Goal: Task Accomplishment & Management: Use online tool/utility

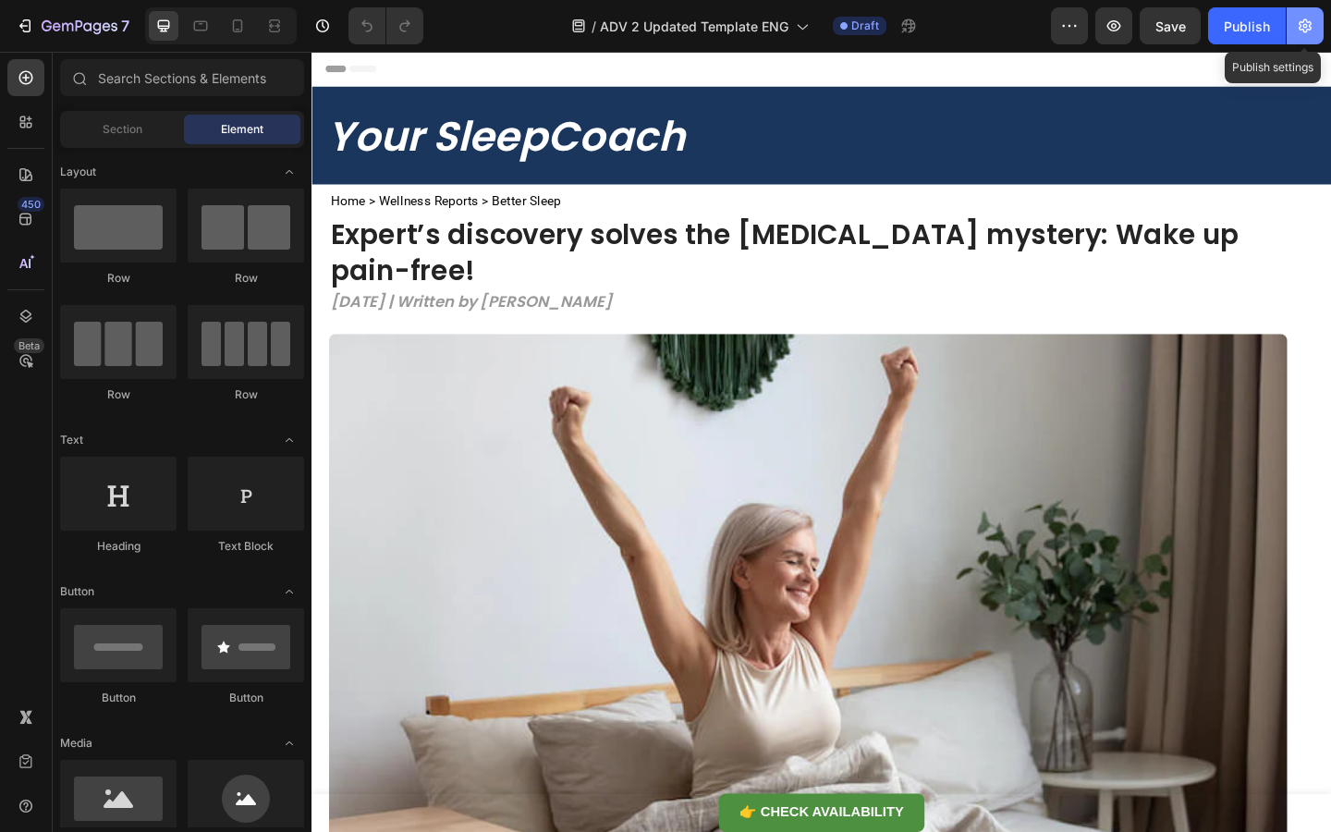
click at [1299, 33] on icon "button" at bounding box center [1305, 26] width 18 height 18
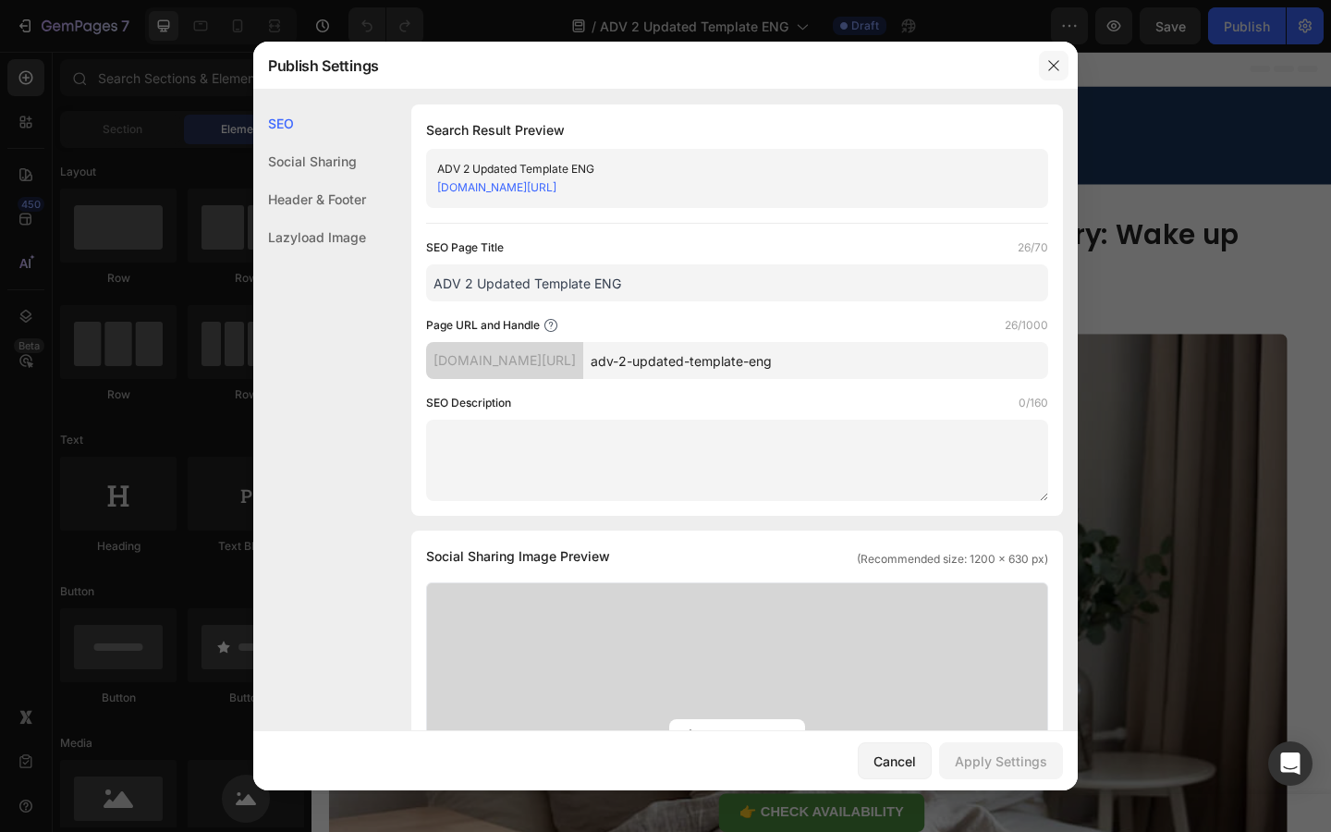
click at [1054, 60] on icon "button" at bounding box center [1053, 65] width 15 height 15
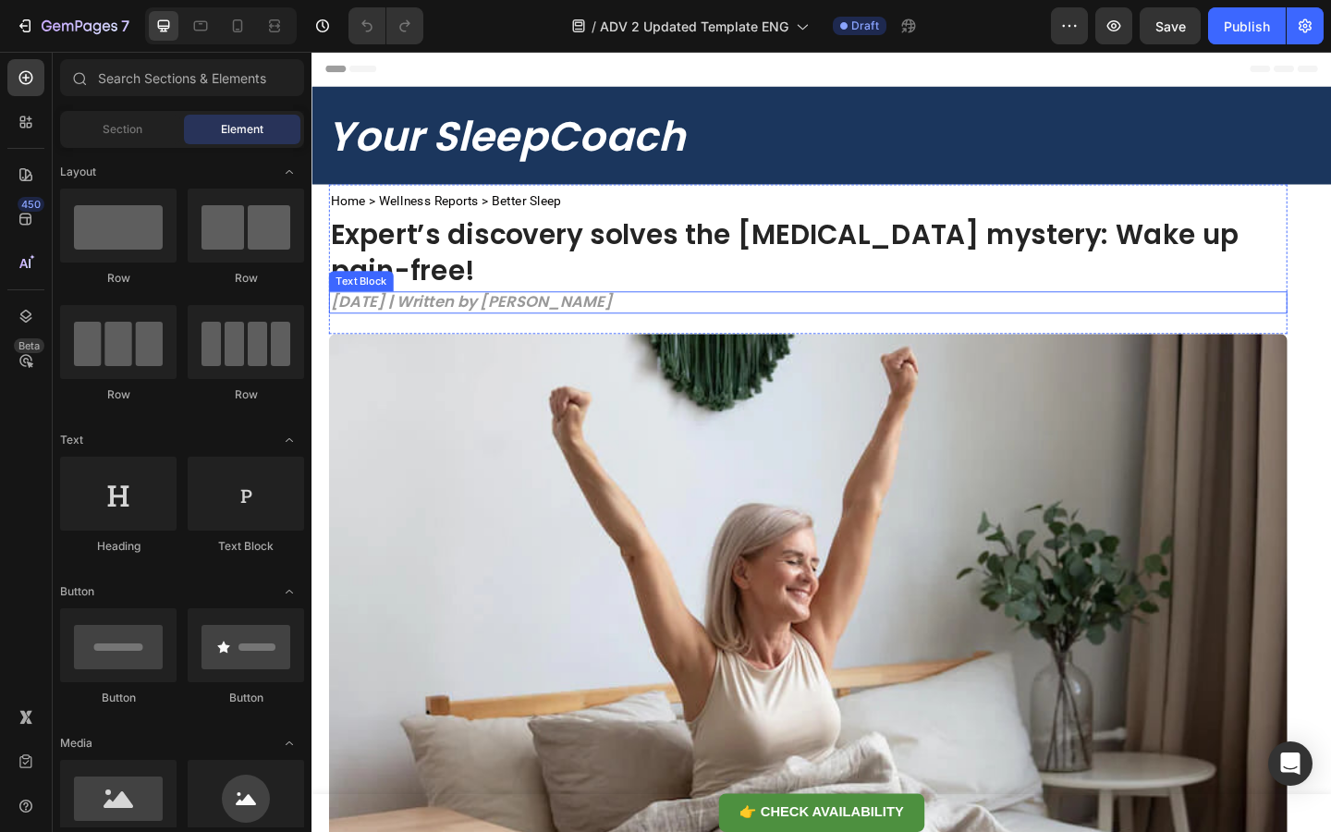
click at [467, 311] on strong "April 12, 2025 | Written by Luke Meyer" at bounding box center [485, 322] width 306 height 23
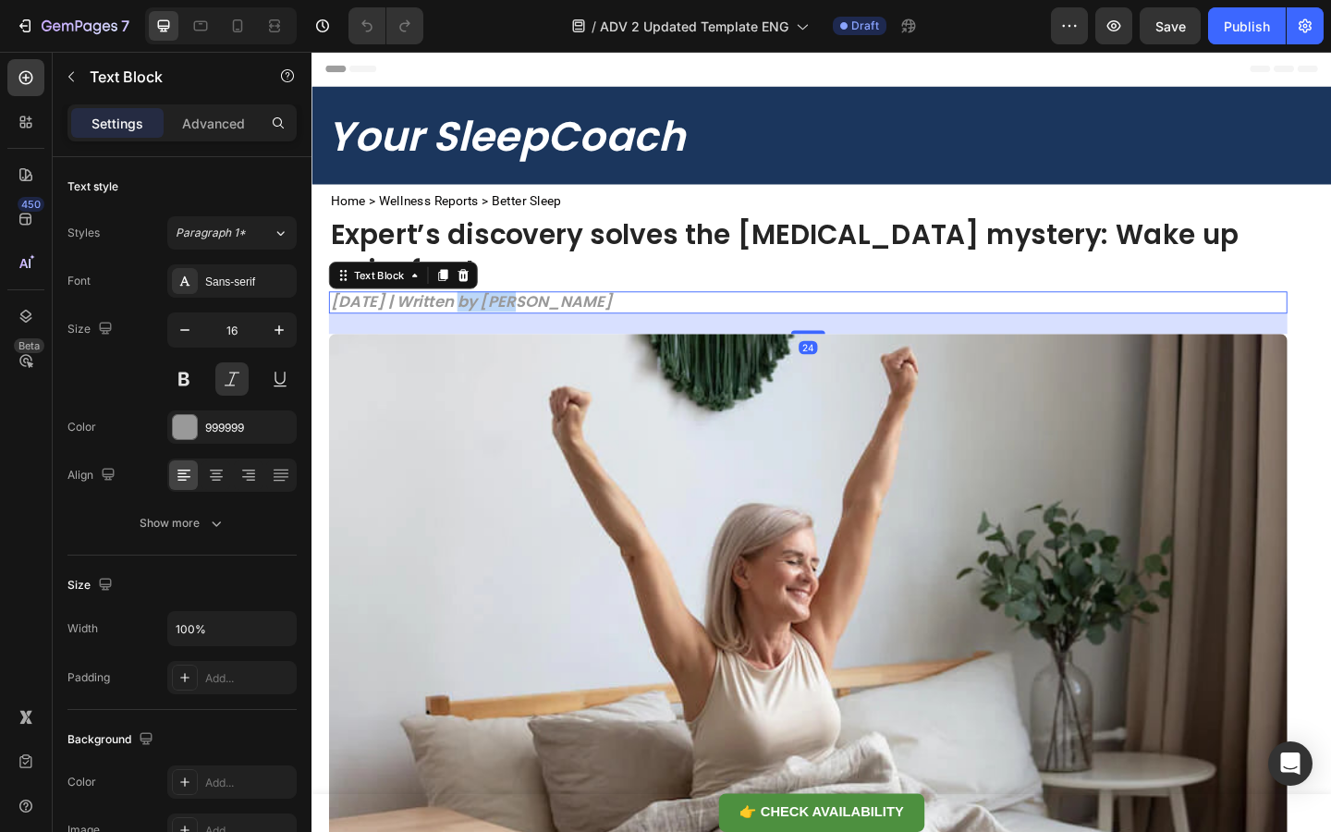
click at [467, 311] on strong "April 12, 2025 | Written by Luke Meyer" at bounding box center [485, 322] width 306 height 23
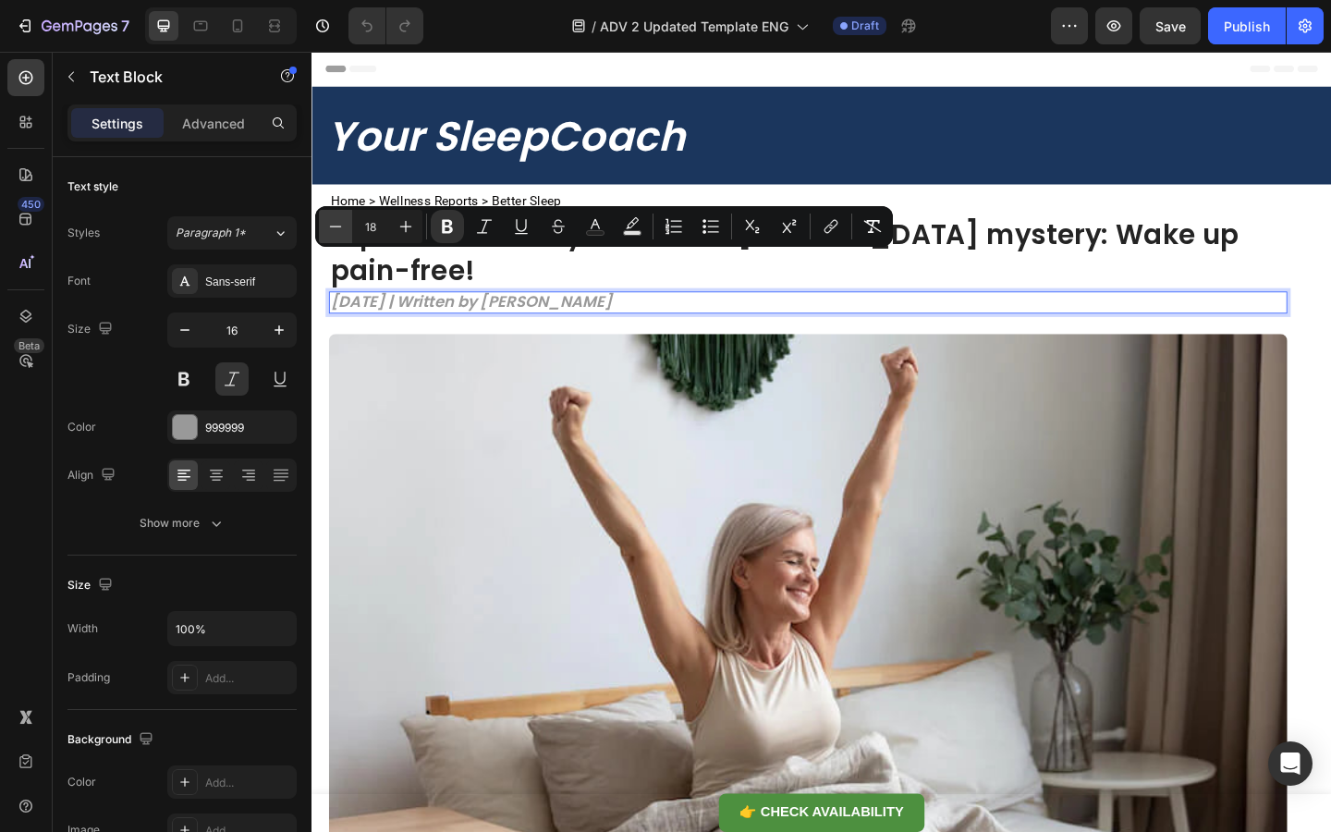
click at [342, 219] on icon "Editor contextual toolbar" at bounding box center [335, 226] width 18 height 18
type input "15"
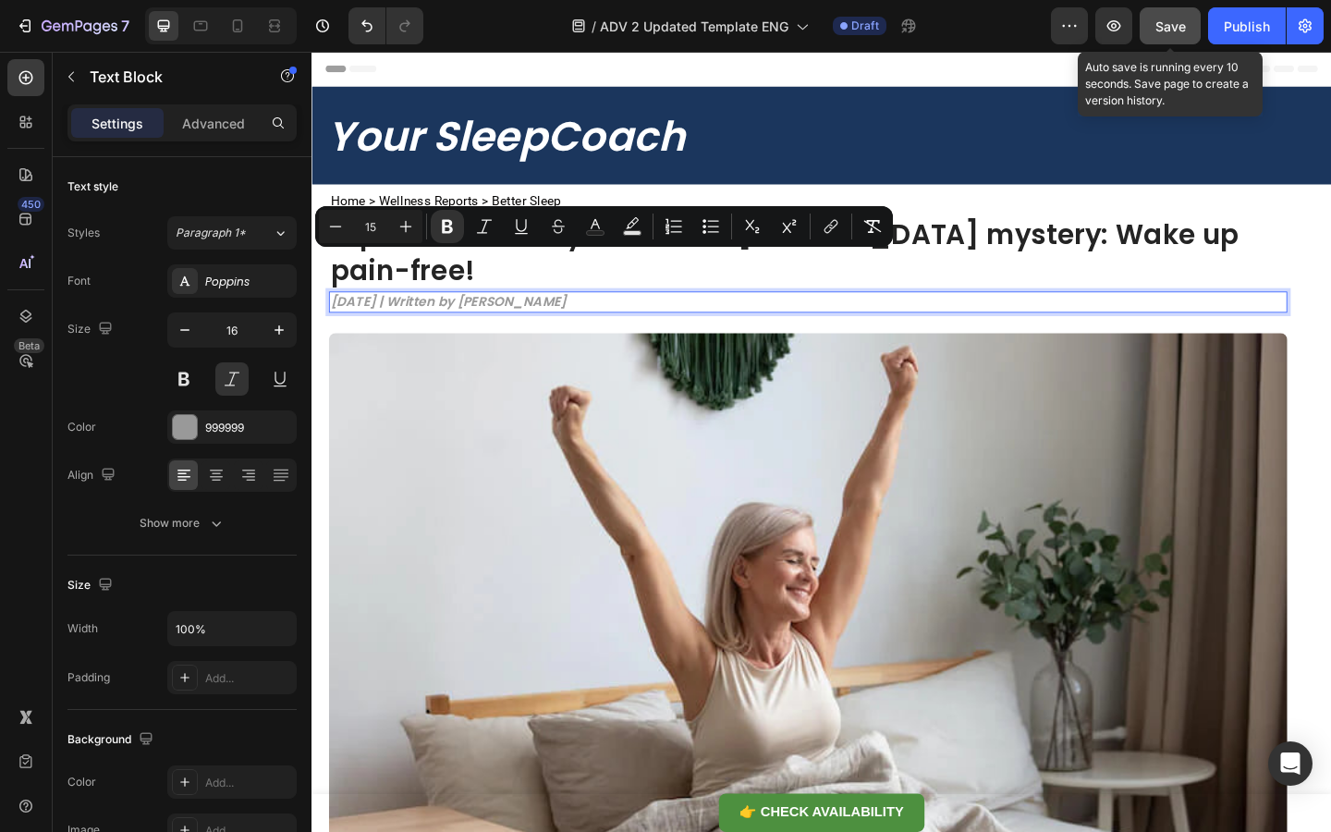
click at [1166, 40] on button "Save" at bounding box center [1169, 25] width 61 height 37
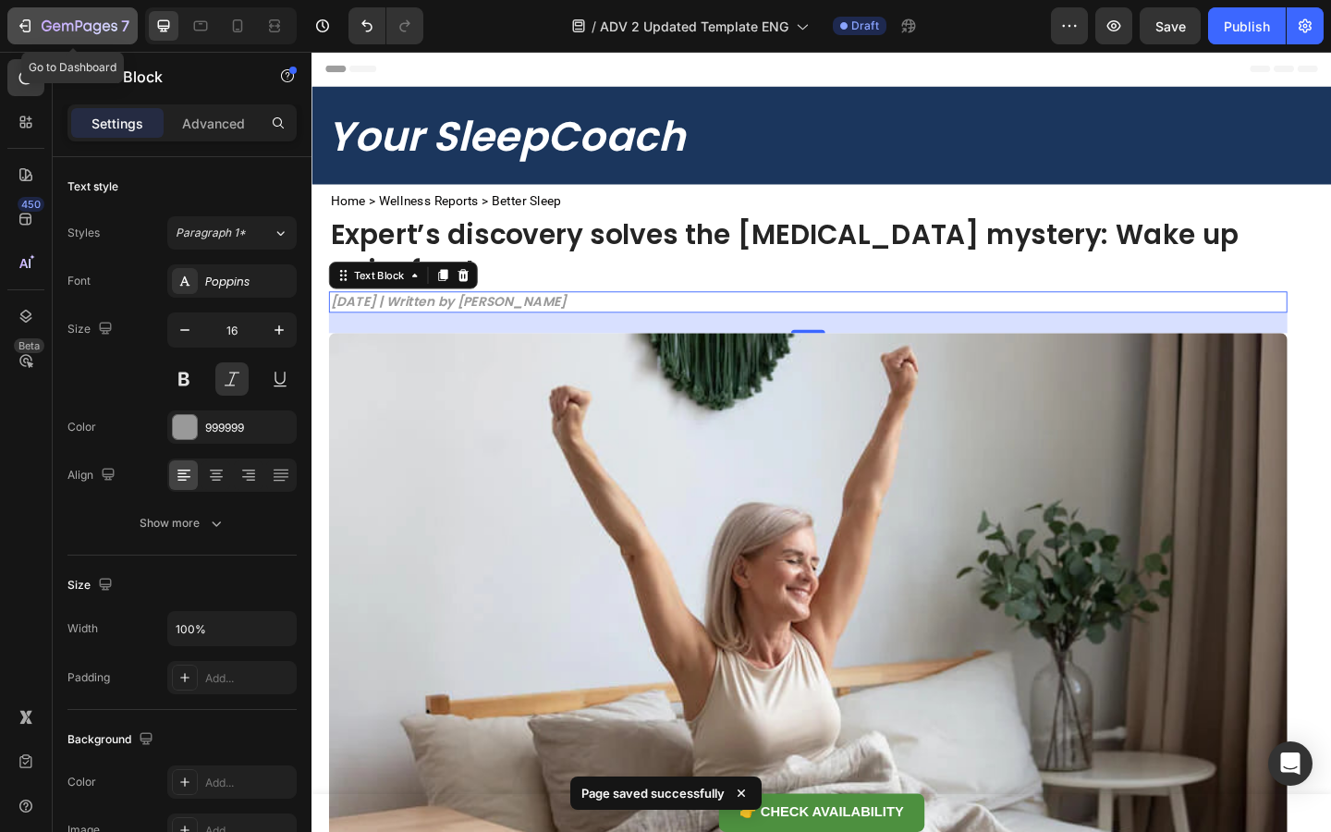
click at [55, 36] on div "7" at bounding box center [86, 26] width 88 height 22
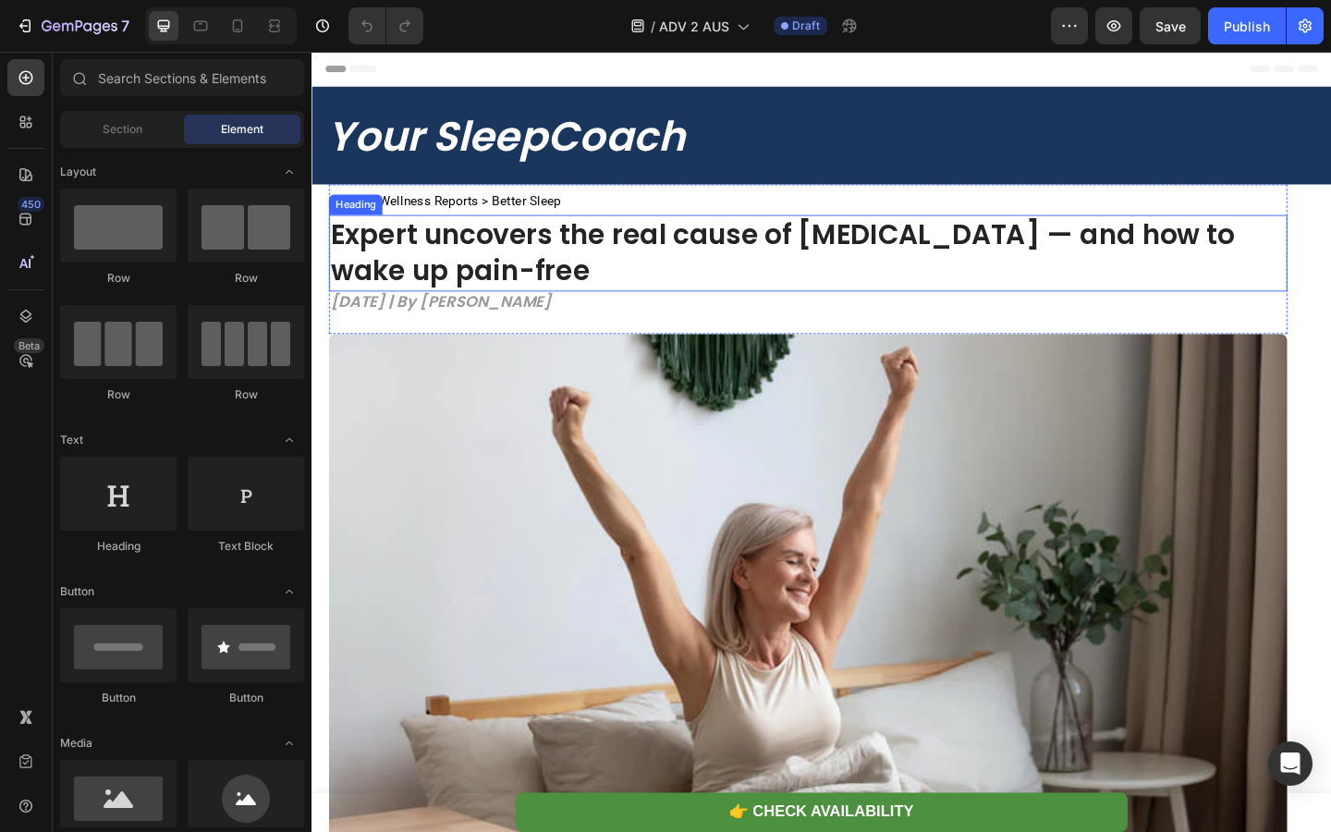
click at [606, 274] on h1 "Expert uncovers the real cause of [MEDICAL_DATA] — and how to wake up pain-free" at bounding box center [851, 270] width 1042 height 83
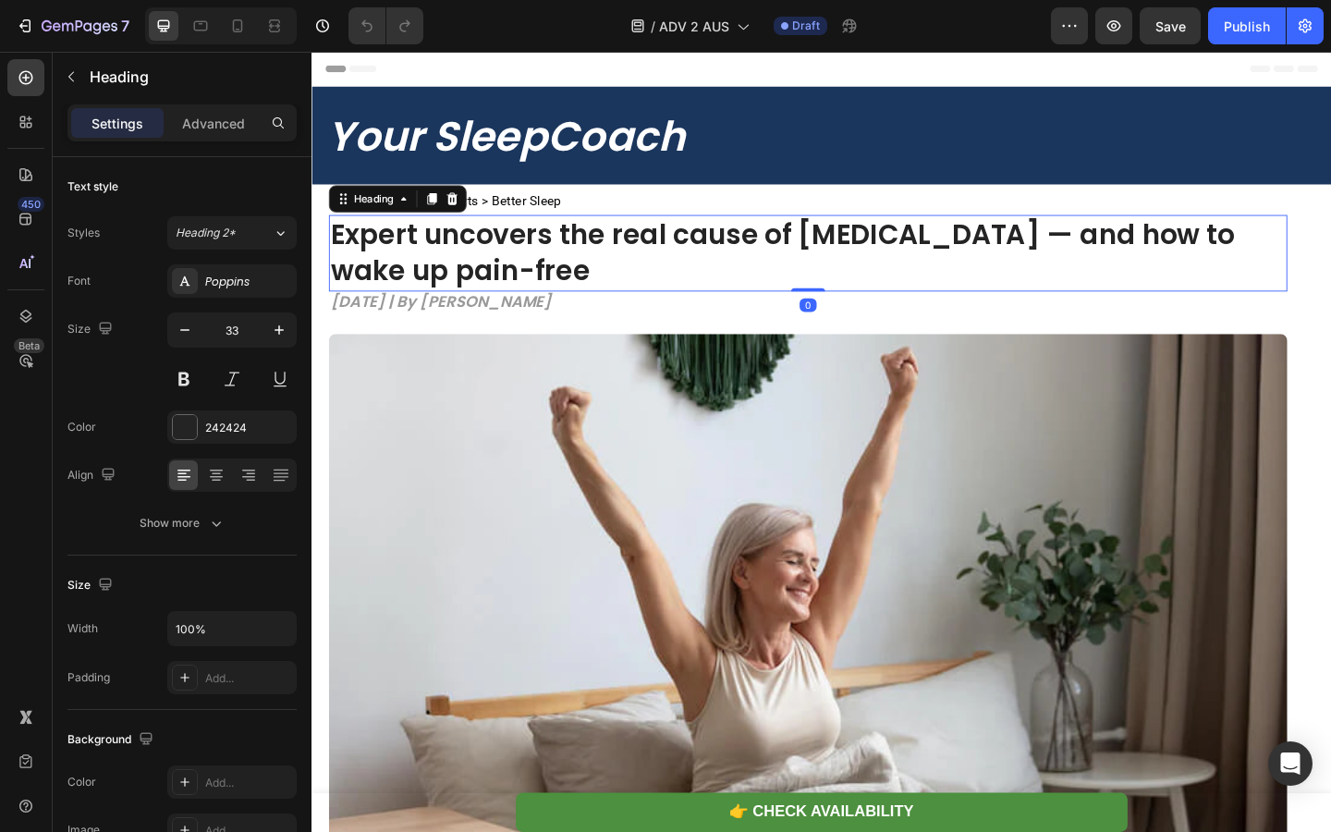
click at [606, 274] on h1 "Expert uncovers the real cause of [MEDICAL_DATA] — and how to wake up pain-free" at bounding box center [851, 270] width 1042 height 83
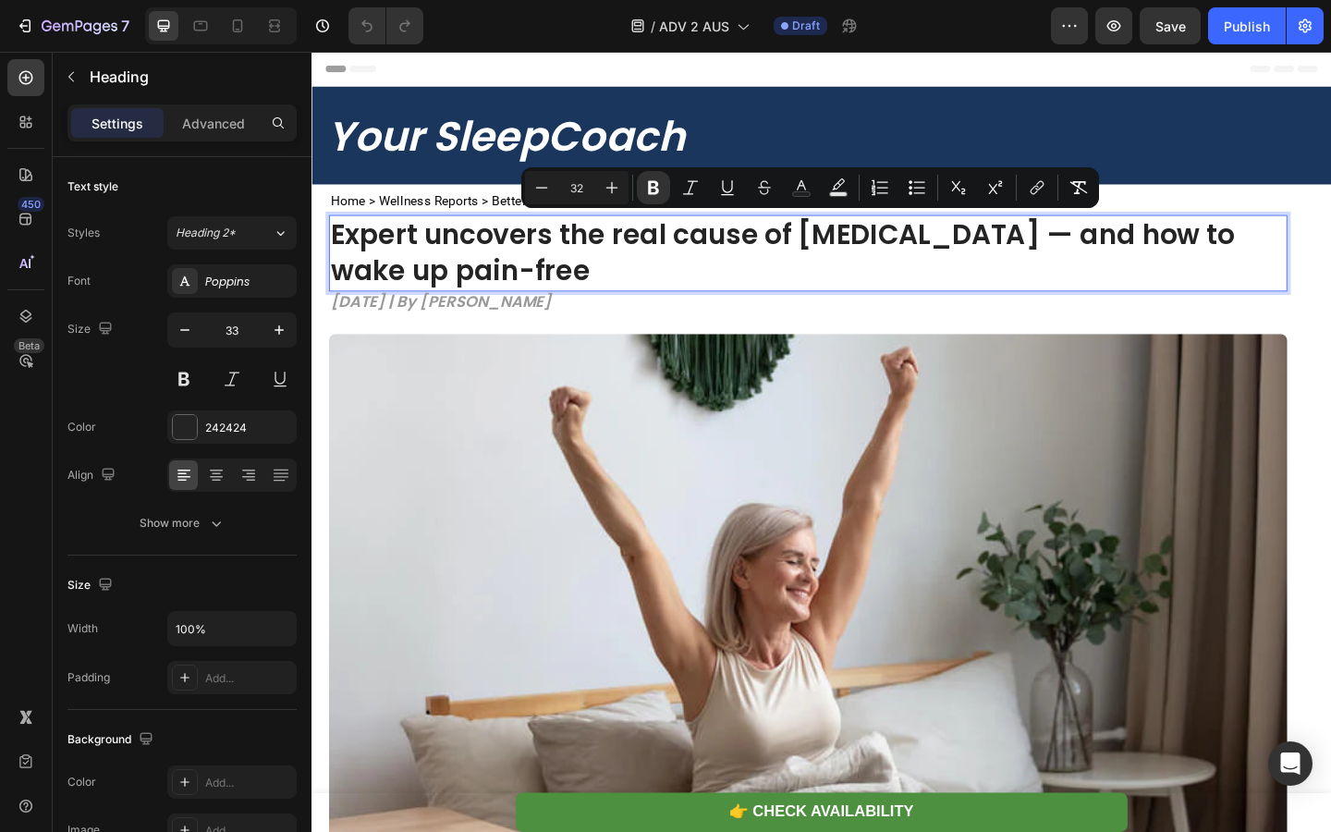
click at [515, 258] on strong "Expert uncovers the real cause of [MEDICAL_DATA] — and how to wake up pain-free" at bounding box center [823, 269] width 983 height 81
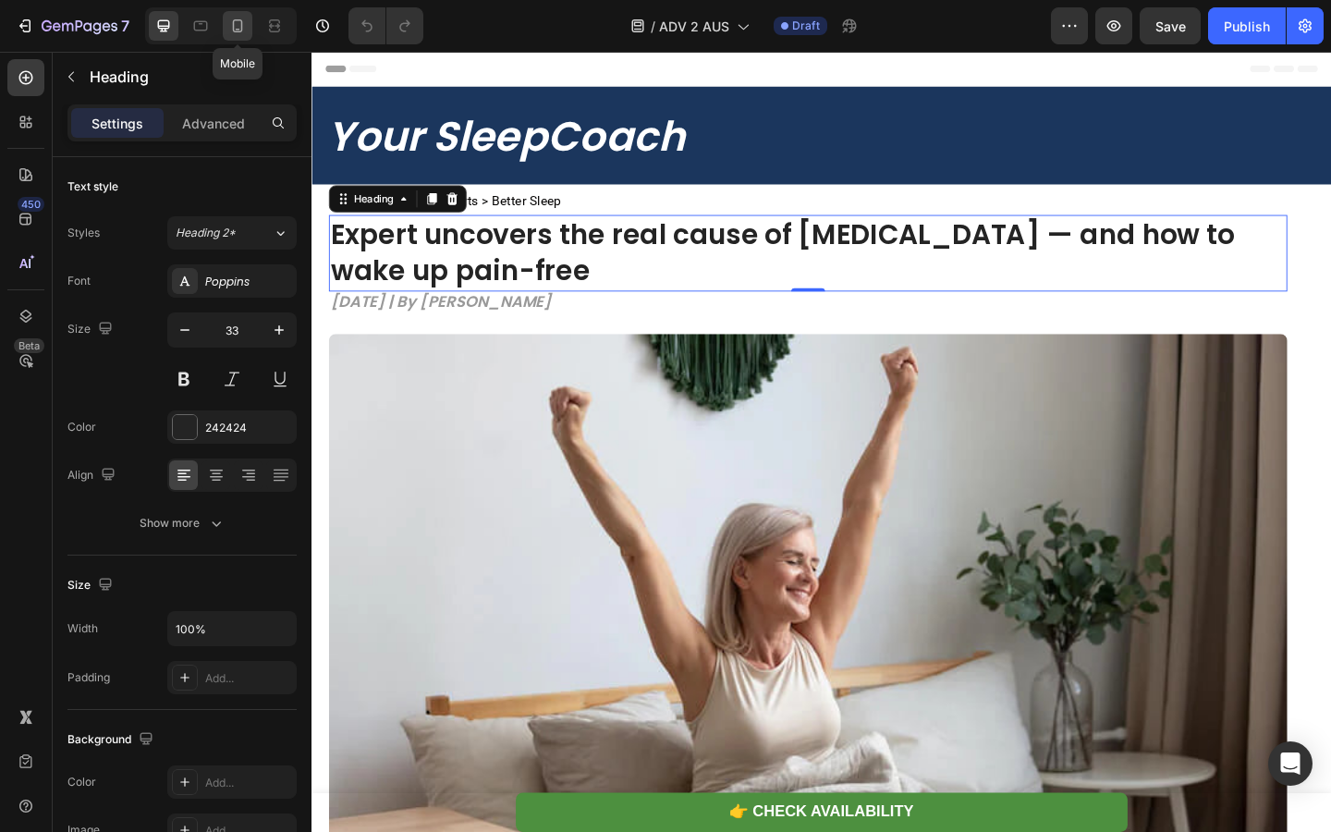
click at [248, 32] on div at bounding box center [238, 26] width 30 height 30
type input "21"
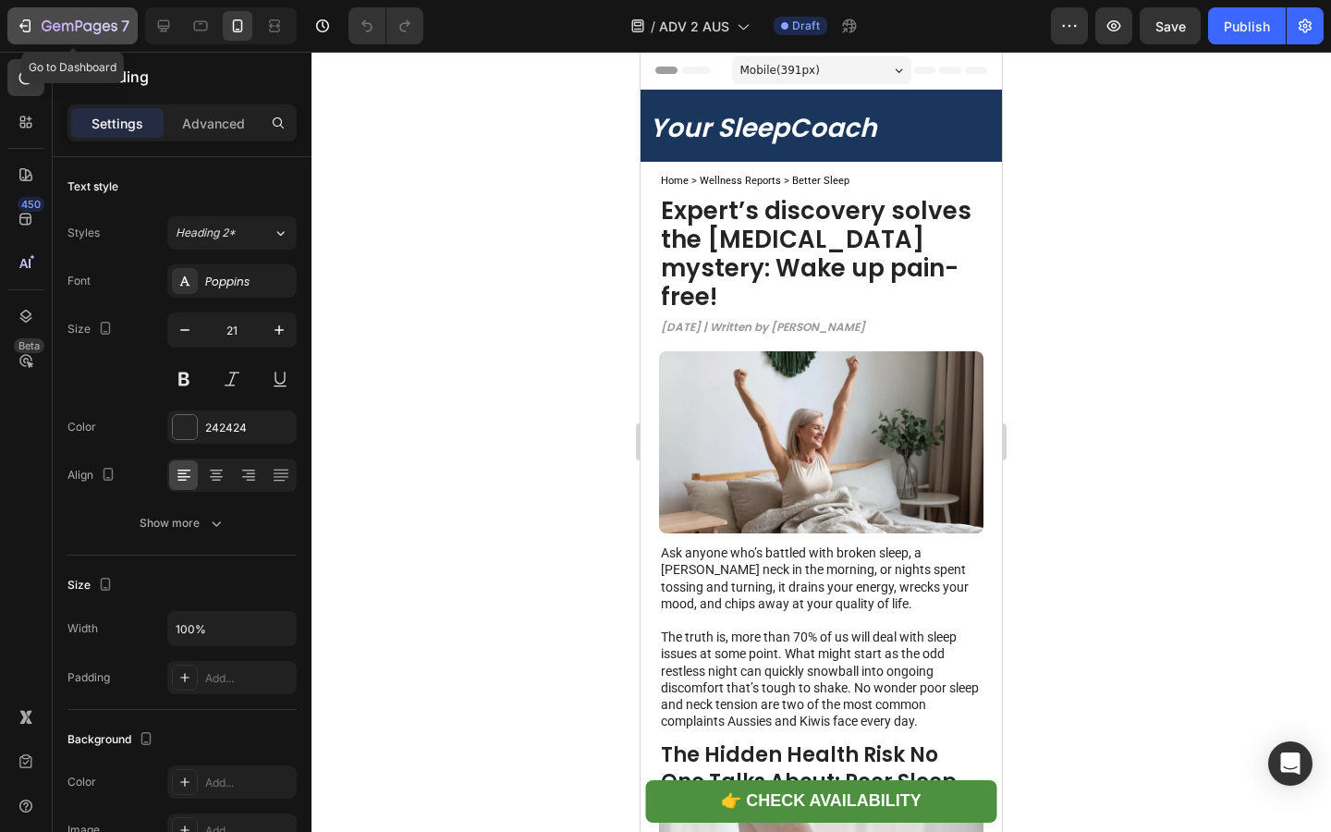
click at [54, 27] on icon "button" at bounding box center [57, 26] width 8 height 8
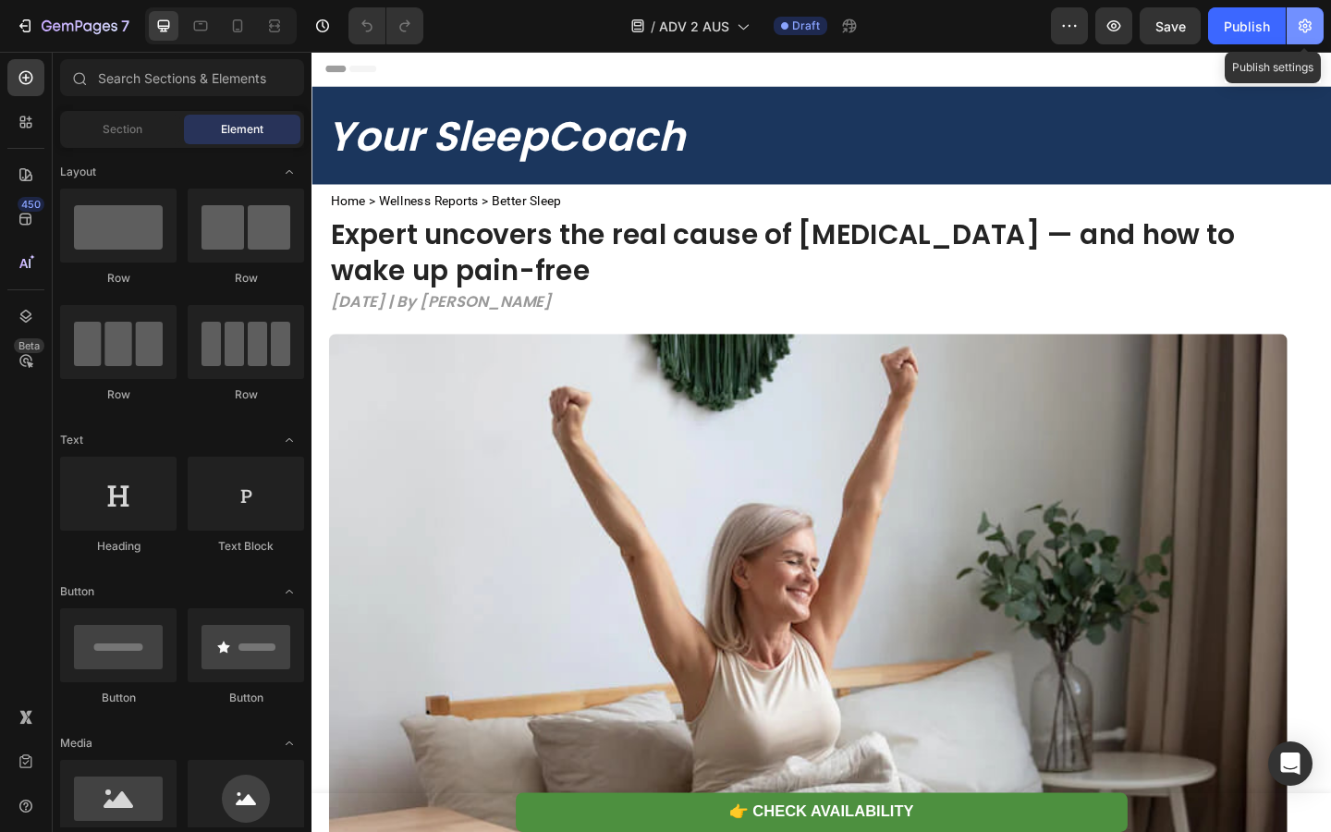
click at [1305, 30] on icon "button" at bounding box center [1305, 26] width 18 height 18
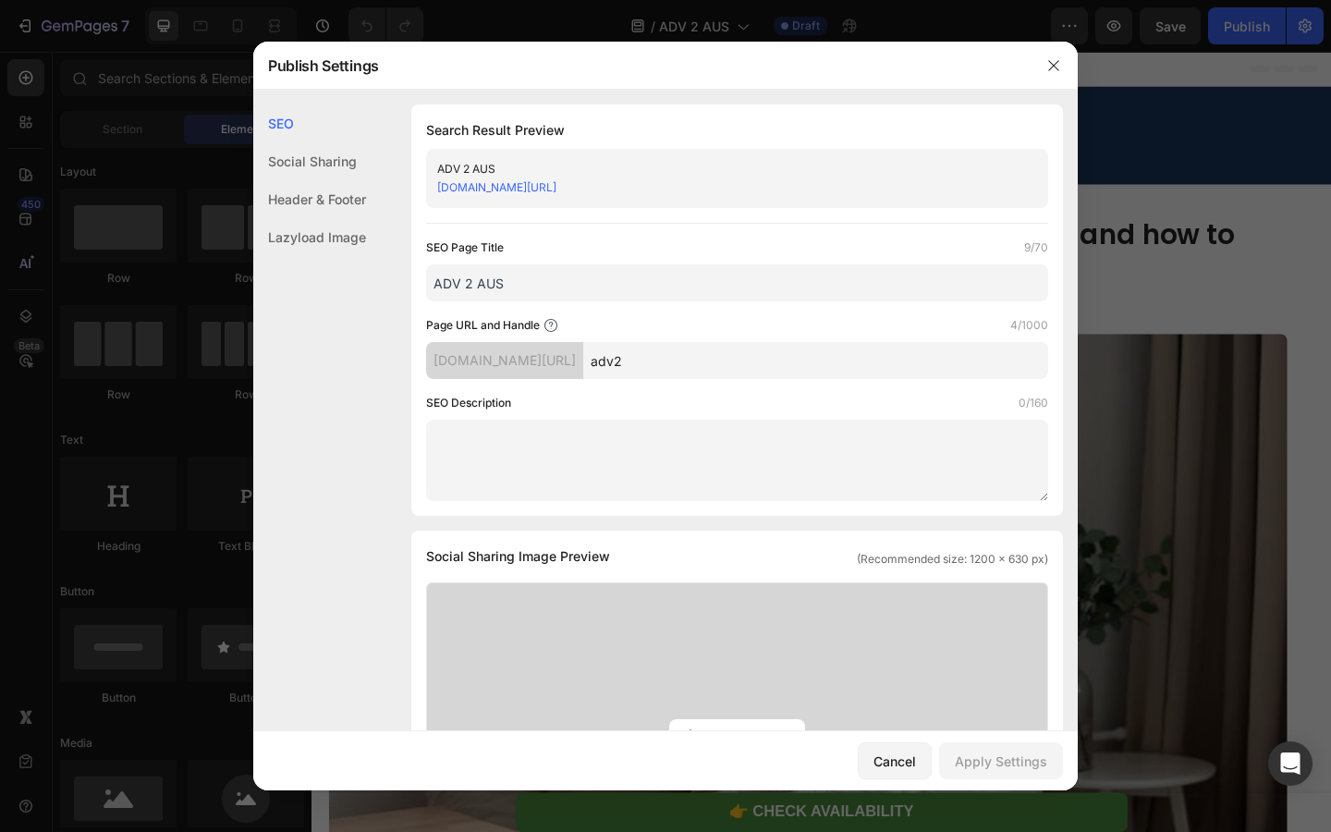
click at [911, 355] on input "adv2" at bounding box center [815, 360] width 465 height 37
type input "a"
type input "b"
type input "a"
type input "bbbbbbb"
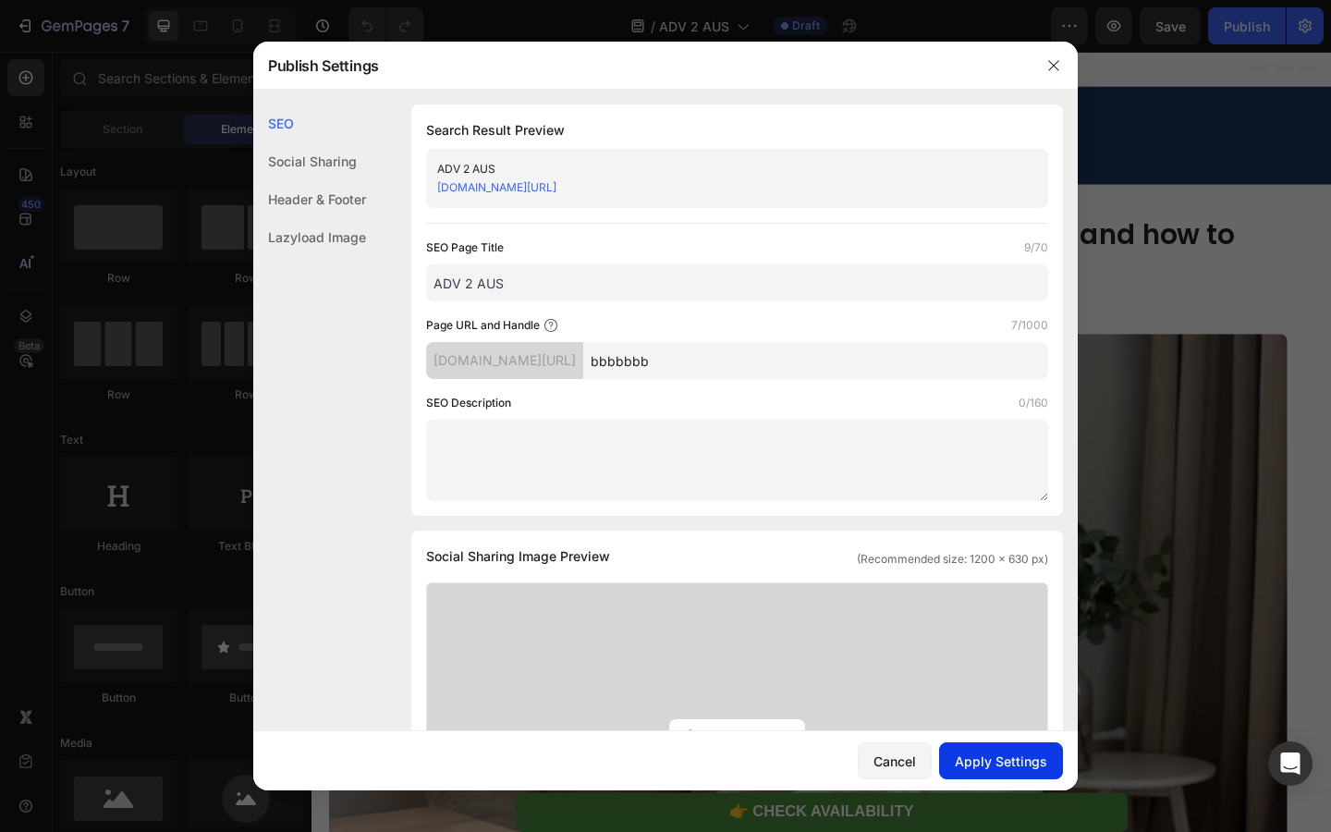
click at [968, 749] on button "Apply Settings" at bounding box center [1001, 760] width 124 height 37
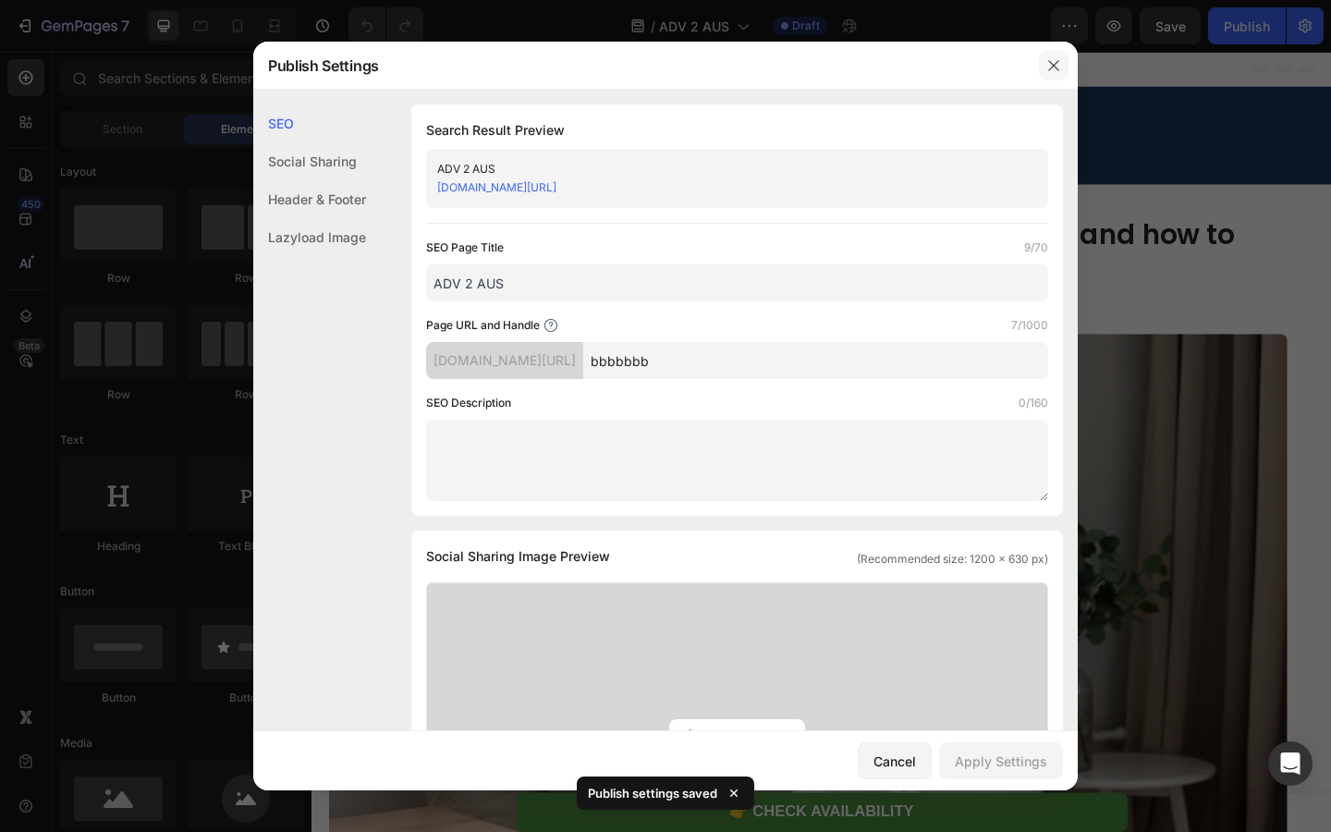
click at [1053, 58] on icon "button" at bounding box center [1053, 65] width 15 height 15
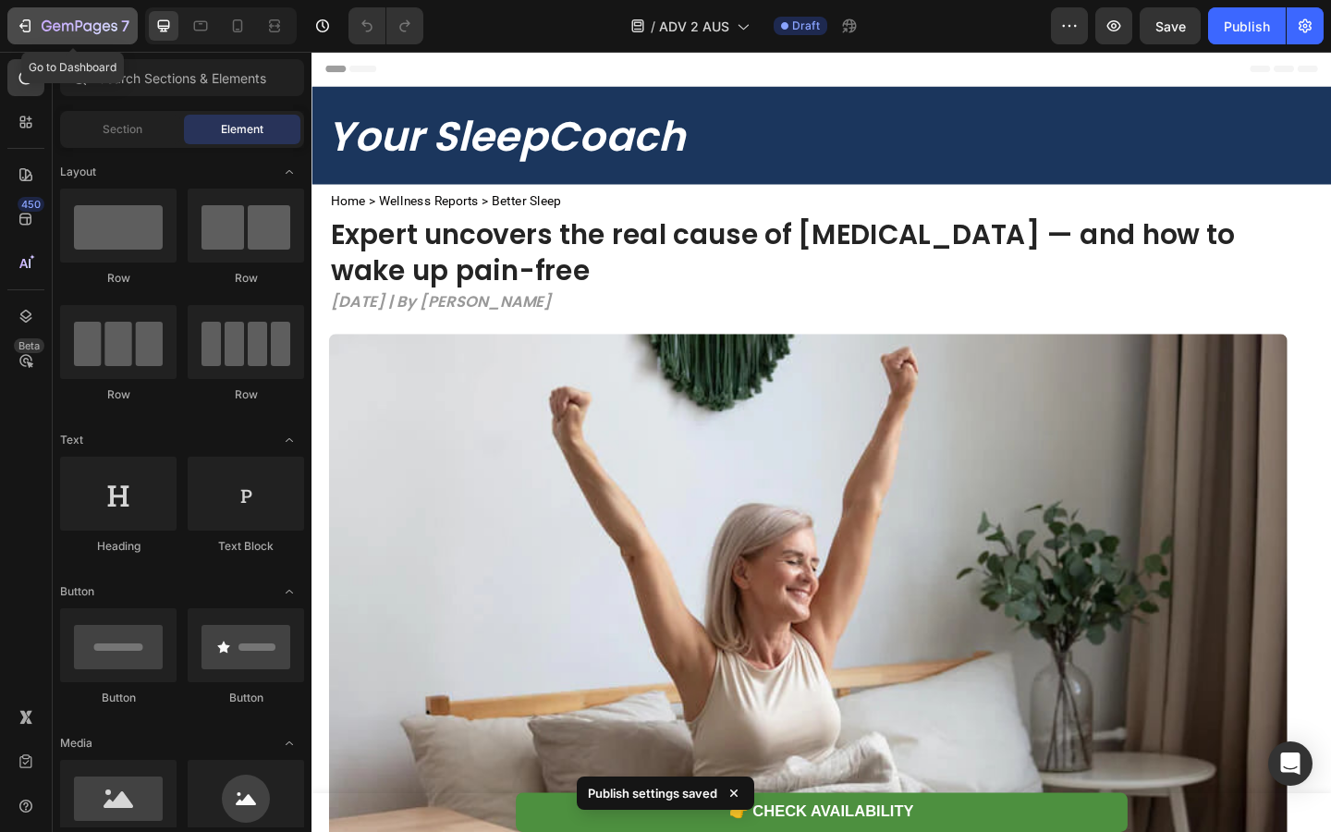
click at [49, 33] on icon "button" at bounding box center [80, 27] width 76 height 16
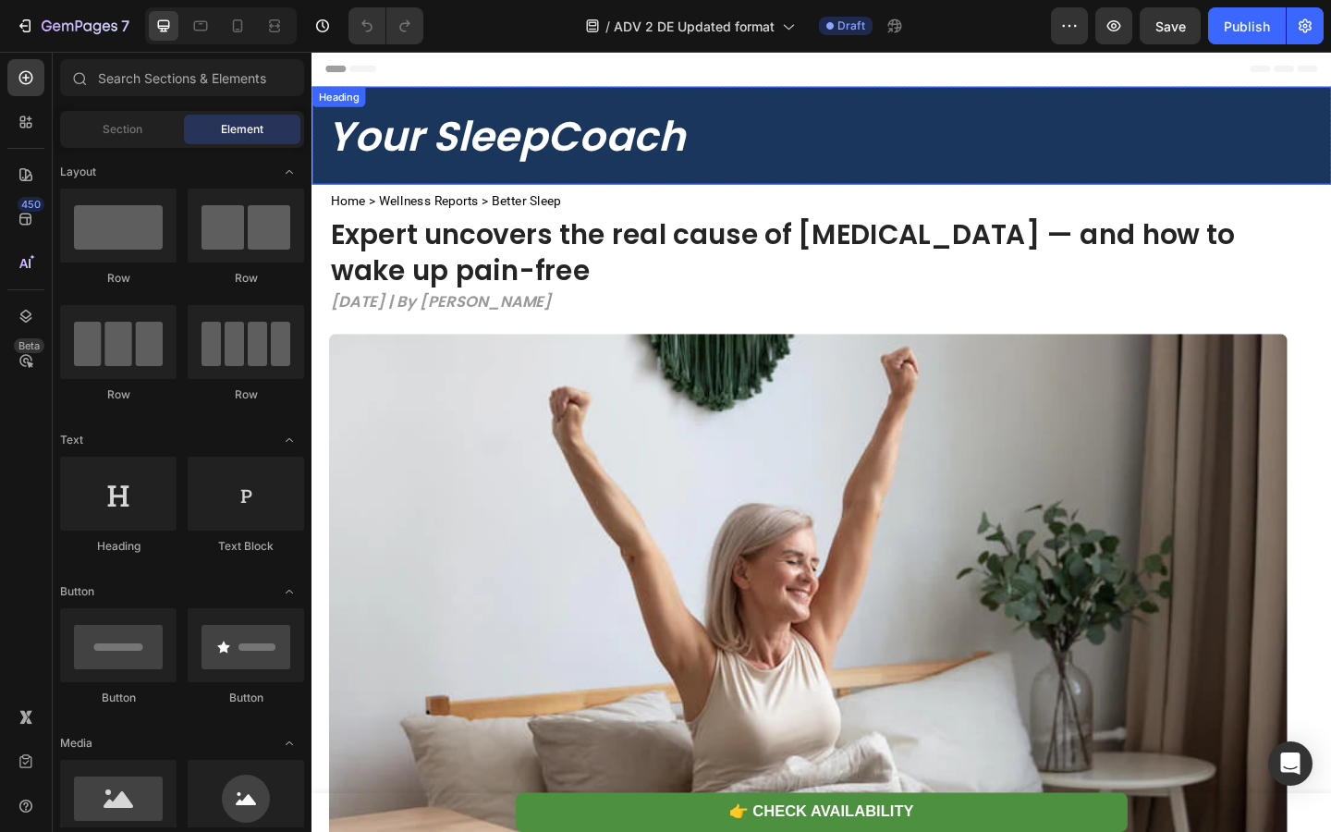
click at [509, 152] on strong "Your SleepCoach" at bounding box center [522, 144] width 389 height 62
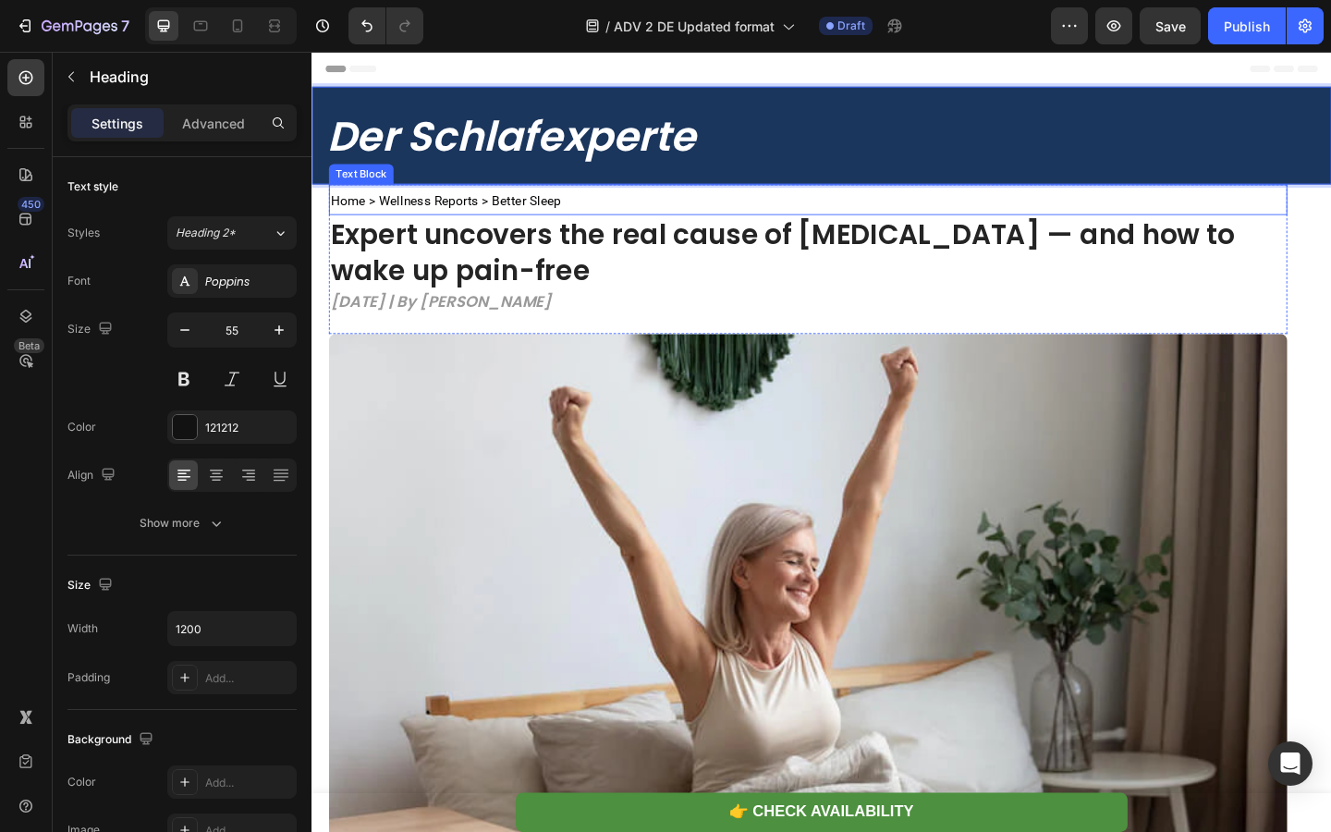
click at [511, 214] on span "Home > Wellness Reports > Better Sleep" at bounding box center [457, 213] width 250 height 17
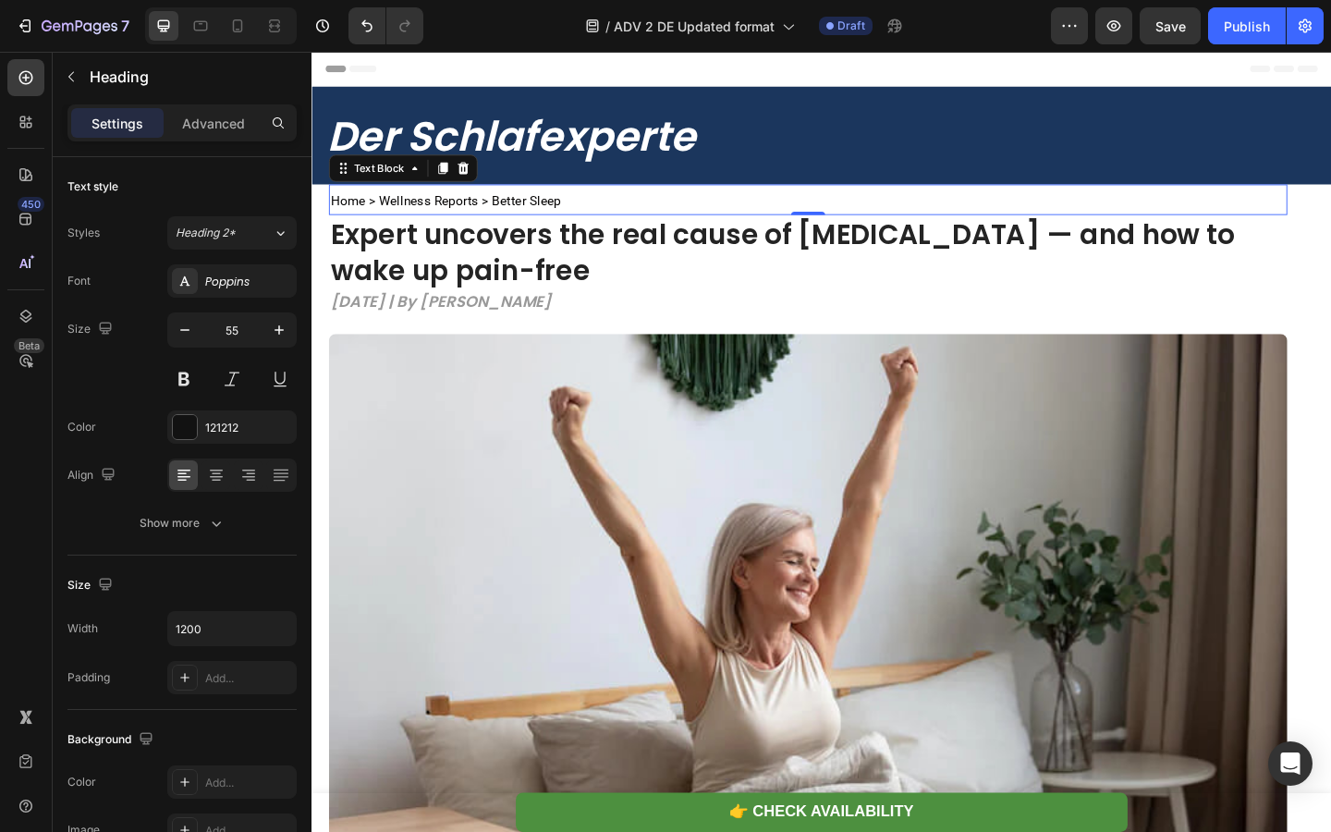
click at [511, 214] on span "Home > Wellness Reports > Better Sleep" at bounding box center [457, 213] width 250 height 17
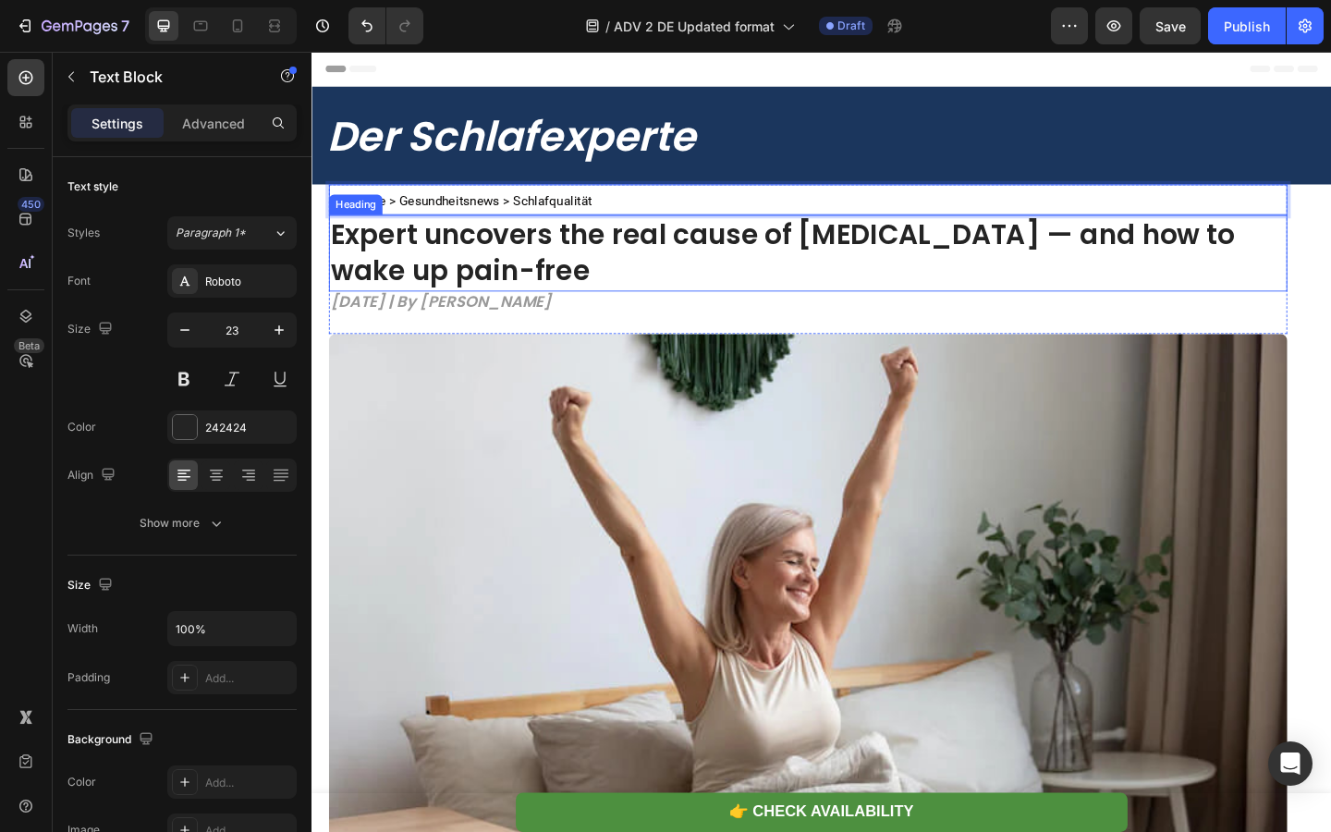
click at [508, 270] on strong "Expert uncovers the real cause of [MEDICAL_DATA] — and how to wake up pain-free" at bounding box center [823, 269] width 983 height 81
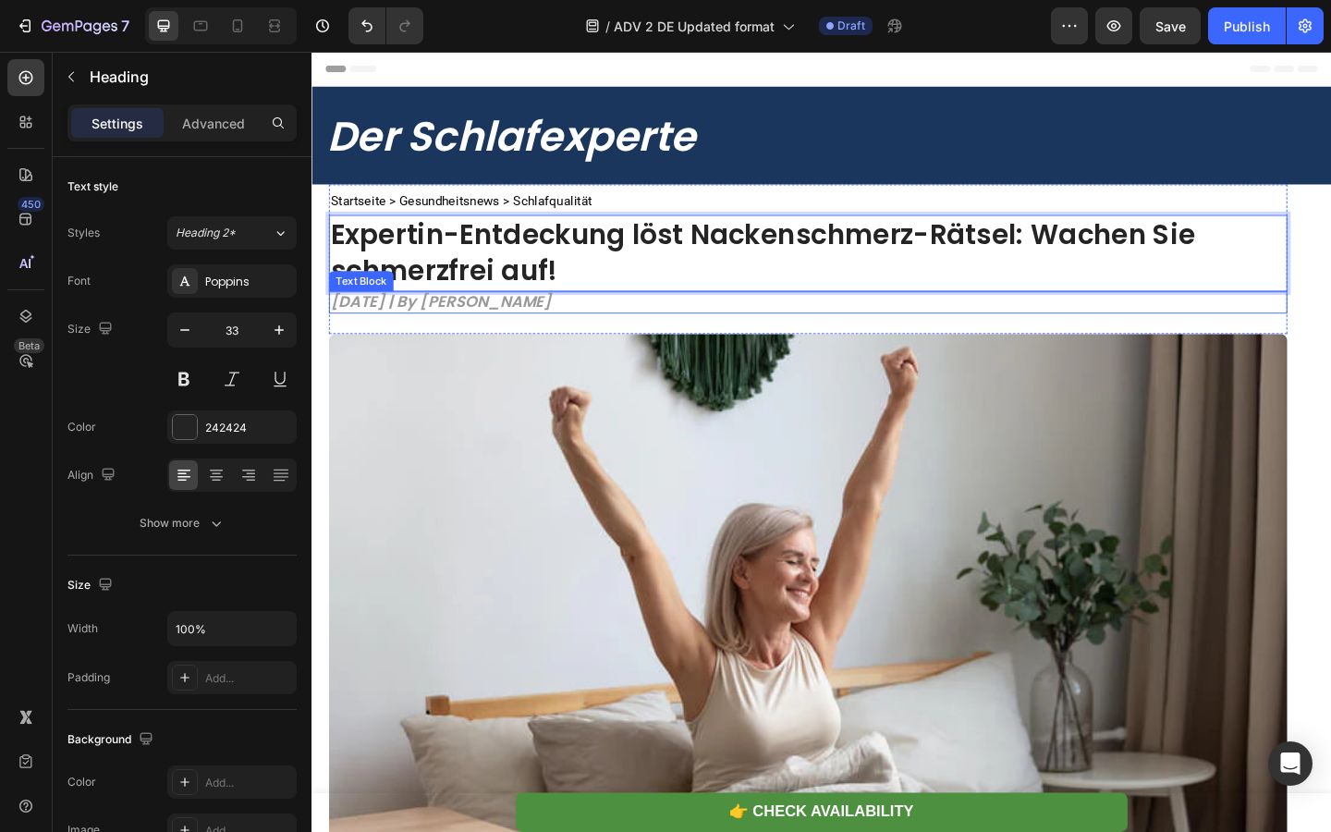
click at [428, 323] on strong "[DATE] | By [PERSON_NAME]" at bounding box center [452, 322] width 240 height 23
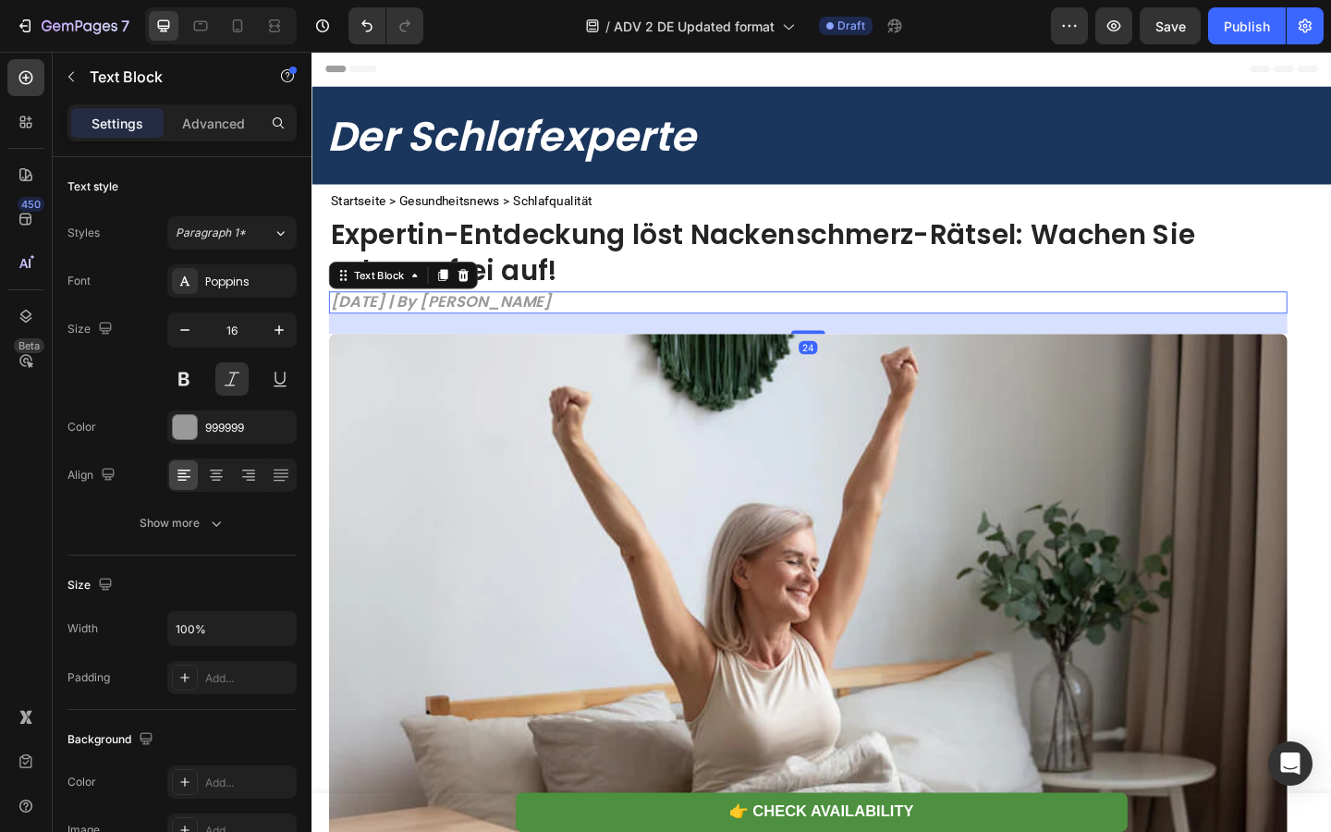
click at [428, 323] on strong "[DATE] | By [PERSON_NAME]" at bounding box center [452, 322] width 240 height 23
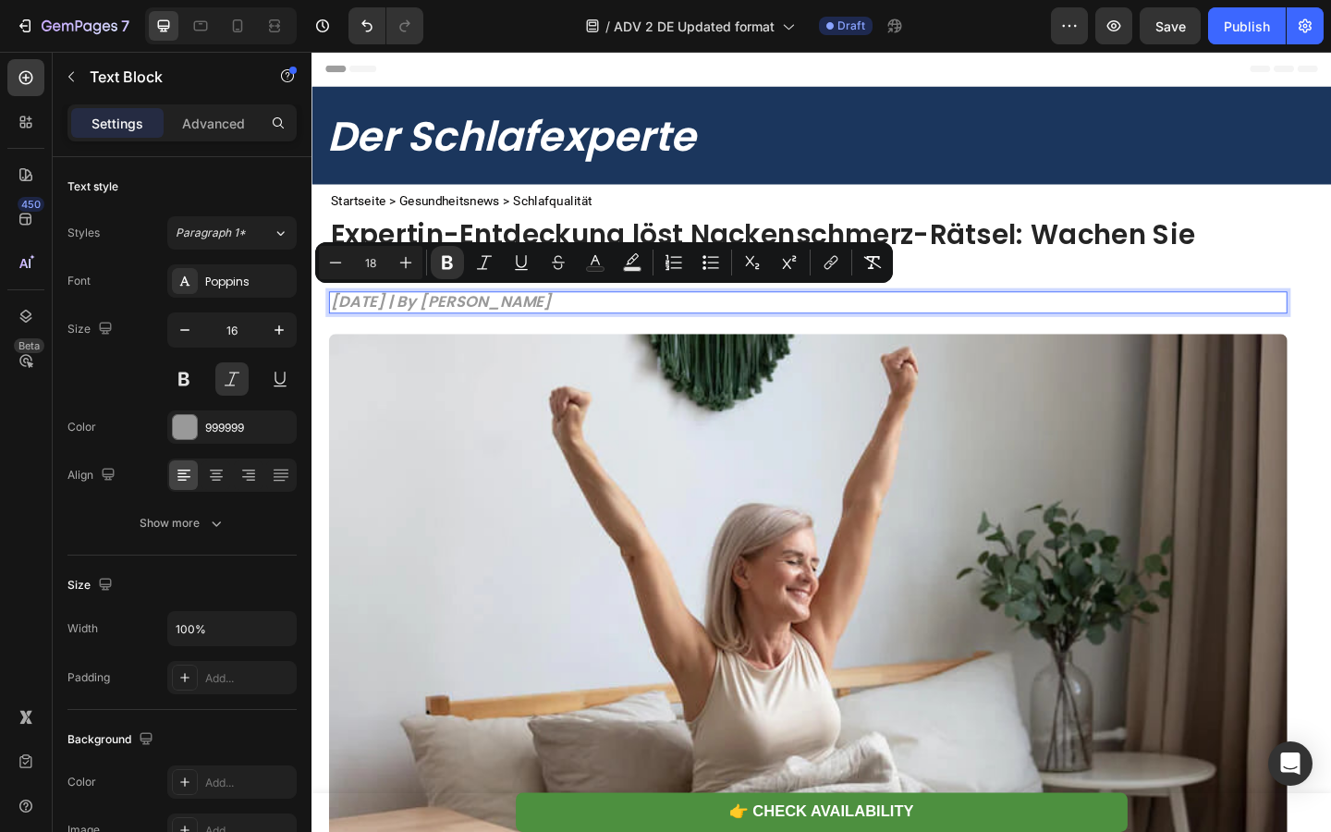
type input "11"
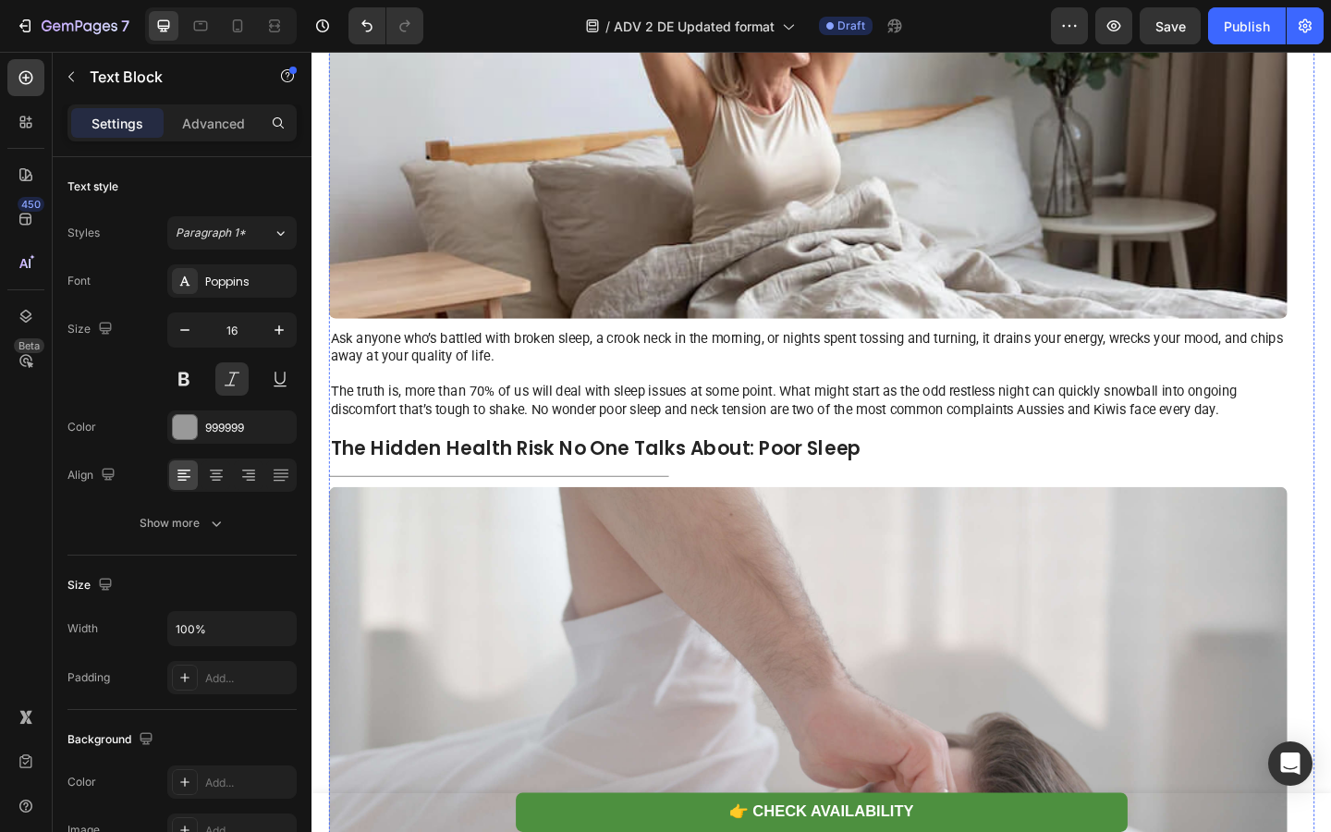
scroll to position [646, 0]
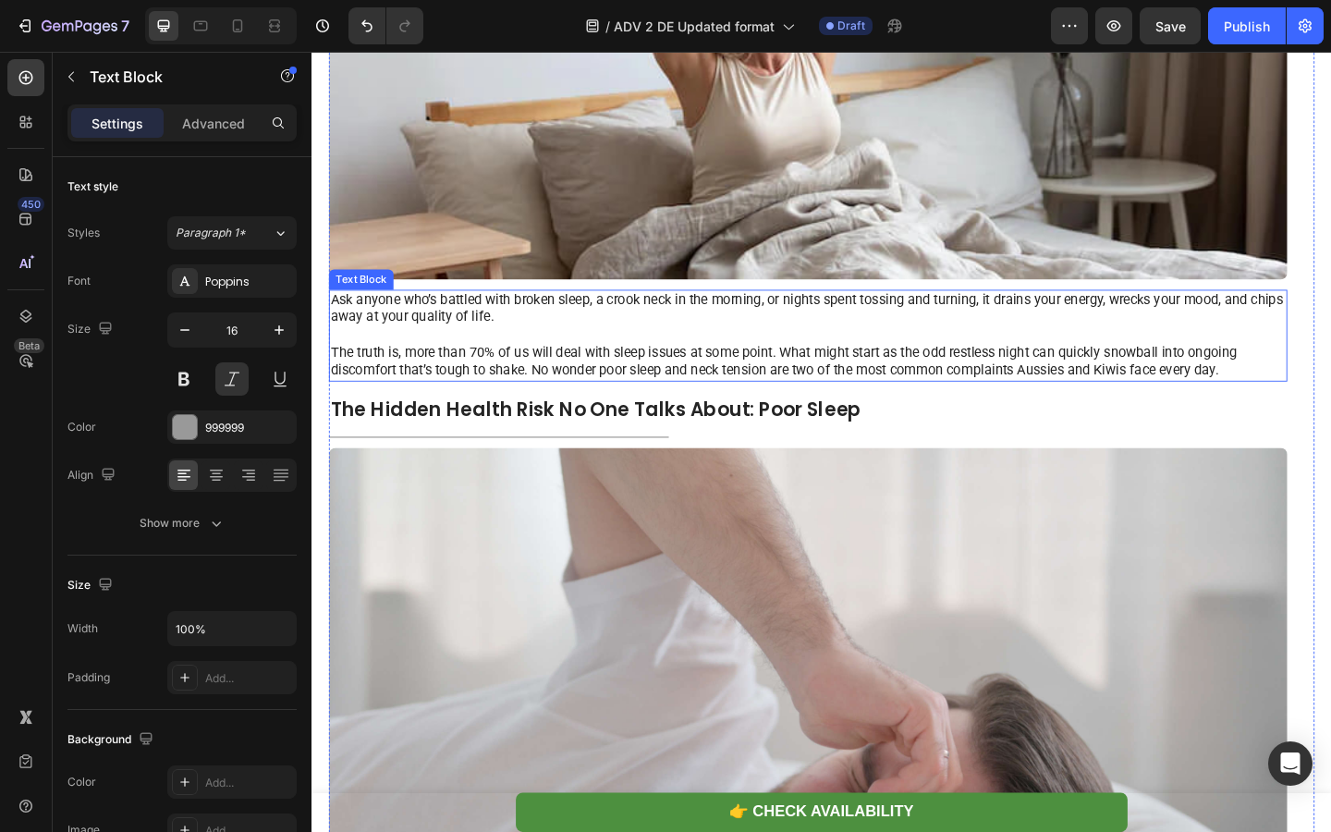
click at [500, 375] on p "The truth is, more than 70% of us will deal with sleep issues at some point. Wh…" at bounding box center [851, 389] width 1039 height 39
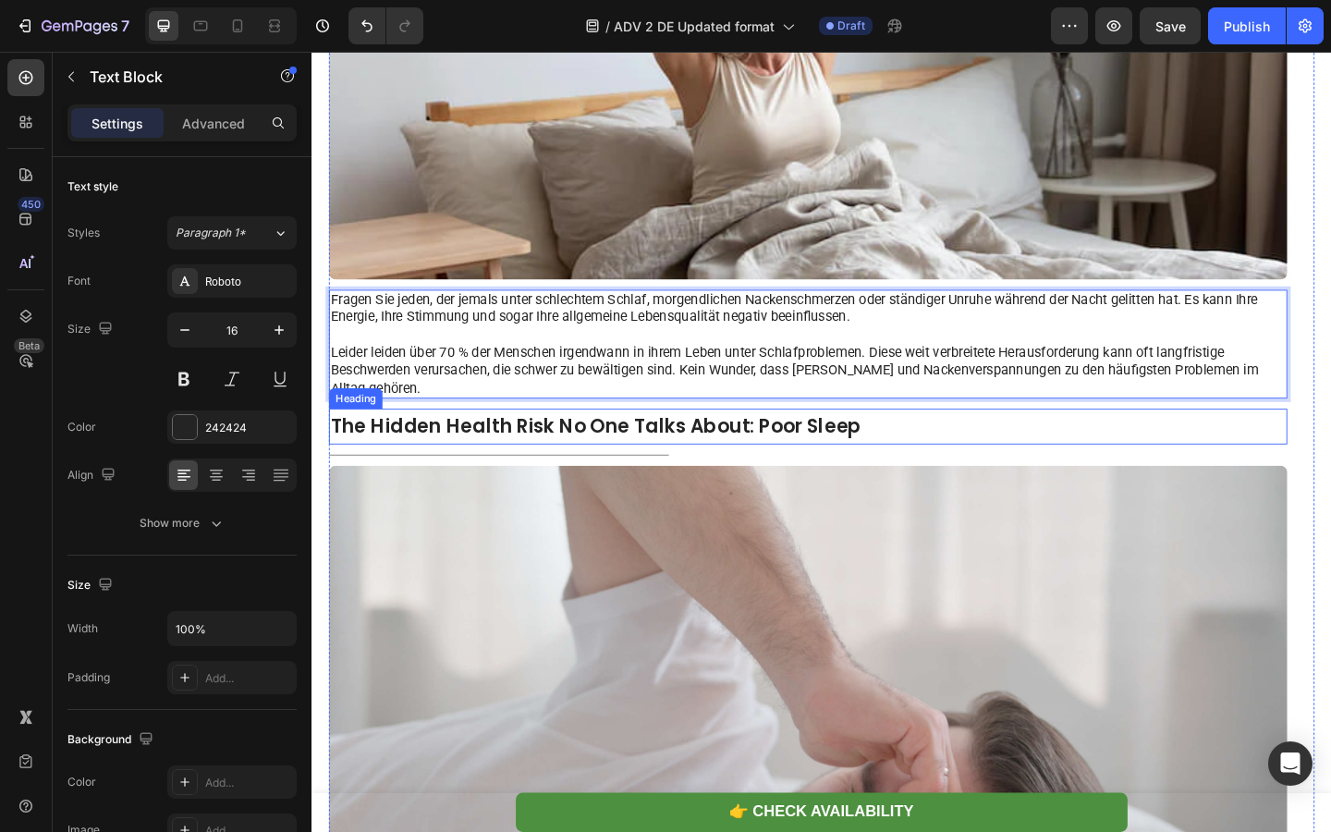
click at [486, 460] on strong "The Hidden Health Risk No One Talks About: Poor Sleep" at bounding box center [621, 459] width 578 height 29
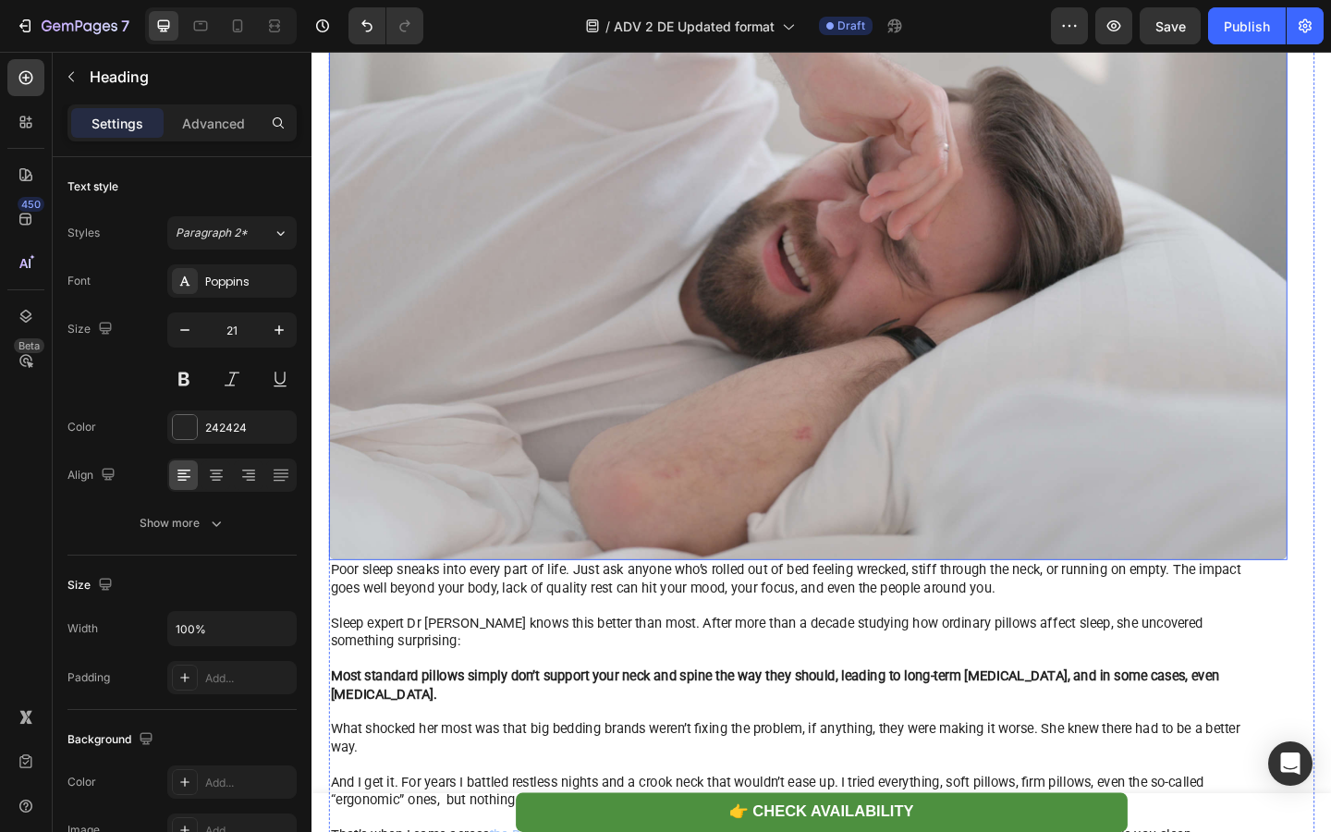
scroll to position [1456, 0]
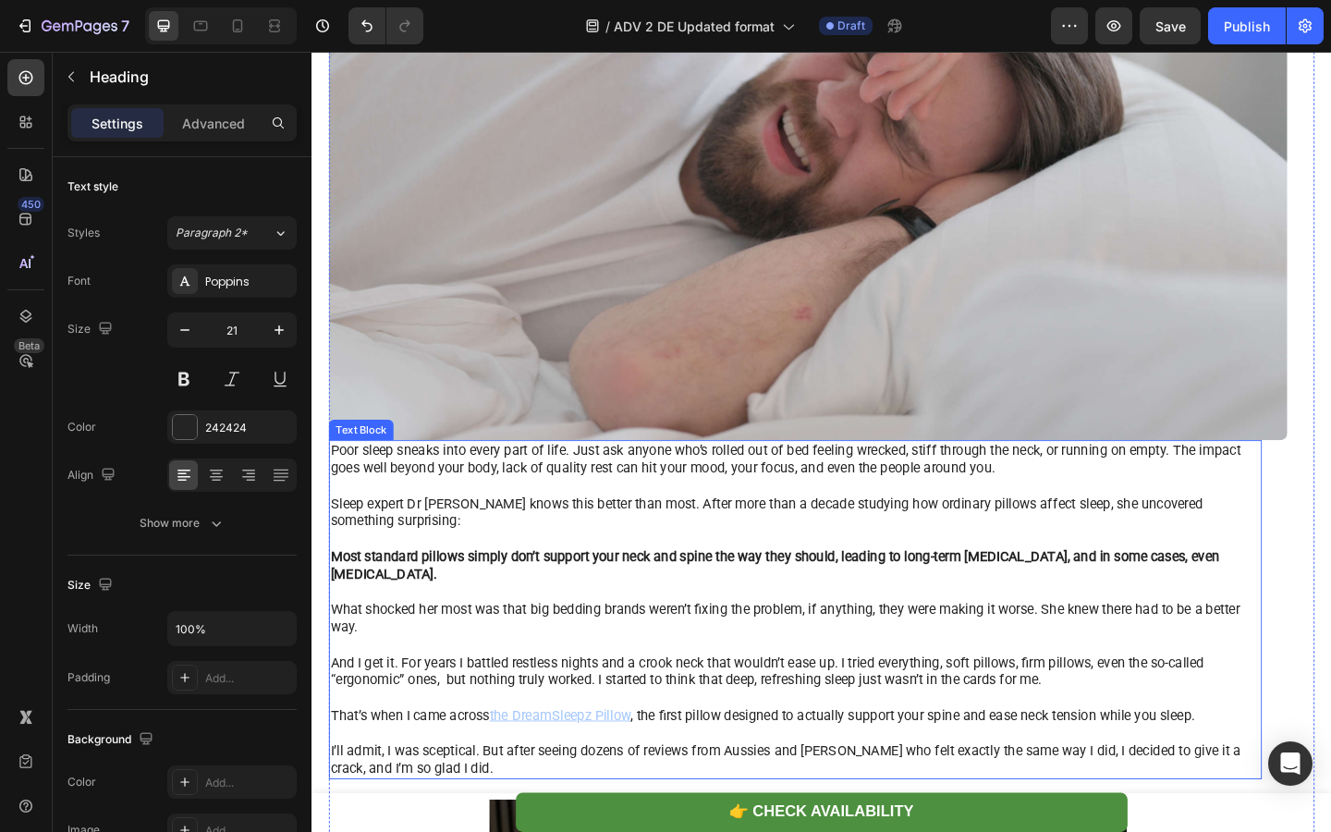
click at [501, 638] on p at bounding box center [837, 639] width 1011 height 19
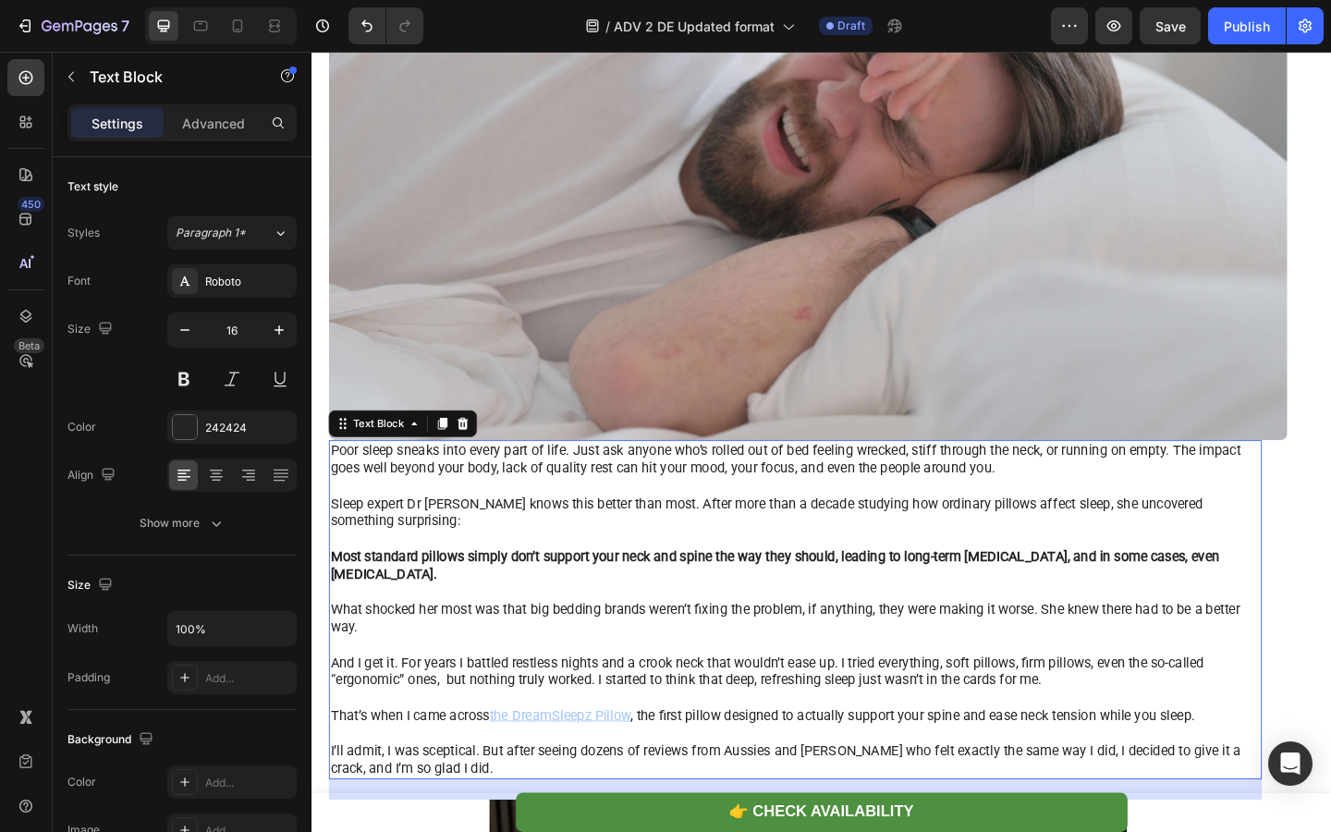
click at [501, 638] on p at bounding box center [837, 639] width 1011 height 19
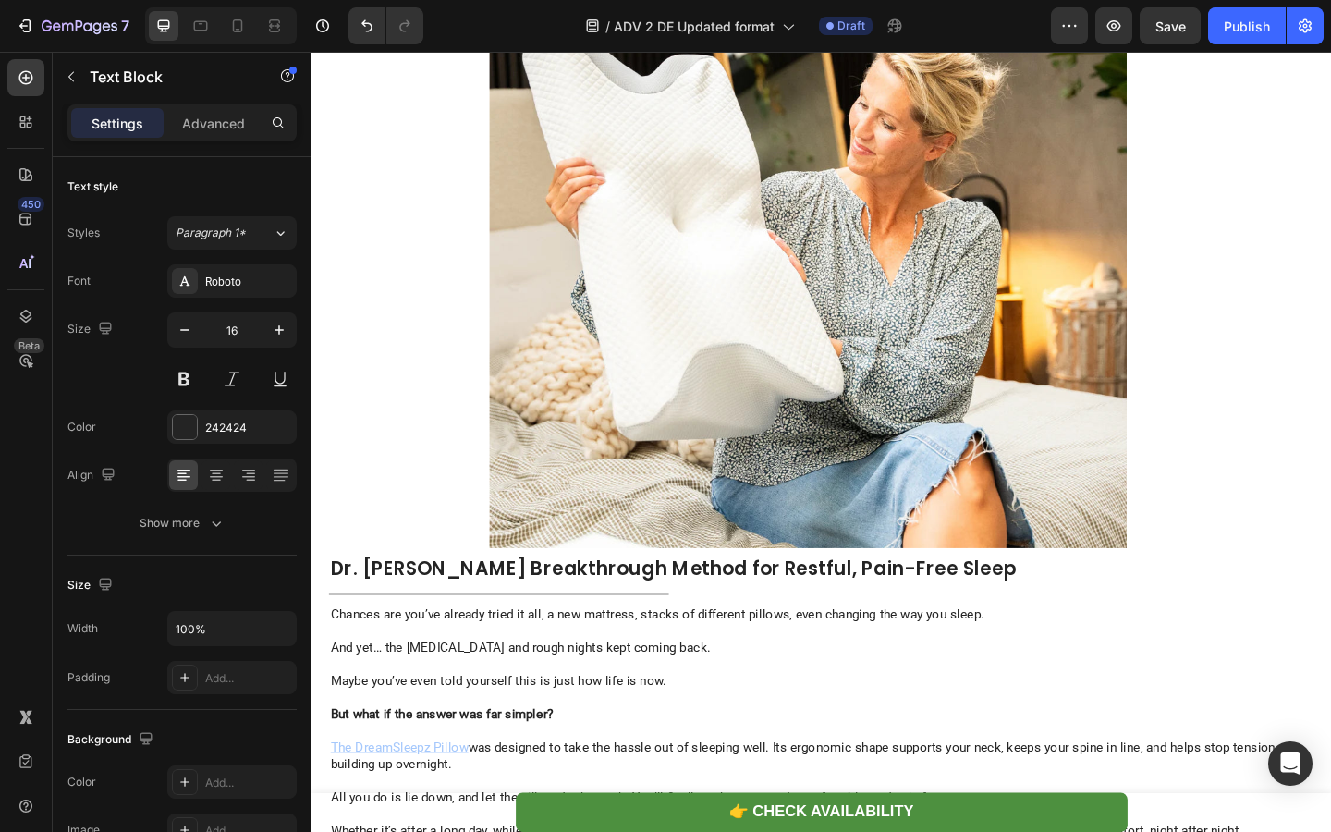
scroll to position [2451, 0]
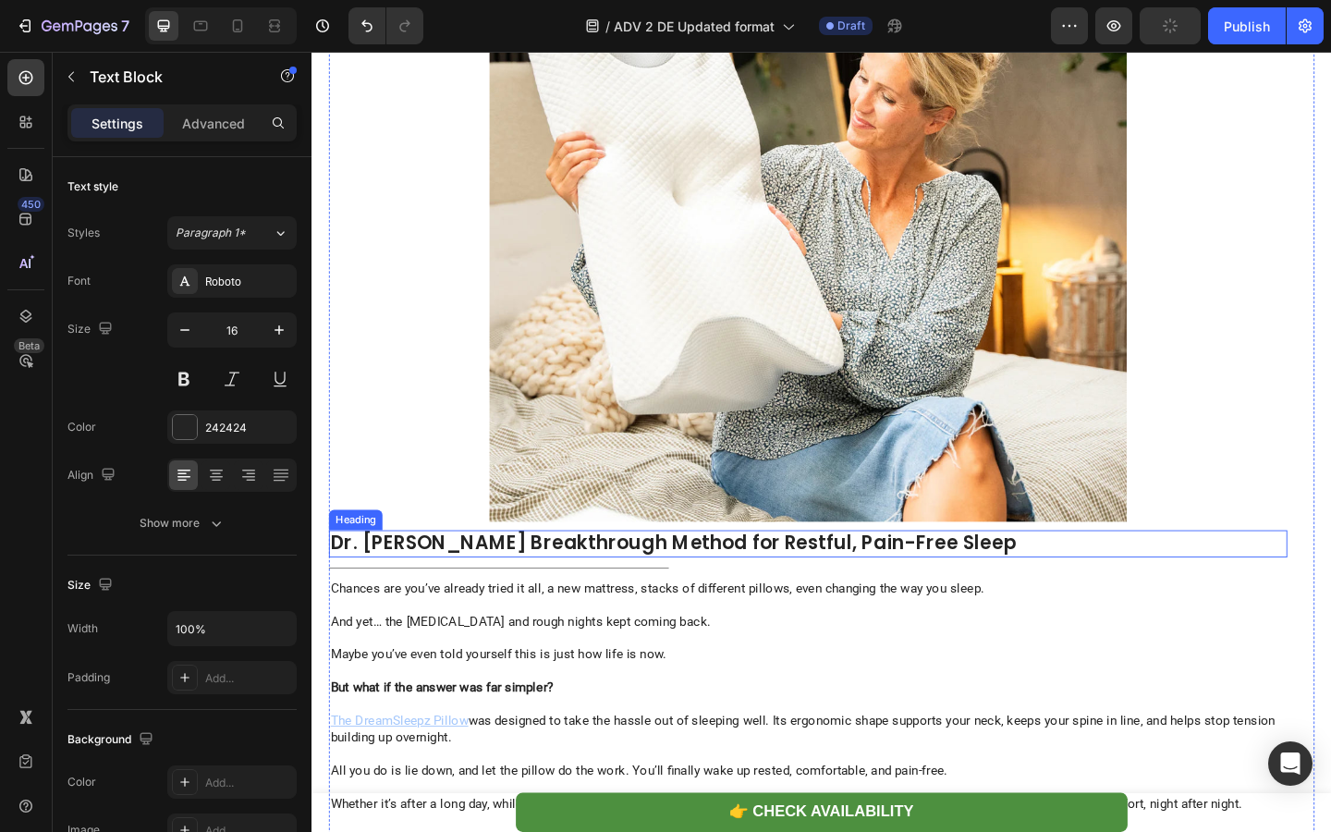
click at [436, 600] on strong "Dr. Anna’s Breakthrough Method for Restful, Pain-Free Sleep" at bounding box center [705, 585] width 747 height 29
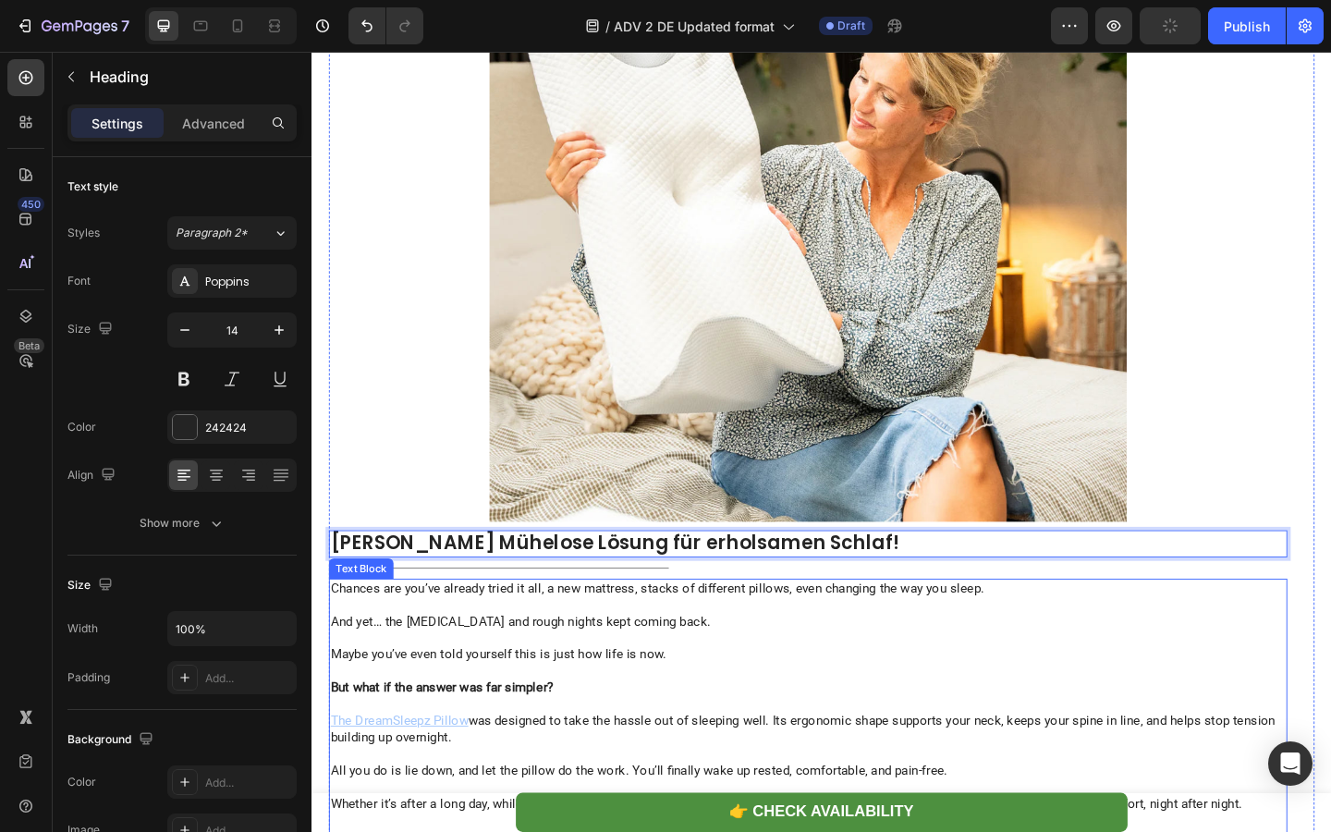
click at [445, 679] on span "And yet… the neck pain and rough nights kept coming back." at bounding box center [538, 671] width 413 height 17
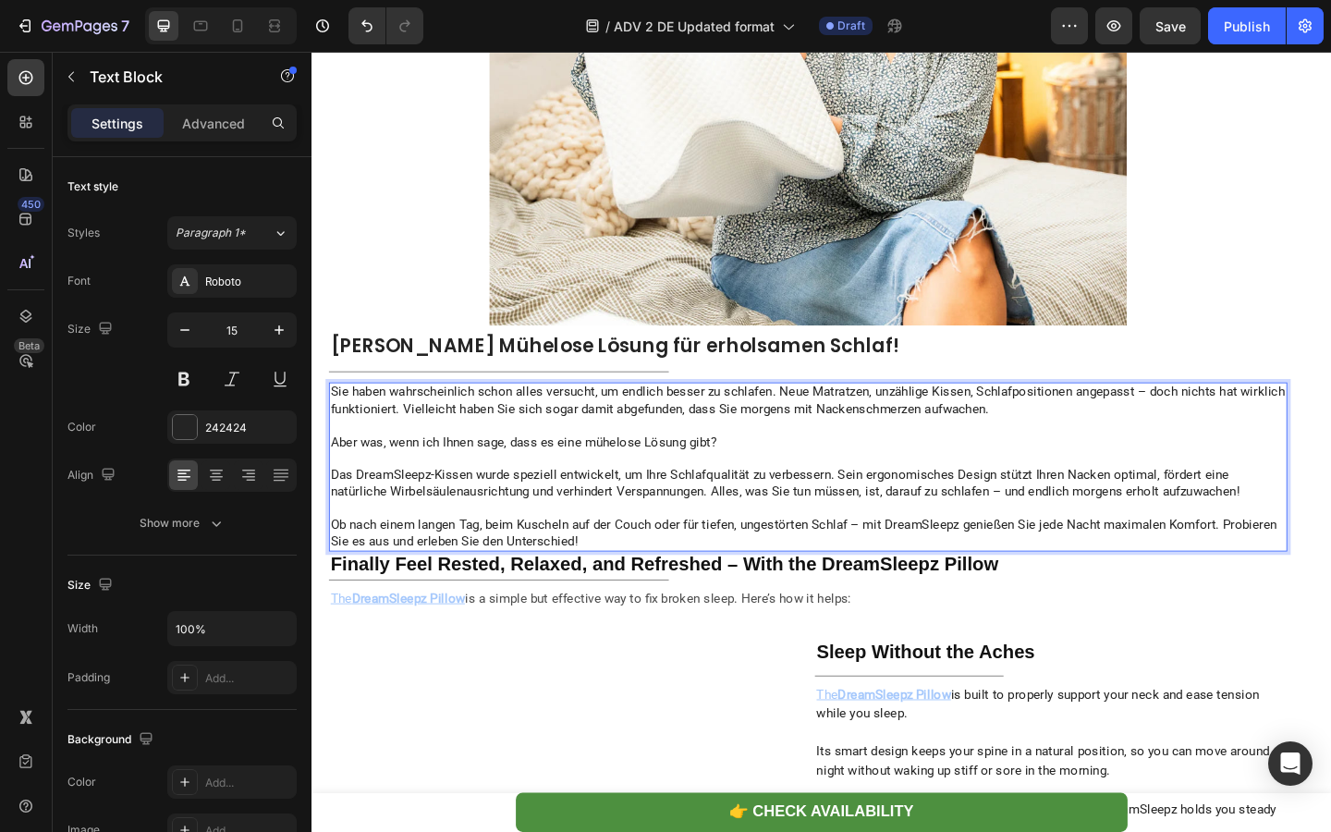
scroll to position [2674, 0]
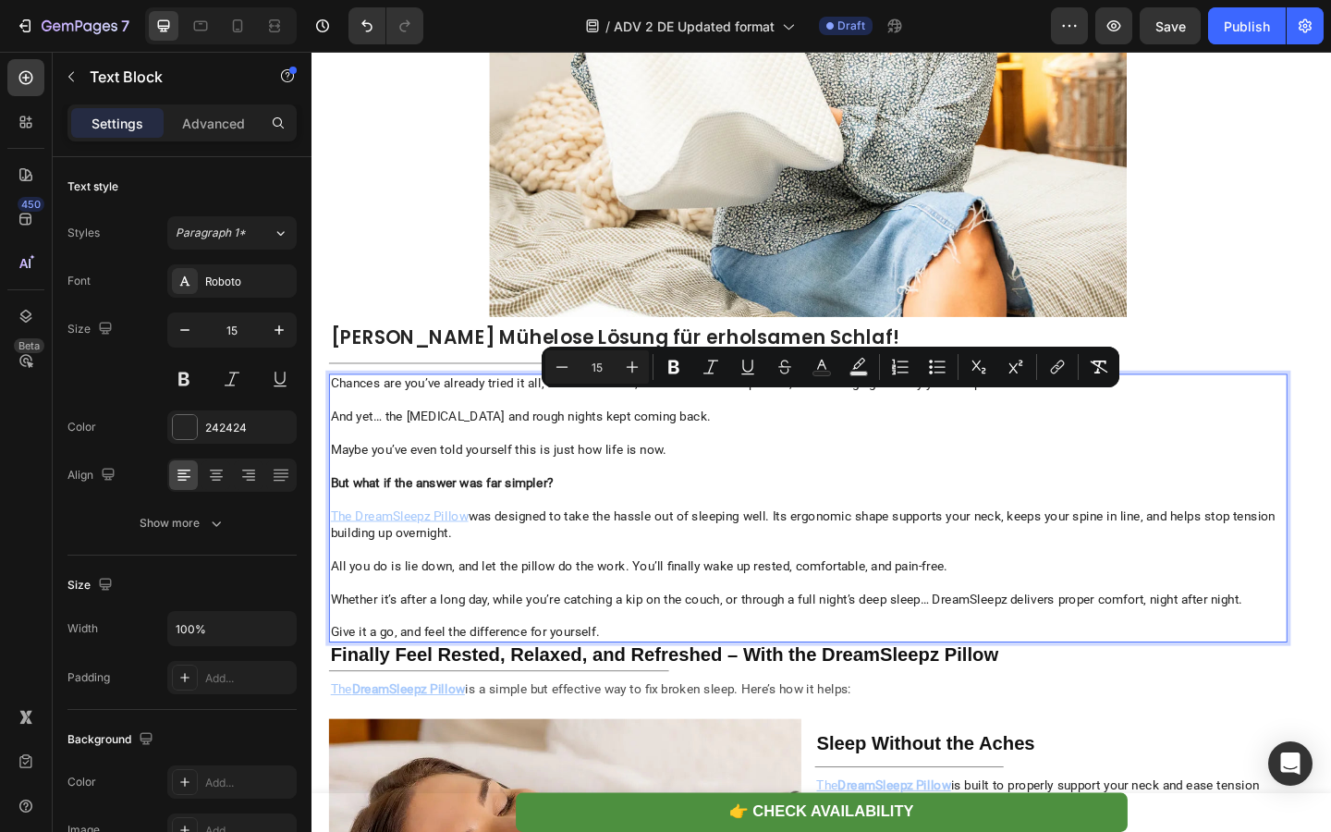
click at [437, 513] on p "Rich Text Editor. Editing area: main" at bounding box center [851, 503] width 1039 height 18
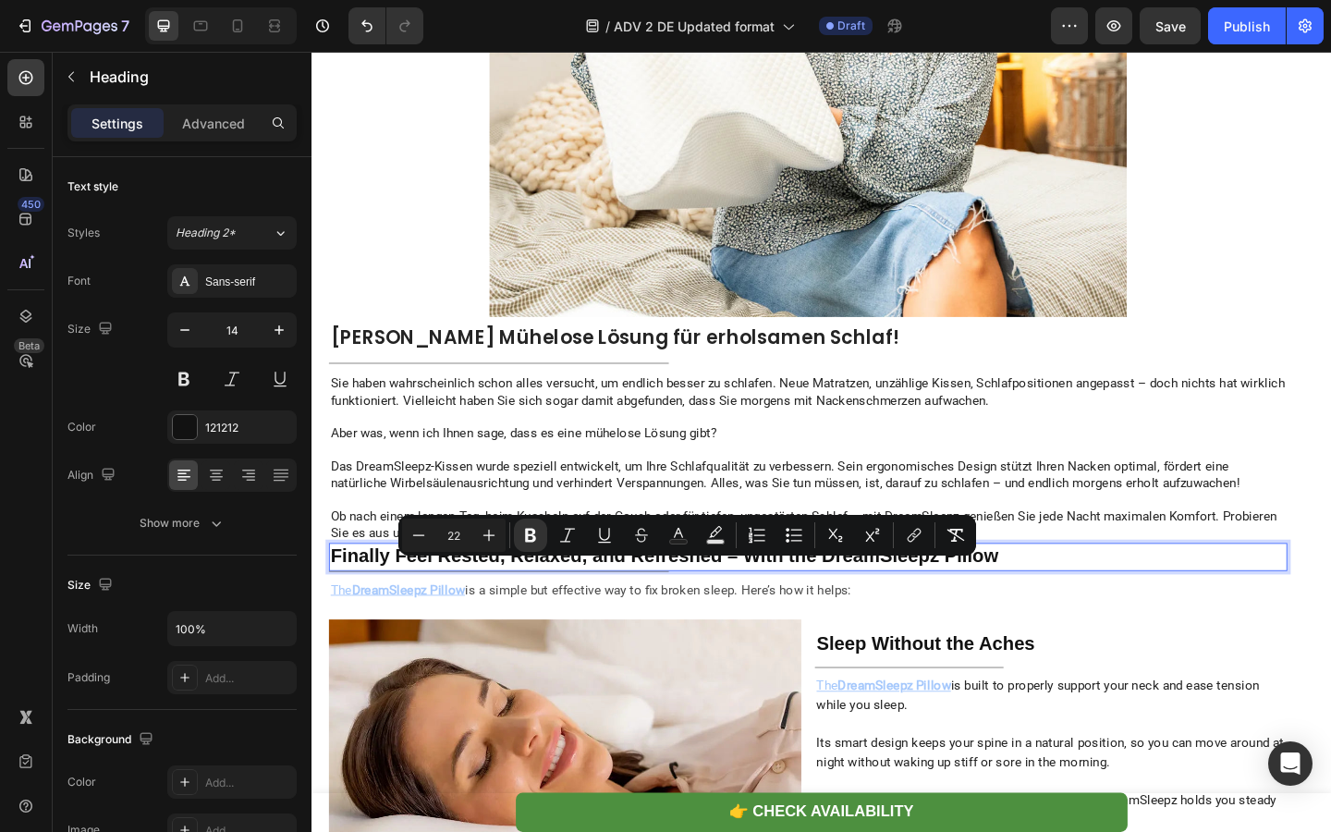
type input "14"
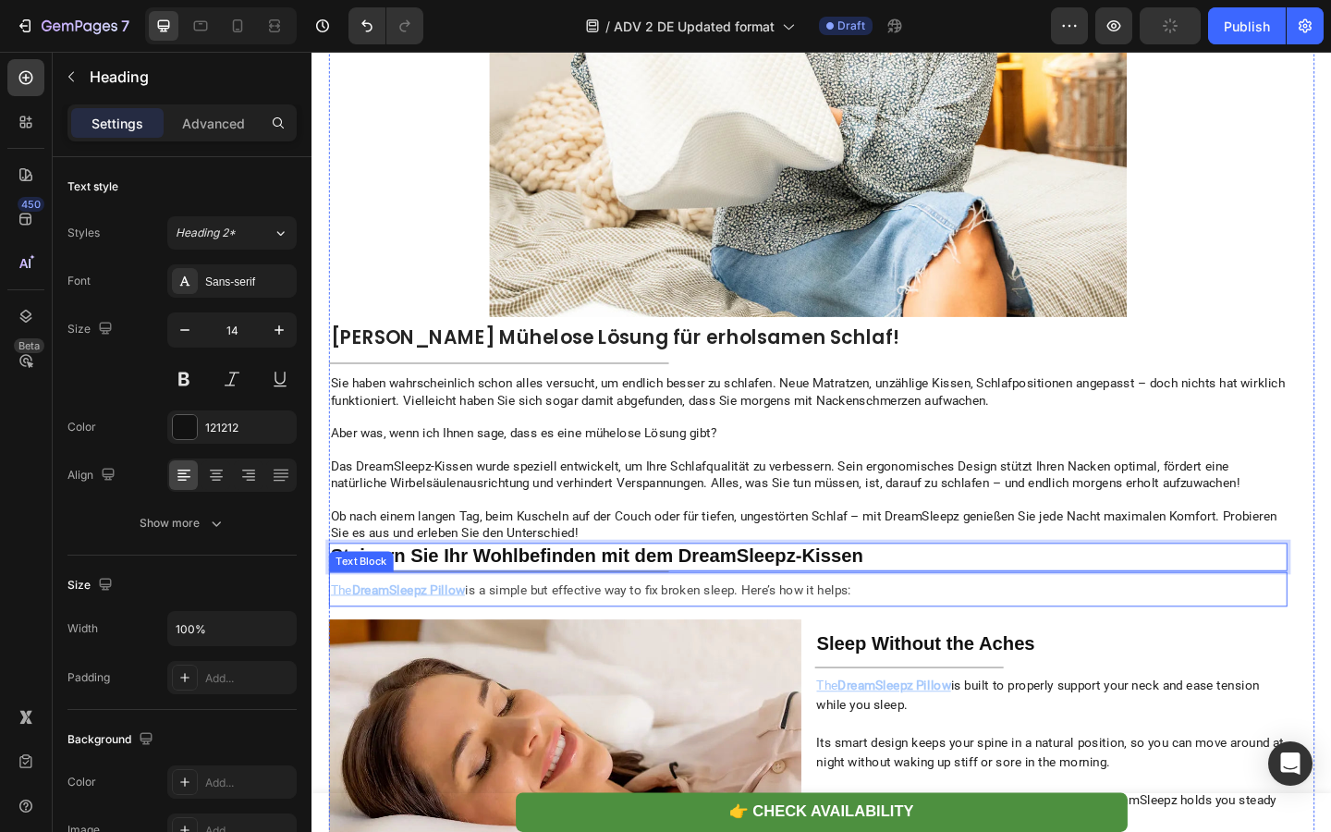
click at [544, 645] on span "is a simple but effective way to fix broken sleep. Here’s how it helps:" at bounding box center [688, 636] width 420 height 17
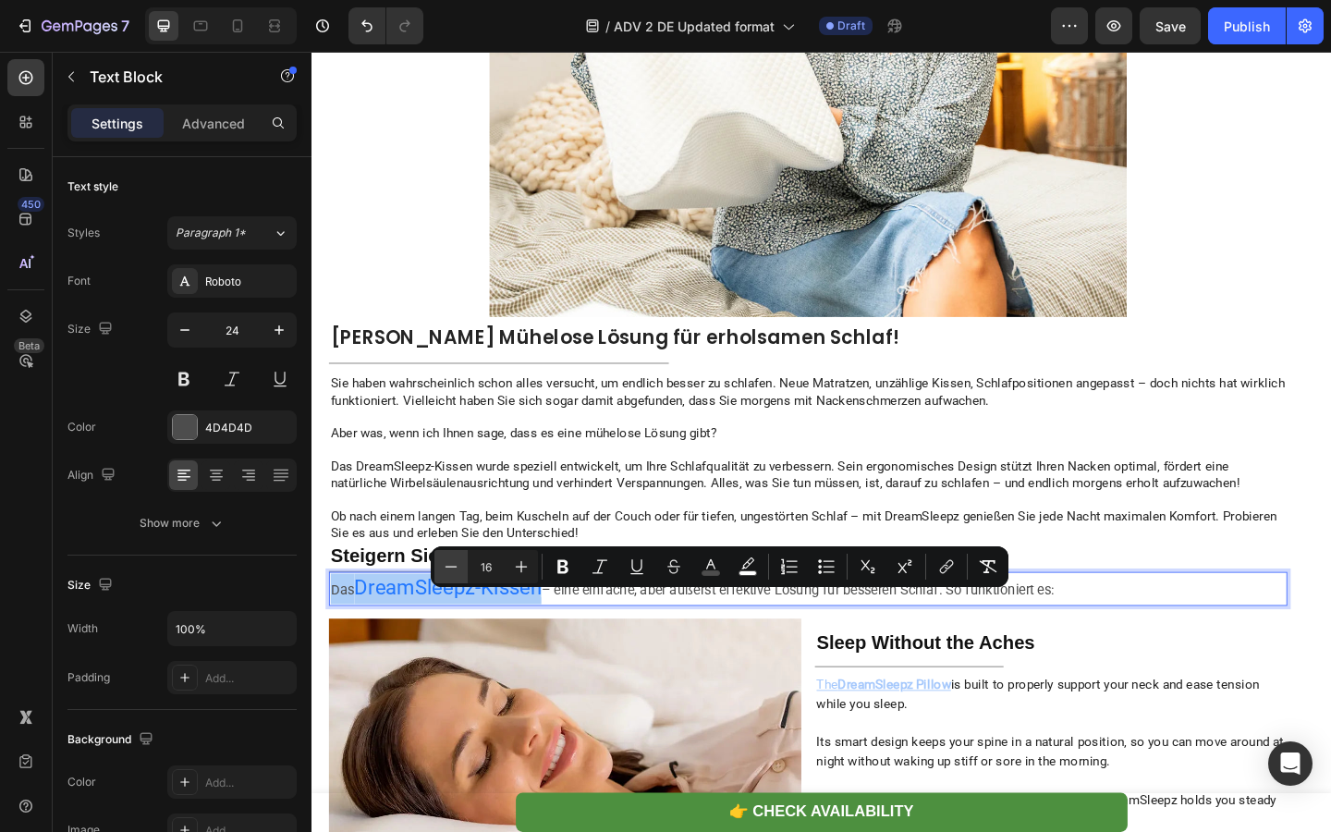
click at [458, 578] on button "Minus" at bounding box center [450, 566] width 33 height 33
type input "15"
click at [573, 475] on span "Aber was, wenn ich Ihnen sage, dass es eine mühelose Lösung gibt?" at bounding box center [542, 466] width 420 height 17
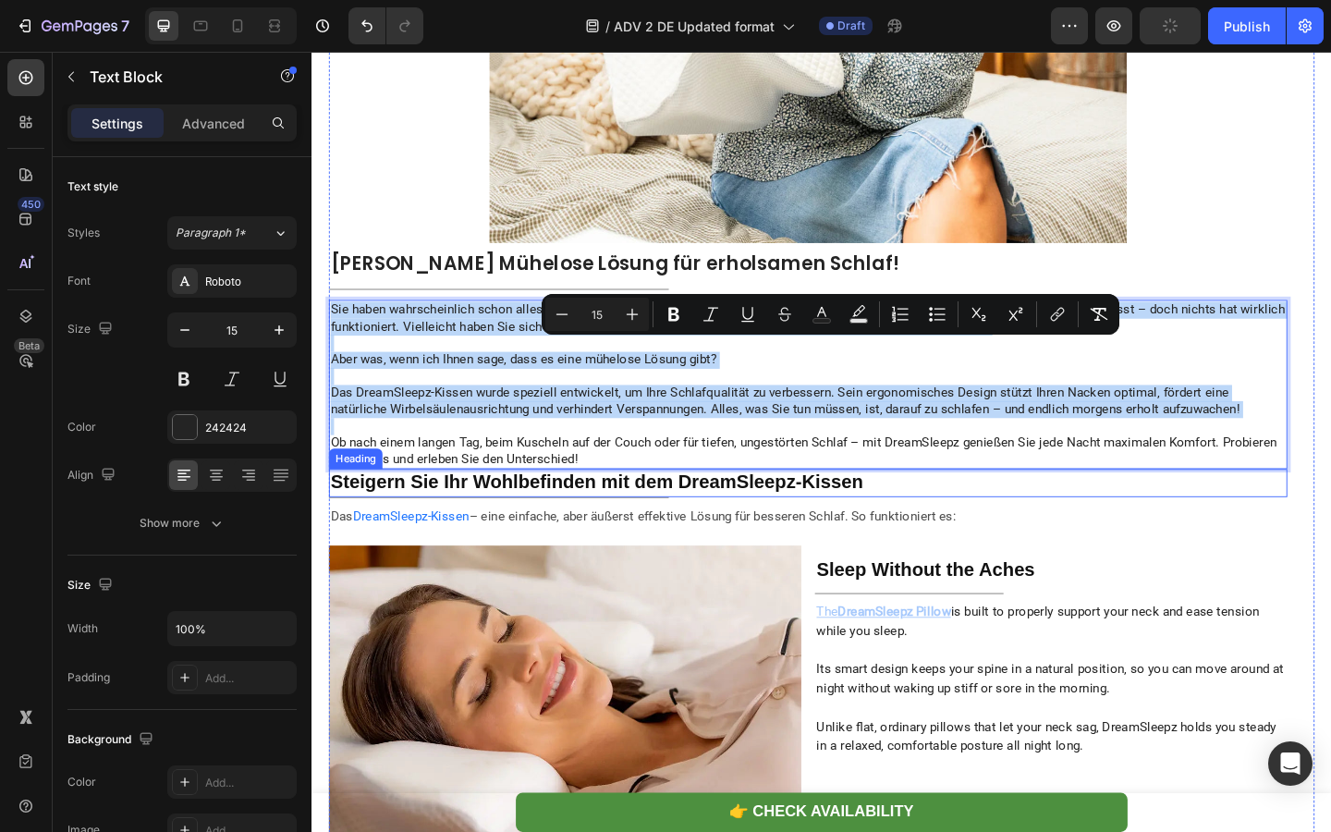
scroll to position [2764, 0]
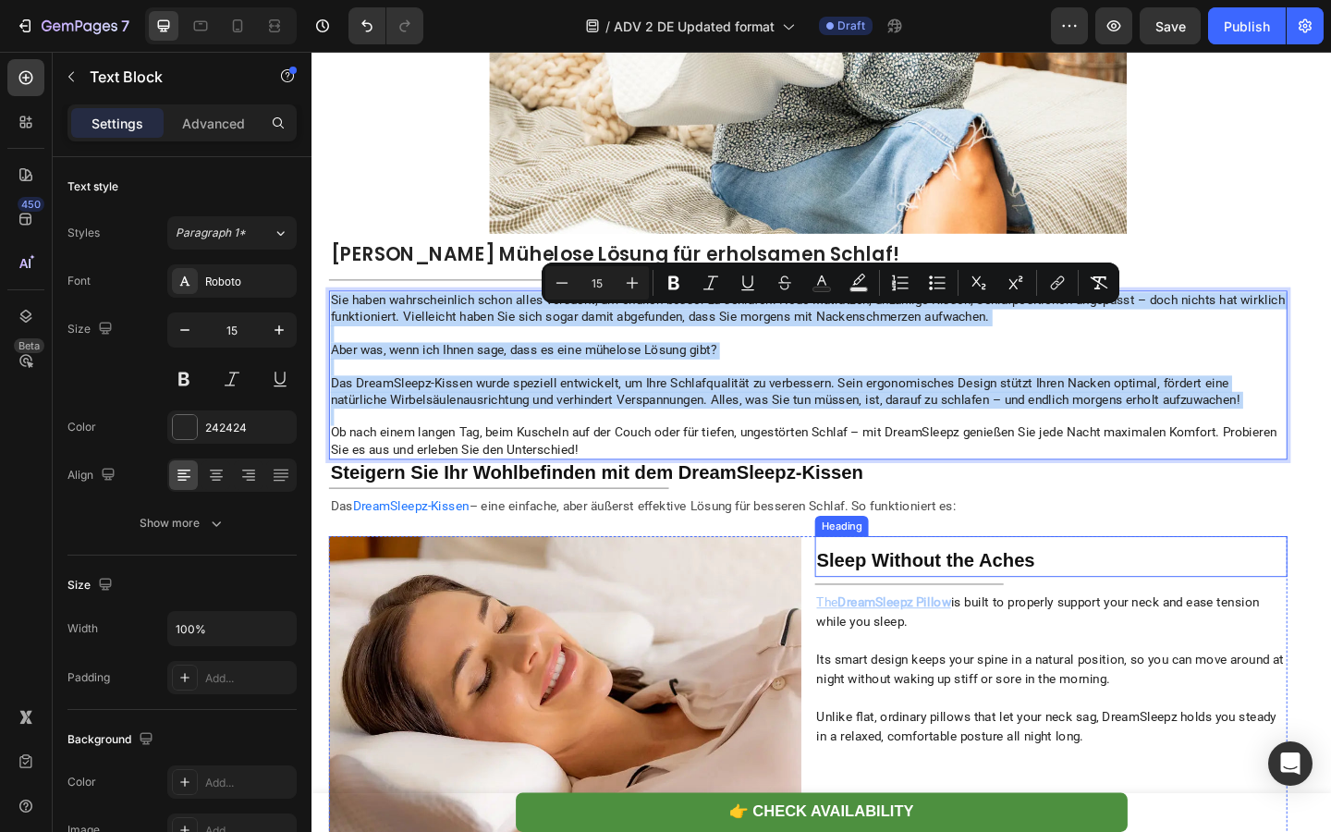
click at [918, 616] on strong "Sleep Without the Aches" at bounding box center [979, 604] width 238 height 23
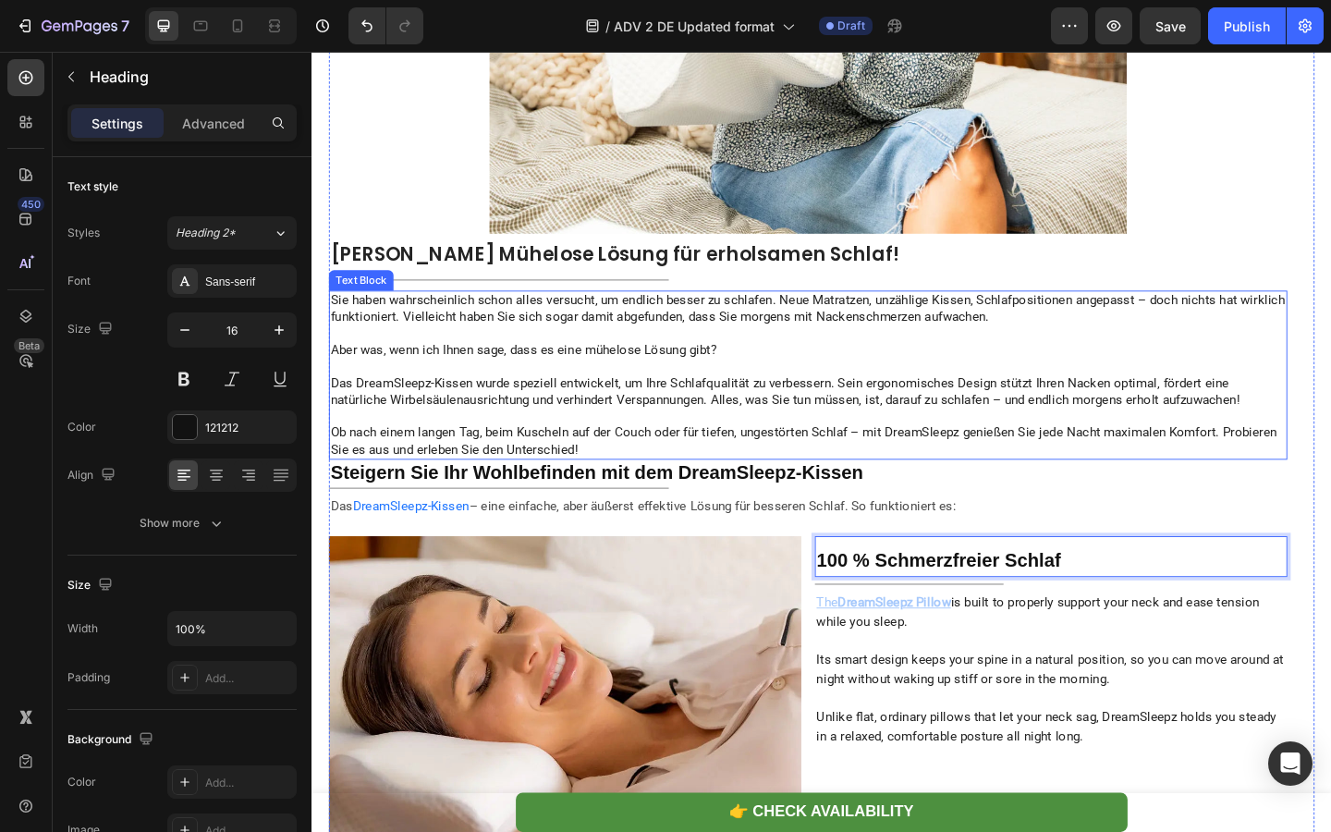
scroll to position [3045, 0]
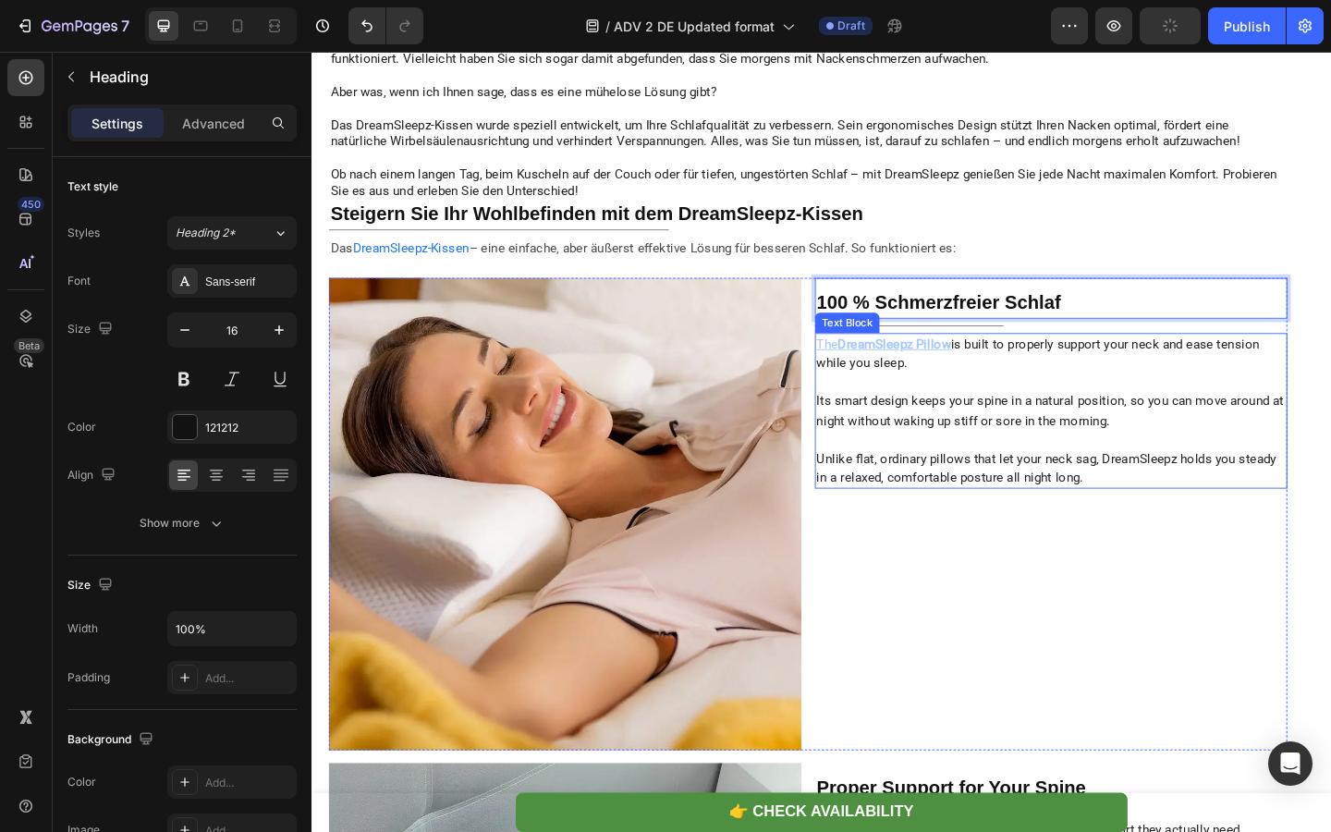
click at [952, 463] on p "Its smart design keeps your spine in a natural position, so you can move around…" at bounding box center [1115, 442] width 510 height 42
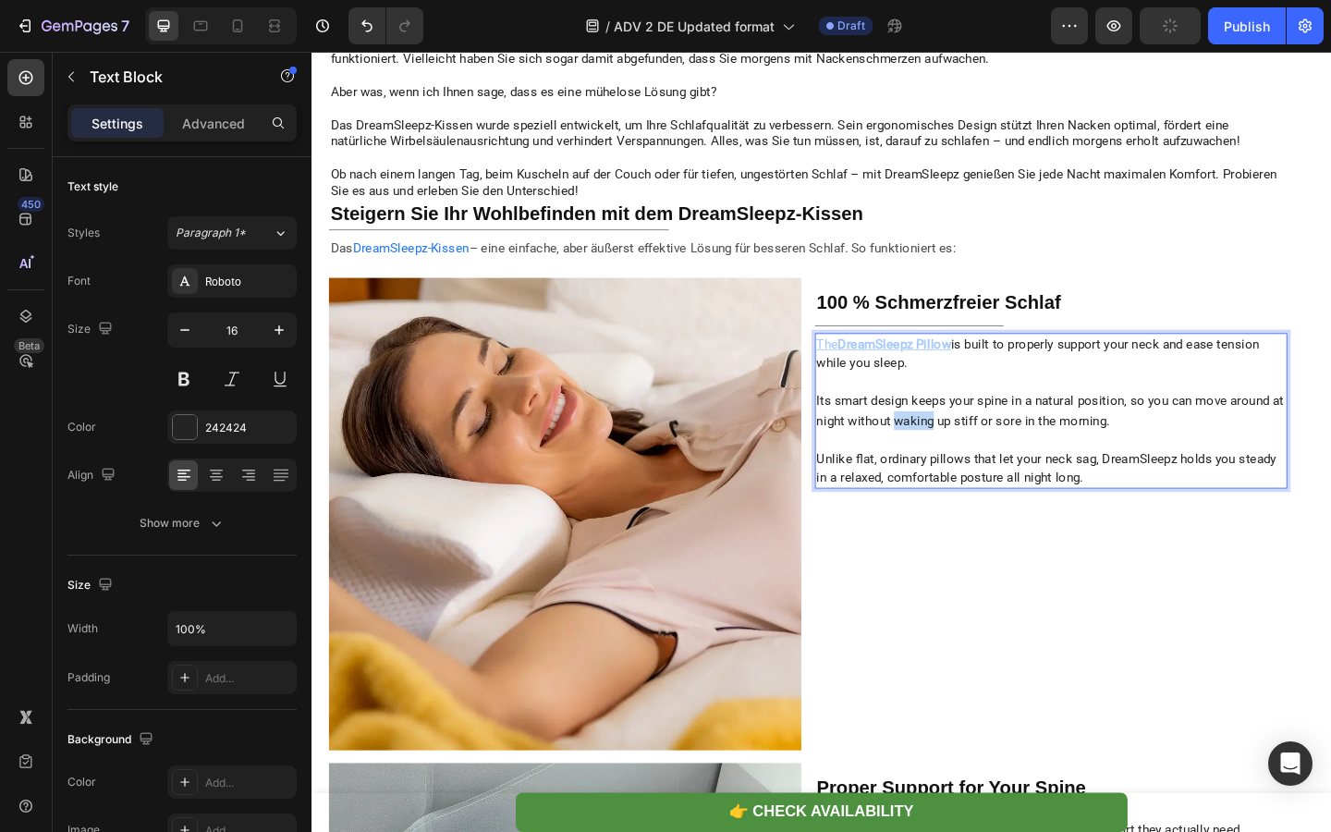
click at [952, 463] on p "Its smart design keeps your spine in a natural position, so you can move around…" at bounding box center [1115, 442] width 510 height 42
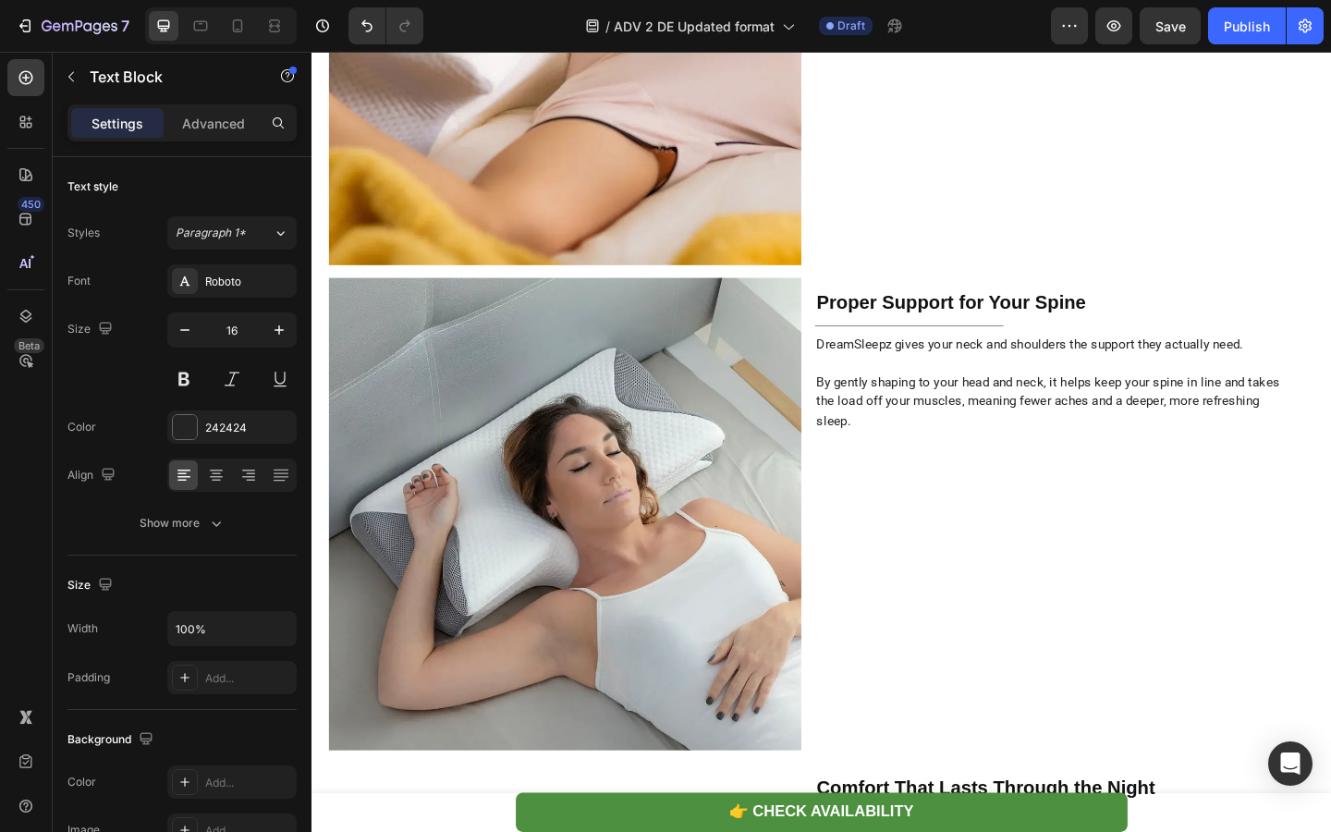
scroll to position [3582, 0]
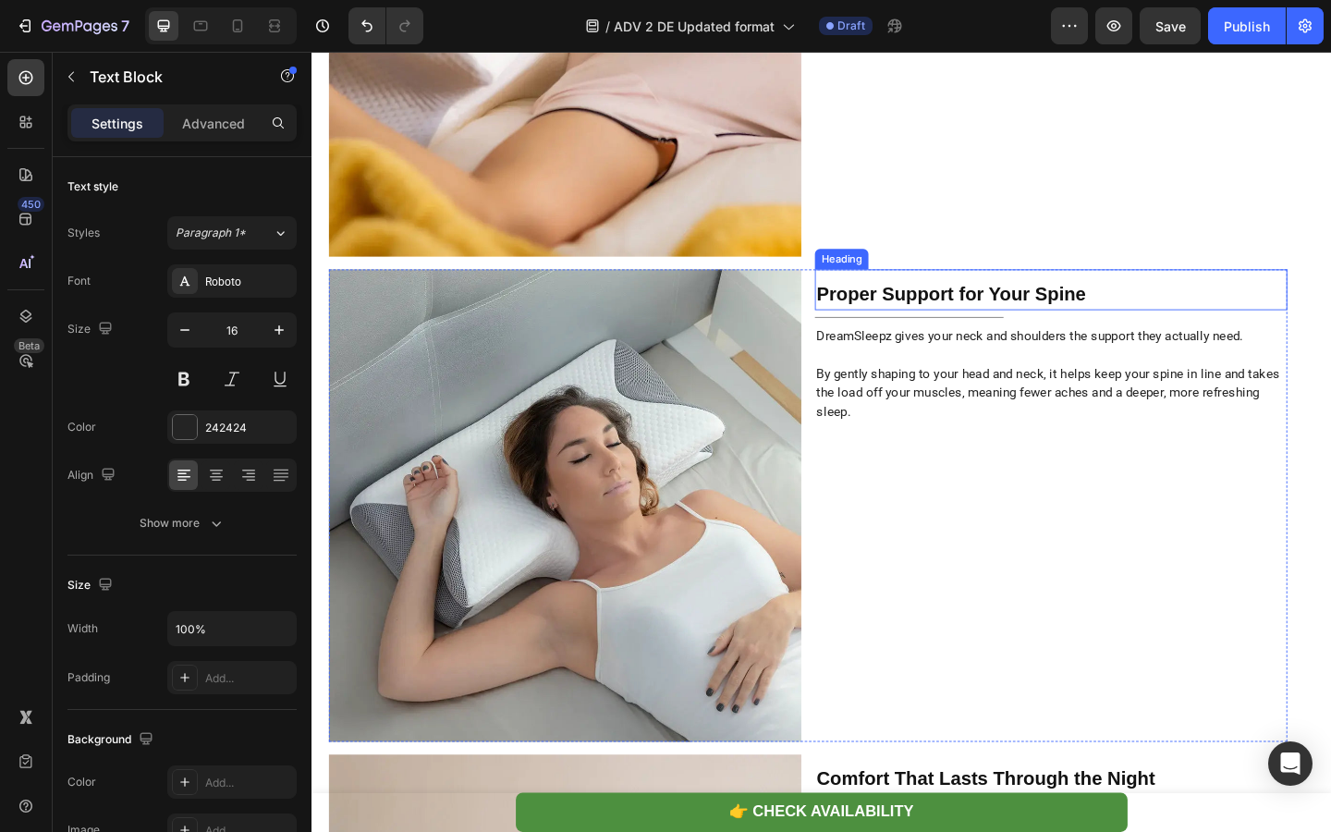
click at [933, 333] on h2 "Proper Support for Your Spine" at bounding box center [1116, 315] width 514 height 33
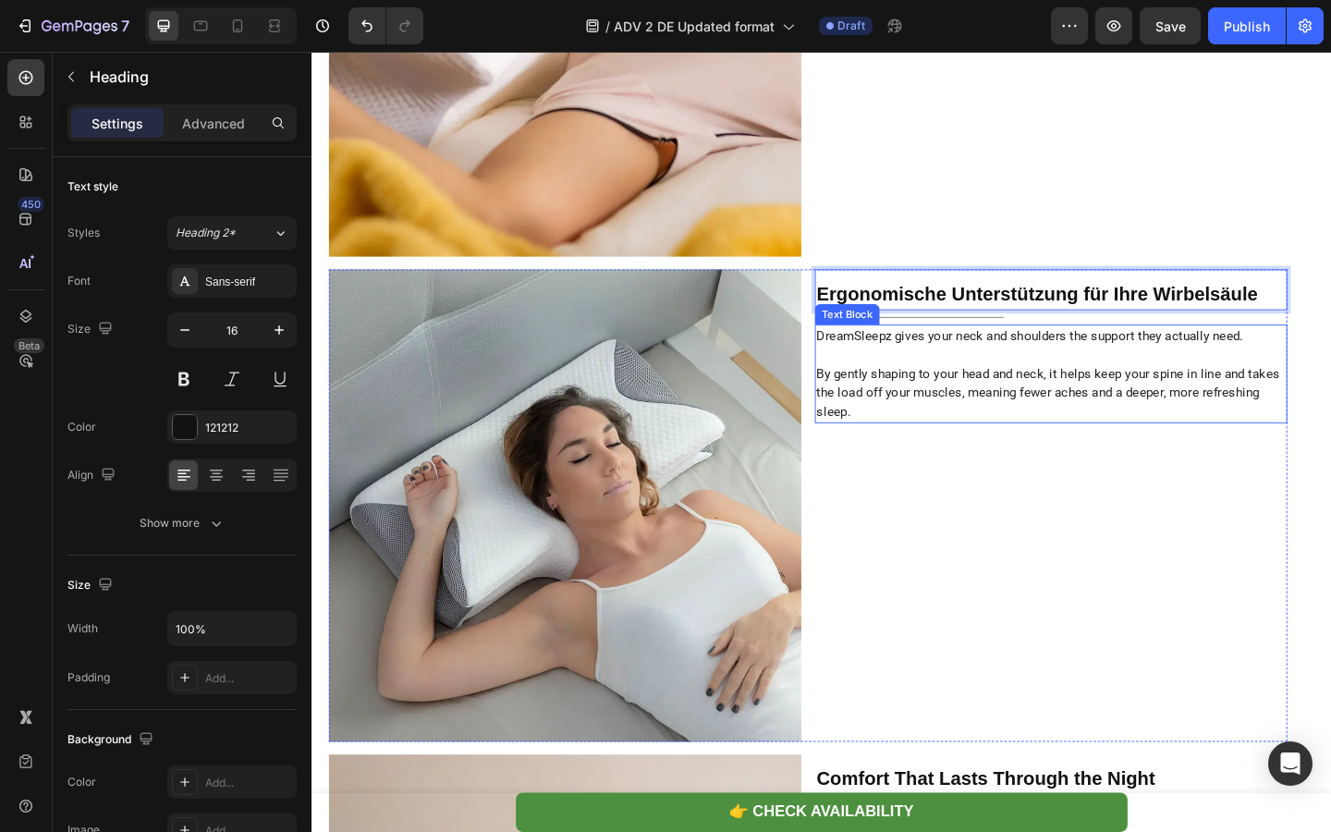
click at [920, 438] on span "By gently shaping to your head and neck, it helps keep your spine in line and t…" at bounding box center [1112, 423] width 504 height 58
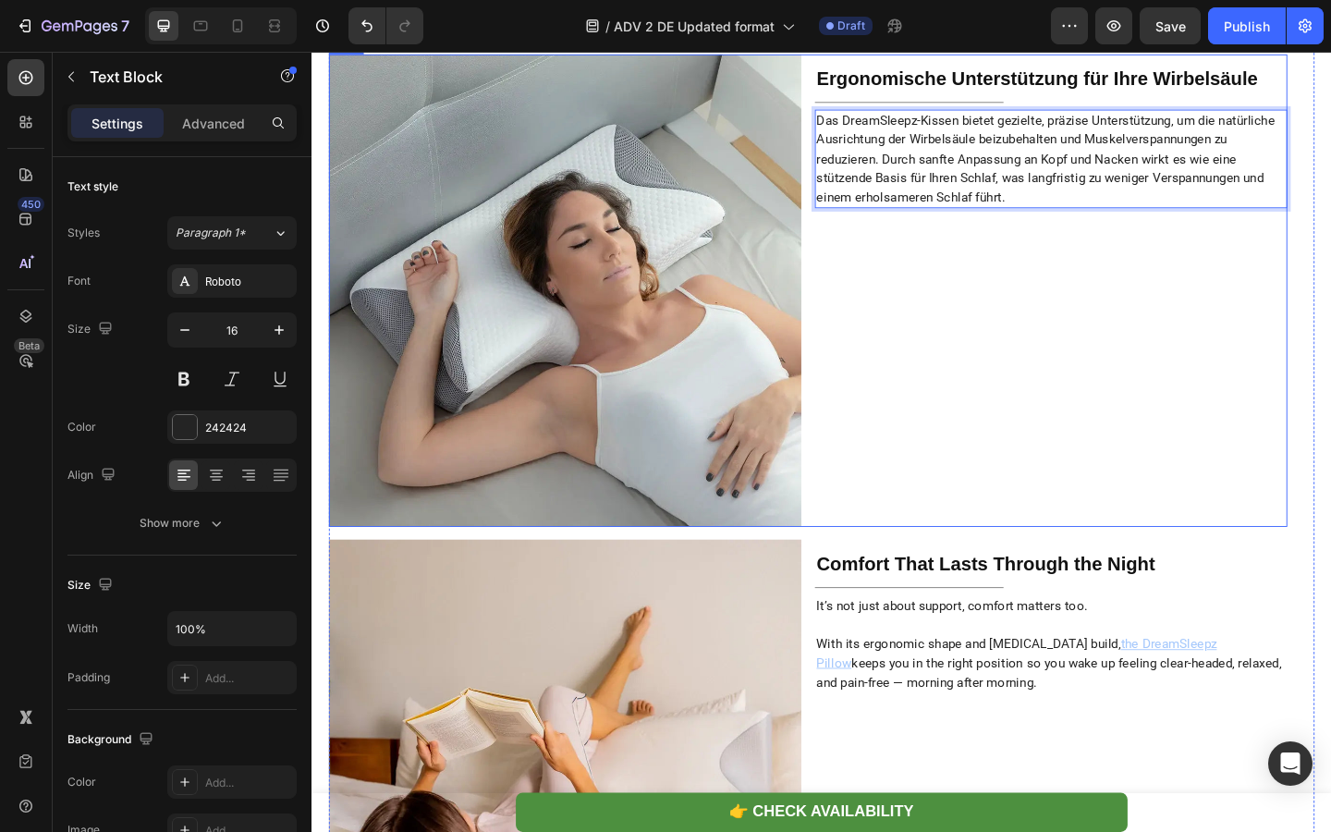
scroll to position [3949, 0]
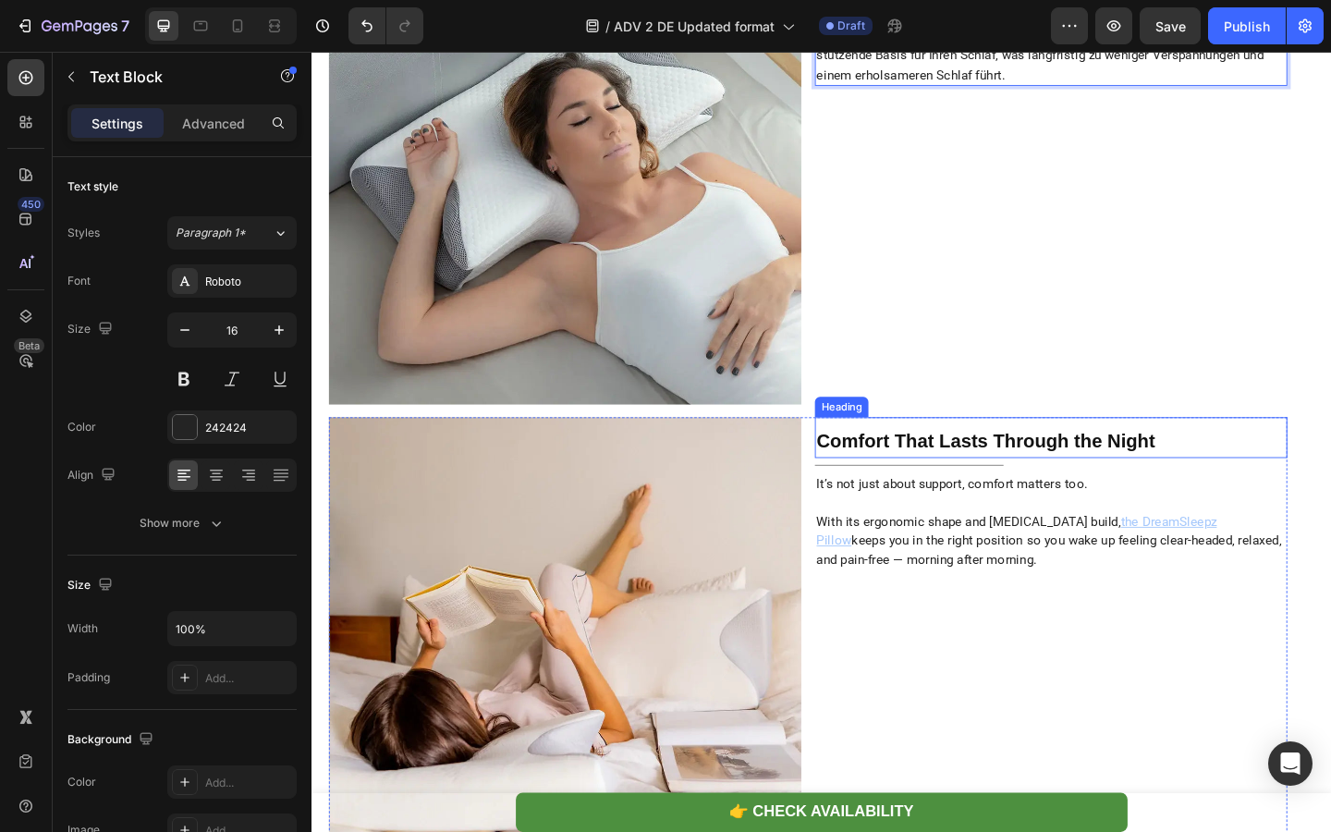
click at [920, 487] on strong "Comfort That Lasts Through the Night" at bounding box center [1044, 475] width 368 height 23
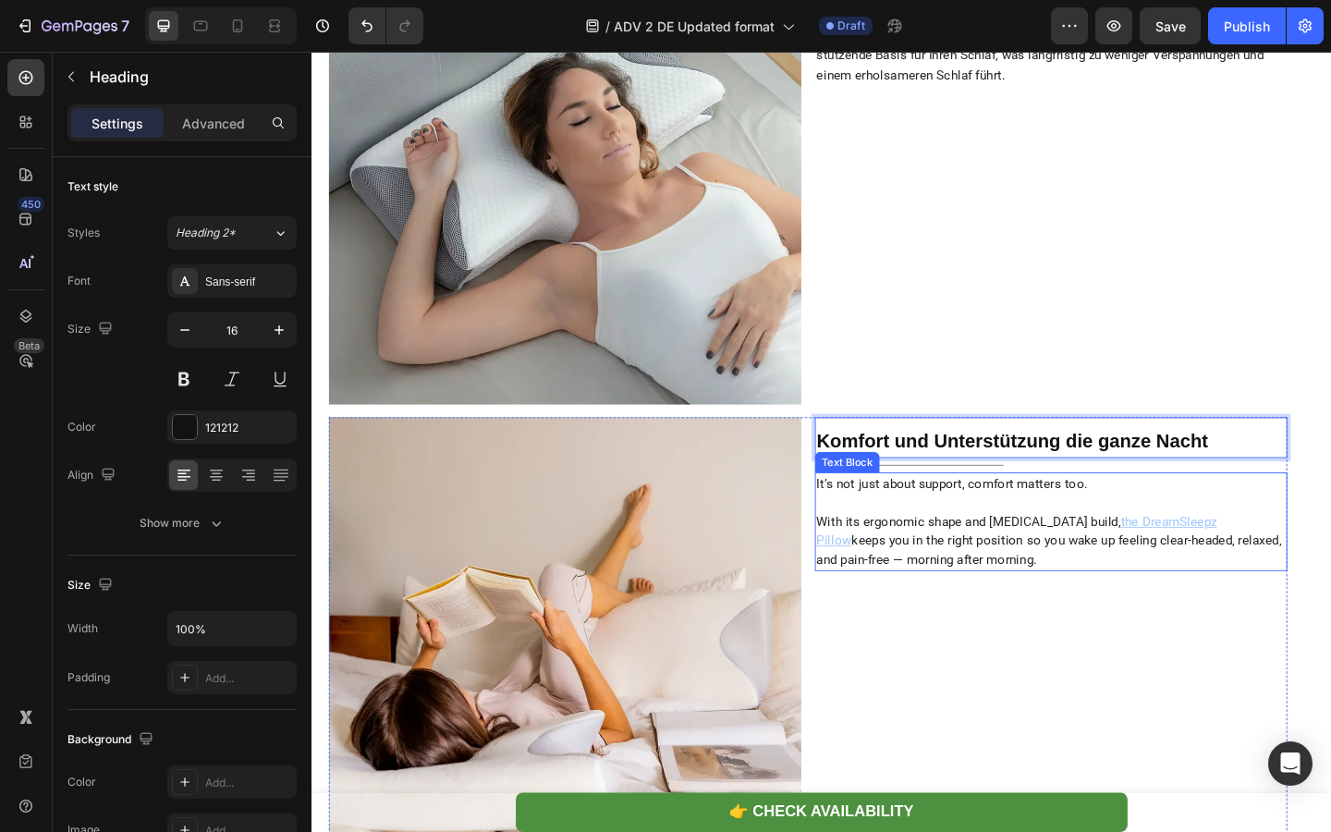
click at [945, 553] on p "It’s not just about support, comfort matters too." at bounding box center [1115, 532] width 510 height 42
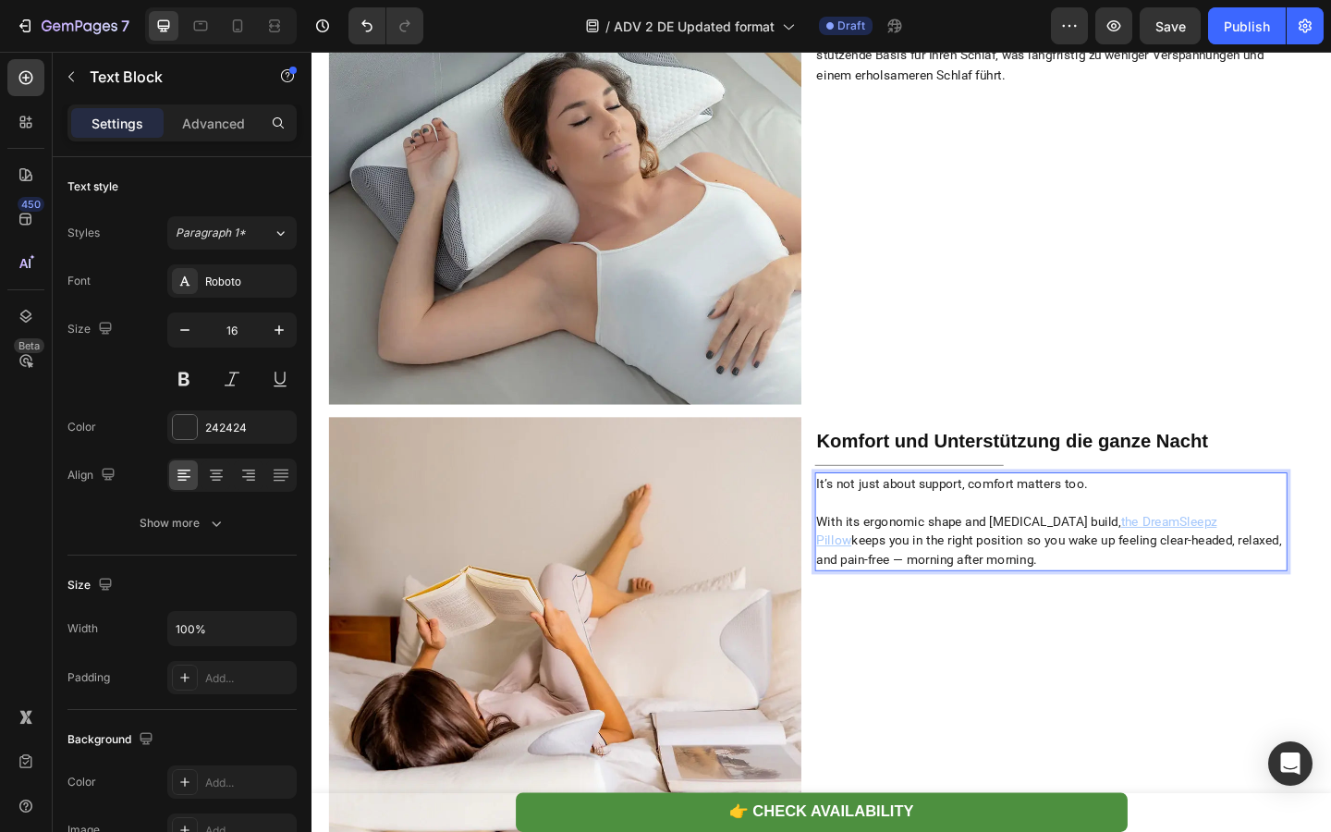
click at [945, 553] on p "It’s not just about support, comfort matters too." at bounding box center [1115, 532] width 510 height 42
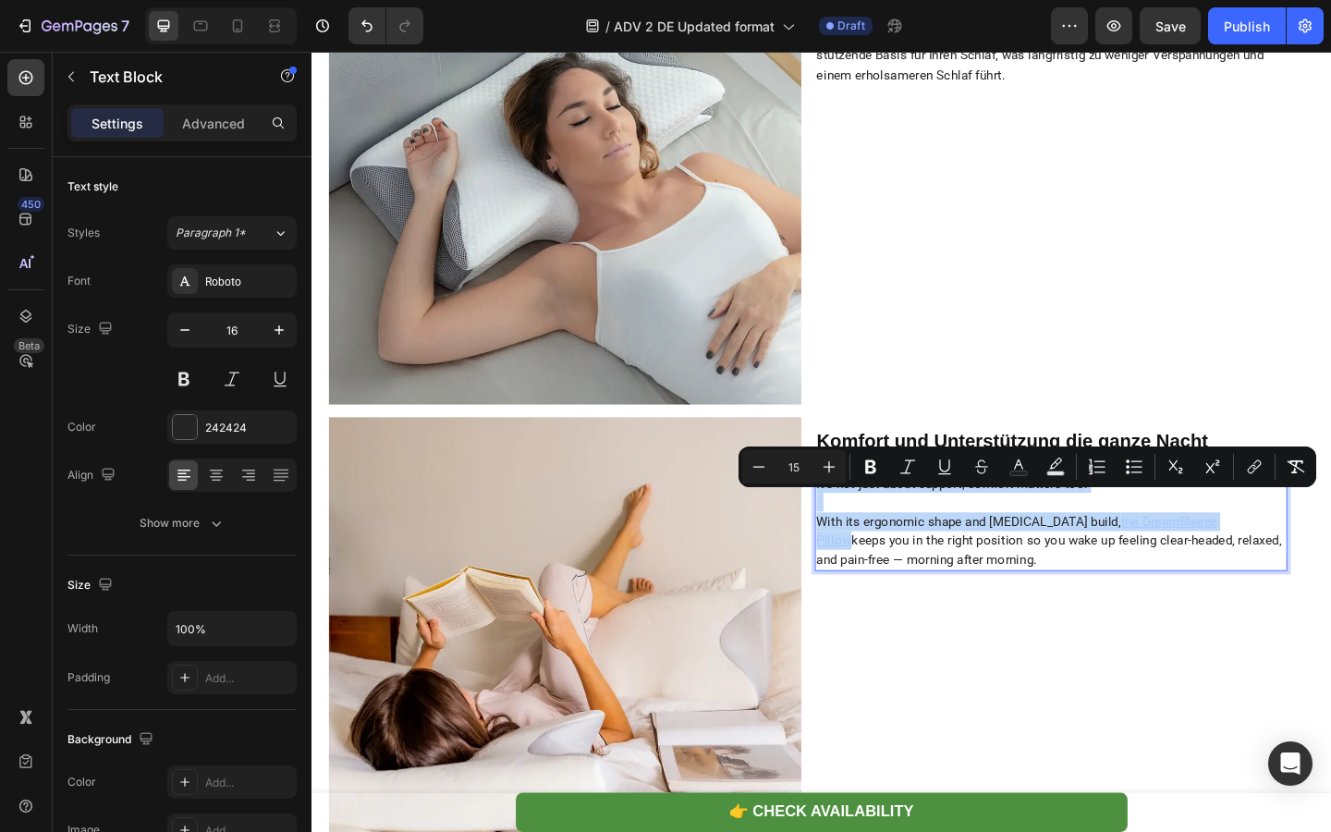
type input "14"
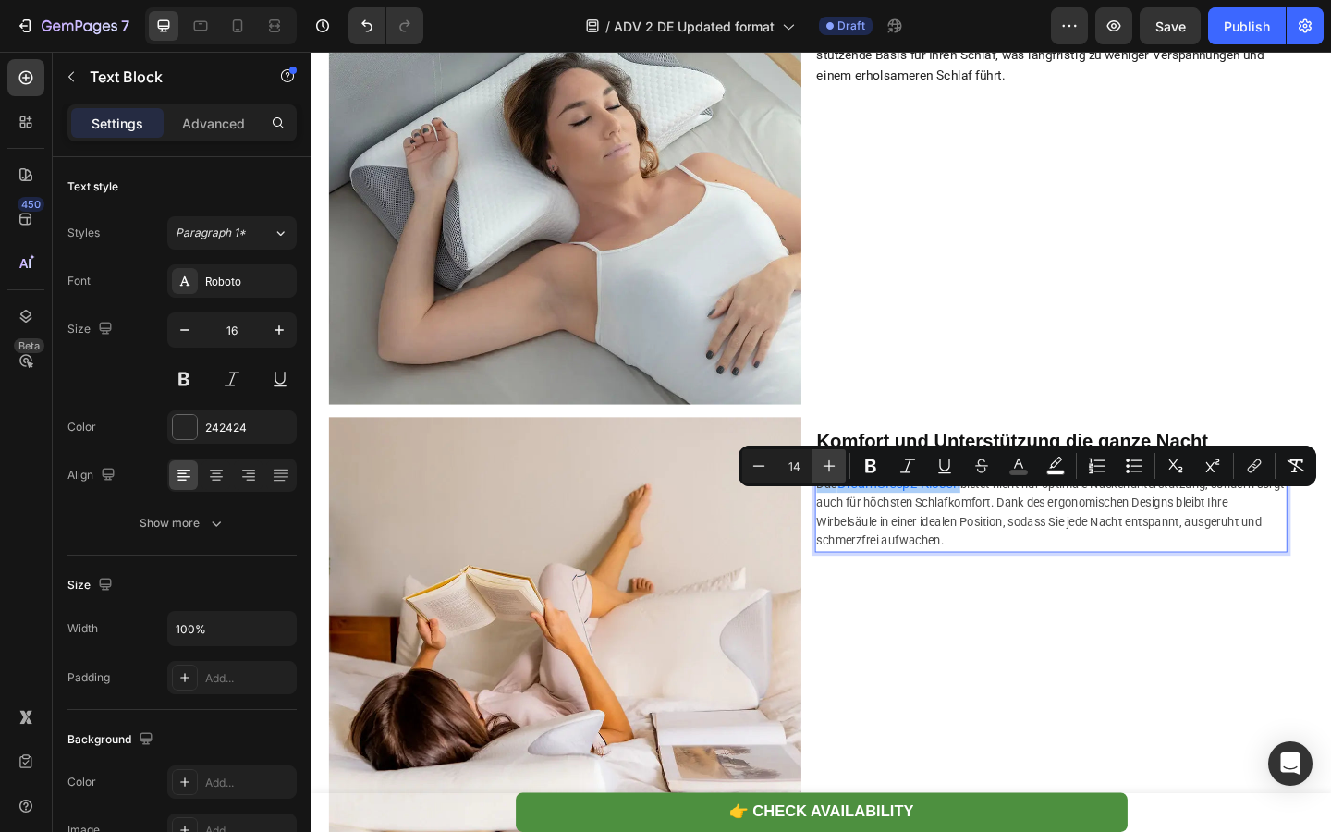
click at [832, 469] on icon "Editor contextual toolbar" at bounding box center [829, 466] width 18 height 18
type input "15"
click at [936, 336] on div "⁠⁠⁠⁠⁠⁠⁠ Ergonomische Unterstützung für Ihre Wirbelsäule Heading Title Line Das …" at bounding box center [1116, 178] width 514 height 514
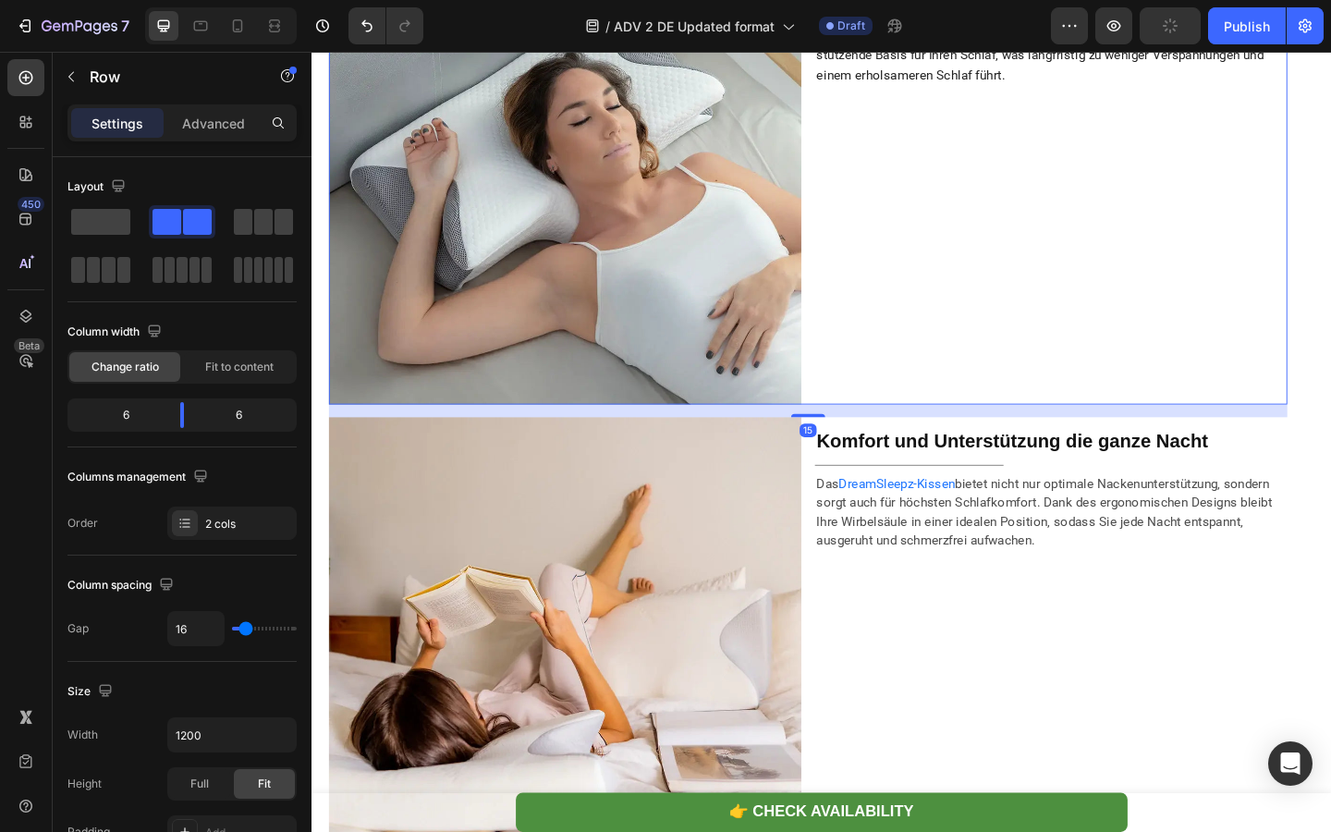
scroll to position [3883, 0]
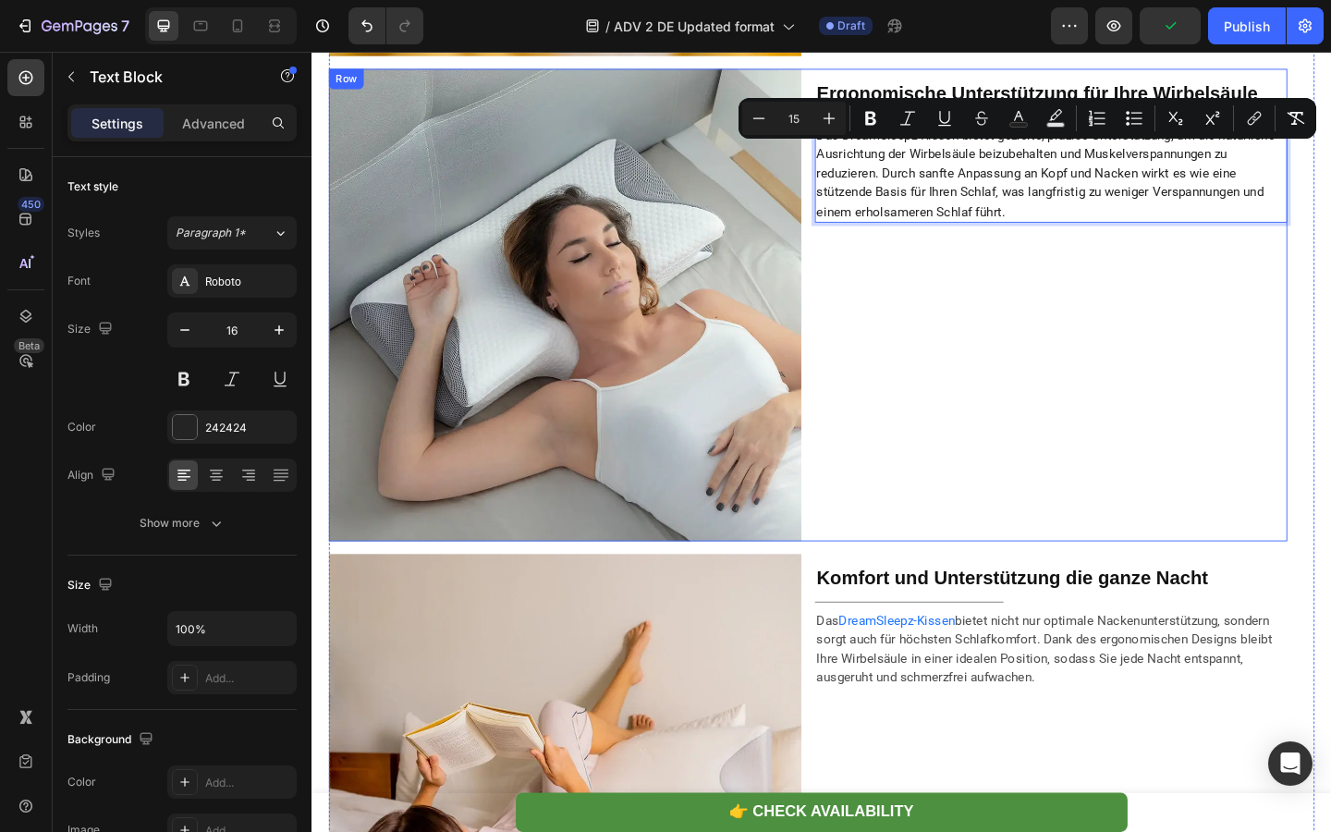
click at [952, 330] on div "⁠⁠⁠⁠⁠⁠⁠ Ergonomische Unterstützung für Ihre Wirbelsäule Heading Title Line Das …" at bounding box center [1116, 327] width 514 height 514
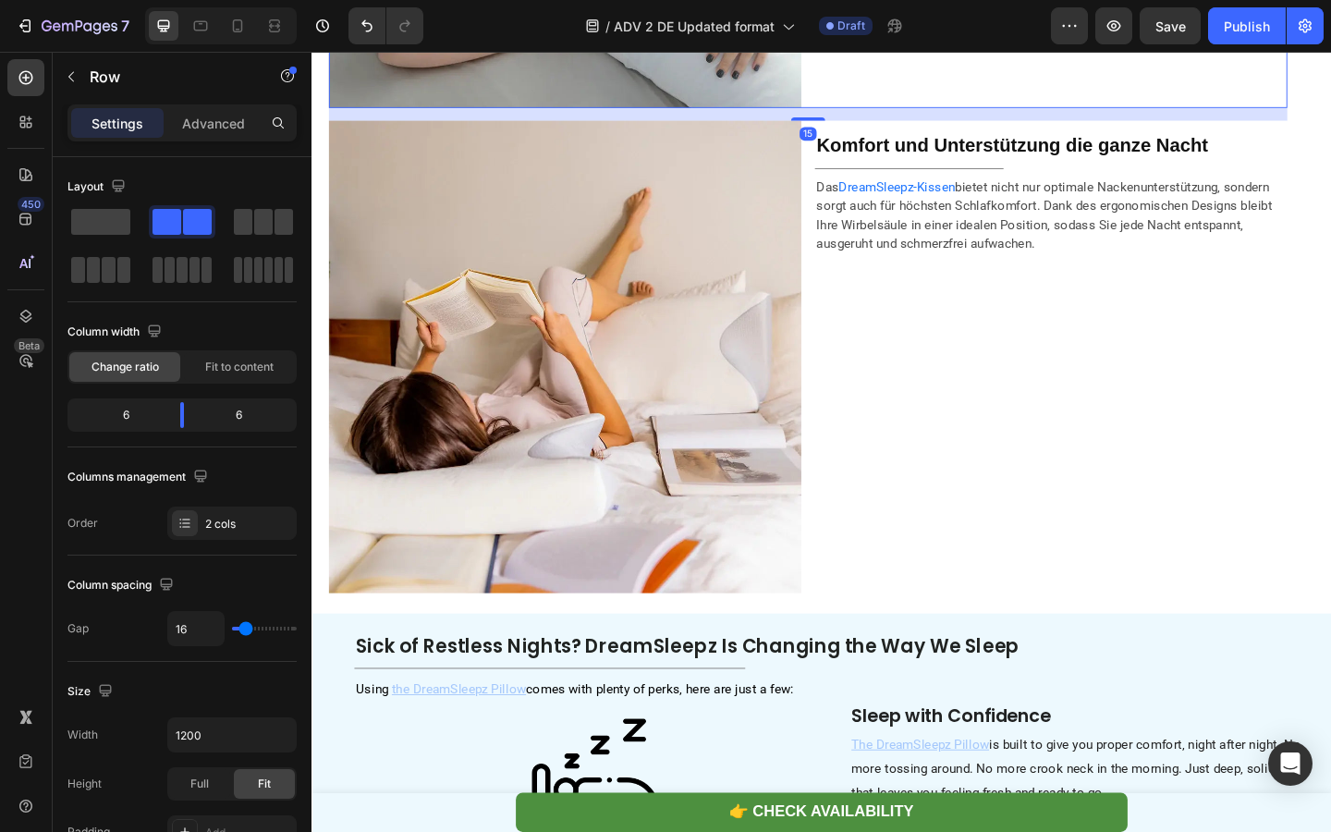
scroll to position [4524, 0]
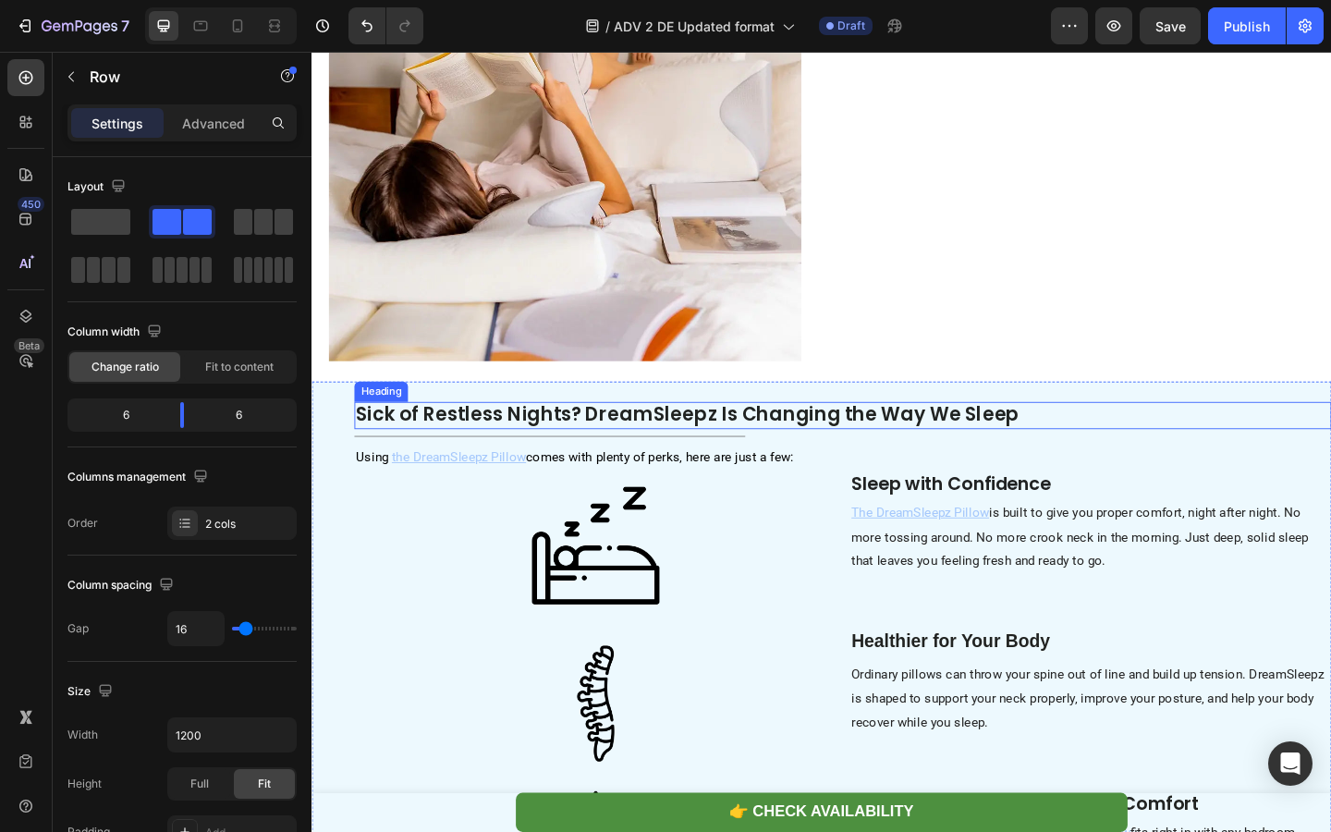
click at [565, 460] on strong "Sick of Restless Nights? DreamSleepz Is Changing the Way We Sleep" at bounding box center [720, 446] width 722 height 29
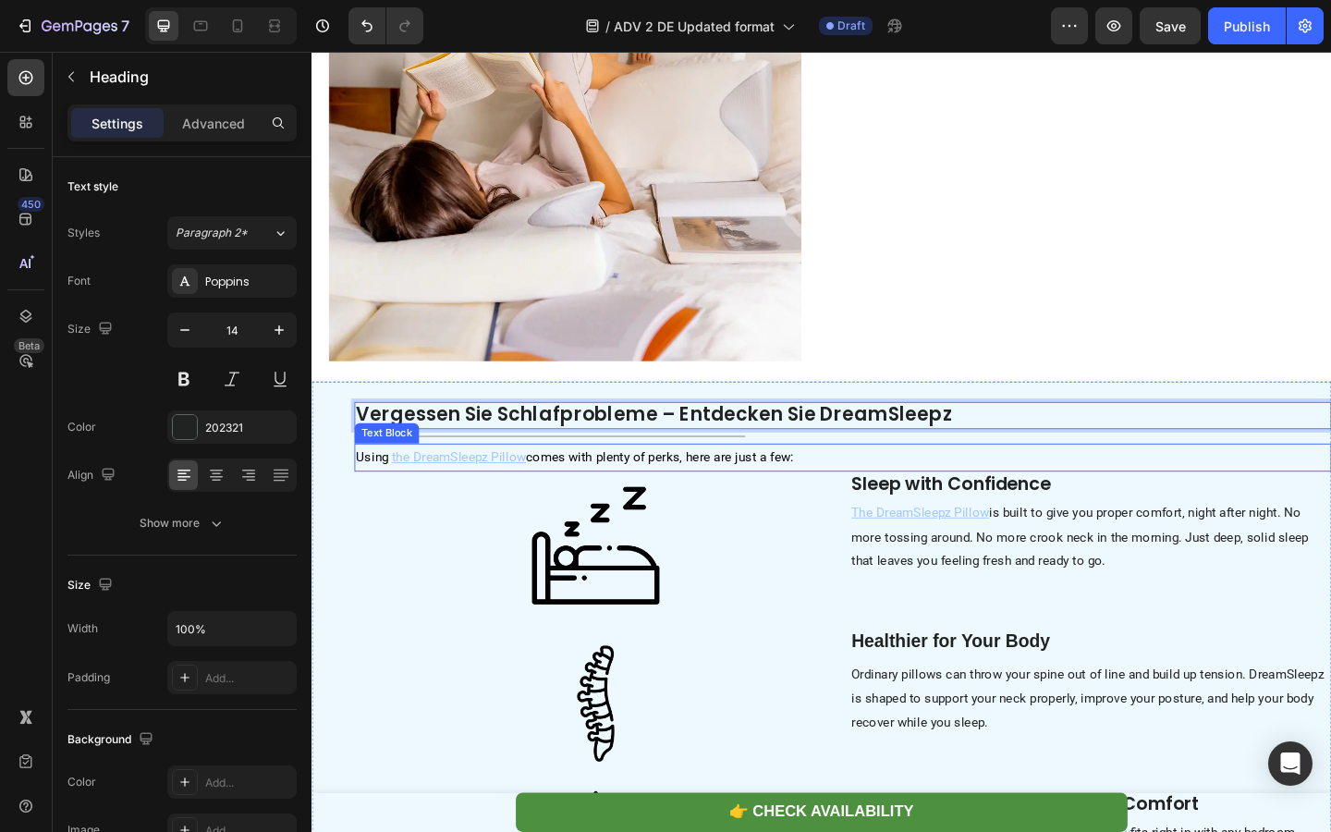
click at [650, 501] on span "comes with plenty of perks, here are just a few:" at bounding box center [689, 492] width 291 height 17
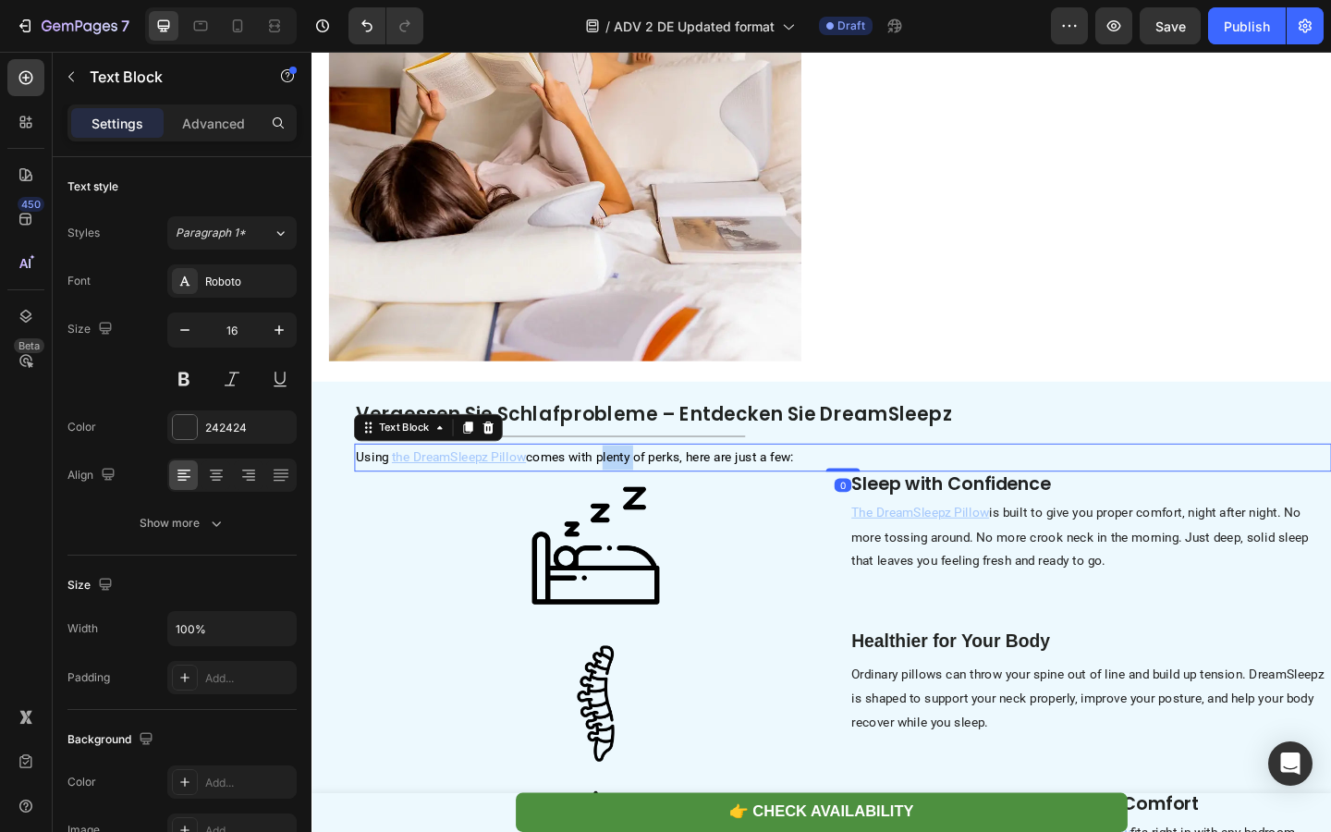
click at [650, 501] on span "comes with plenty of perks, here are just a few:" at bounding box center [689, 492] width 291 height 17
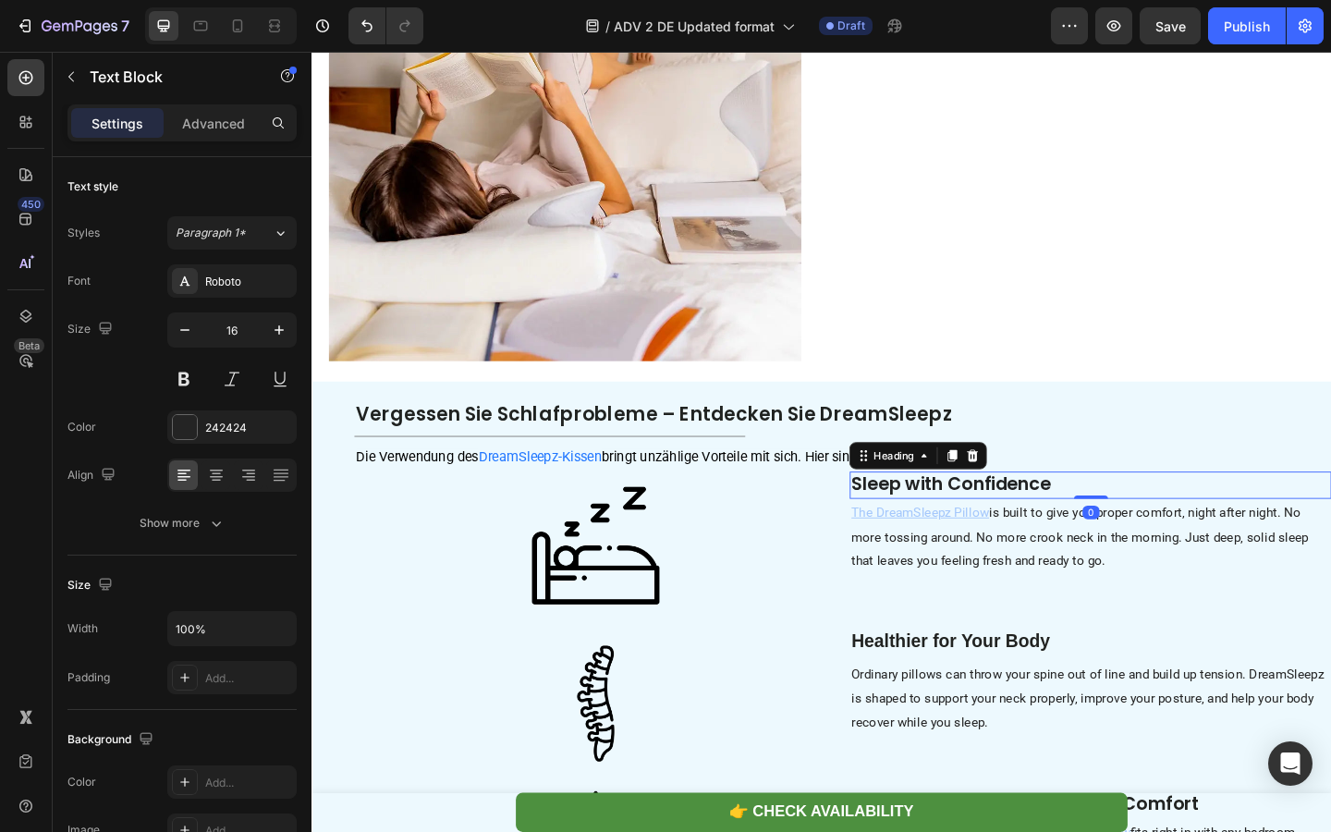
click at [957, 535] on strong "Sleep with Confidence" at bounding box center [1006, 521] width 217 height 27
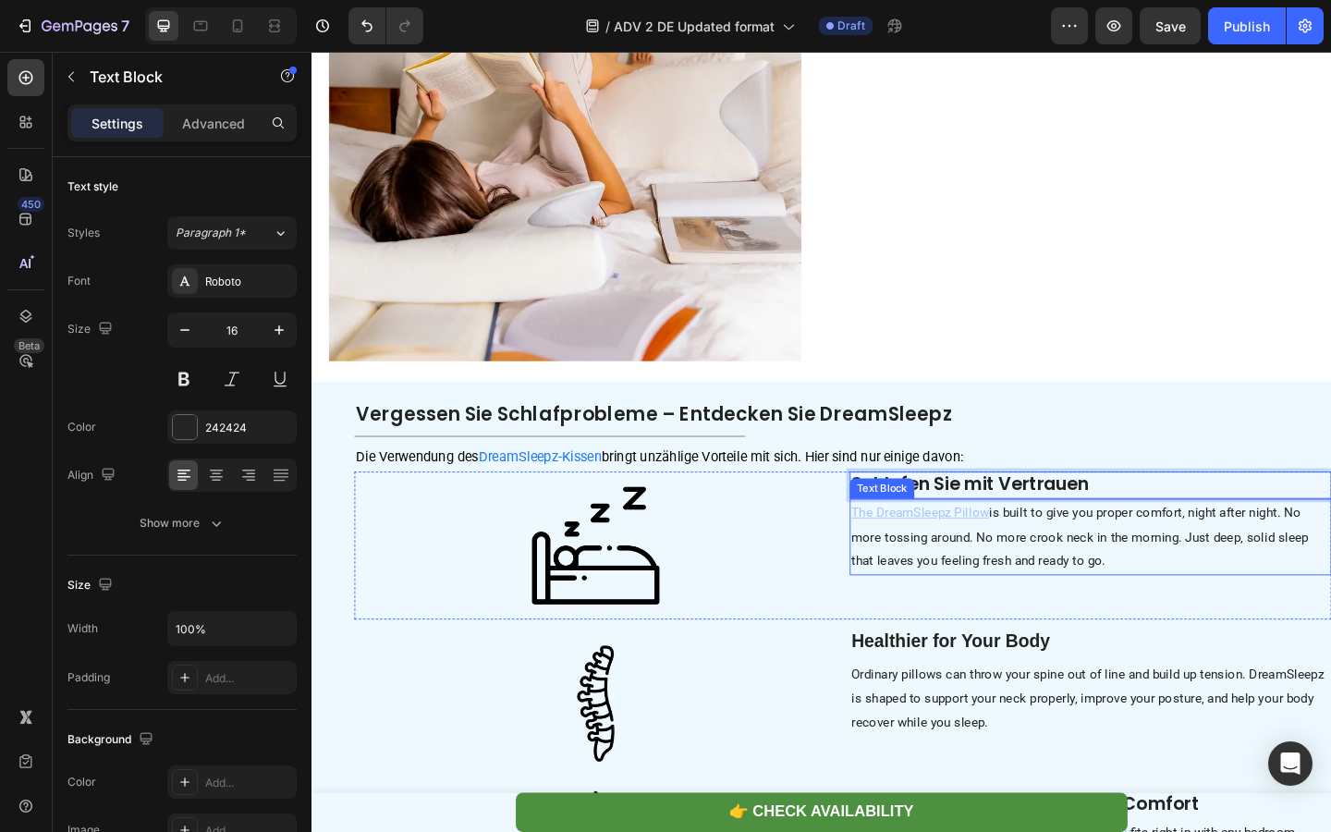
click at [990, 615] on span "is built to give you proper comfort, night after night. No more tossing around.…" at bounding box center [1146, 579] width 497 height 70
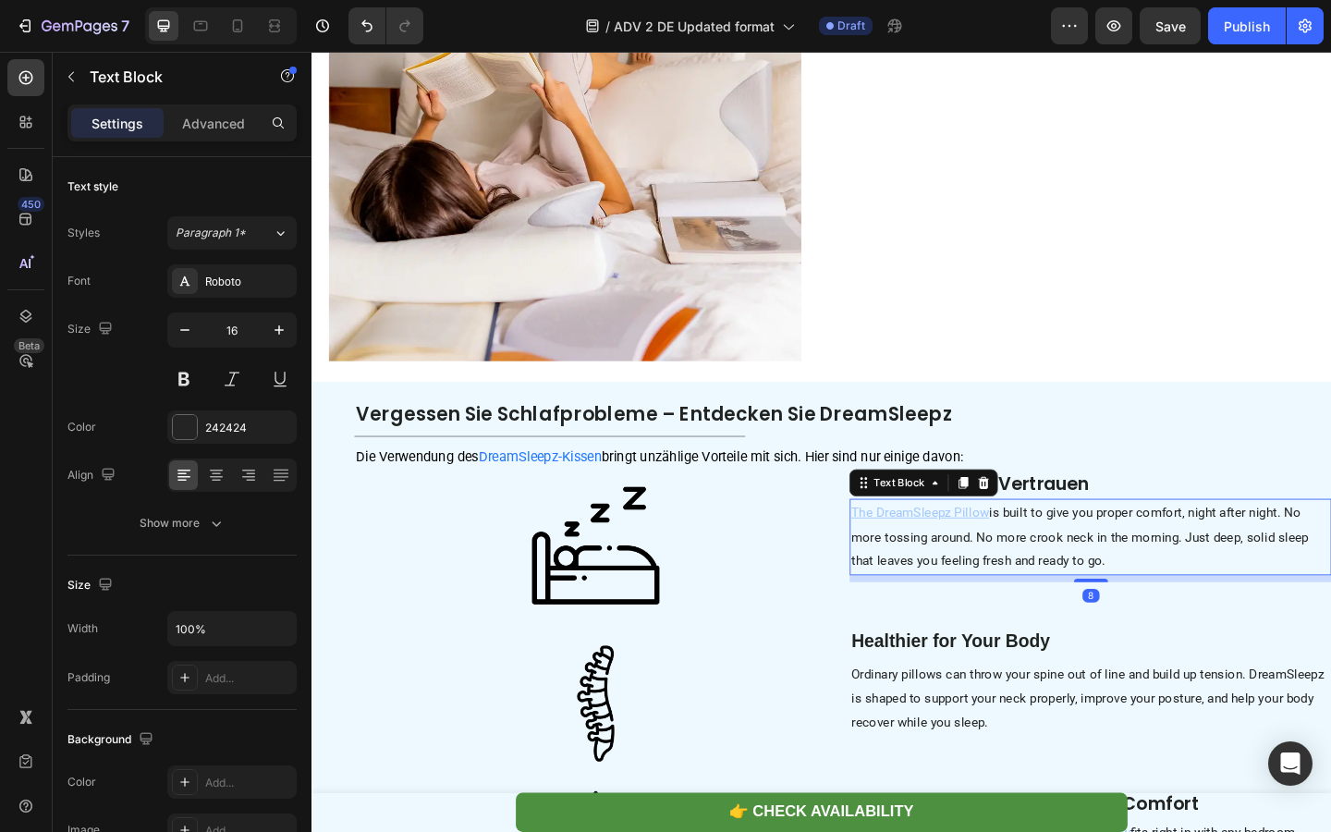
click at [990, 615] on span "is built to give you proper comfort, night after night. No more tossing around.…" at bounding box center [1146, 579] width 497 height 70
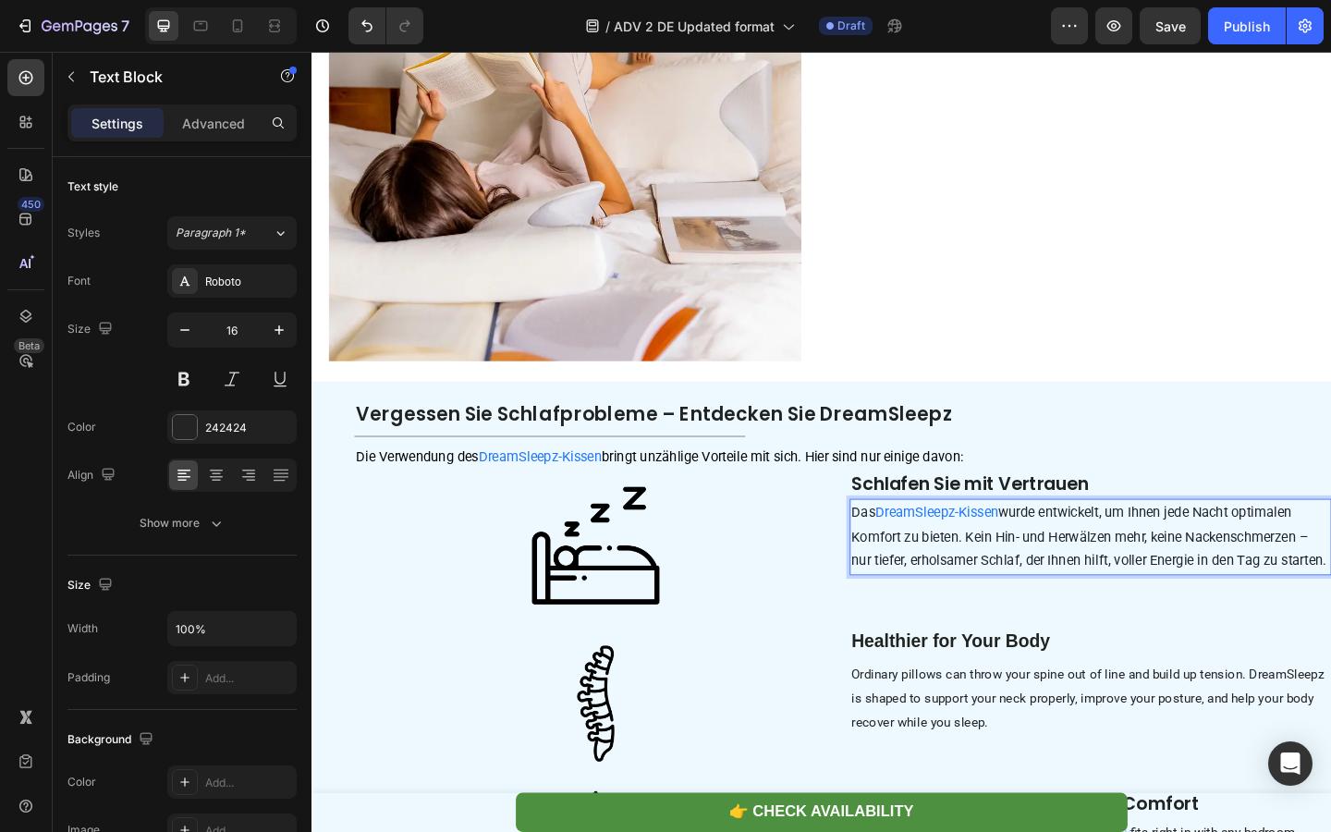
scroll to position [4614, 0]
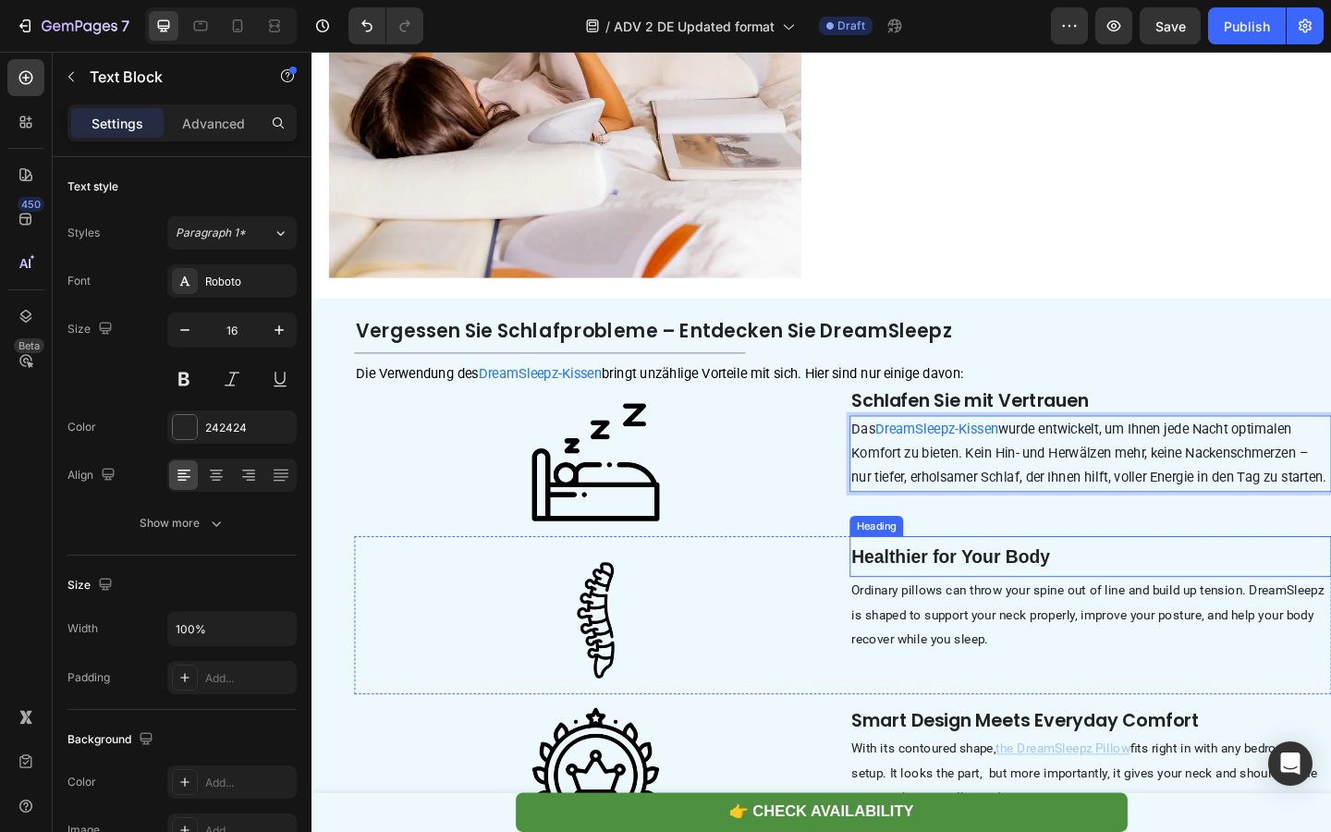
click at [935, 612] on strong "Healthier for Your Body" at bounding box center [1006, 601] width 216 height 21
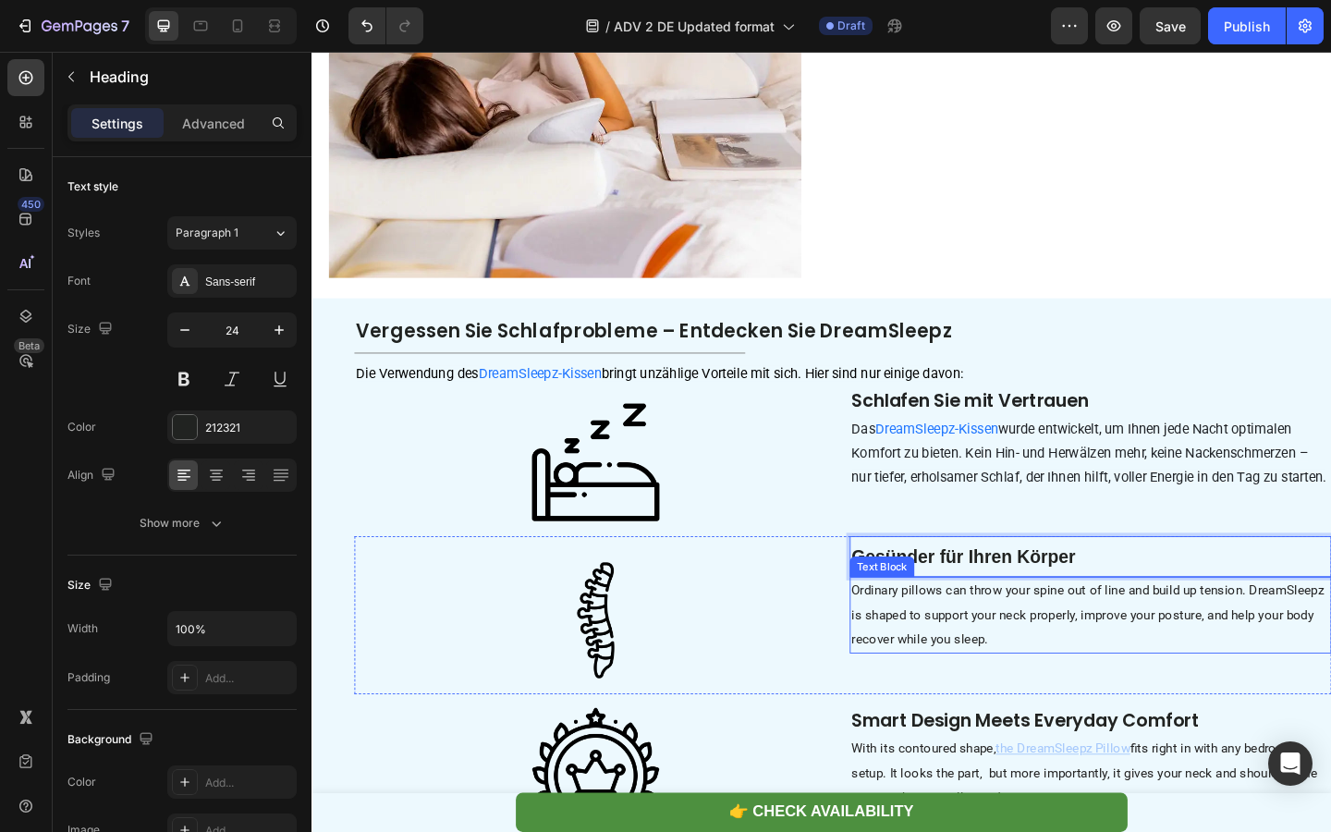
click at [951, 664] on span "Ordinary pillows can throw your spine out of line and build up tension. DreamSl…" at bounding box center [1155, 664] width 514 height 70
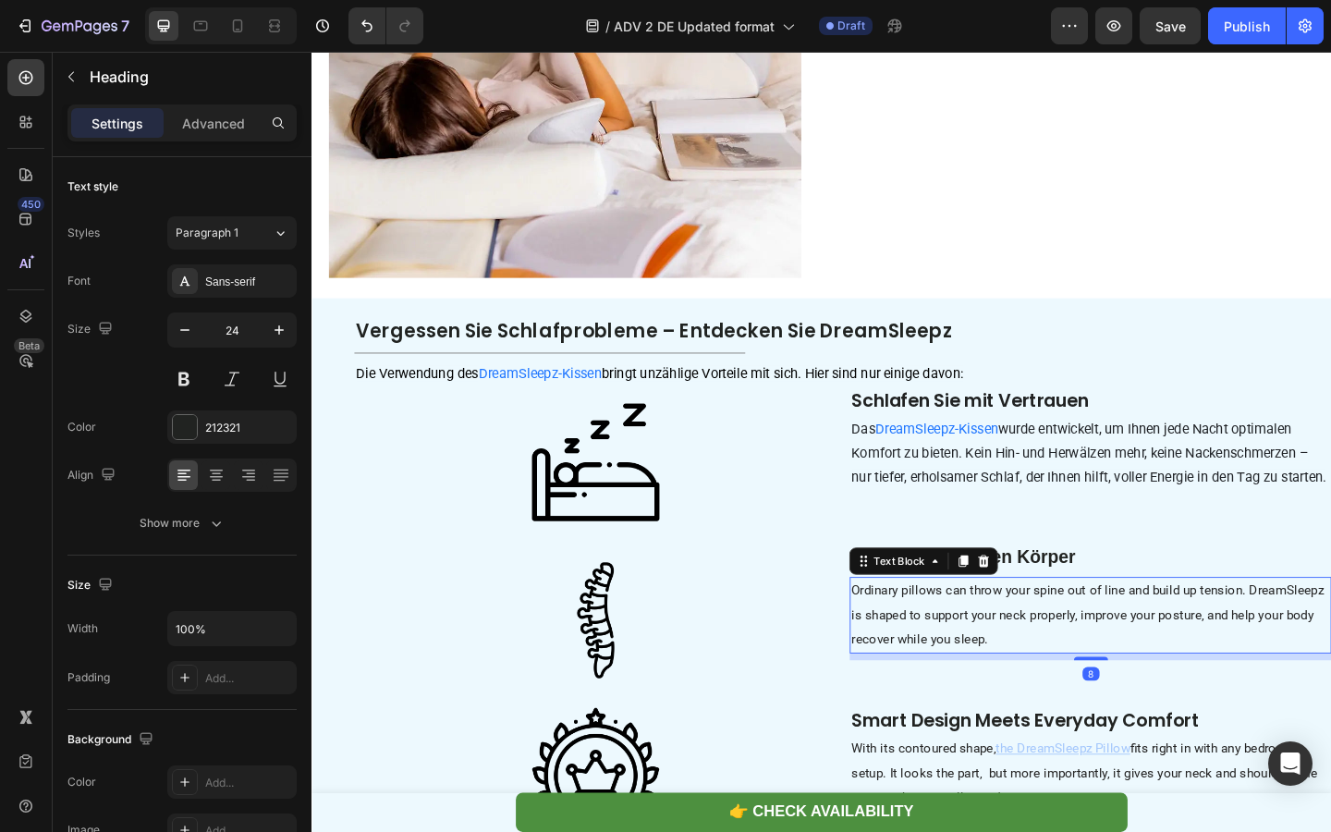
click at [951, 664] on span "Ordinary pillows can throw your spine out of line and build up tension. DreamSl…" at bounding box center [1155, 664] width 514 height 70
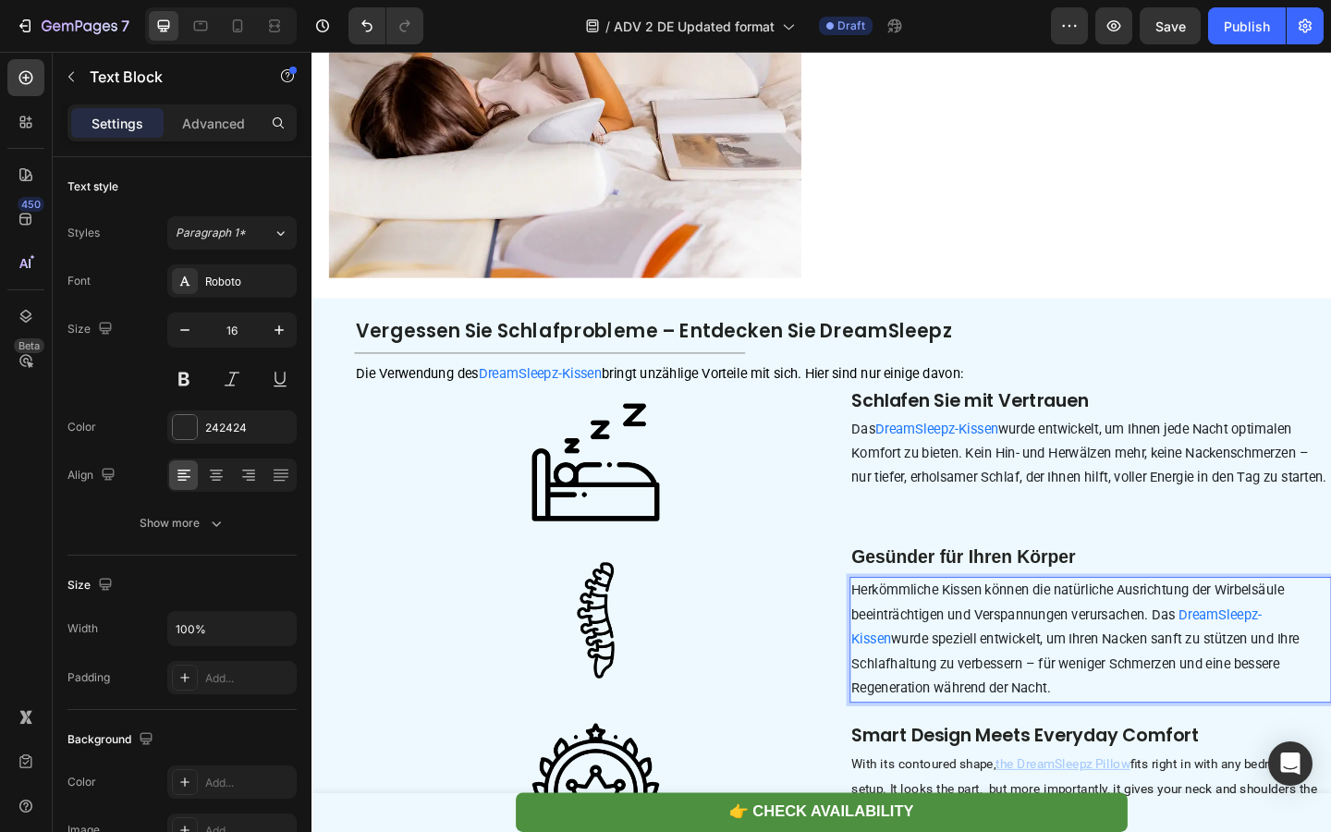
scroll to position [4640, 0]
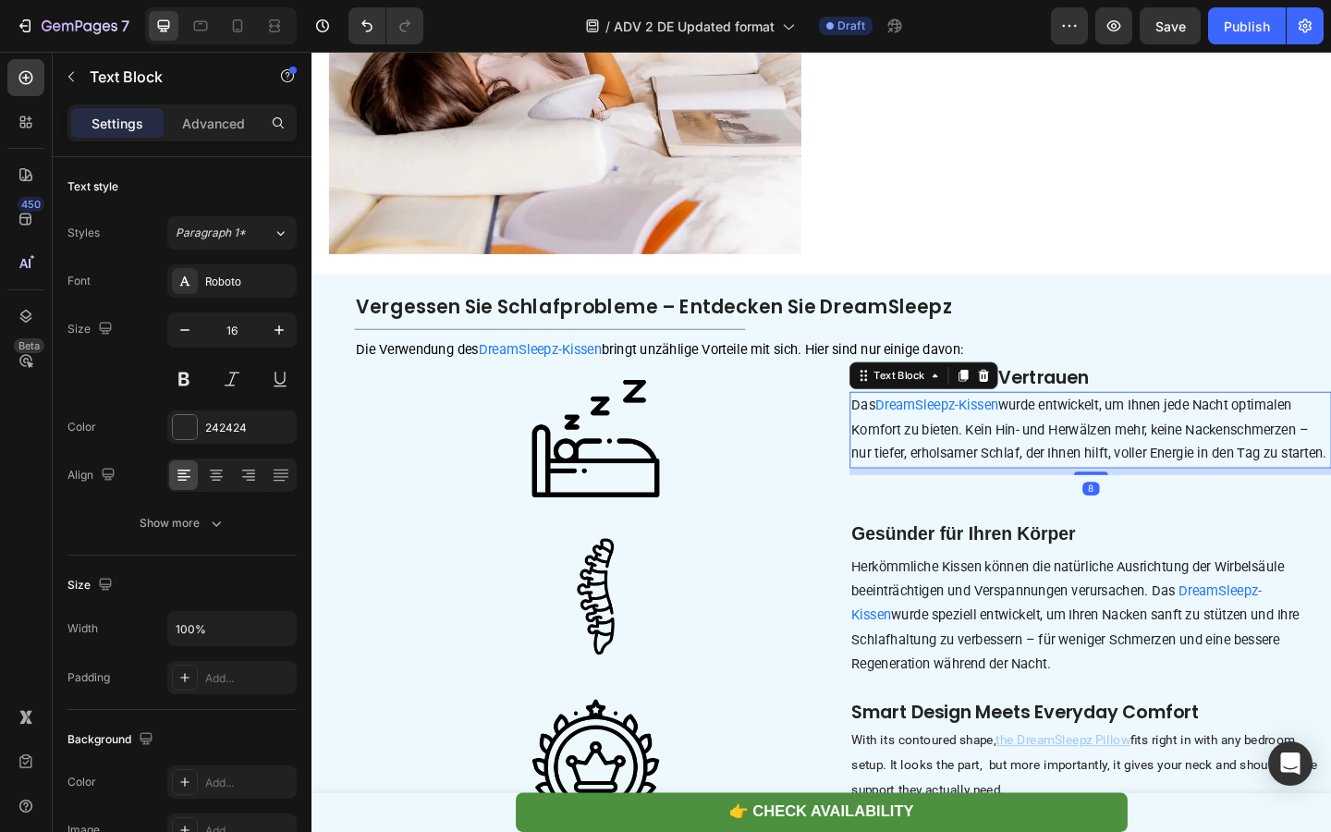
click at [938, 492] on p "Das DreamSleepz-Kissen wurde entwickelt, um Ihnen jede Nacht optimalen Komfort …" at bounding box center [1158, 462] width 520 height 79
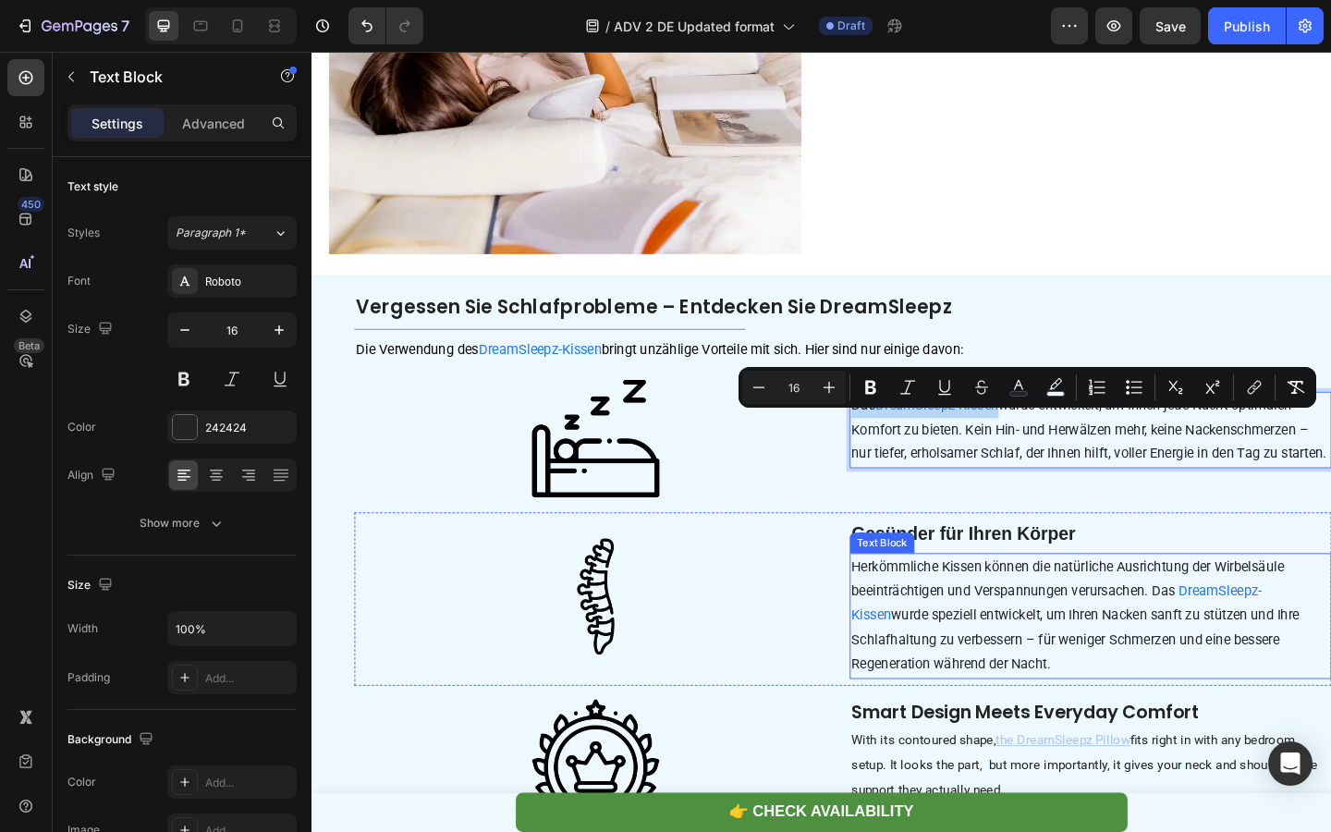
click at [944, 681] on span "wurde speziell entwickelt, um Ihren Nacken sanft zu stützen und Ihre Schlafhalt…" at bounding box center [1141, 690] width 487 height 71
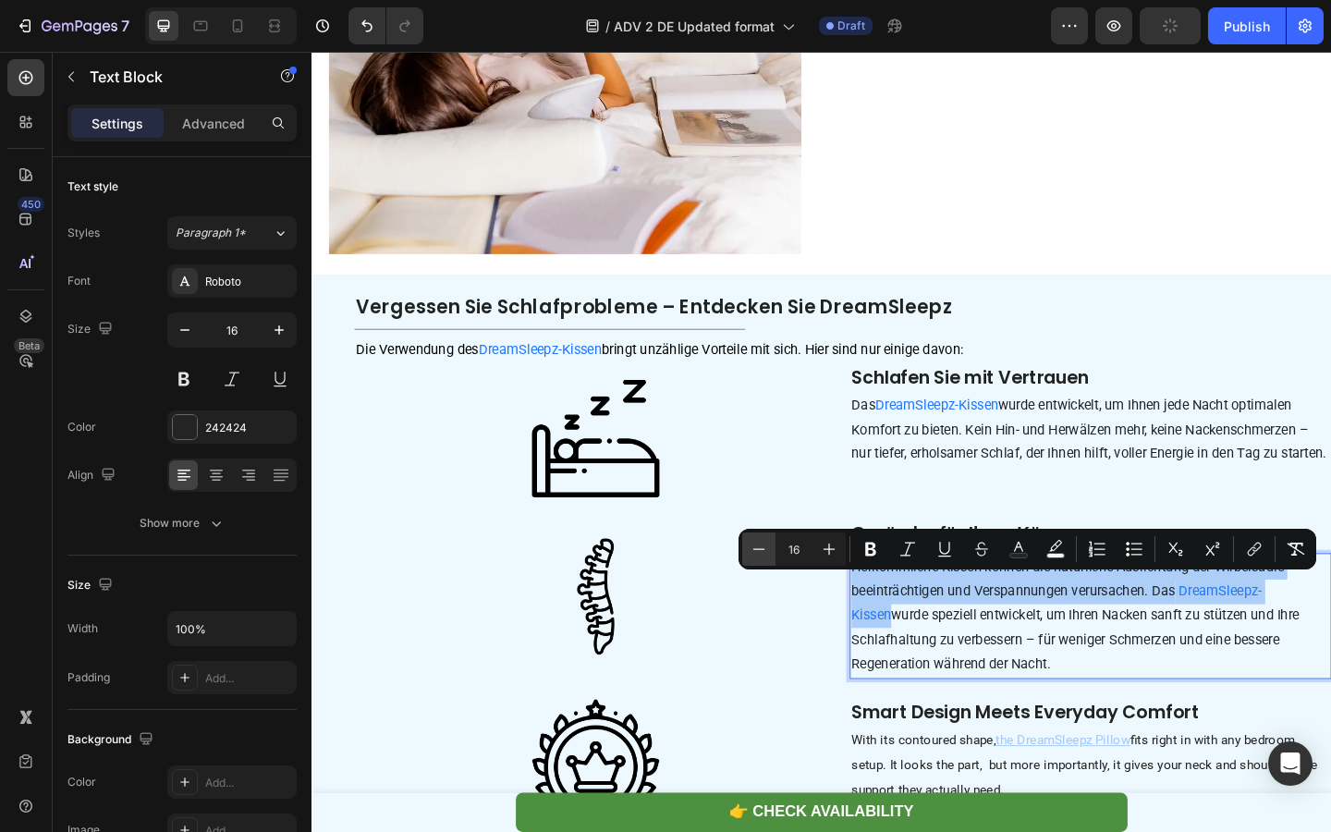
click at [750, 549] on icon "Editor contextual toolbar" at bounding box center [758, 549] width 18 height 18
type input "15"
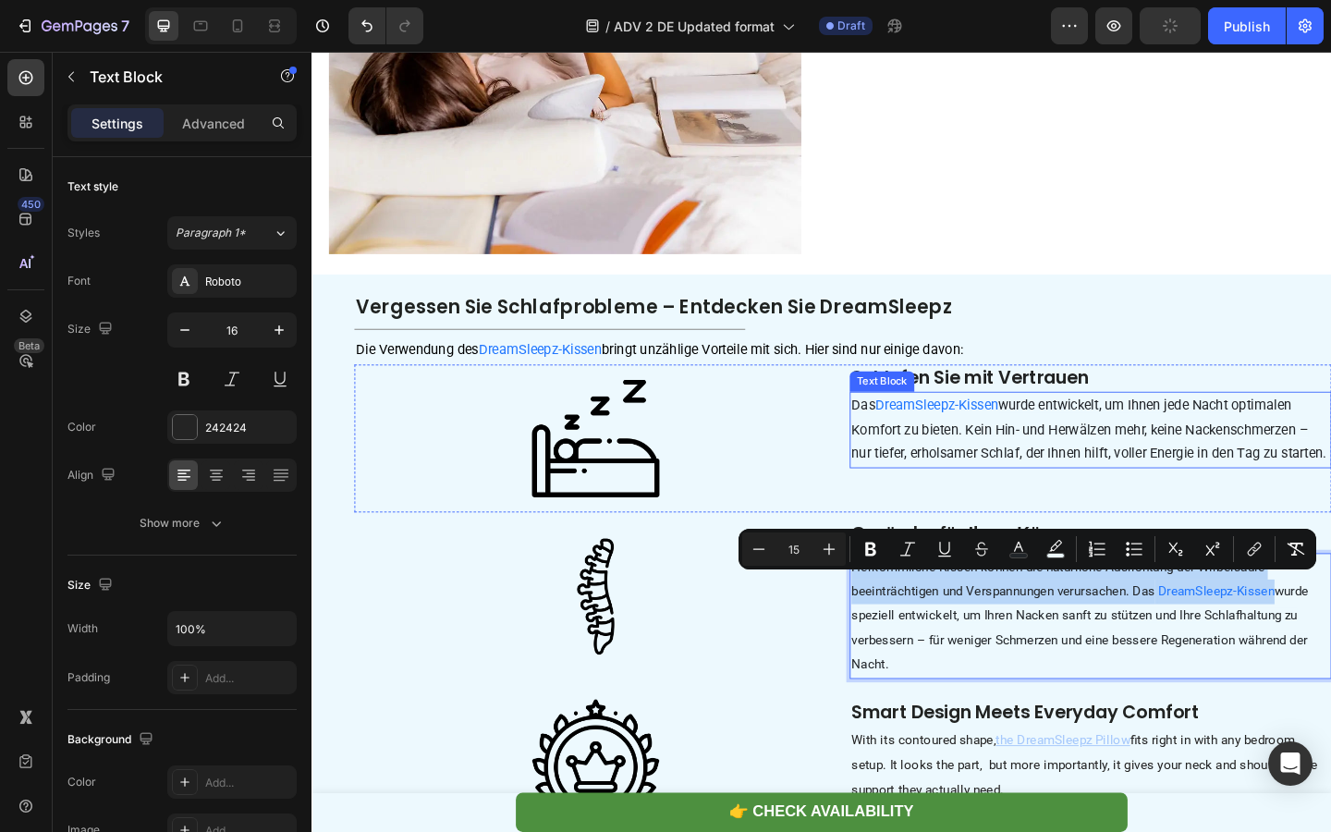
click at [960, 503] on p "Das DreamSleepz-Kissen wurde entwickelt, um Ihnen jede Nacht optimalen Komfort …" at bounding box center [1158, 462] width 520 height 79
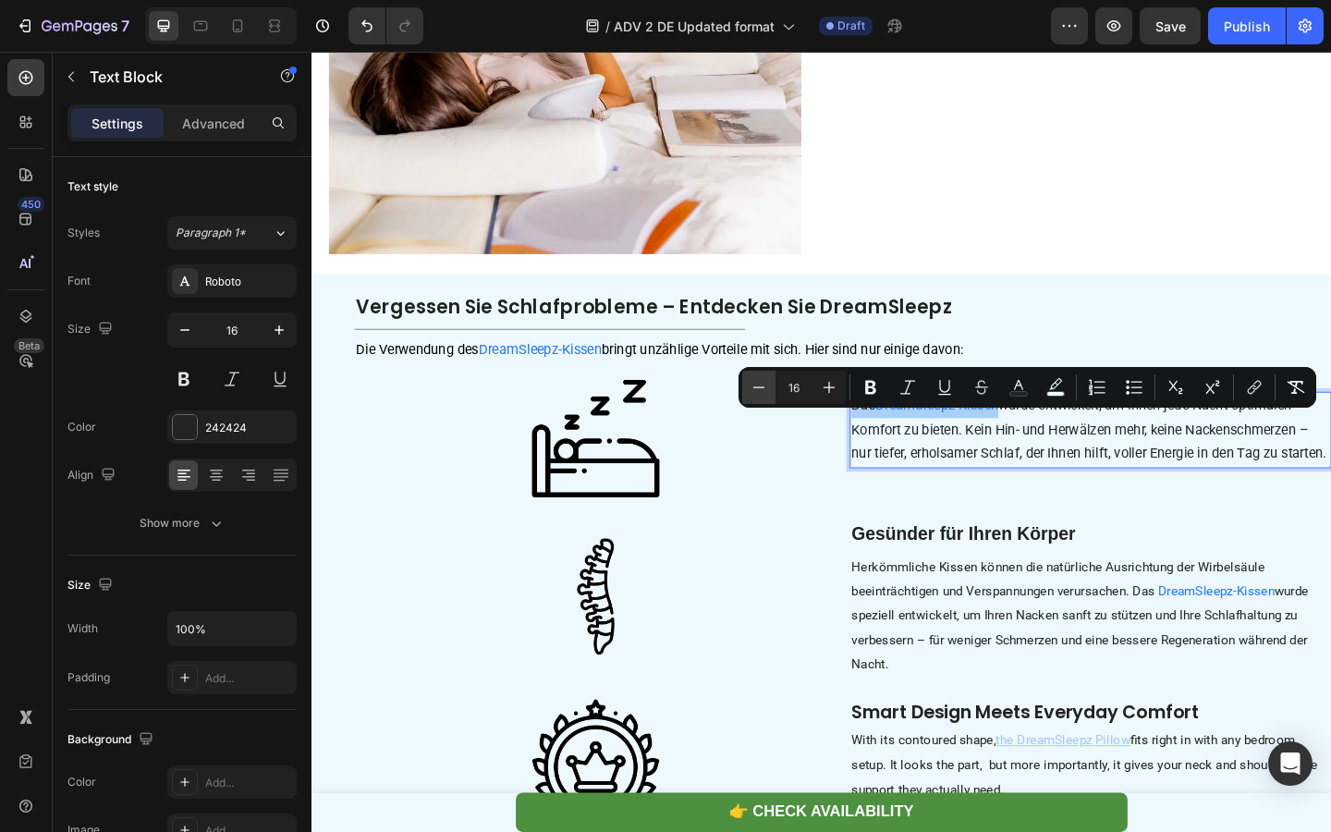
click at [766, 392] on icon "Editor contextual toolbar" at bounding box center [758, 387] width 18 height 18
type input "15"
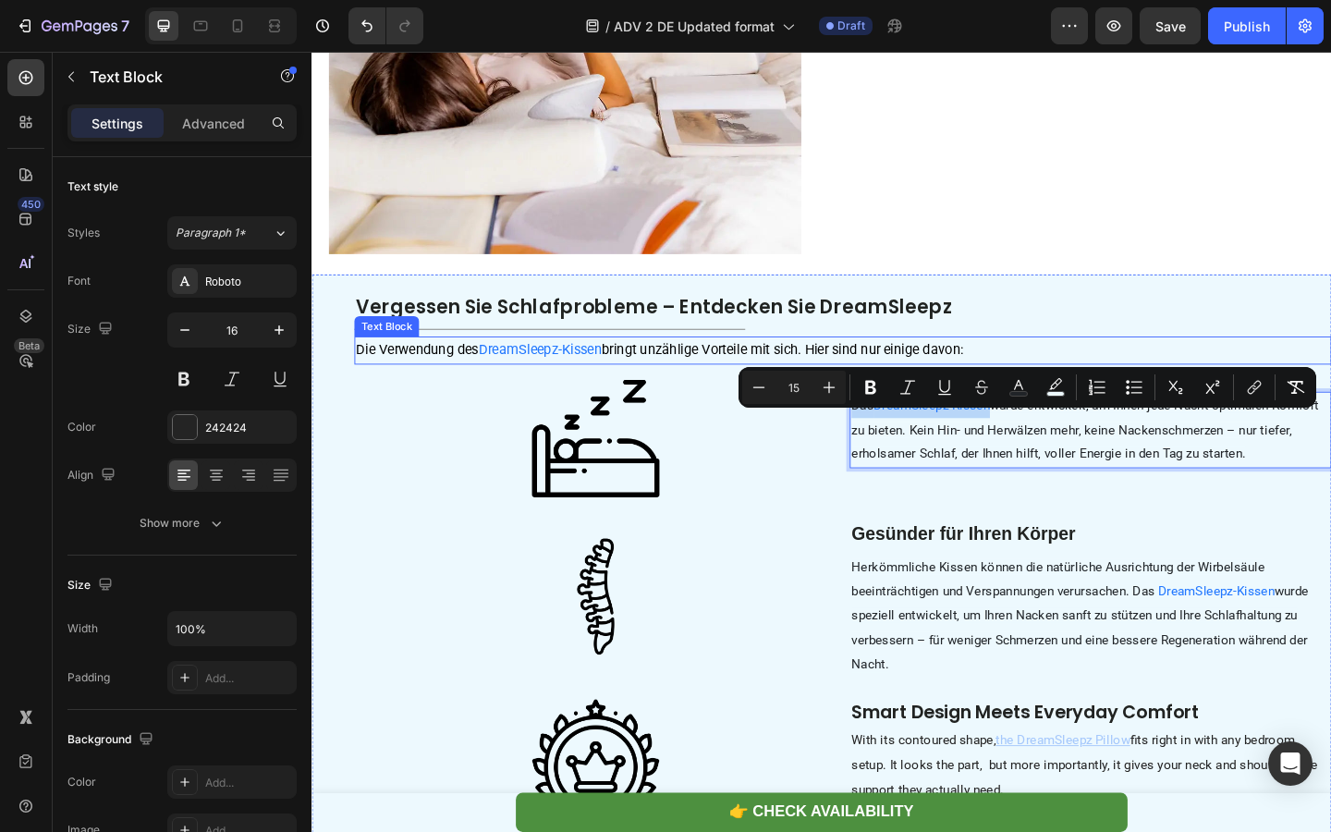
click at [714, 384] on span "bringt unzählige Vorteile mit sich. Hier sind nur einige davon:" at bounding box center [824, 376] width 394 height 18
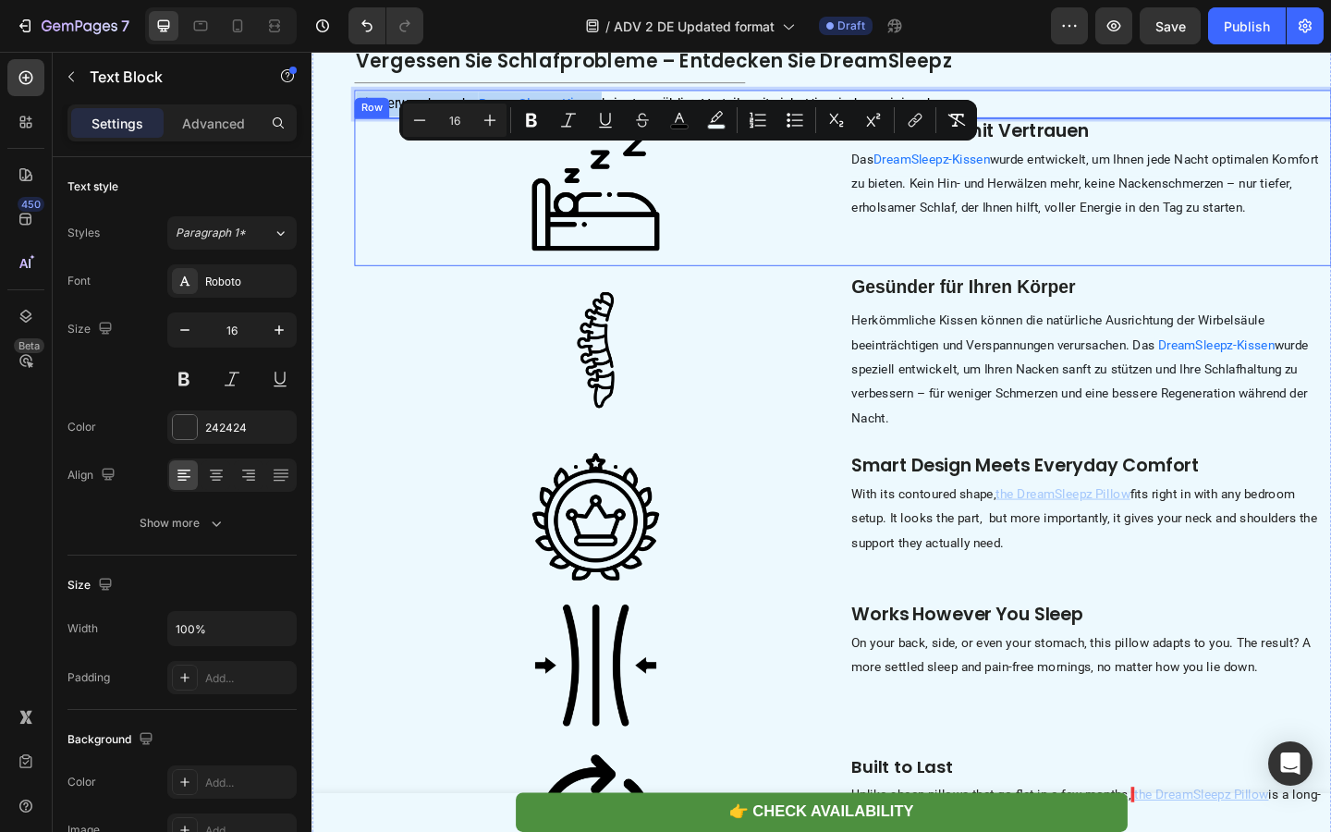
scroll to position [4910, 0]
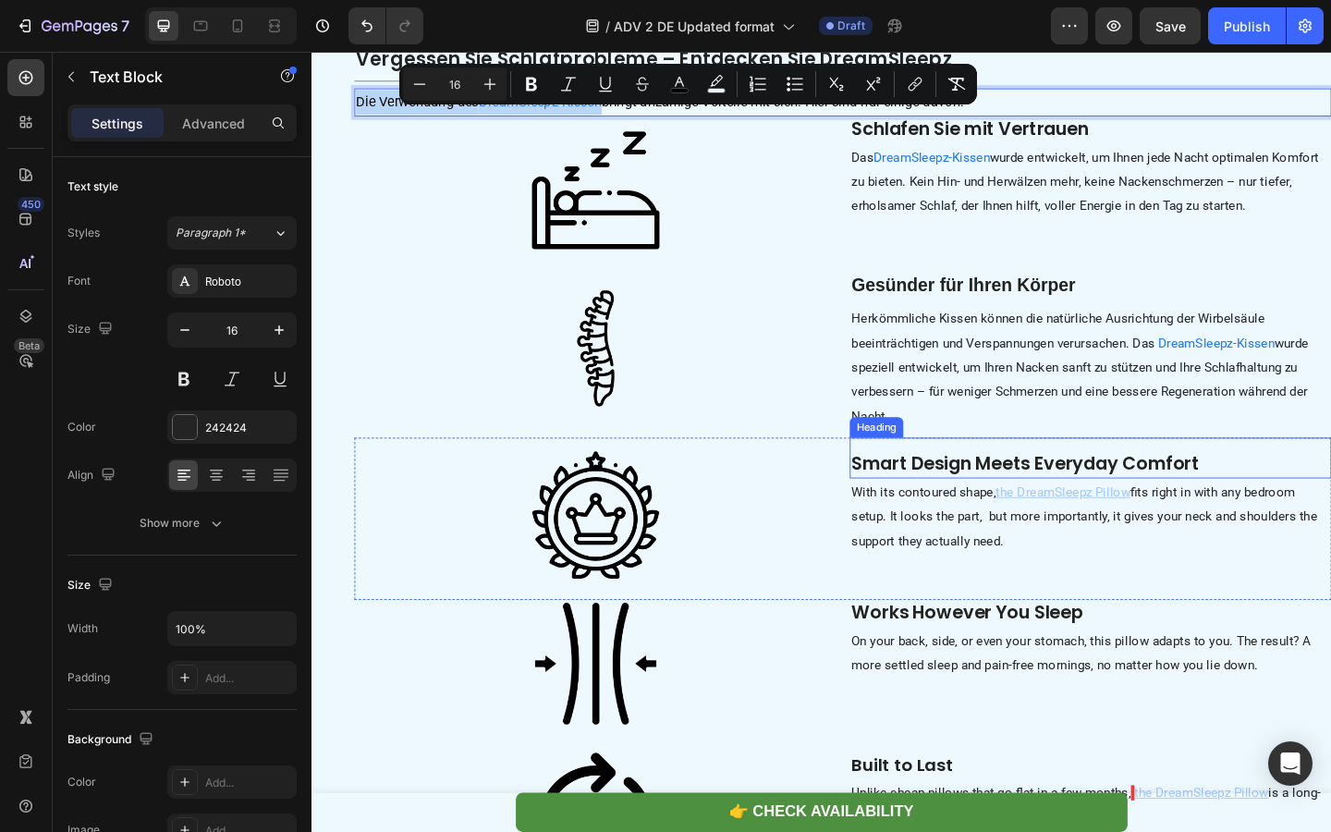
click at [929, 513] on strong "Smart Design Meets Everyday Comfort" at bounding box center [1087, 499] width 378 height 27
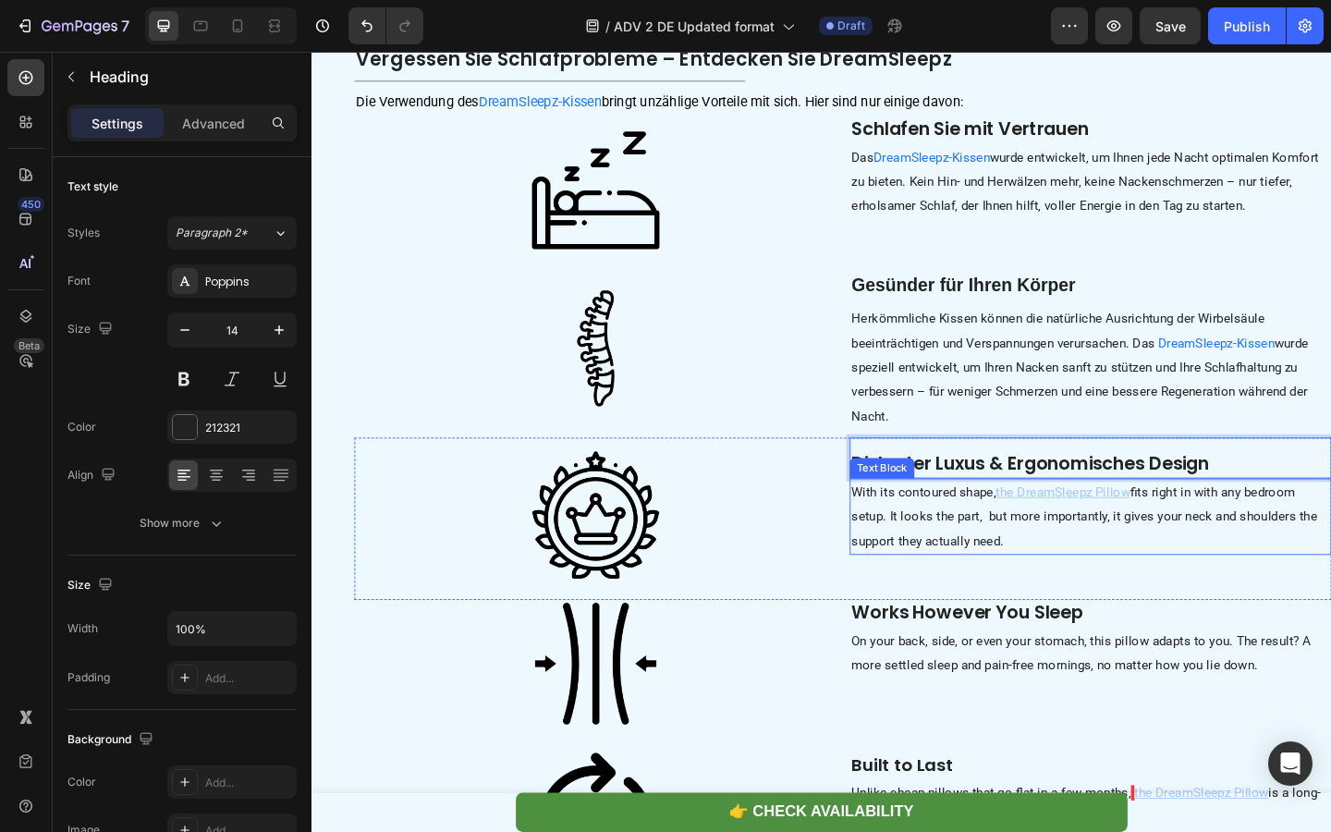
click at [931, 581] on span "fits right in with any bedroom setup. It looks the part, but more importantly, …" at bounding box center [1151, 557] width 506 height 70
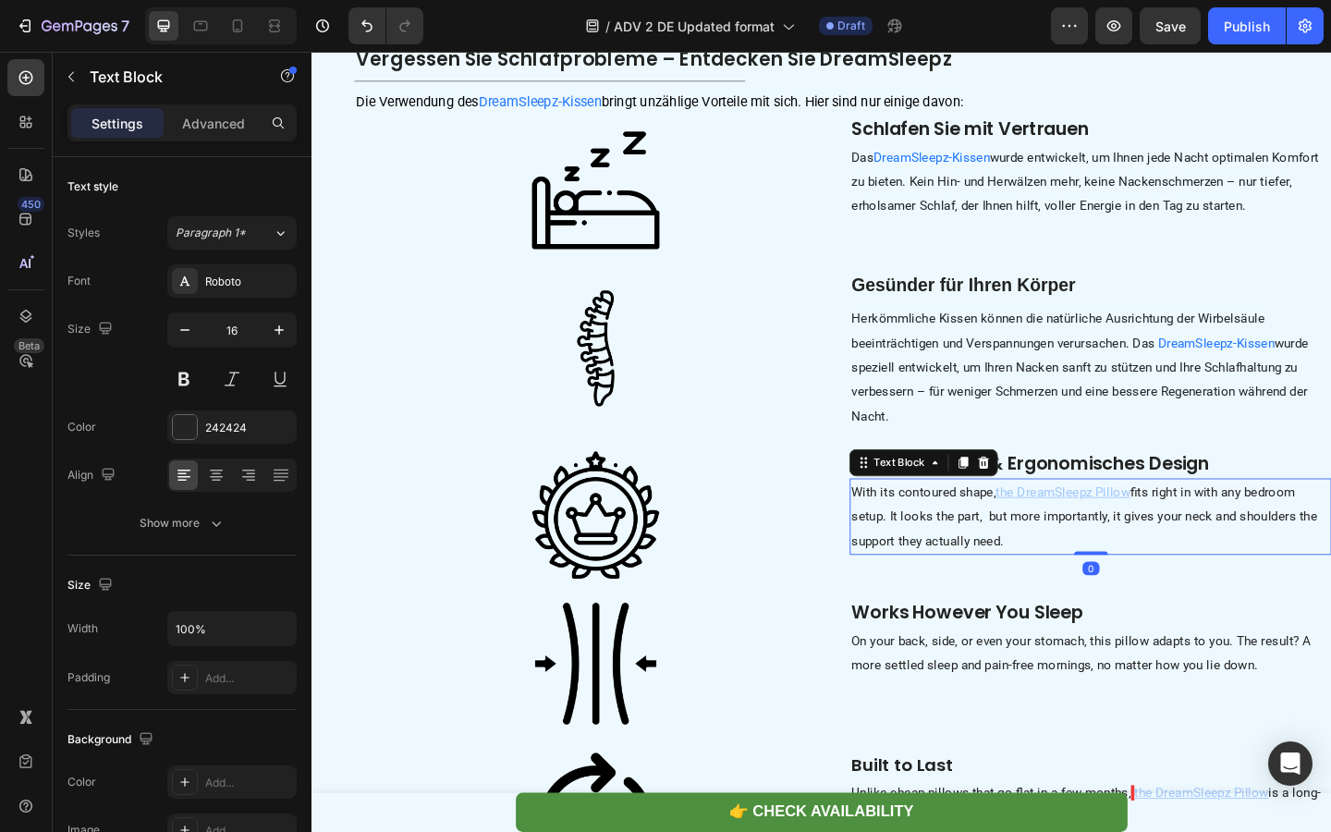
click at [931, 581] on span "fits right in with any bedroom setup. It looks the part, but more importantly, …" at bounding box center [1151, 557] width 506 height 70
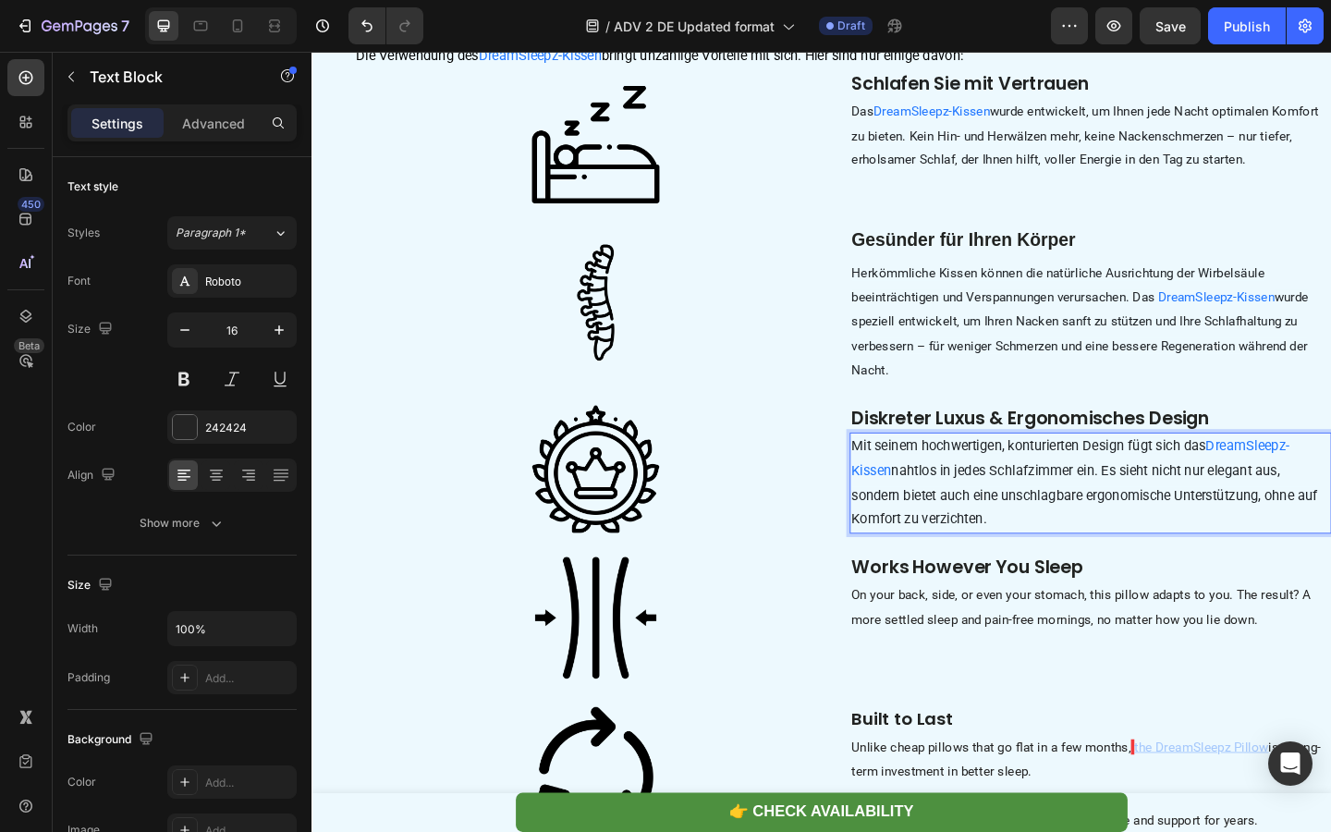
scroll to position [4964, 0]
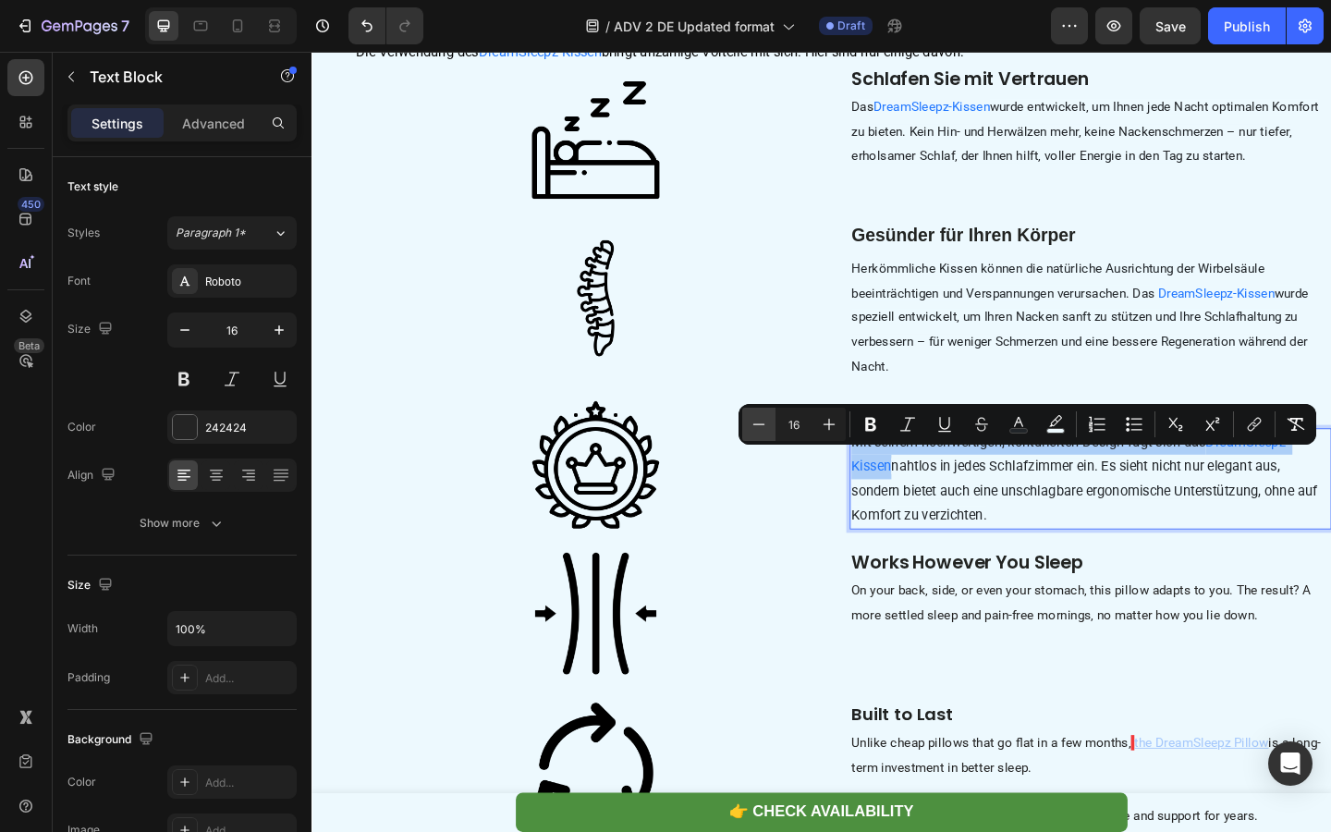
click at [759, 428] on icon "Editor contextual toolbar" at bounding box center [758, 424] width 18 height 18
type input "15"
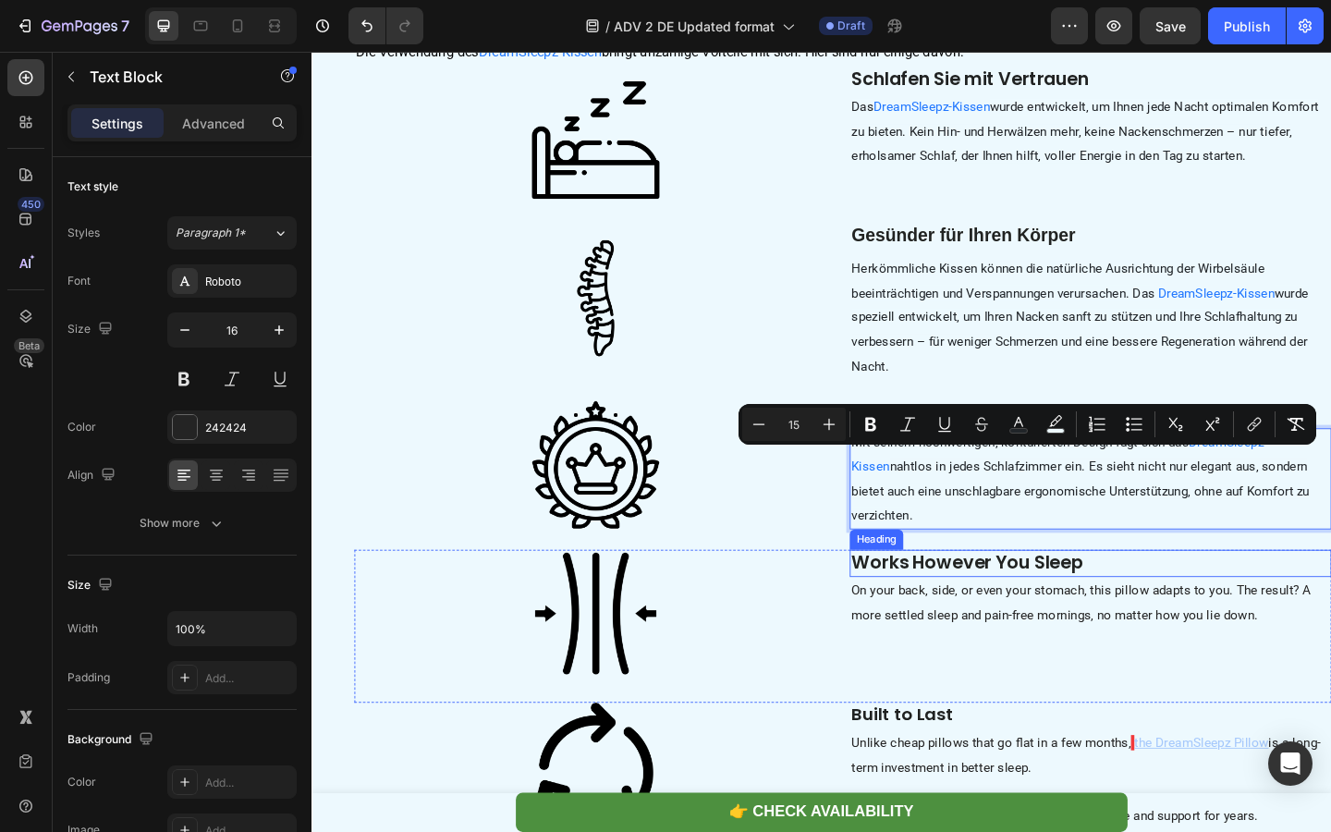
click at [920, 620] on strong "Works However You Sleep" at bounding box center [1024, 606] width 252 height 27
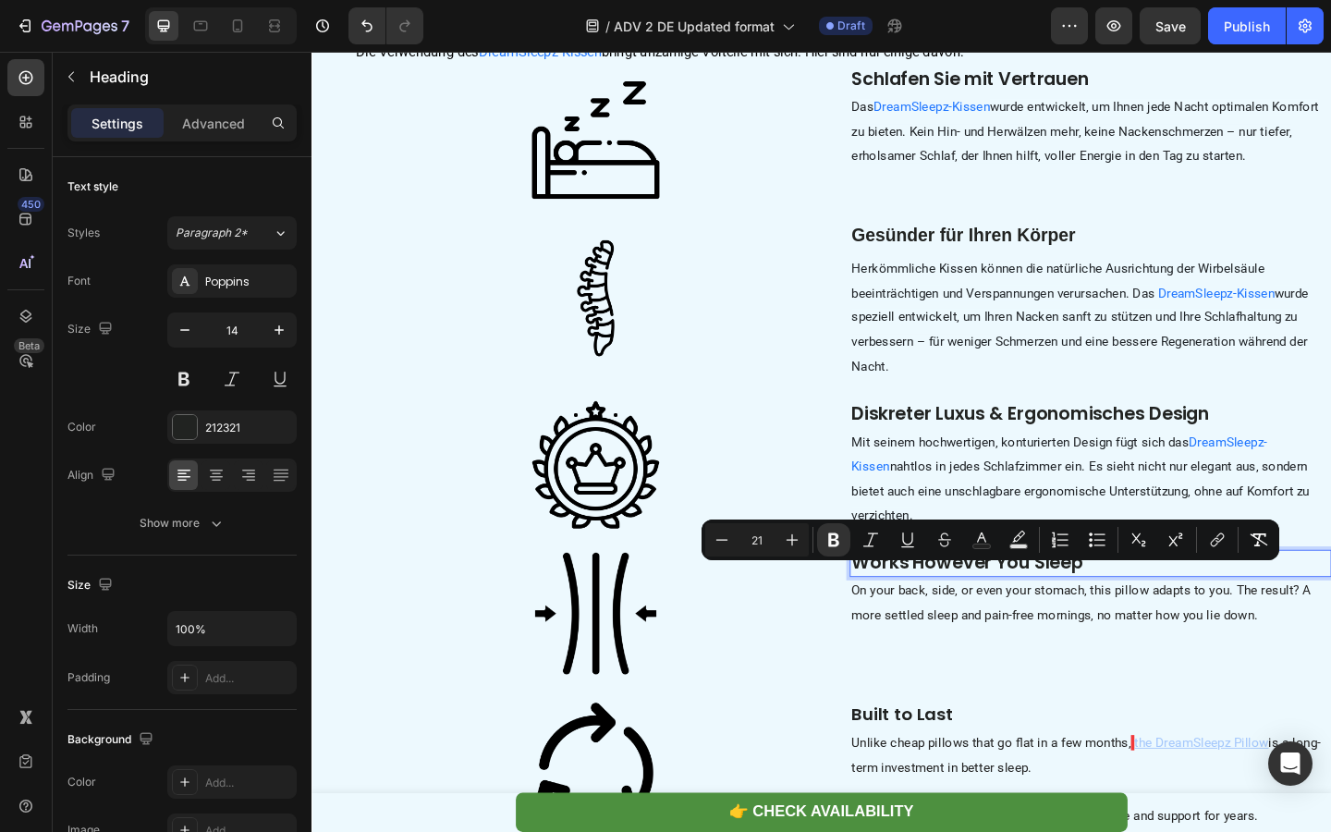
type input "14"
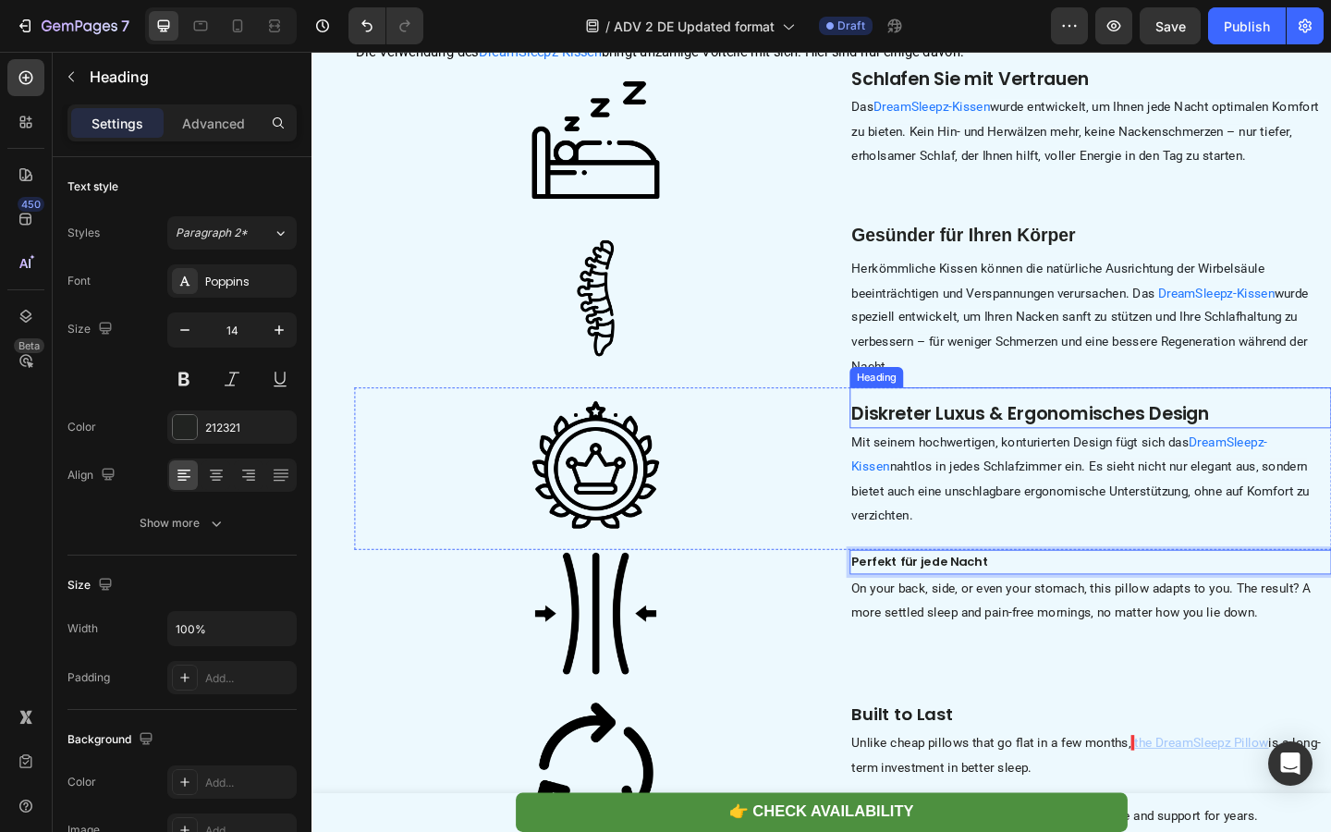
click at [915, 458] on strong "Diskreter Luxus & Ergonomisches Design" at bounding box center [1092, 445] width 389 height 27
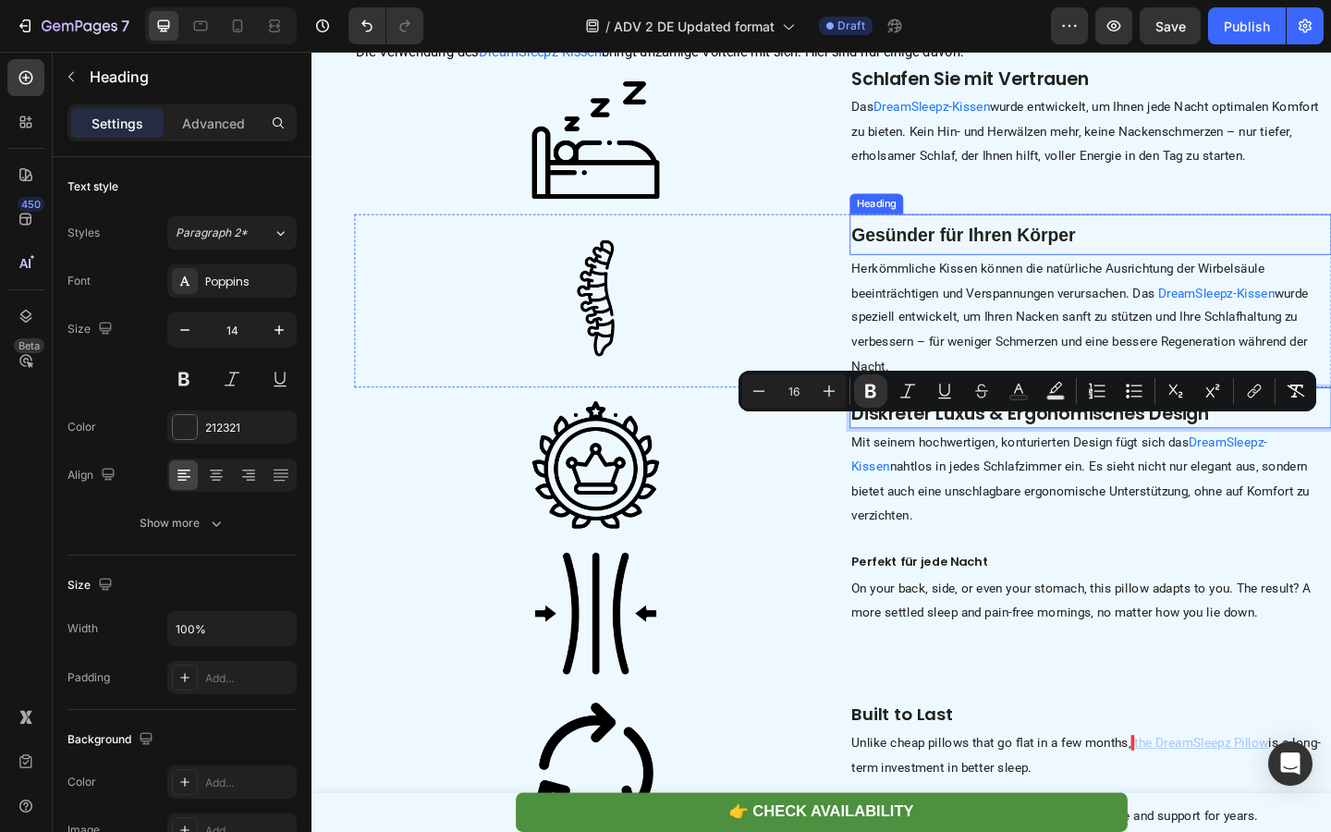
click at [937, 262] on strong "Gesünder für Ihren Körper" at bounding box center [1020, 250] width 244 height 21
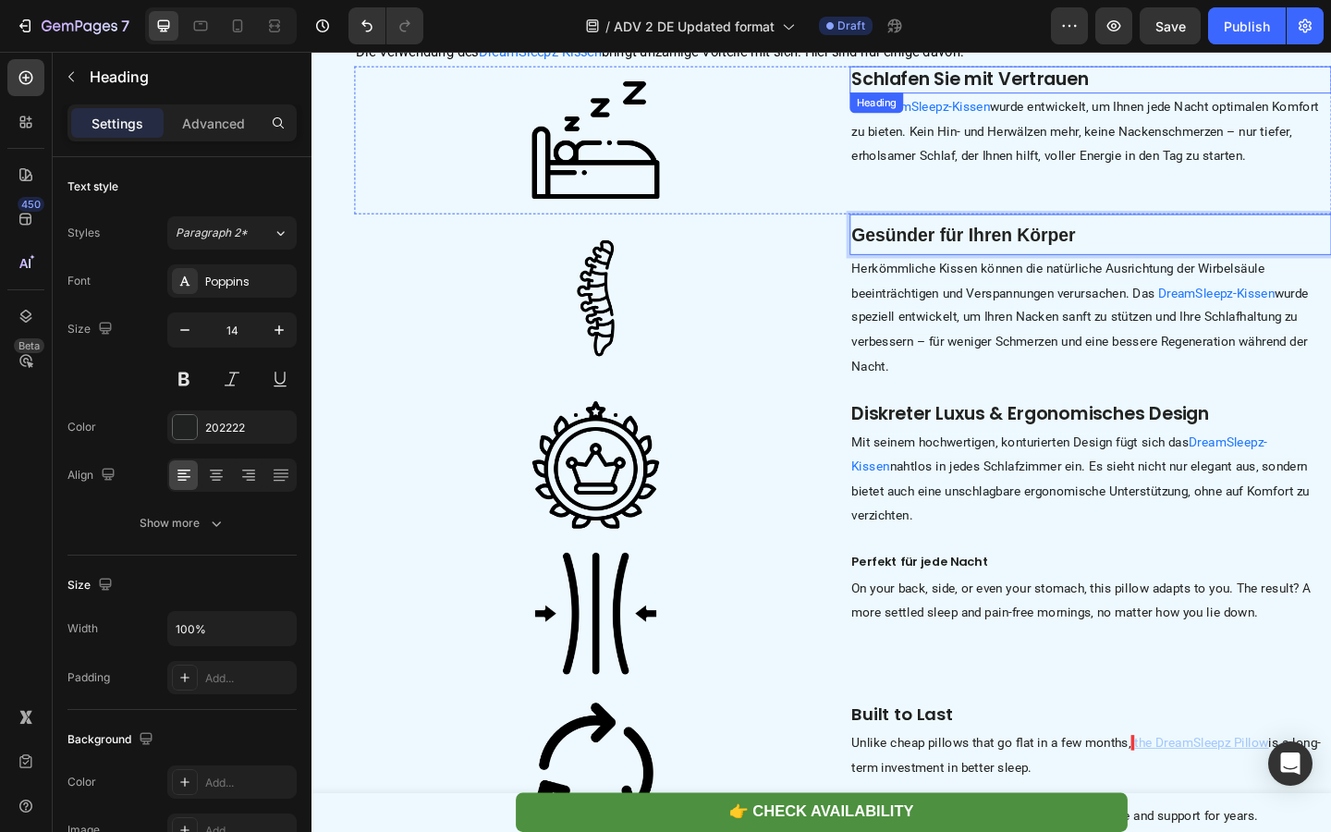
click at [949, 94] on strong "Schlafen Sie mit Vertrauen" at bounding box center [1027, 80] width 258 height 27
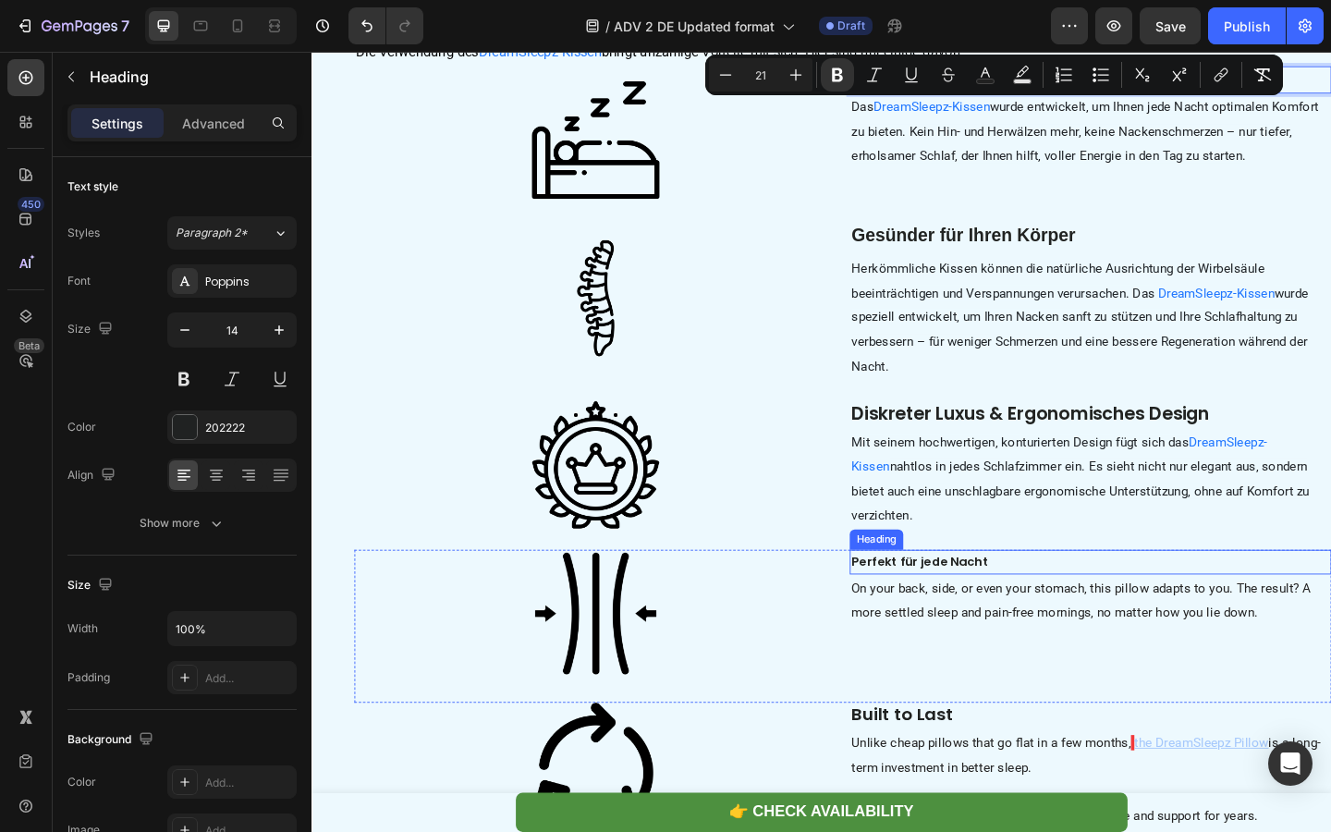
click at [951, 615] on strong "Perfekt für jede Nacht" at bounding box center [972, 606] width 149 height 18
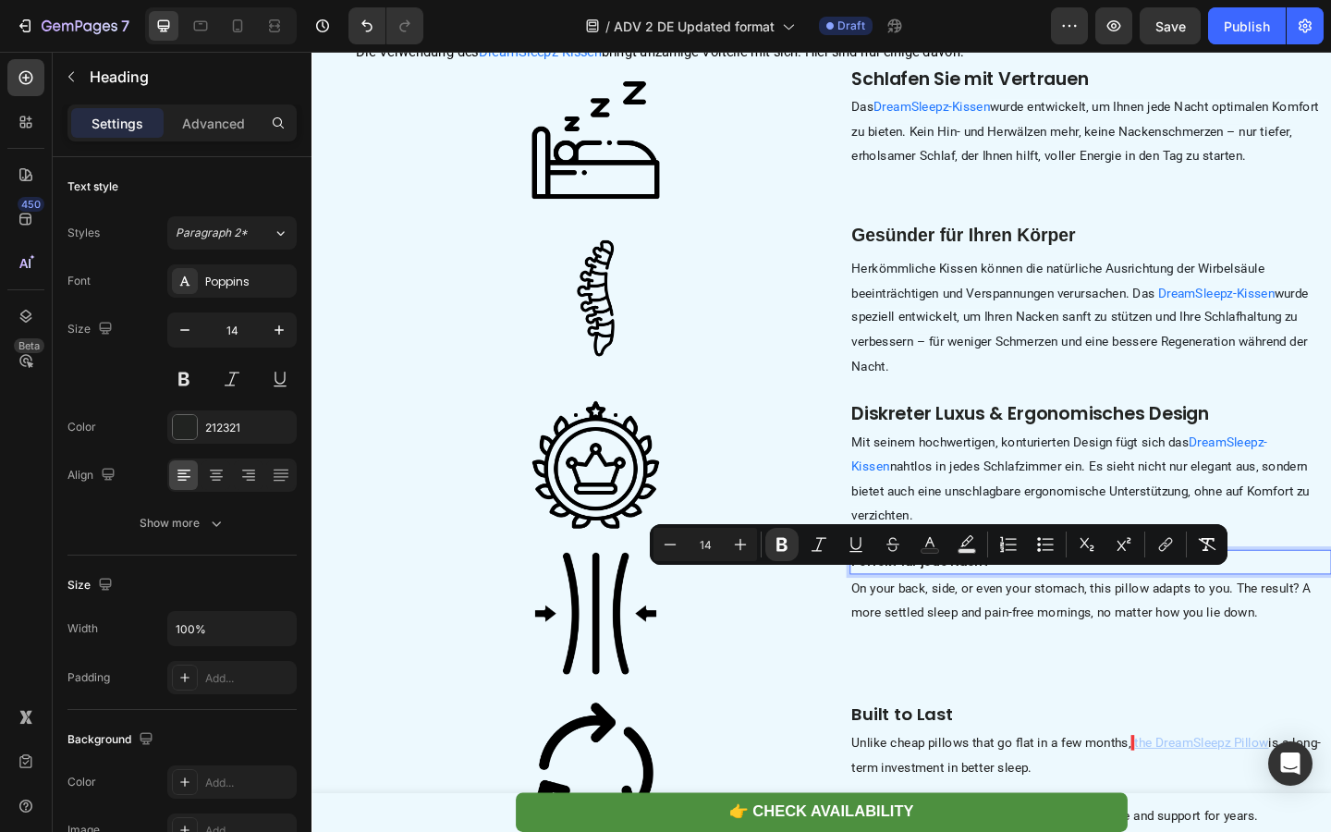
click at [757, 544] on div "Minus 14 Plus Bold Italic Underline Strikethrough Text Color Text Background Co…" at bounding box center [938, 544] width 570 height 33
click at [747, 544] on icon "Editor contextual toolbar" at bounding box center [740, 544] width 18 height 18
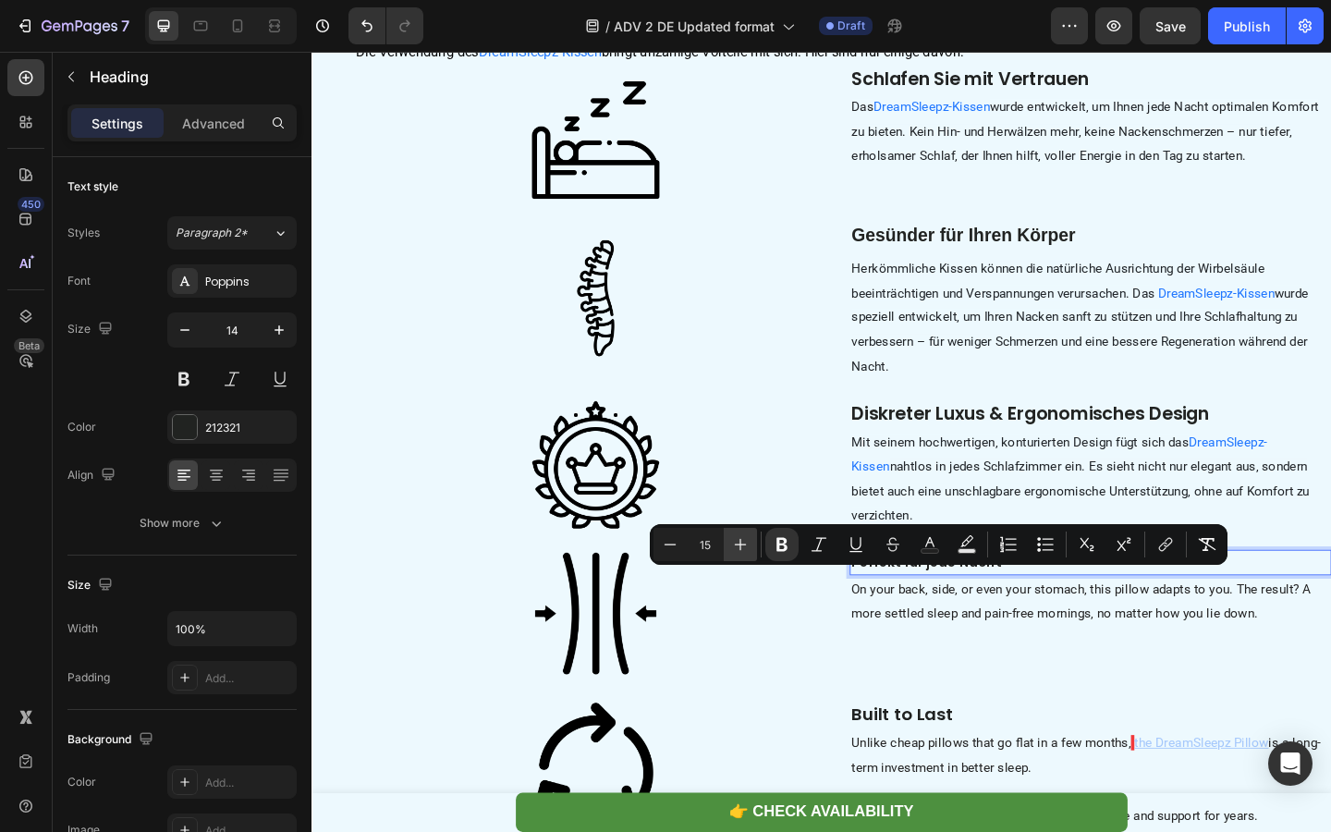
click at [747, 544] on icon "Editor contextual toolbar" at bounding box center [740, 544] width 18 height 18
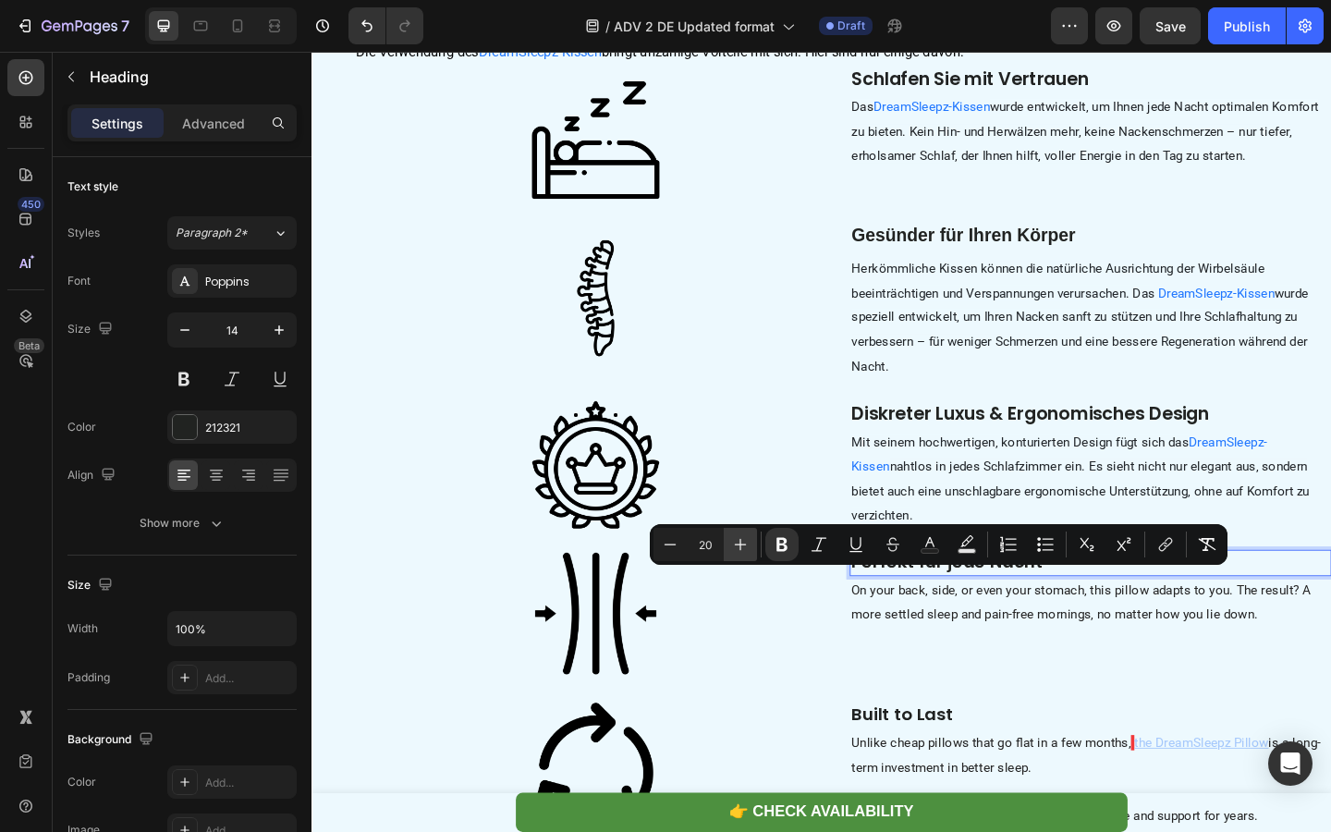
click at [747, 544] on icon "Editor contextual toolbar" at bounding box center [740, 544] width 18 height 18
type input "21"
click at [985, 458] on strong "Diskreter Luxus & Ergonomisches Design" at bounding box center [1092, 445] width 389 height 27
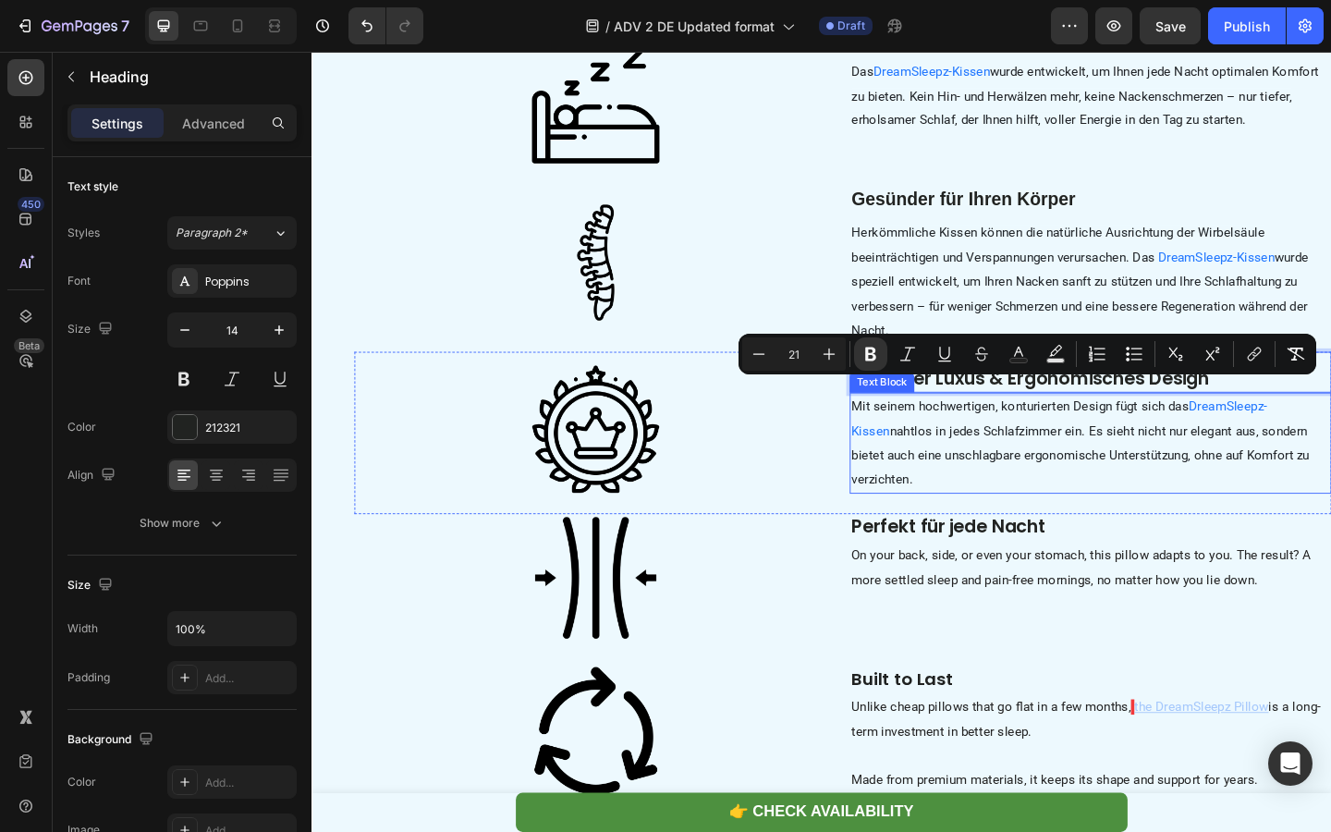
scroll to position [5006, 0]
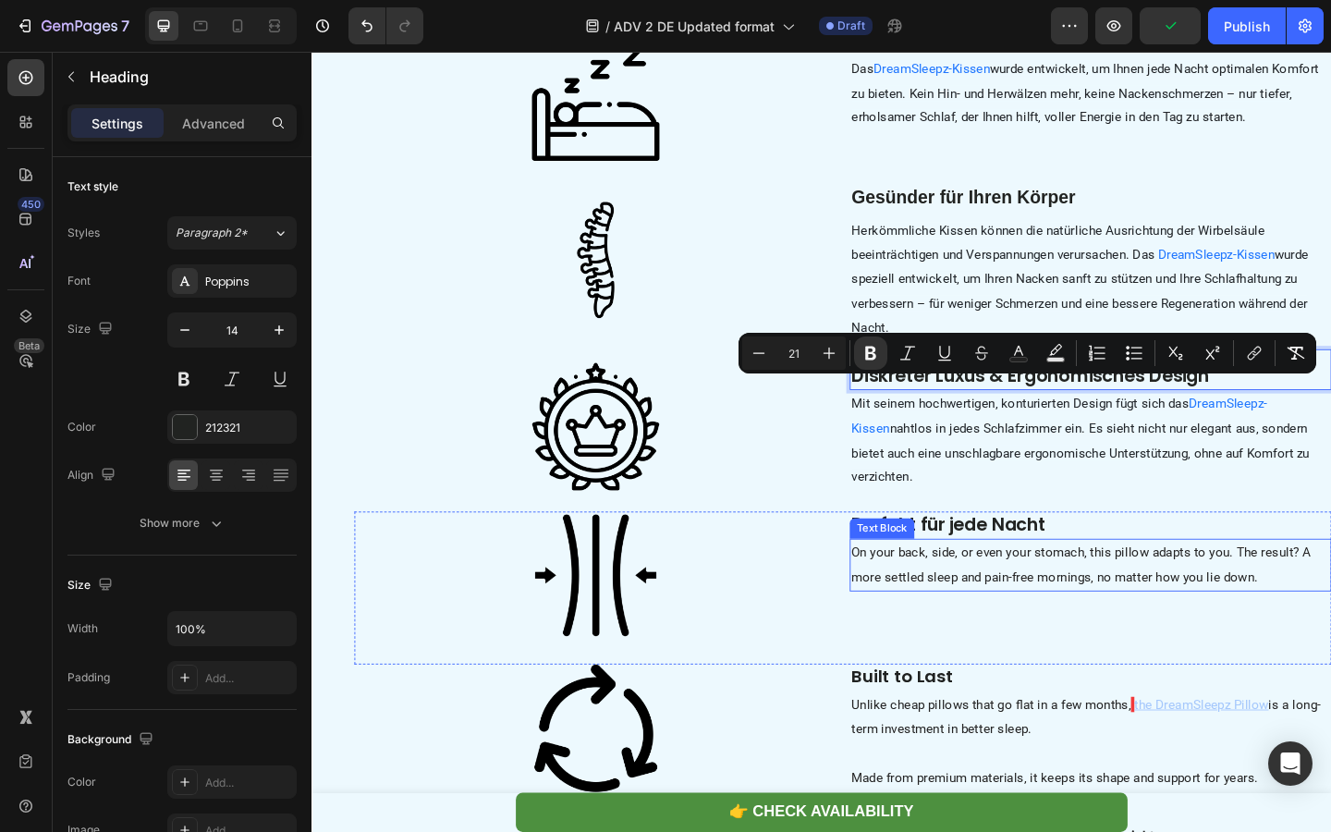
click at [968, 631] on p "On your back, side, or even your stomach, this pillow adapts to you. The result…" at bounding box center [1158, 610] width 520 height 54
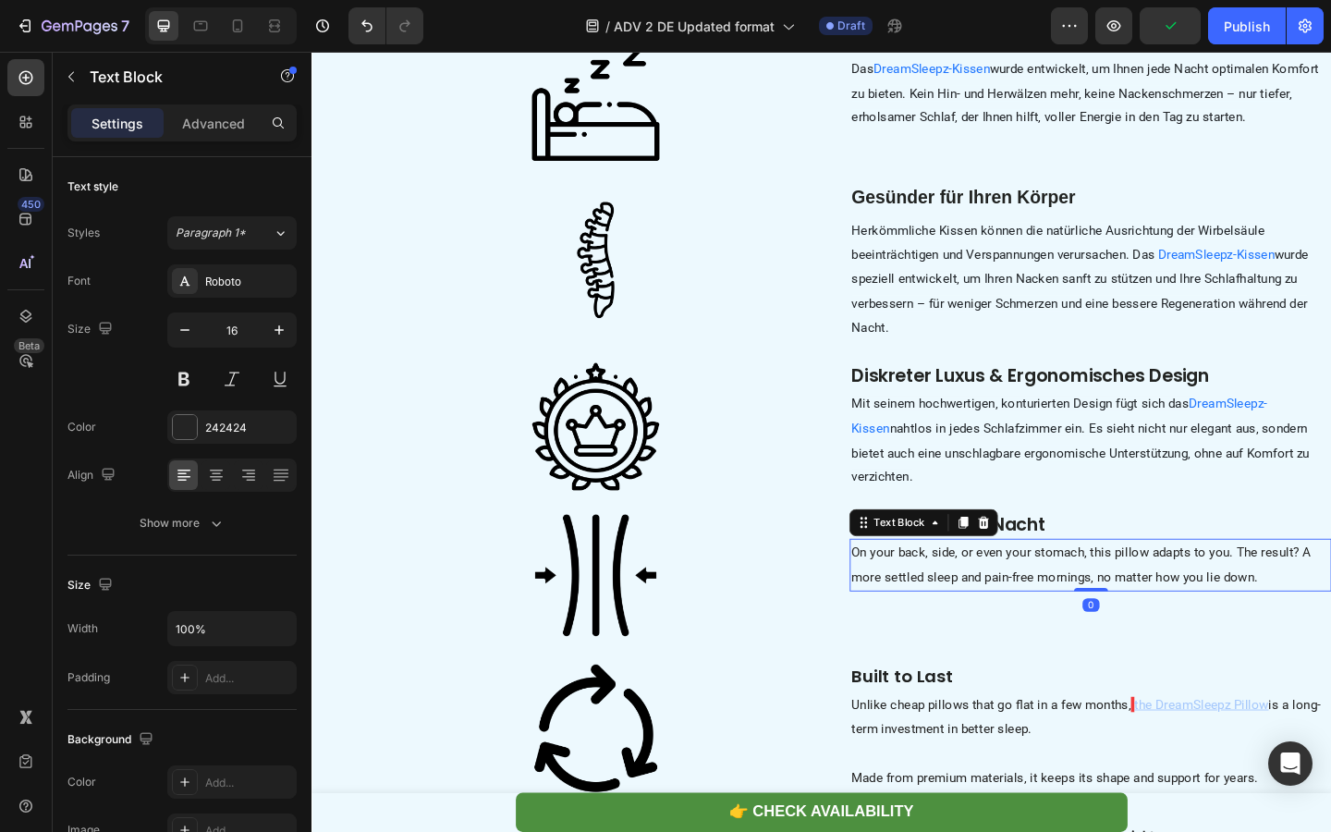
click at [968, 631] on p "On your back, side, or even your stomach, this pillow adapts to you. The result…" at bounding box center [1158, 610] width 520 height 54
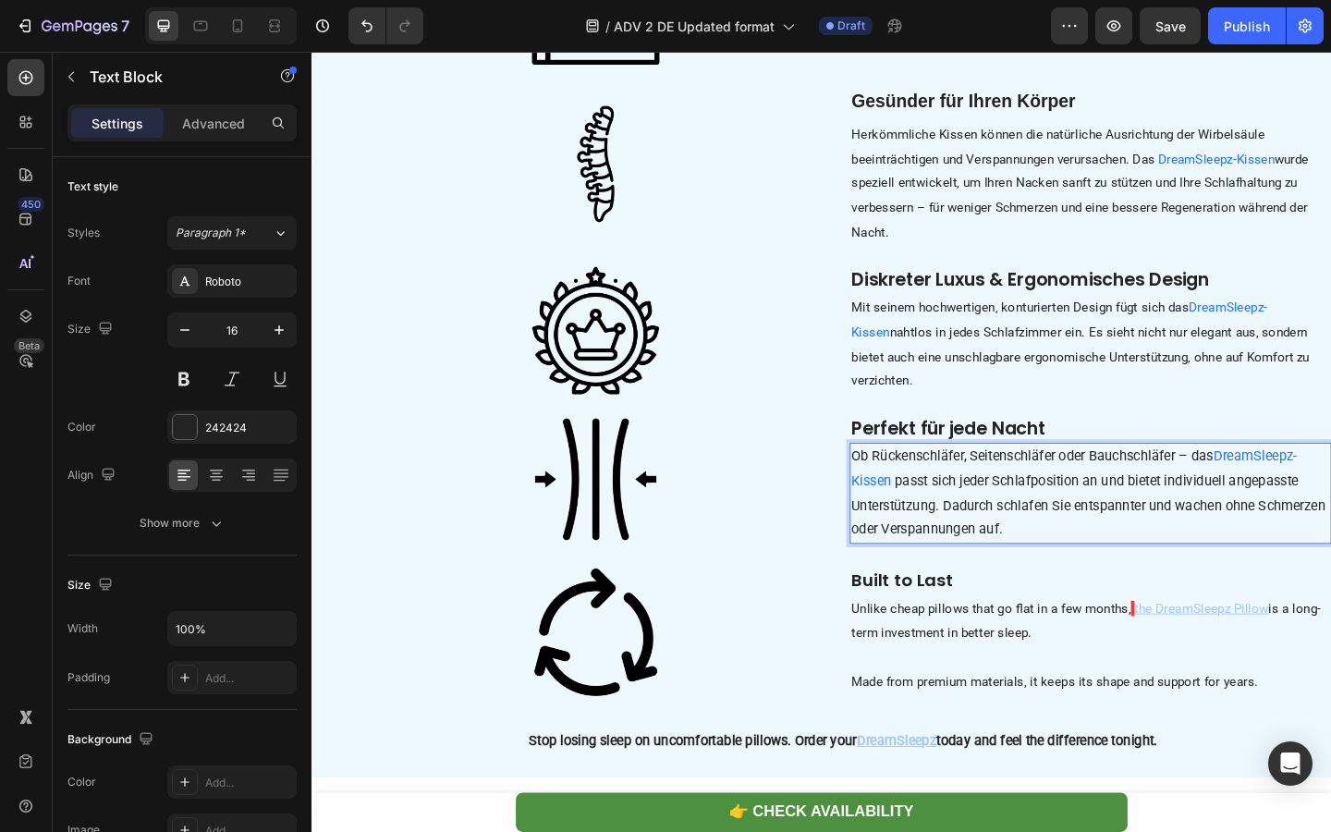
scroll to position [5113, 0]
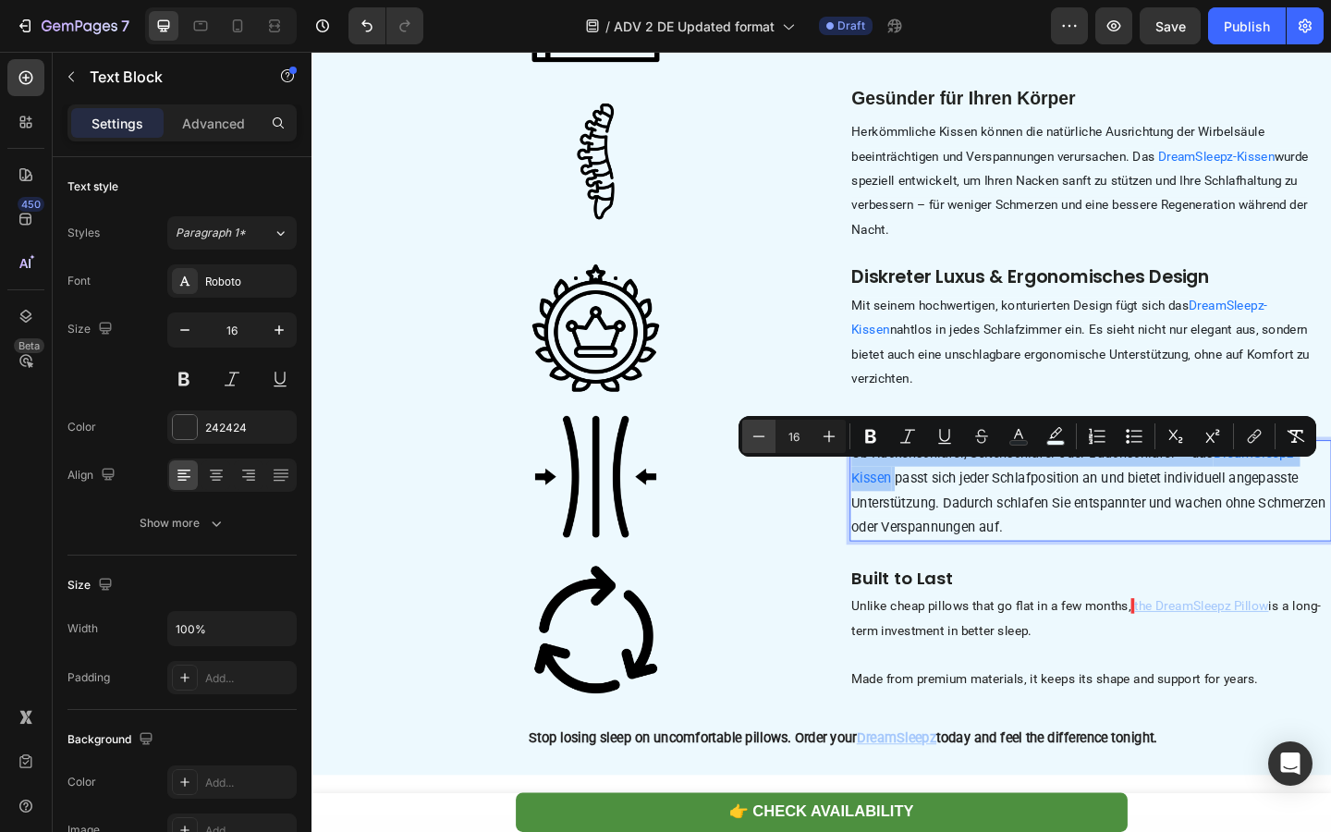
click at [760, 440] on icon "Editor contextual toolbar" at bounding box center [758, 436] width 18 height 18
type input "15"
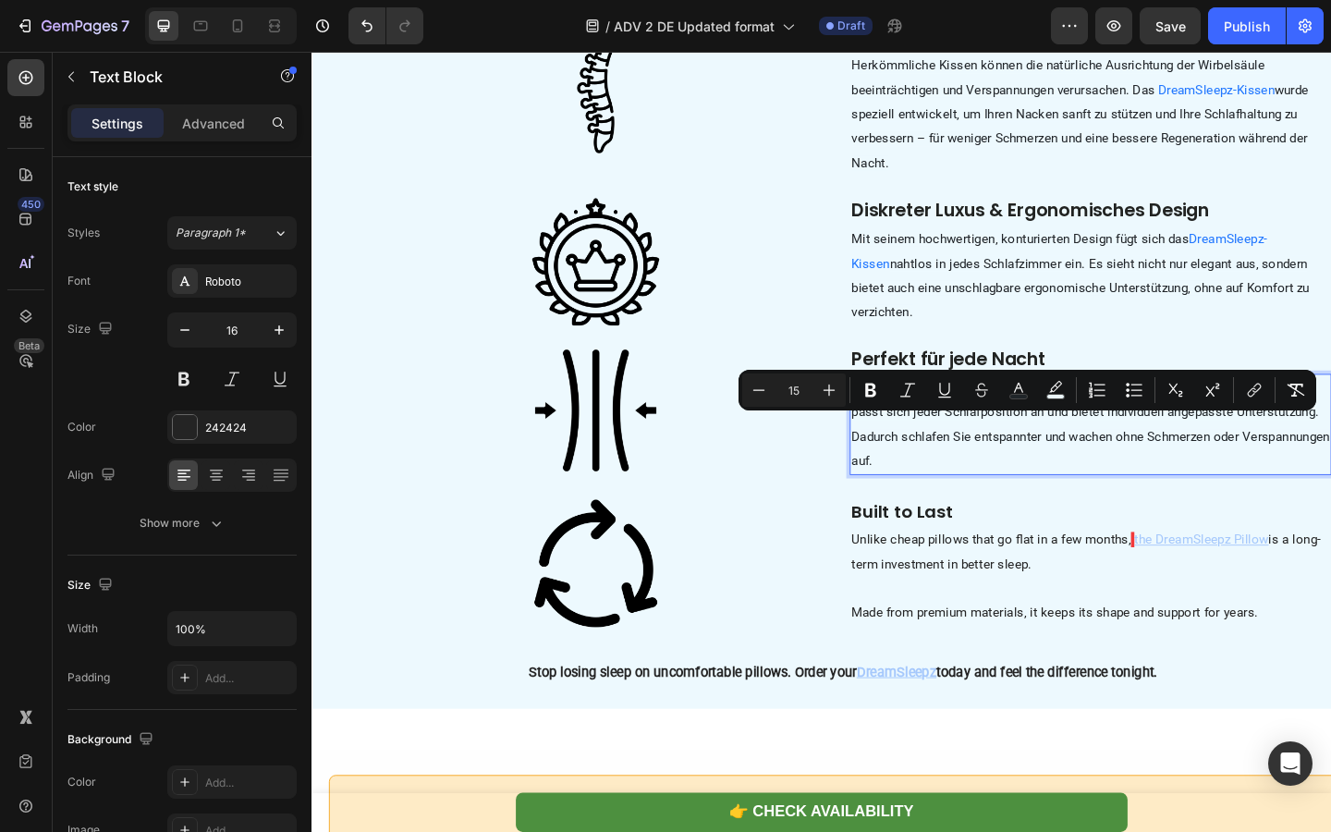
scroll to position [5229, 0]
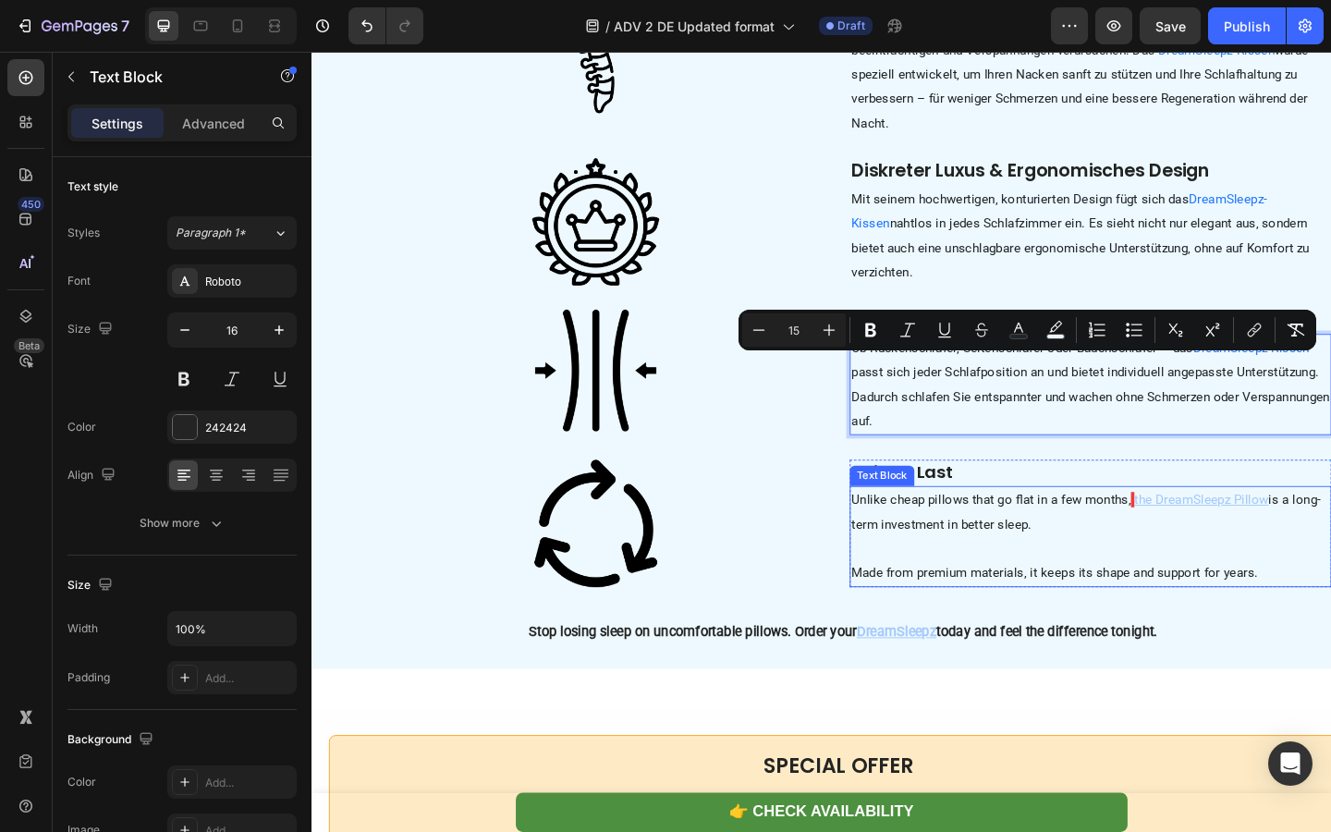
click at [960, 574] on span "is a long-term investment in better sleep." at bounding box center [1153, 551] width 510 height 43
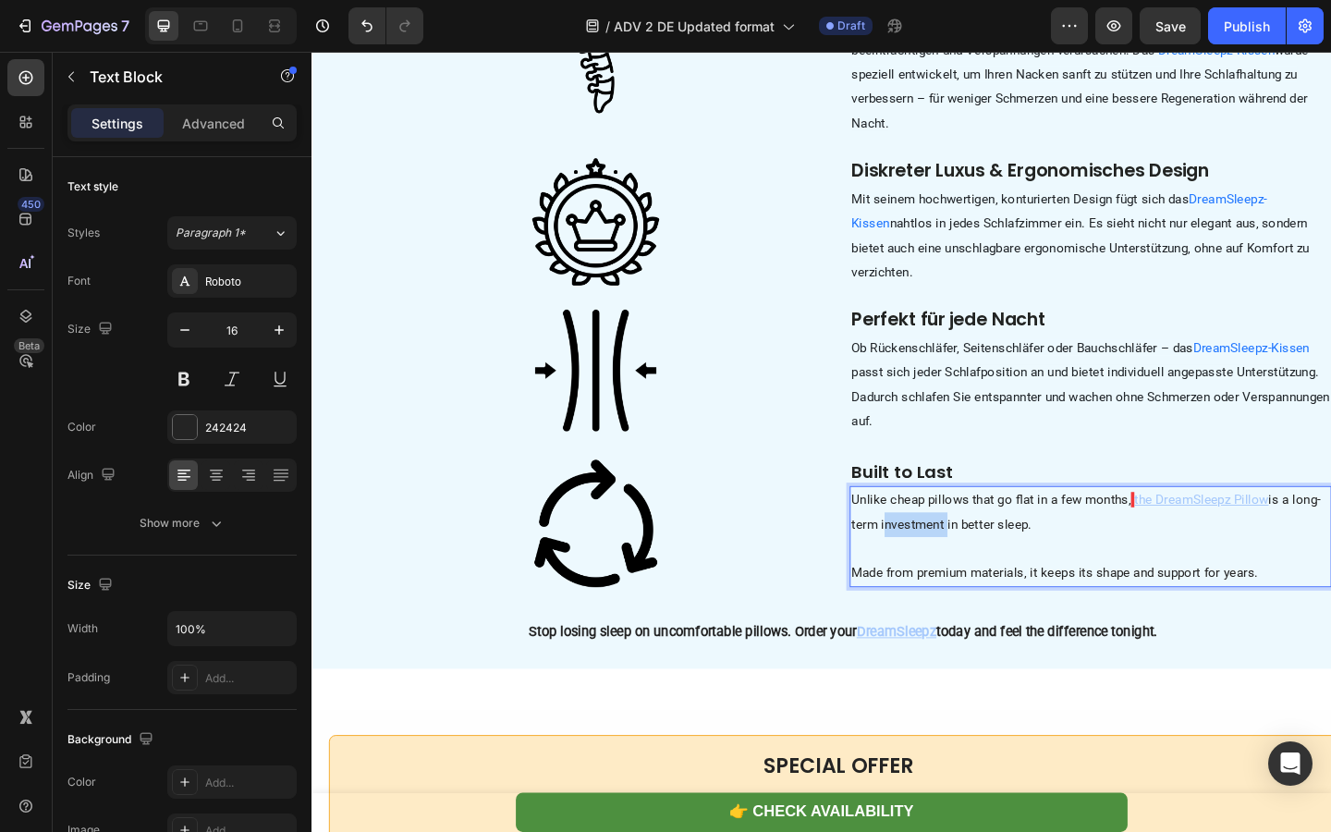
click at [960, 574] on span "is a long-term investment in better sleep." at bounding box center [1153, 551] width 510 height 43
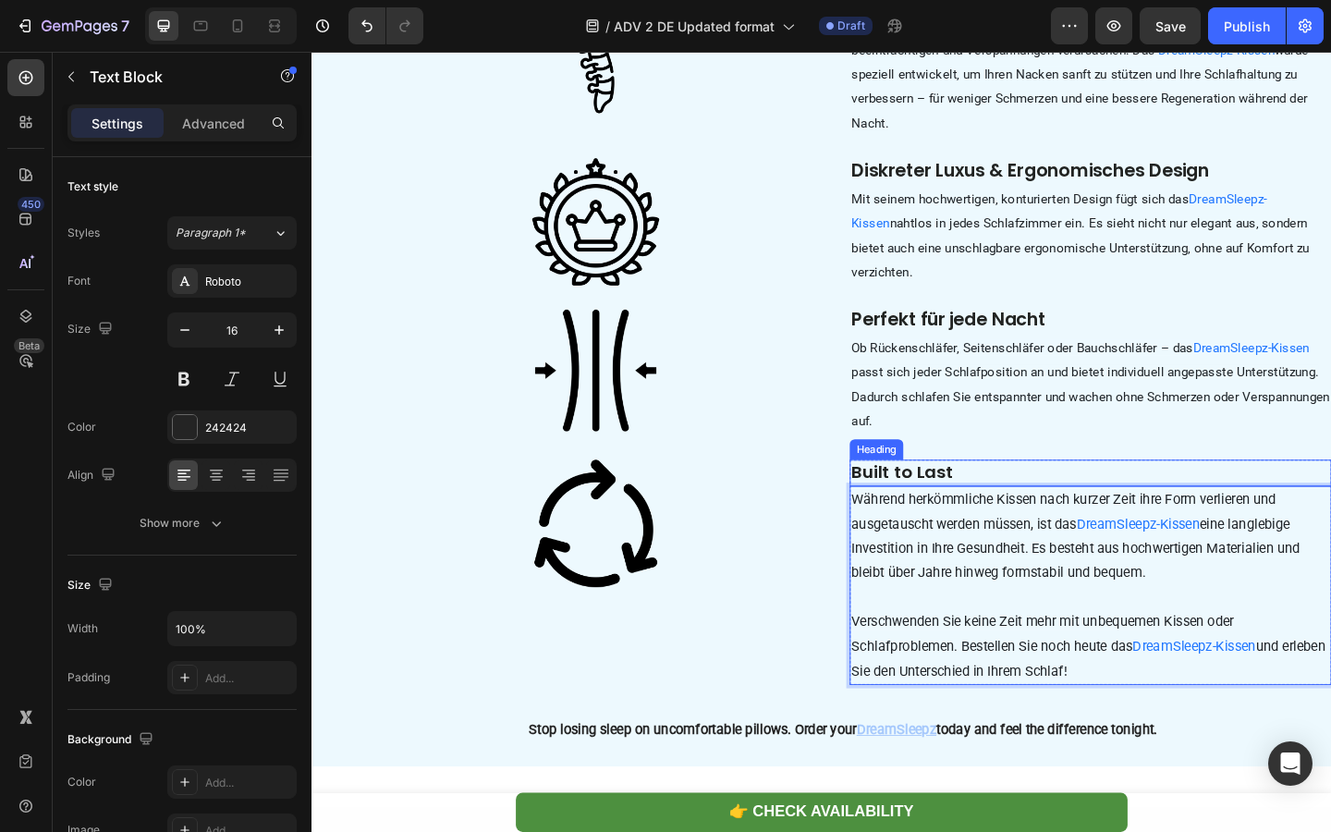
click at [978, 521] on strong "Built to Last" at bounding box center [953, 508] width 111 height 26
click at [993, 702] on p "Während herkömmliche Kissen nach kurzer Zeit ihre Form verlieren und ausgetausc…" at bounding box center [1158, 632] width 520 height 213
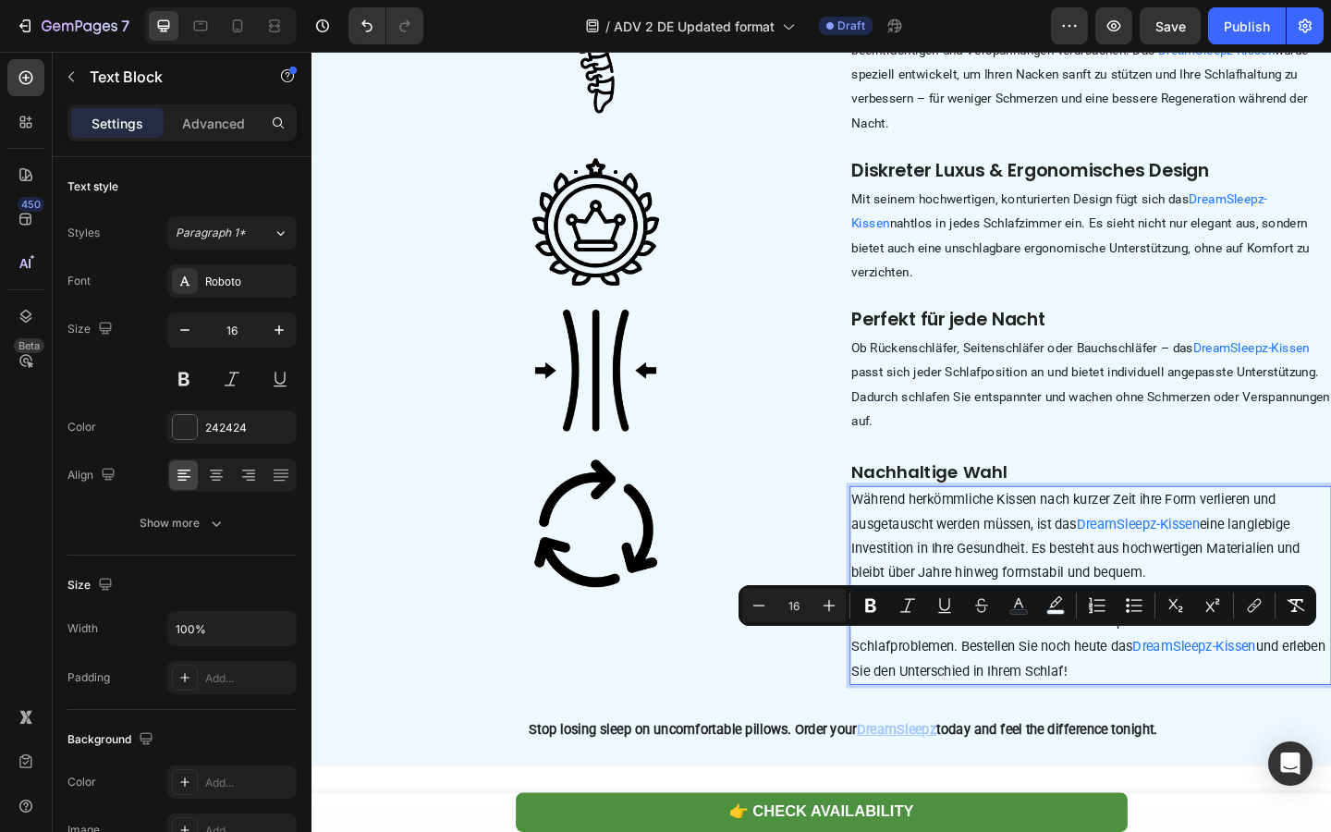
drag, startPoint x: 901, startPoint y: 689, endPoint x: 1230, endPoint y: 742, distance: 333.2
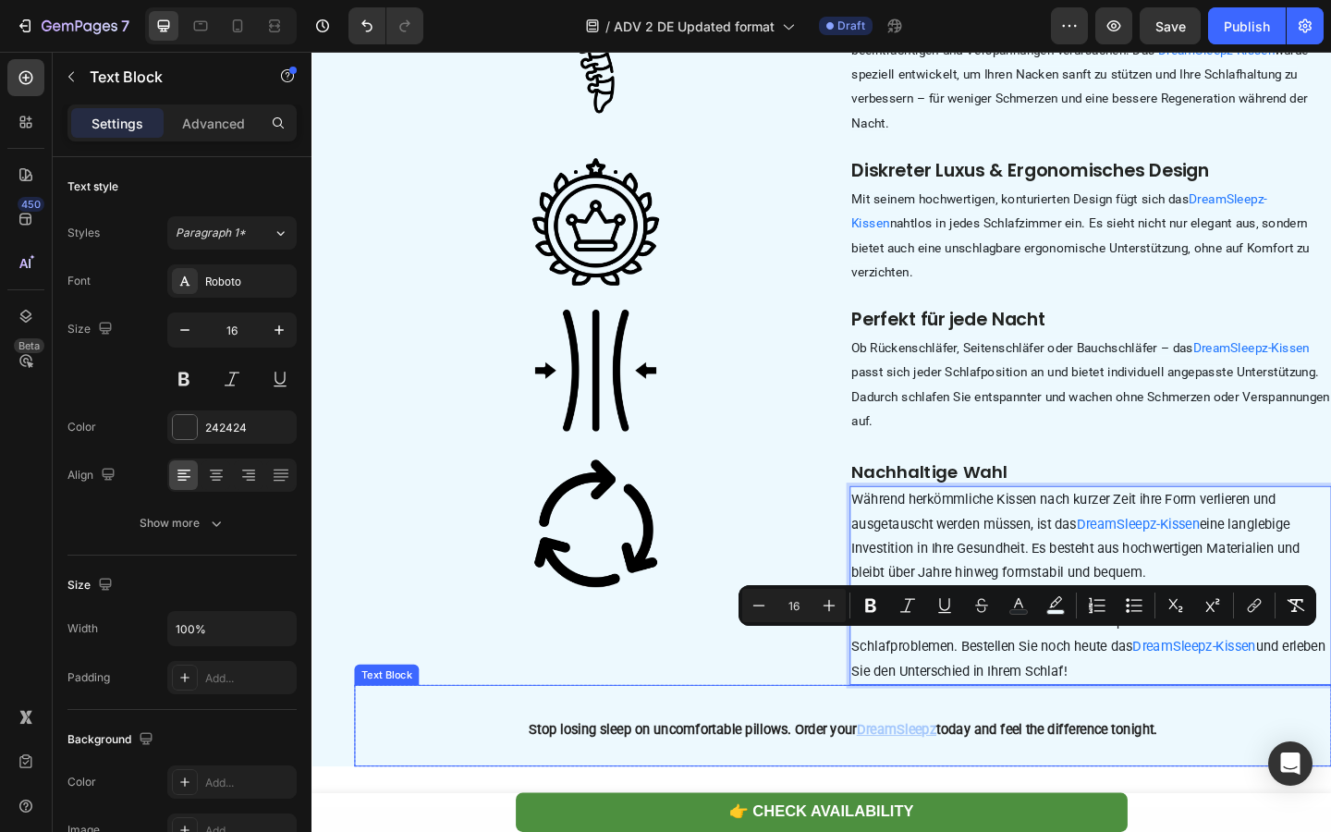
click at [1078, 798] on strong "oday and feel the difference tonight." at bounding box center [1113, 789] width 236 height 18
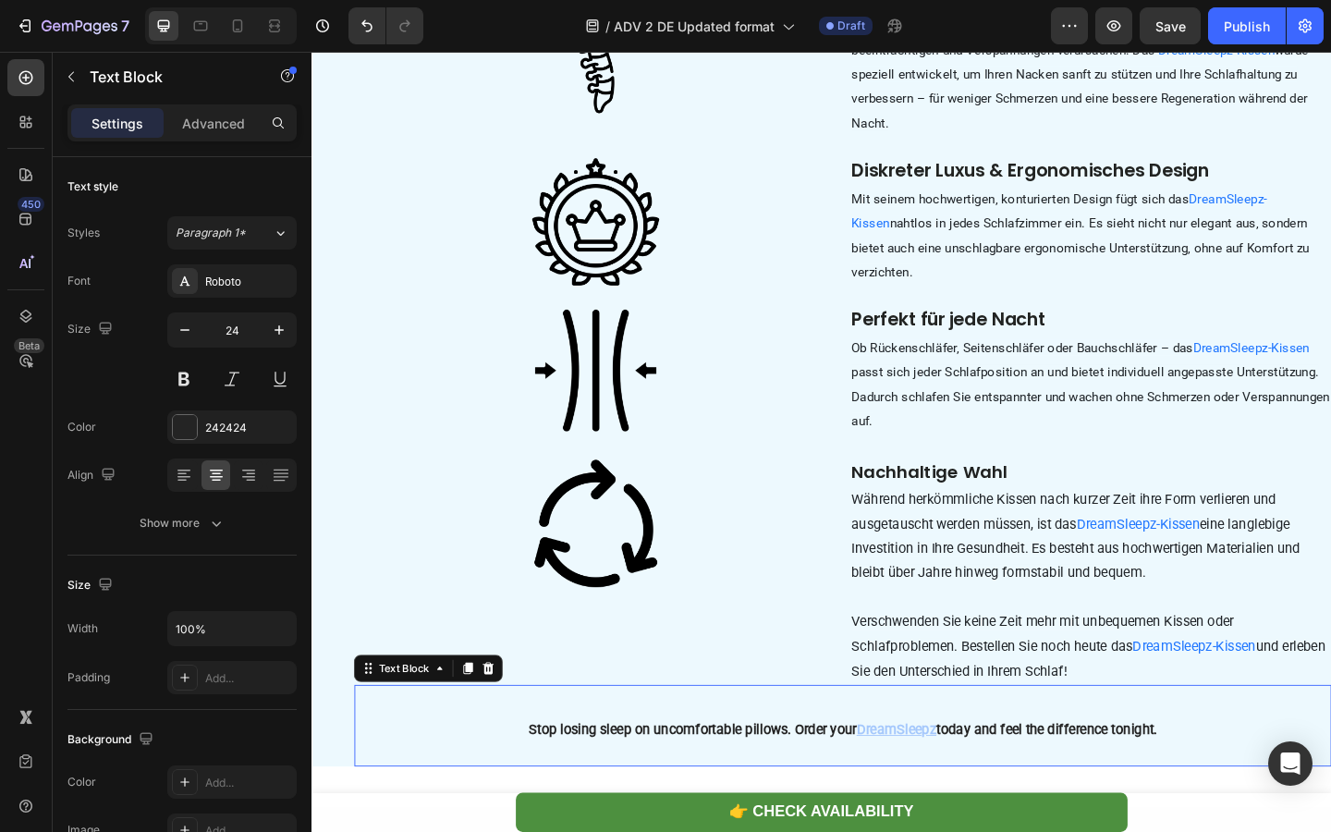
click at [1078, 798] on strong "oday and feel the difference tonight." at bounding box center [1113, 789] width 236 height 18
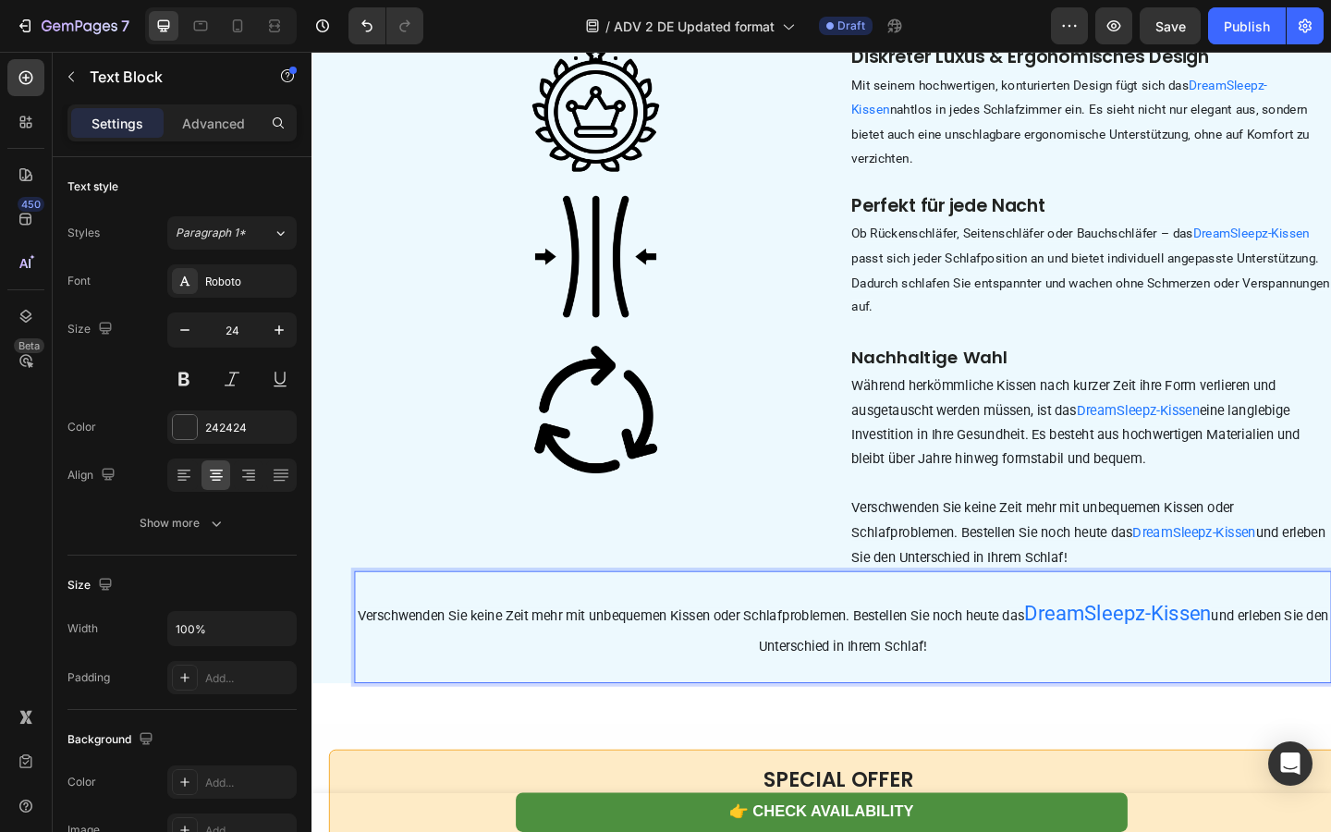
scroll to position [5353, 0]
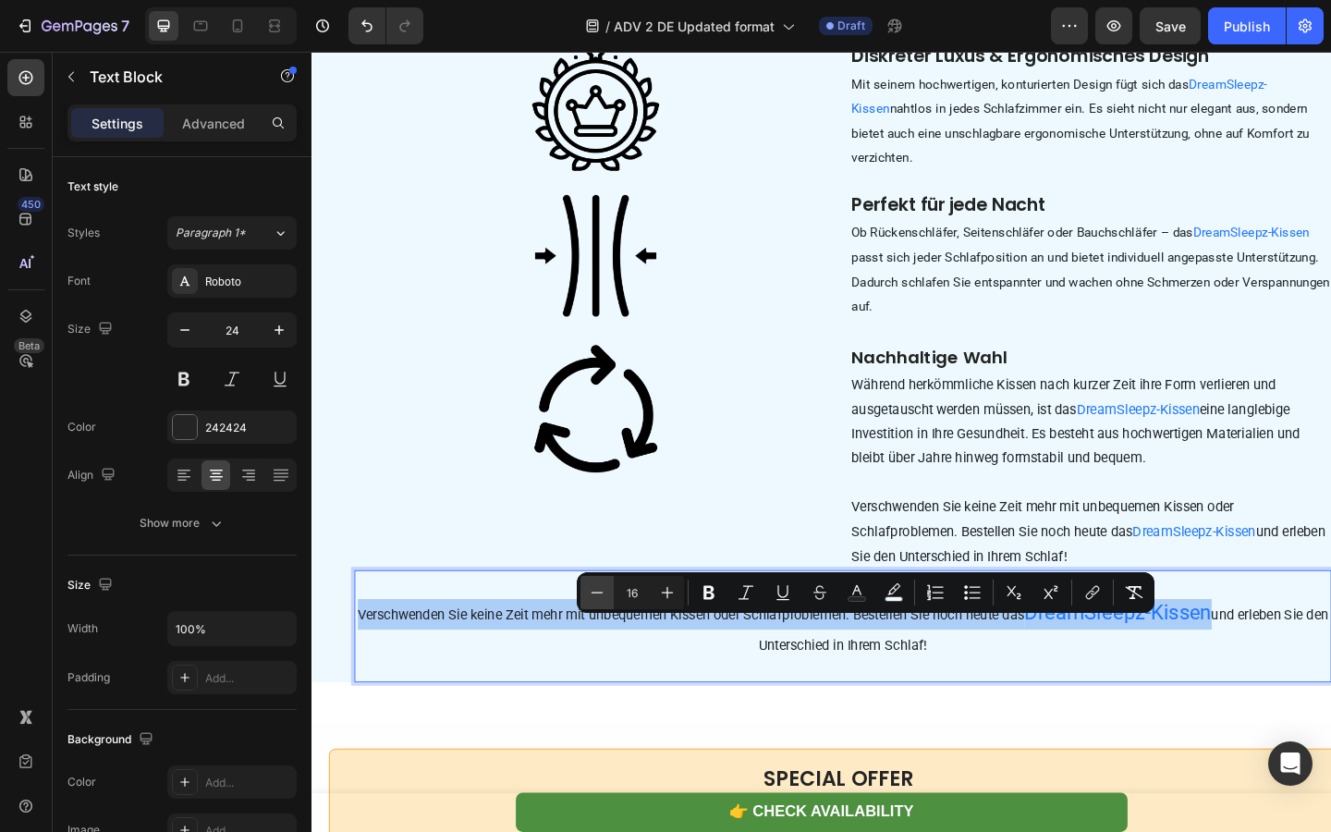
click at [588, 591] on icon "Editor contextual toolbar" at bounding box center [597, 592] width 18 height 18
type input "15"
click at [718, 606] on button "Bold" at bounding box center [708, 592] width 33 height 33
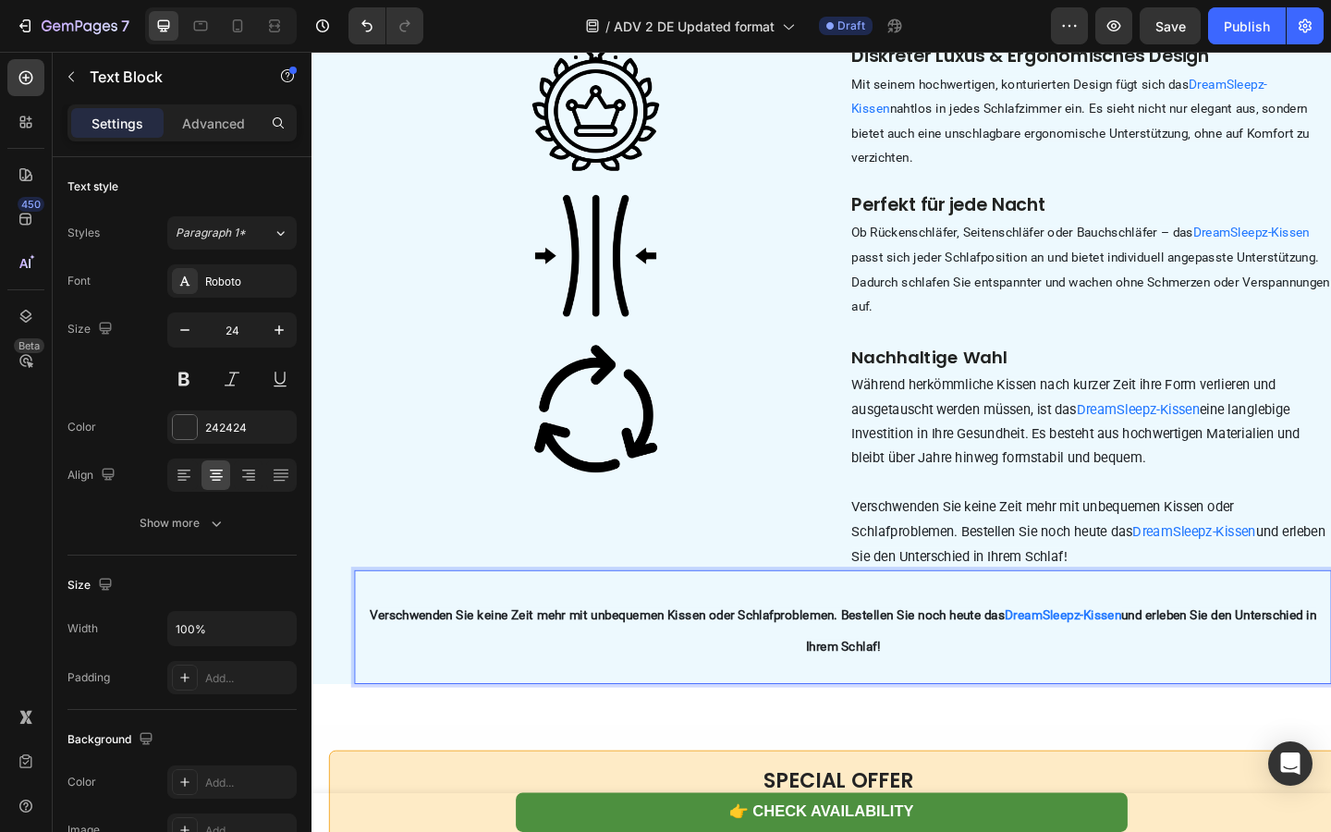
click at [744, 707] on p "Verschwenden Sie keine Zeit mehr mit unbequemen Kissen oder Schlafproblemen. Be…" at bounding box center [888, 680] width 1059 height 67
click at [974, 609] on span "und erleben Sie den Unterschied in Ihrem Schlaf!" at bounding box center [1156, 587] width 516 height 44
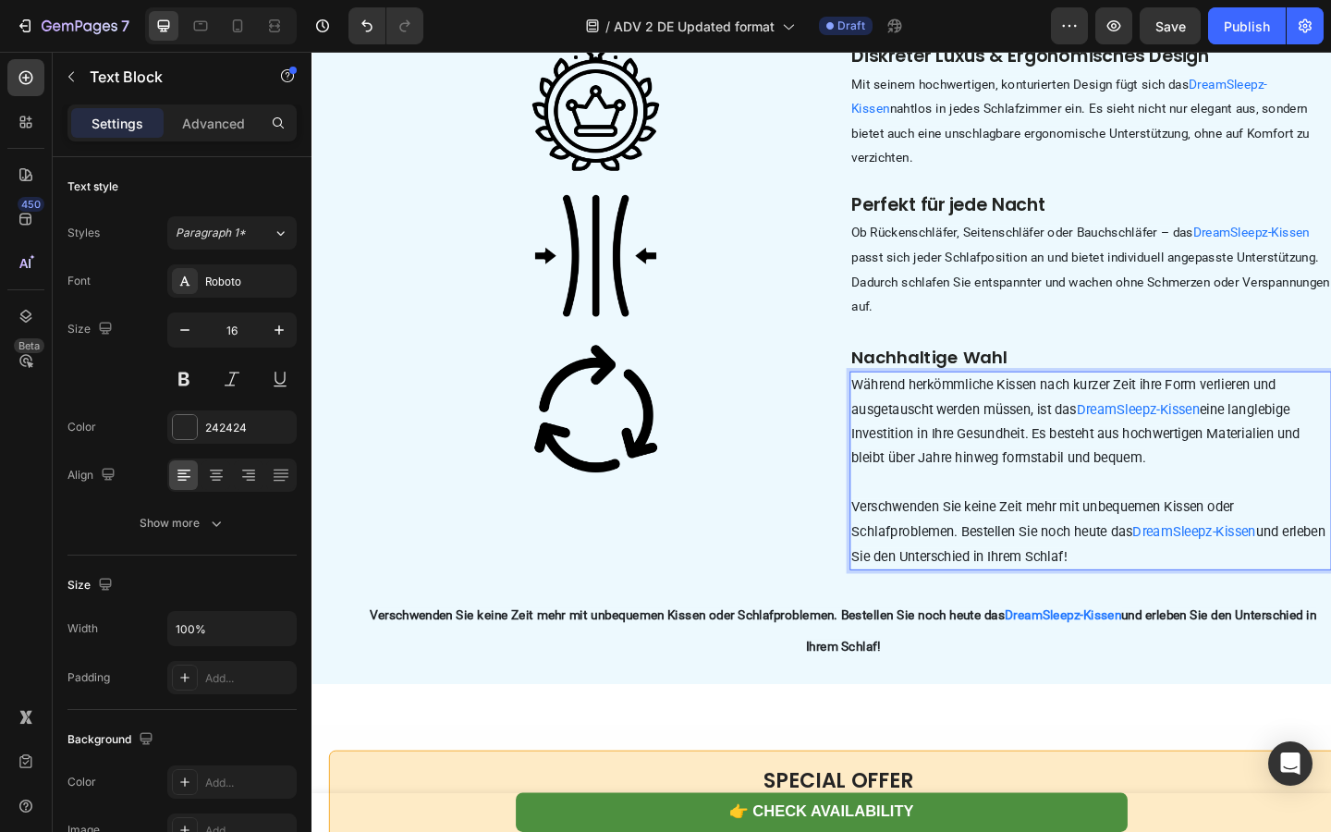
drag, startPoint x: 905, startPoint y: 573, endPoint x: 1204, endPoint y: 621, distance: 303.2
click at [1204, 614] on p "Während herkömmliche Kissen nach kurzer Zeit ihre Form verlieren und ausgetausc…" at bounding box center [1158, 507] width 520 height 213
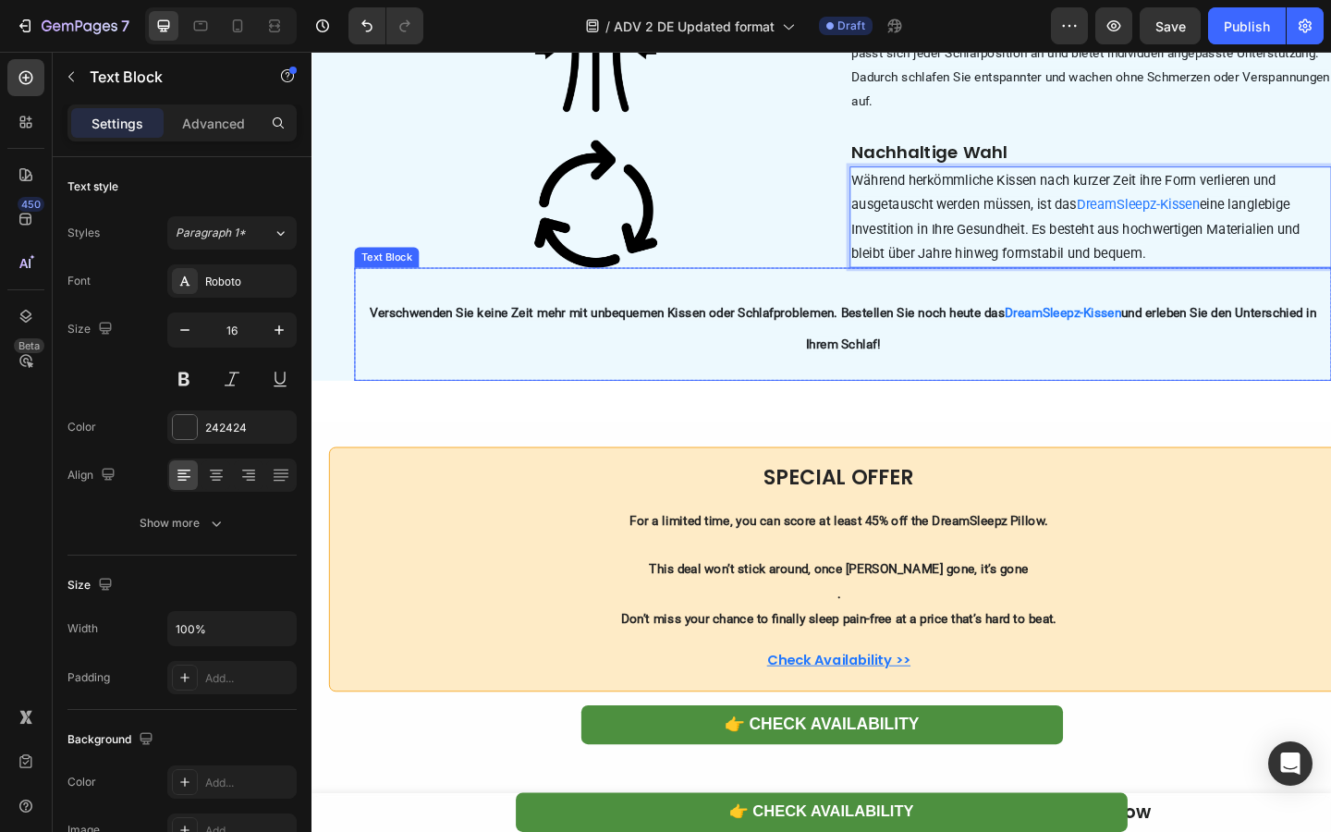
scroll to position [5606, 0]
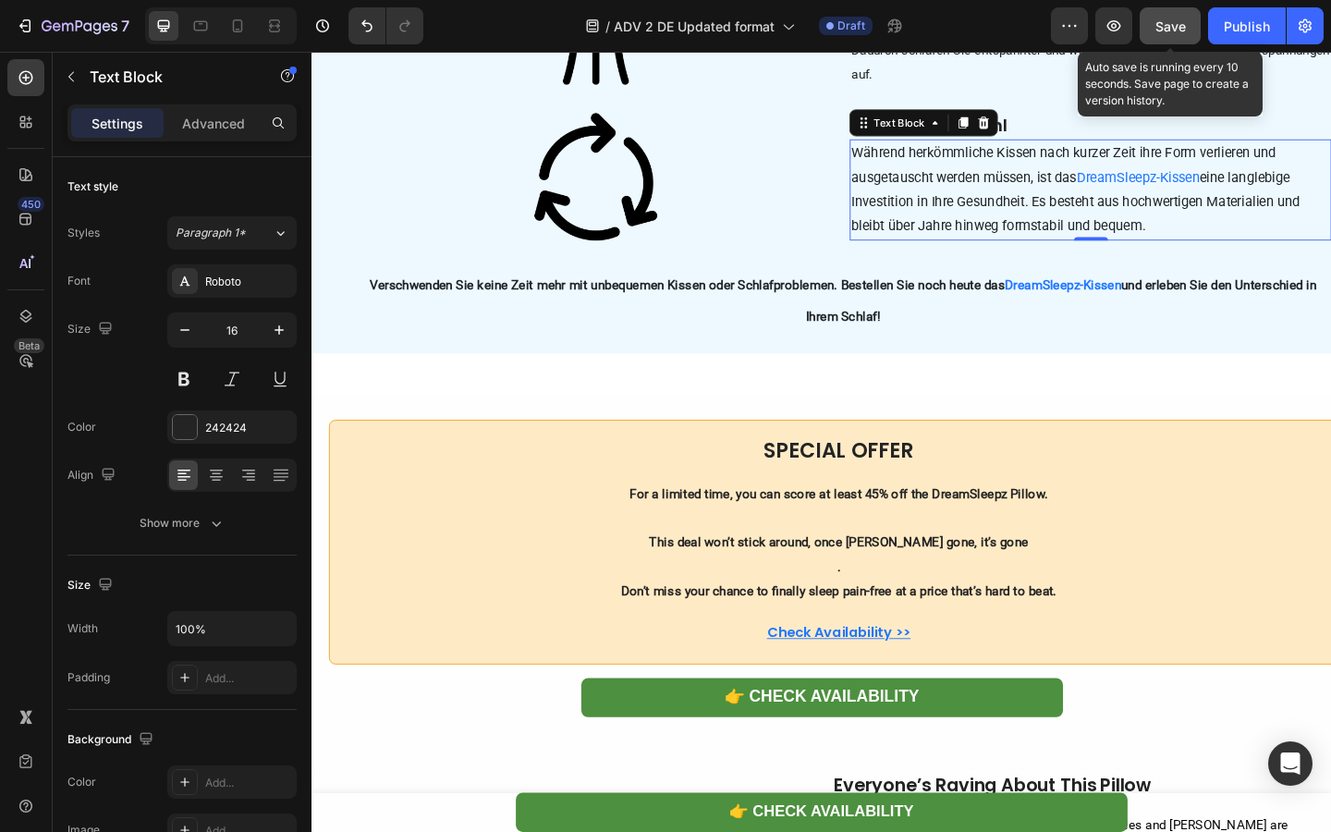
click at [1166, 35] on button "Save" at bounding box center [1169, 25] width 61 height 37
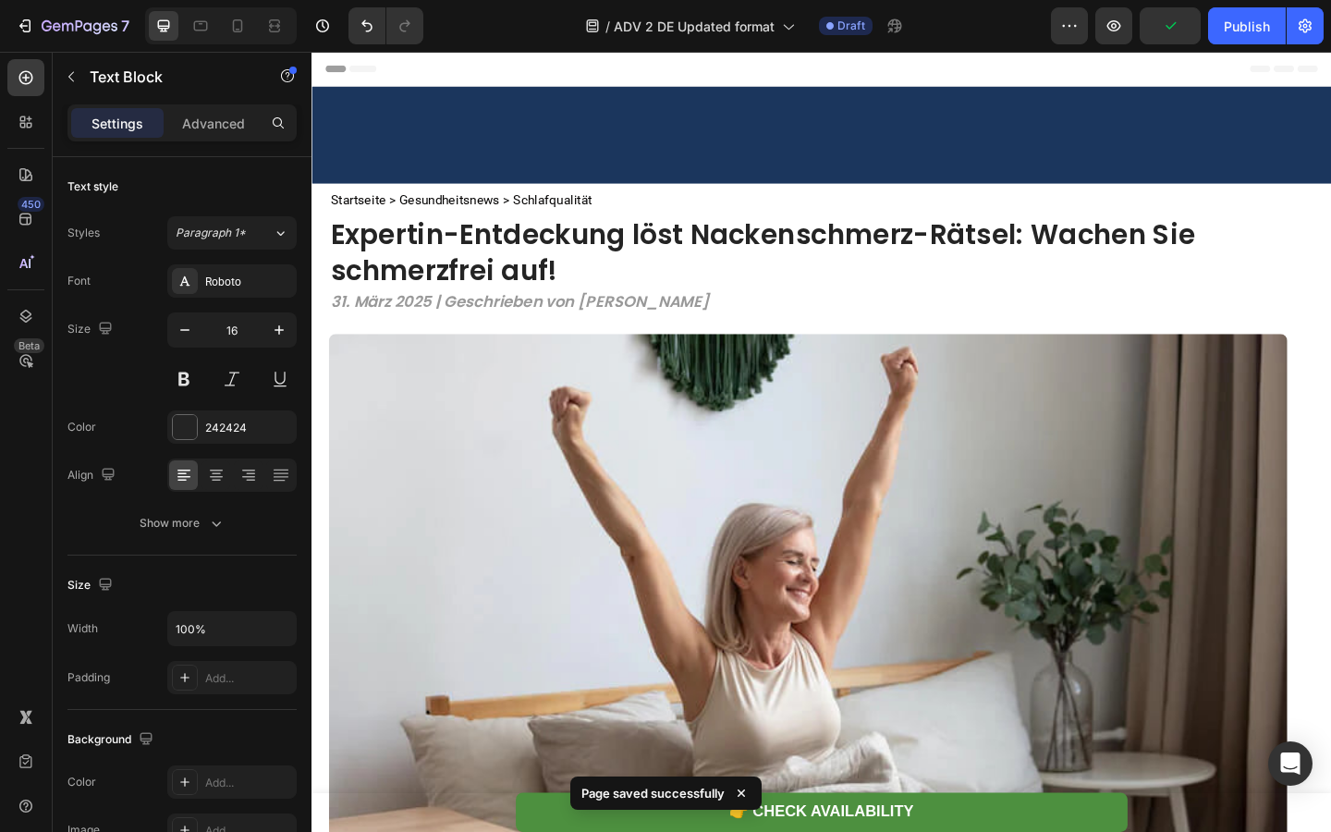
scroll to position [5606, 0]
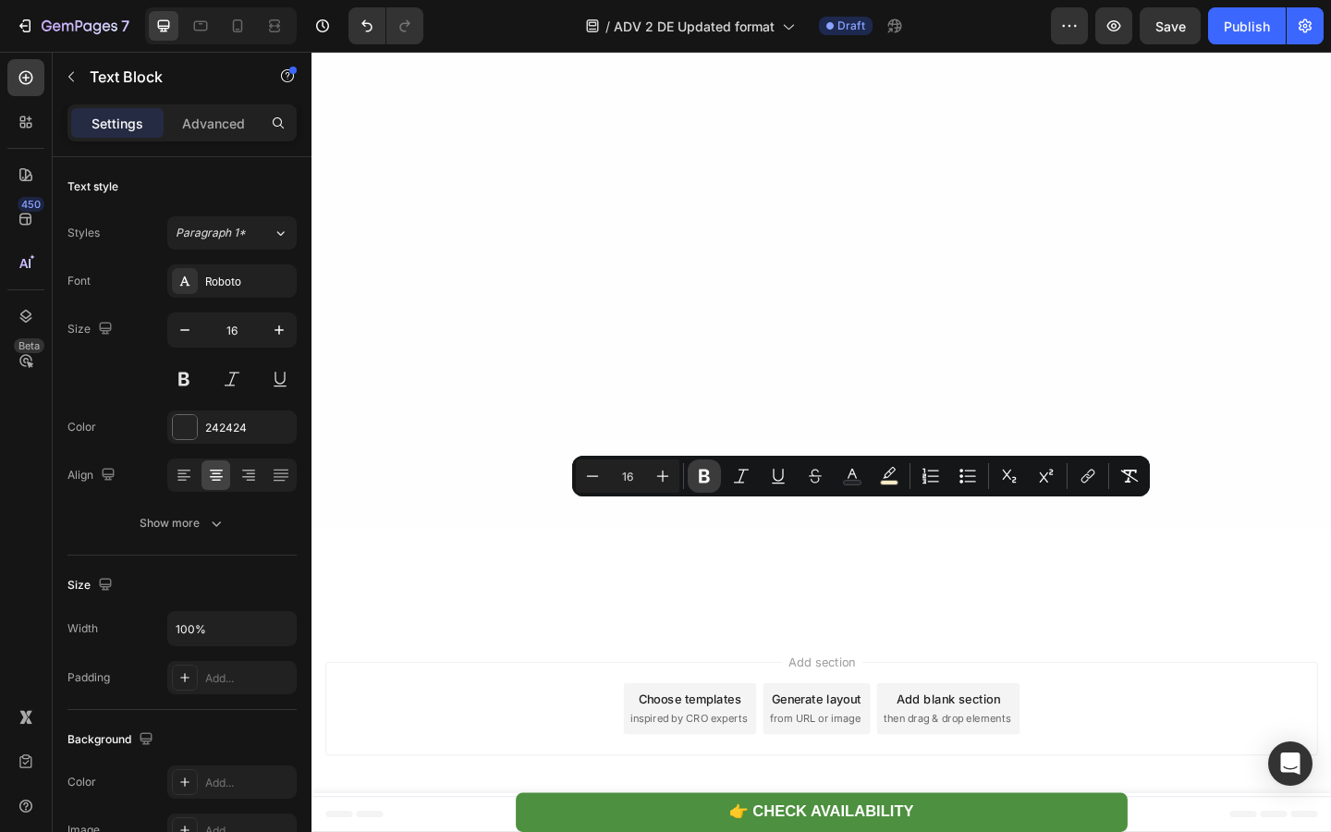
click at [700, 481] on icon "Editor contextual toolbar" at bounding box center [704, 476] width 11 height 14
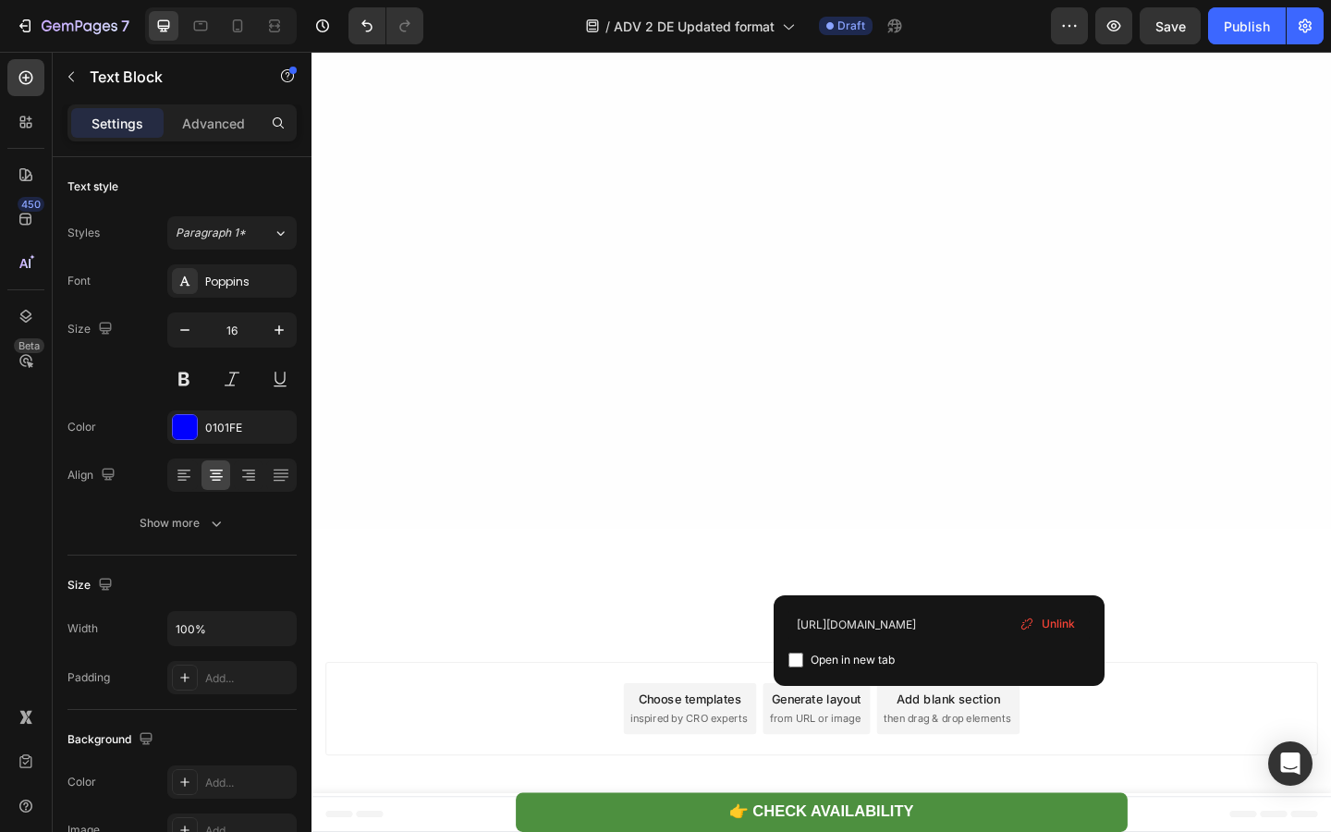
type input "[URL][DOMAIN_NAME]"
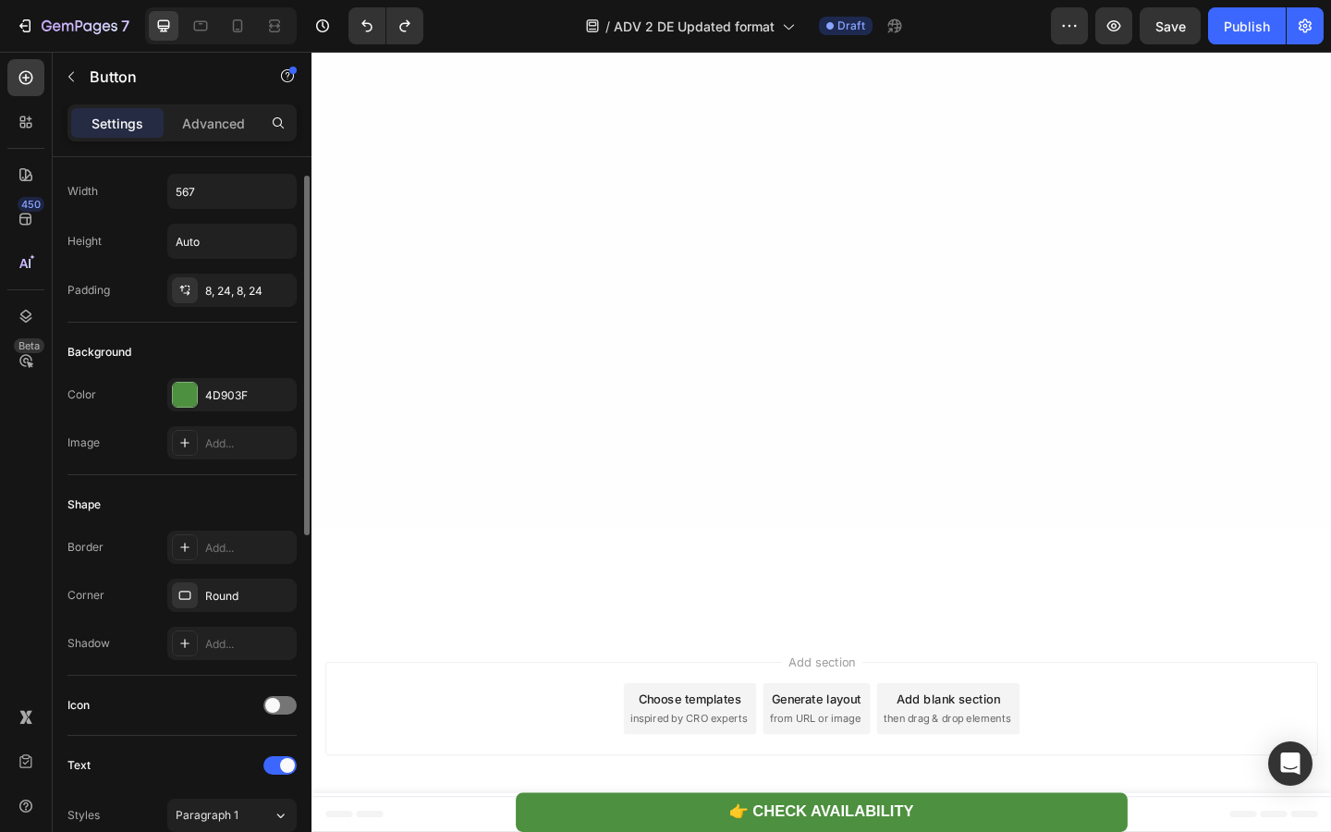
scroll to position [0, 0]
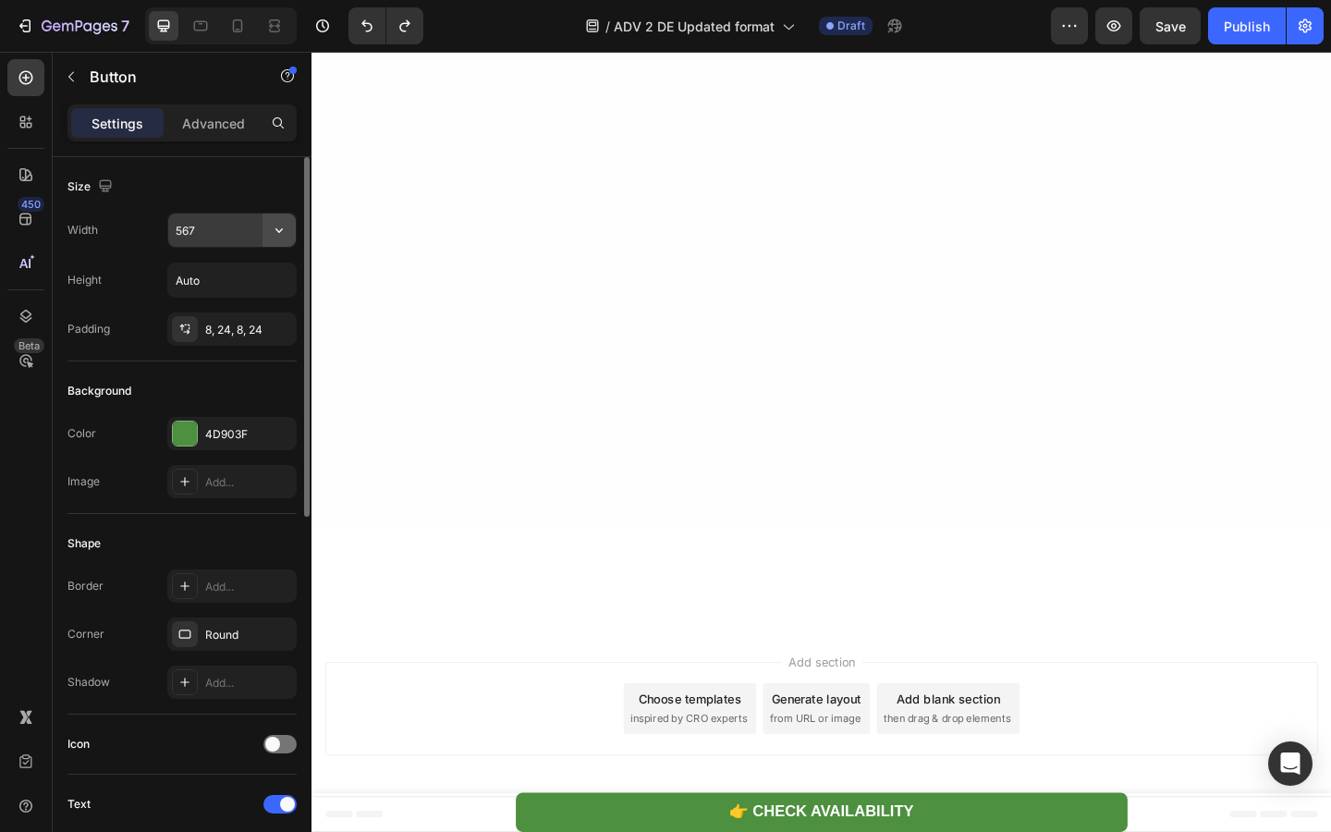
click at [274, 234] on icon "button" at bounding box center [279, 230] width 18 height 18
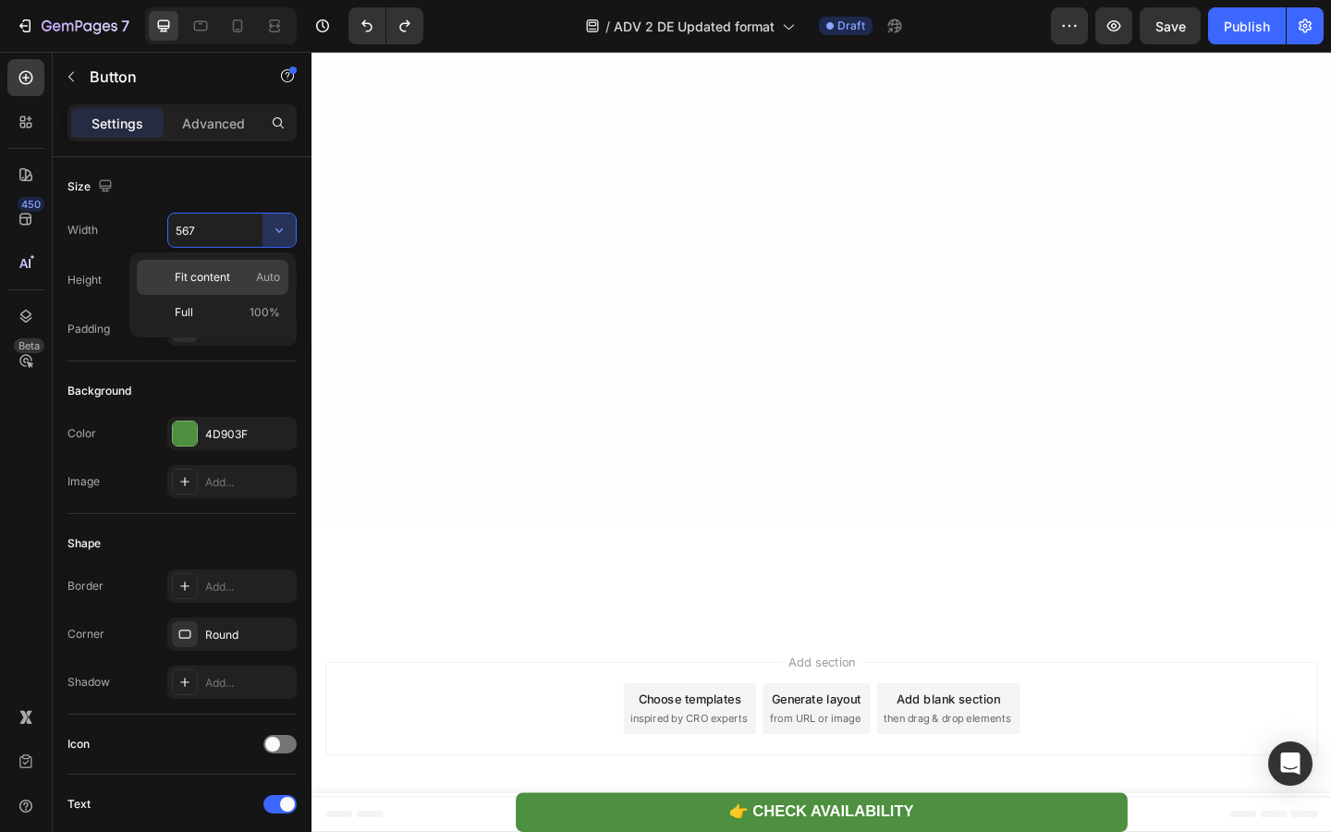
click at [248, 280] on p "Fit content Auto" at bounding box center [227, 277] width 105 height 17
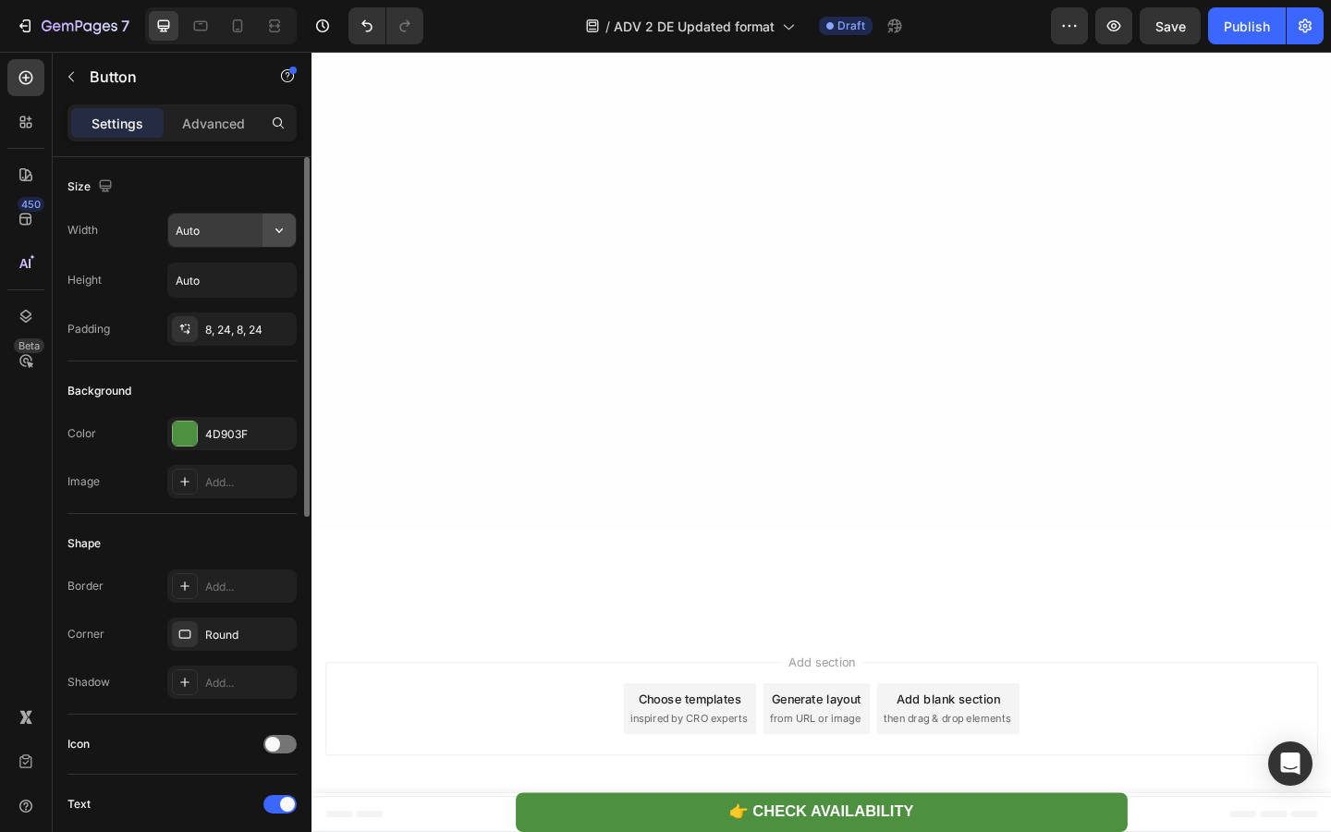
click at [267, 227] on button "button" at bounding box center [278, 229] width 33 height 33
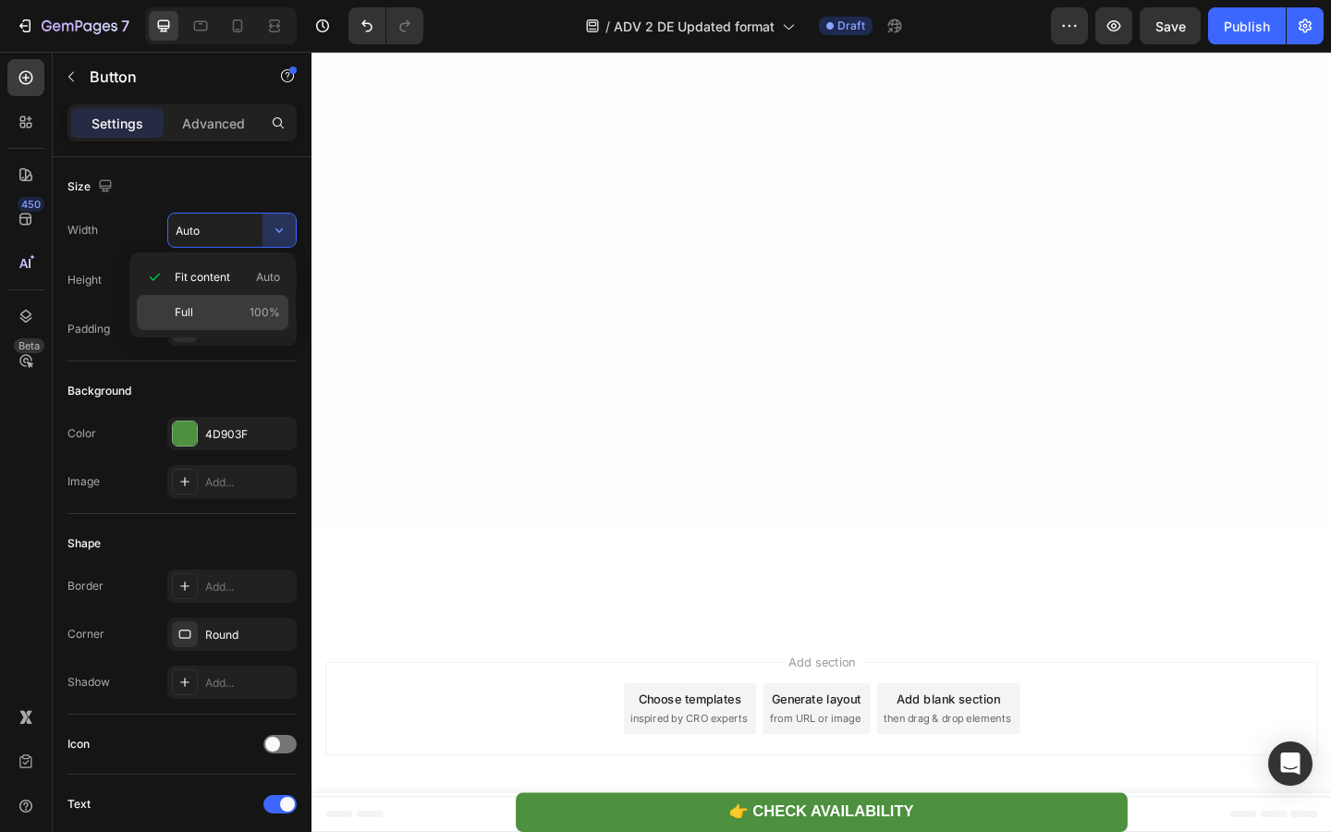
click at [237, 319] on p "Full 100%" at bounding box center [227, 312] width 105 height 17
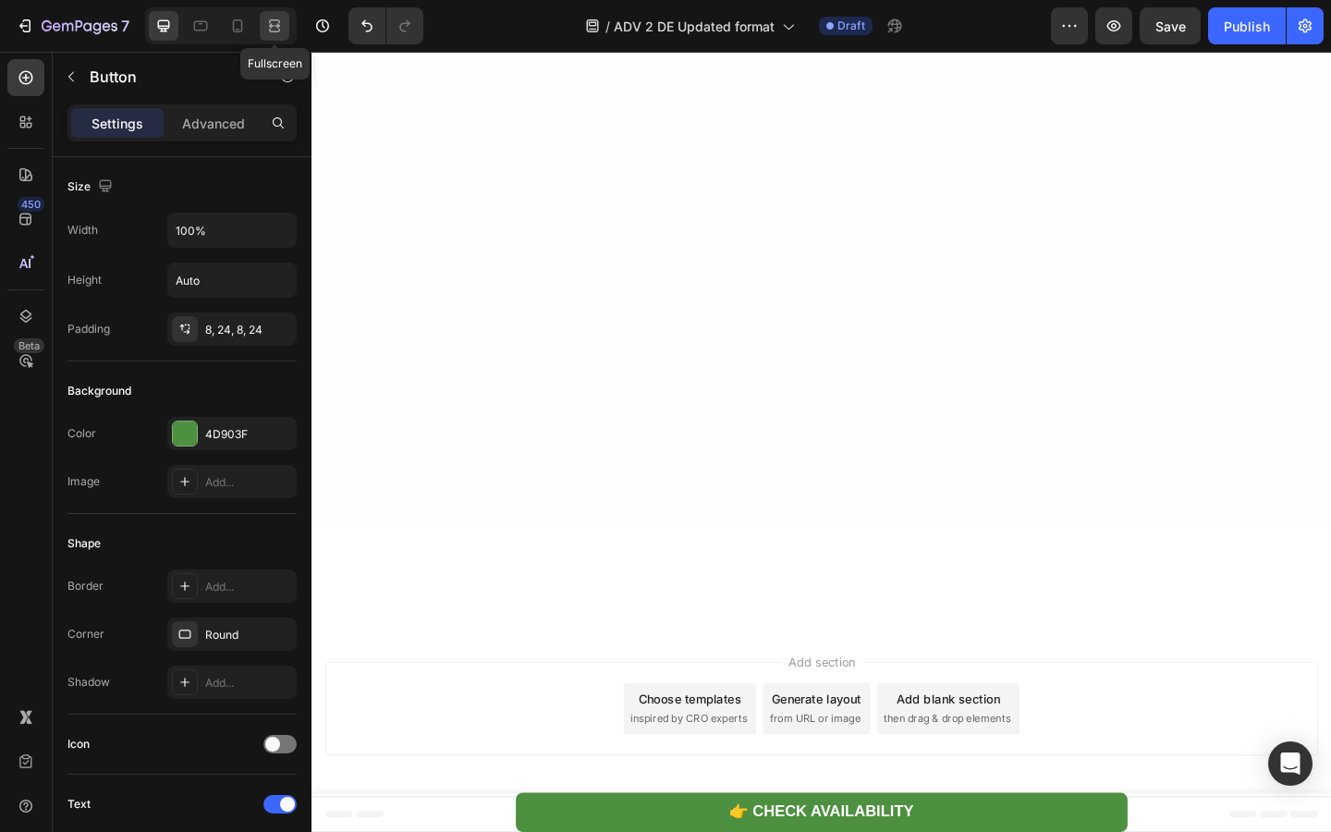
click at [273, 29] on icon at bounding box center [274, 26] width 18 height 18
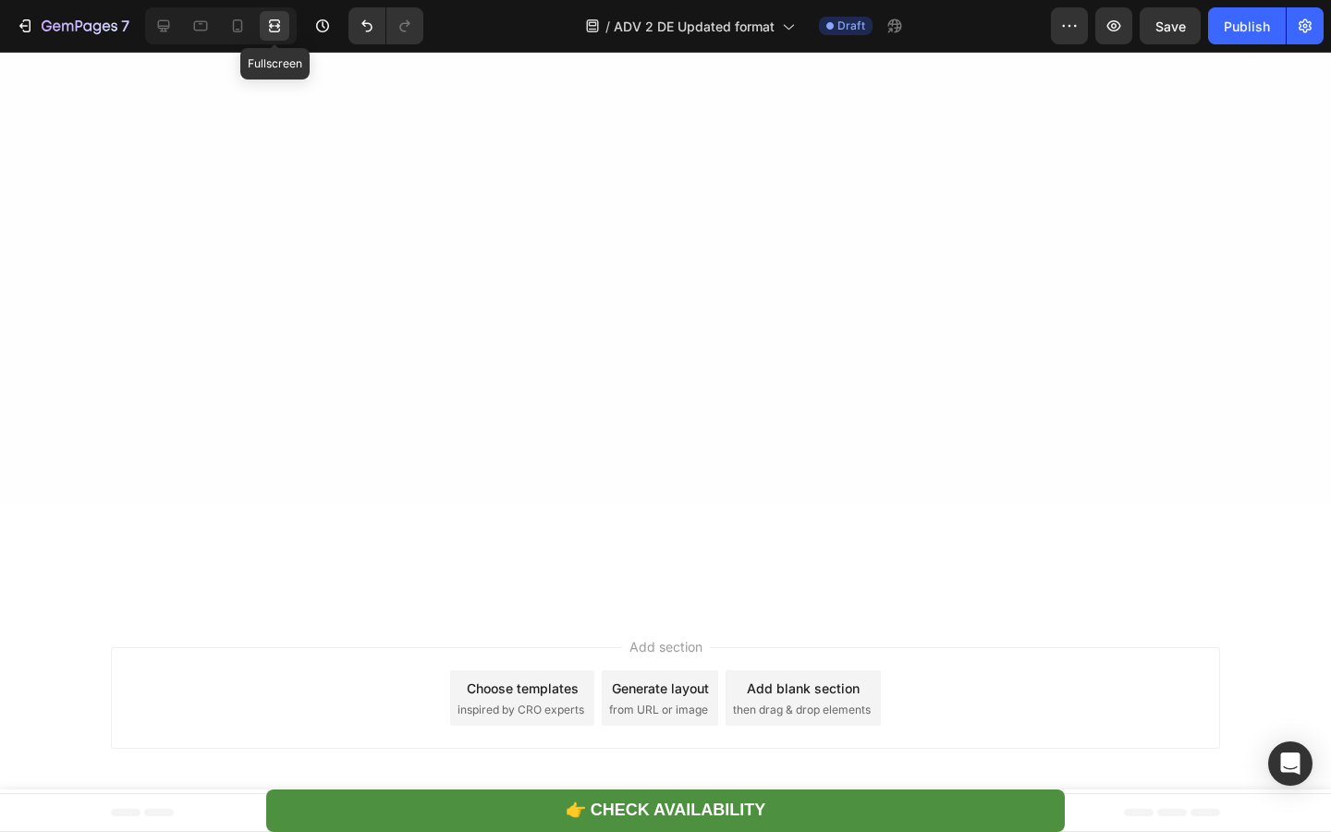
scroll to position [5736, 0]
click at [161, 38] on div at bounding box center [164, 26] width 30 height 30
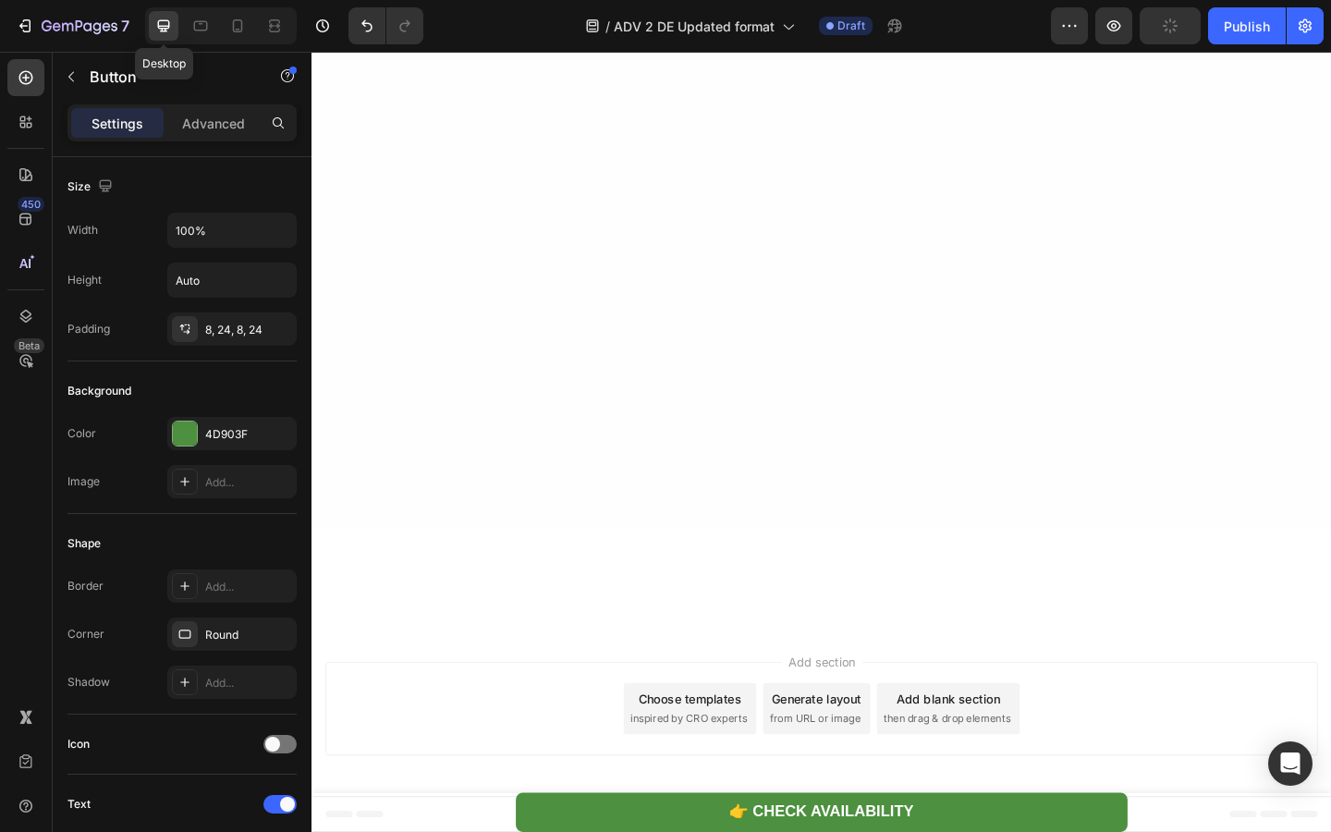
scroll to position [5670, 0]
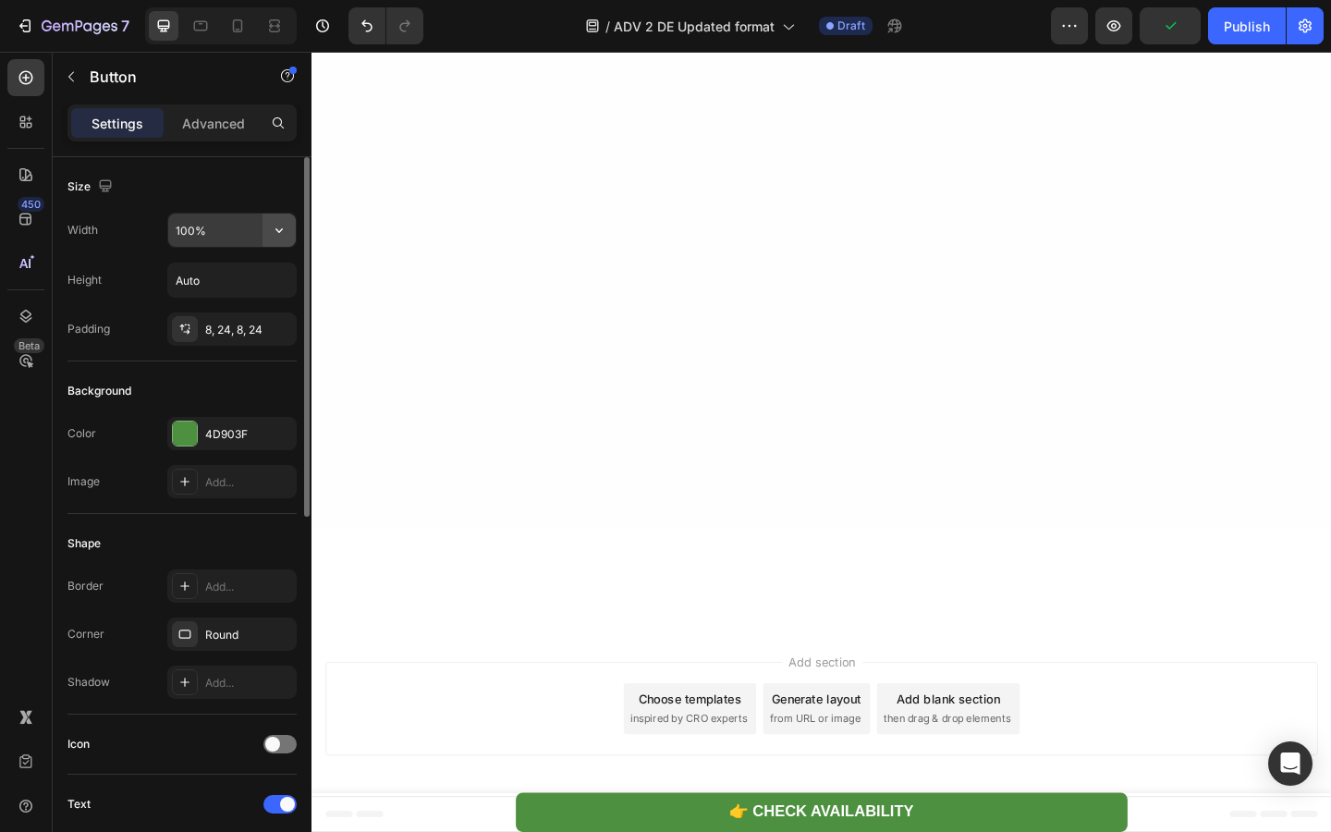
click at [270, 229] on icon "button" at bounding box center [279, 230] width 18 height 18
click at [245, 236] on input "100%" at bounding box center [232, 229] width 128 height 33
type input "90%"
click at [278, 383] on div "Background" at bounding box center [181, 391] width 229 height 30
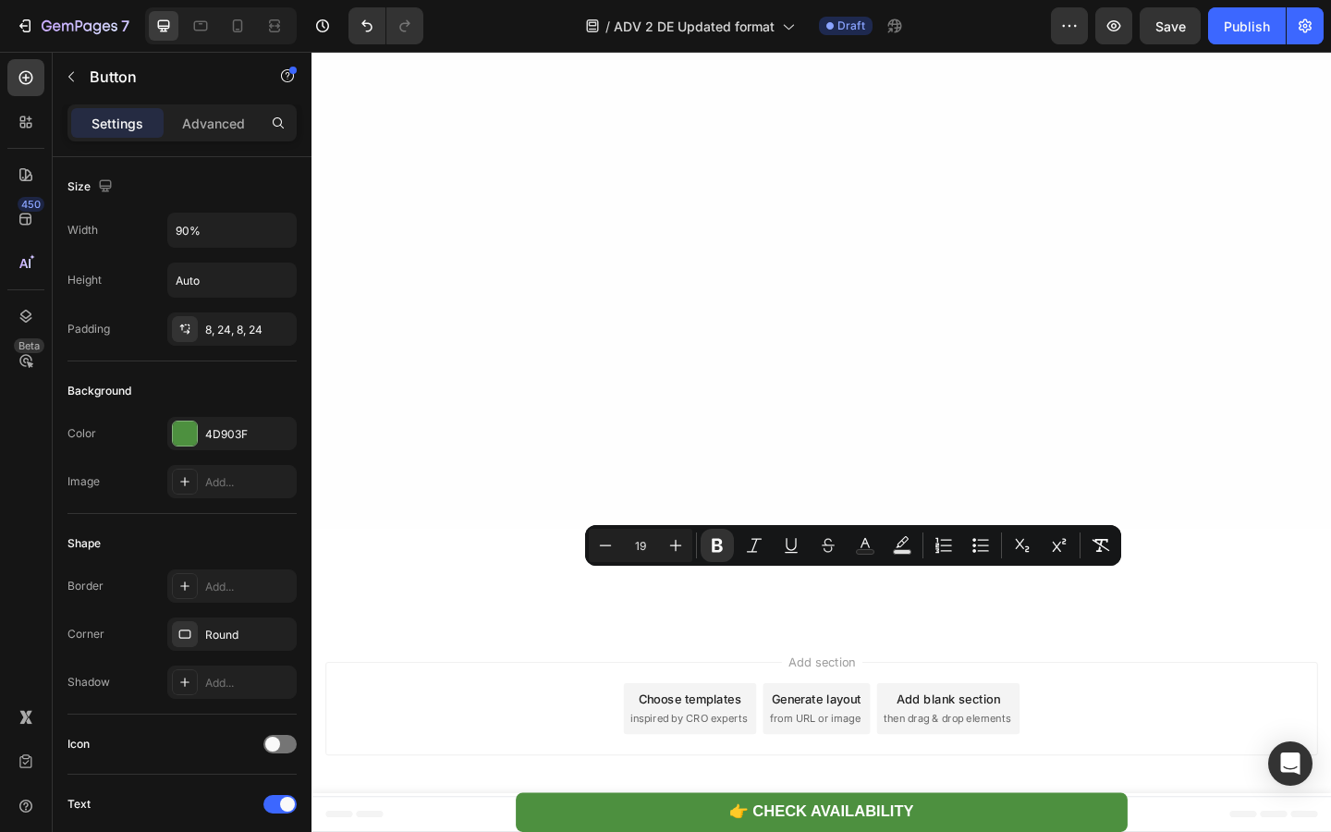
drag, startPoint x: 790, startPoint y: 629, endPoint x: 968, endPoint y: 635, distance: 178.4
type input "16"
click at [870, 540] on button "color" at bounding box center [853, 545] width 33 height 33
type input "FEFFFF"
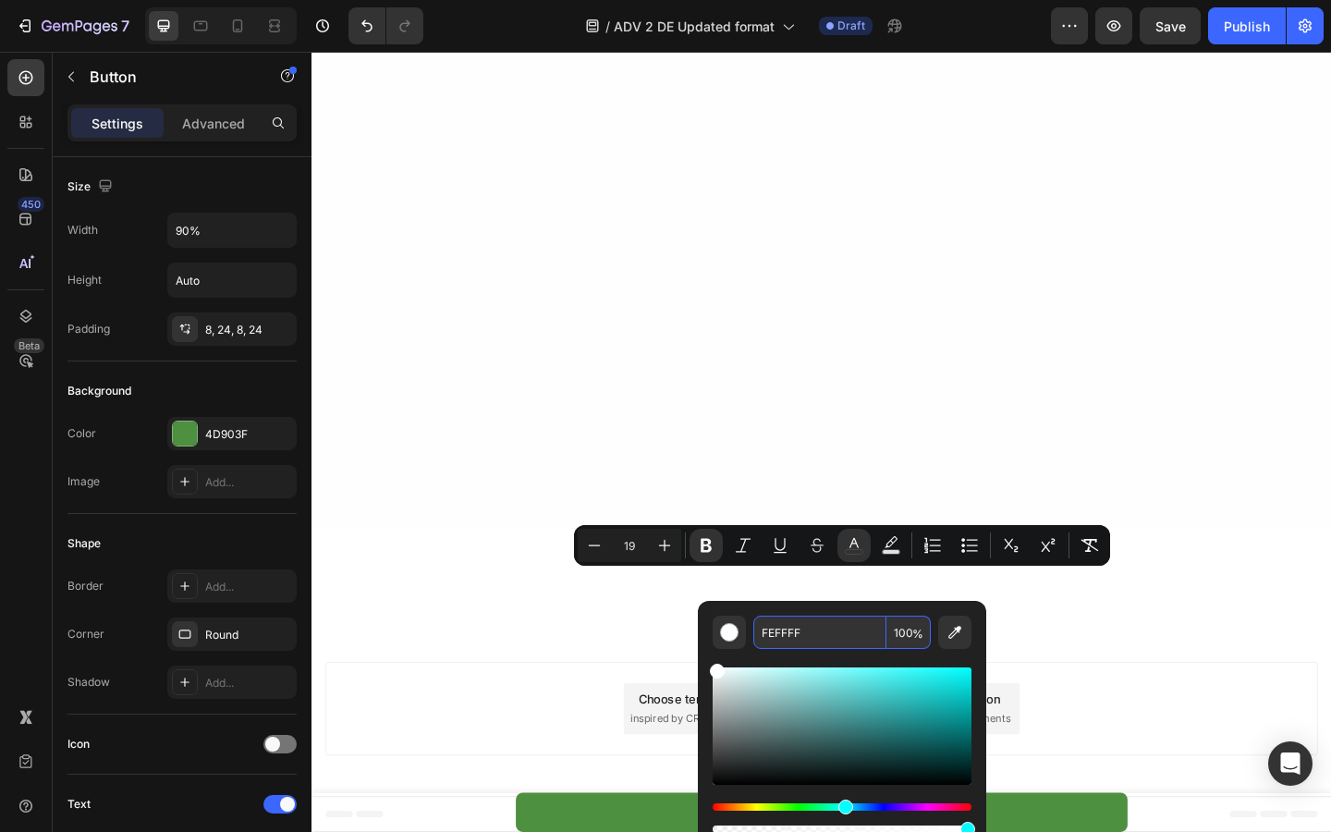
click at [809, 629] on input "FEFFFF" at bounding box center [819, 631] width 133 height 33
click at [802, 640] on input "FEFFFF" at bounding box center [819, 631] width 133 height 33
type input "FFFFFF"
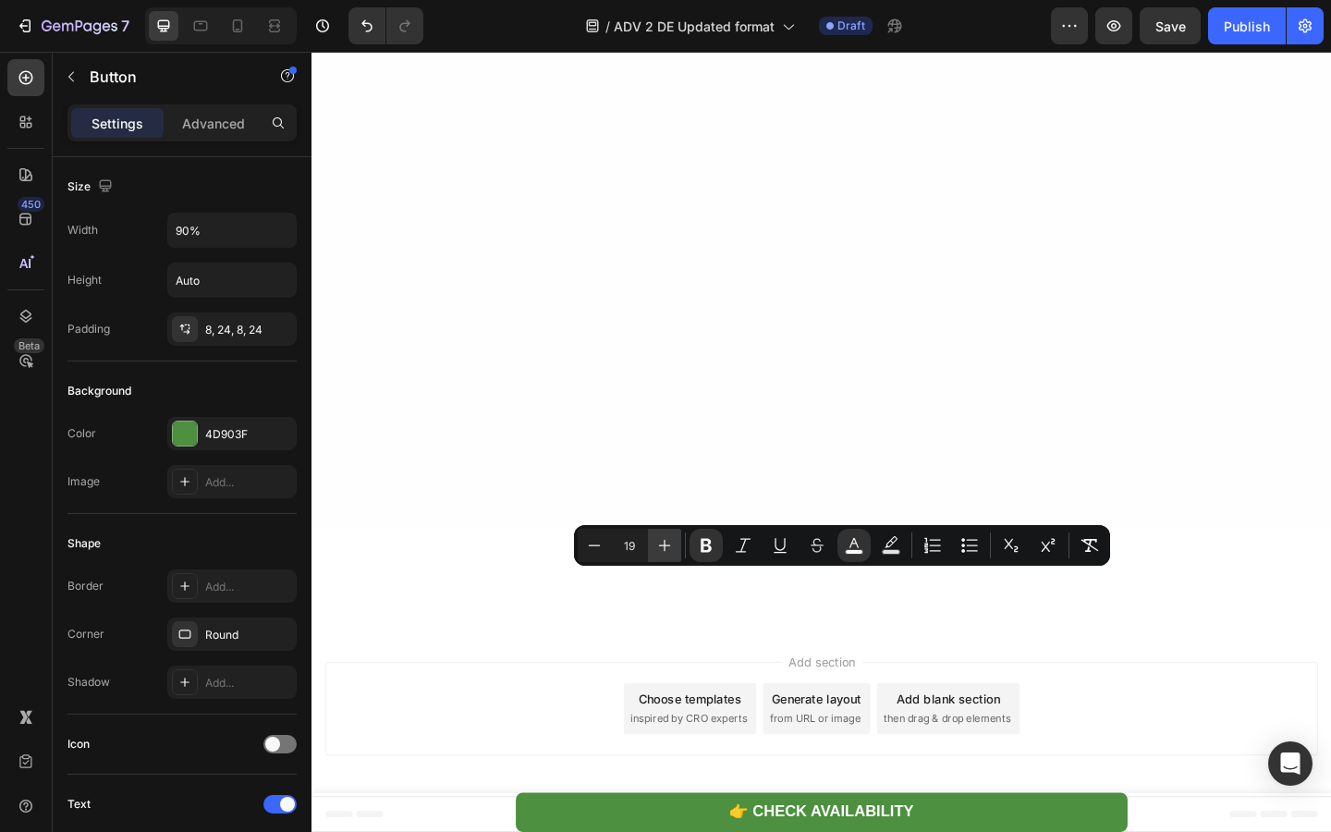
click at [660, 542] on icon "Editor contextual toolbar" at bounding box center [664, 545] width 18 height 18
type input "20"
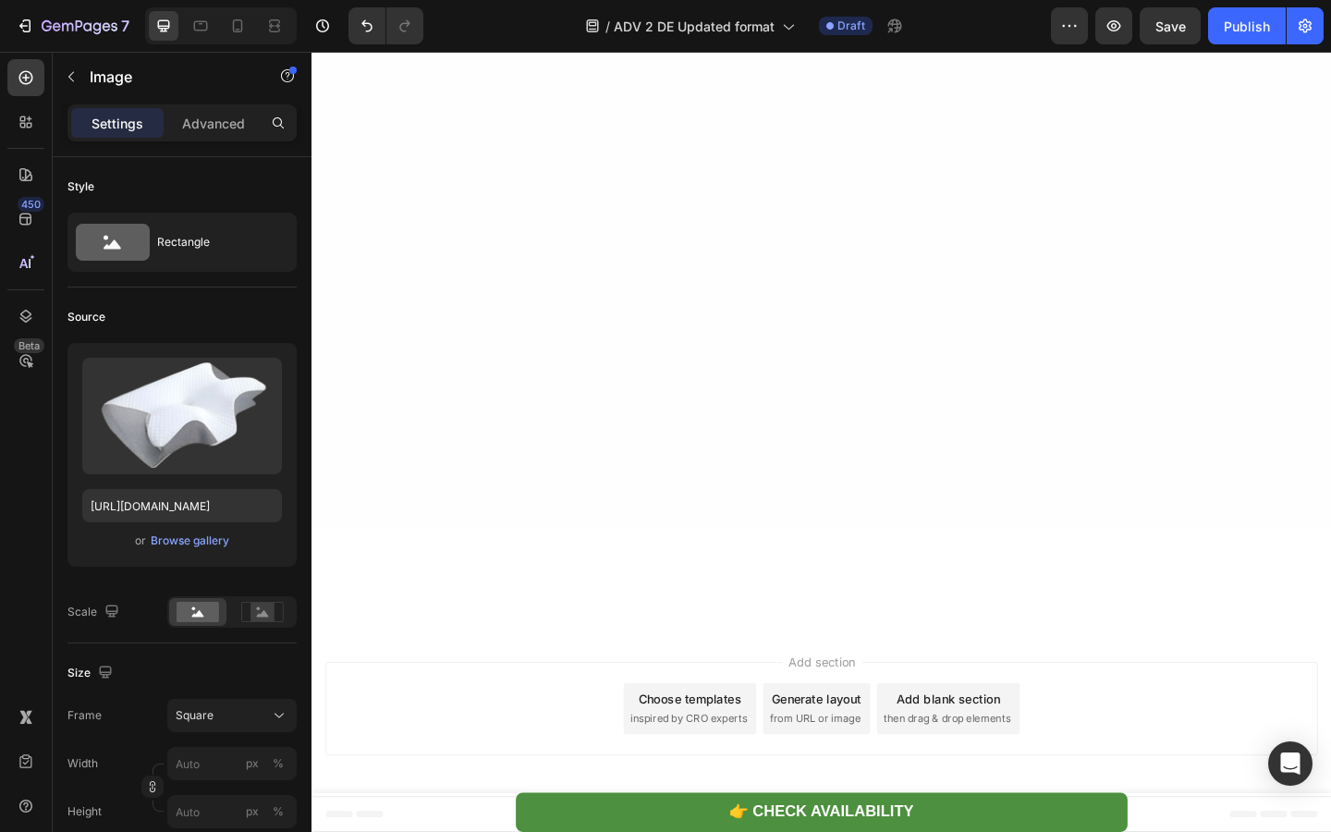
scroll to position [5709, 0]
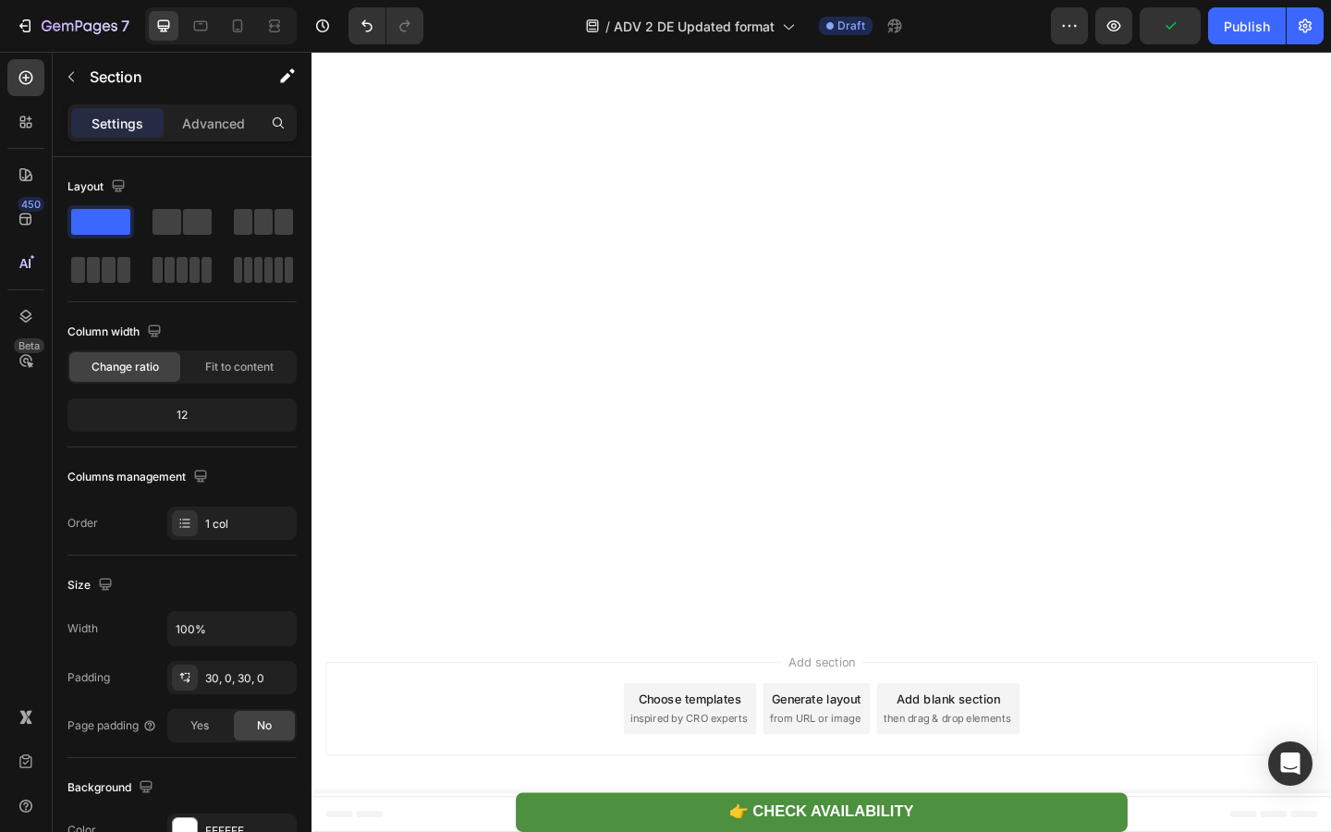
scroll to position [5788, 0]
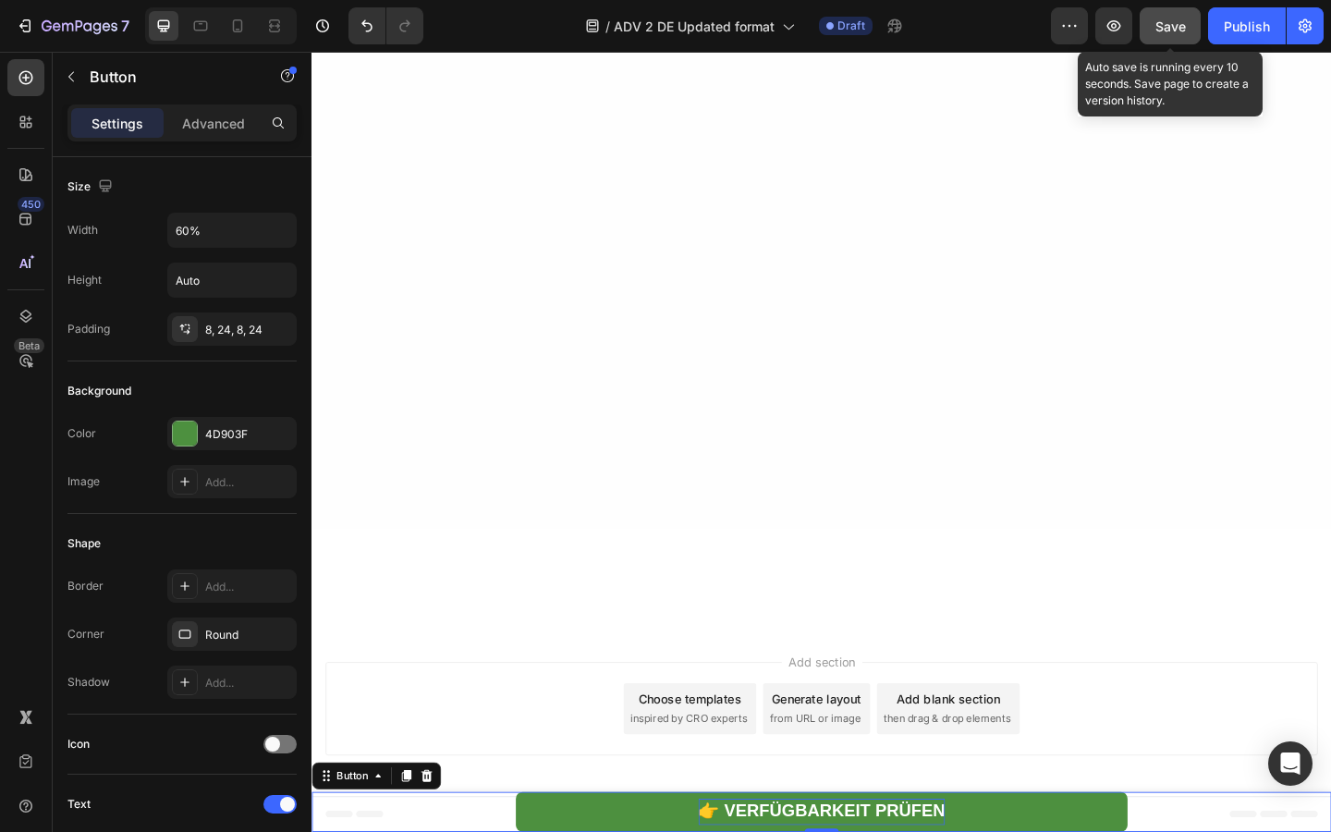
click at [1160, 32] on span "Save" at bounding box center [1170, 26] width 30 height 16
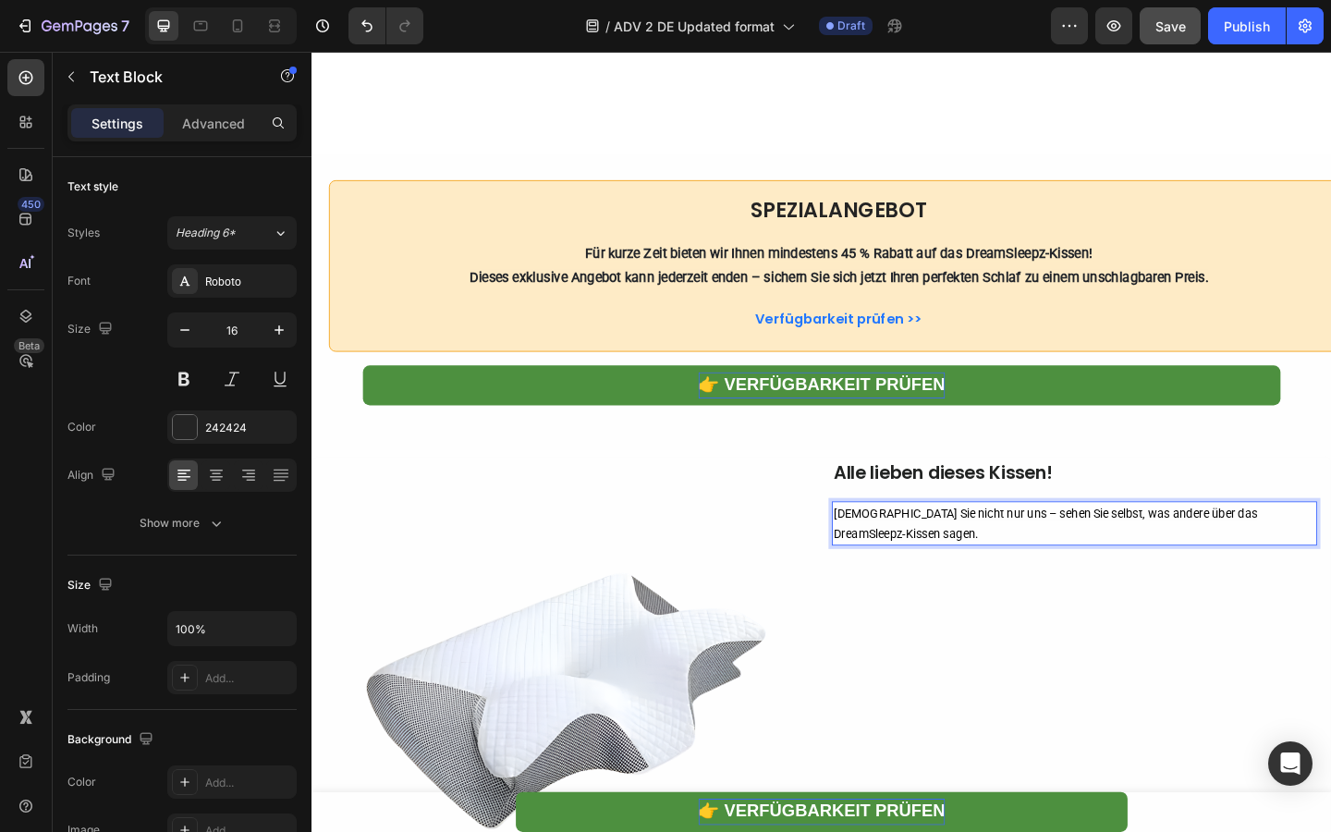
scroll to position [6035, 0]
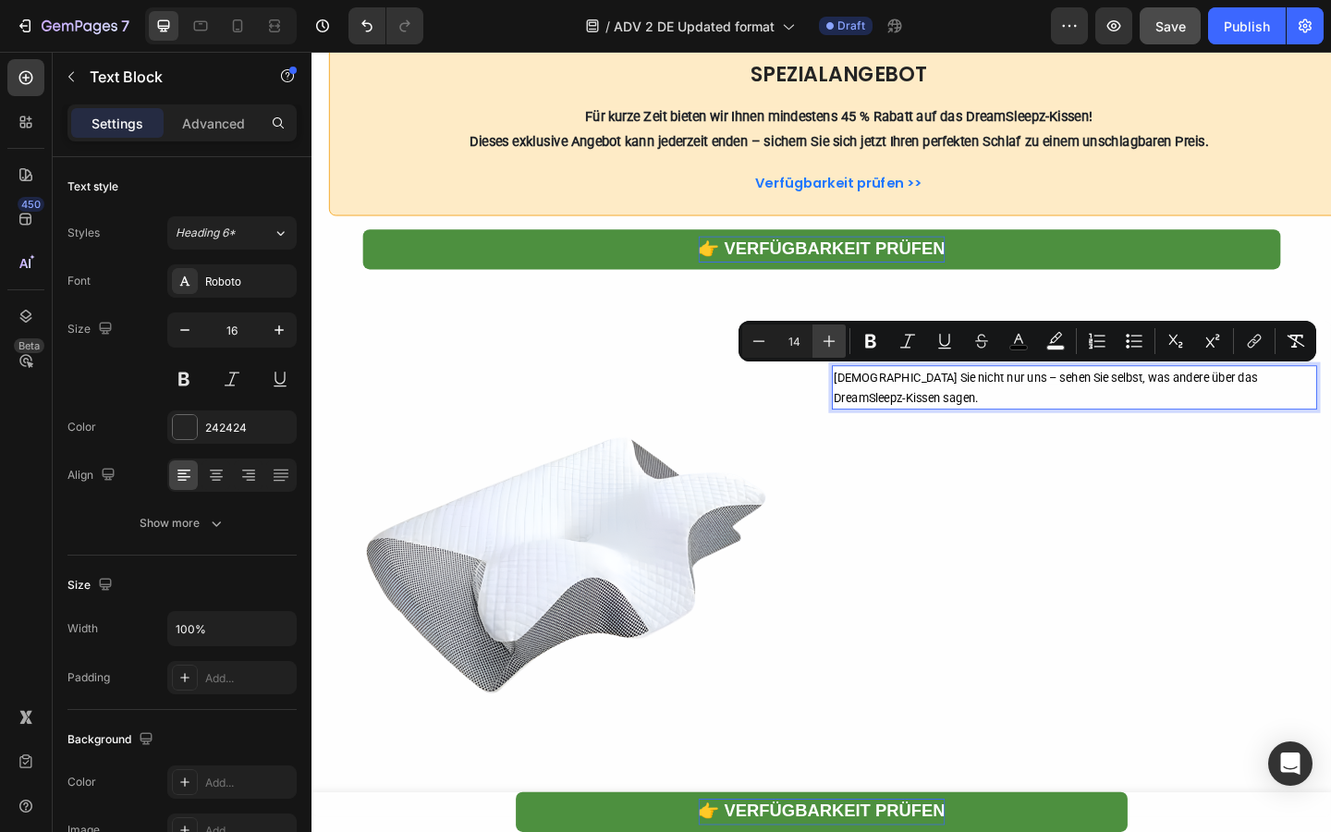
click at [830, 343] on icon "Editor contextual toolbar" at bounding box center [829, 341] width 18 height 18
type input "15"
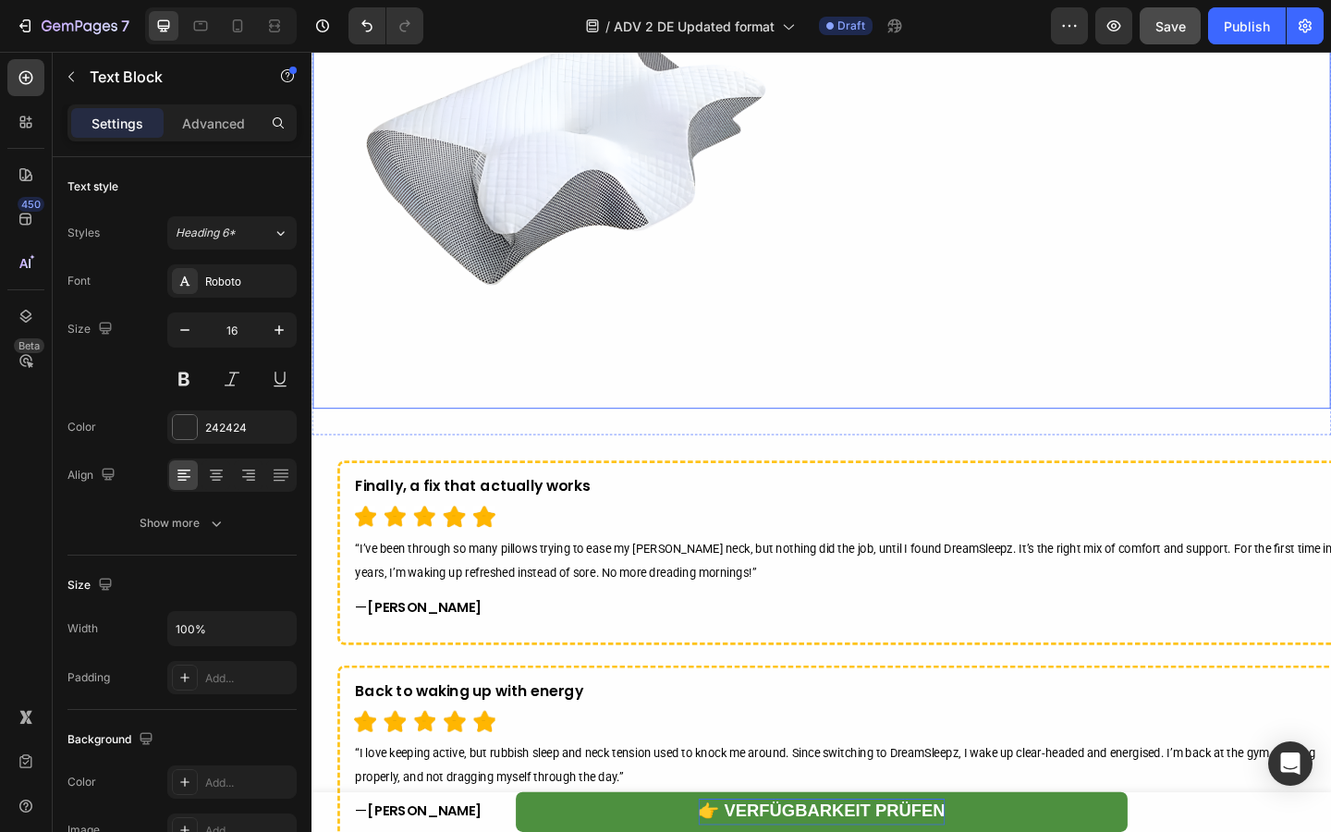
scroll to position [6478, 0]
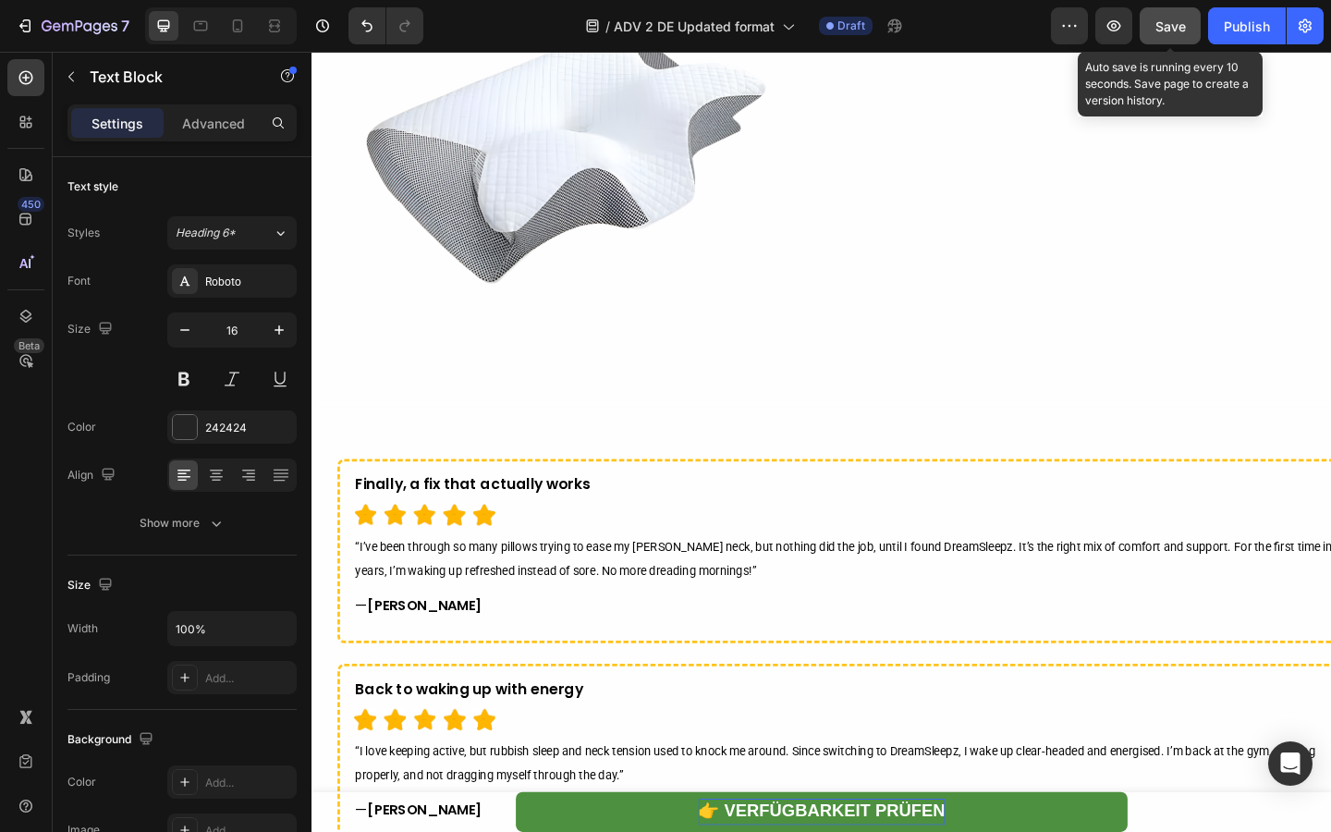
click at [1157, 43] on button "Save" at bounding box center [1169, 25] width 61 height 37
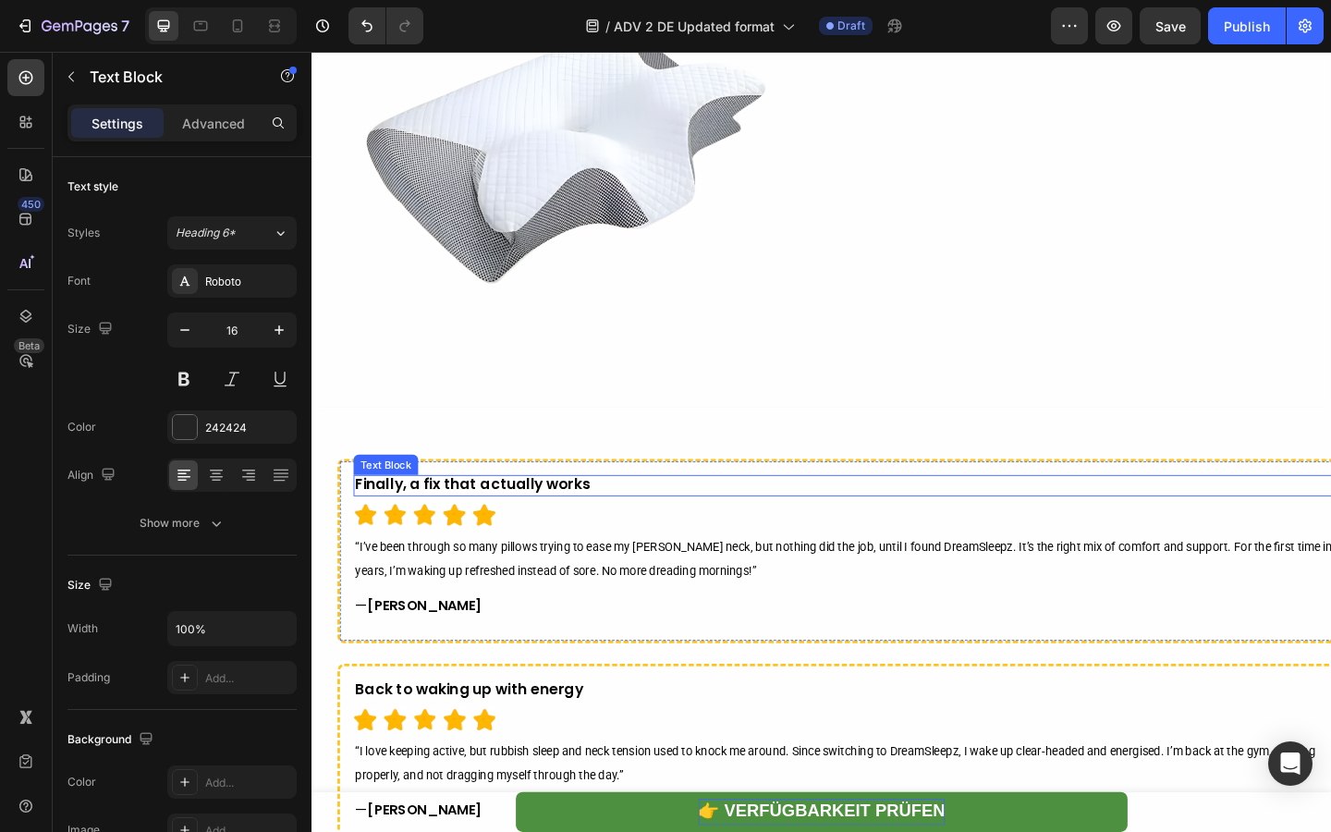
click at [449, 522] on strong "Finally, a fix that actually works" at bounding box center [487, 522] width 256 height 22
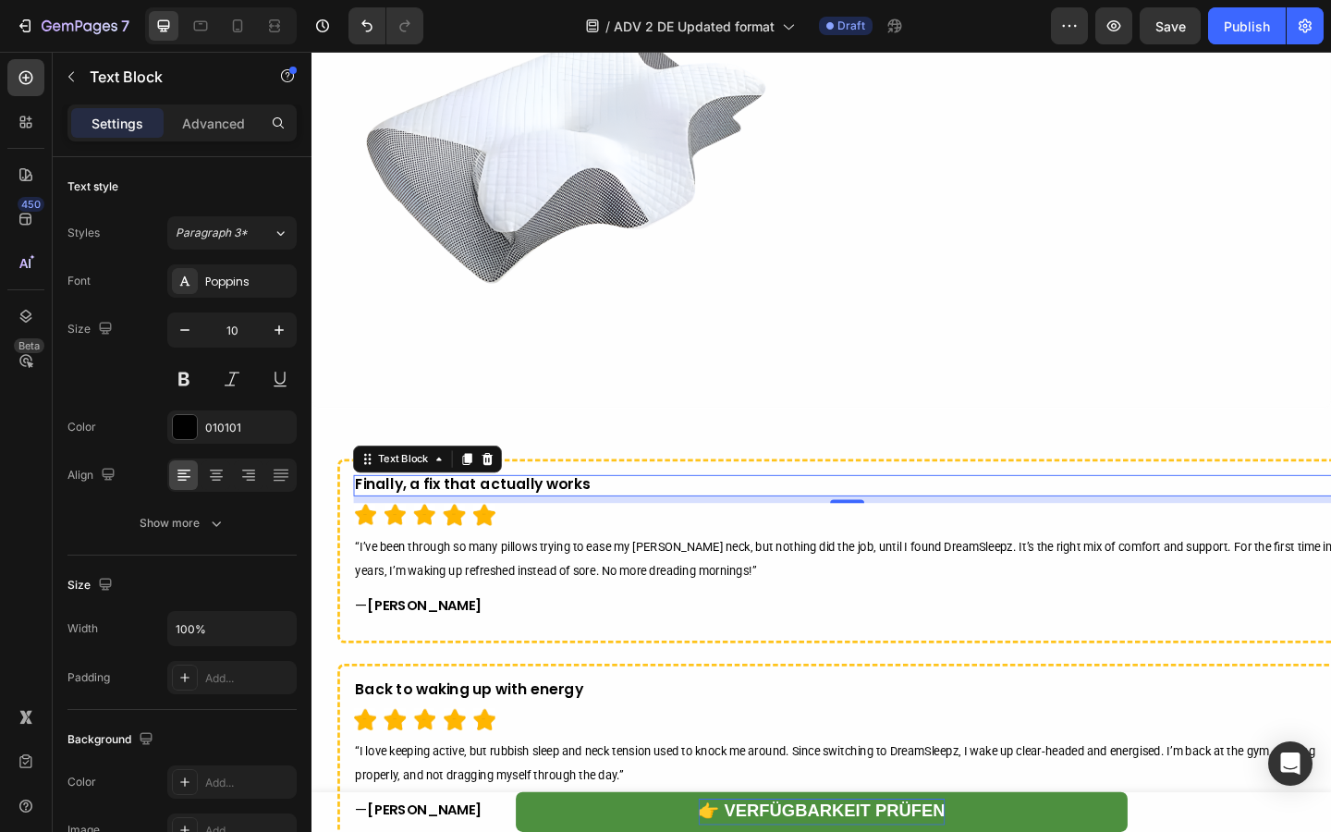
click at [449, 522] on strong "Finally, a fix that actually works" at bounding box center [487, 522] width 256 height 22
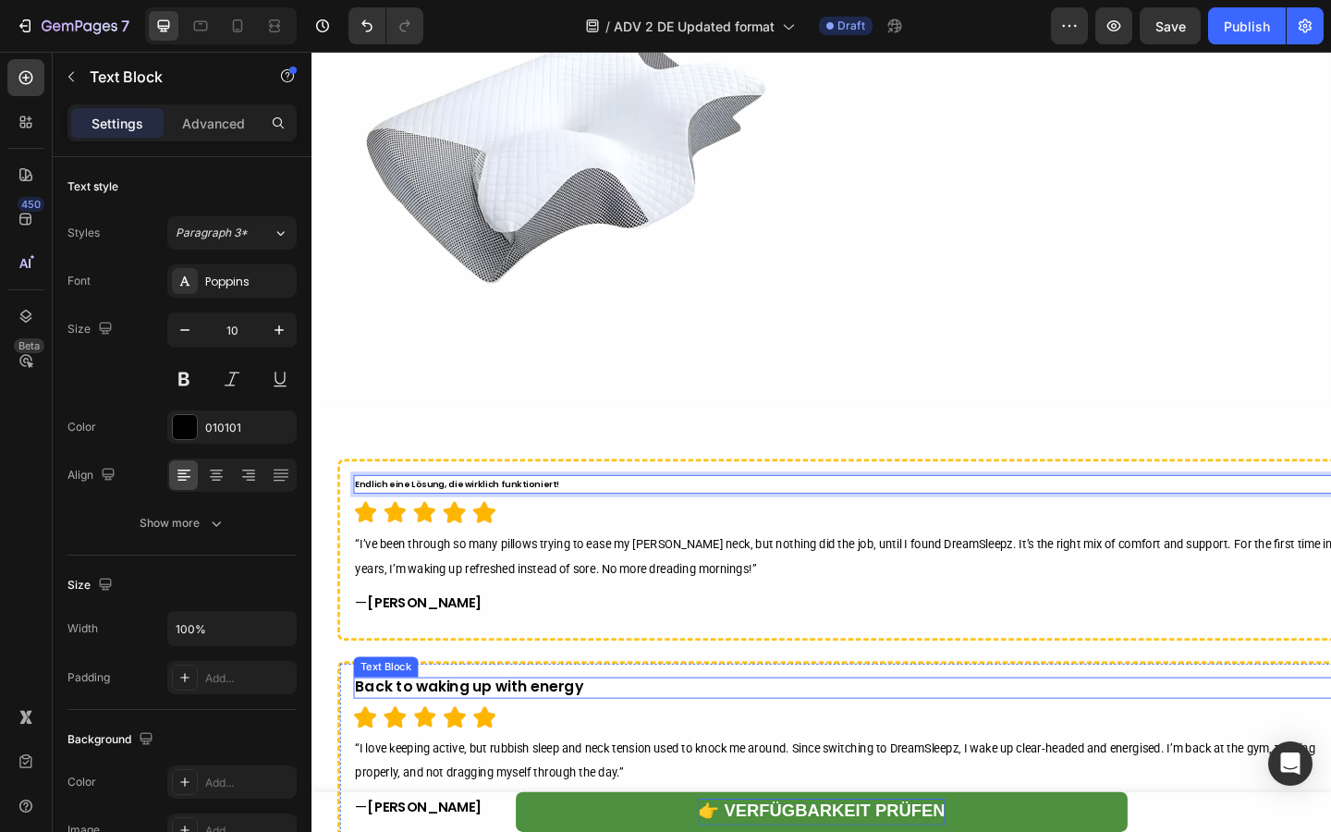
click at [413, 736] on strong "Back to waking up with energy" at bounding box center [483, 742] width 248 height 22
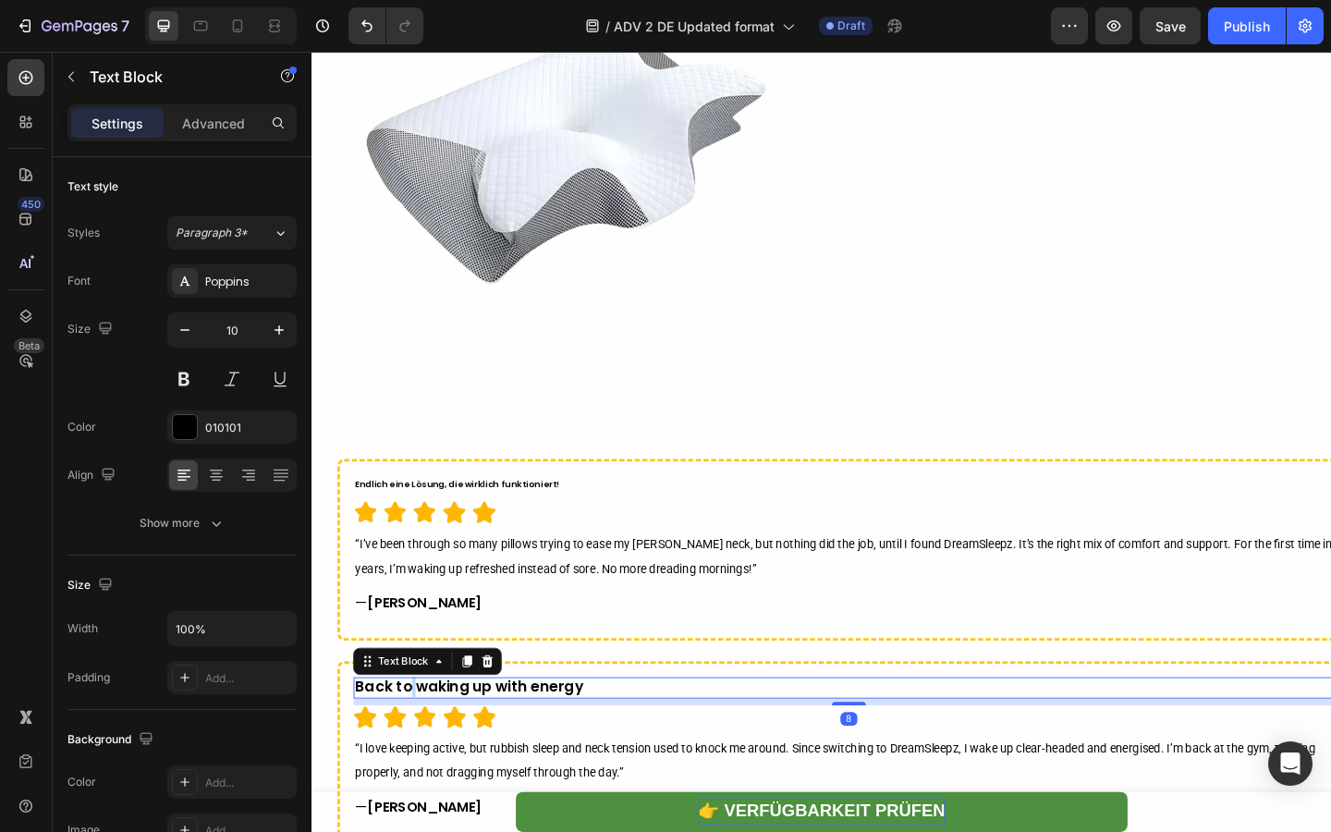
click at [413, 736] on strong "Back to waking up with energy" at bounding box center [483, 742] width 248 height 22
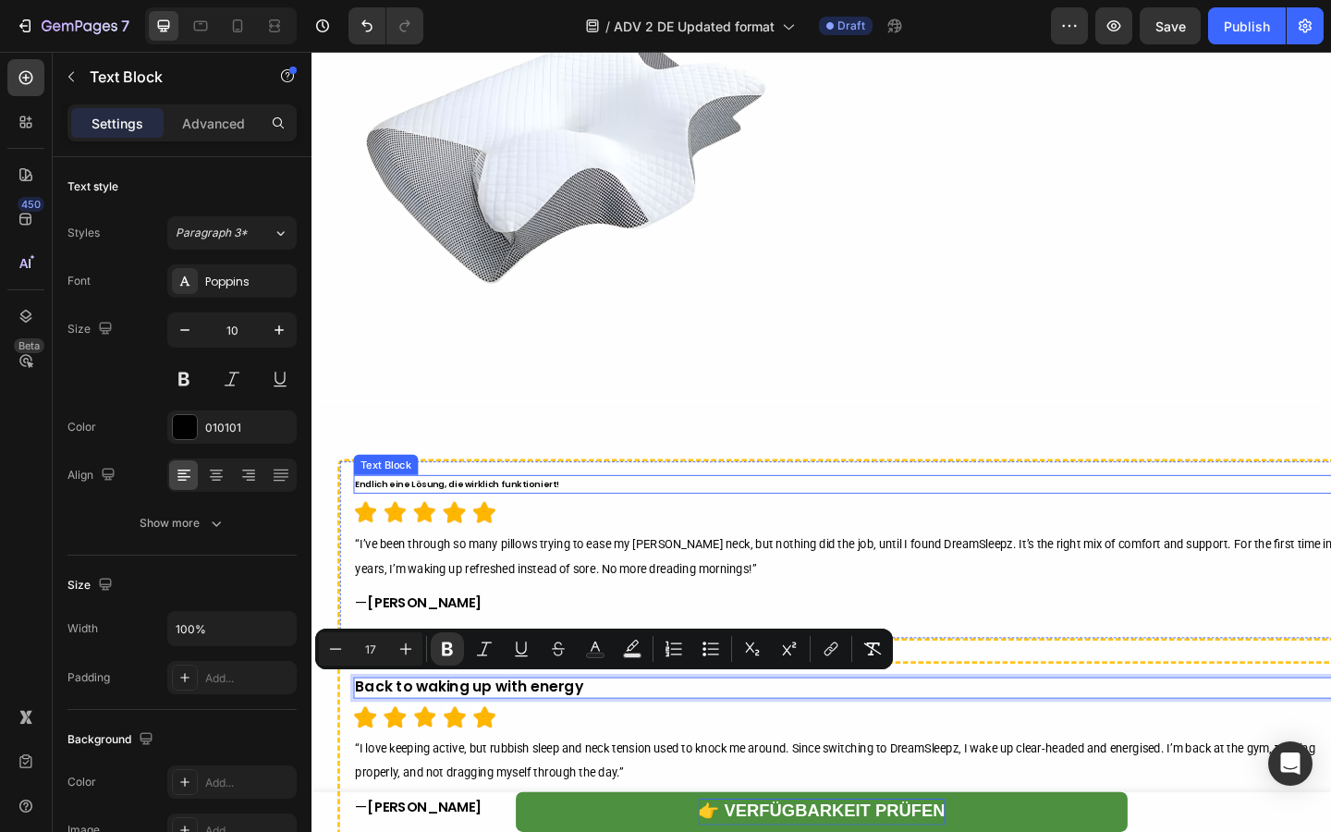
click at [446, 524] on strong "Endlich eine Lösung, die wirklich funktioniert!" at bounding box center [470, 522] width 222 height 14
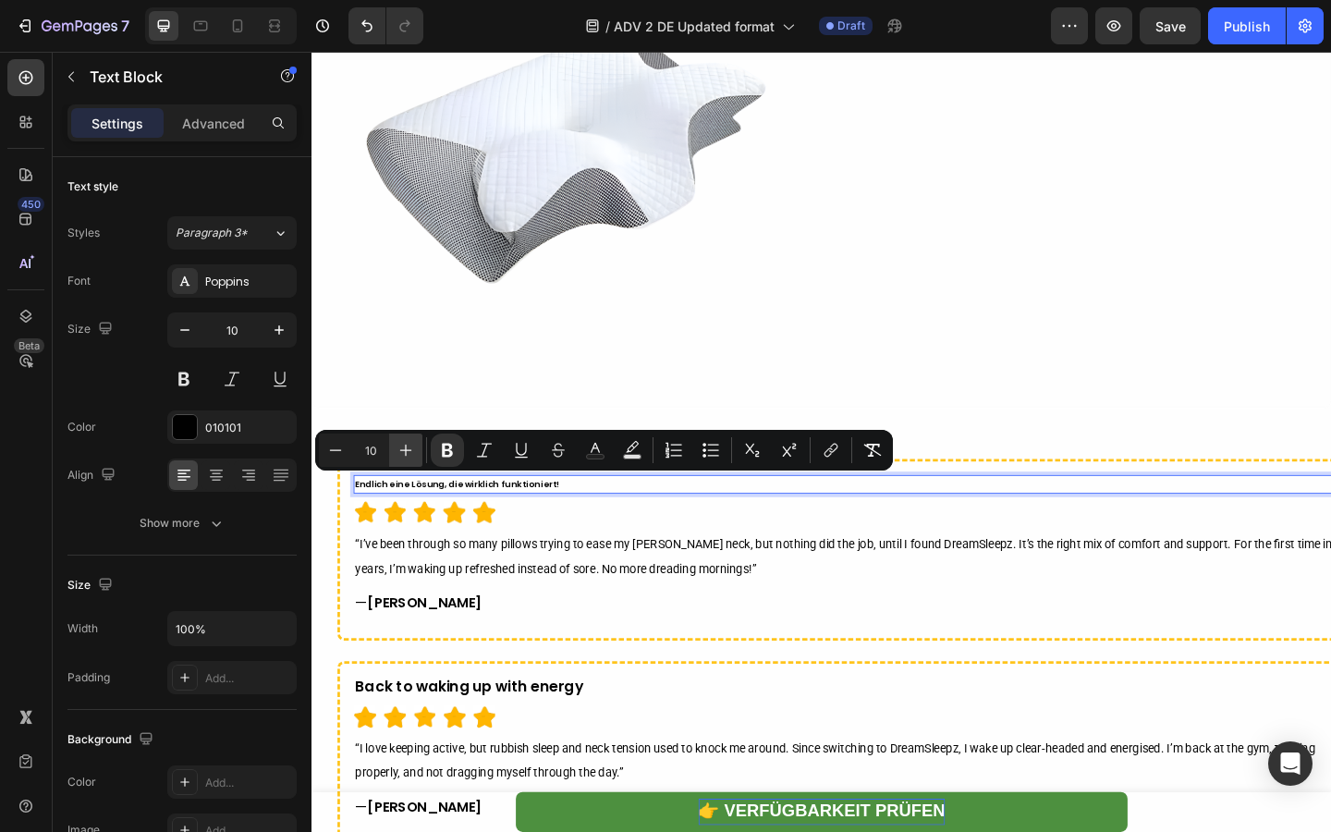
click at [407, 457] on icon "Editor contextual toolbar" at bounding box center [405, 450] width 18 height 18
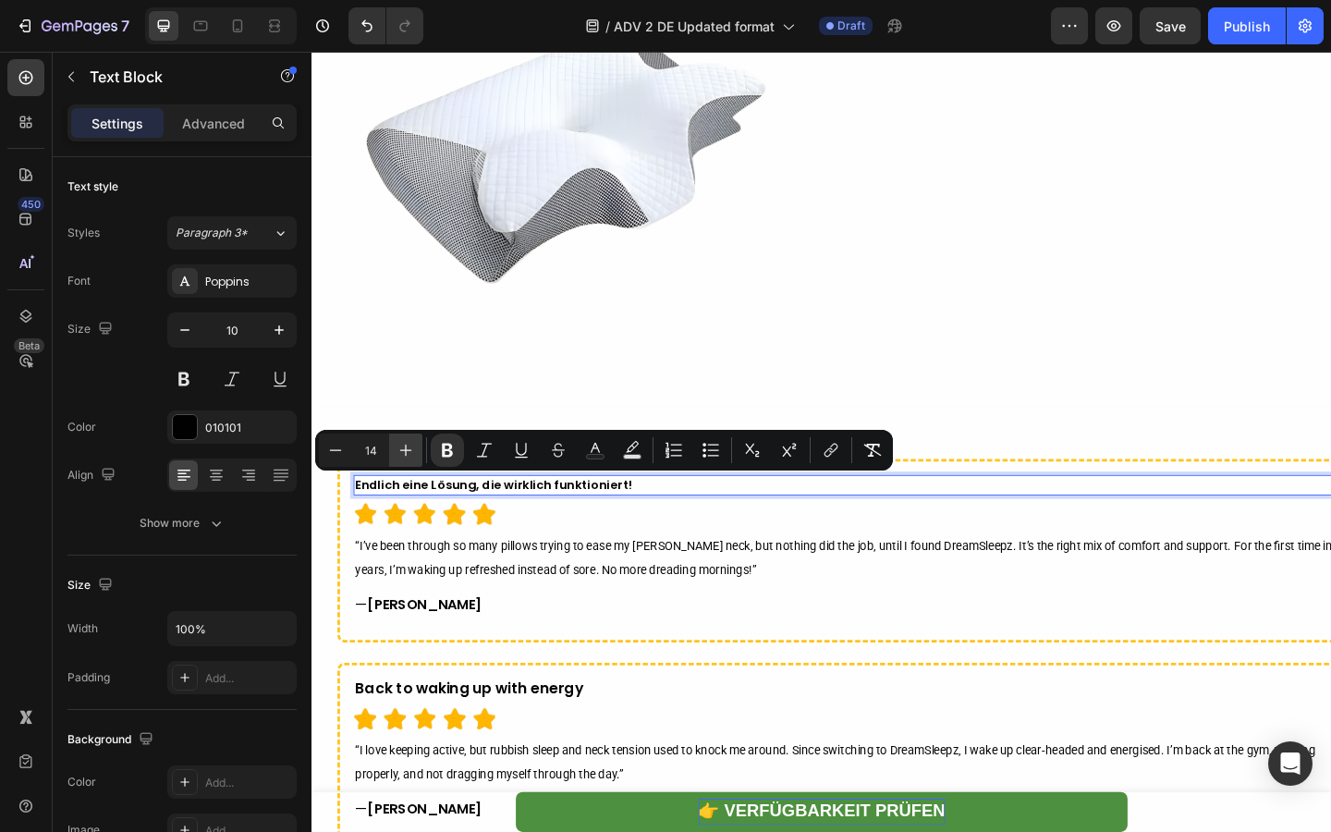
click at [407, 457] on icon "Editor contextual toolbar" at bounding box center [405, 450] width 18 height 18
type input "17"
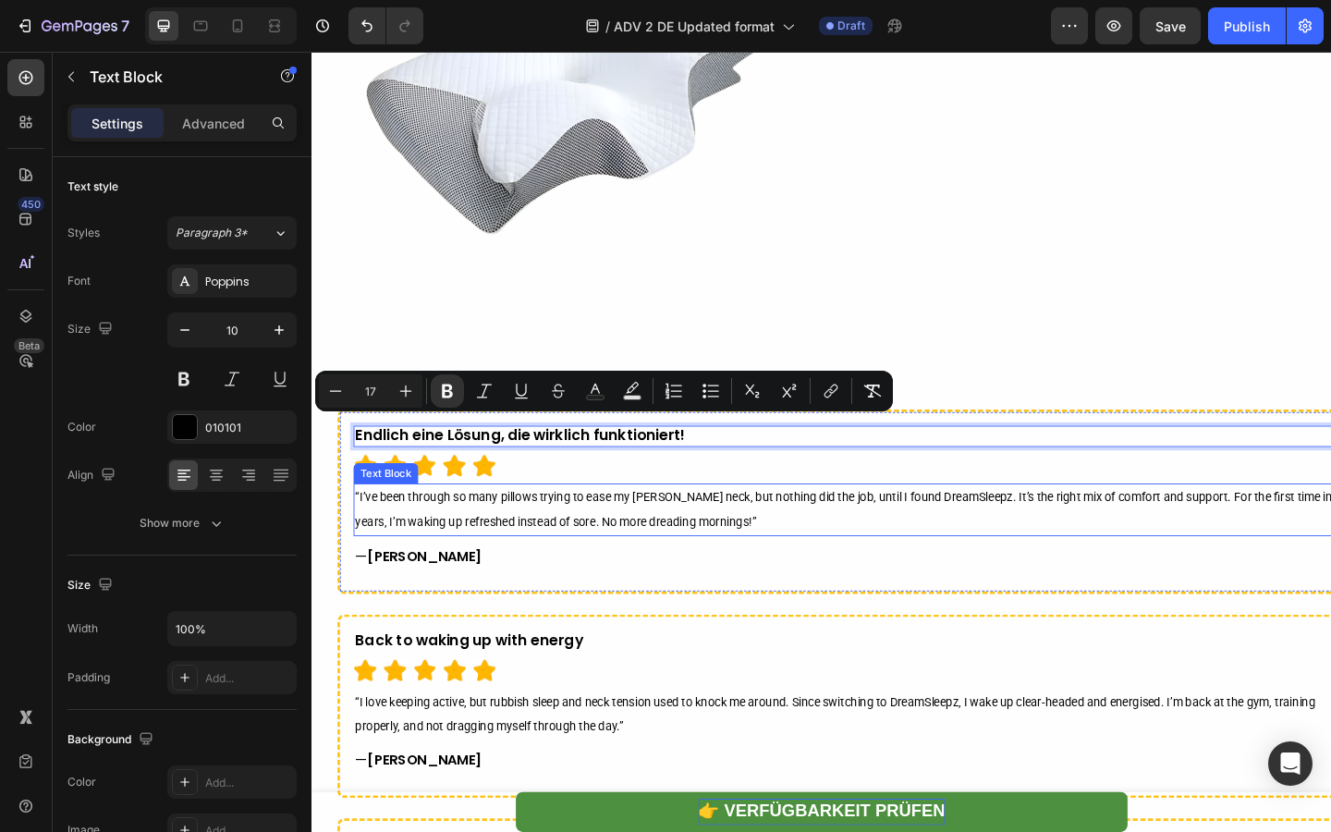
scroll to position [6539, 0]
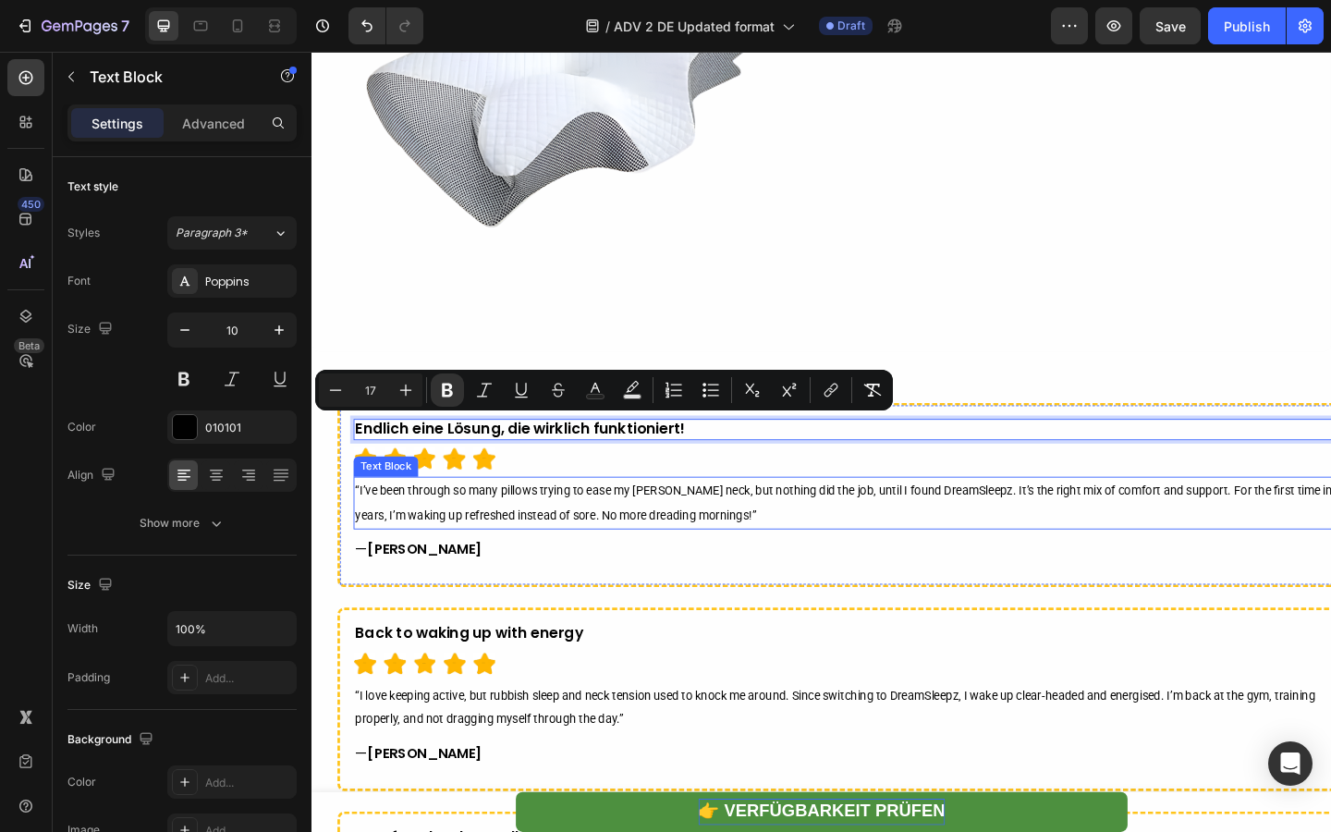
click at [557, 545] on p "“I’ve been through so many pillows trying to ease my [PERSON_NAME] neck, but no…" at bounding box center [894, 543] width 1070 height 54
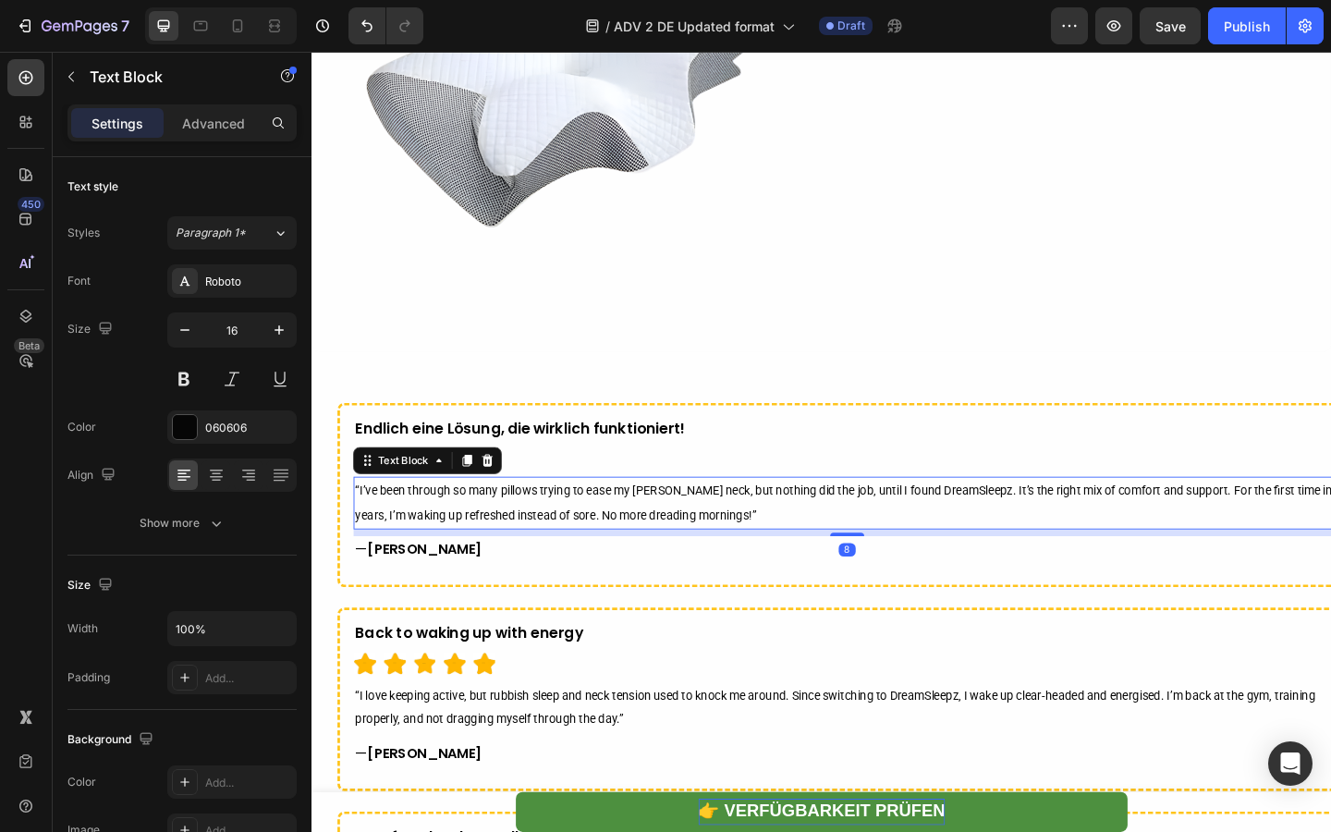
click at [557, 545] on p "“I’ve been through so many pillows trying to ease my [PERSON_NAME] neck, but no…" at bounding box center [894, 543] width 1070 height 54
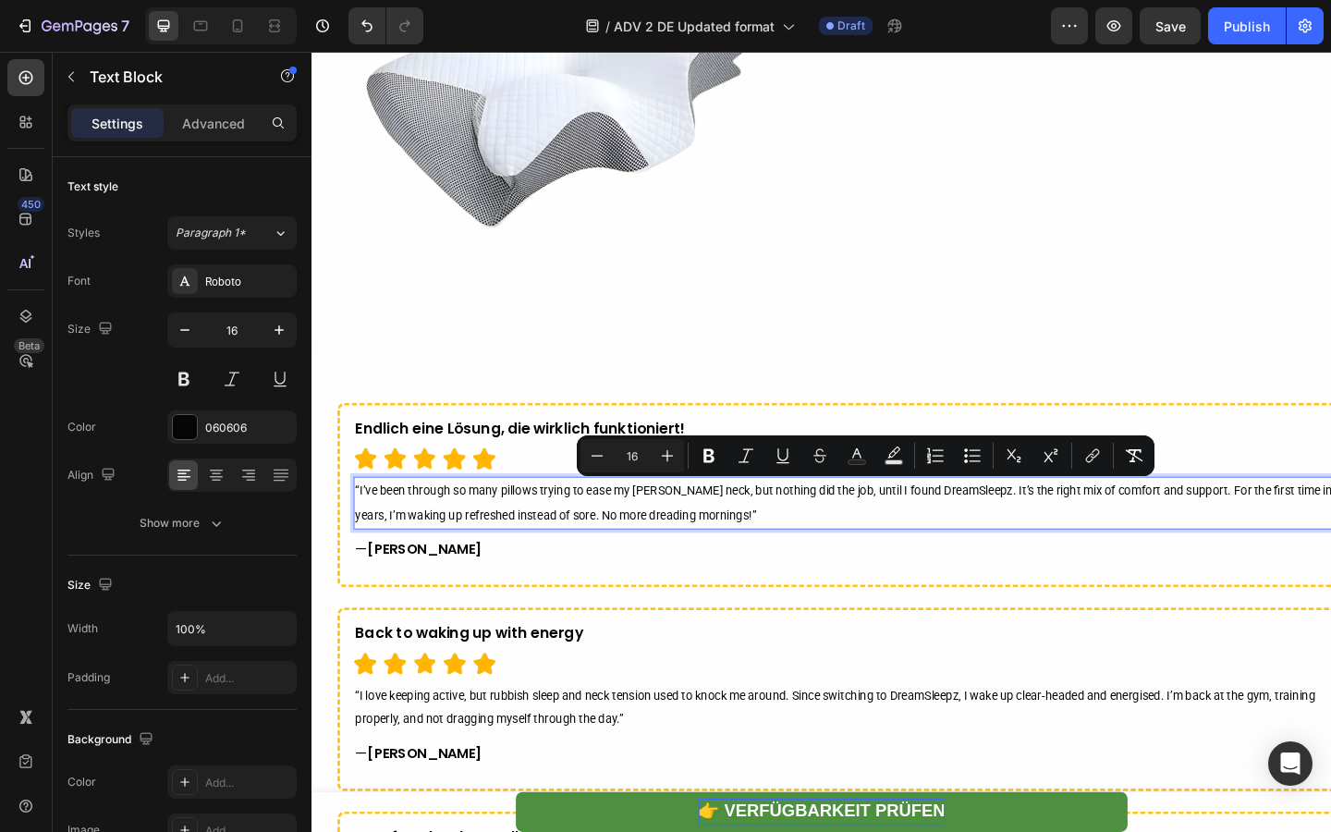
scroll to position [6537, 0]
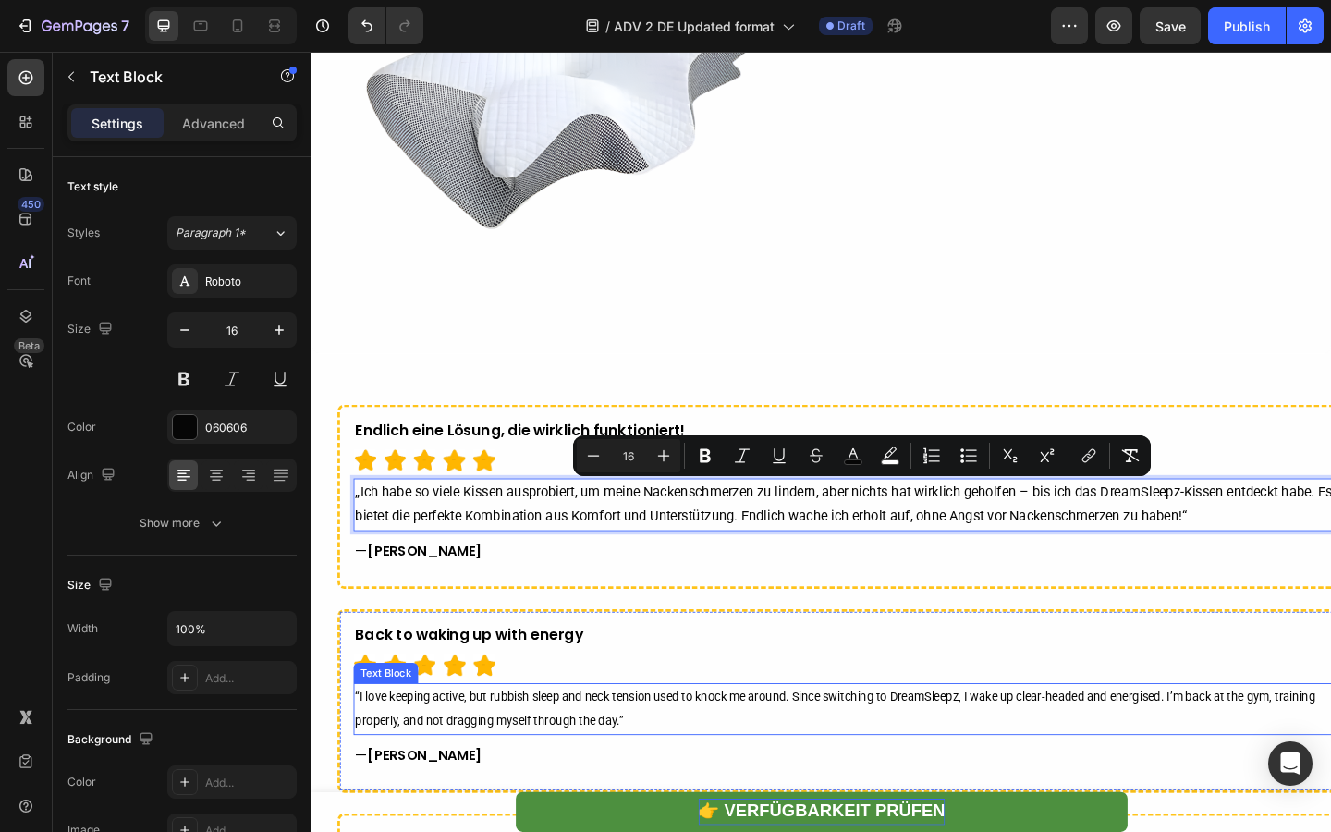
click at [619, 765] on p "“I love keeping active, but rubbish sleep and neck tension used to knock me aro…" at bounding box center [896, 767] width 1074 height 54
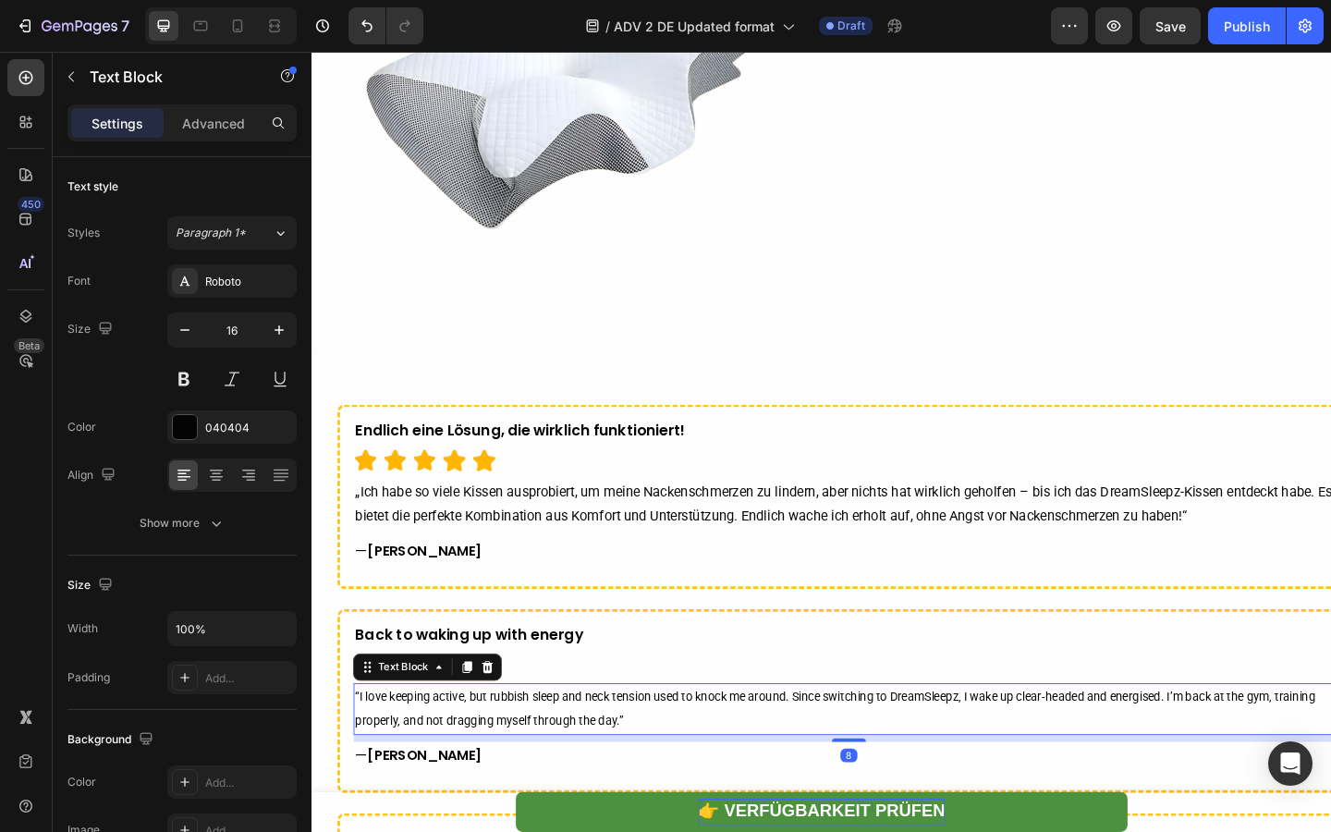
click at [619, 765] on p "“I love keeping active, but rubbish sleep and neck tension used to knock me aro…" at bounding box center [896, 767] width 1074 height 54
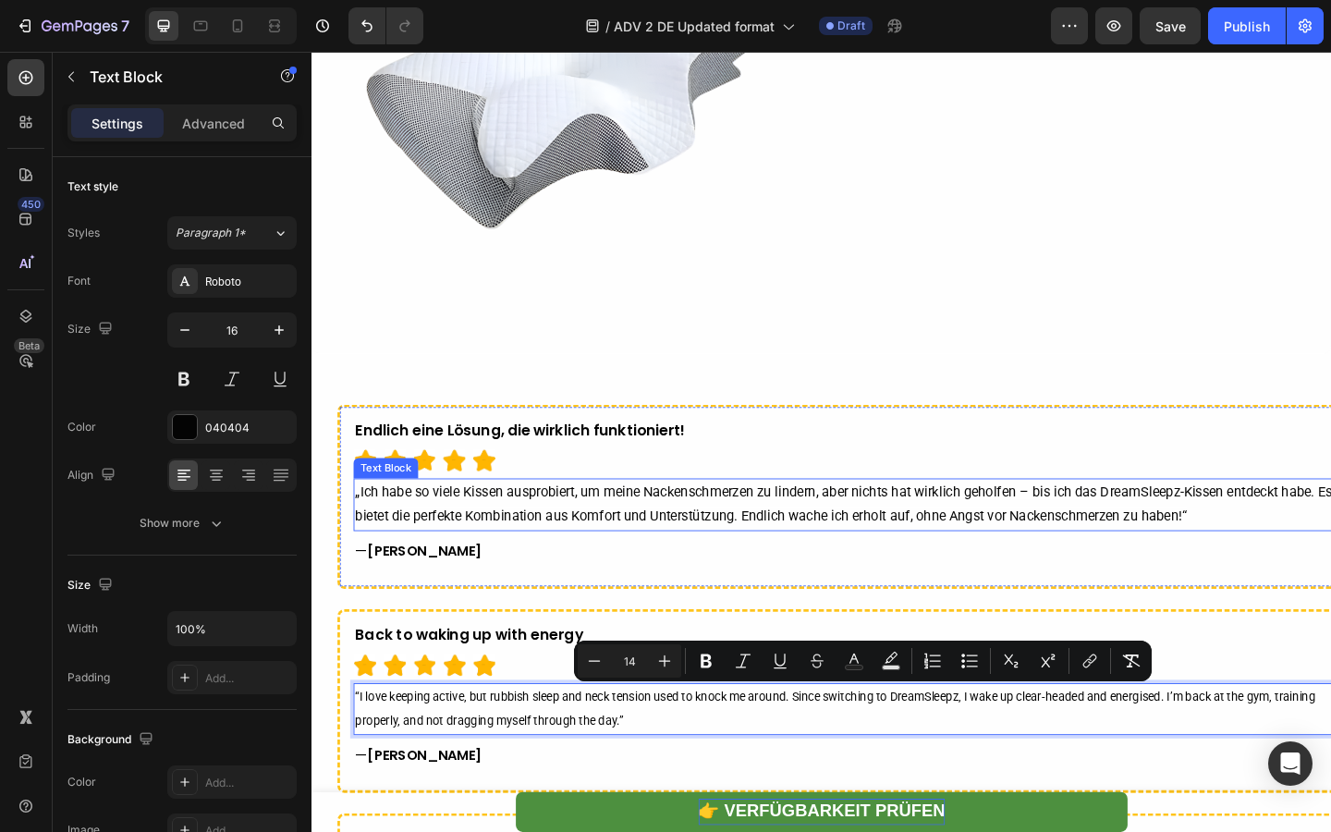
click at [560, 560] on span "„Ich habe so viele Kissen ausprobiert, um meine Nackenschmerzen zu lindern, abe…" at bounding box center [890, 543] width 1063 height 44
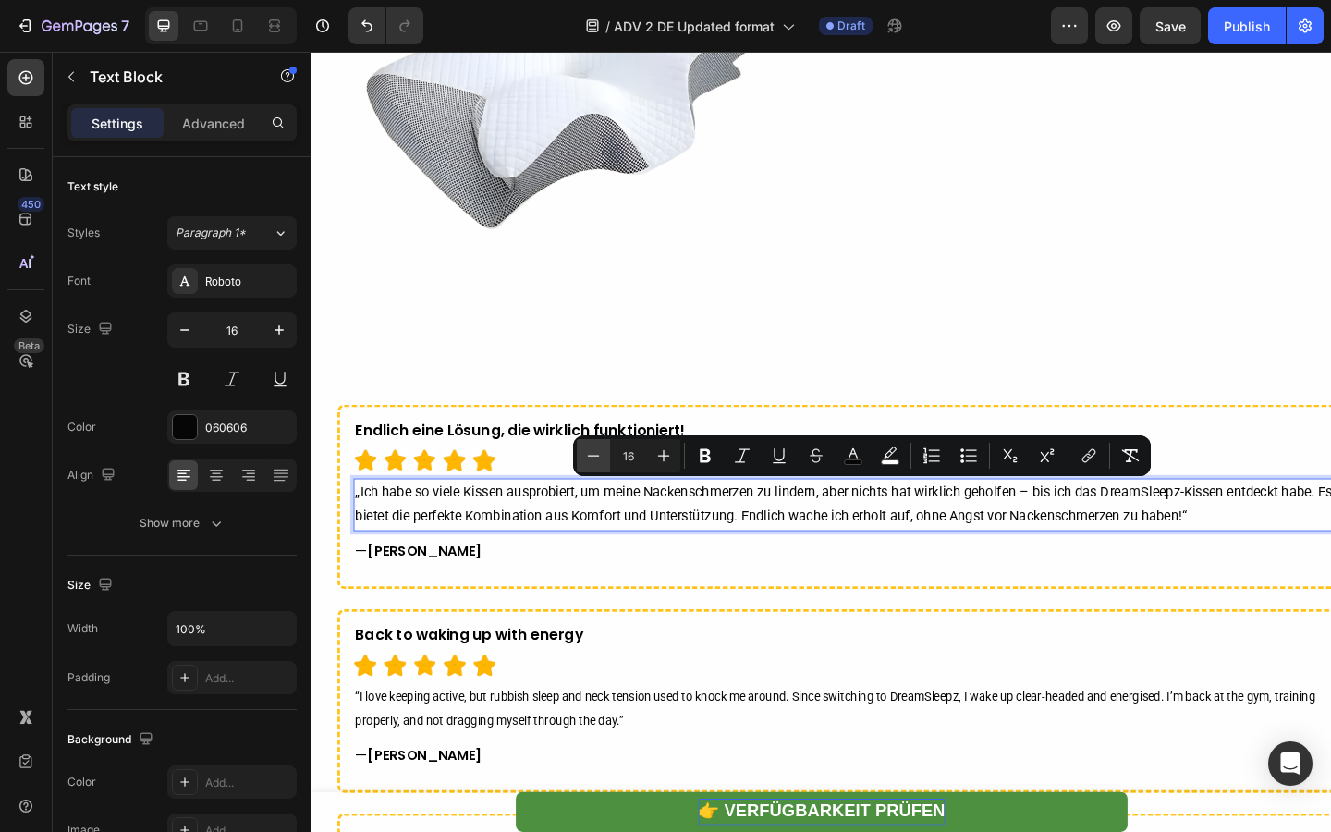
click at [603, 463] on button "Minus" at bounding box center [593, 455] width 33 height 33
type input "14"
click at [1014, 536] on span "„Ich habe so viele Kissen ausprobiert, um meine Nackenschmerzen zu lindern, abe…" at bounding box center [873, 544] width 1029 height 42
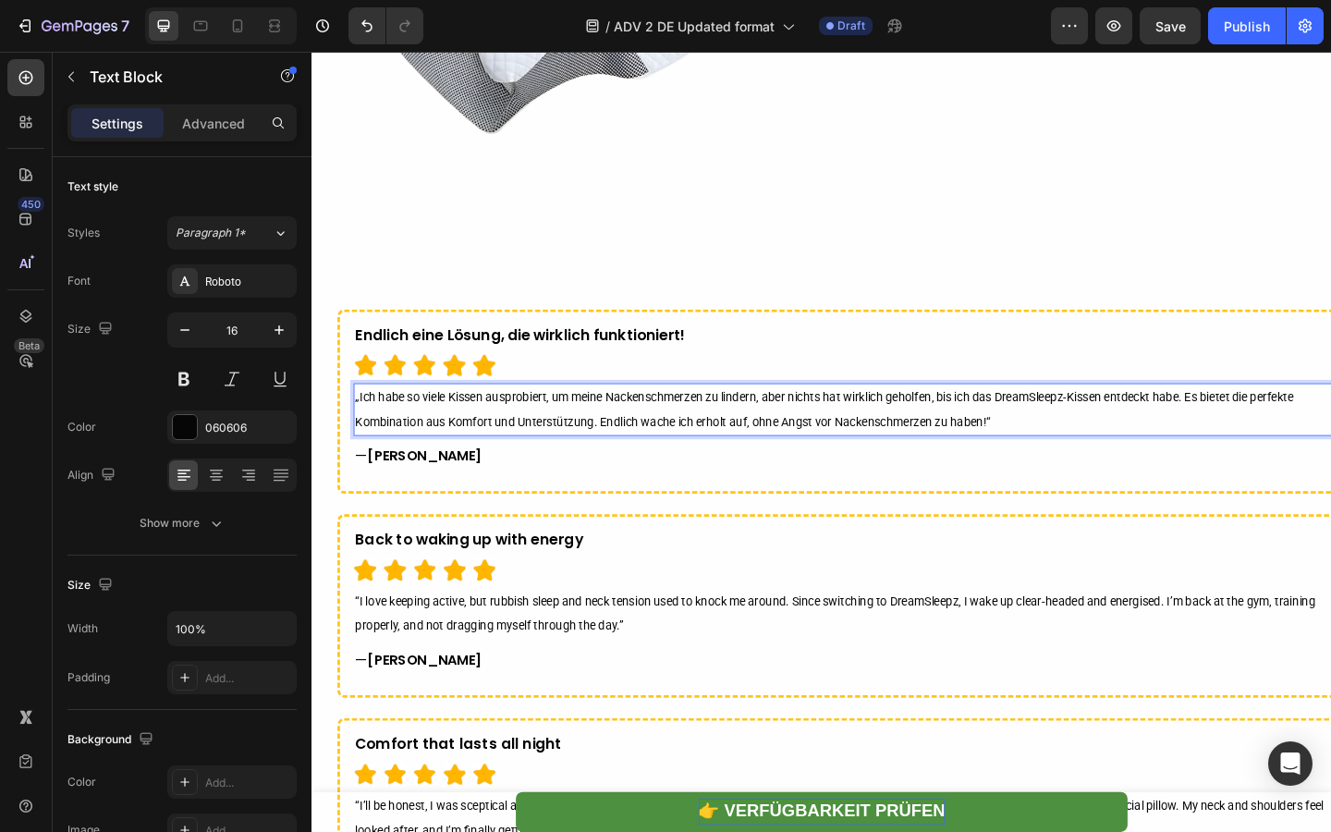
scroll to position [6656, 0]
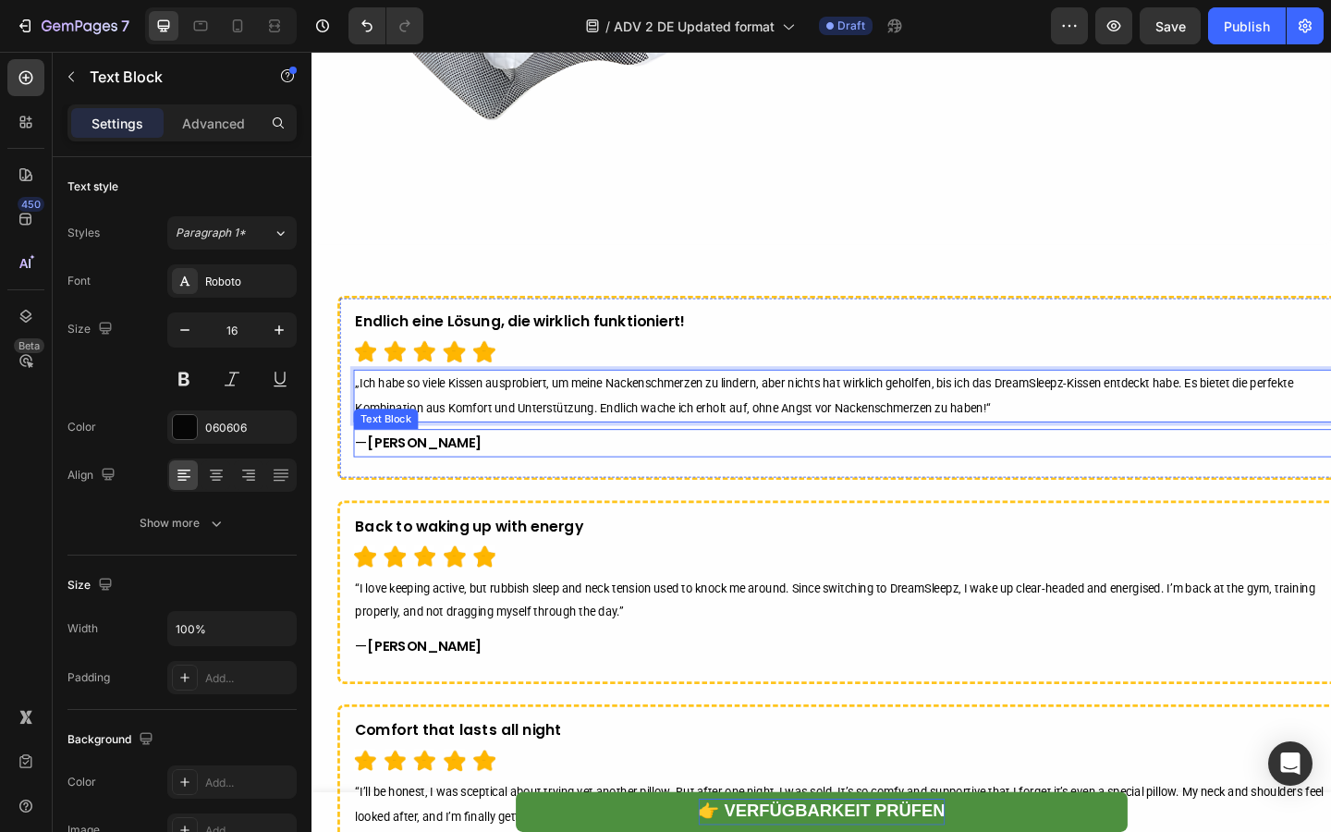
click at [397, 473] on strong "[PERSON_NAME]" at bounding box center [433, 476] width 125 height 21
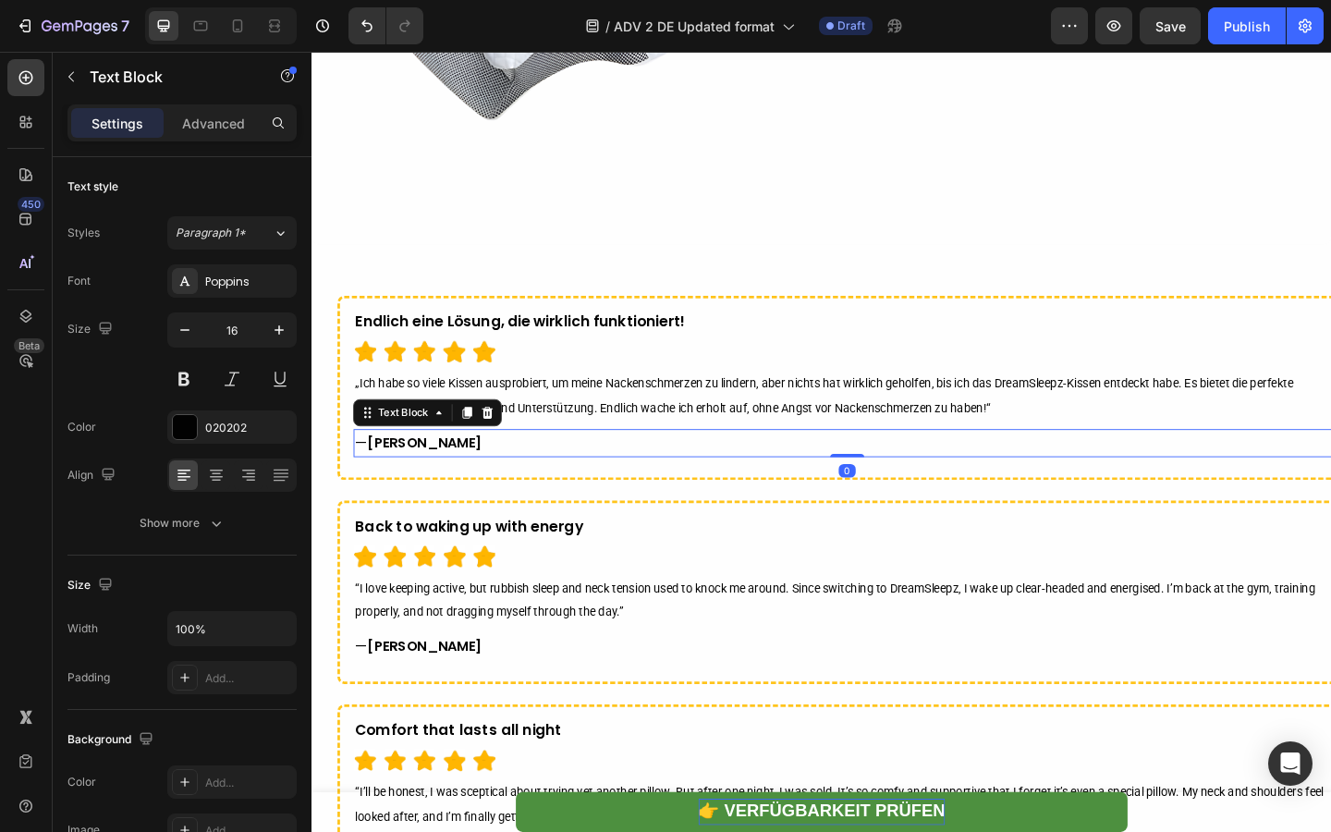
click at [397, 473] on strong "[PERSON_NAME]" at bounding box center [433, 476] width 125 height 21
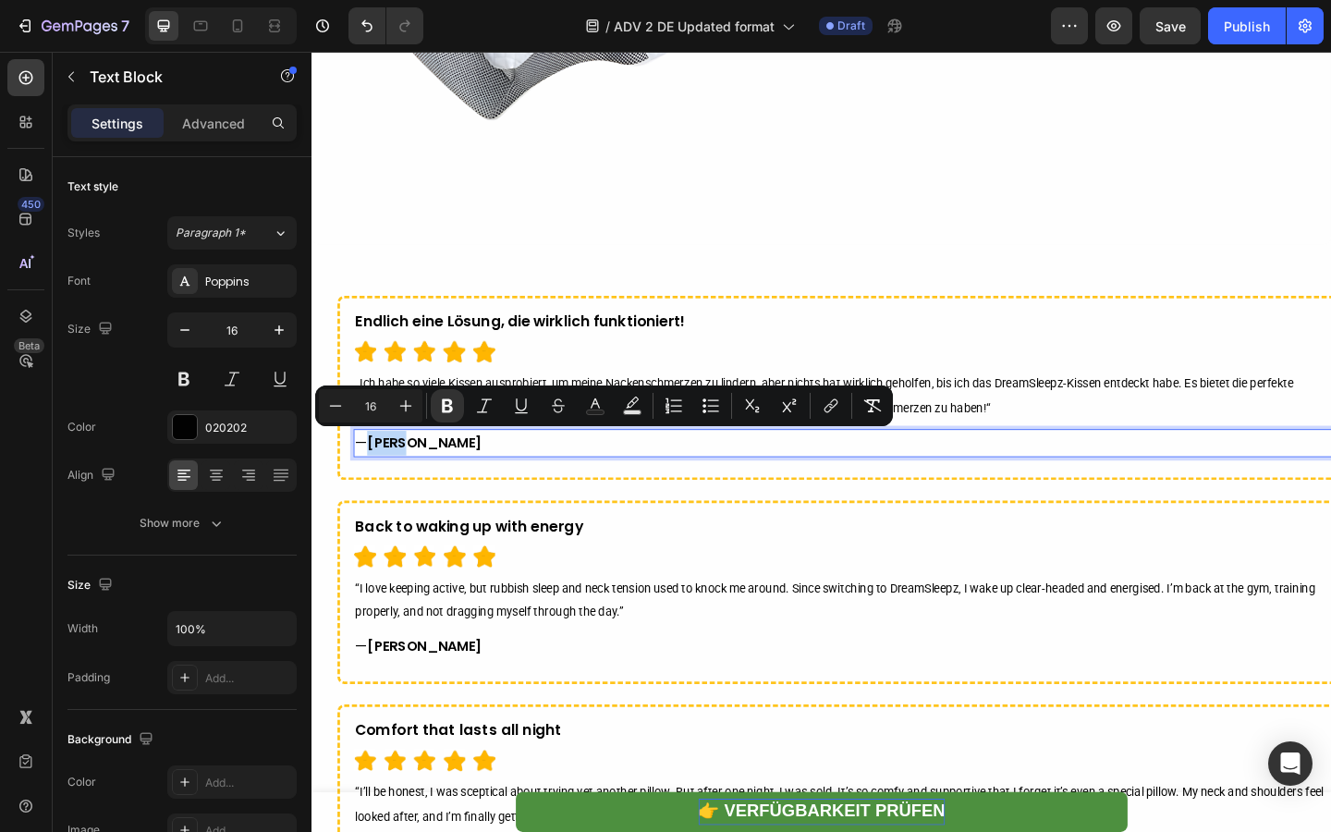
click at [386, 473] on strong "[PERSON_NAME]" at bounding box center [433, 476] width 125 height 21
drag, startPoint x: 380, startPoint y: 475, endPoint x: 432, endPoint y: 475, distance: 51.8
click at [432, 475] on strong "[PERSON_NAME]" at bounding box center [433, 476] width 125 height 21
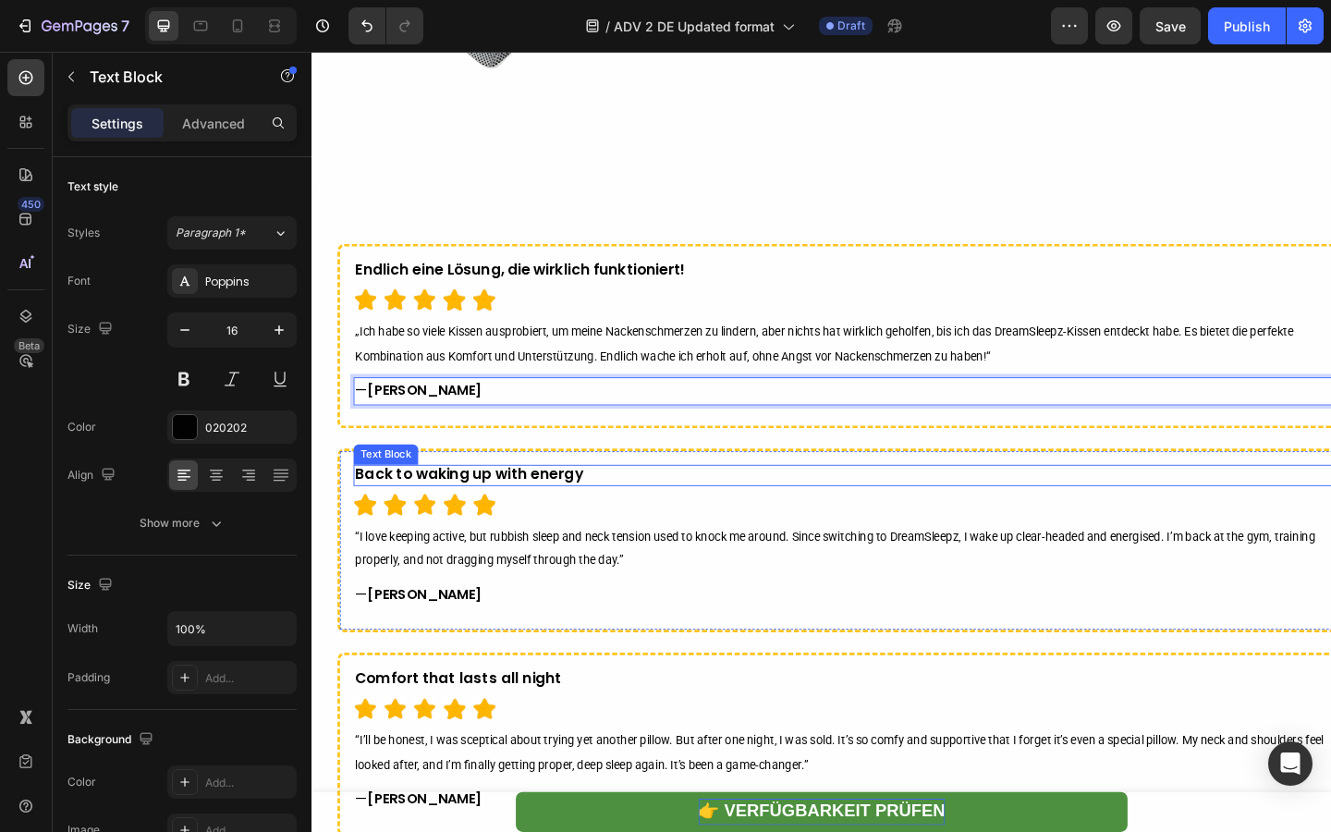
scroll to position [6717, 0]
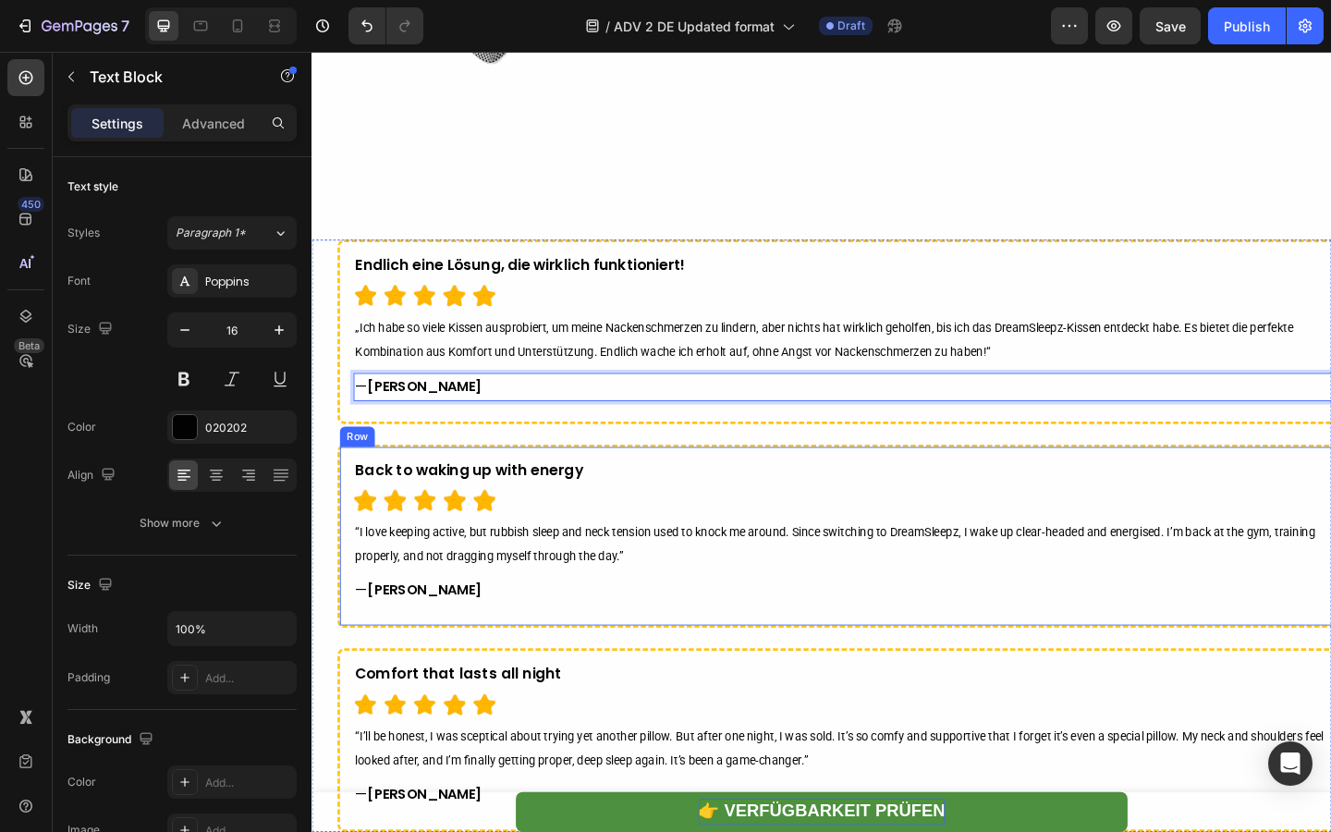
click at [490, 500] on strong "Back to waking up with energy" at bounding box center [483, 506] width 248 height 22
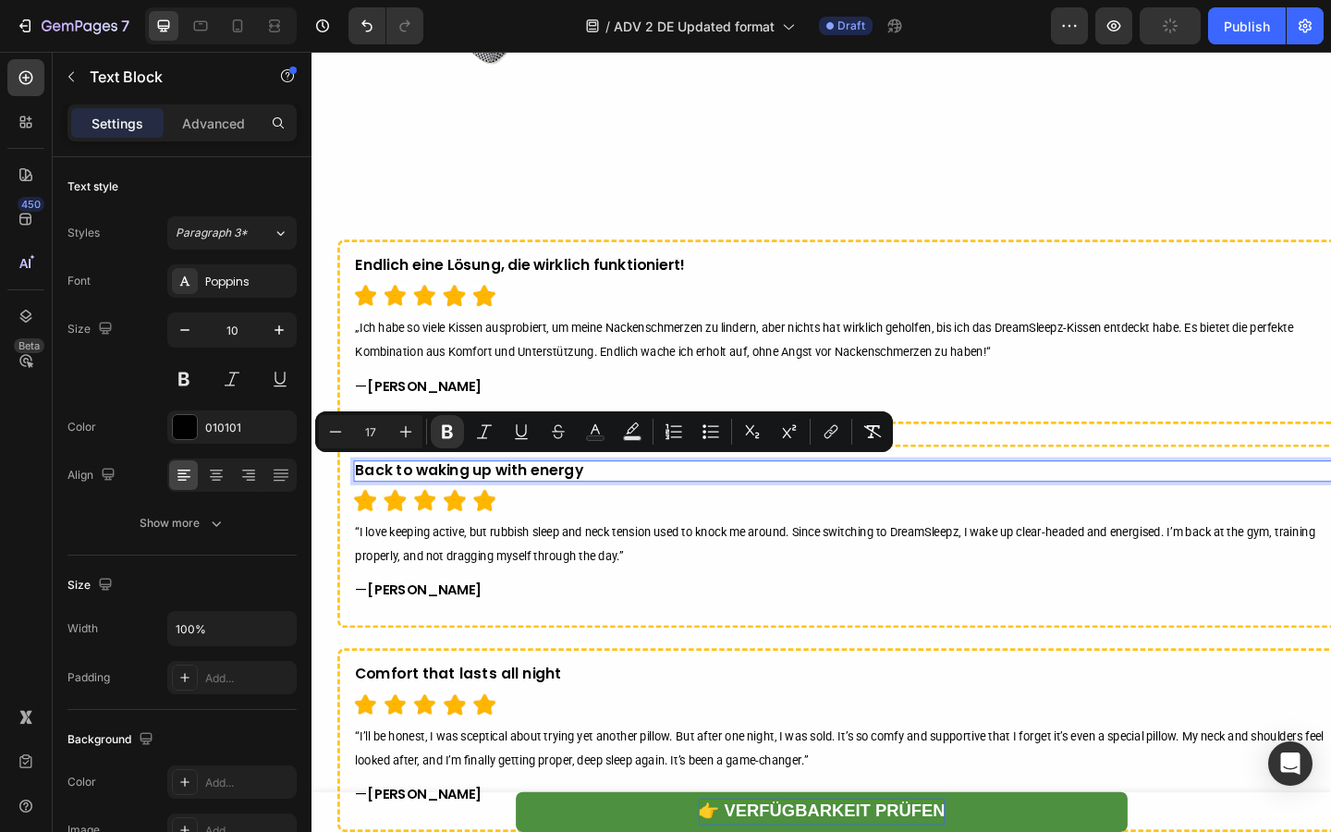
type input "10"
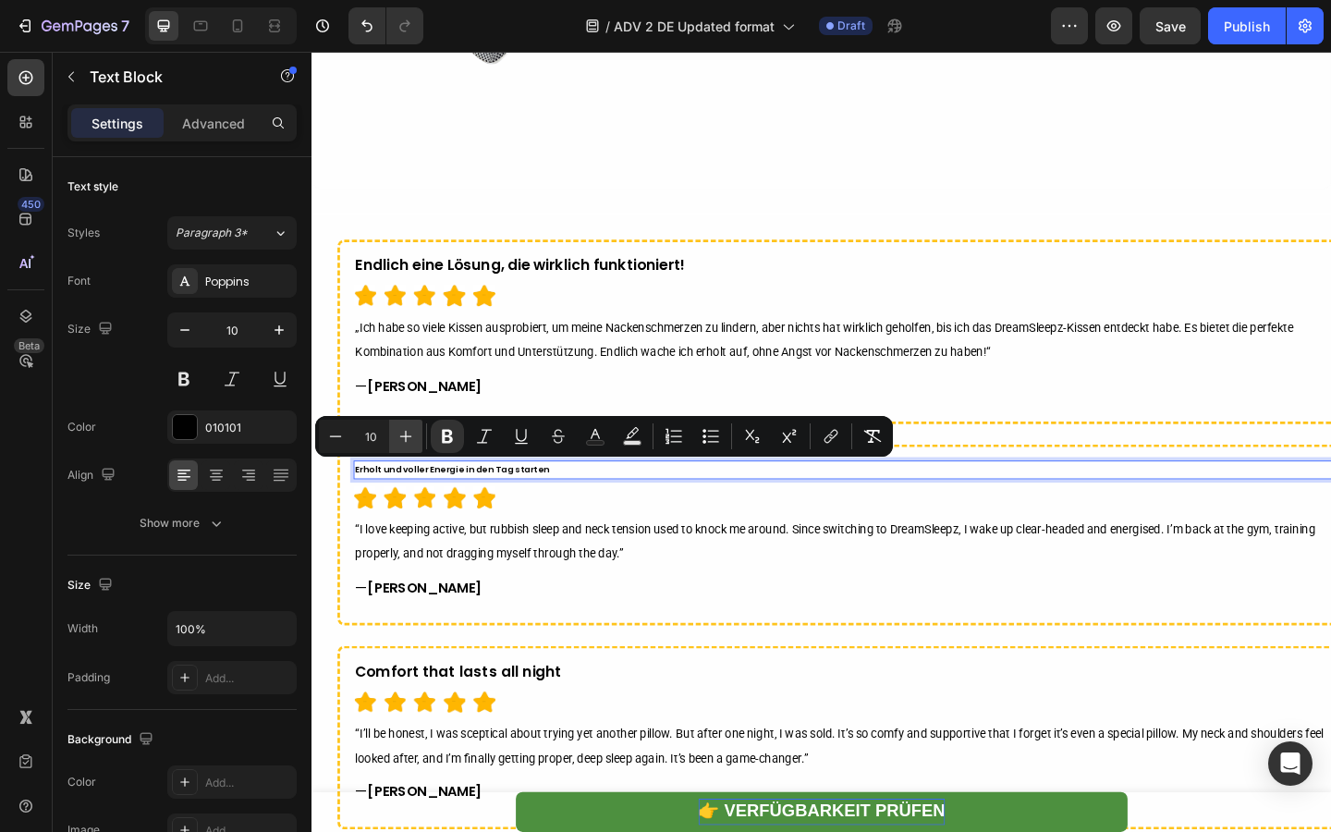
click at [400, 428] on icon "Editor contextual toolbar" at bounding box center [405, 436] width 18 height 18
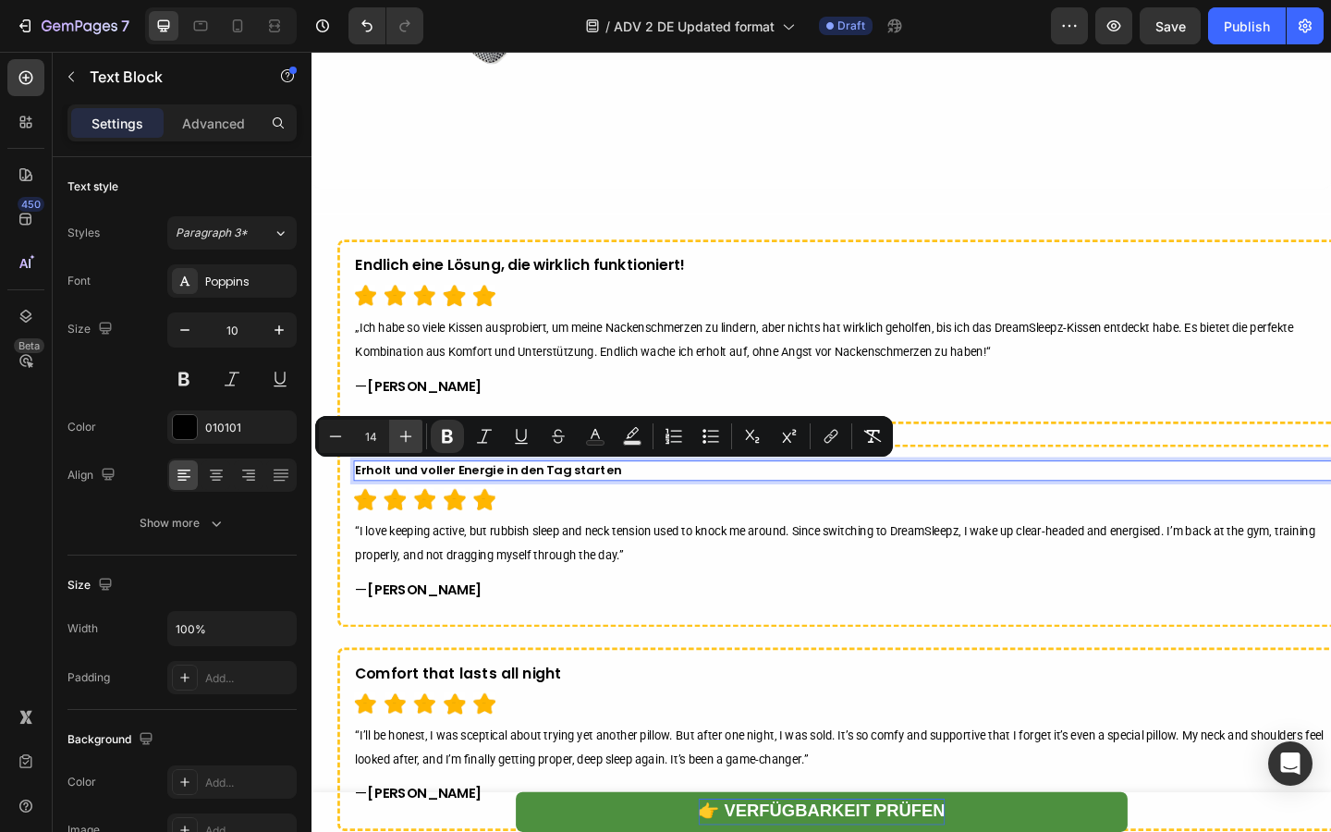
click at [400, 428] on icon "Editor contextual toolbar" at bounding box center [405, 436] width 18 height 18
type input "17"
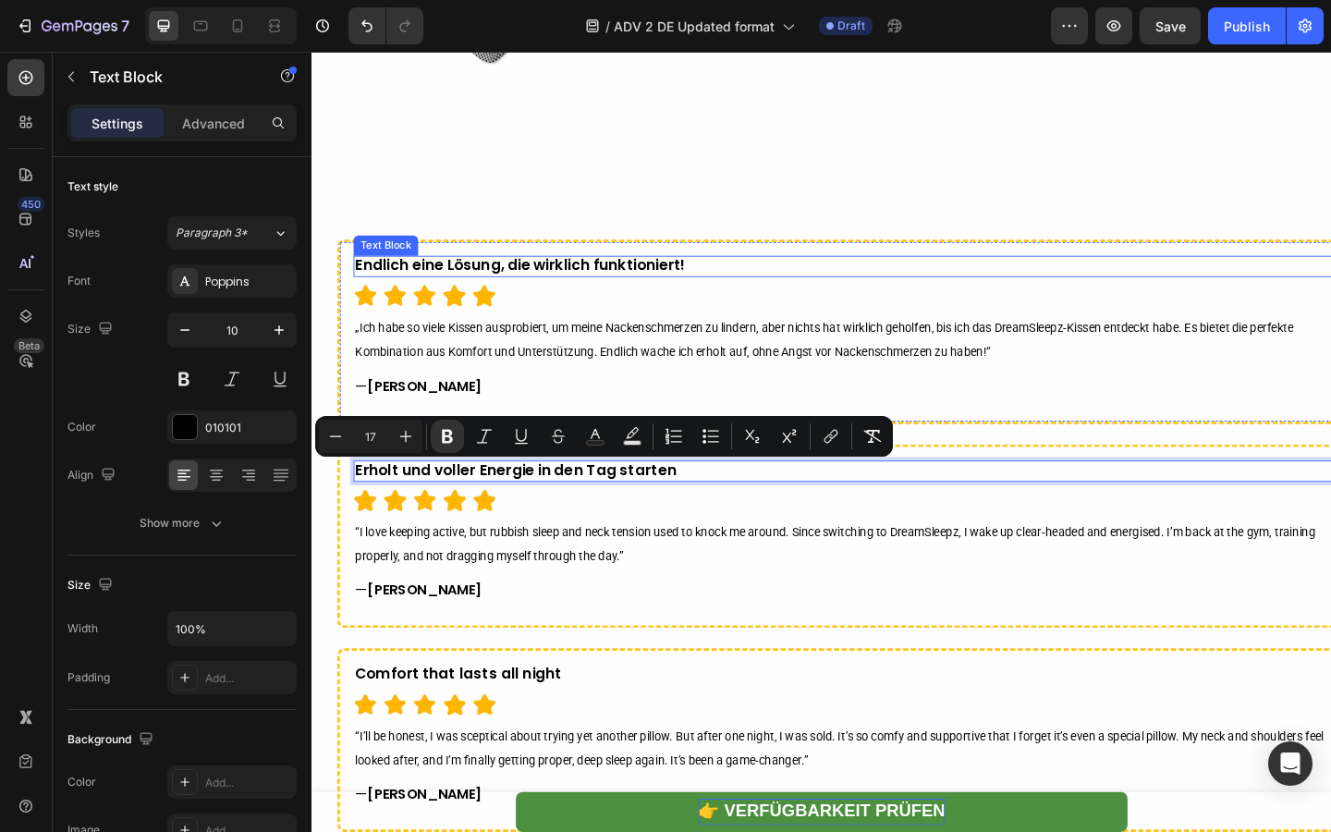
click at [527, 287] on strong "Endlich eine Lösung, die wirklich funktioniert!" at bounding box center [538, 284] width 359 height 22
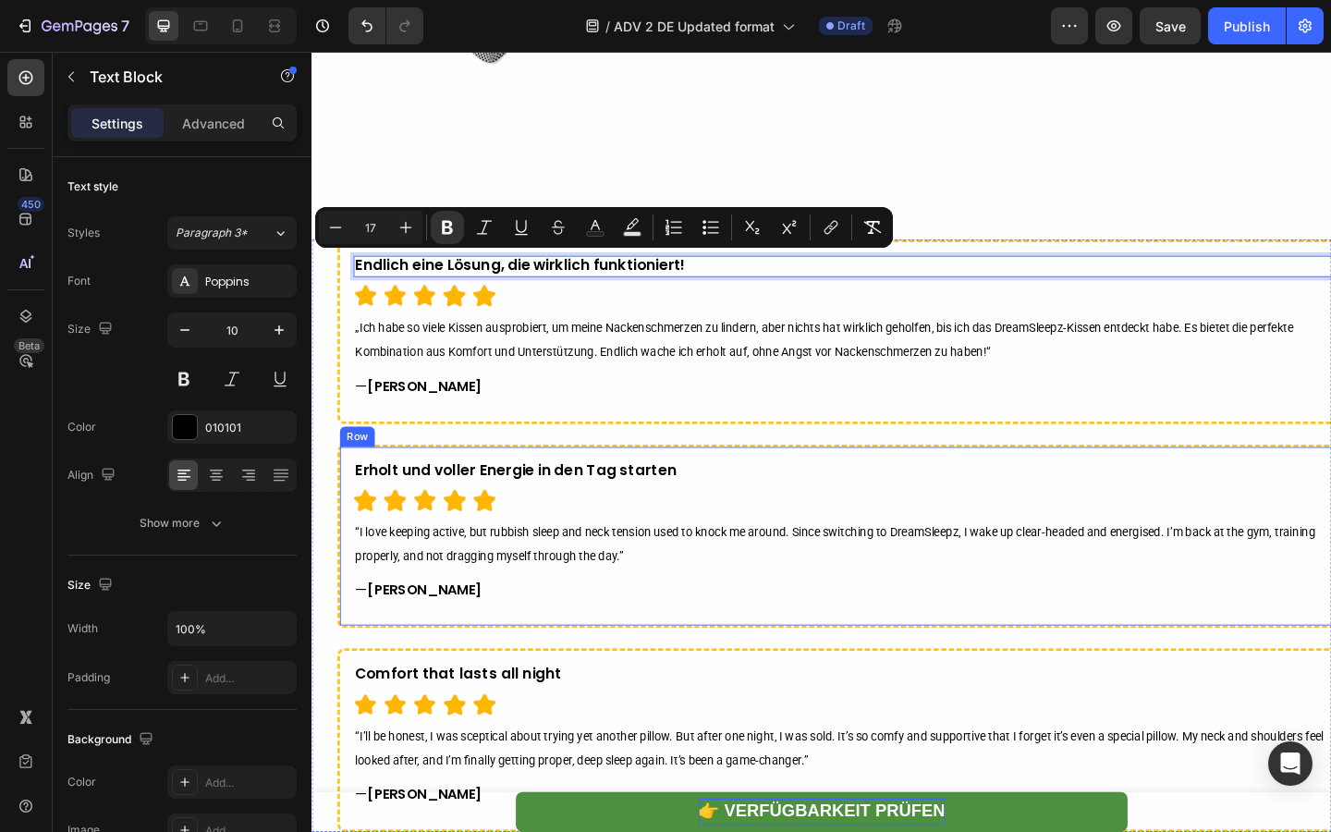
click at [453, 496] on strong "Erholt und voller Energie in den Tag starten" at bounding box center [533, 506] width 349 height 22
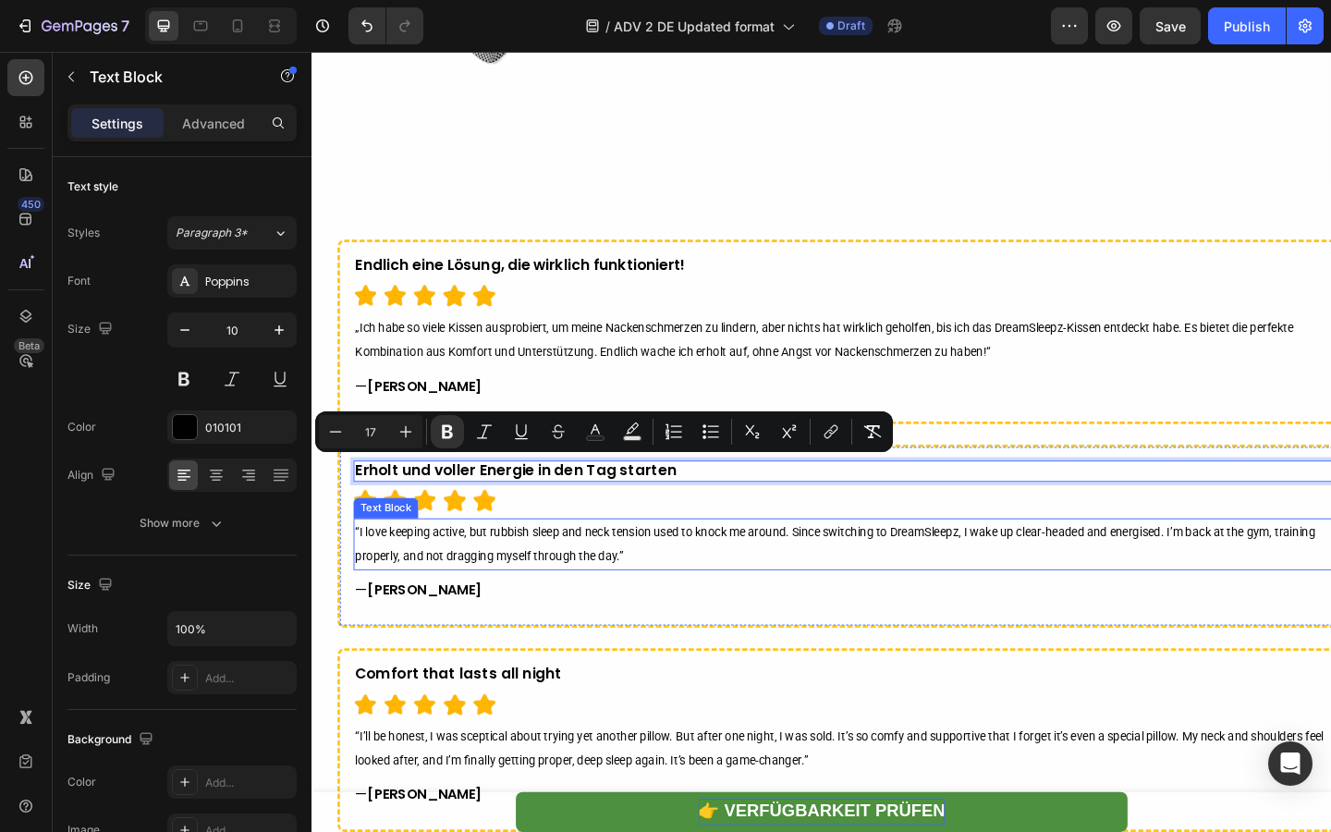
click at [446, 583] on p "“I love keeping active, but rubbish sleep and neck tension used to knock me aro…" at bounding box center [896, 588] width 1074 height 54
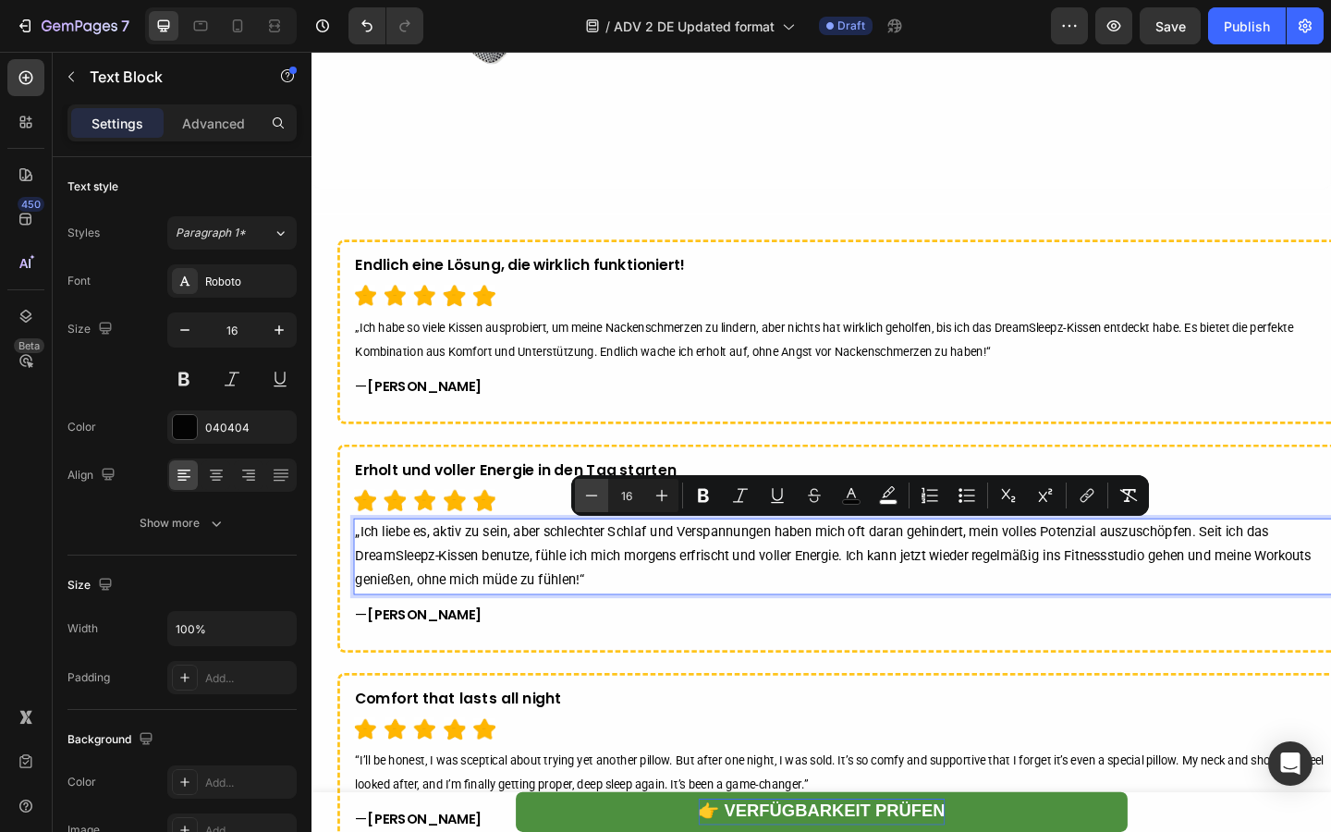
click at [586, 486] on icon "Editor contextual toolbar" at bounding box center [591, 495] width 18 height 18
type input "15"
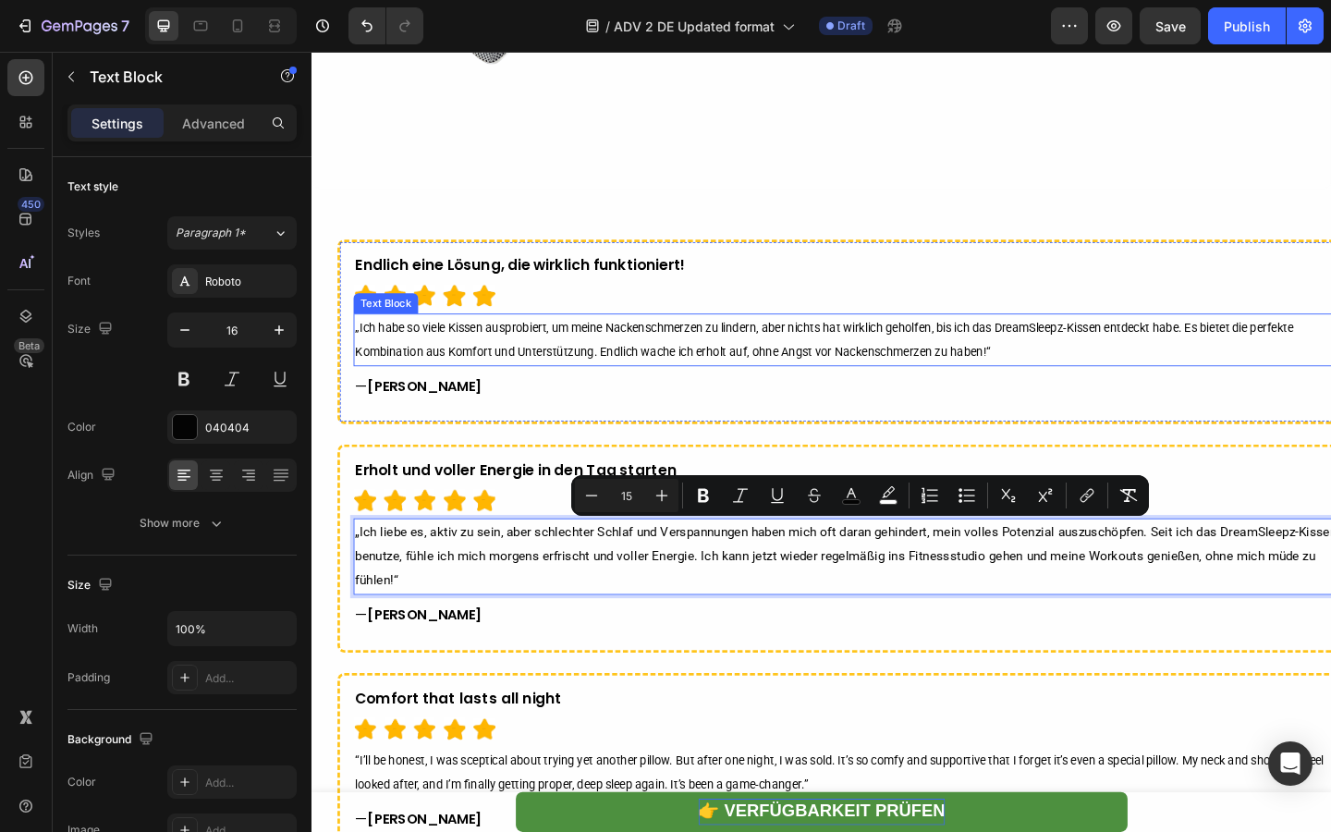
click at [628, 362] on p "„Ich habe so viele Kissen ausprobiert, um meine Nackenschmerzen zu lindern, abe…" at bounding box center [894, 365] width 1070 height 54
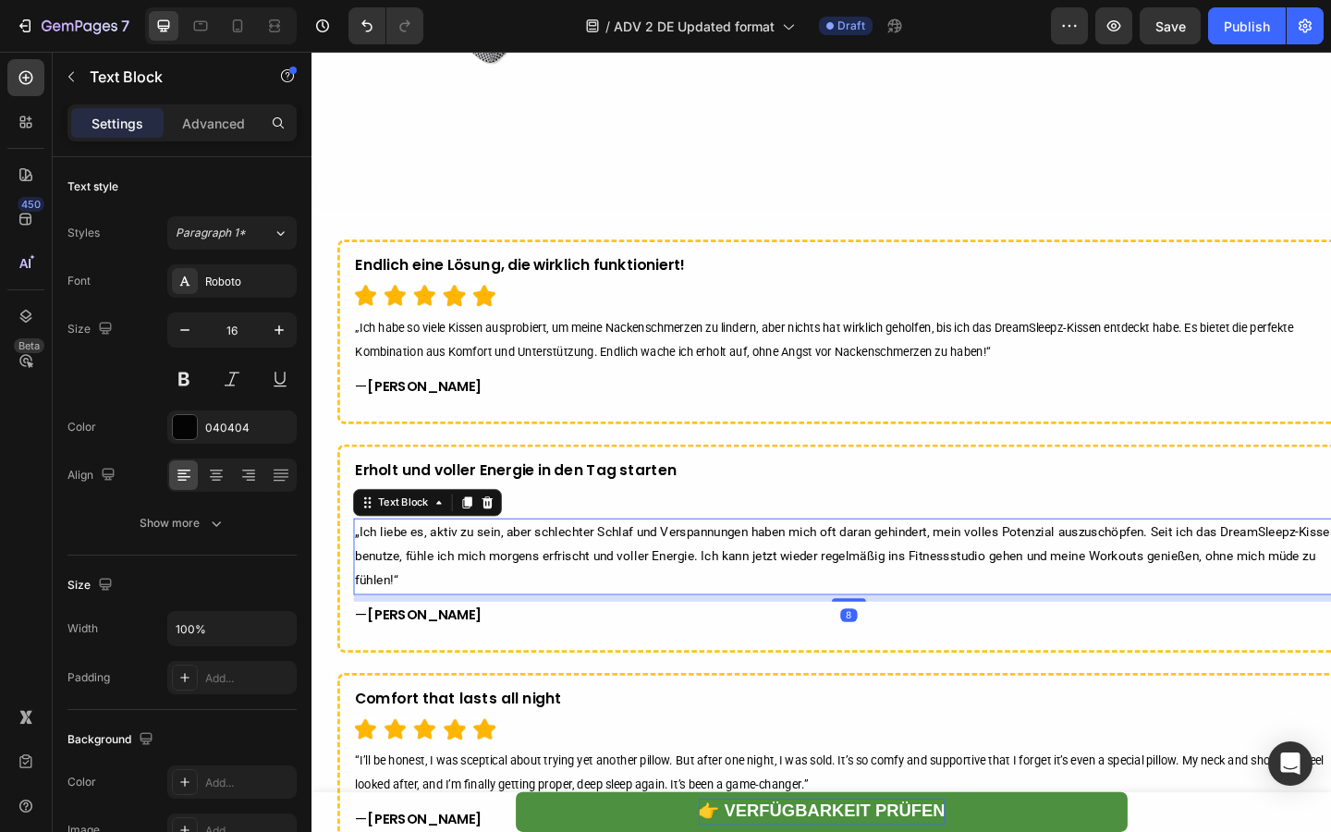
click at [521, 585] on p "„Ich liebe es, aktiv zu sein, aber schlechter Schlaf und Verspannungen haben mi…" at bounding box center [896, 600] width 1074 height 79
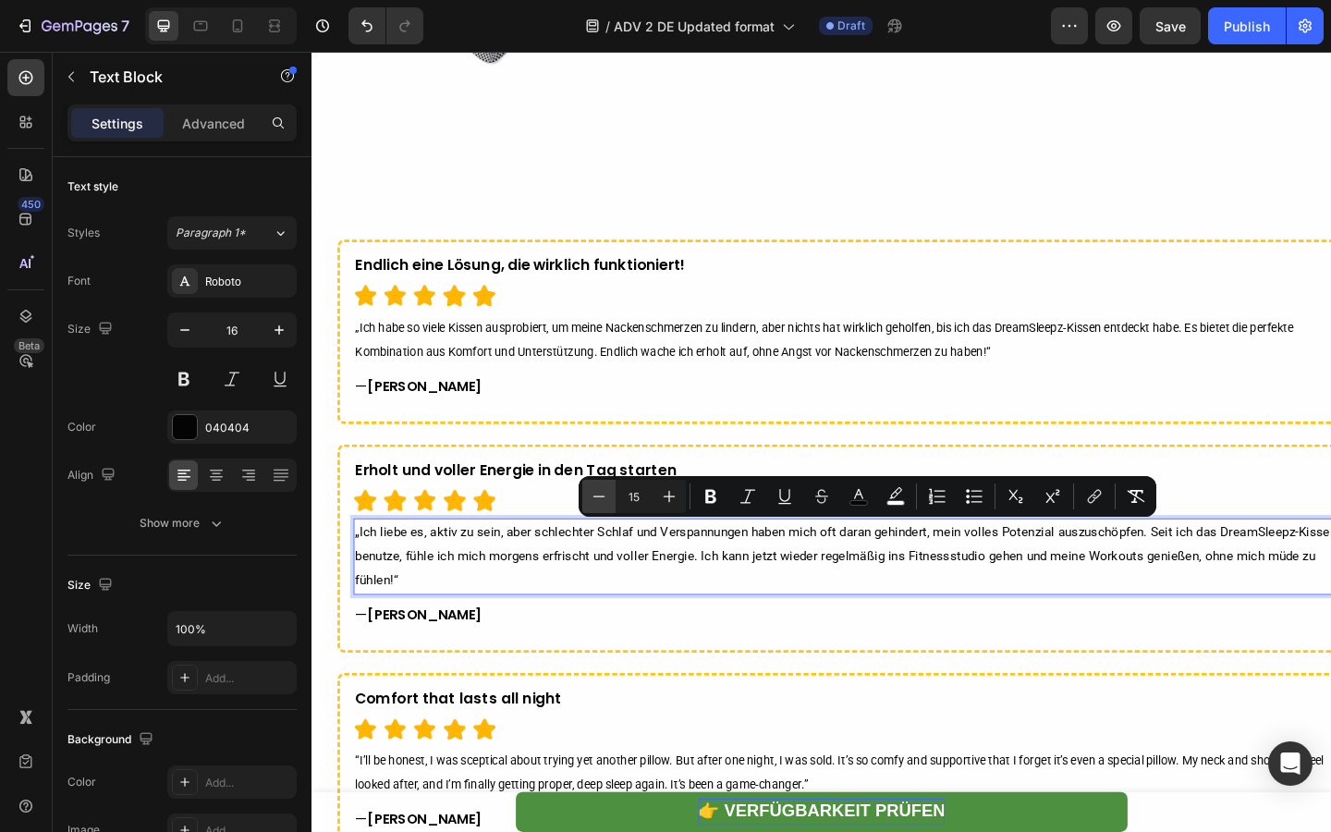
click at [597, 504] on icon "Editor contextual toolbar" at bounding box center [599, 496] width 18 height 18
type input "14"
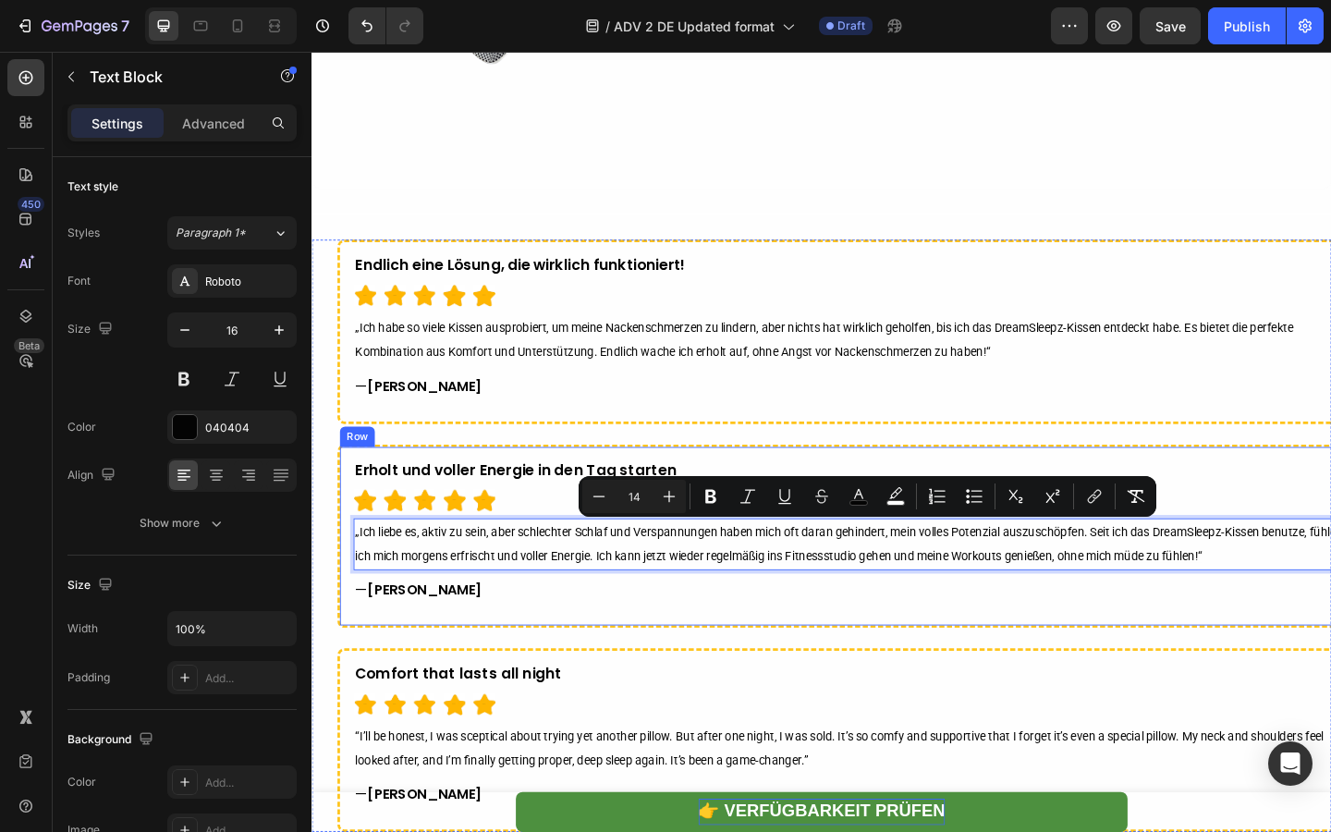
click at [515, 618] on div "Erholt und [PERSON_NAME] Energie in den Tag starten Text Block Icon Icon Icon I…" at bounding box center [896, 574] width 1078 height 157
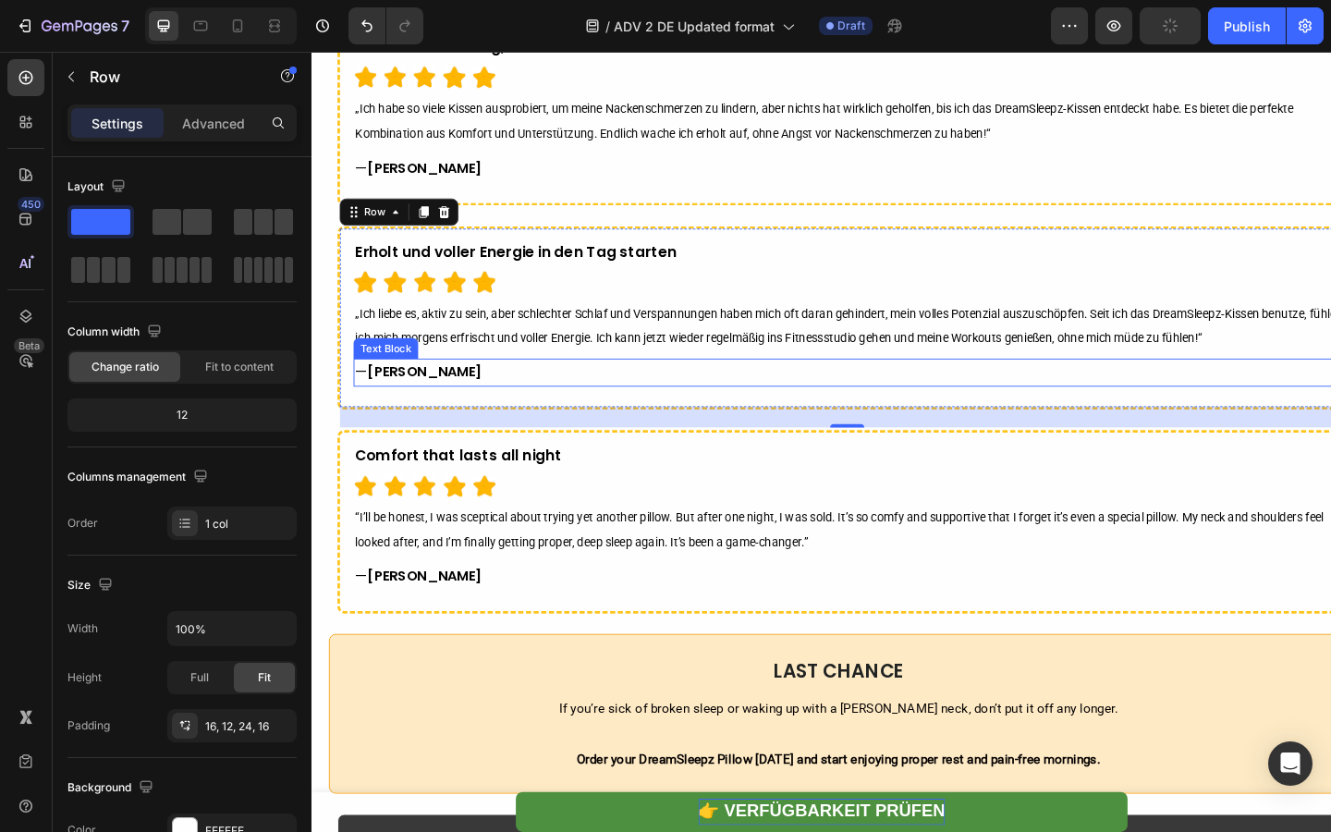
scroll to position [6986, 0]
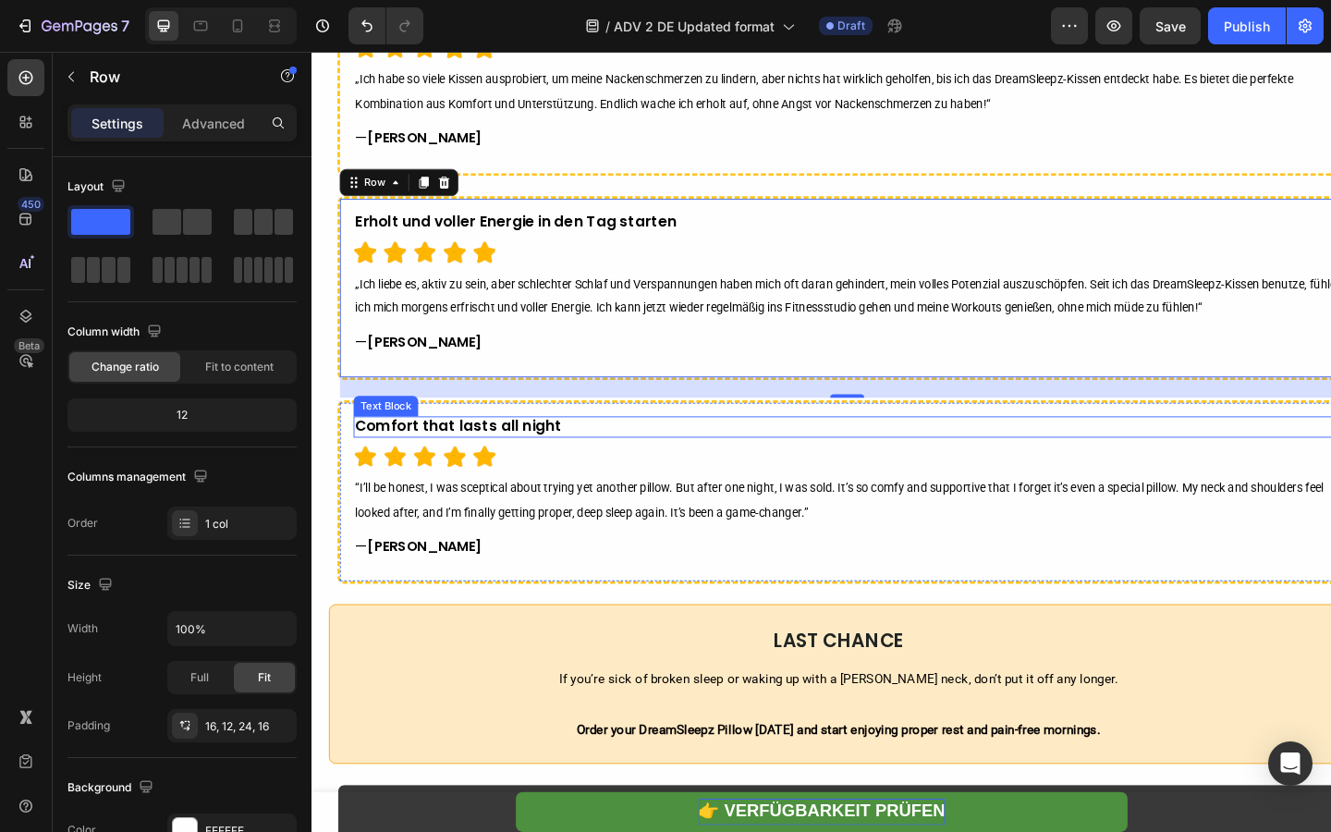
click at [500, 448] on strong "Comfort that lasts all night" at bounding box center [471, 458] width 225 height 22
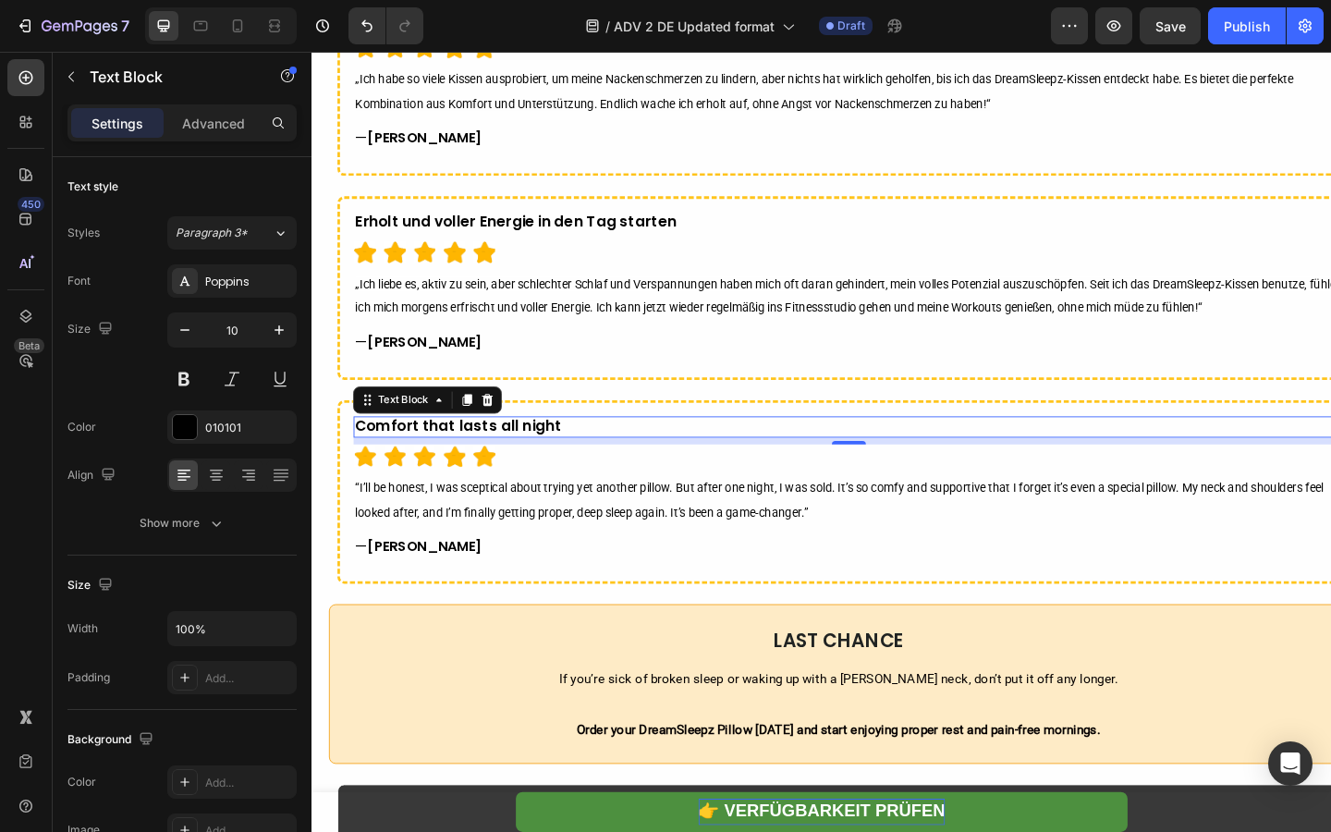
click at [500, 448] on strong "Comfort that lasts all night" at bounding box center [471, 458] width 225 height 22
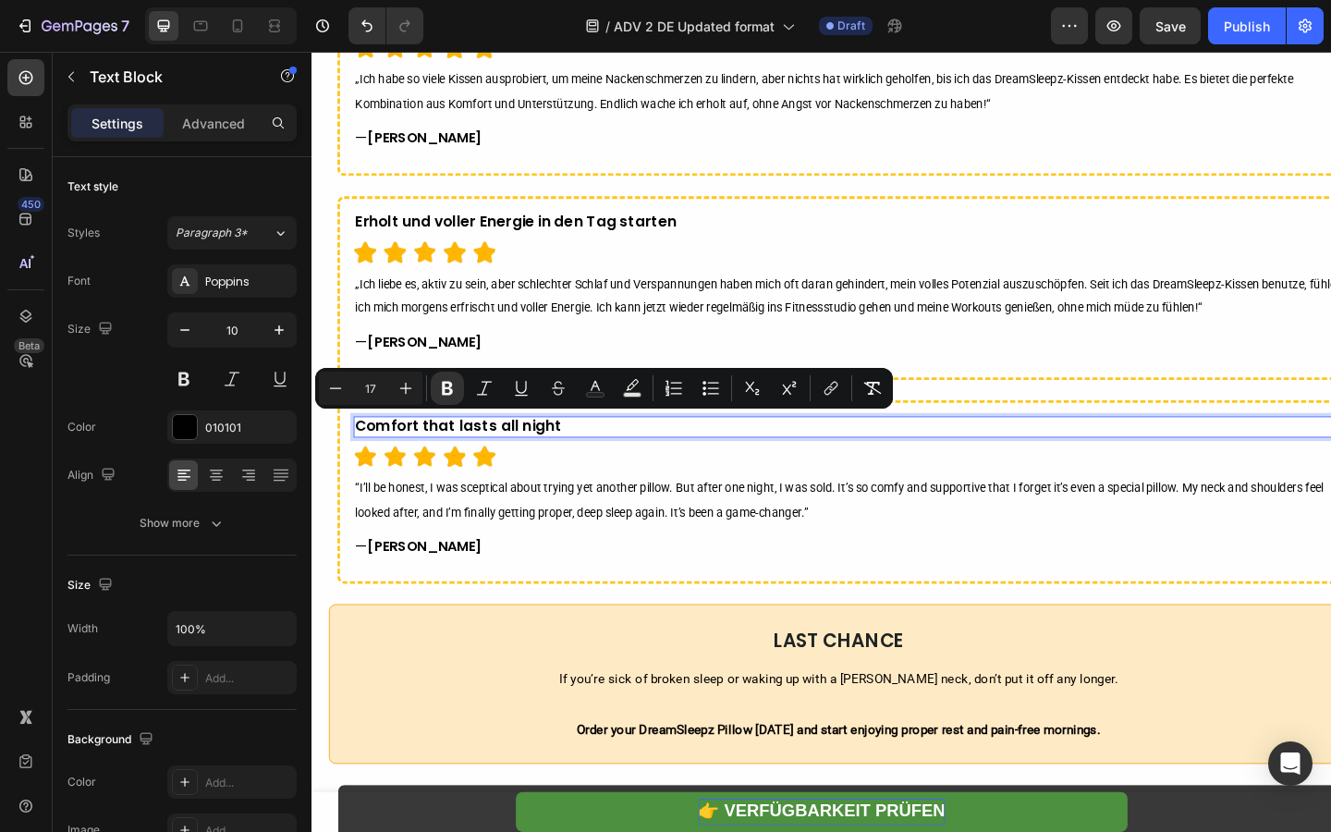
type input "10"
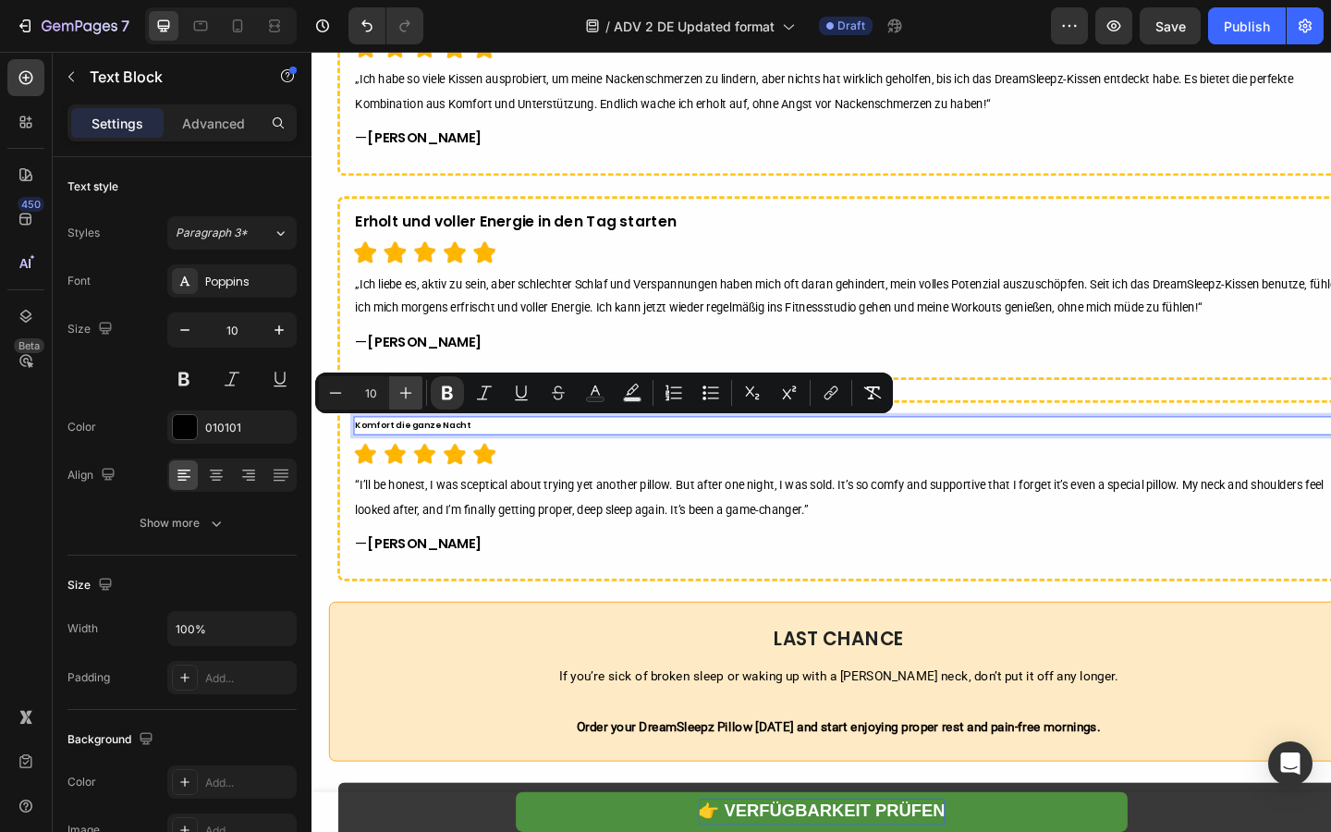
click at [409, 401] on icon "Editor contextual toolbar" at bounding box center [405, 393] width 18 height 18
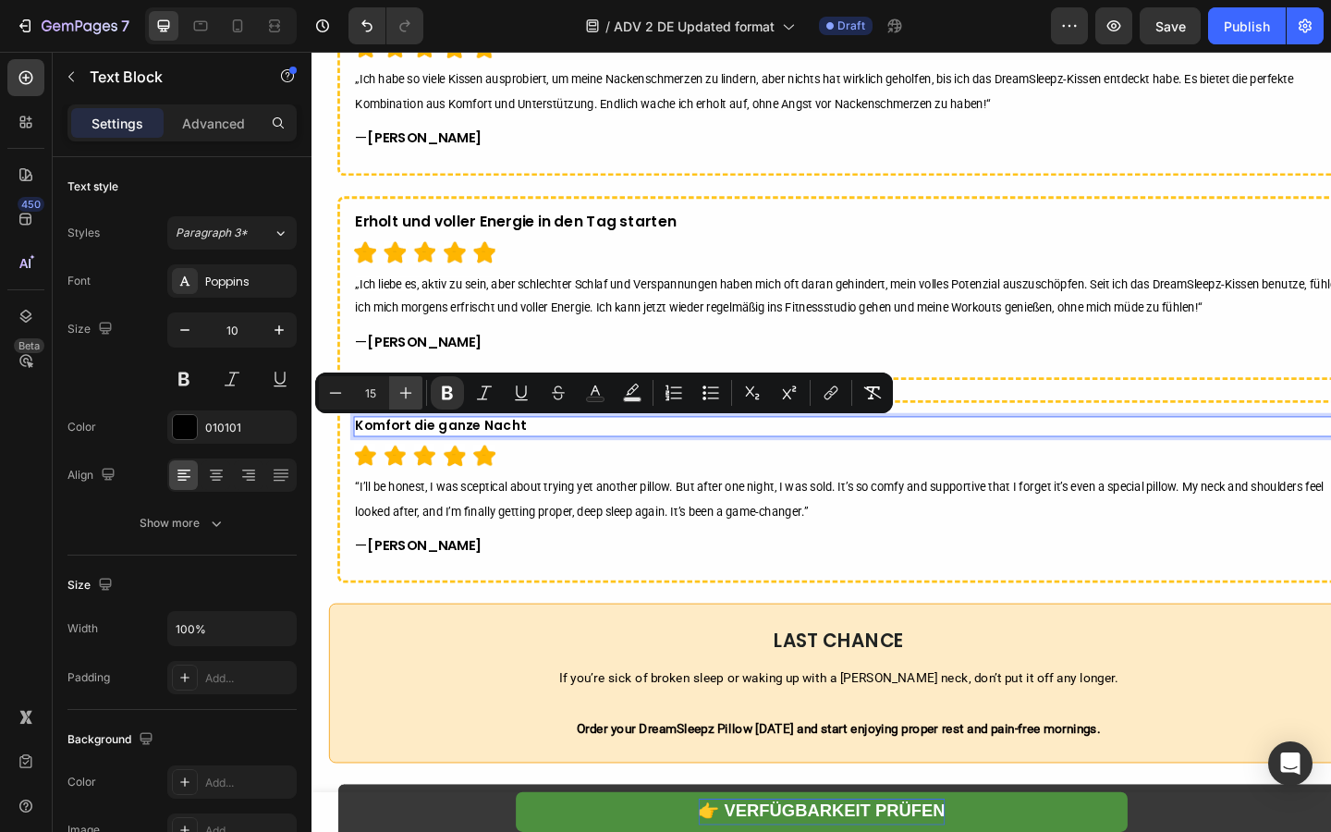
click at [409, 401] on icon "Editor contextual toolbar" at bounding box center [405, 393] width 18 height 18
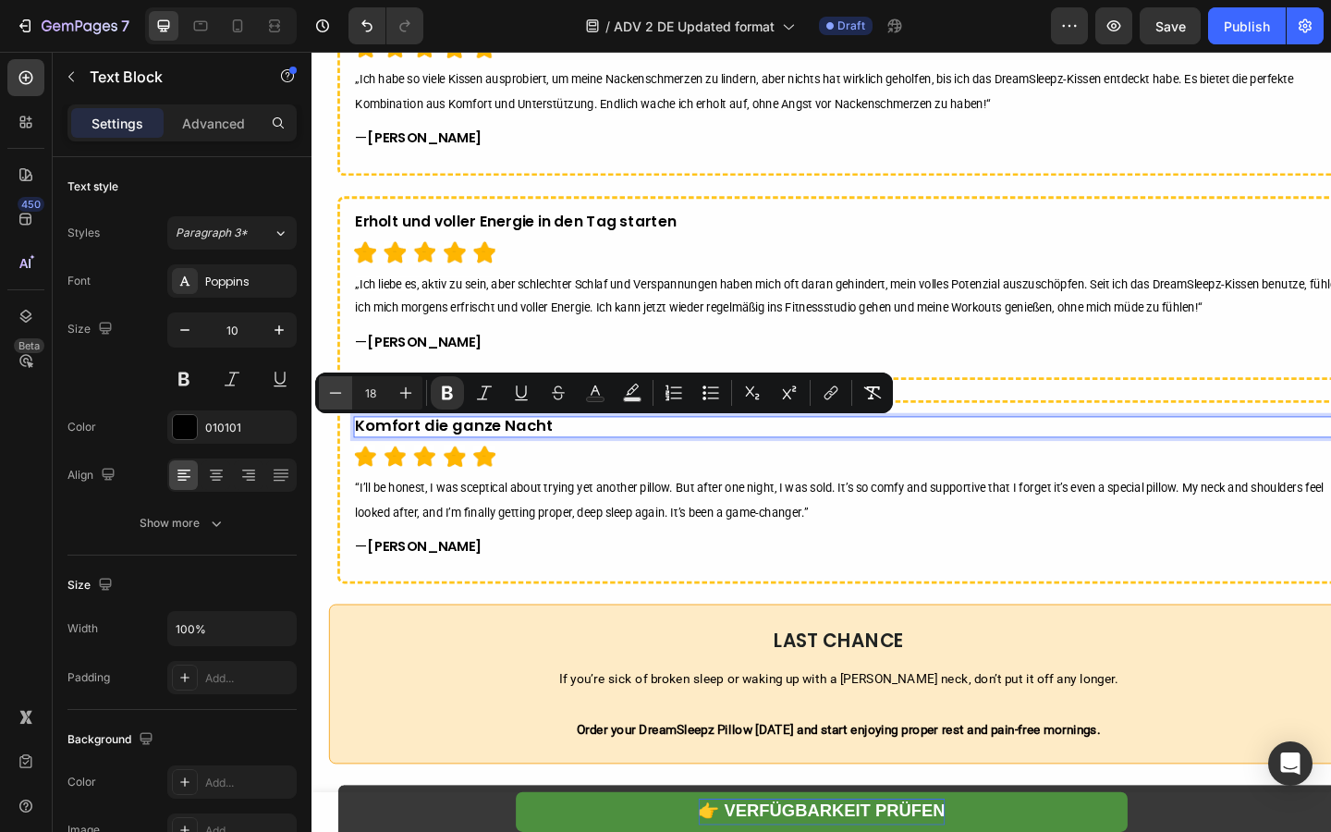
click at [338, 399] on icon "Editor contextual toolbar" at bounding box center [335, 393] width 18 height 18
type input "17"
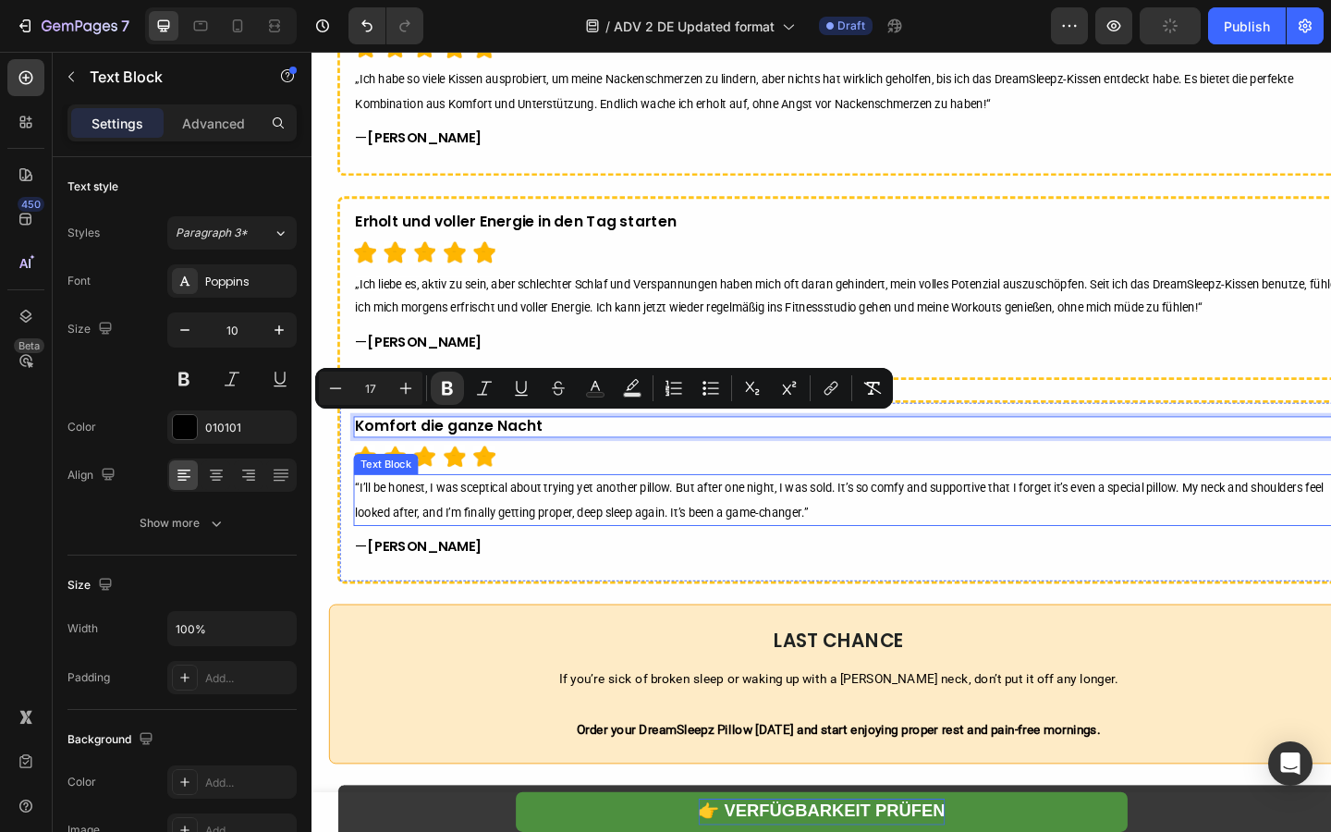
click at [511, 527] on span "“I’ll be honest, I was sceptical about trying yet another pillow. But after one…" at bounding box center [886, 539] width 1054 height 42
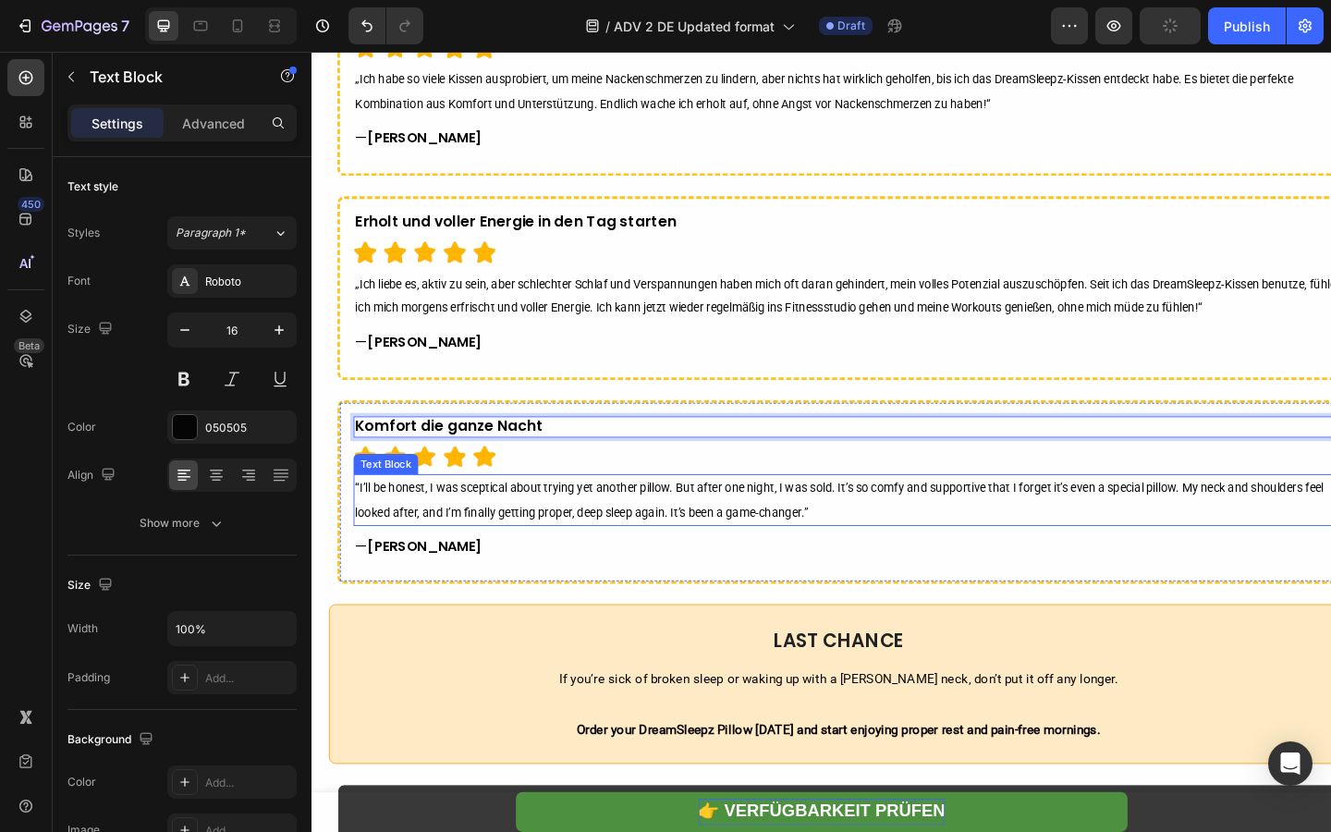
click at [511, 527] on span "“I’ll be honest, I was sceptical about trying yet another pillow. But after one…" at bounding box center [886, 539] width 1054 height 42
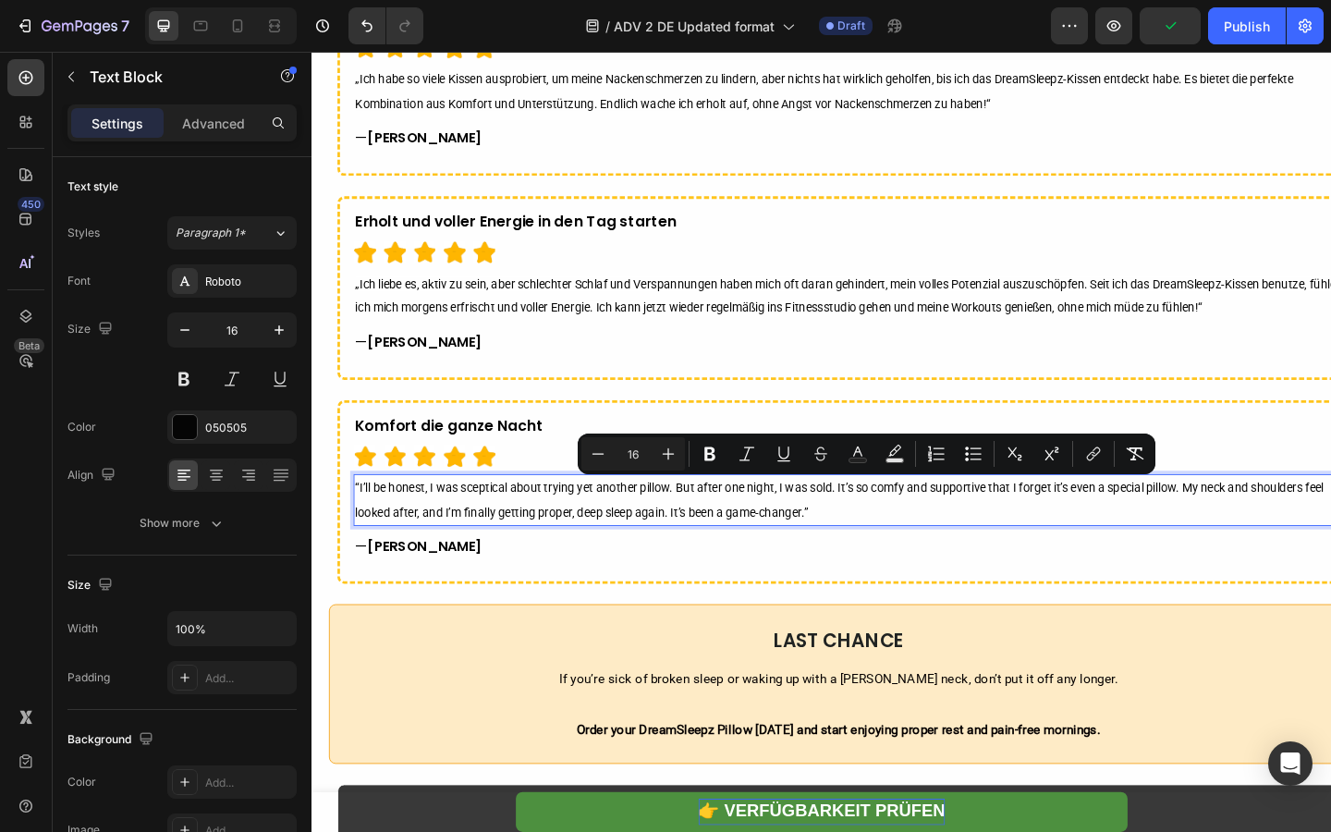
scroll to position [6985, 0]
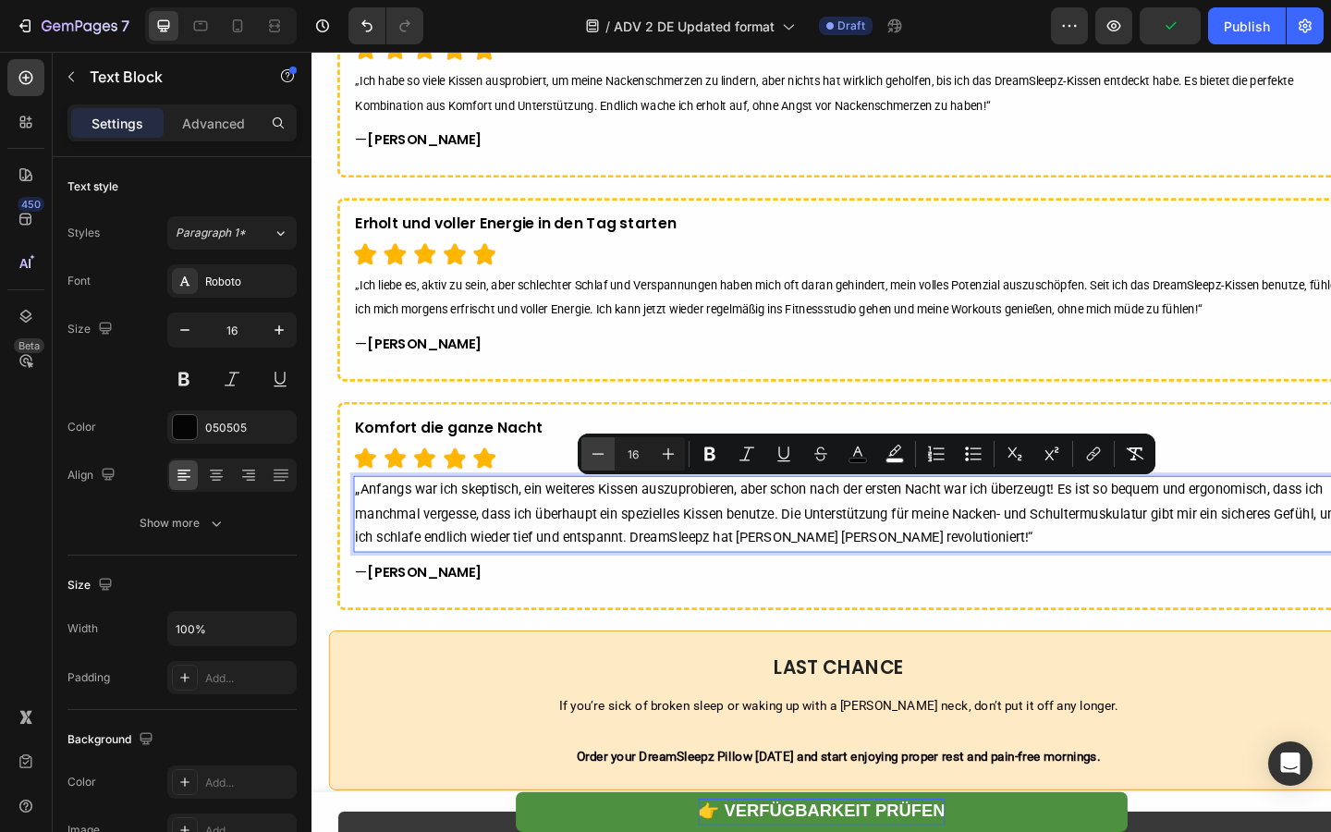
click at [584, 445] on button "Minus" at bounding box center [597, 453] width 33 height 33
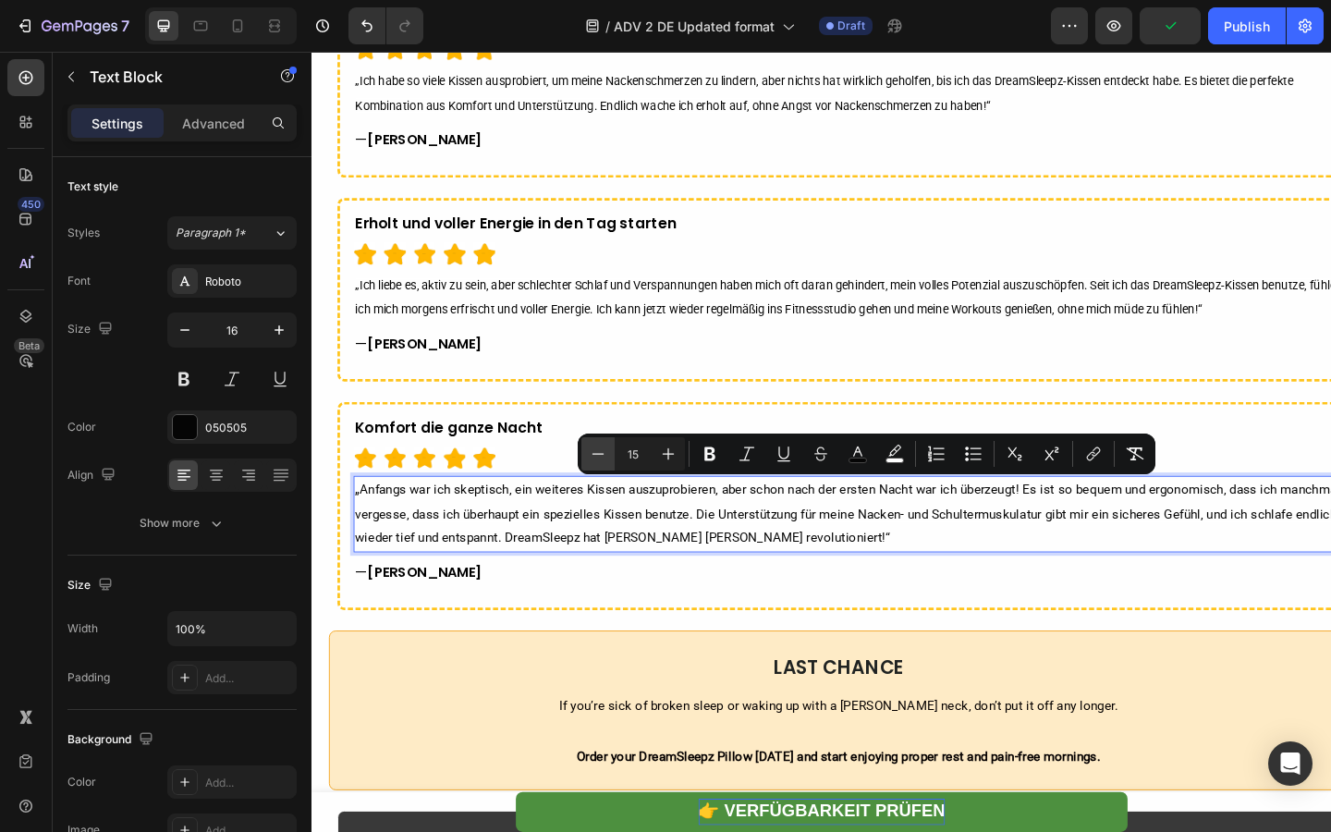
click at [584, 445] on button "Minus" at bounding box center [597, 453] width 33 height 33
type input "14"
click at [587, 554] on span "„Anfangs war ich skeptisch, ein weiteres Kissen auszuprobieren, aber schon nach…" at bounding box center [896, 554] width 1074 height 68
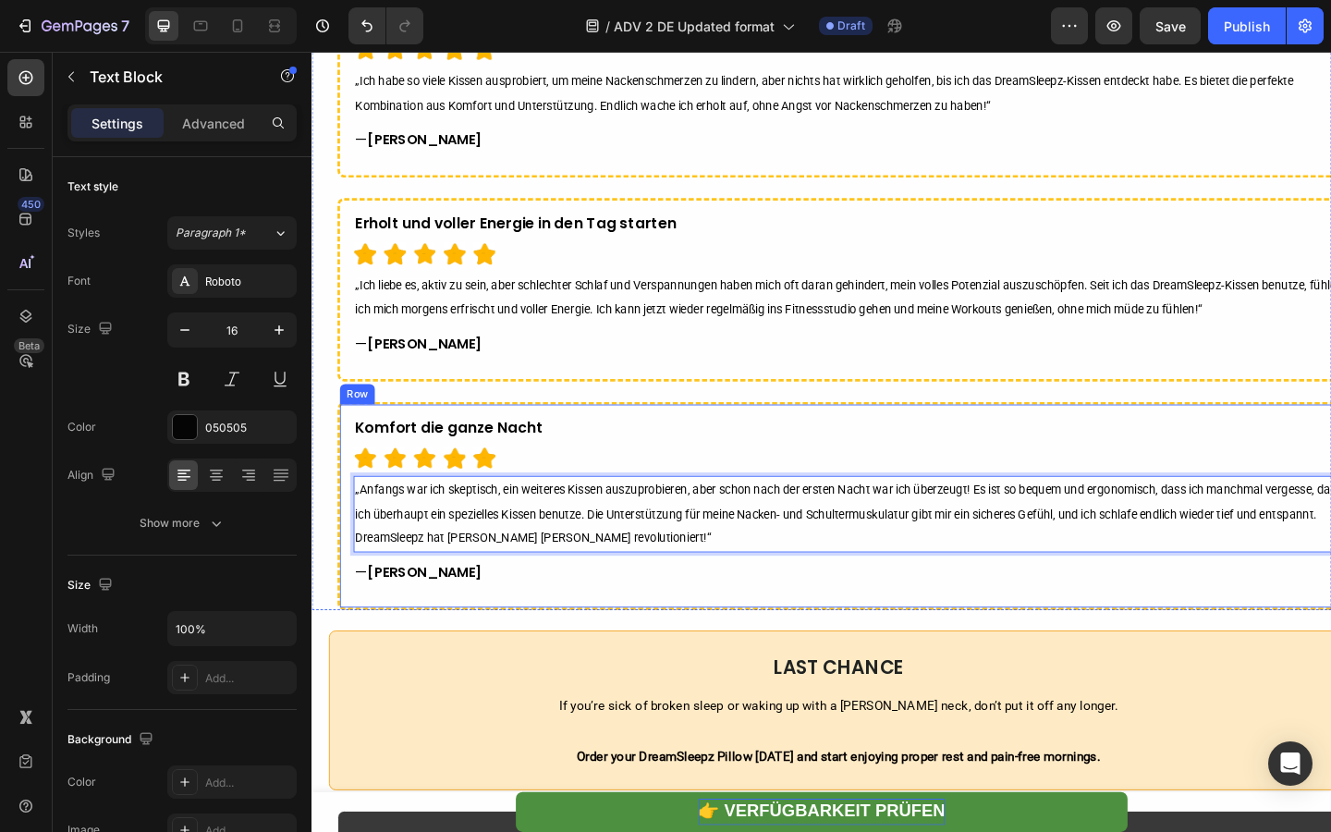
click at [405, 619] on strong "[PERSON_NAME]" at bounding box center [433, 617] width 125 height 21
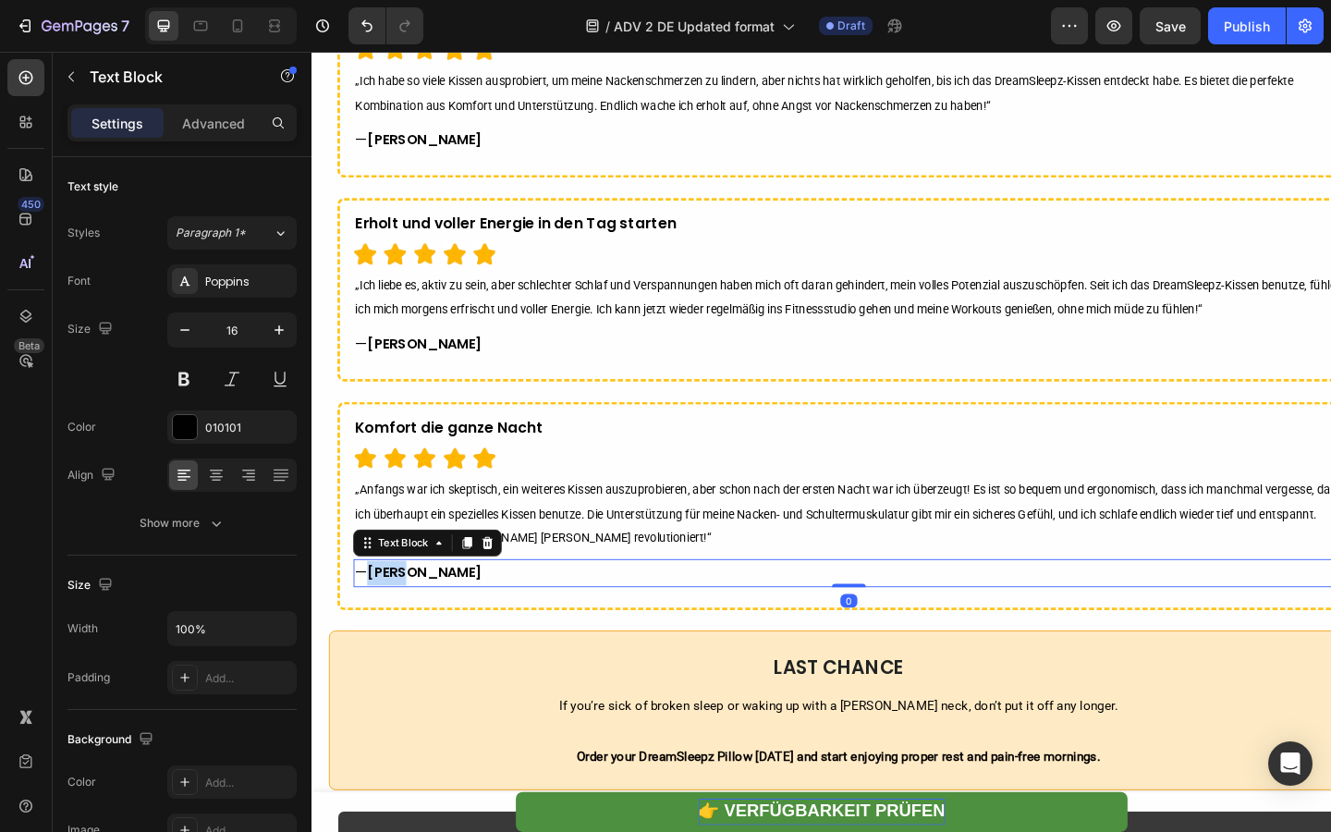
click at [405, 619] on strong "[PERSON_NAME]" at bounding box center [433, 617] width 125 height 21
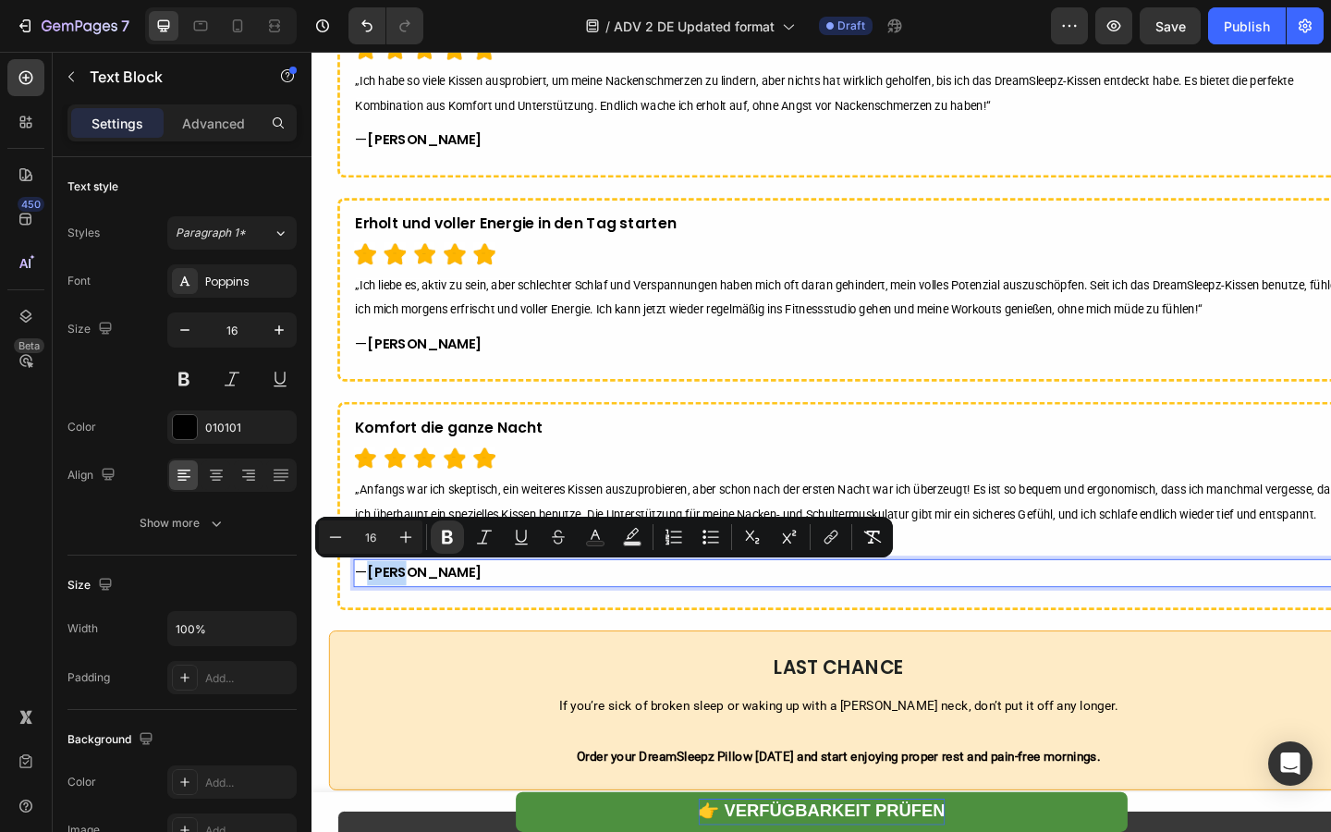
click at [398, 621] on strong "[PERSON_NAME]" at bounding box center [433, 617] width 125 height 21
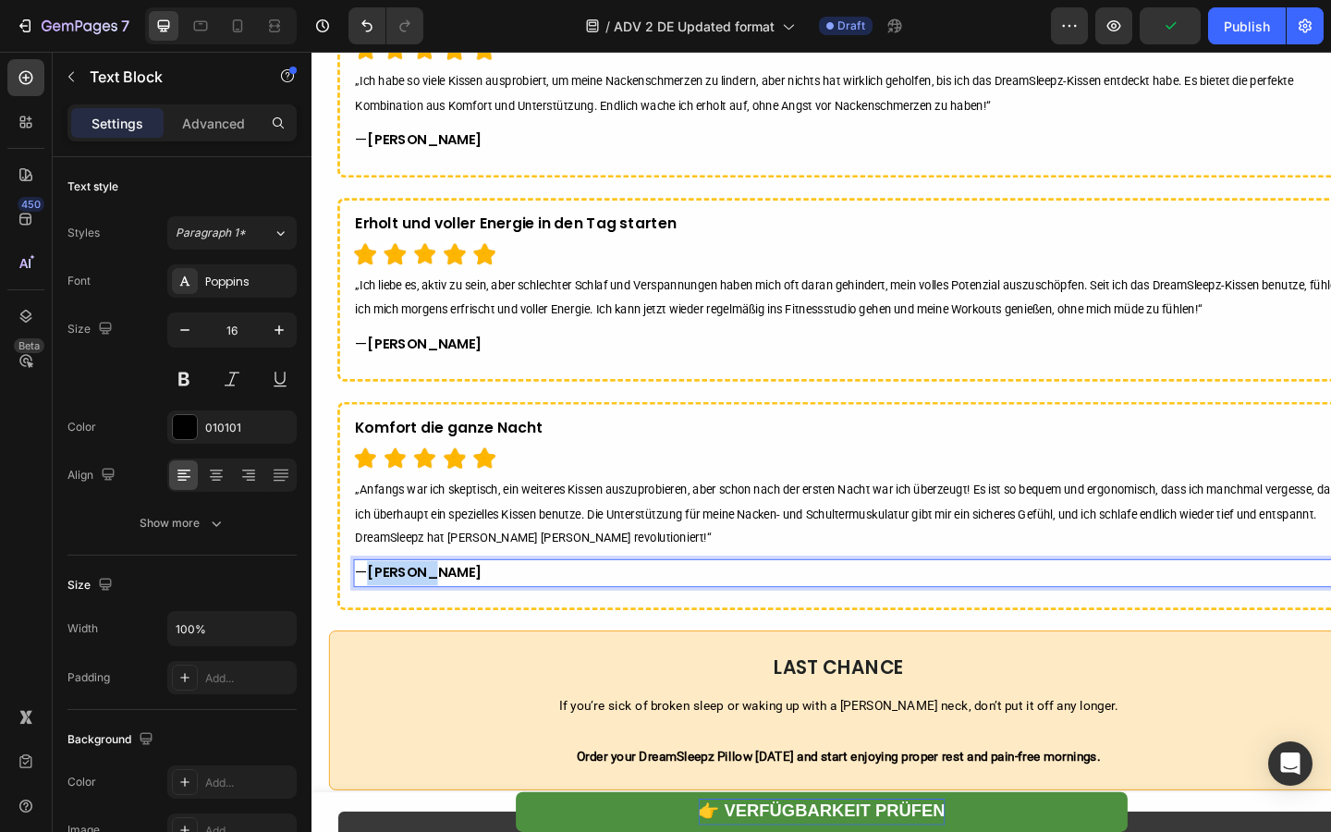
drag, startPoint x: 378, startPoint y: 621, endPoint x: 462, endPoint y: 621, distance: 84.1
click at [462, 621] on p "— [PERSON_NAME]" at bounding box center [896, 618] width 1074 height 27
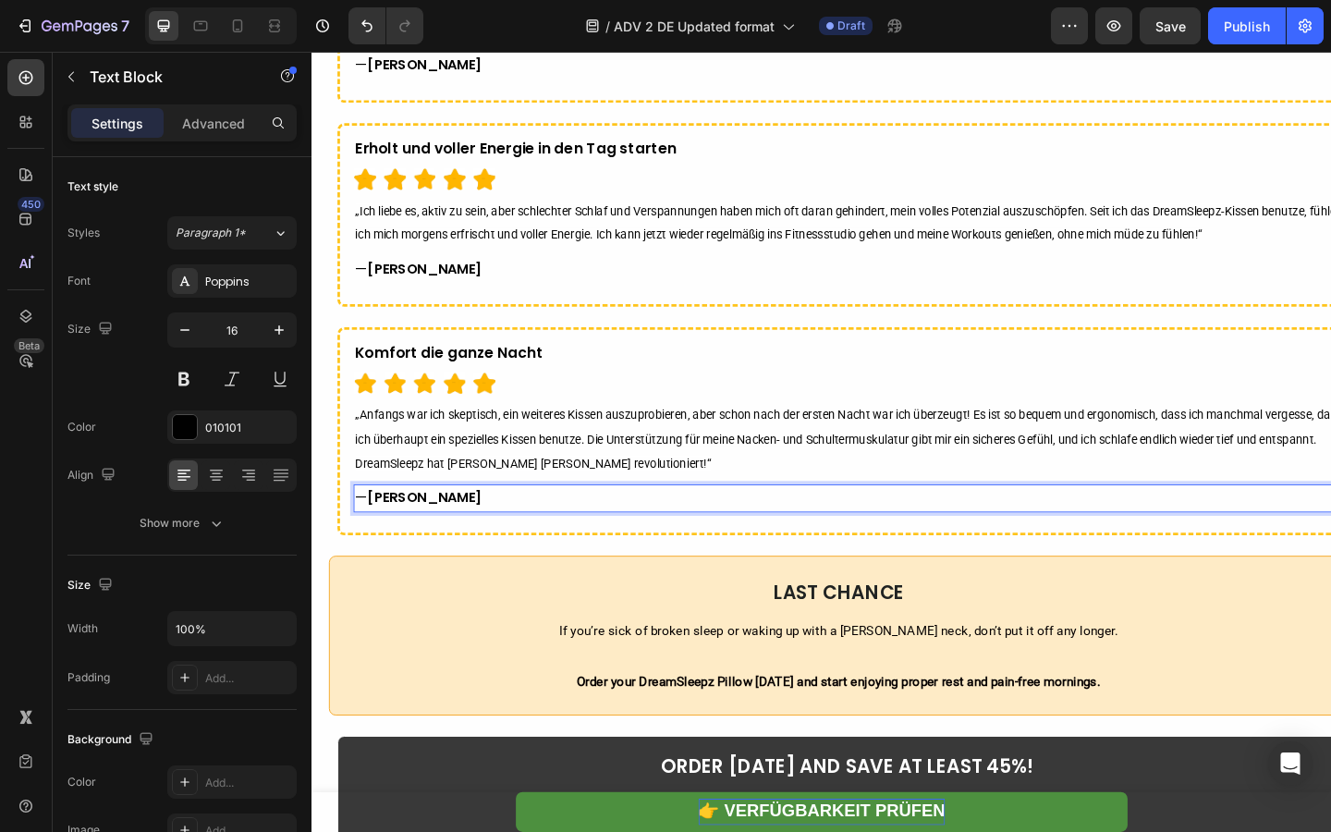
scroll to position [7067, 0]
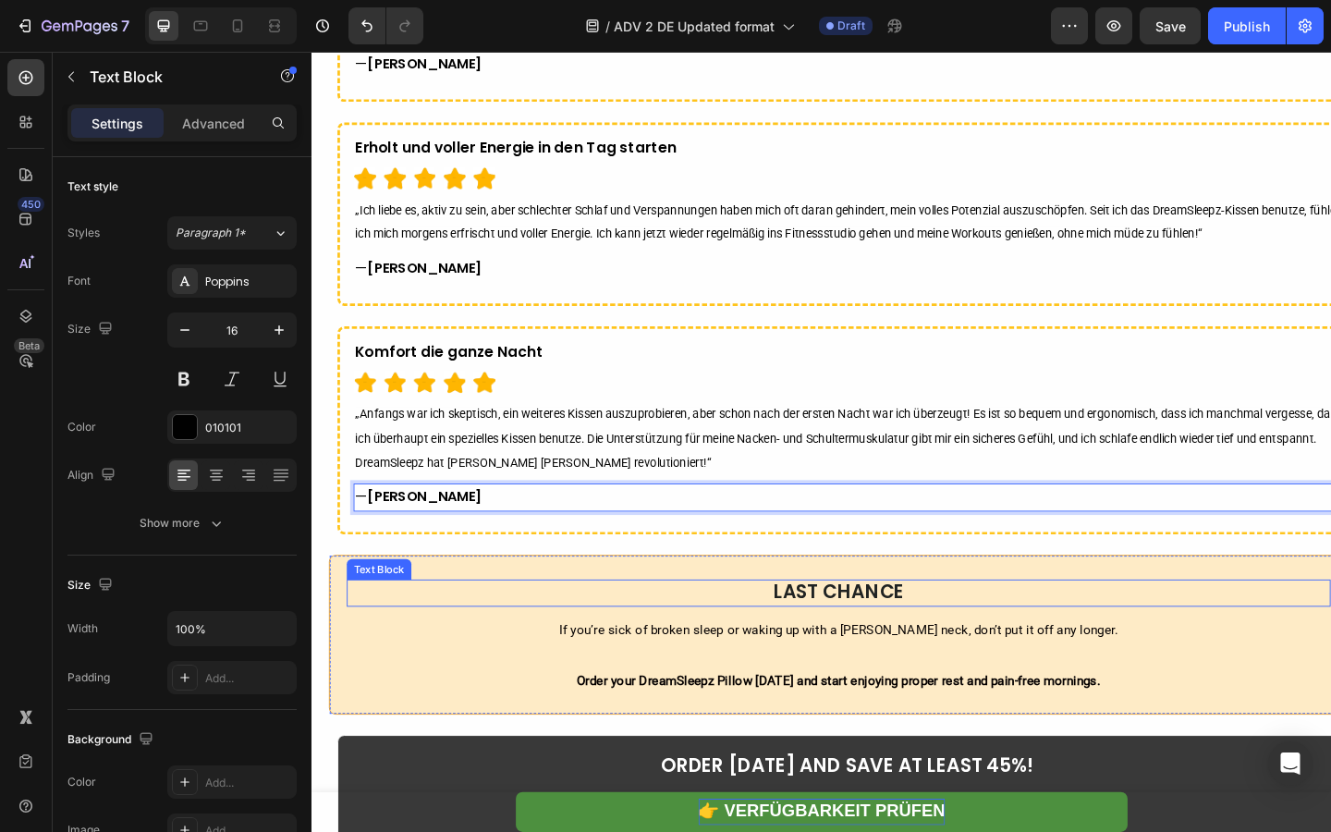
click at [823, 640] on strong "LAST CHANCE" at bounding box center [884, 639] width 142 height 29
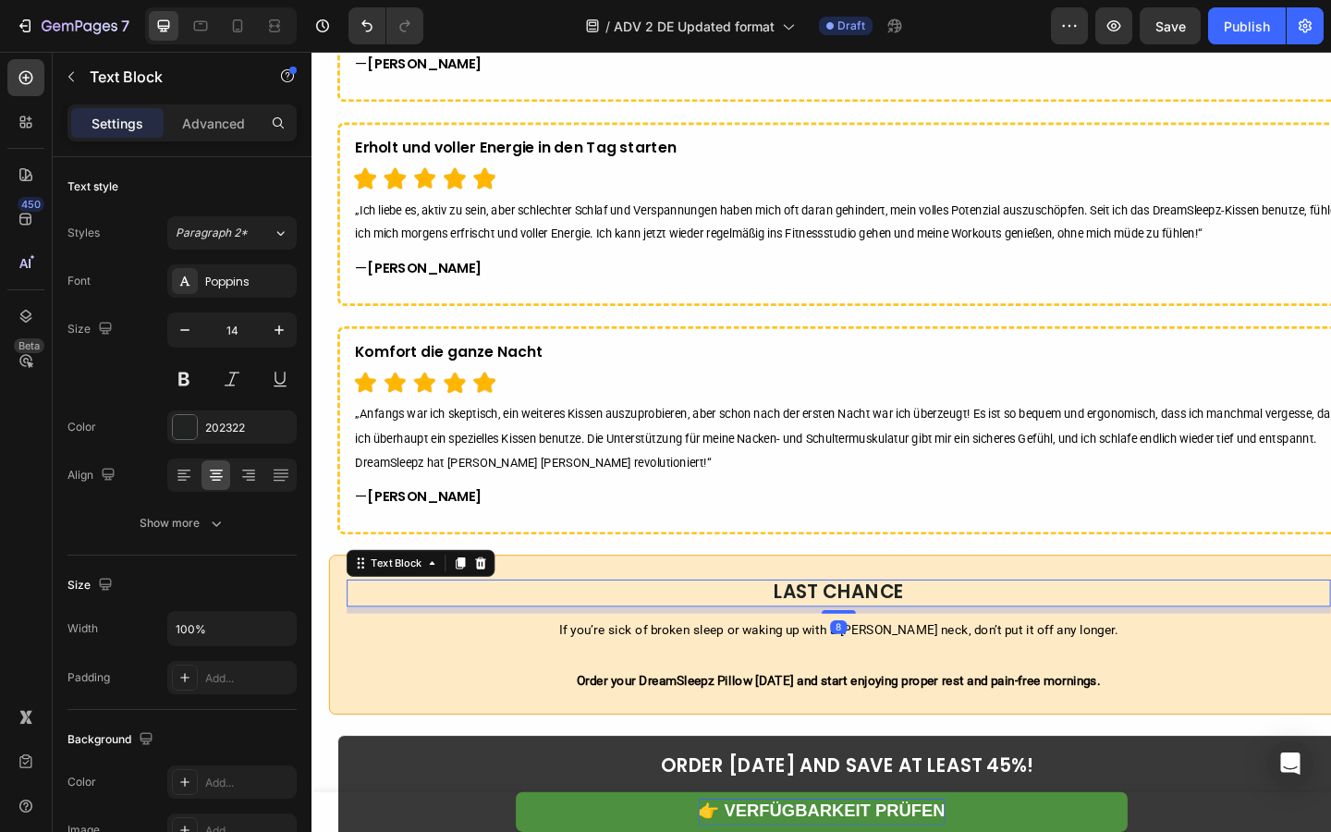
click at [823, 640] on strong "LAST CHANCE" at bounding box center [884, 639] width 142 height 29
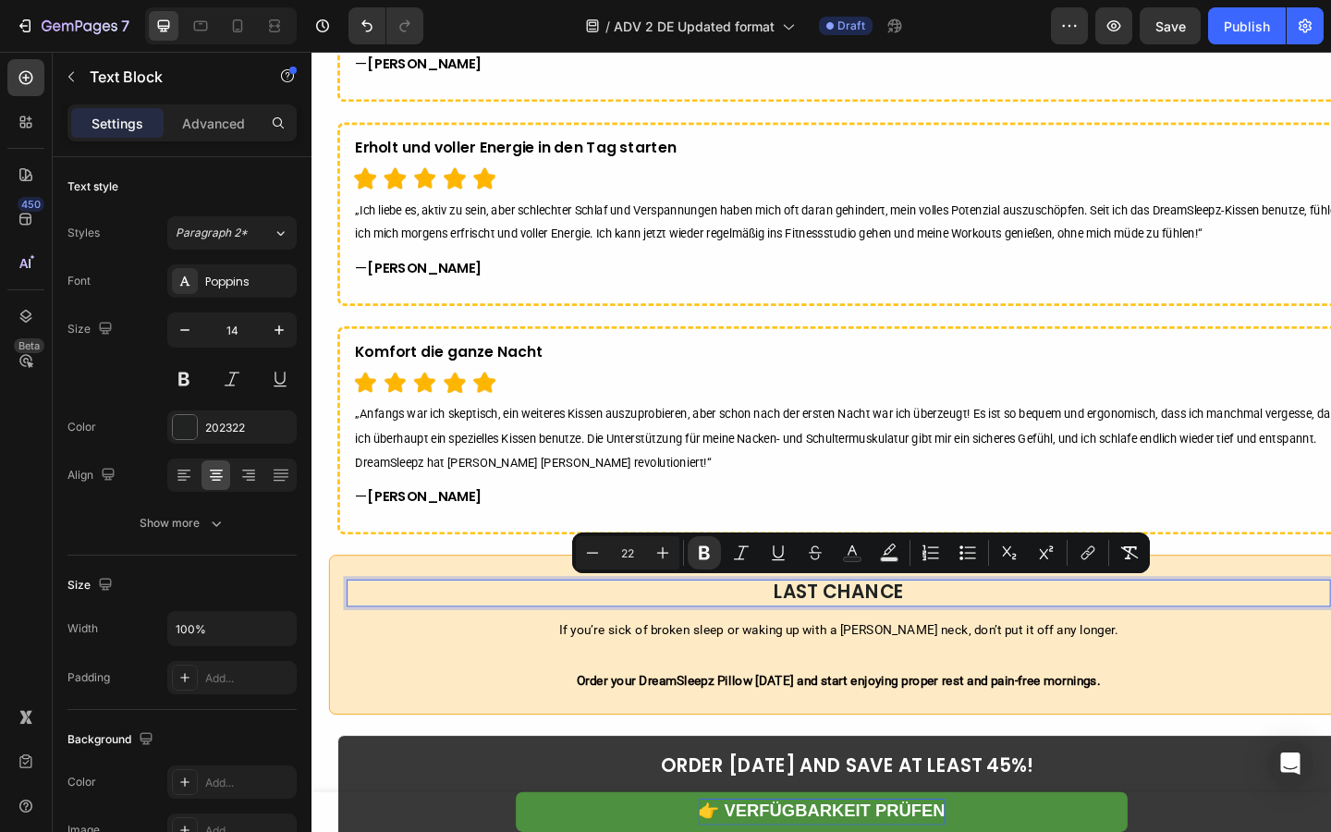
type input "14"
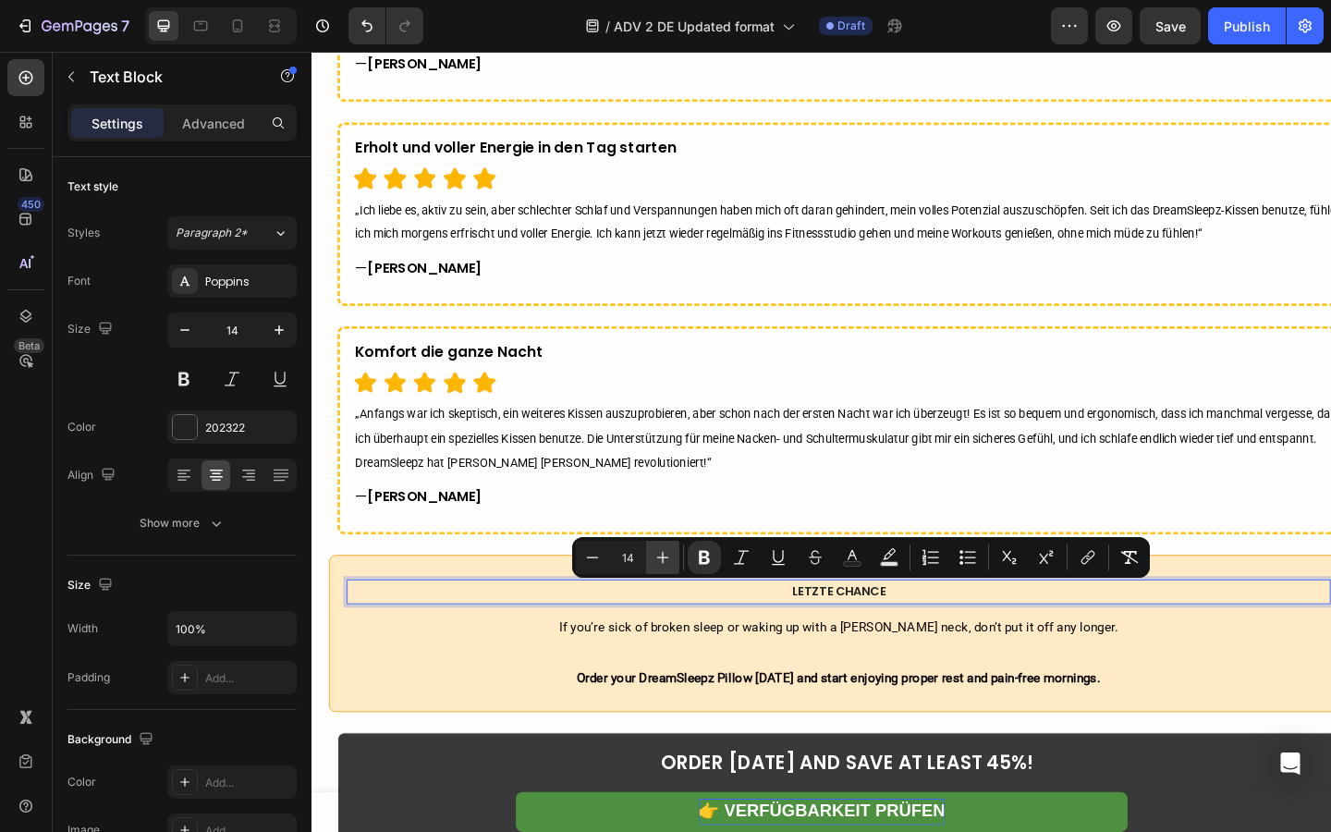
click at [673, 566] on button "Plus" at bounding box center [662, 557] width 33 height 33
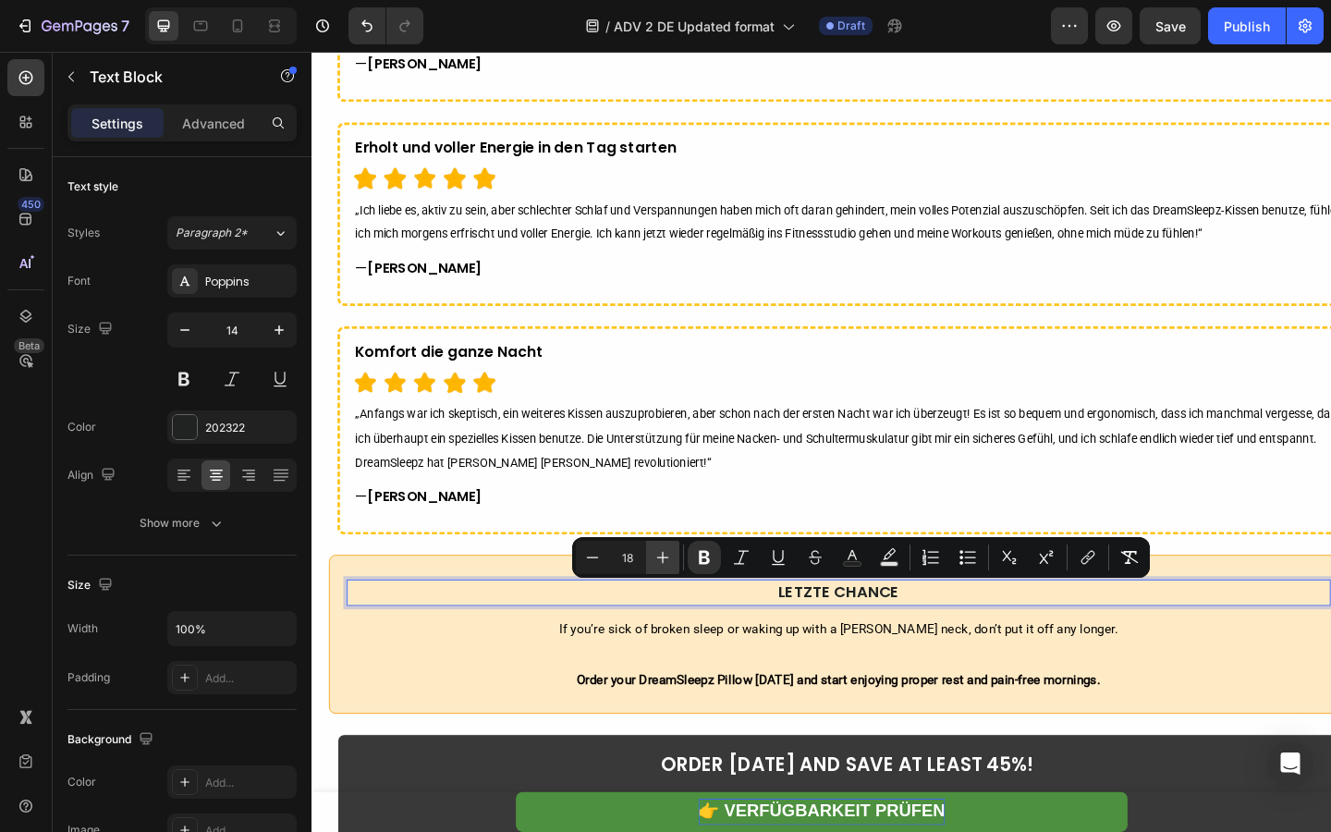
click at [673, 566] on button "Plus" at bounding box center [662, 557] width 33 height 33
type input "22"
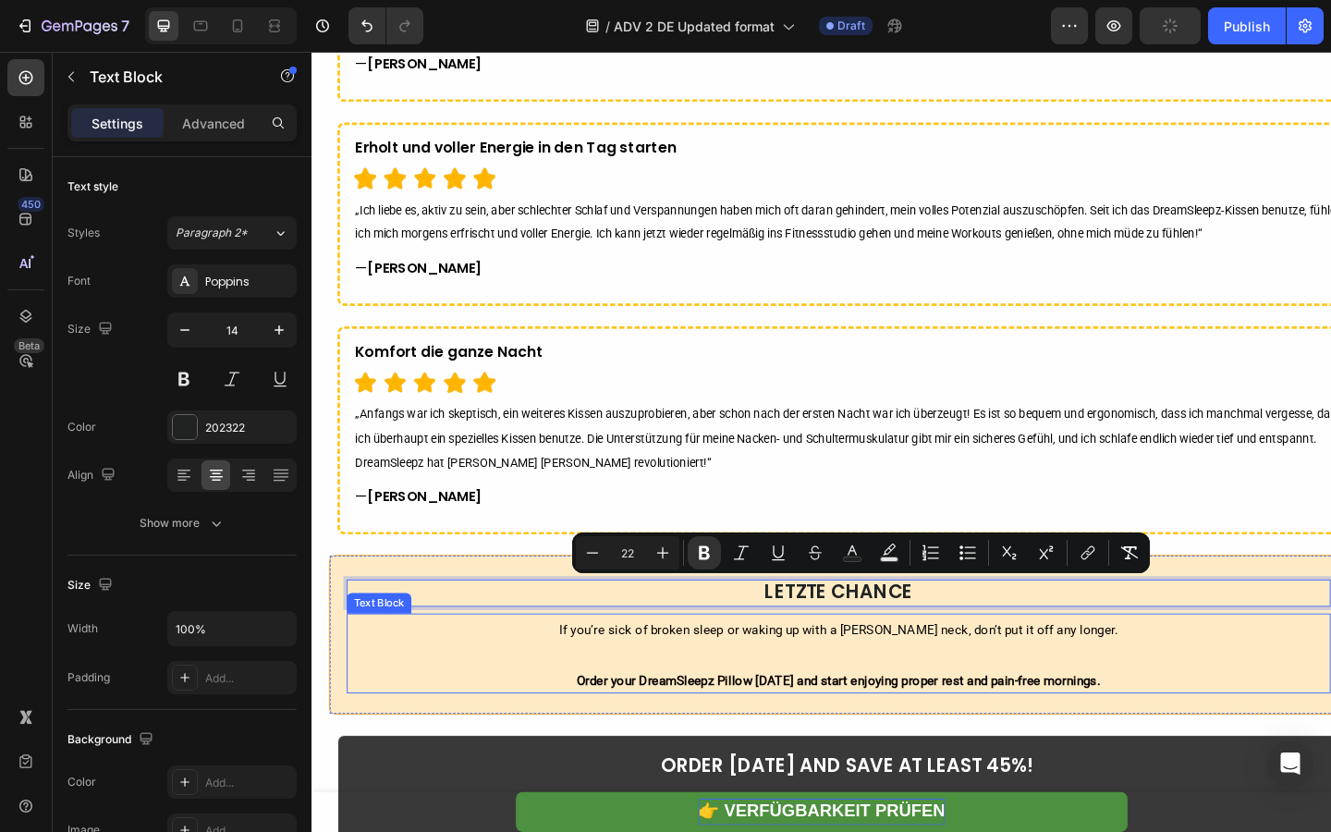
click at [698, 709] on p "Order your DreamSleepz Pillow [DATE] and start enjoying proper rest and pain-fr…" at bounding box center [884, 719] width 1066 height 55
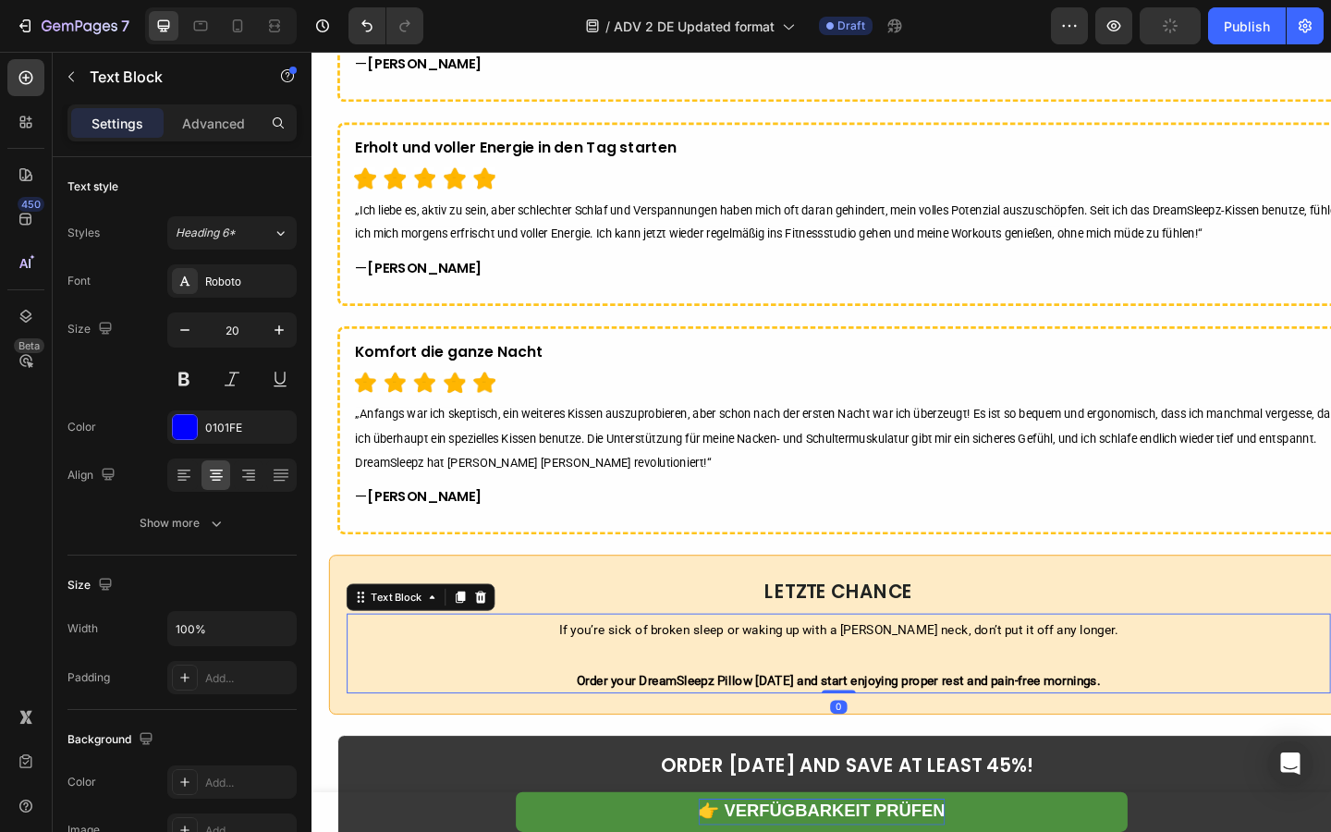
click at [698, 709] on p "Order your DreamSleepz Pillow [DATE] and start enjoying proper rest and pain-fr…" at bounding box center [884, 719] width 1066 height 55
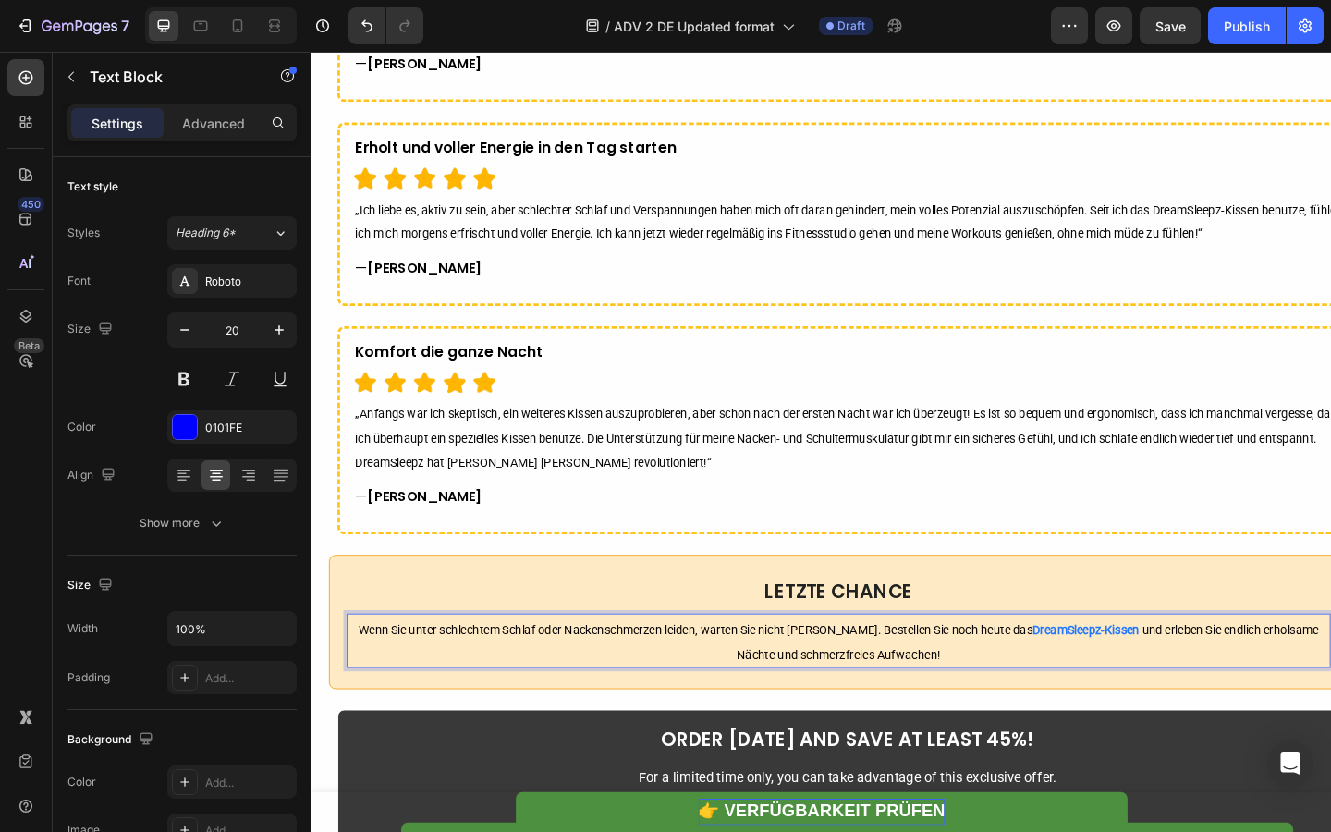
click at [876, 685] on span "Wenn Sie unter schlechtem Schlaf oder Nackenschmerzen leiden, warten Sie nicht …" at bounding box center [725, 680] width 726 height 15
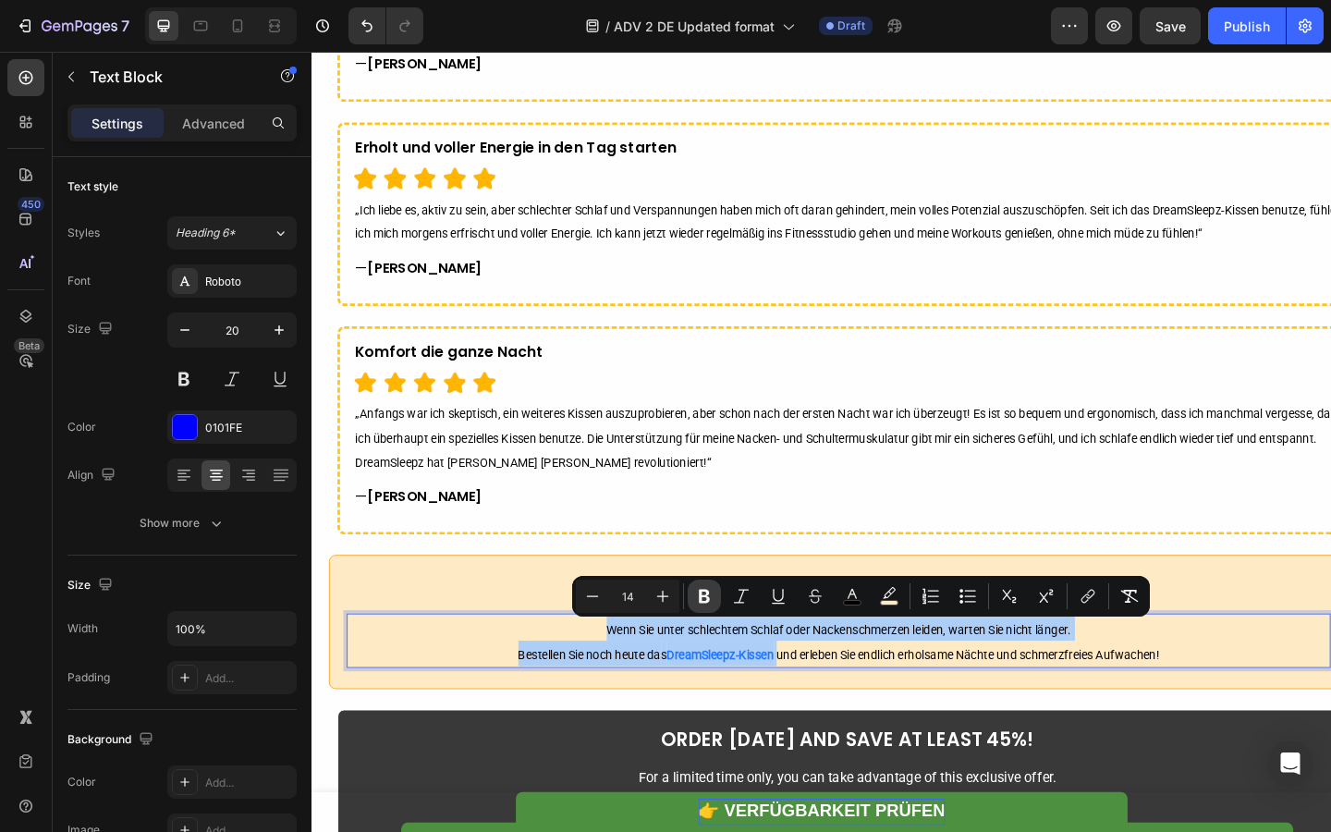
click at [695, 598] on icon "Editor contextual toolbar" at bounding box center [704, 596] width 18 height 18
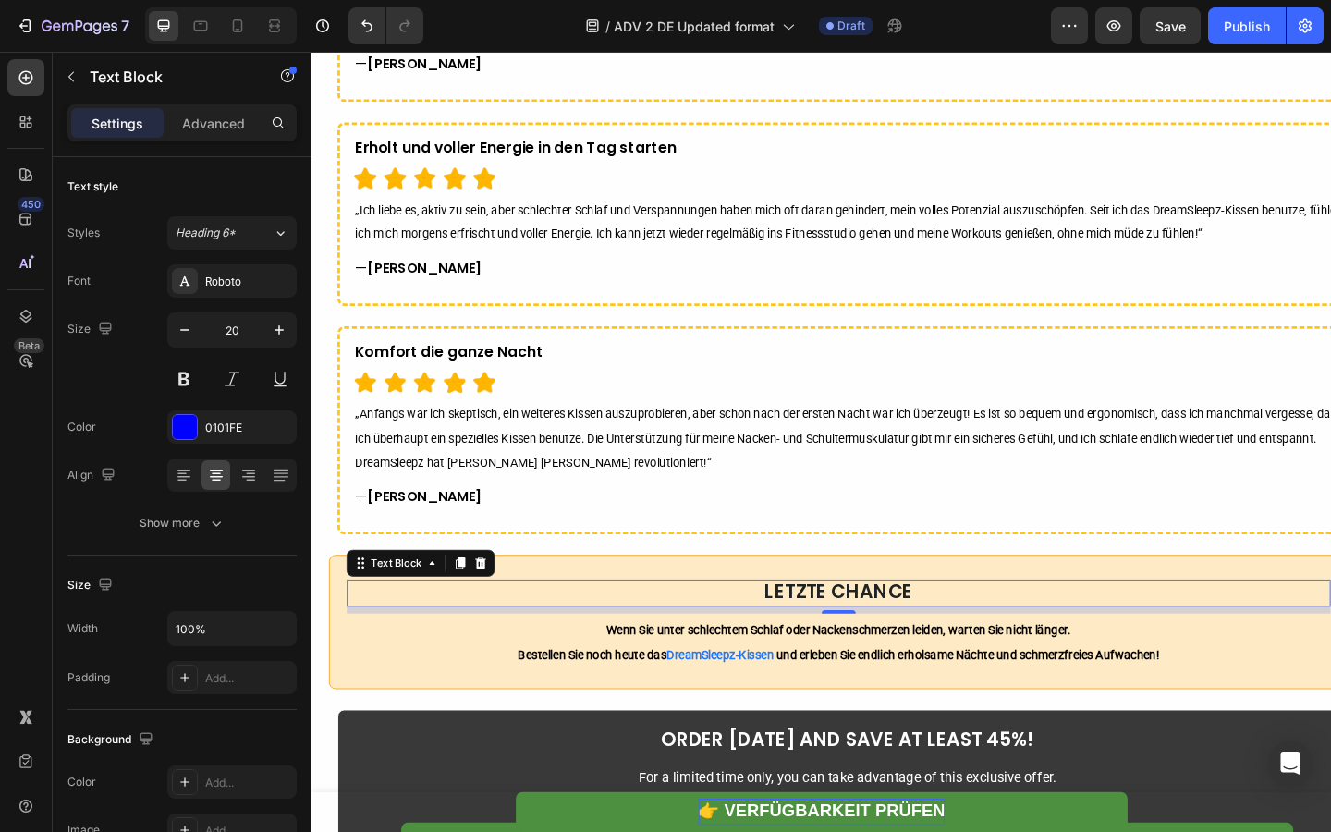
click at [677, 639] on p "LETZTE CHANCE" at bounding box center [884, 640] width 1066 height 26
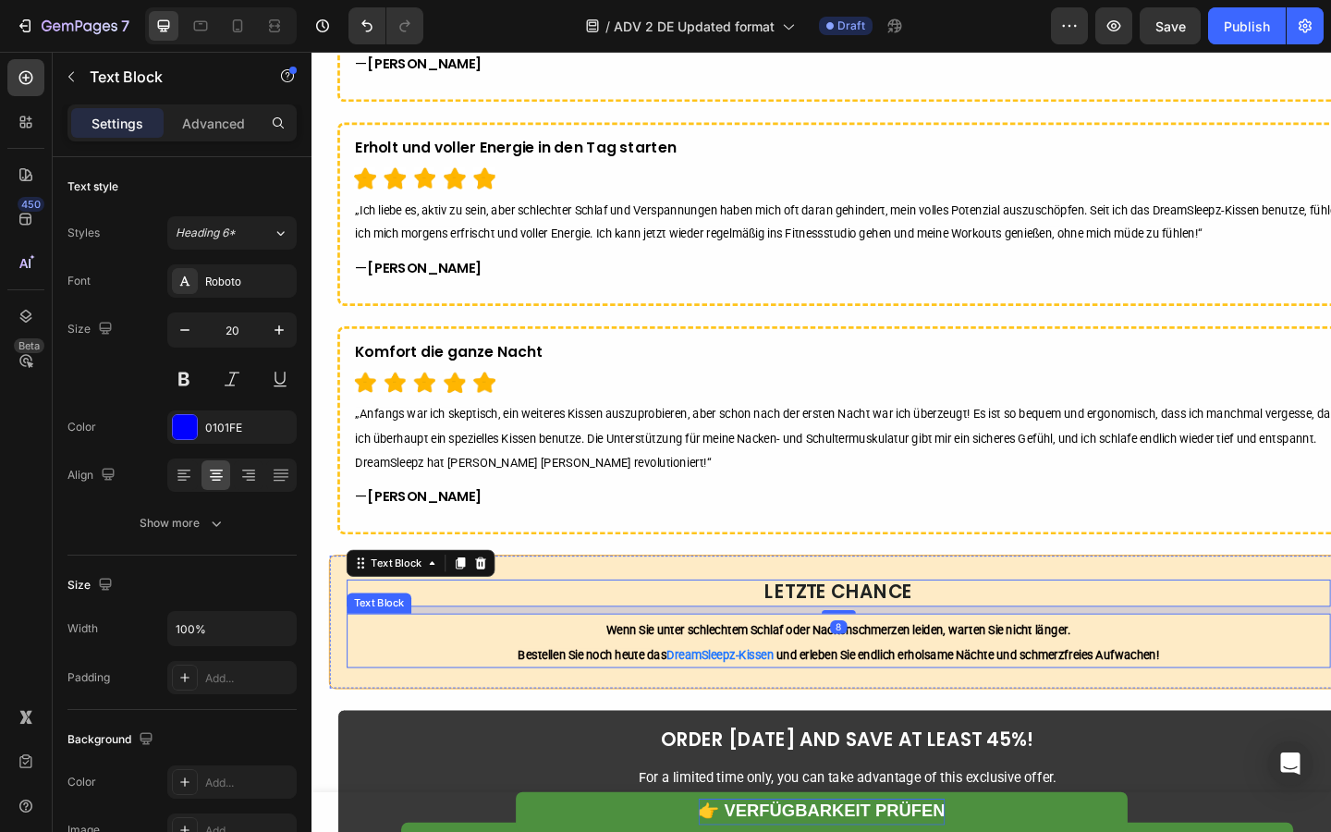
click at [672, 694] on p "Wenn Sie unter schlechtem Schlaf oder Nackenschmerzen leiden, warten Sie nicht …" at bounding box center [884, 691] width 1066 height 55
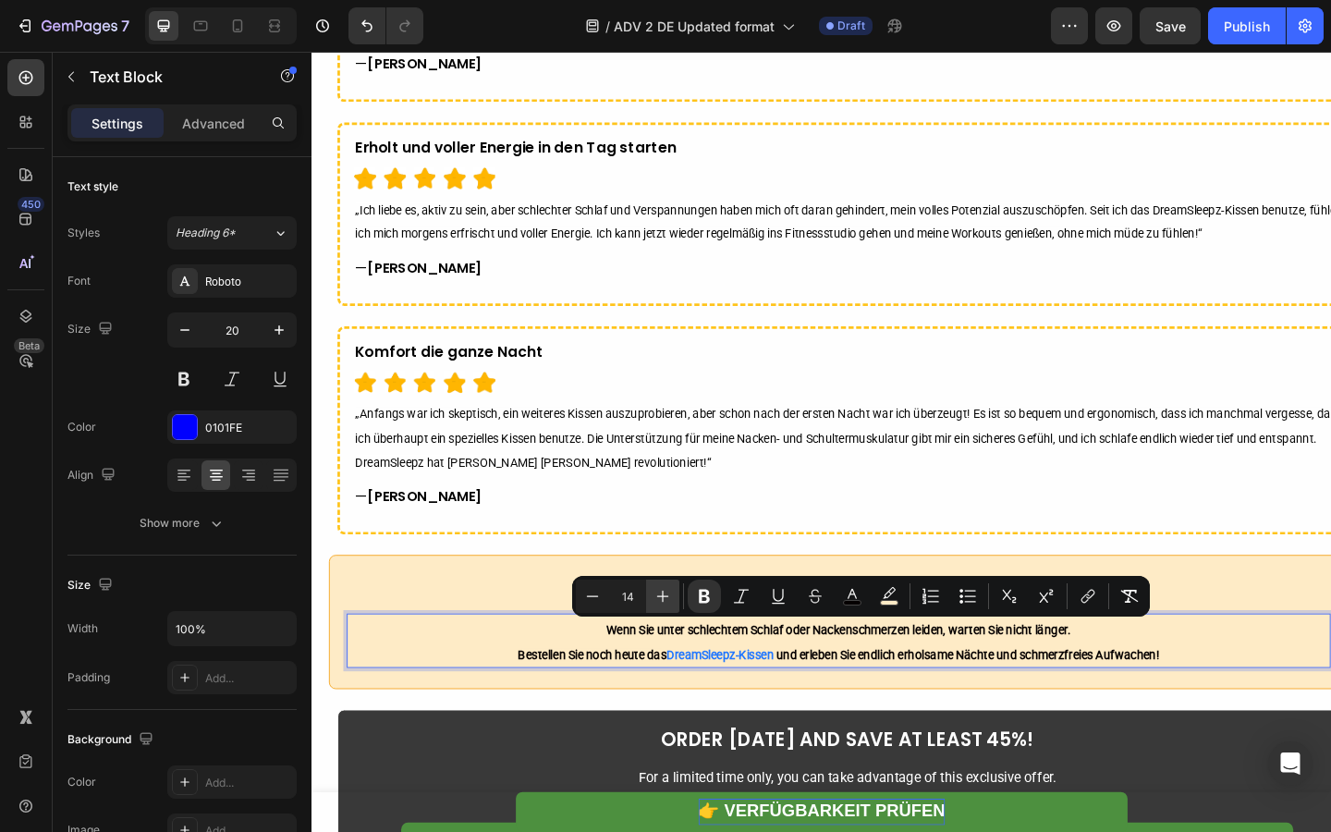
click at [661, 607] on button "Plus" at bounding box center [662, 595] width 33 height 33
type input "16"
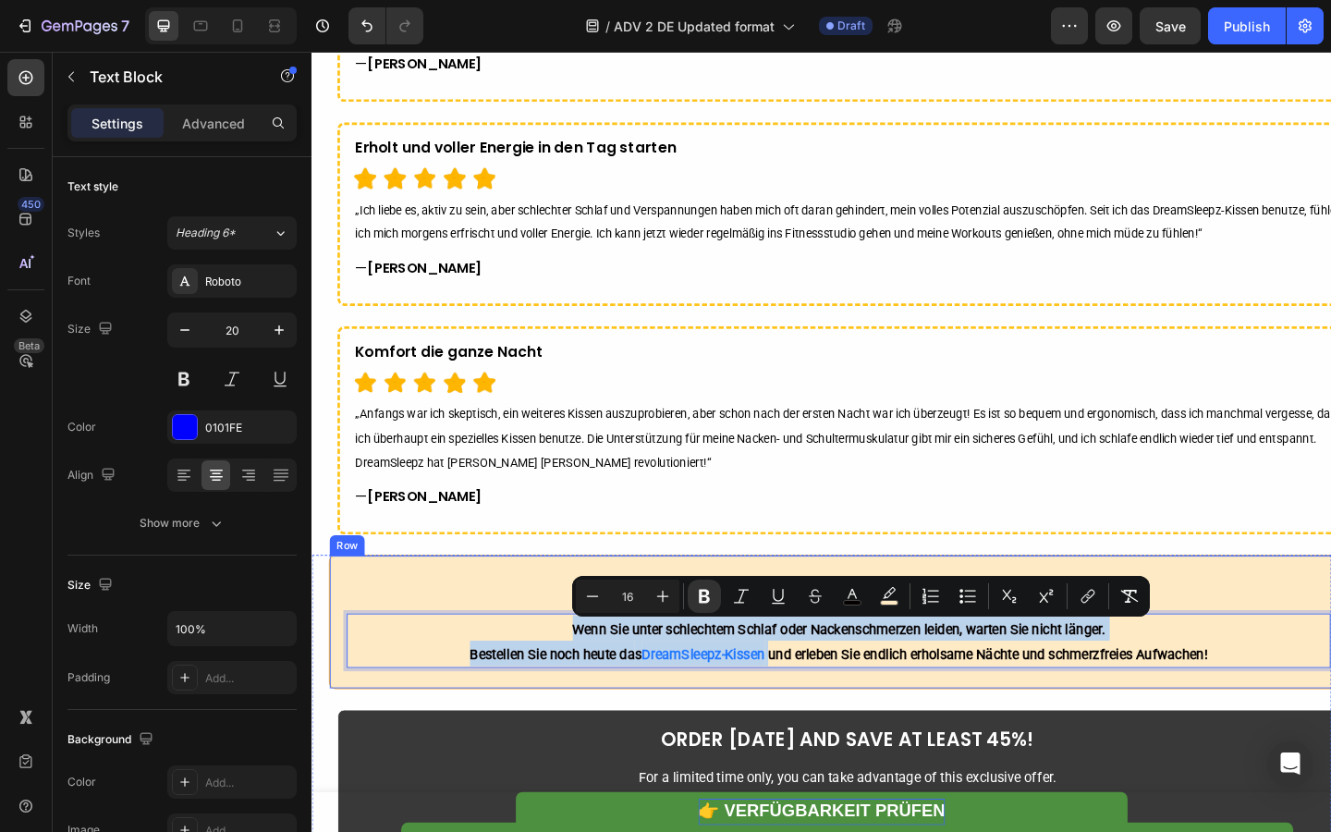
click at [542, 616] on div "LETZTE CHANCE Text Block Wenn Sie unter schlechtem Schlaf oder Nackenschmerzen …" at bounding box center [884, 672] width 1109 height 146
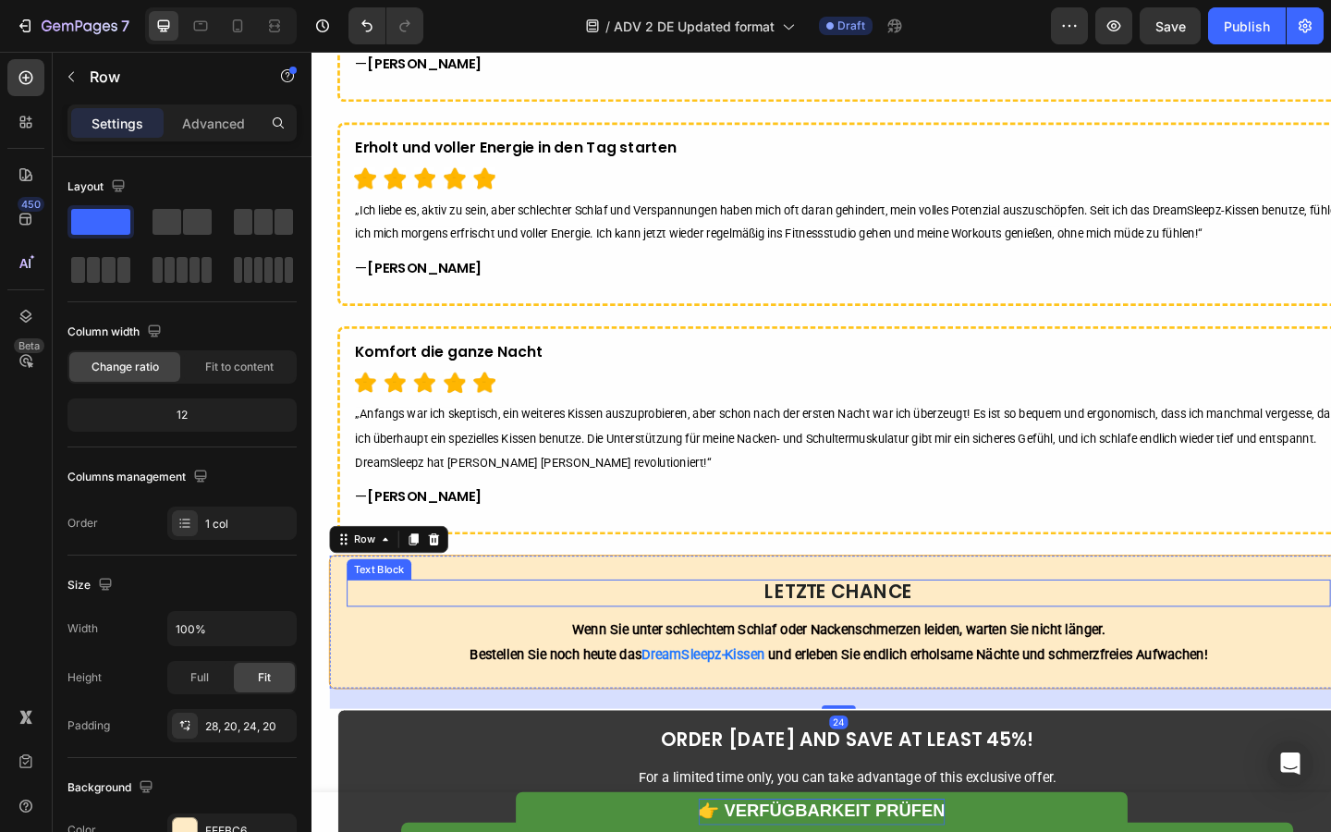
scroll to position [7240, 0]
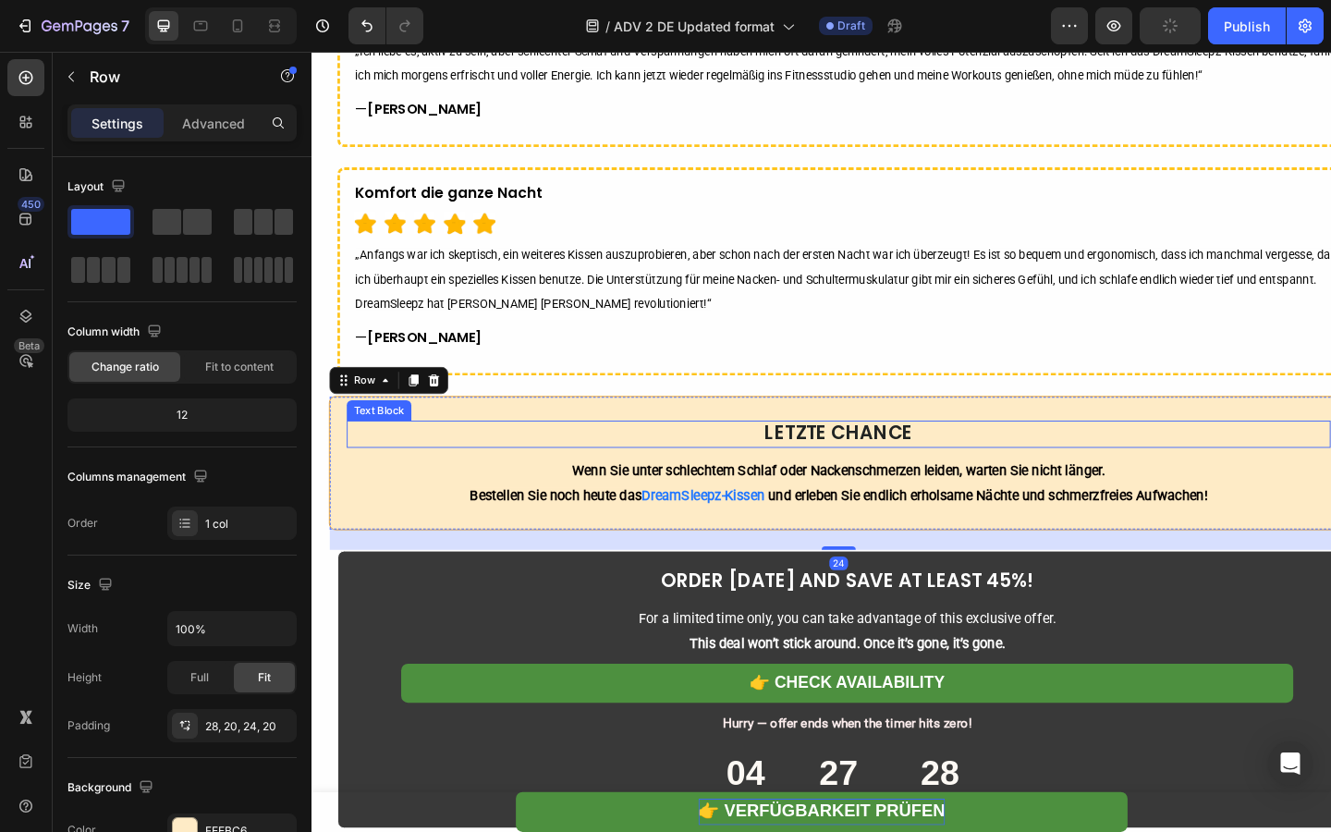
click at [811, 468] on strong "LETZTE CHANCE" at bounding box center [884, 466] width 161 height 29
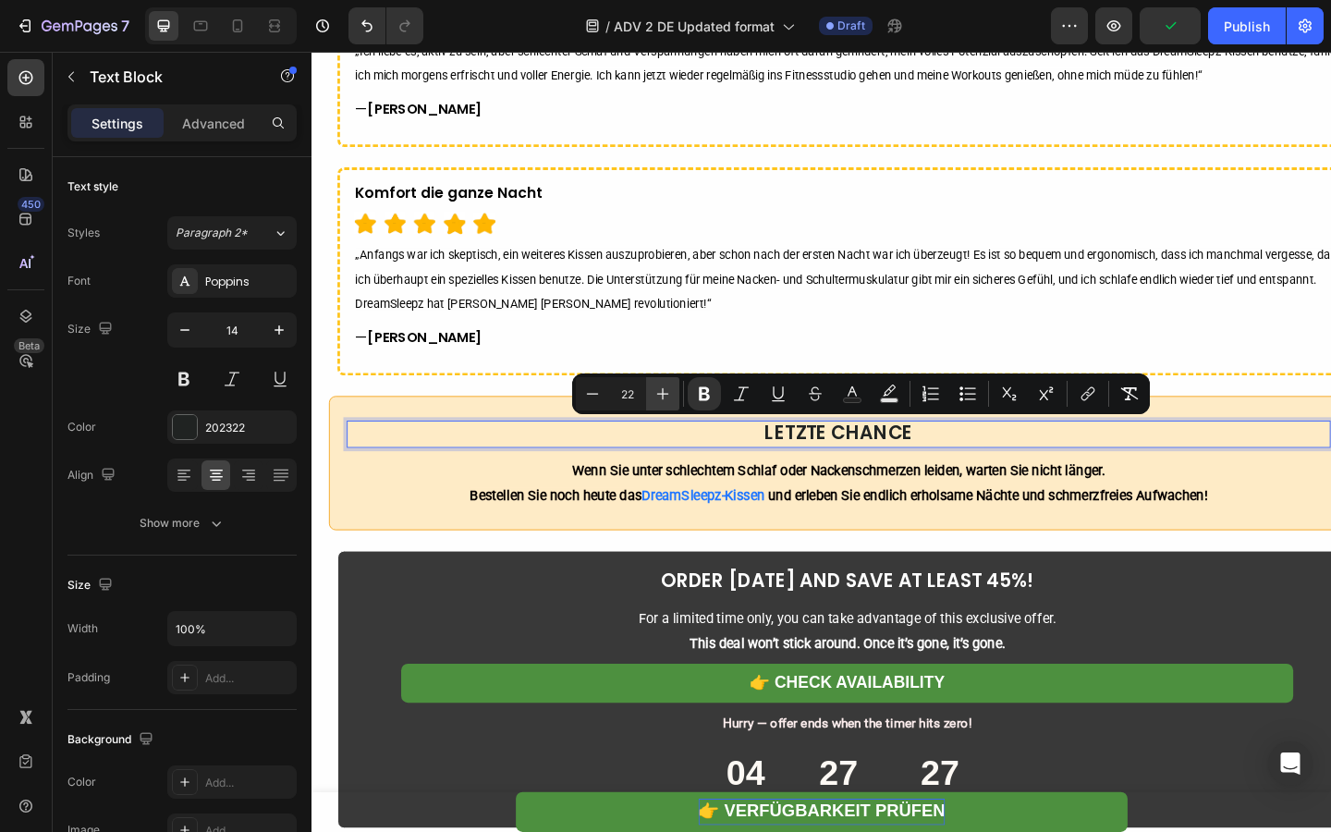
click at [672, 397] on button "Plus" at bounding box center [662, 393] width 33 height 33
type input "23"
click at [646, 475] on p "LETZTE CHANCE" at bounding box center [884, 468] width 1066 height 26
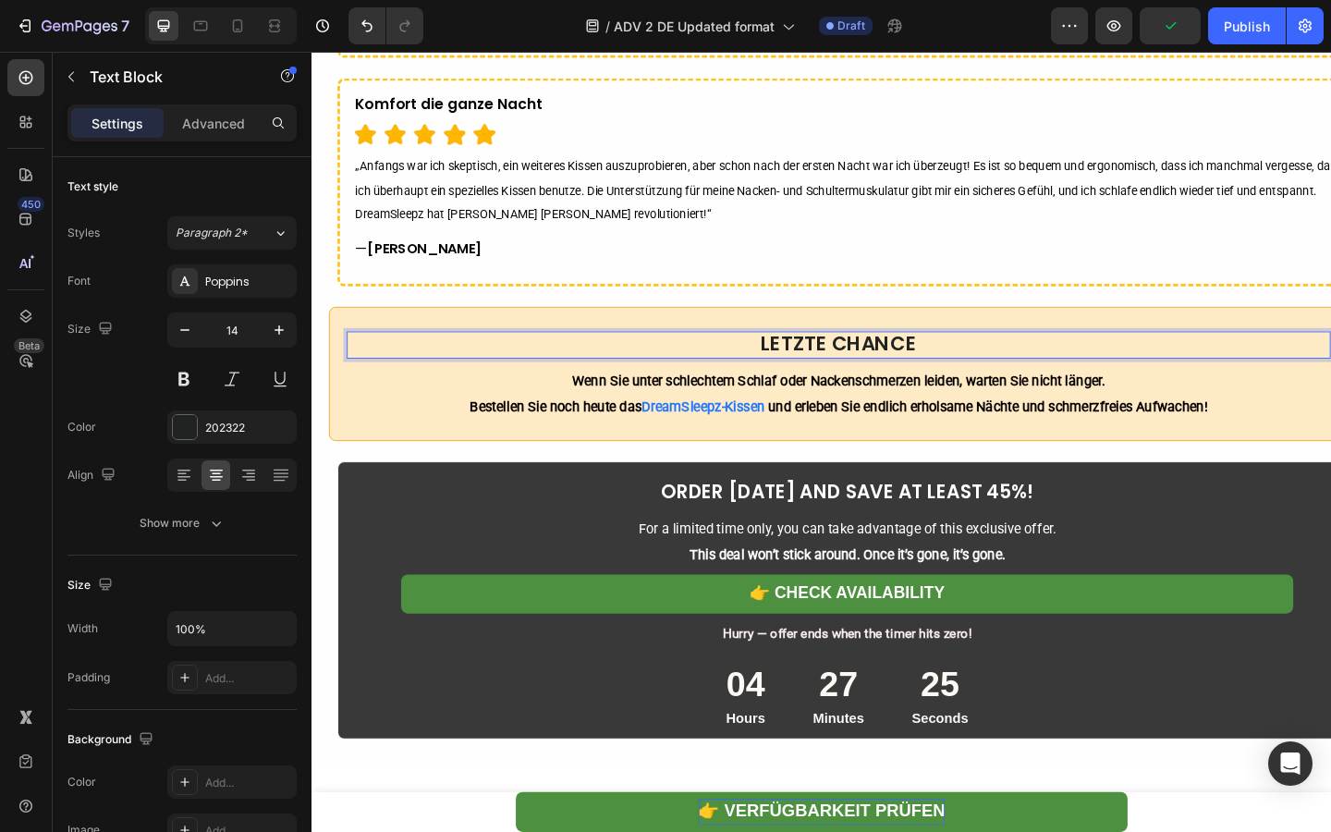
scroll to position [7359, 0]
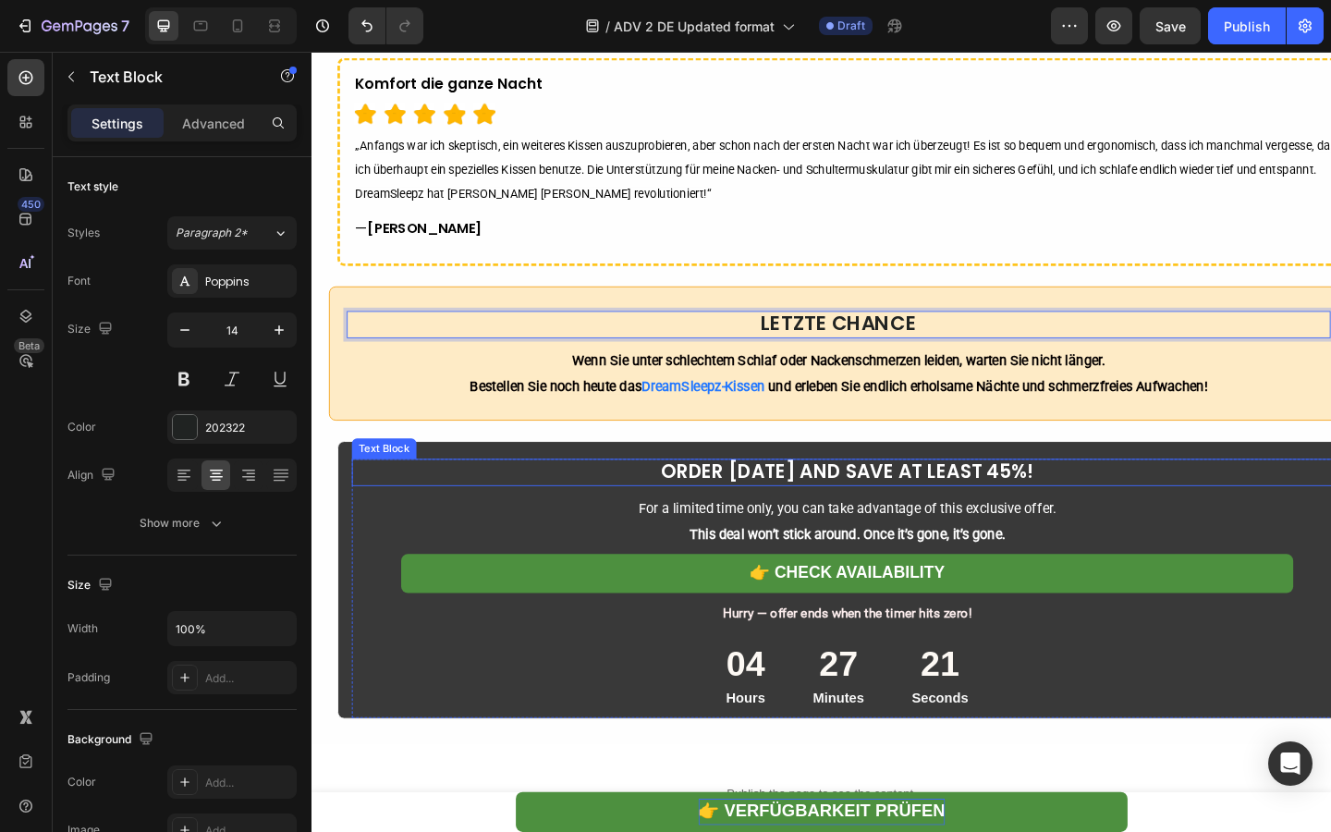
click at [752, 507] on strong "ORDER [DATE] AND SAVE AT LEAST 45%!" at bounding box center [893, 507] width 405 height 29
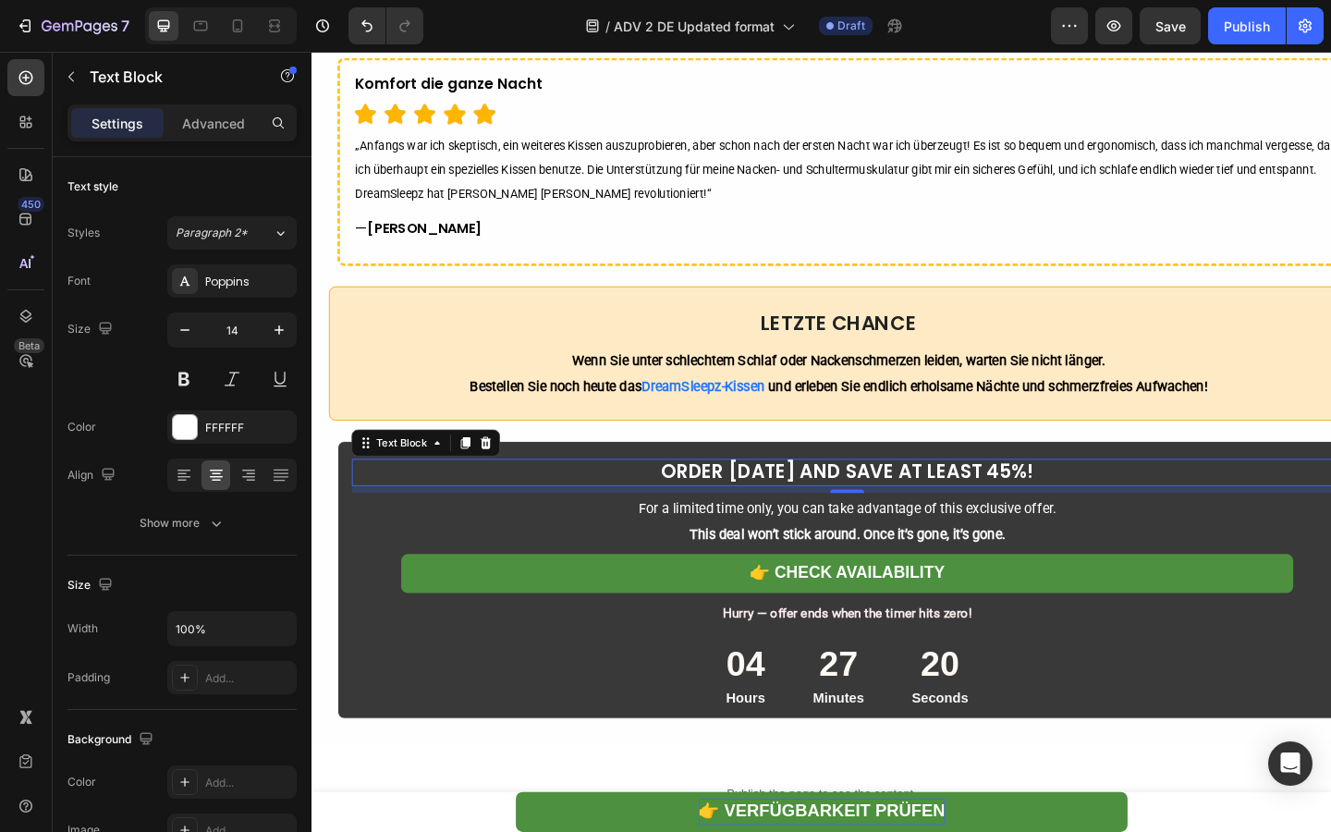
click at [752, 507] on strong "ORDER [DATE] AND SAVE AT LEAST 45%!" at bounding box center [893, 507] width 405 height 29
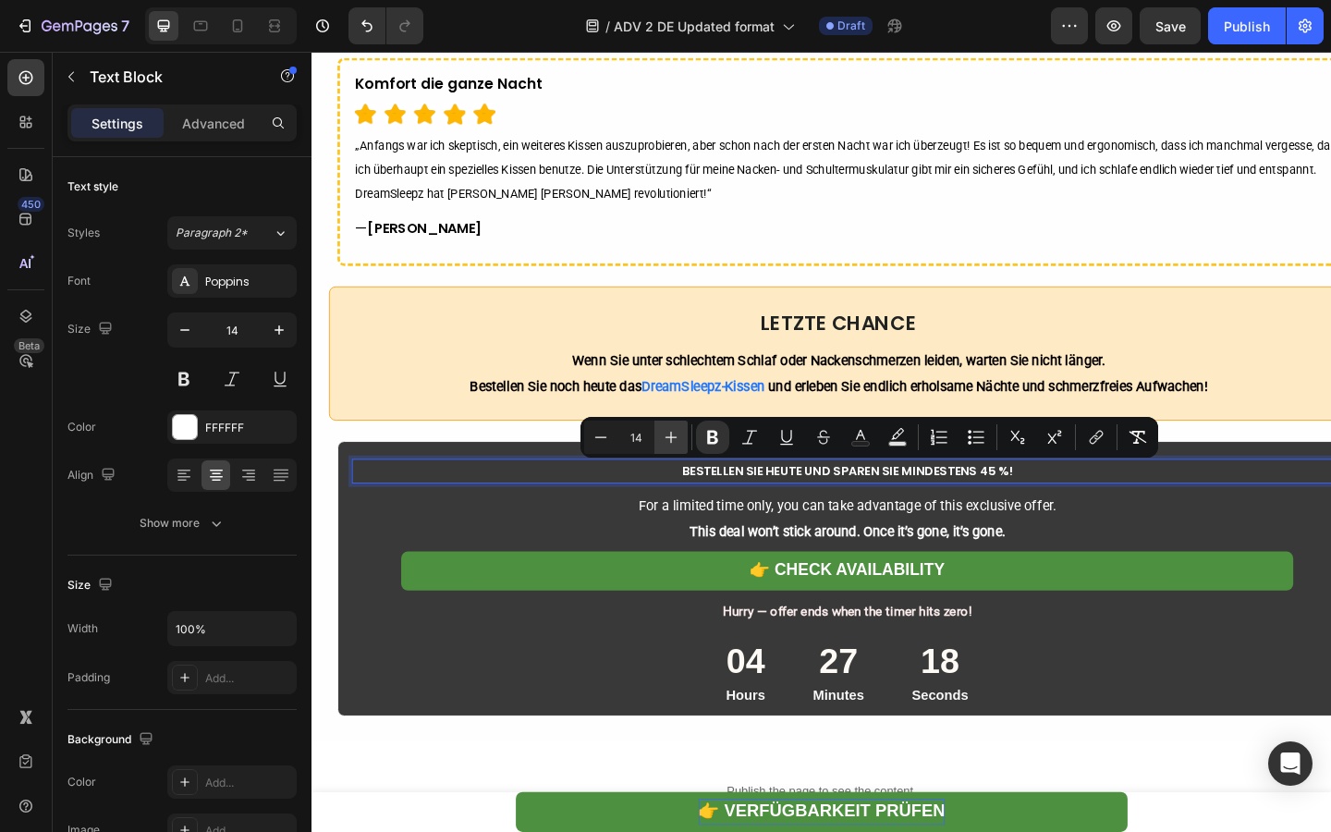
click at [678, 431] on icon "Editor contextual toolbar" at bounding box center [671, 437] width 18 height 18
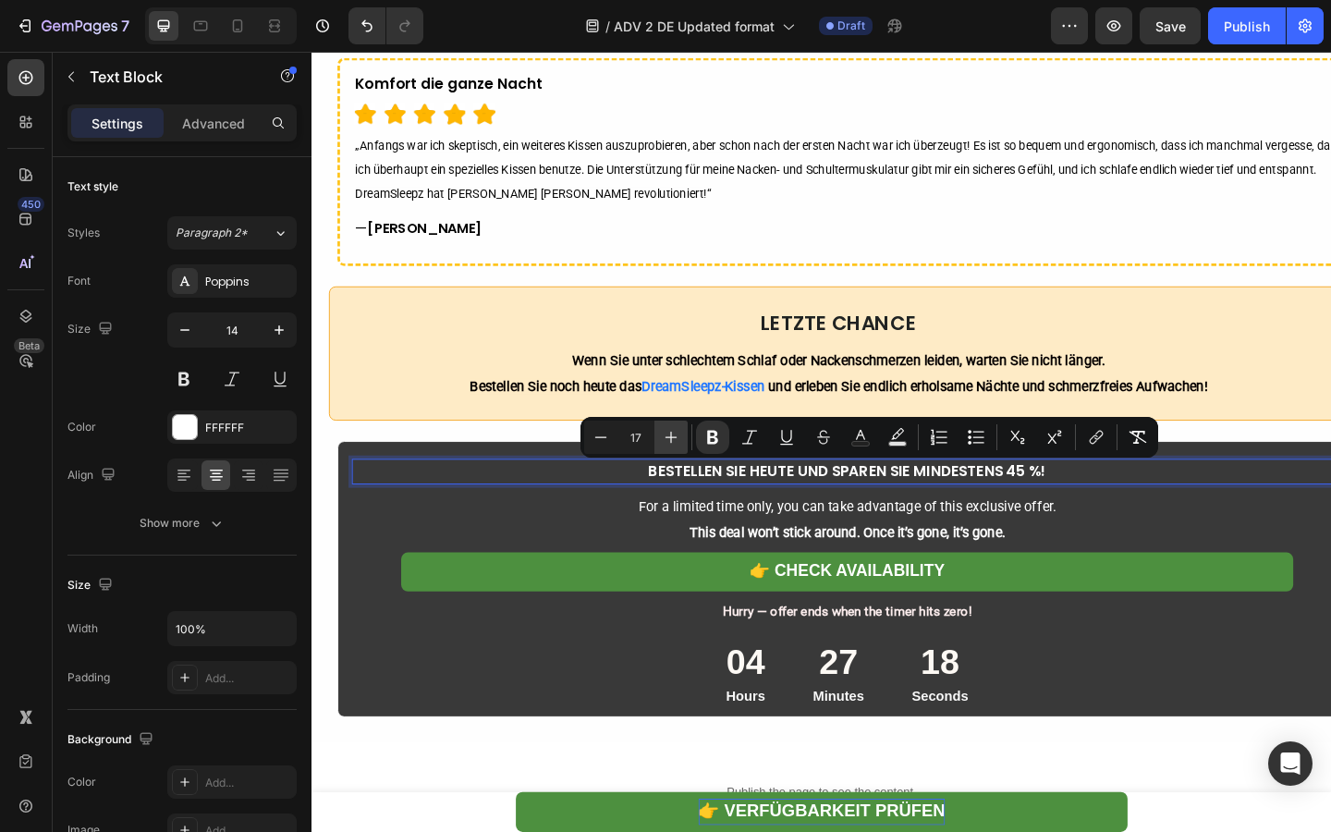
click at [678, 431] on icon "Editor contextual toolbar" at bounding box center [671, 437] width 18 height 18
type input "18"
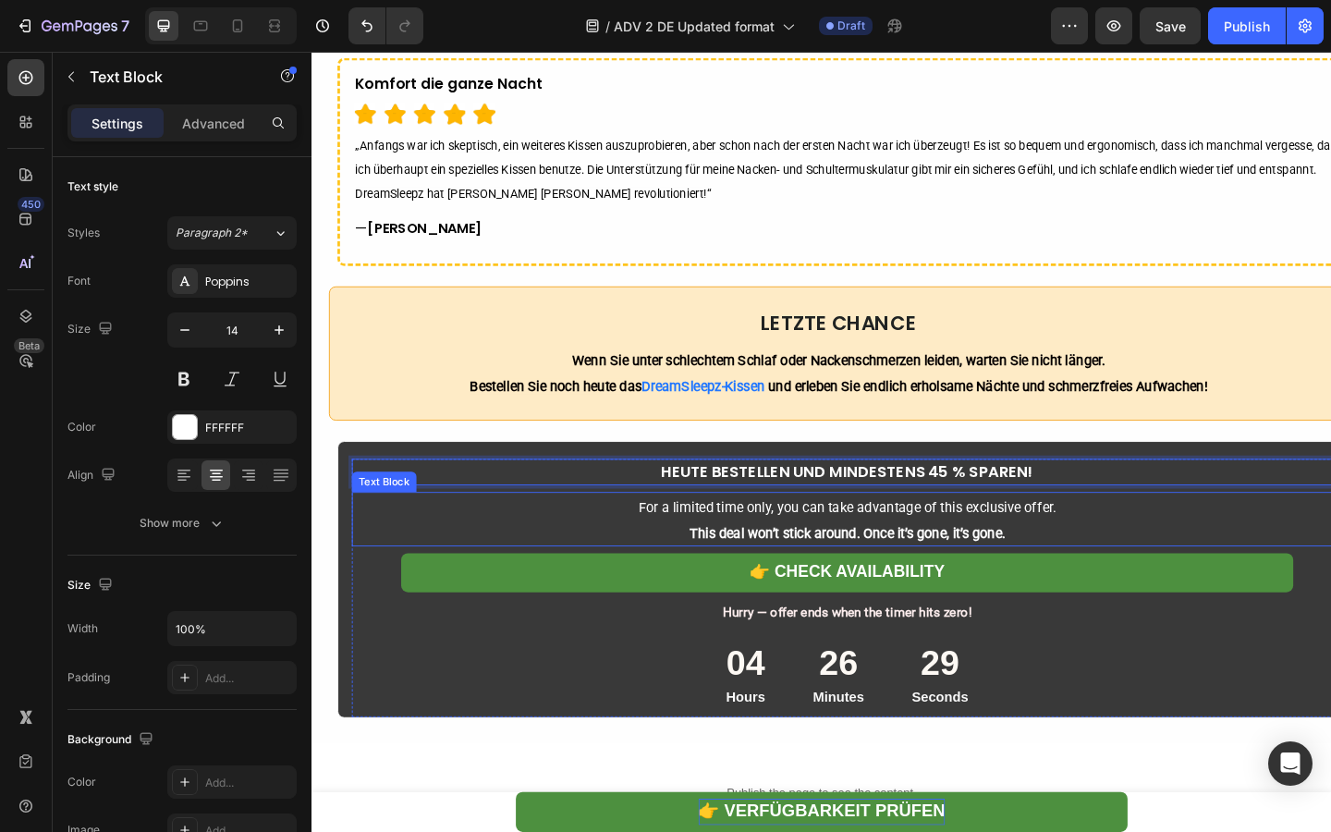
click at [721, 555] on span "For a limited time only, you can take advantage of this exclusive offer." at bounding box center [894, 548] width 454 height 18
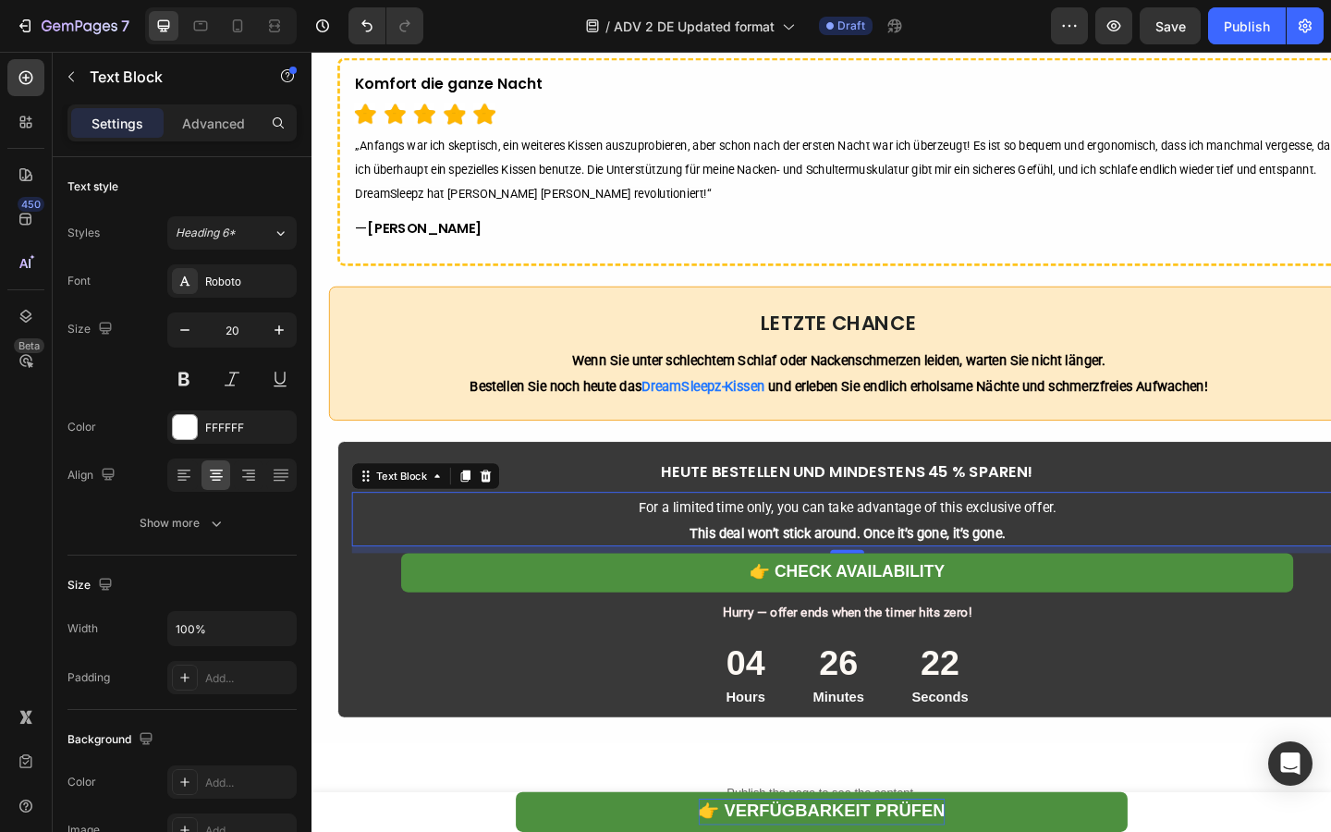
click at [759, 554] on span "For a limited time only, you can take advantage of this exclusive offer." at bounding box center [894, 548] width 454 height 18
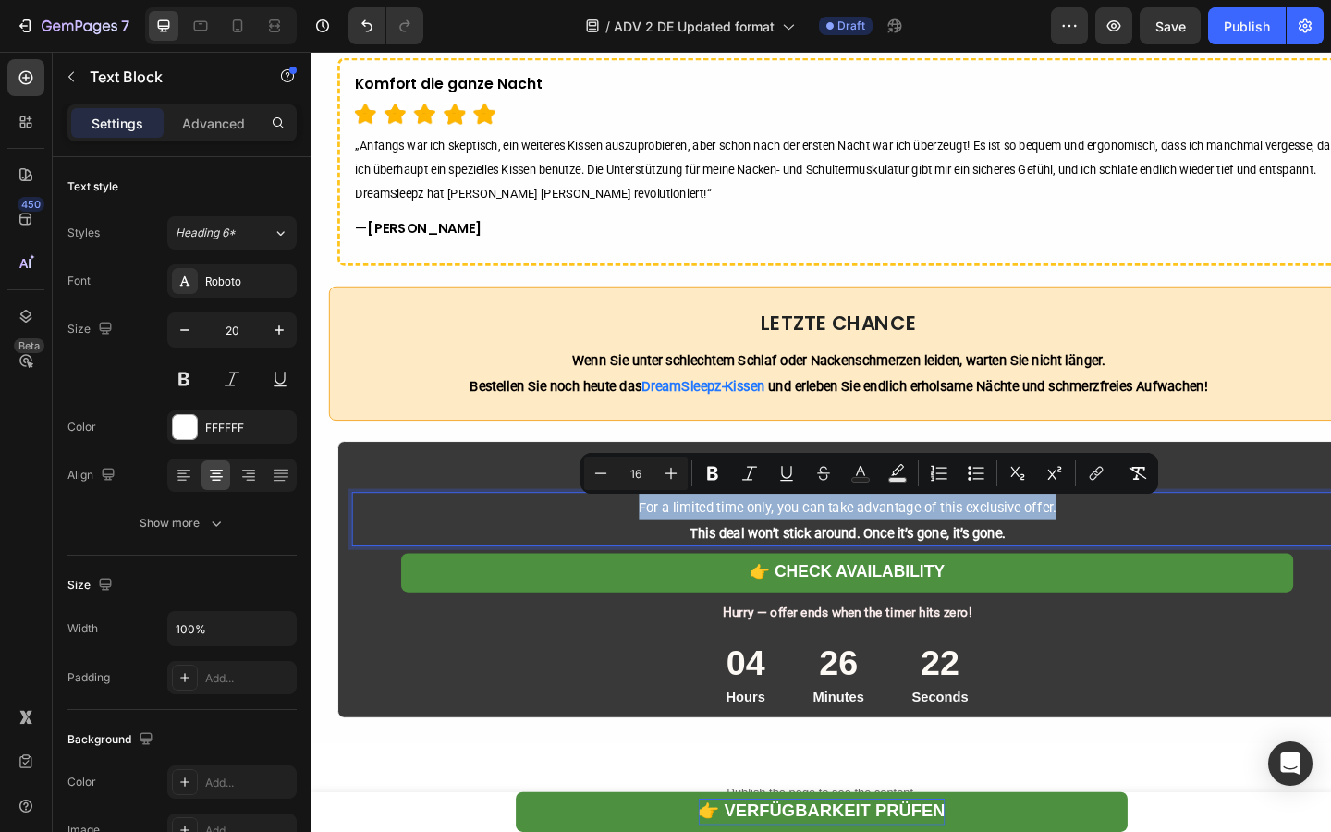
type input "14"
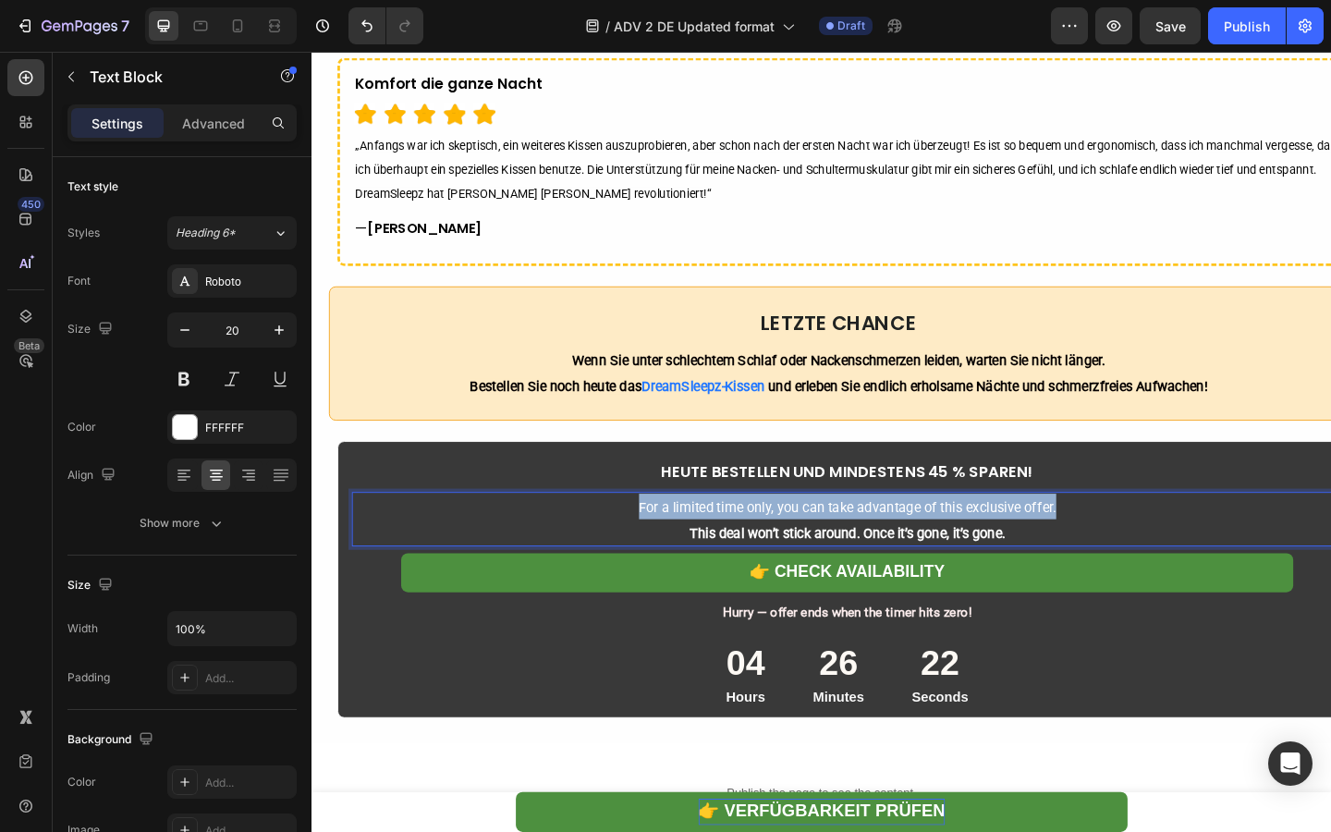
scroll to position [7361, 0]
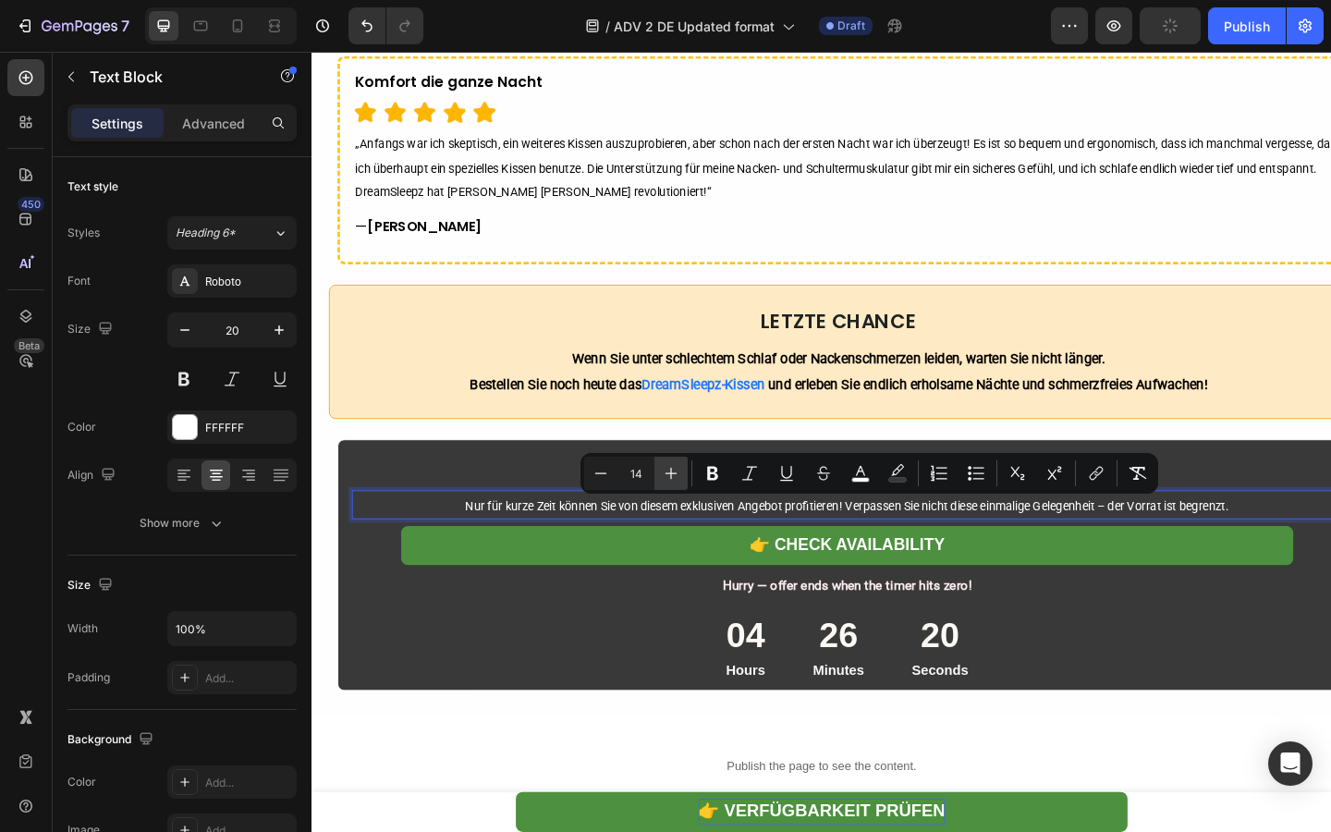
click at [668, 469] on icon "Editor contextual toolbar" at bounding box center [671, 473] width 18 height 18
type input "16"
click at [895, 547] on span "Nur für kurze Zeit können Sie von diesem exklusiven Angebot profitieren! Verpas…" at bounding box center [894, 546] width 953 height 18
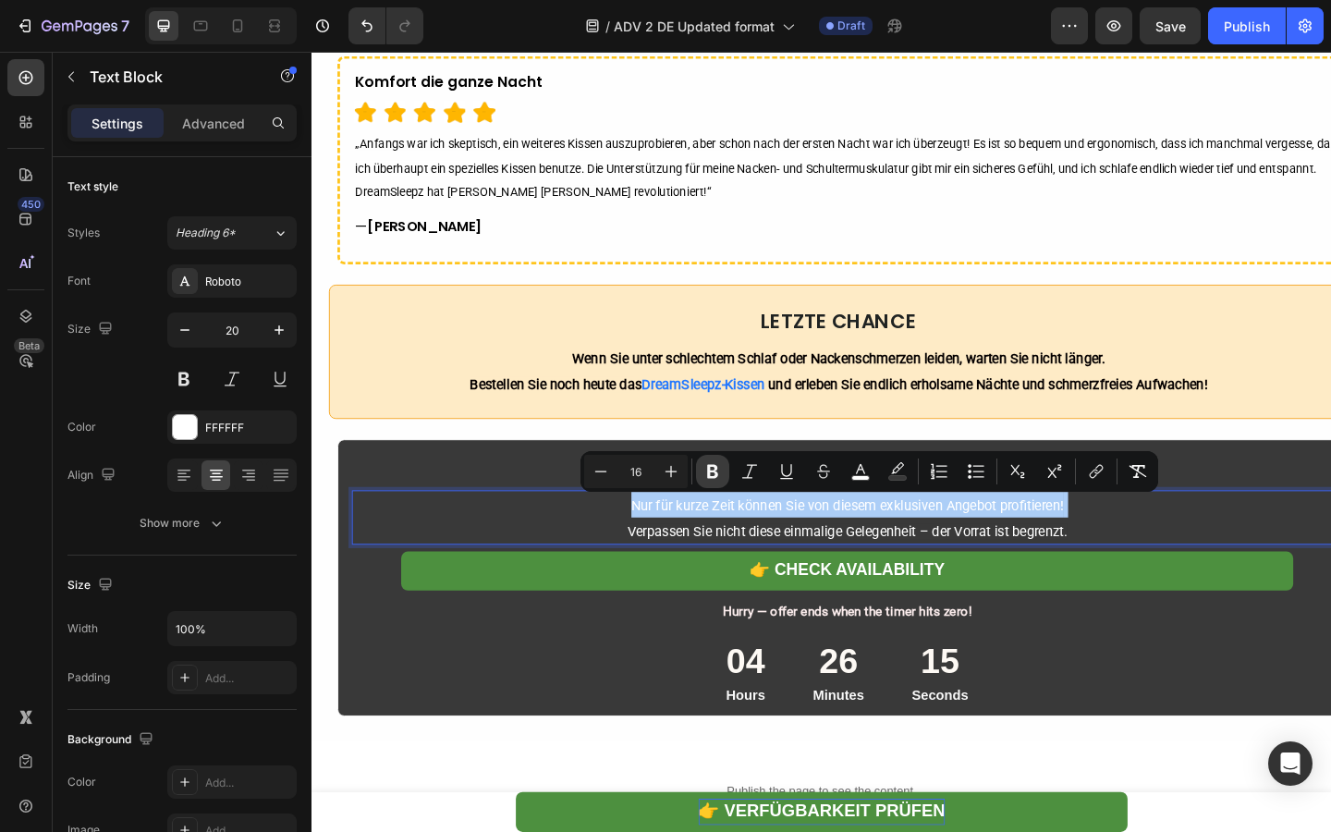
click at [709, 476] on icon "Editor contextual toolbar" at bounding box center [712, 472] width 11 height 14
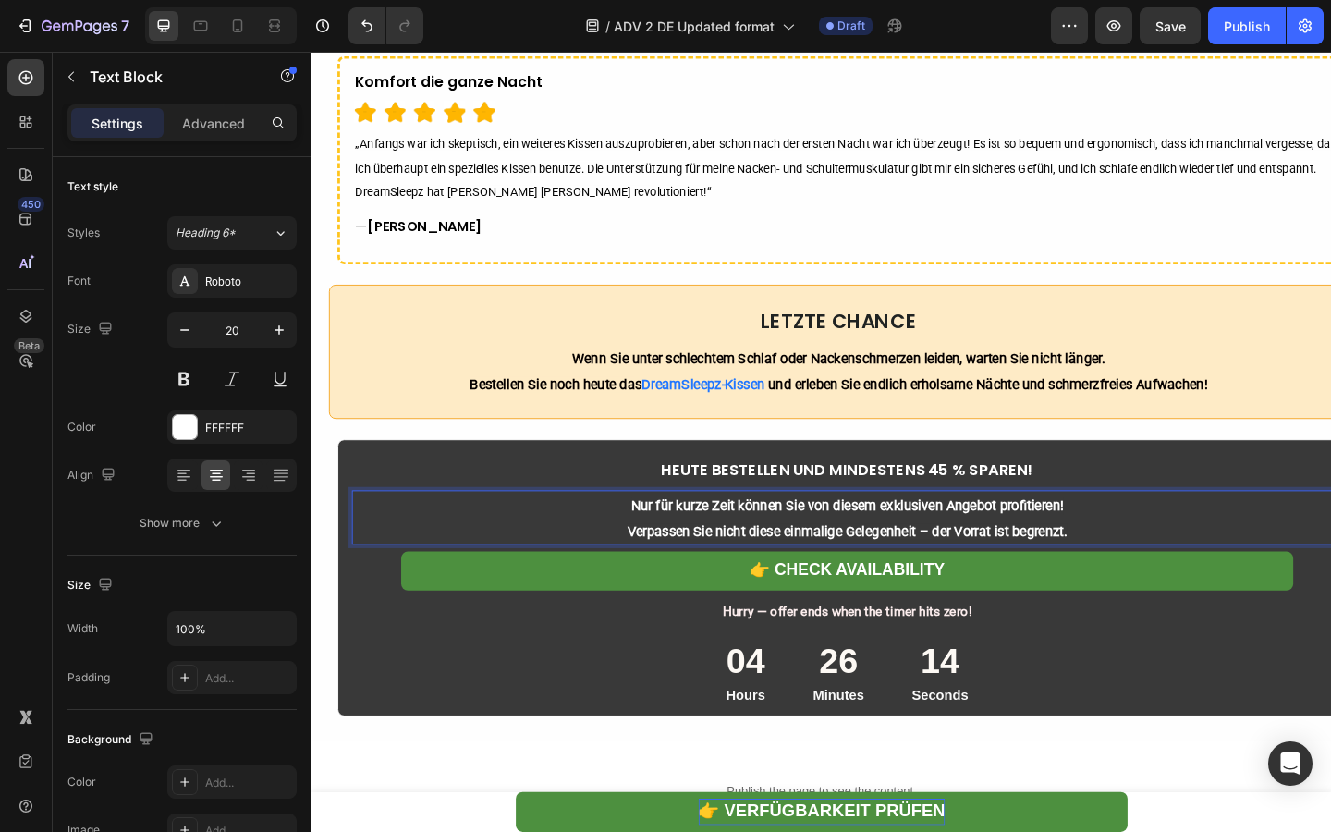
drag, startPoint x: 623, startPoint y: 544, endPoint x: 558, endPoint y: 570, distance: 69.7
click at [558, 570] on p "Nur für kurze Zeit können Sie von diesem exklusiven Angebot profitieren! Verpas…" at bounding box center [894, 557] width 1074 height 55
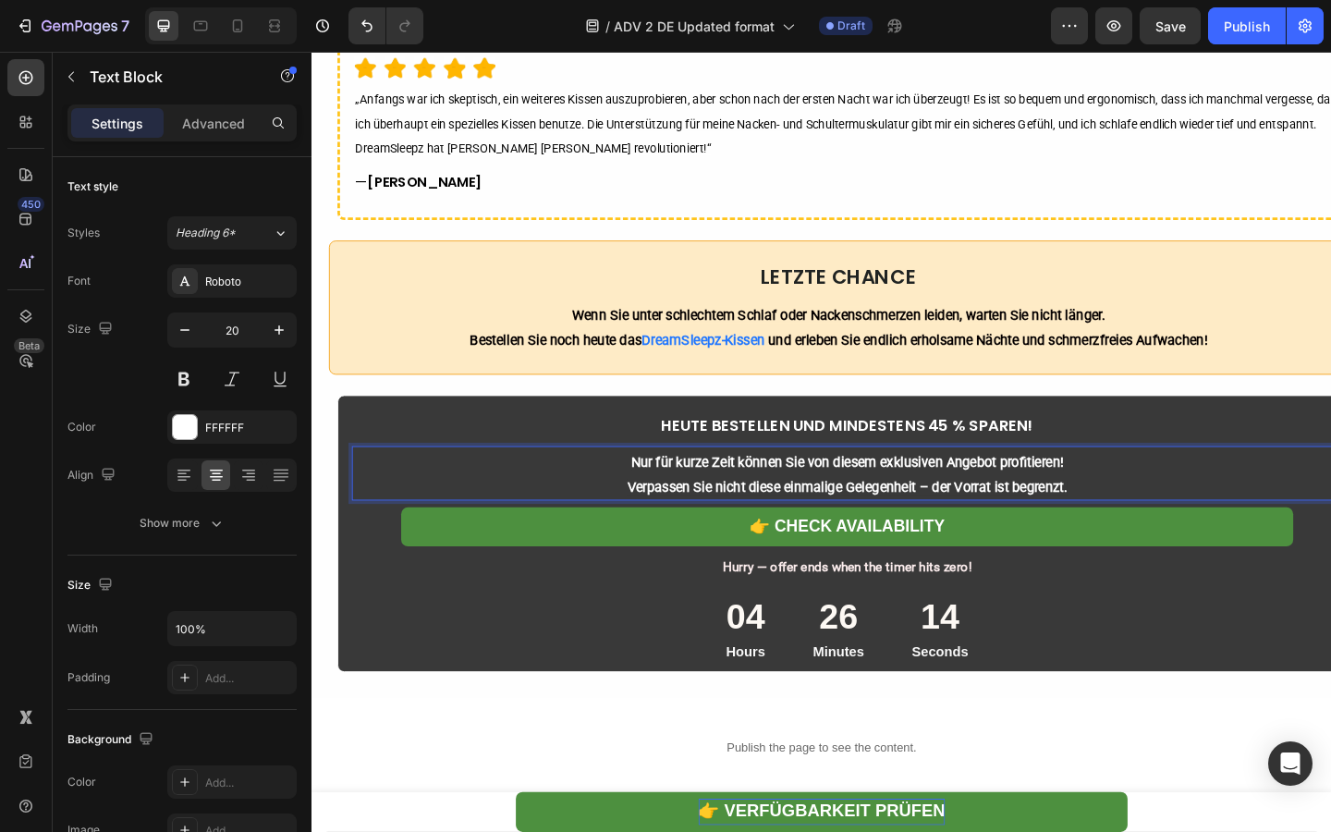
scroll to position [7412, 0]
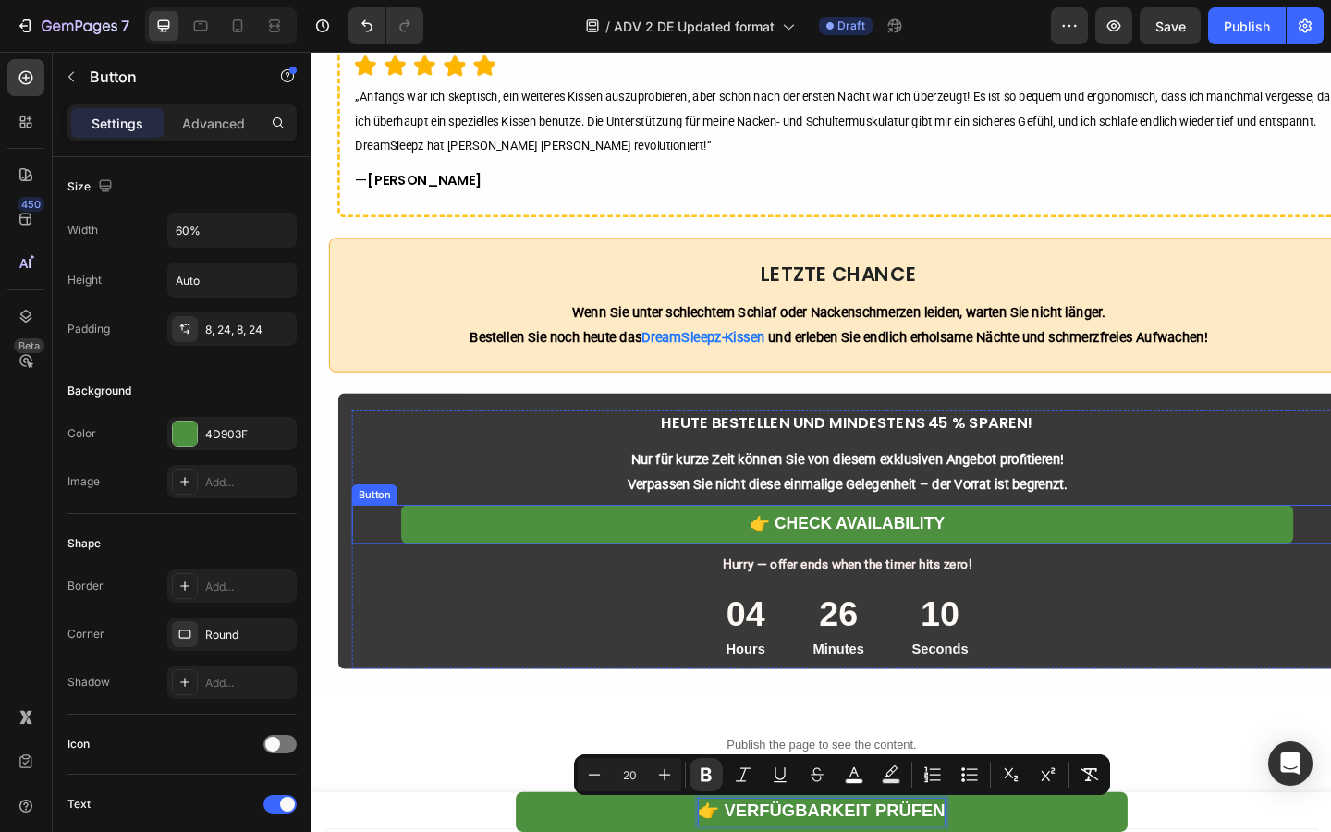
click at [893, 553] on link "👉 Check Availability" at bounding box center [892, 565] width 969 height 43
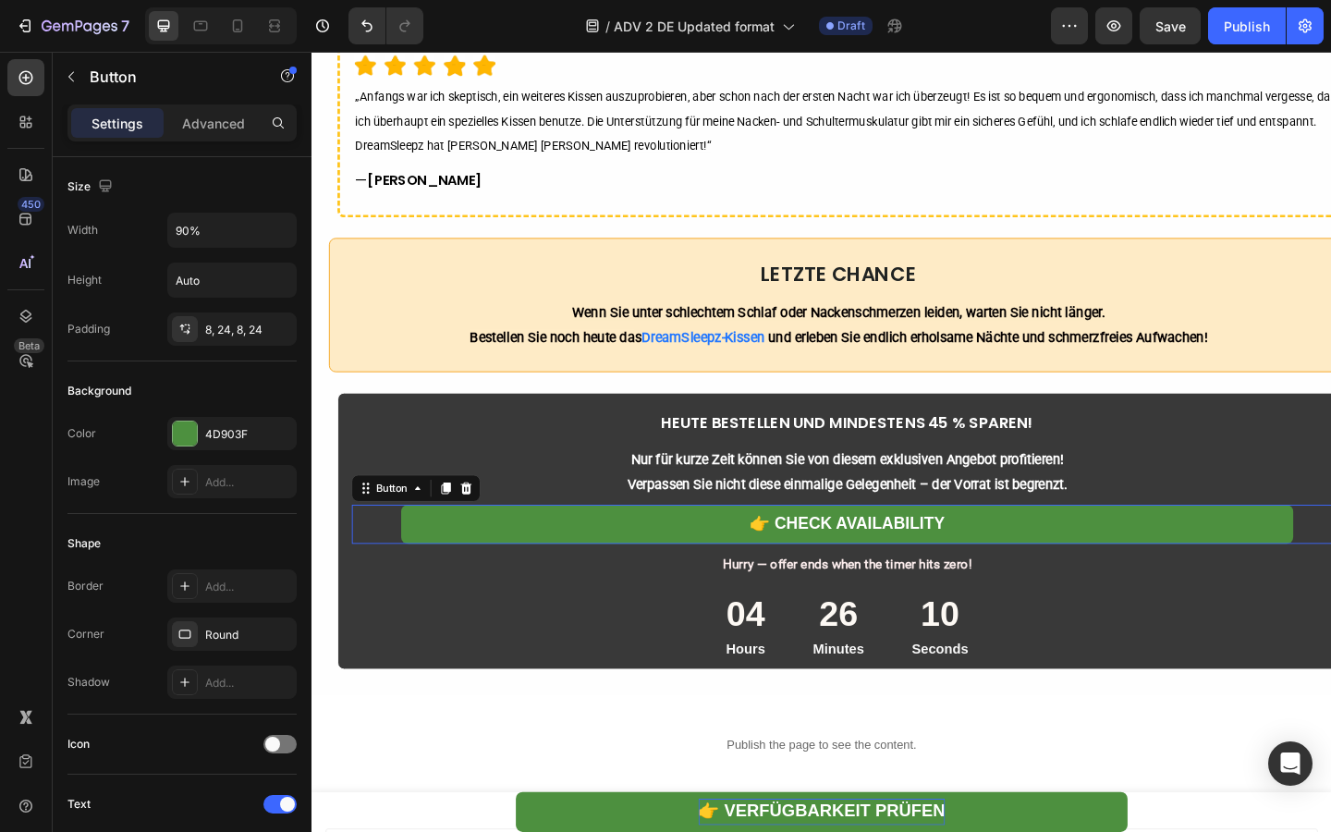
click at [893, 553] on link "👉 Check Availability" at bounding box center [892, 565] width 969 height 43
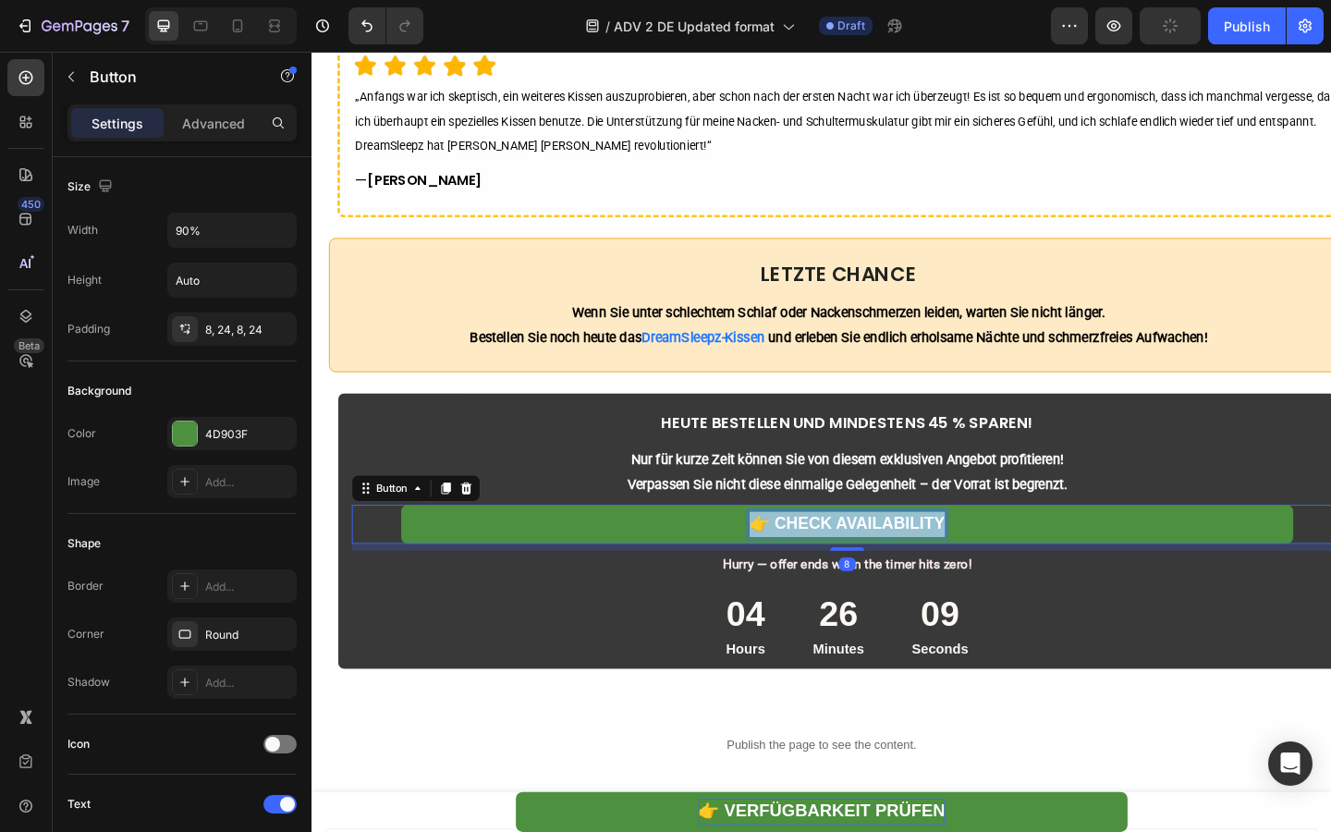
click at [876, 564] on strong "👉 Check Availability" at bounding box center [893, 563] width 212 height 19
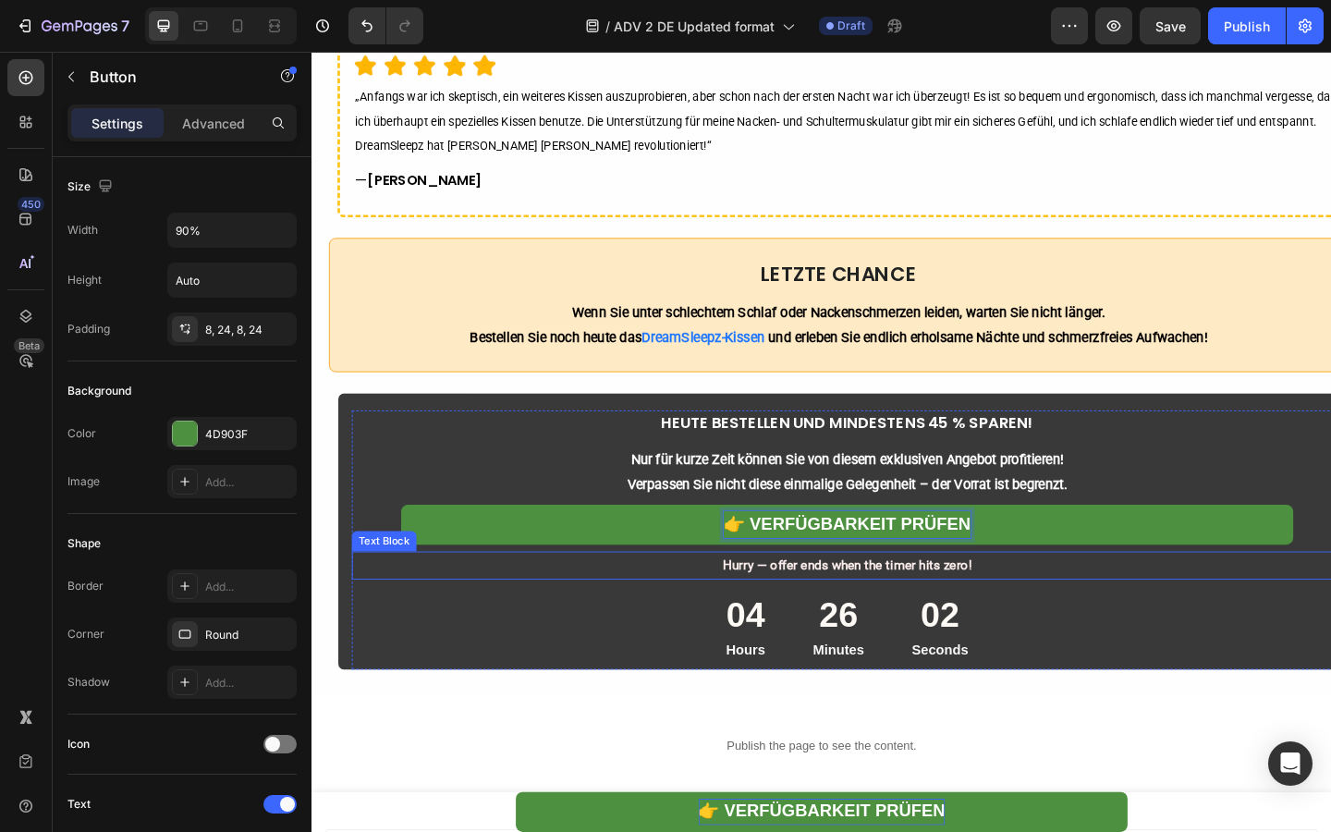
click at [786, 614] on strong "Hurry — offer ends when the timer hits zero!" at bounding box center [894, 610] width 271 height 17
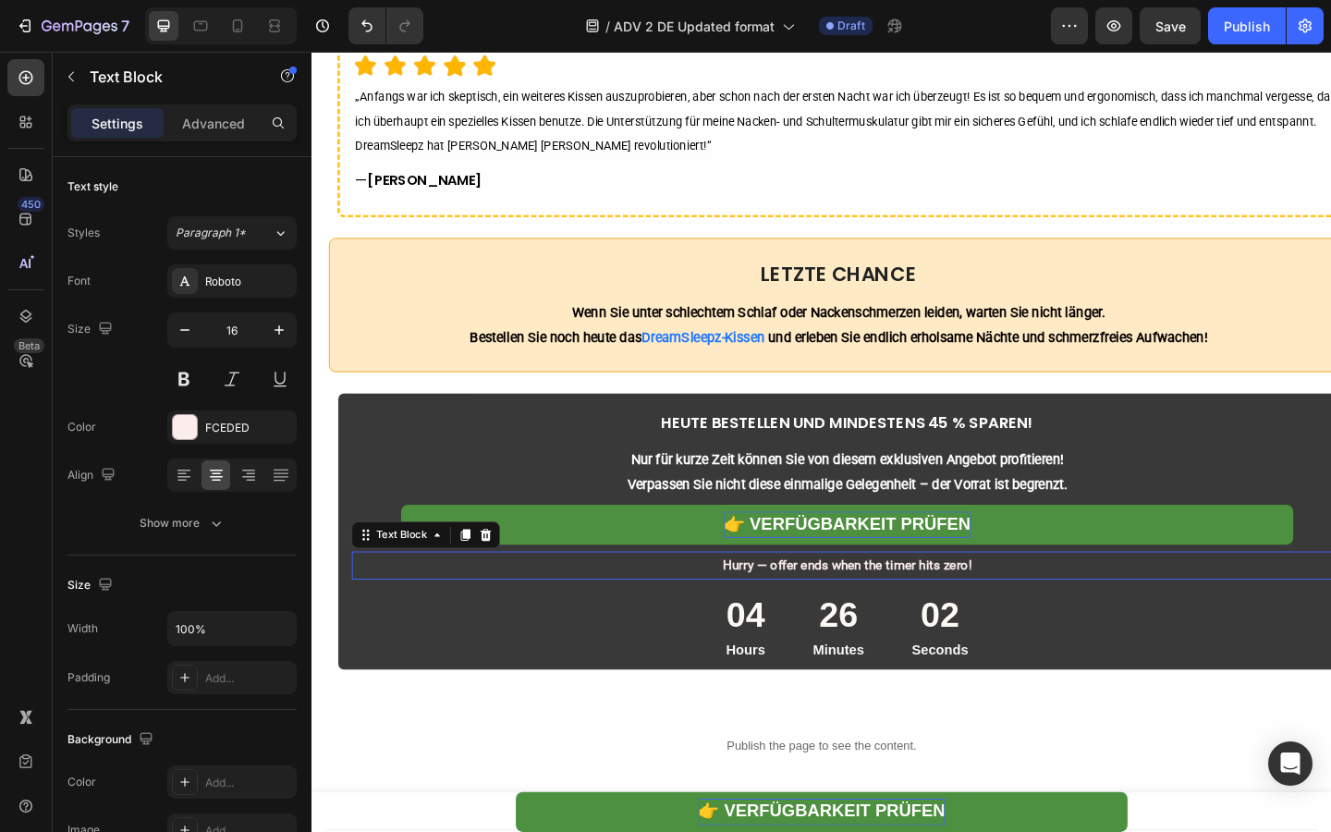
click at [786, 614] on strong "Hurry — offer ends when the timer hits zero!" at bounding box center [894, 610] width 271 height 17
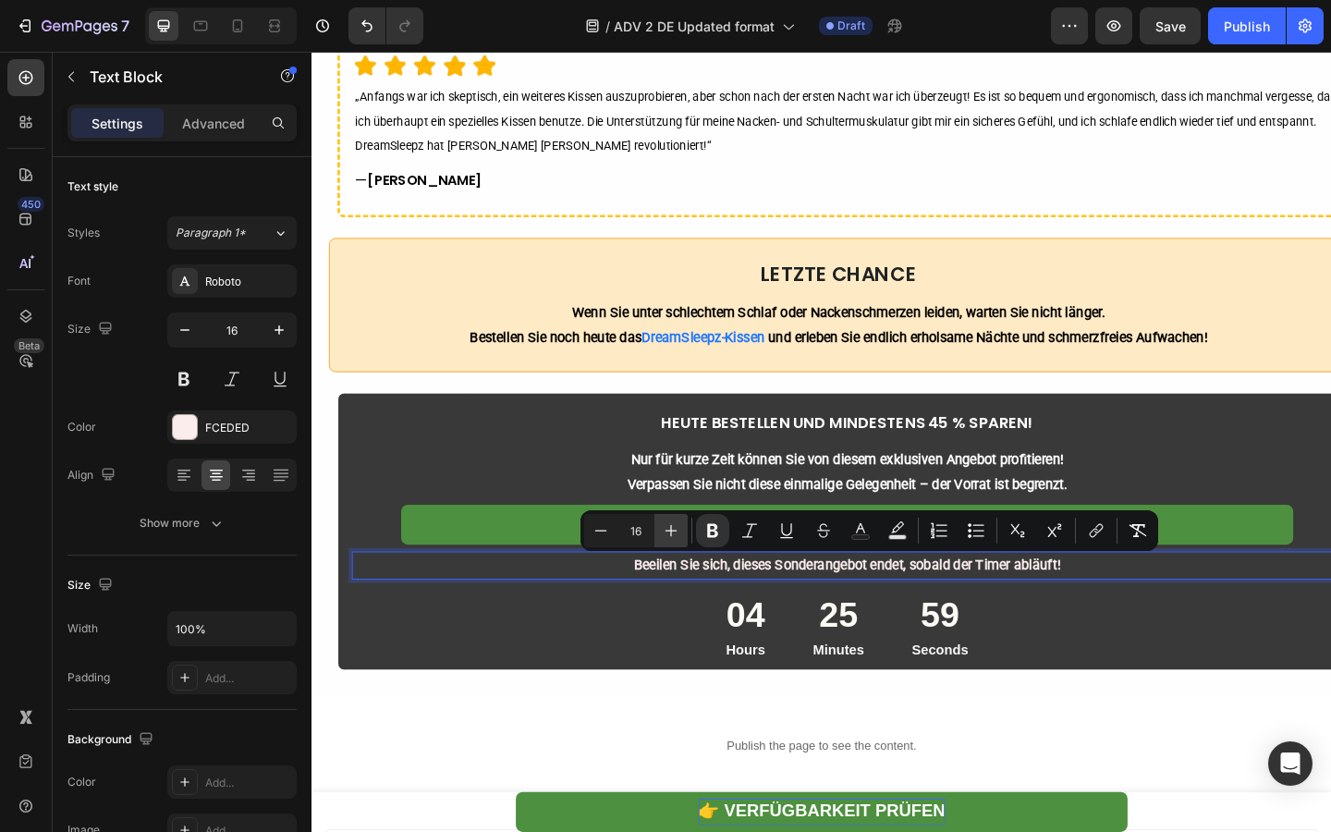
click at [672, 526] on icon "Editor contextual toolbar" at bounding box center [671, 530] width 18 height 18
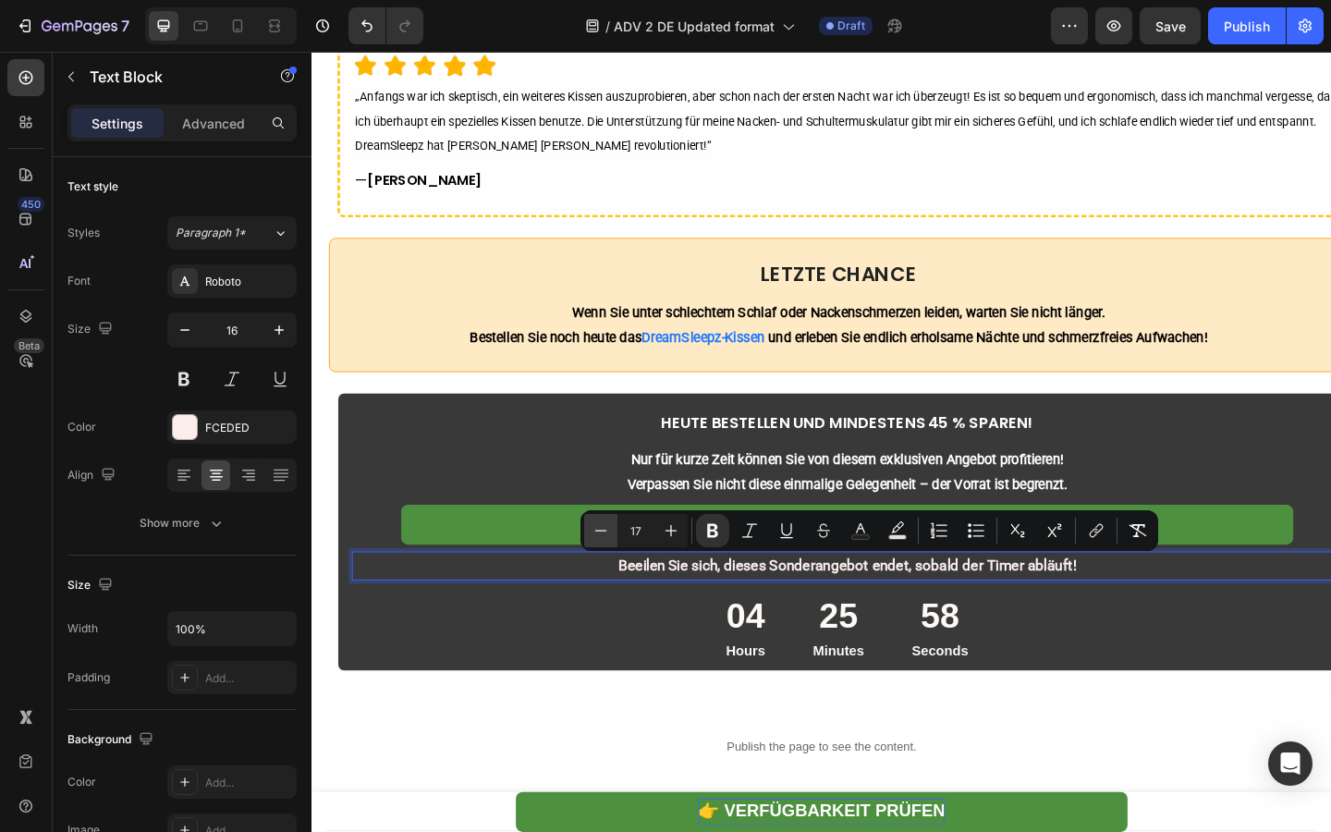
click at [600, 529] on icon "Editor contextual toolbar" at bounding box center [600, 530] width 18 height 18
type input "16"
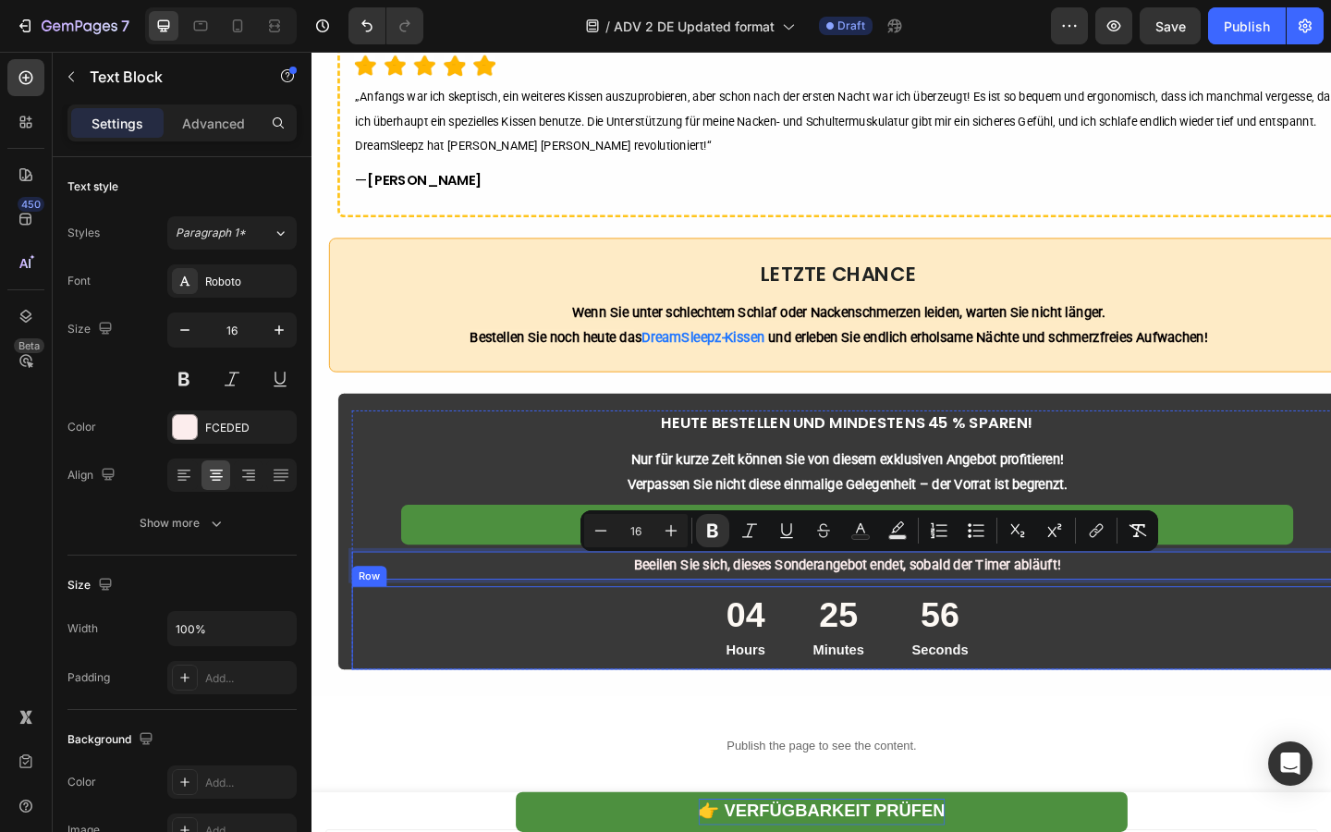
click at [725, 694] on div "04 Hours 25 Minutes 56 Seconds Countdown Timer Row" at bounding box center [894, 678] width 1078 height 91
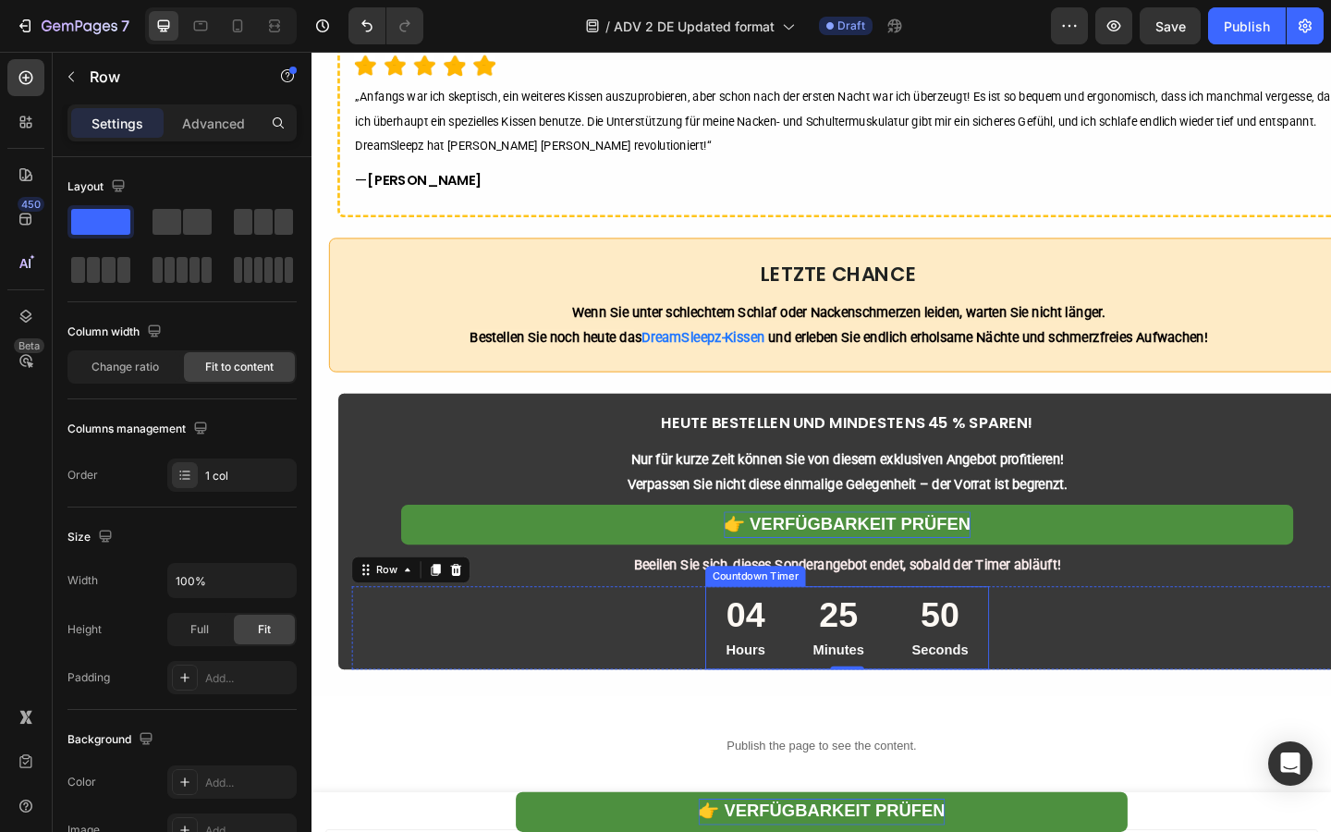
click at [780, 708] on p "Hours" at bounding box center [782, 702] width 43 height 27
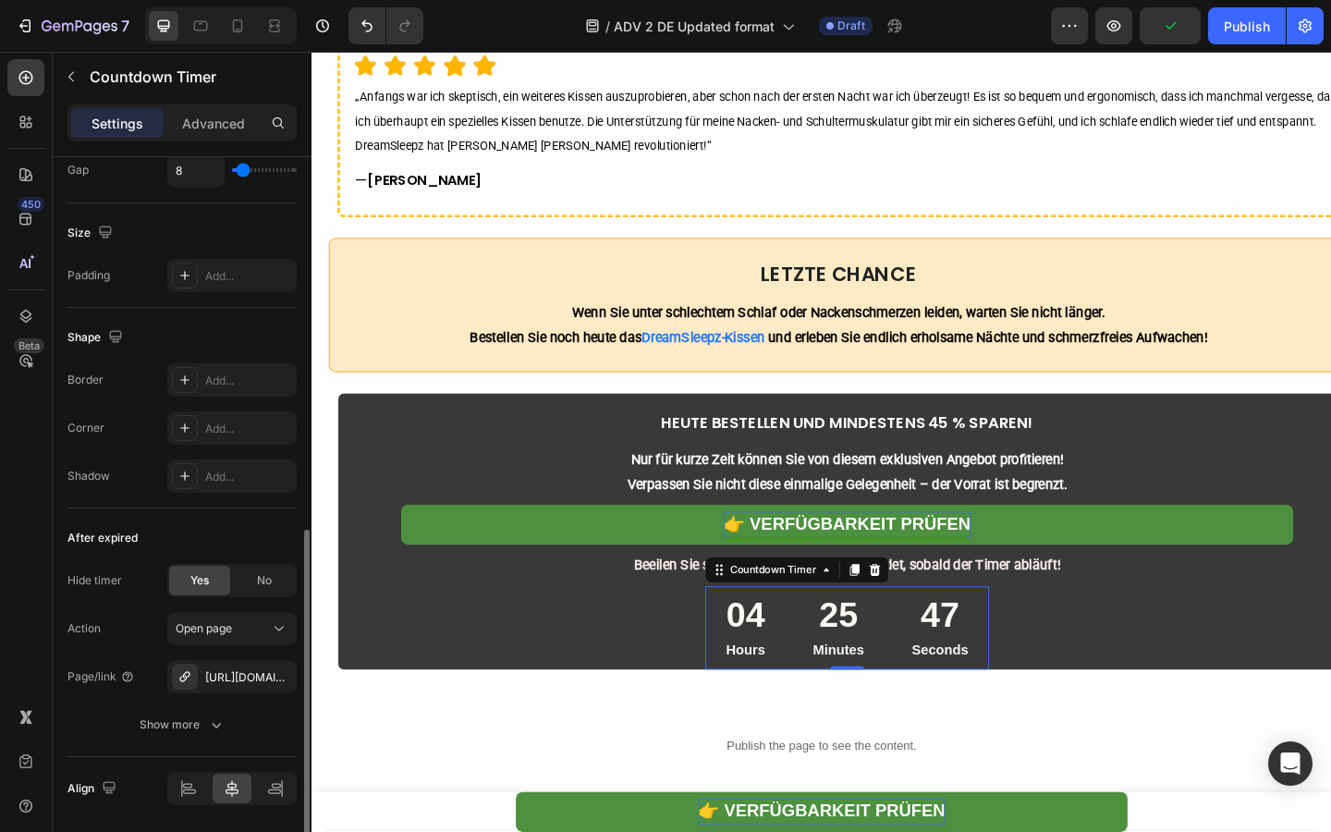
scroll to position [920, 0]
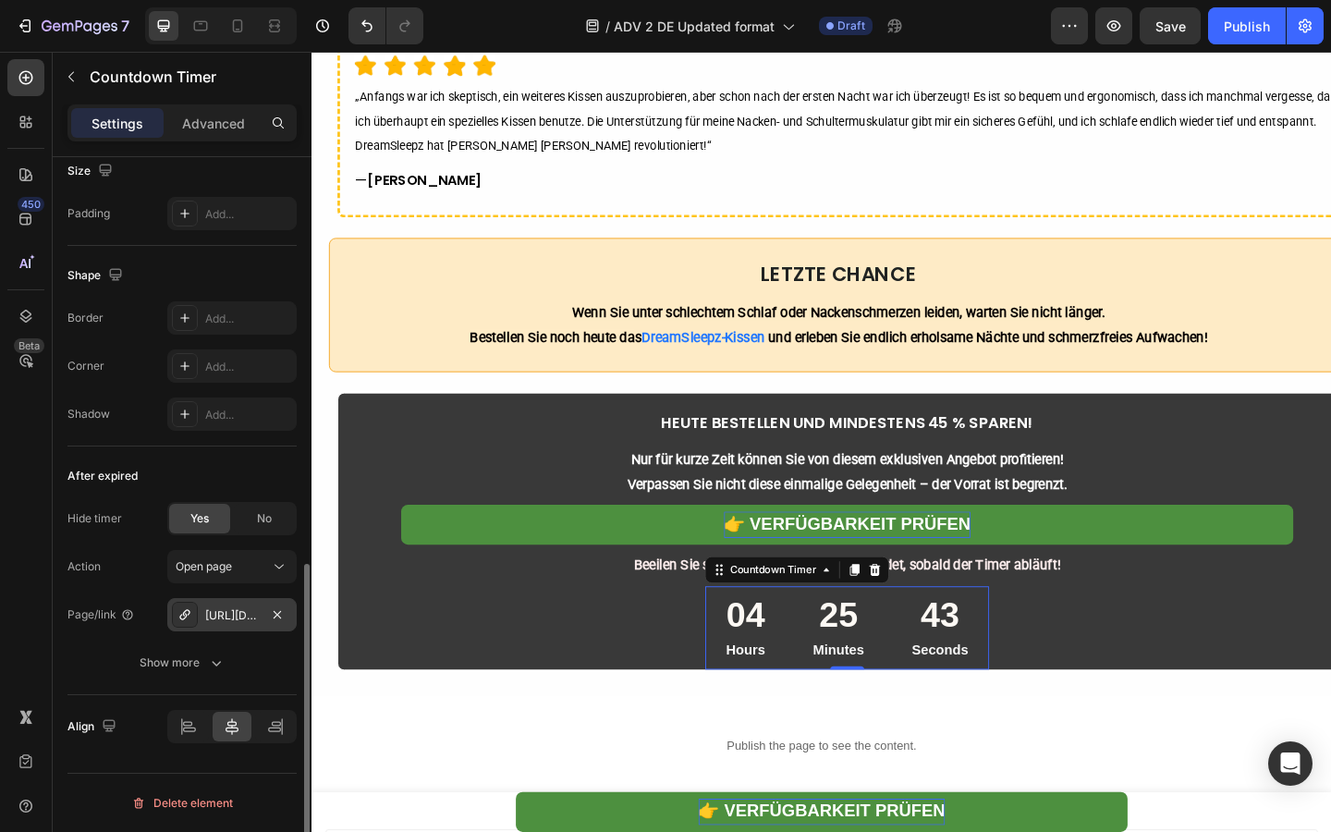
click at [229, 615] on div "[URL][DOMAIN_NAME][MEDICAL_DATA][MEDICAL_DATA]" at bounding box center [232, 615] width 54 height 17
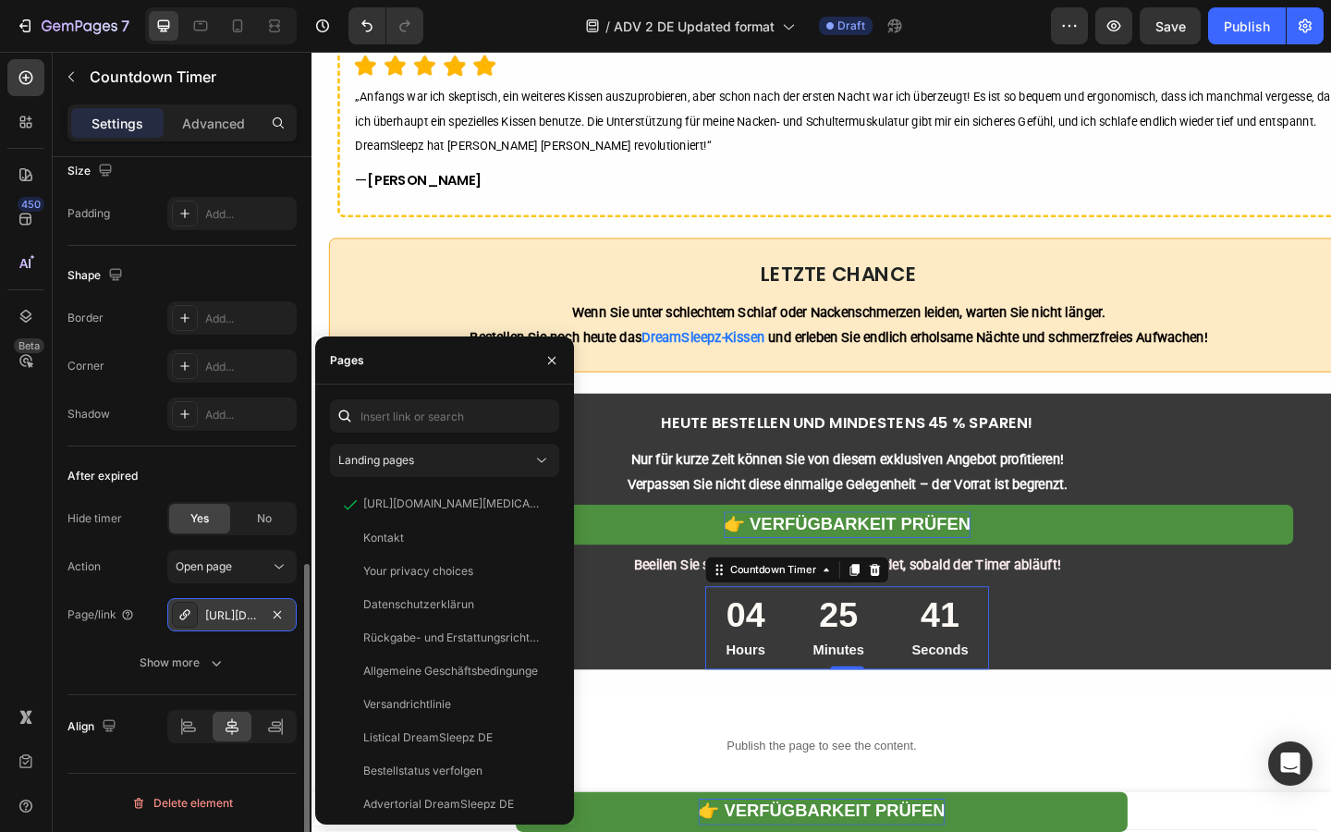
click at [229, 615] on div "[URL][DOMAIN_NAME][MEDICAL_DATA][MEDICAL_DATA]" at bounding box center [232, 615] width 54 height 17
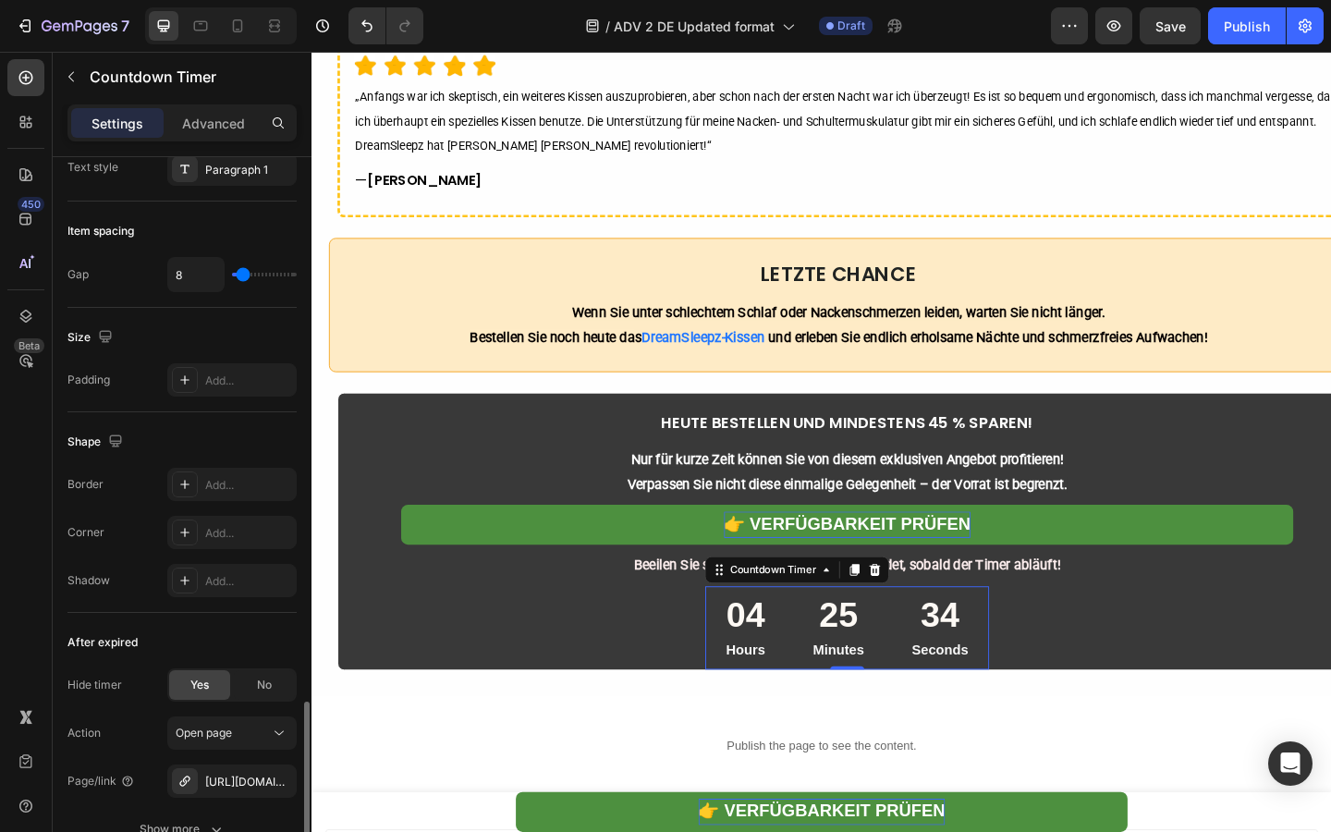
scroll to position [900, 0]
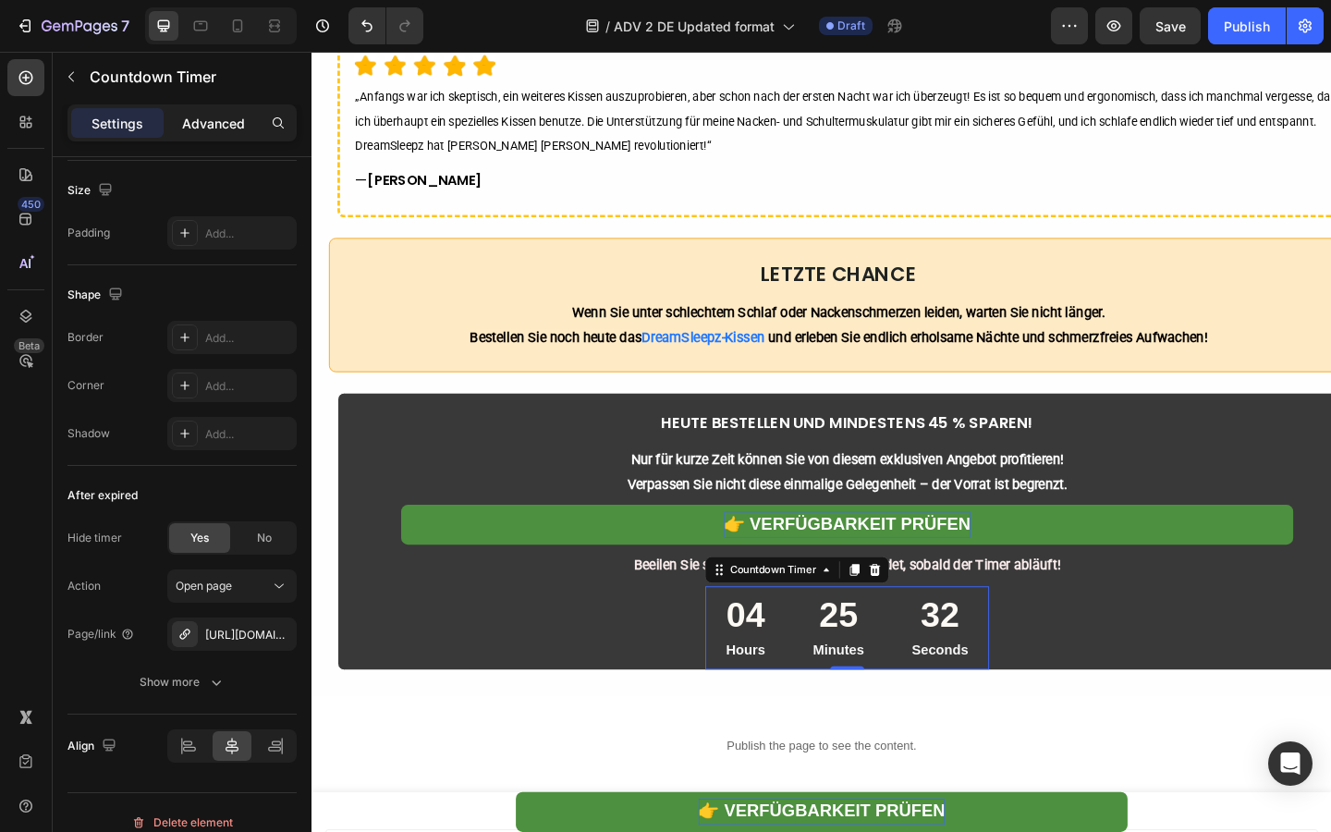
click at [209, 135] on div "Advanced" at bounding box center [213, 123] width 92 height 30
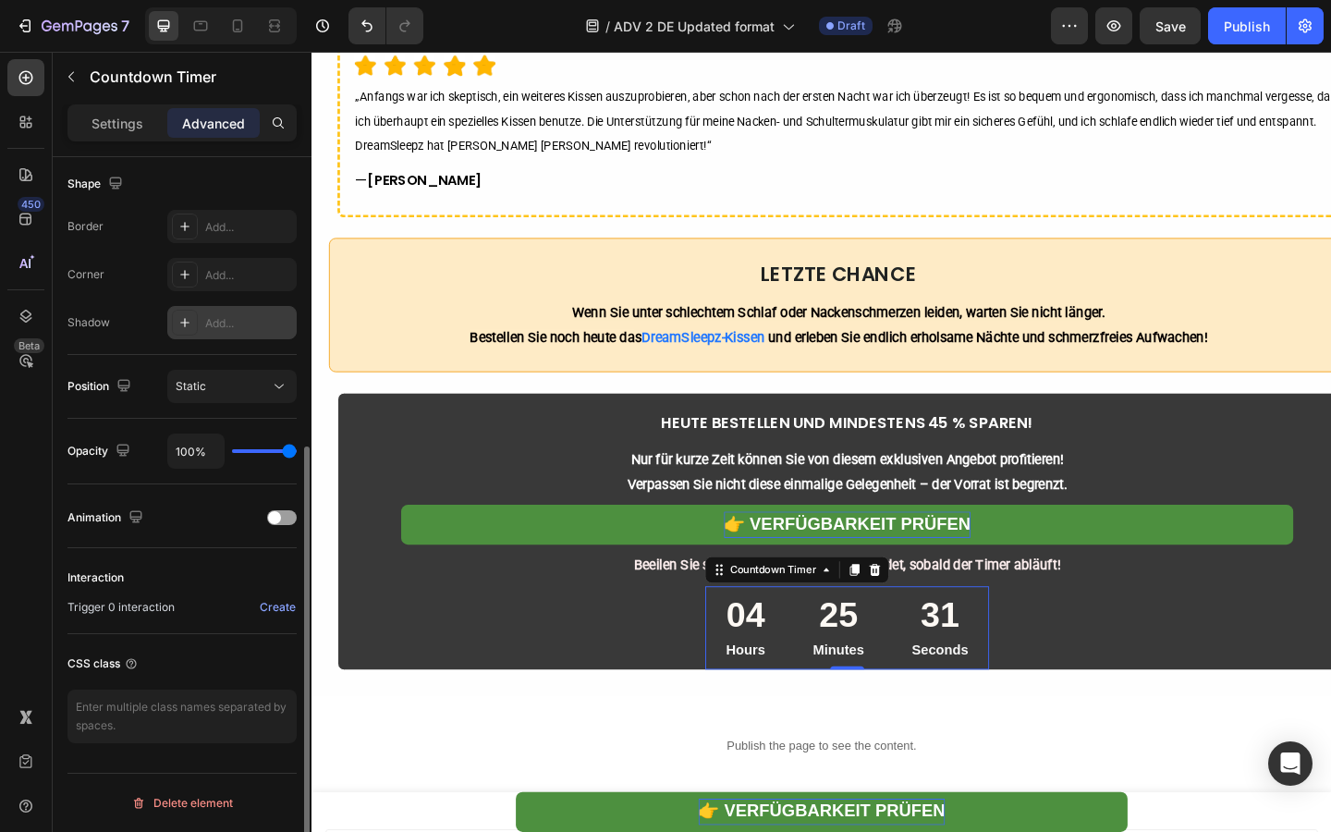
scroll to position [0, 0]
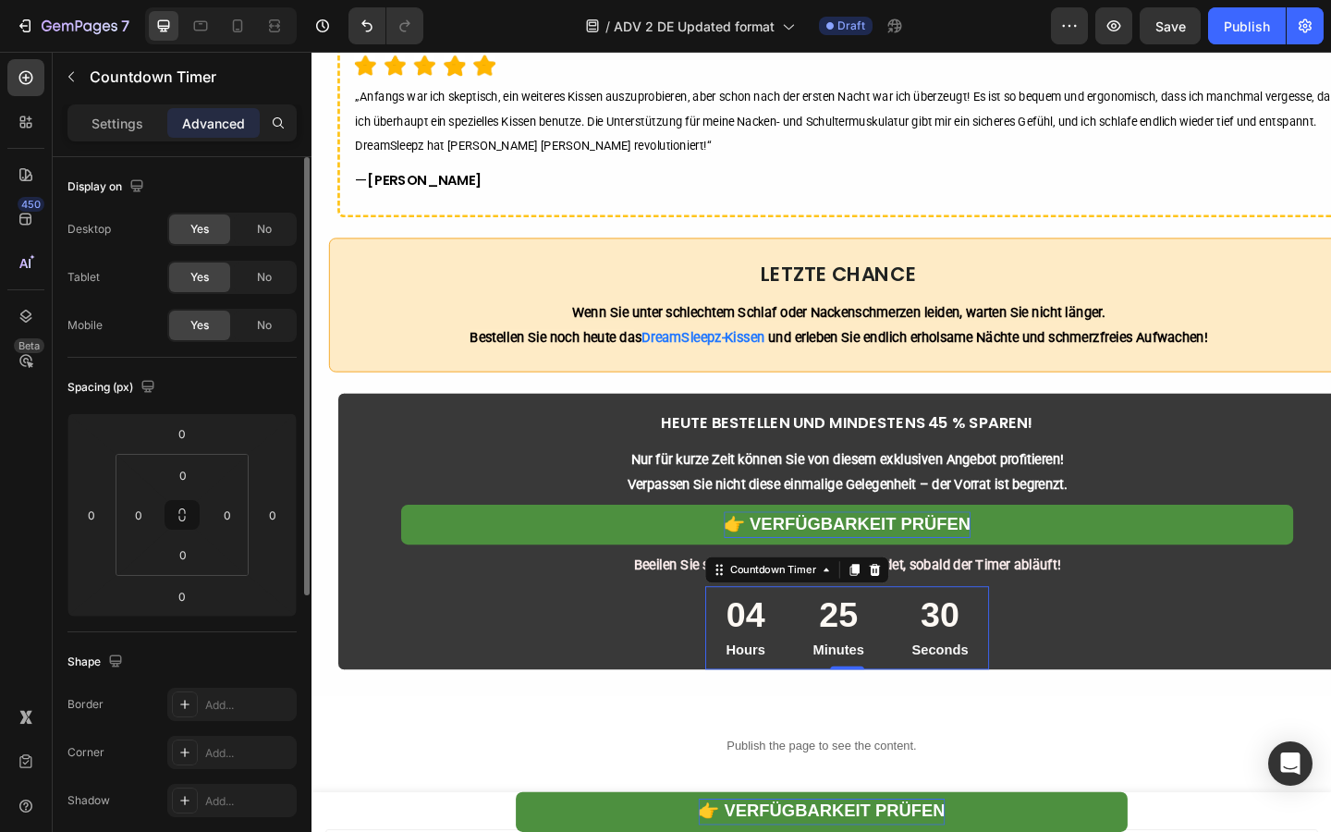
click at [798, 708] on p "Hours" at bounding box center [782, 702] width 43 height 27
click at [773, 695] on p "Hours" at bounding box center [782, 702] width 43 height 27
click at [126, 133] on div "Settings" at bounding box center [117, 123] width 92 height 30
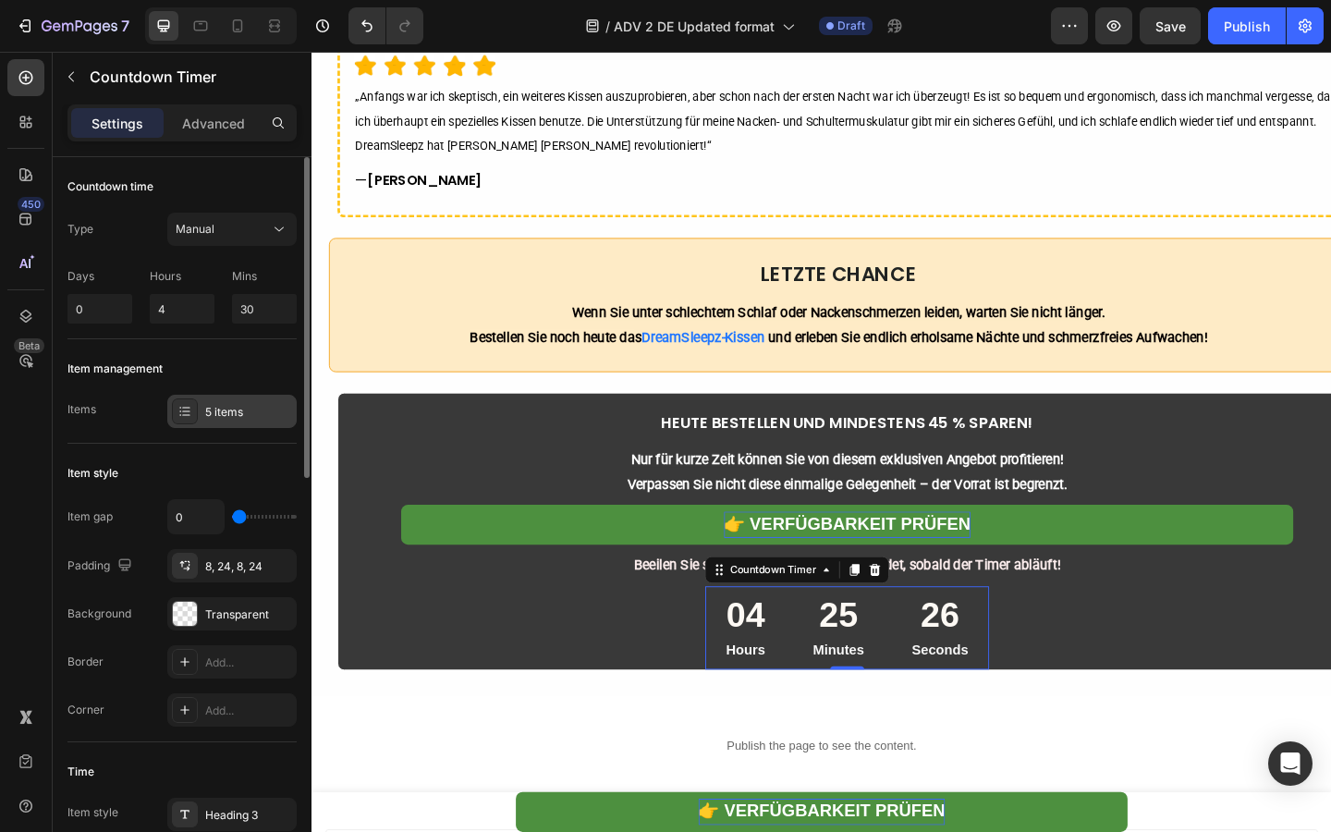
click at [233, 427] on div "5 items" at bounding box center [231, 411] width 129 height 33
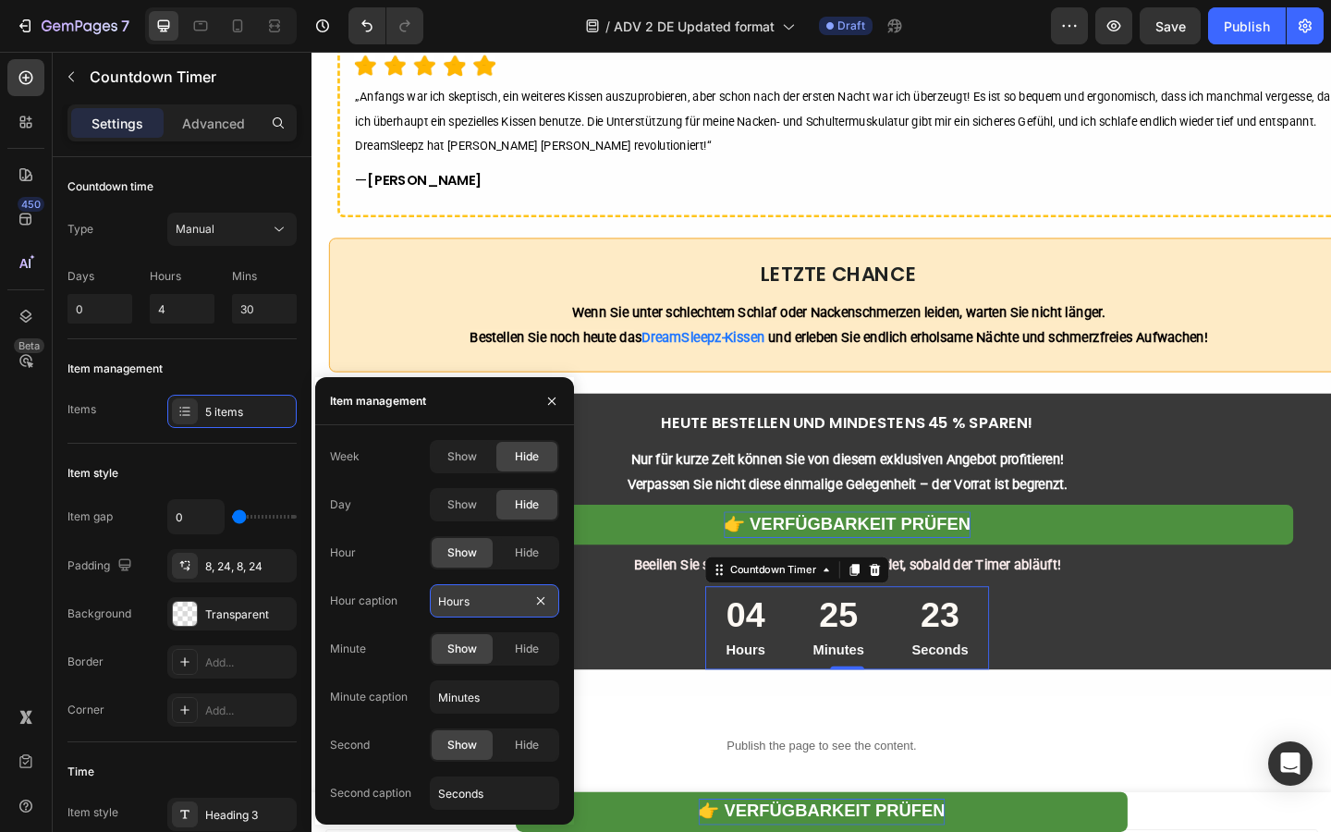
click at [474, 612] on input "Hours" at bounding box center [494, 600] width 129 height 33
paste input "Stunden"
type input "Stunden"
paste input "Minuten"
type input "Minuten"
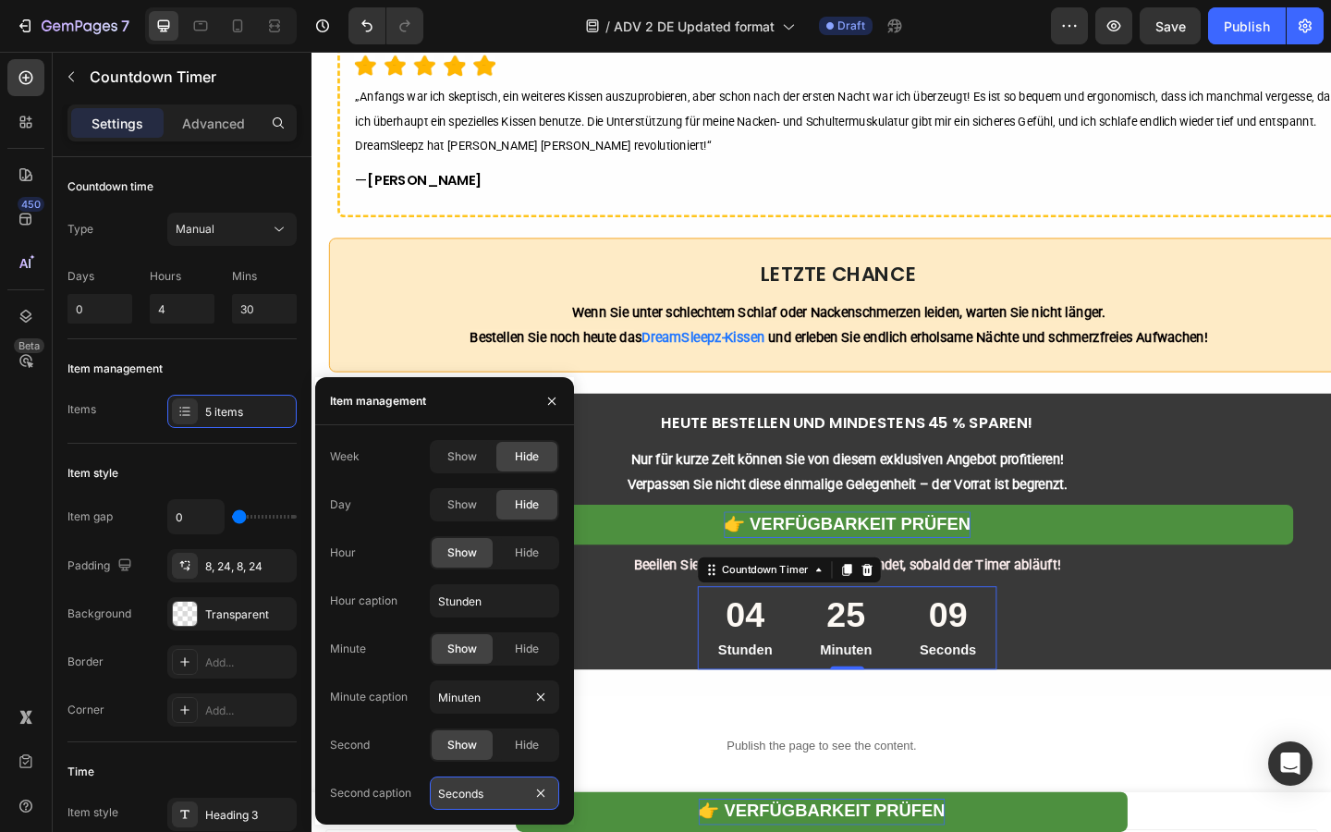
click at [479, 787] on input "Seconds" at bounding box center [494, 792] width 129 height 33
paste input "kunden"
type input "Sekunden"
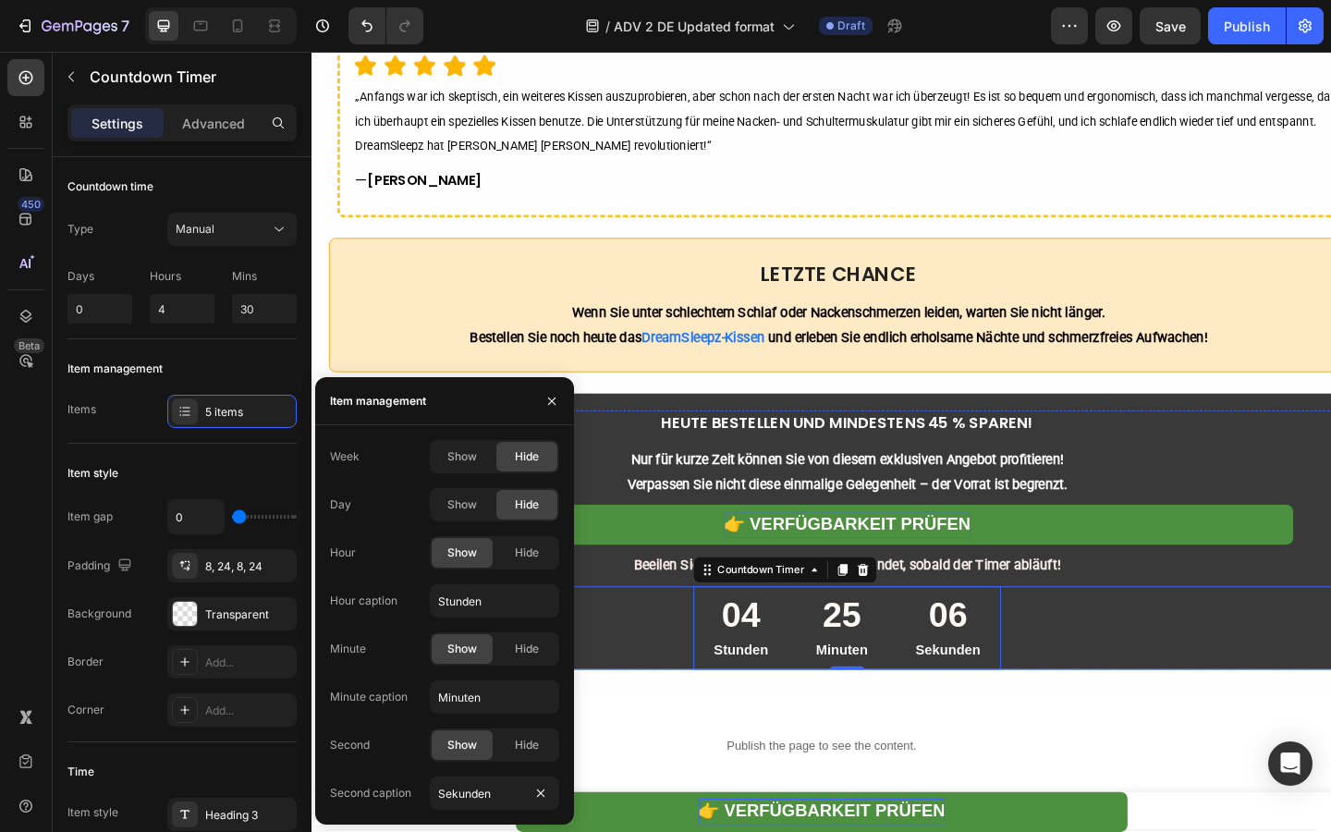
click at [695, 723] on div "04 Stunden 25 Minuten 06 Sekunden Countdown Timer 0 Row" at bounding box center [894, 678] width 1078 height 91
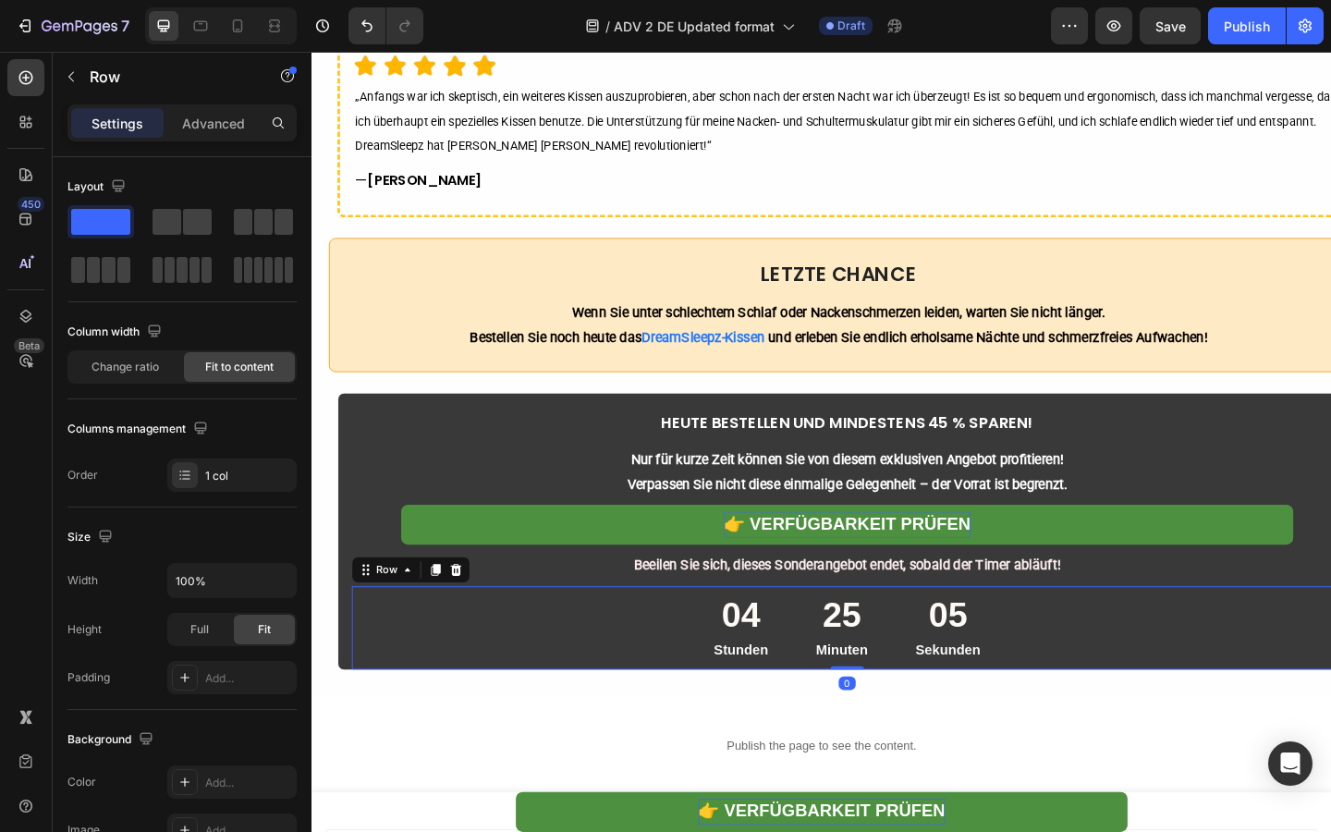
click at [1172, 35] on div "Save" at bounding box center [1170, 26] width 30 height 19
click at [242, 33] on icon at bounding box center [237, 26] width 18 height 18
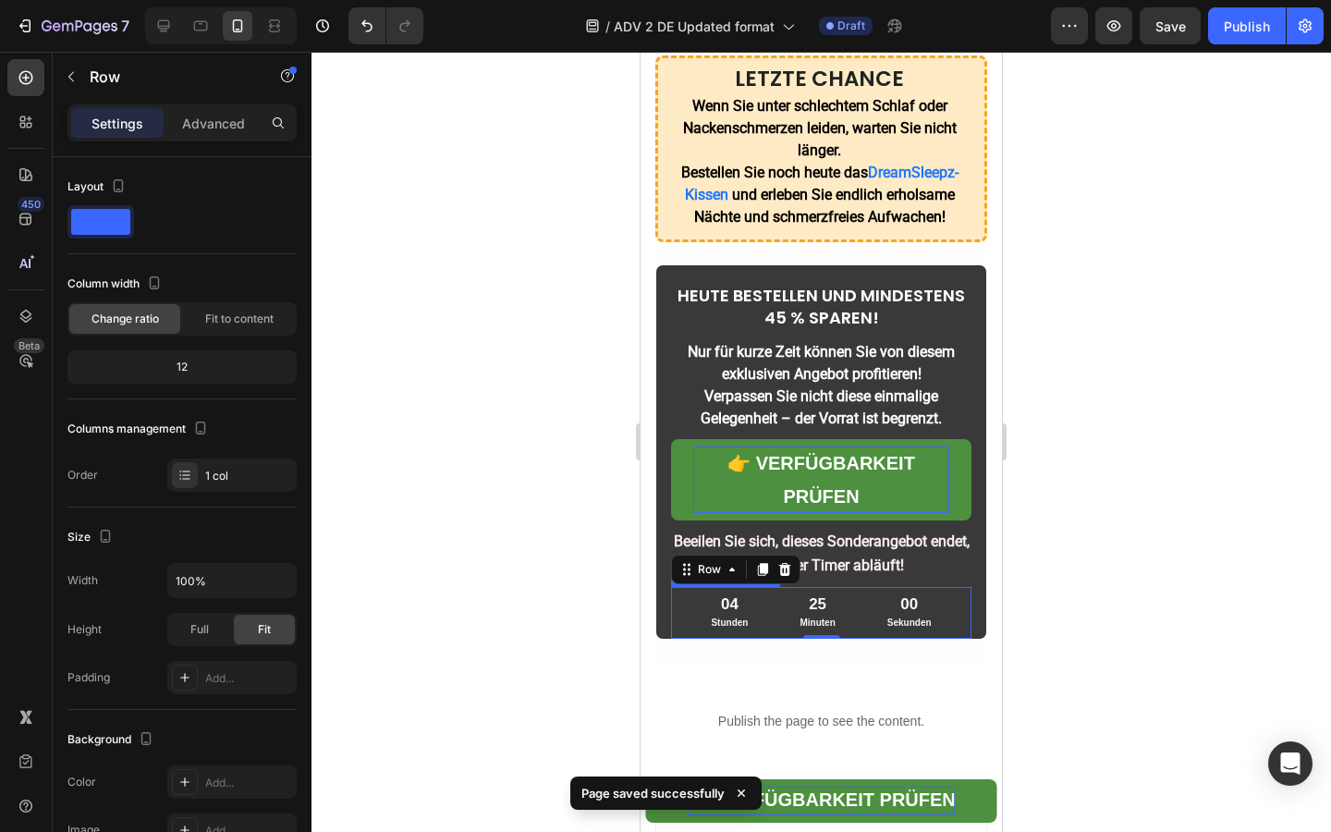
scroll to position [7573, 0]
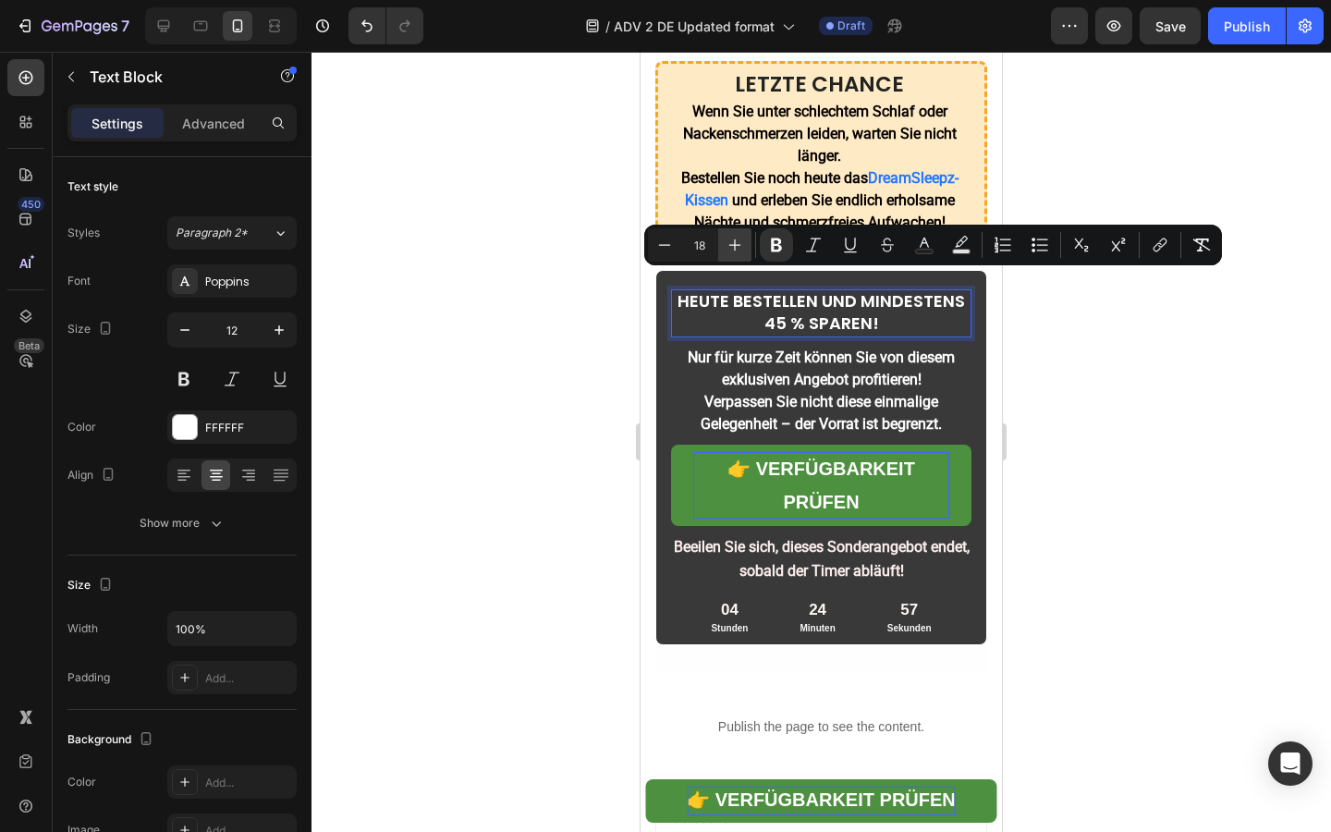
click at [737, 258] on button "Plus" at bounding box center [734, 244] width 33 height 33
type input "20"
click at [614, 329] on div at bounding box center [820, 442] width 1019 height 780
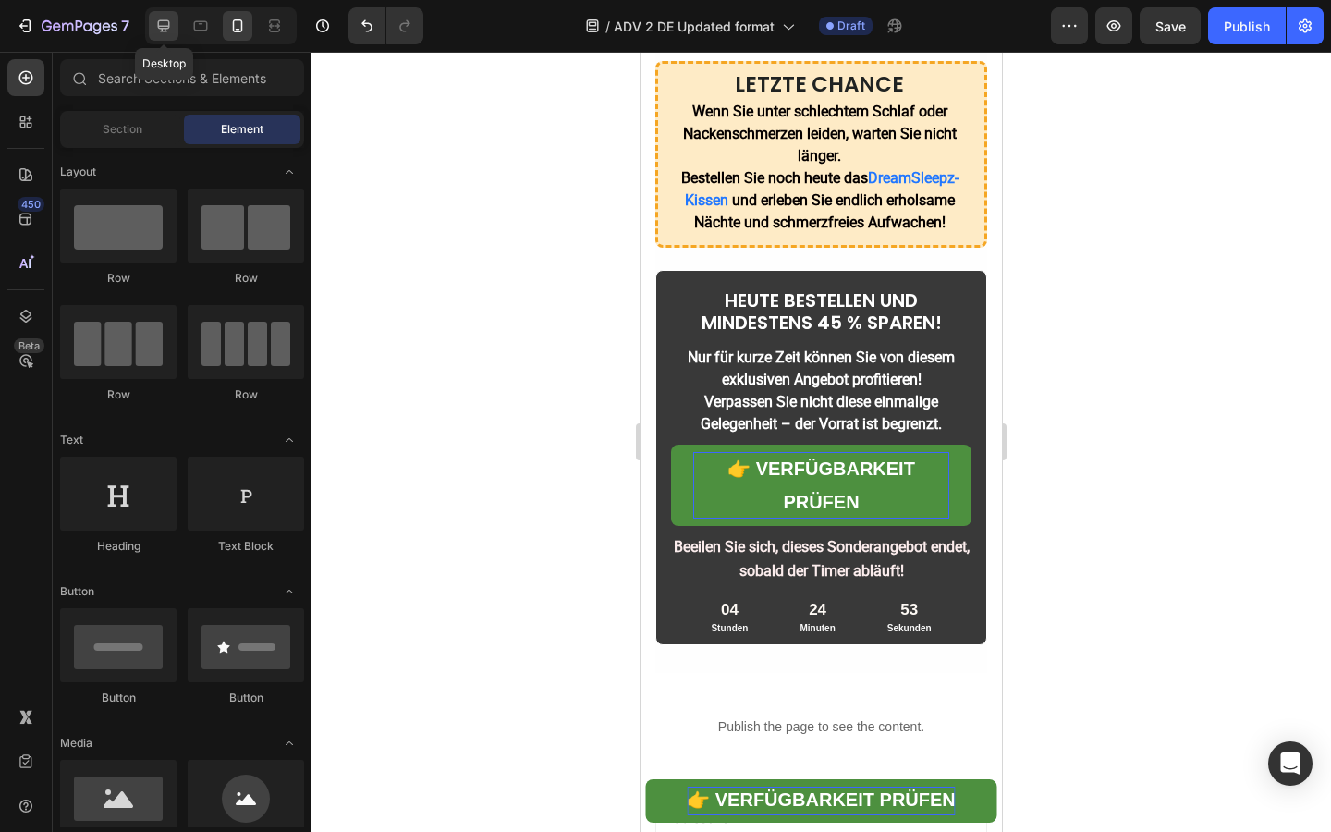
click at [159, 30] on icon at bounding box center [163, 26] width 18 height 18
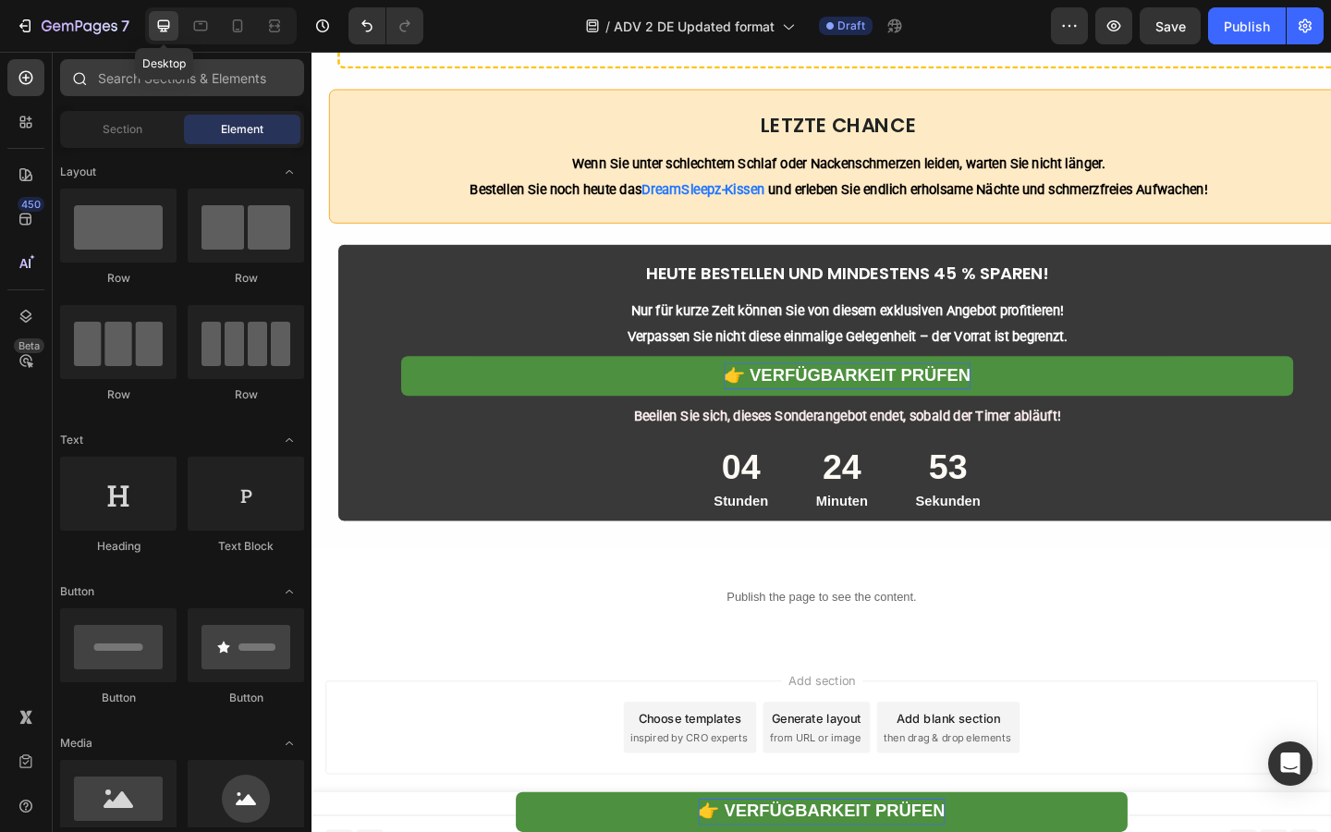
scroll to position [7387, 0]
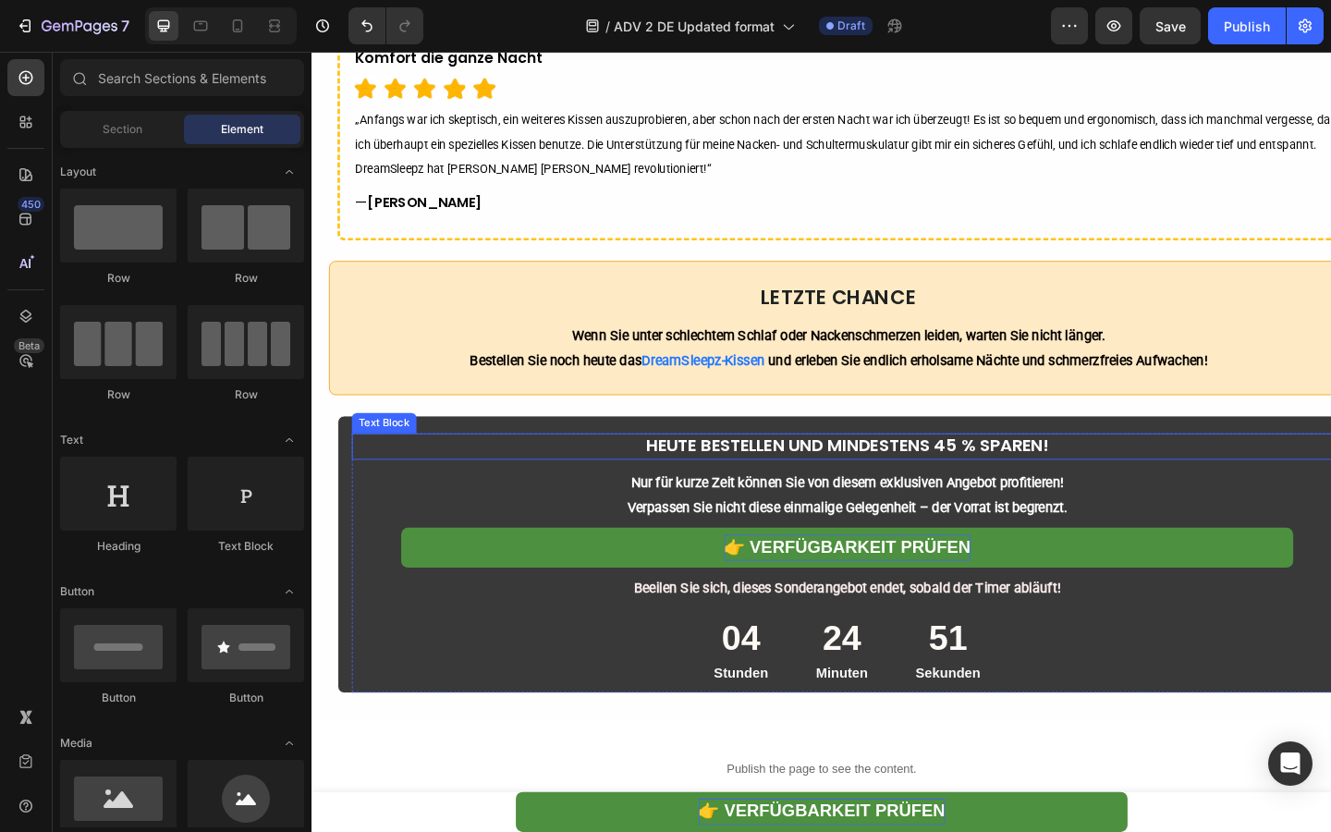
click at [798, 487] on strong "HEUTE BESTELLEN UND MINDESTENS 45 % SPAREN!" at bounding box center [894, 480] width 438 height 26
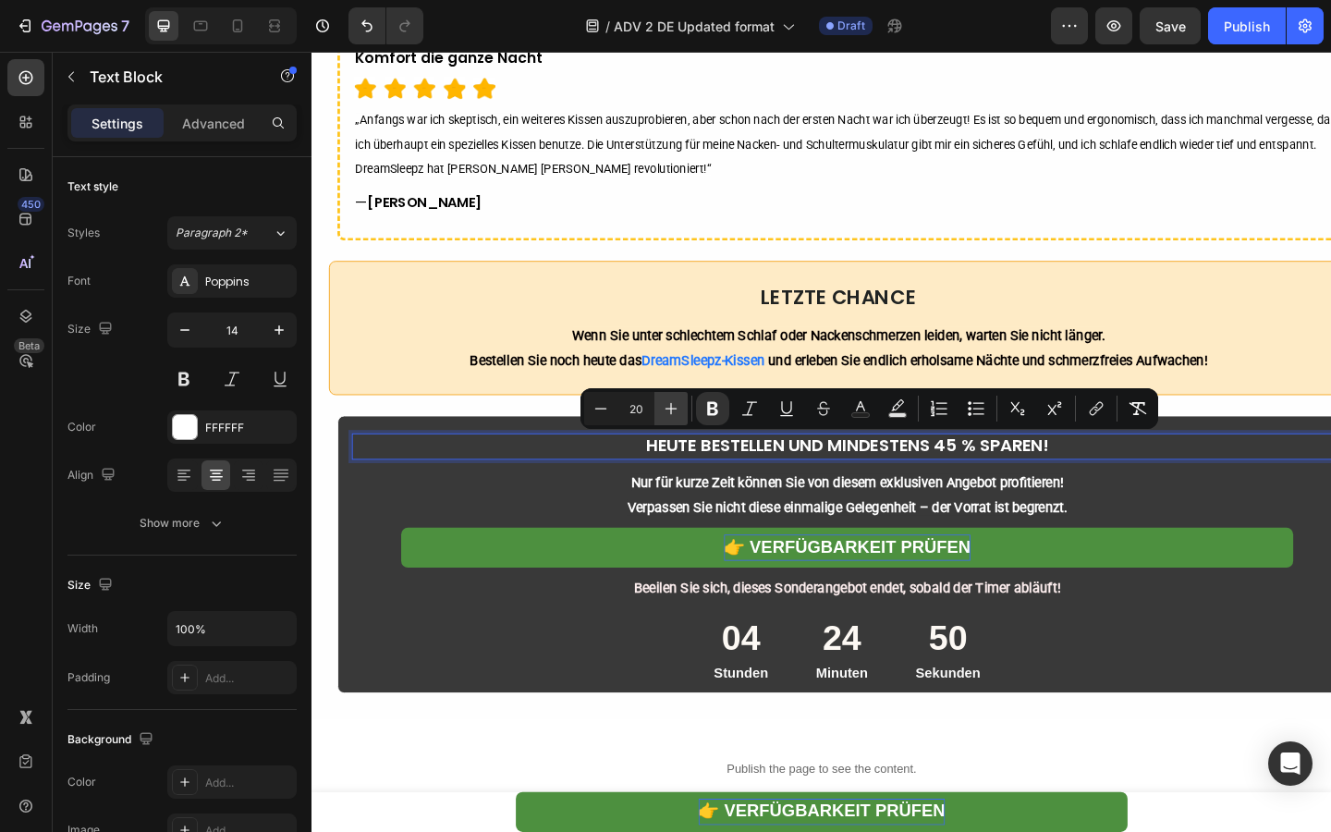
click at [676, 418] on button "Plus" at bounding box center [670, 408] width 33 height 33
type input "22"
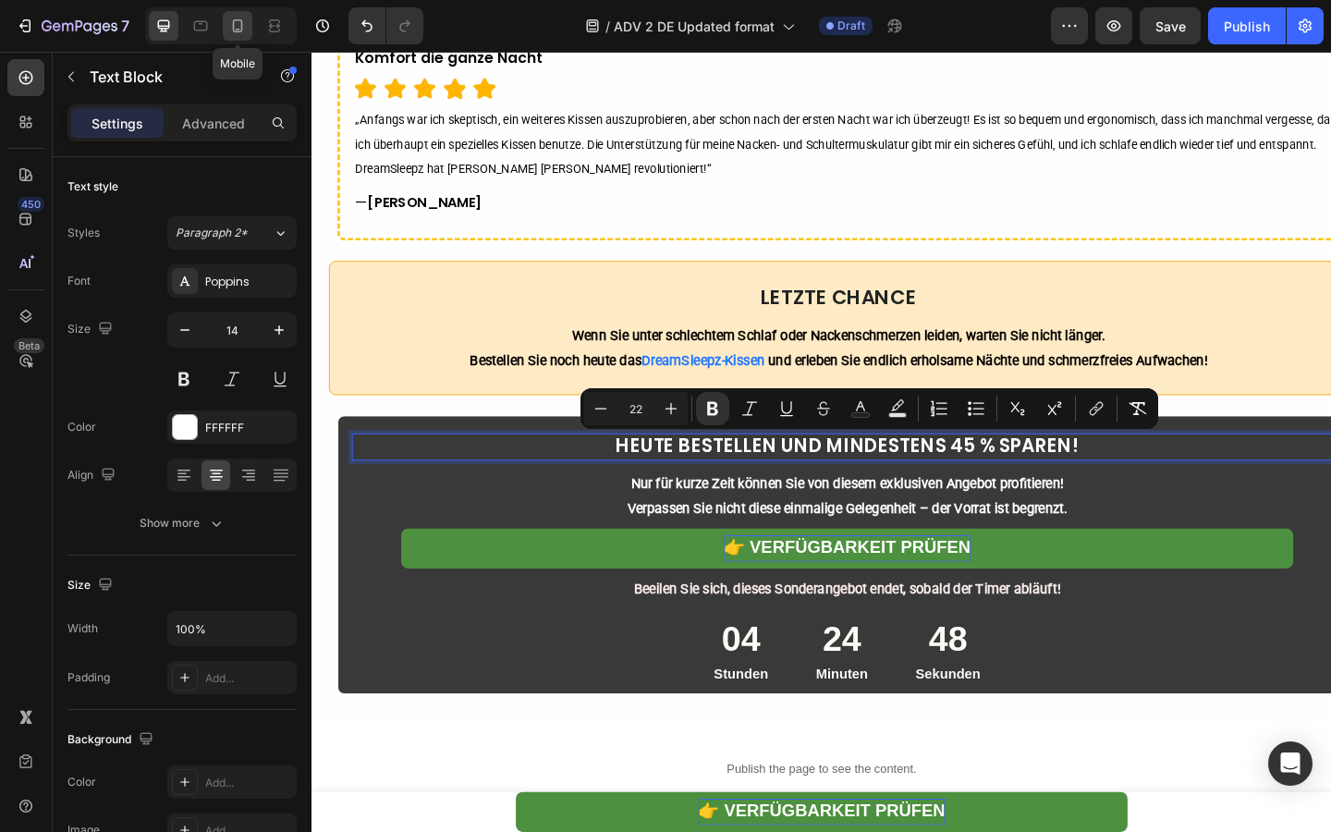
click at [232, 39] on div at bounding box center [238, 26] width 30 height 30
type input "12"
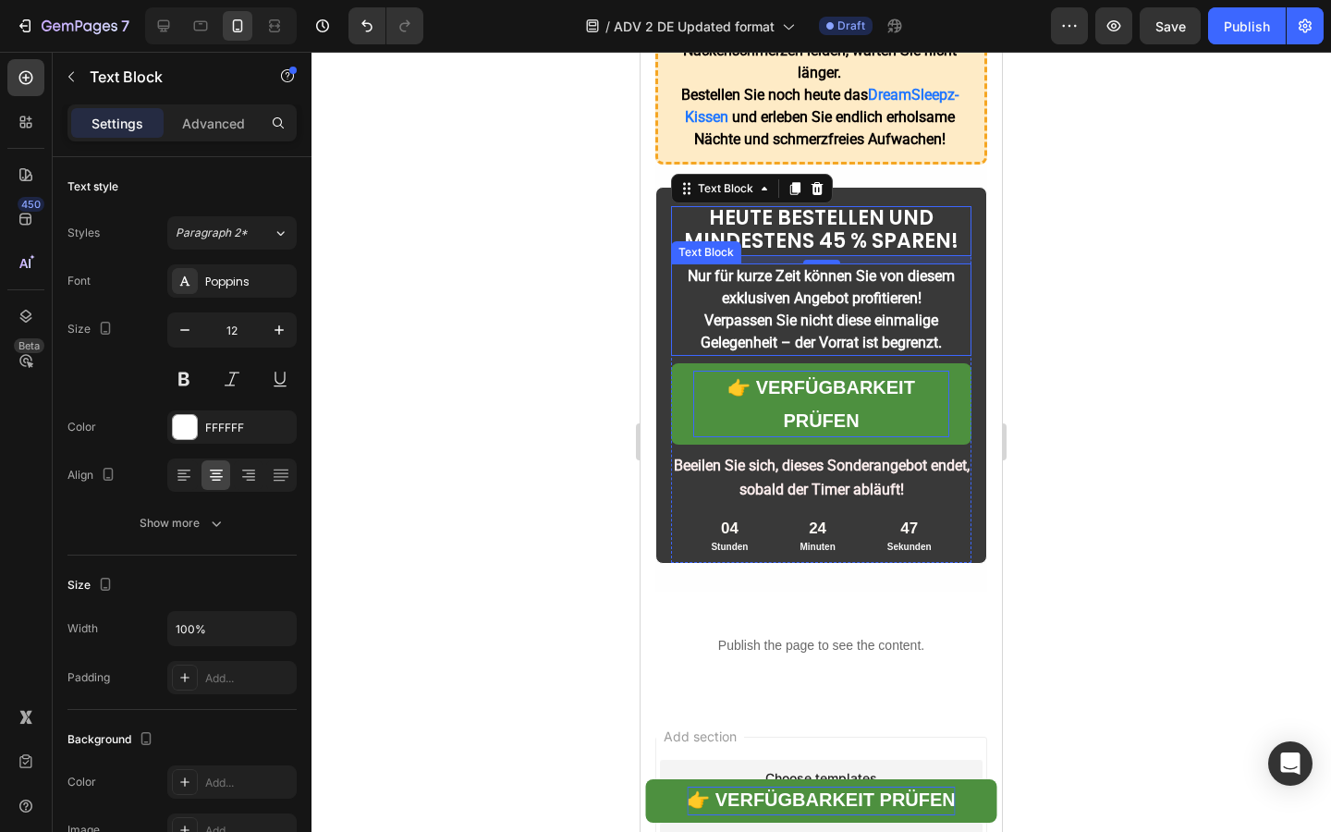
scroll to position [7629, 0]
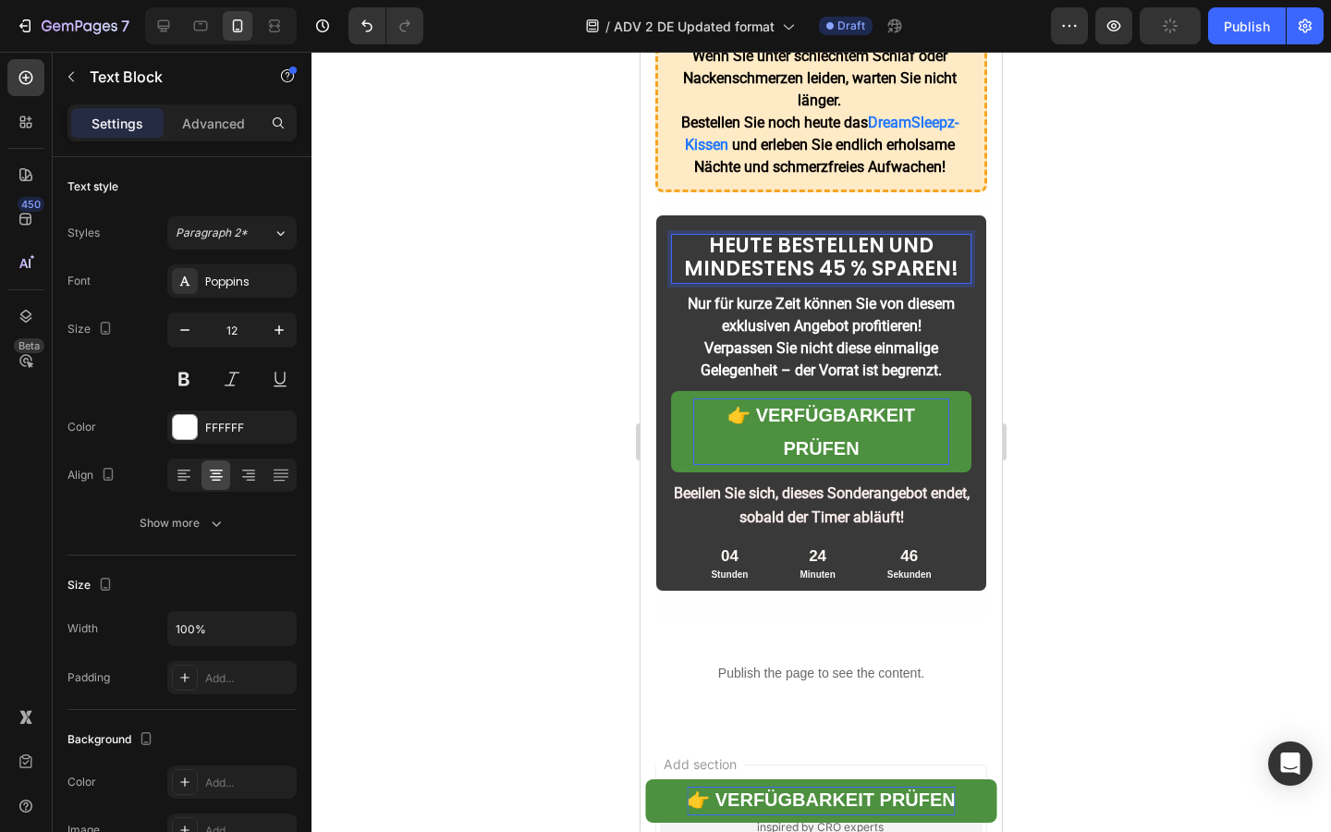
click at [879, 231] on strong "HEUTE BESTELLEN UND MINDESTENS 45 % SPAREN!" at bounding box center [821, 257] width 274 height 52
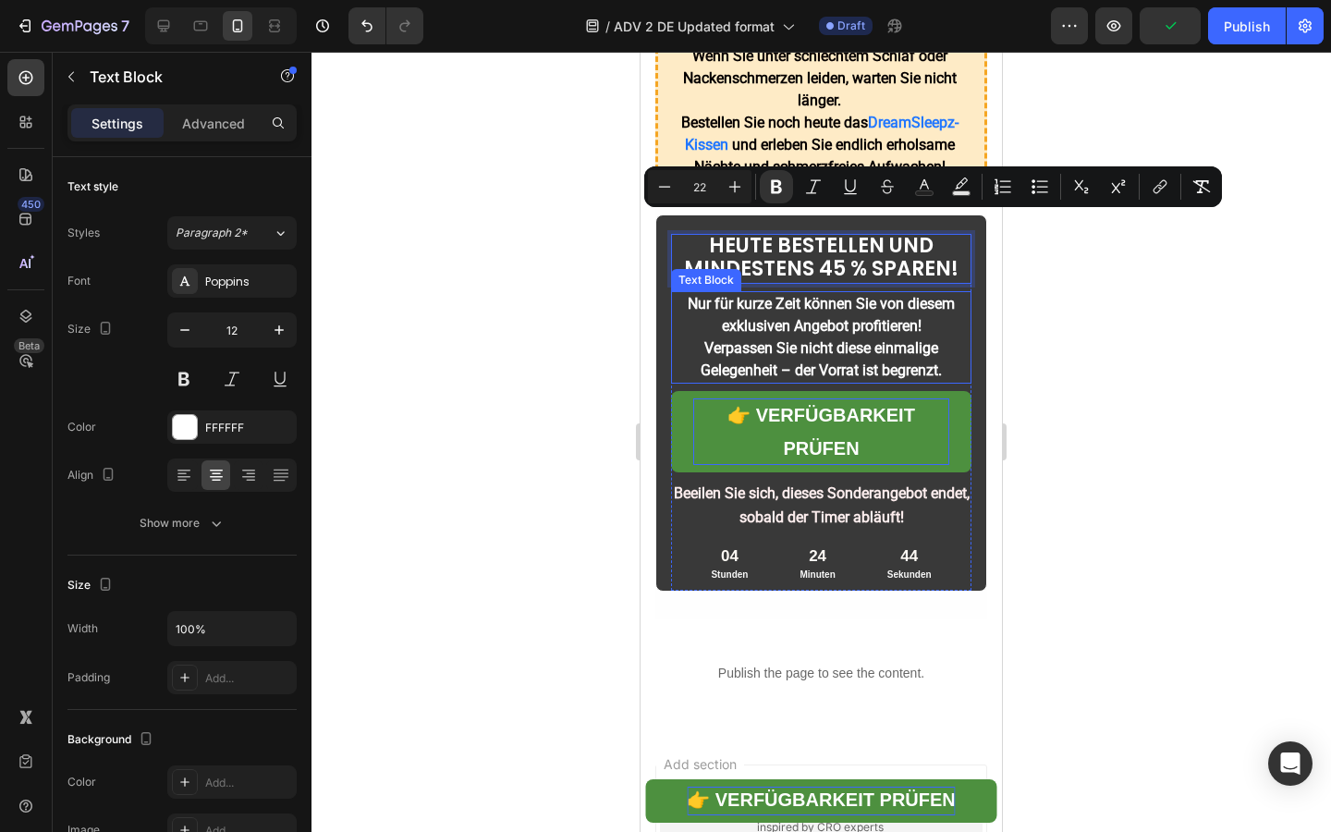
click at [796, 347] on strong "Verpassen Sie nicht diese einmalige Gelegenheit – der Vorrat ist begrenzt." at bounding box center [820, 359] width 241 height 40
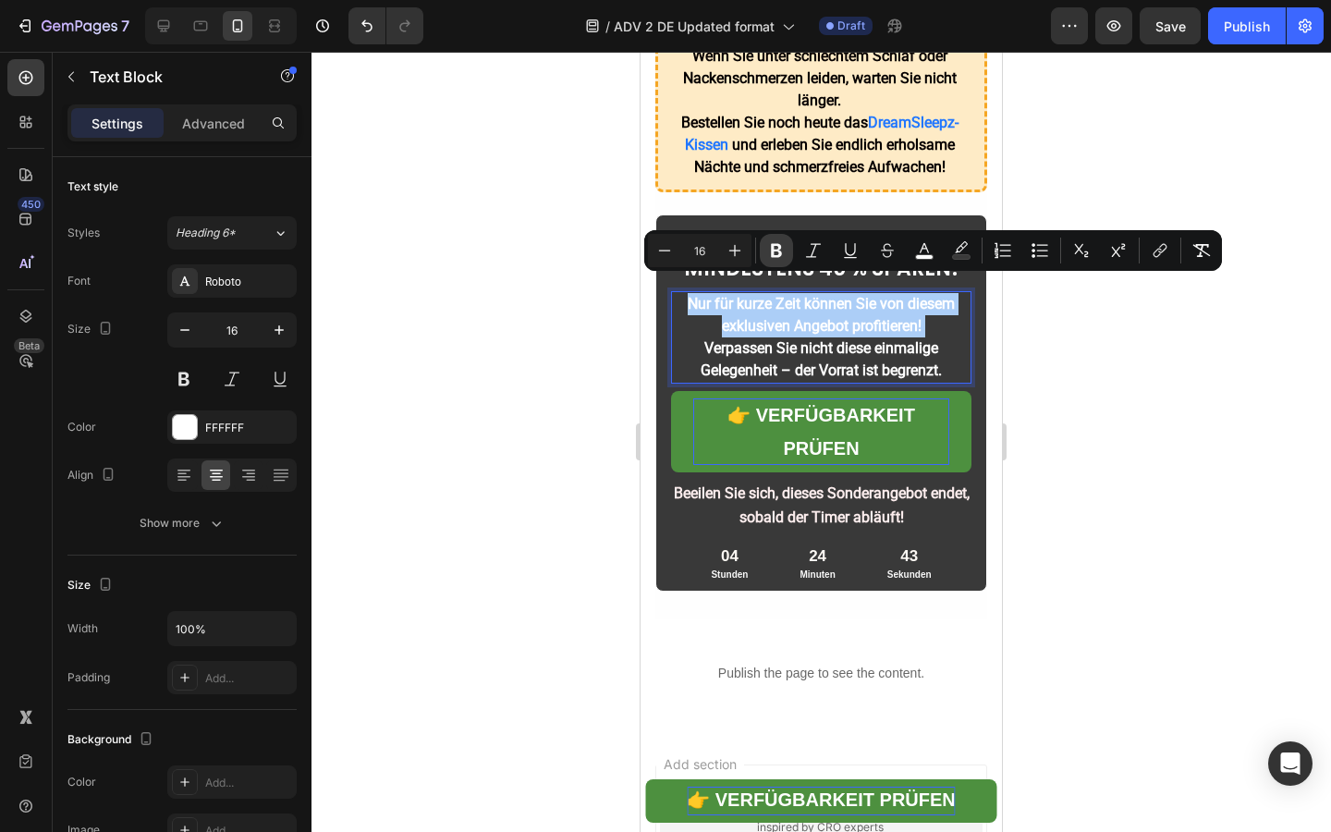
click at [782, 259] on icon "Editor contextual toolbar" at bounding box center [776, 250] width 18 height 18
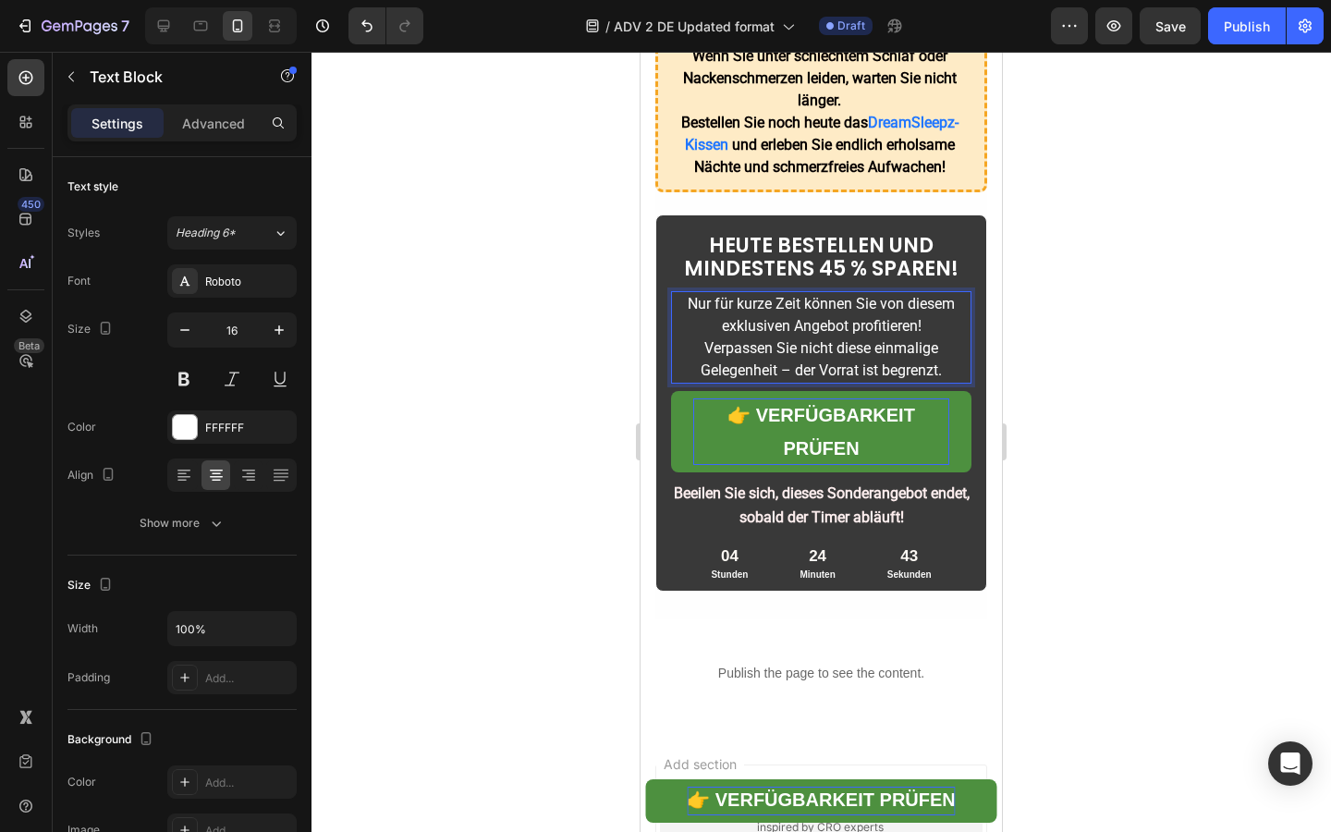
click at [568, 289] on div at bounding box center [820, 442] width 1019 height 780
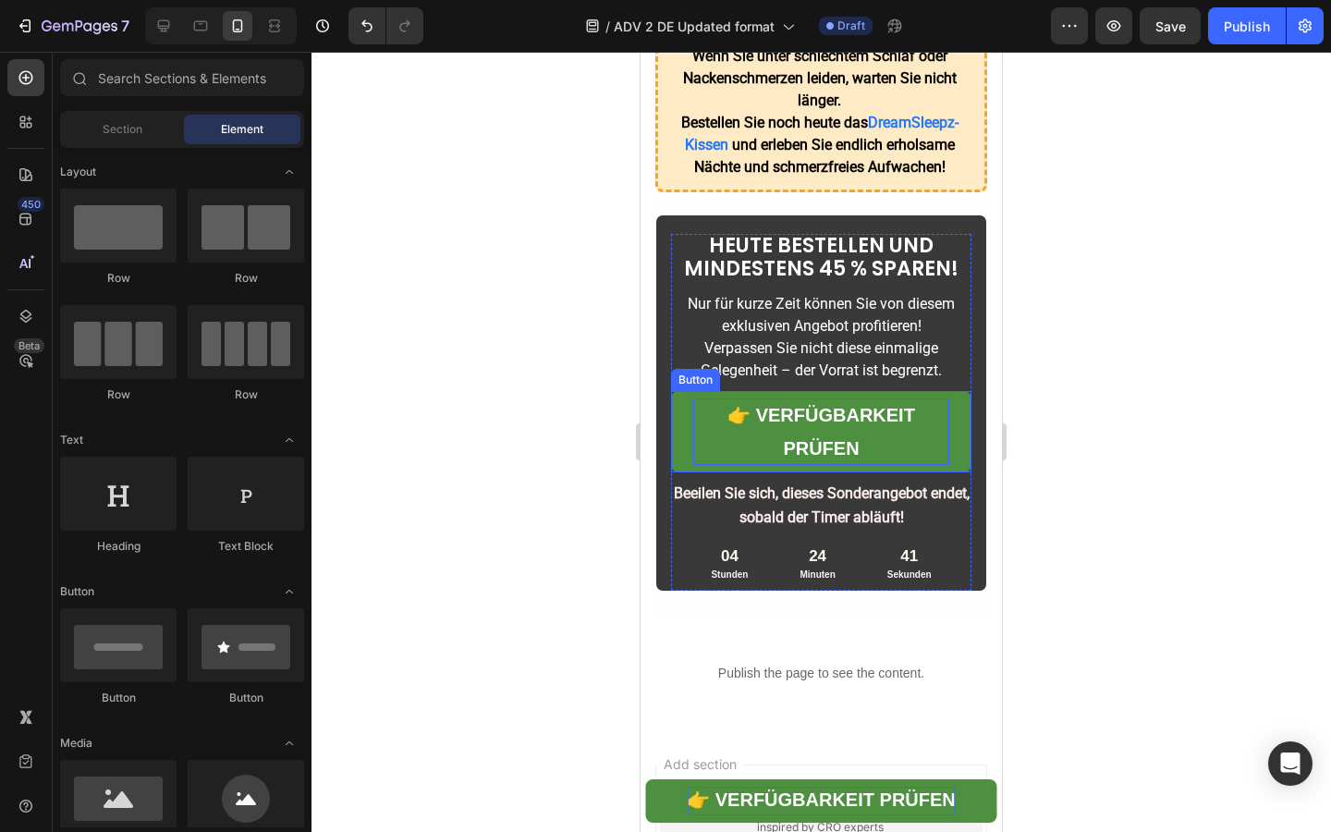
scroll to position [7553, 0]
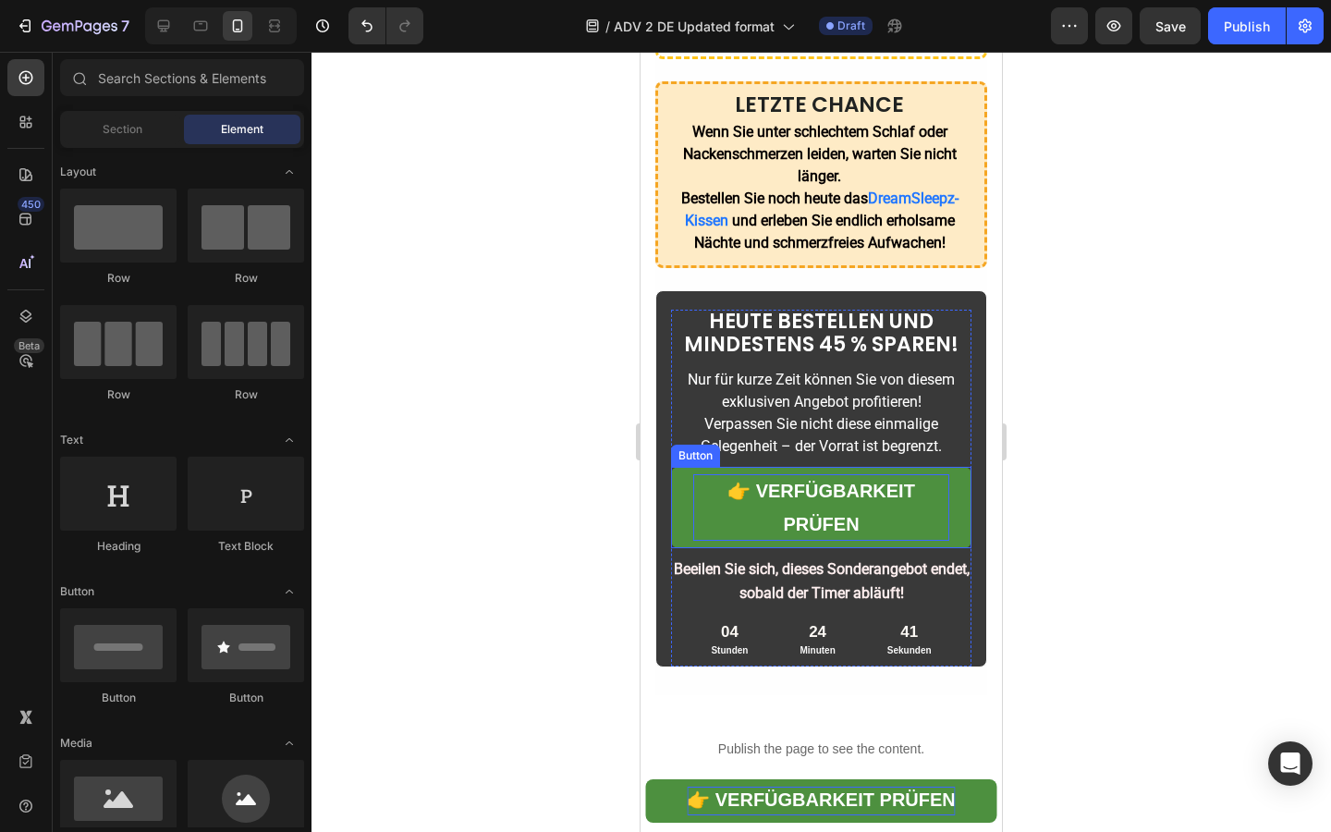
click at [835, 486] on p "👉 Verfügbarkeit prüfen" at bounding box center [821, 507] width 256 height 67
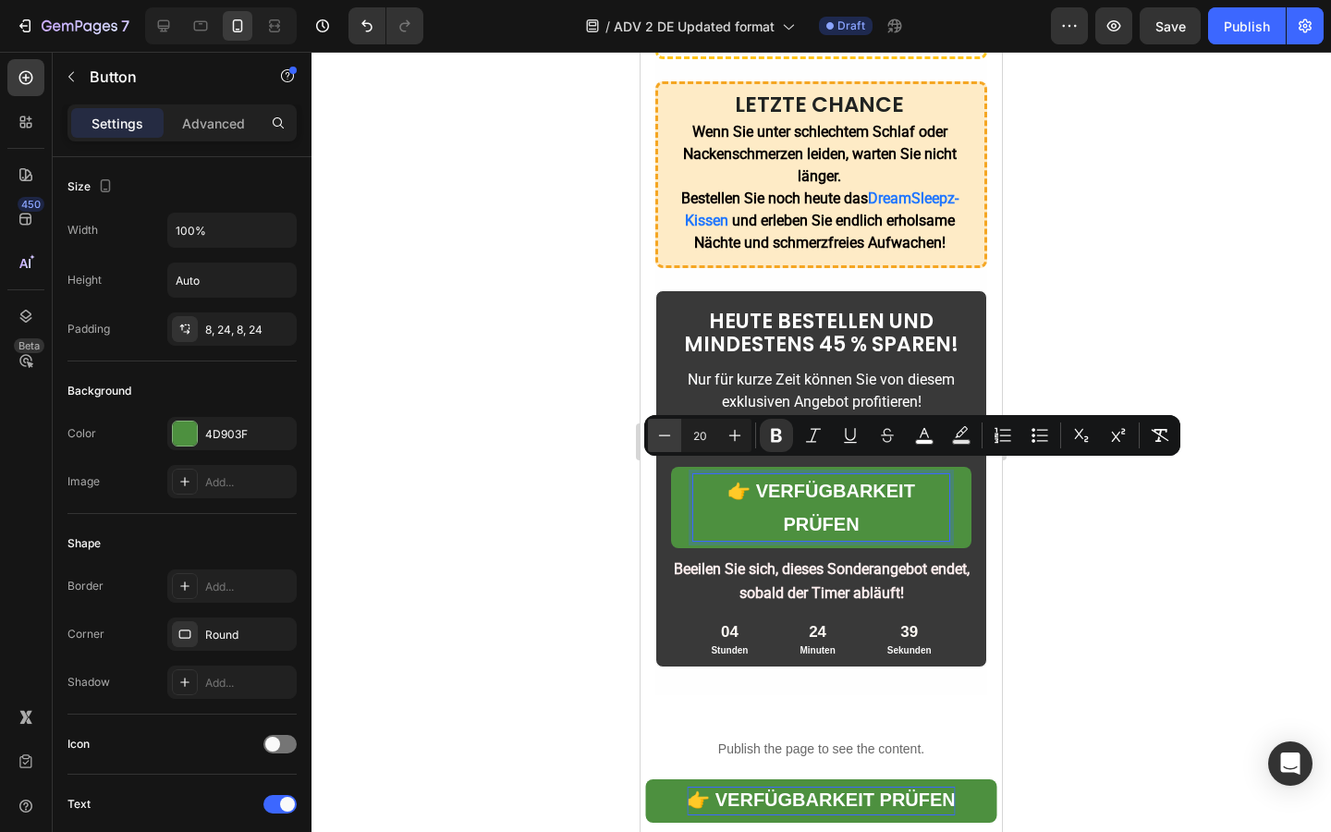
click at [670, 444] on icon "Editor contextual toolbar" at bounding box center [664, 435] width 18 height 18
type input "18"
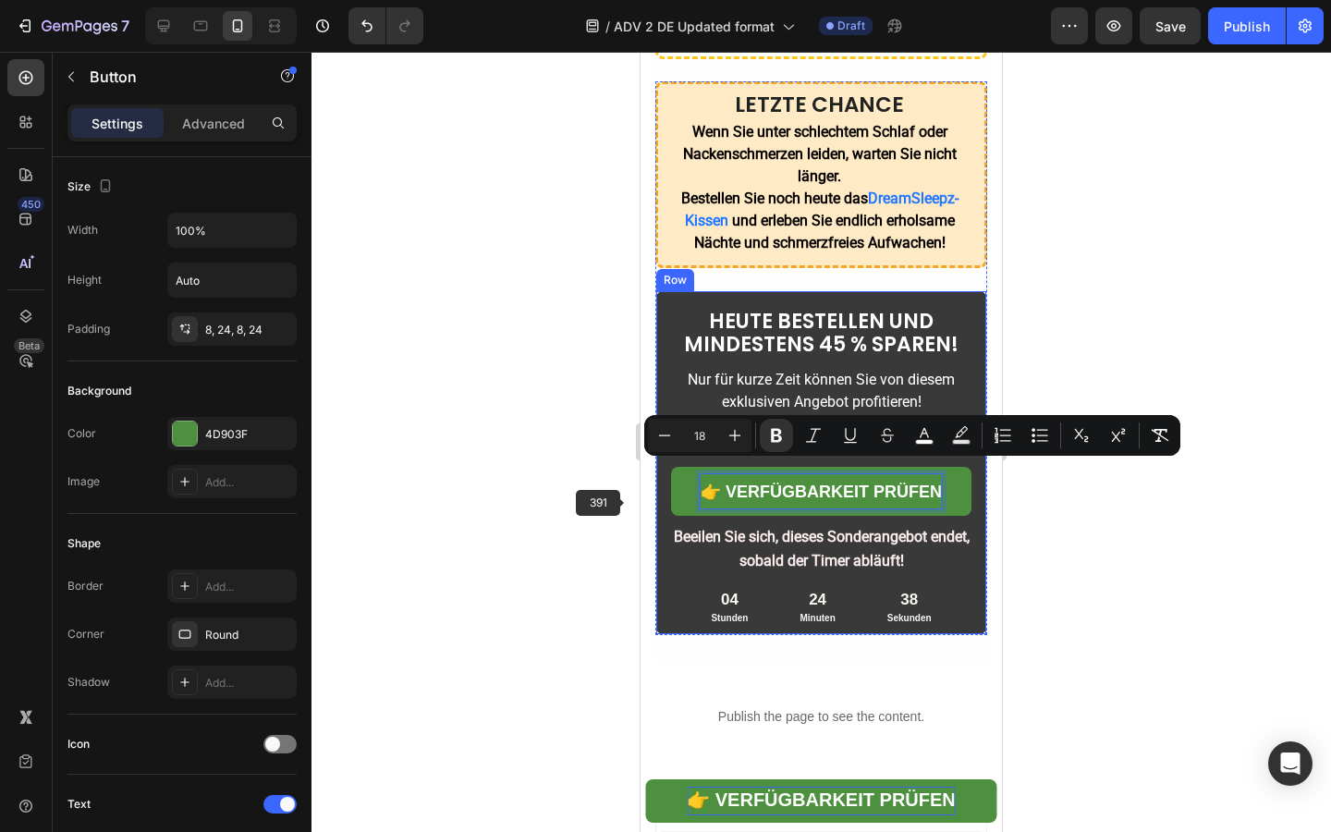
click at [572, 518] on div at bounding box center [820, 442] width 1019 height 780
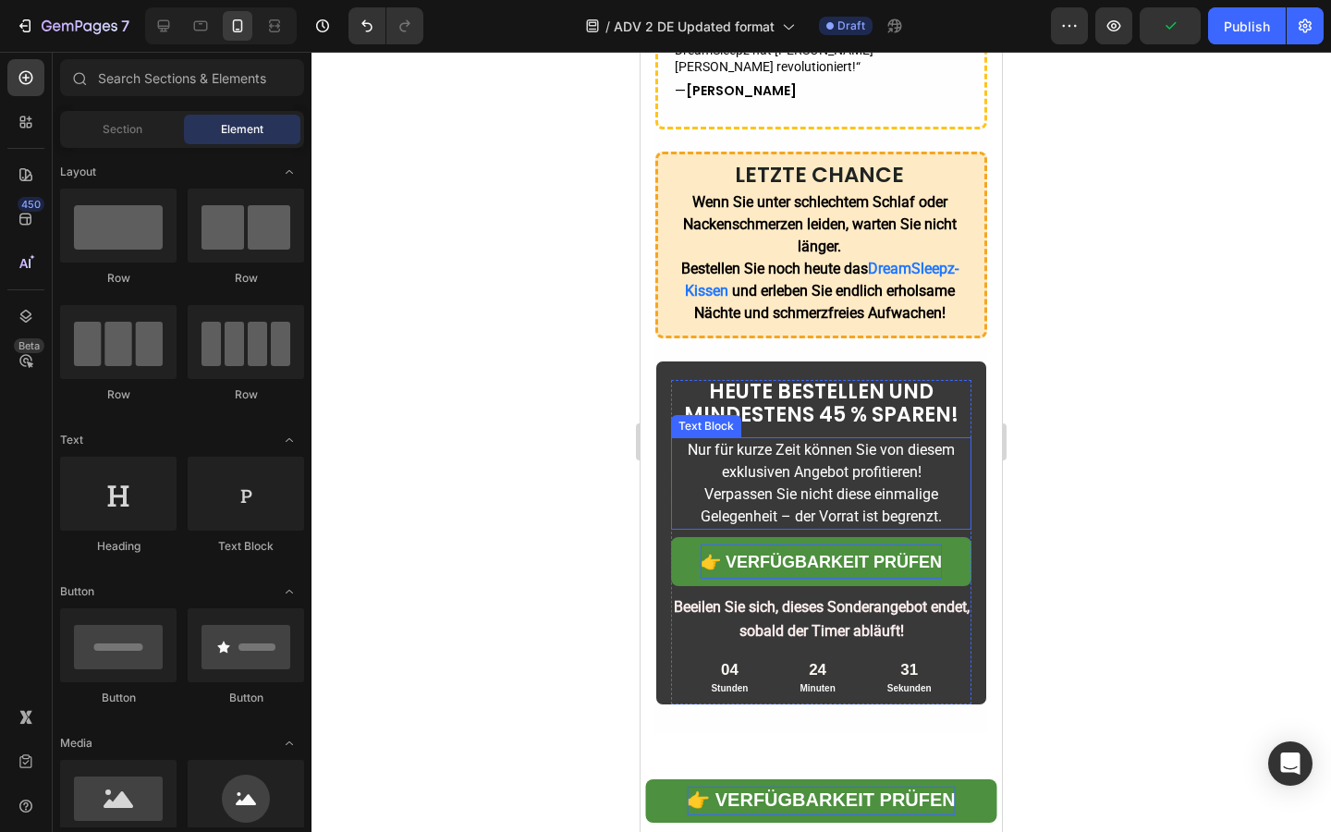
scroll to position [7455, 0]
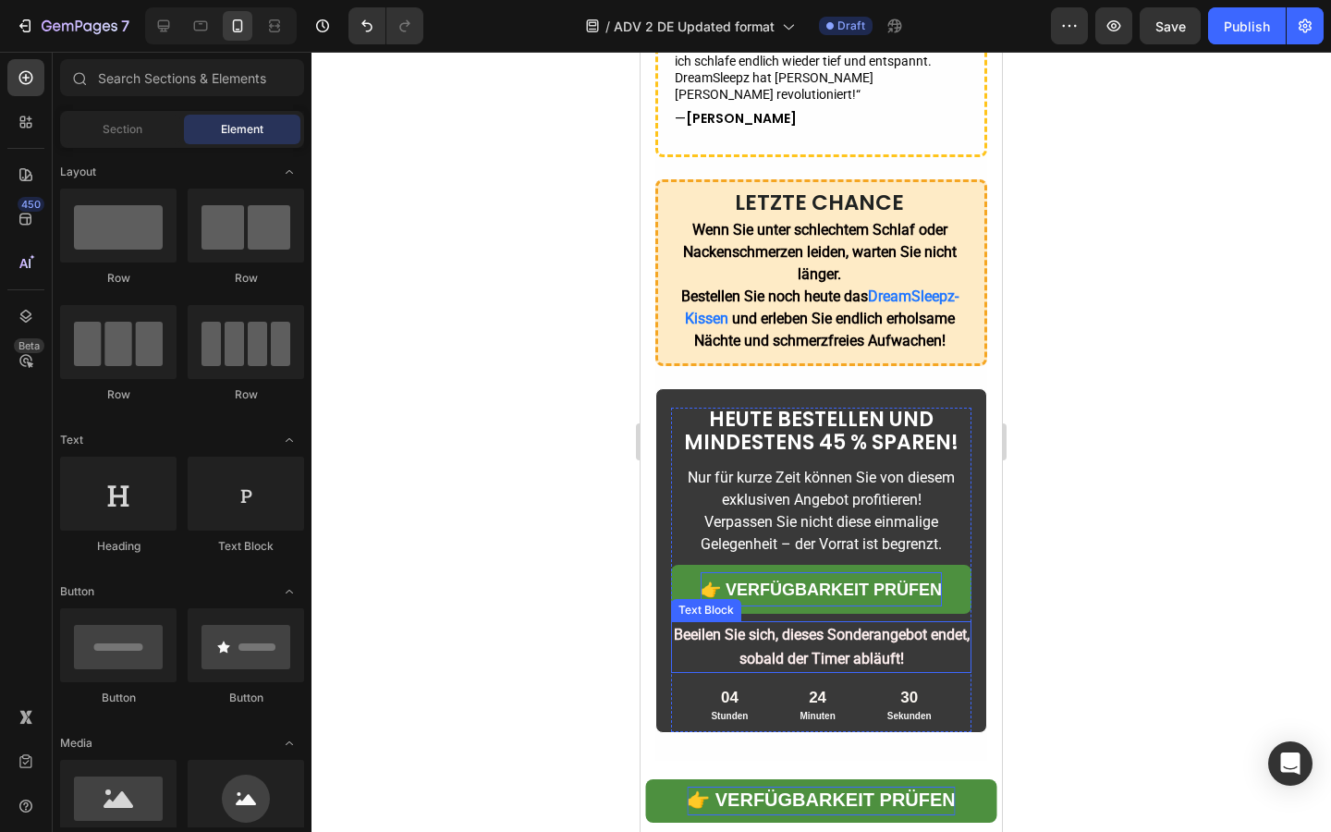
click at [814, 627] on p "Beeilen Sie sich, dieses Sonderangebot endet, sobald der Timer abläuft!" at bounding box center [821, 647] width 297 height 48
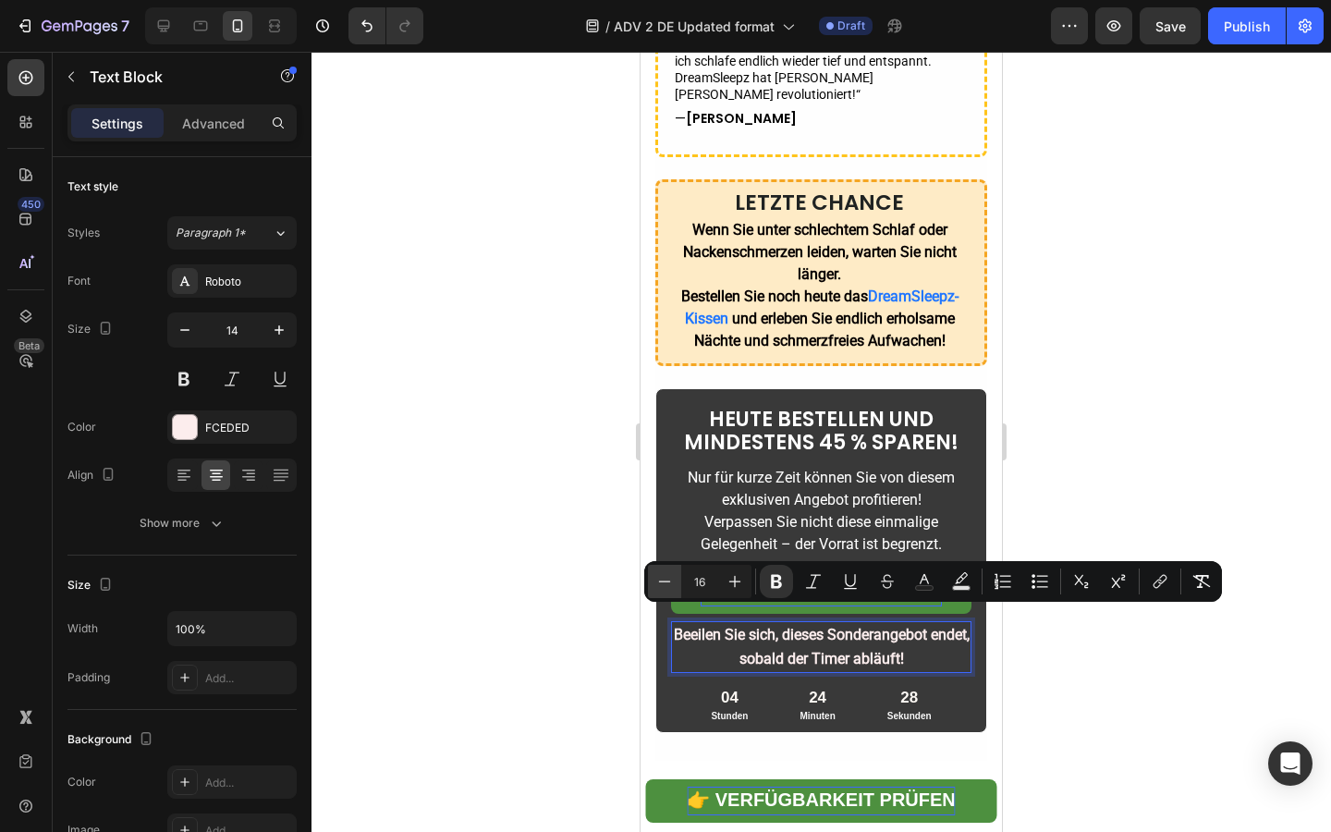
click at [665, 581] on icon "Editor contextual toolbar" at bounding box center [664, 581] width 18 height 18
type input "14"
click at [529, 627] on div at bounding box center [820, 442] width 1019 height 780
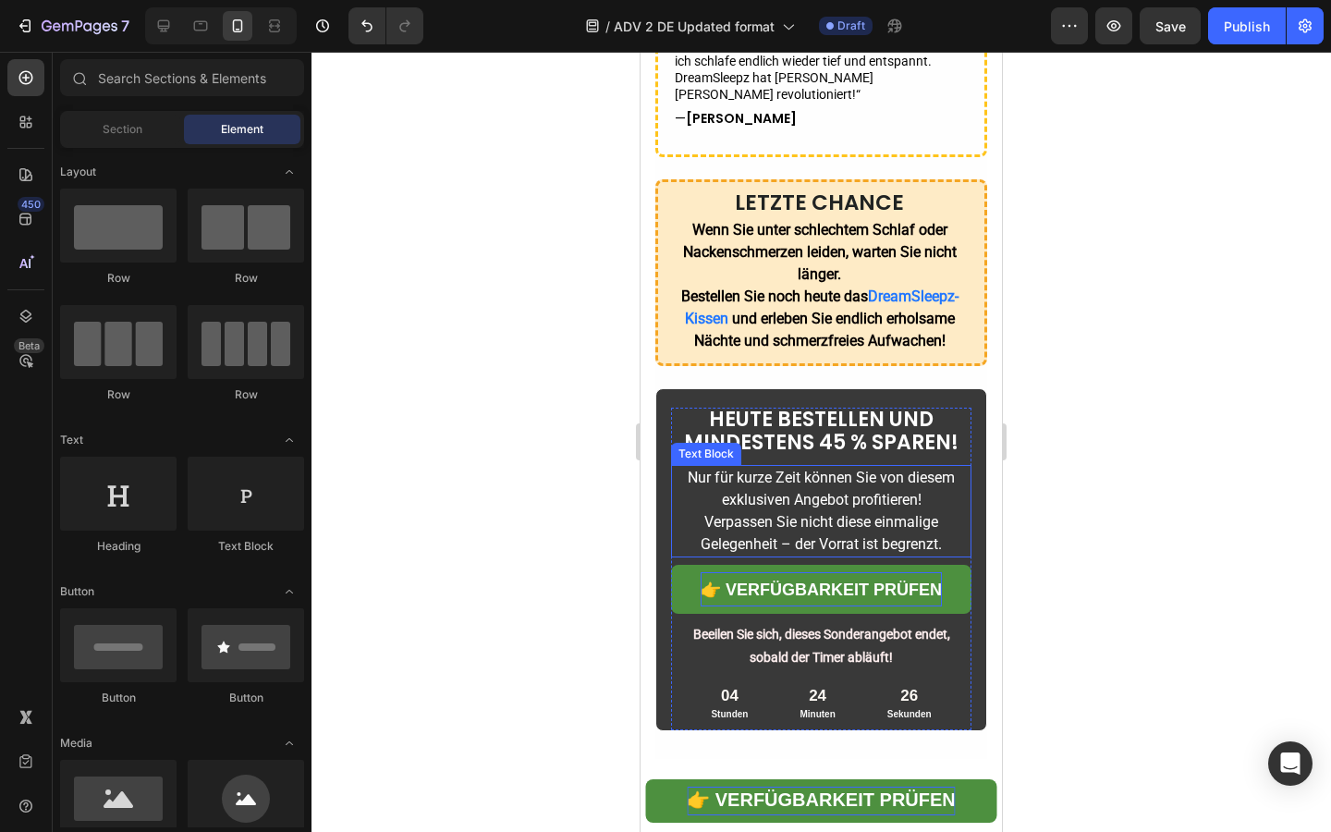
click at [771, 513] on span "Verpassen Sie nicht diese einmalige Gelegenheit – der Vorrat ist begrenzt." at bounding box center [820, 533] width 241 height 40
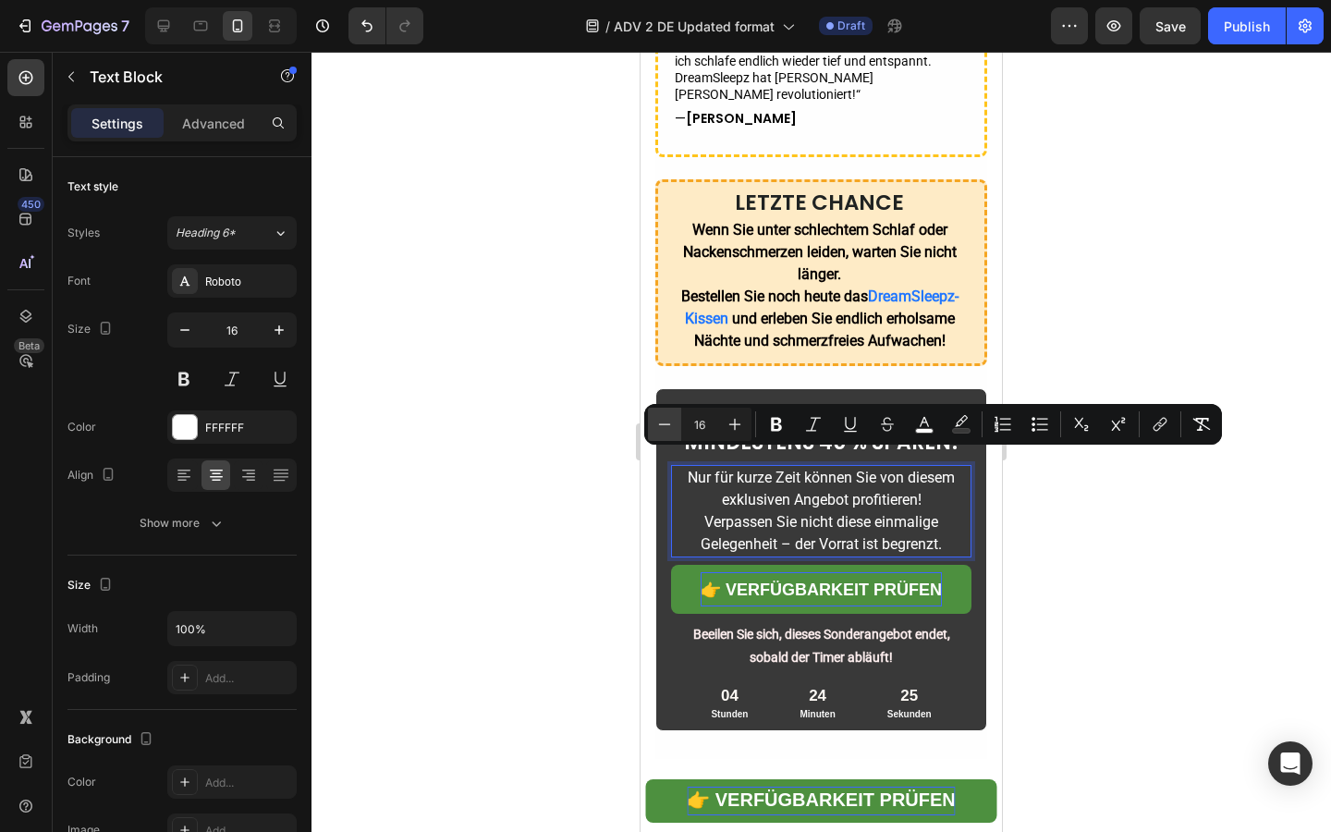
click at [667, 437] on button "Minus" at bounding box center [664, 424] width 33 height 33
type input "15"
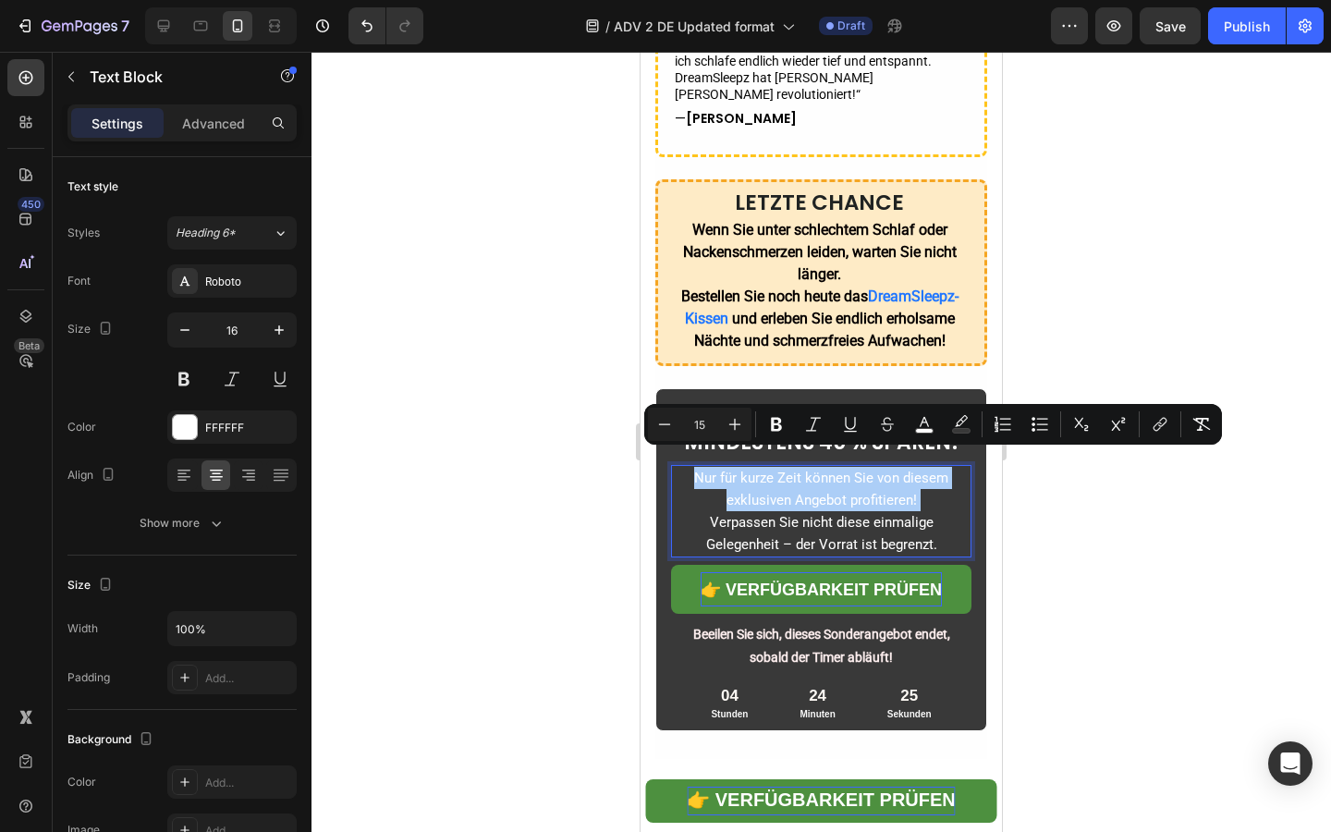
click at [580, 521] on div at bounding box center [820, 442] width 1019 height 780
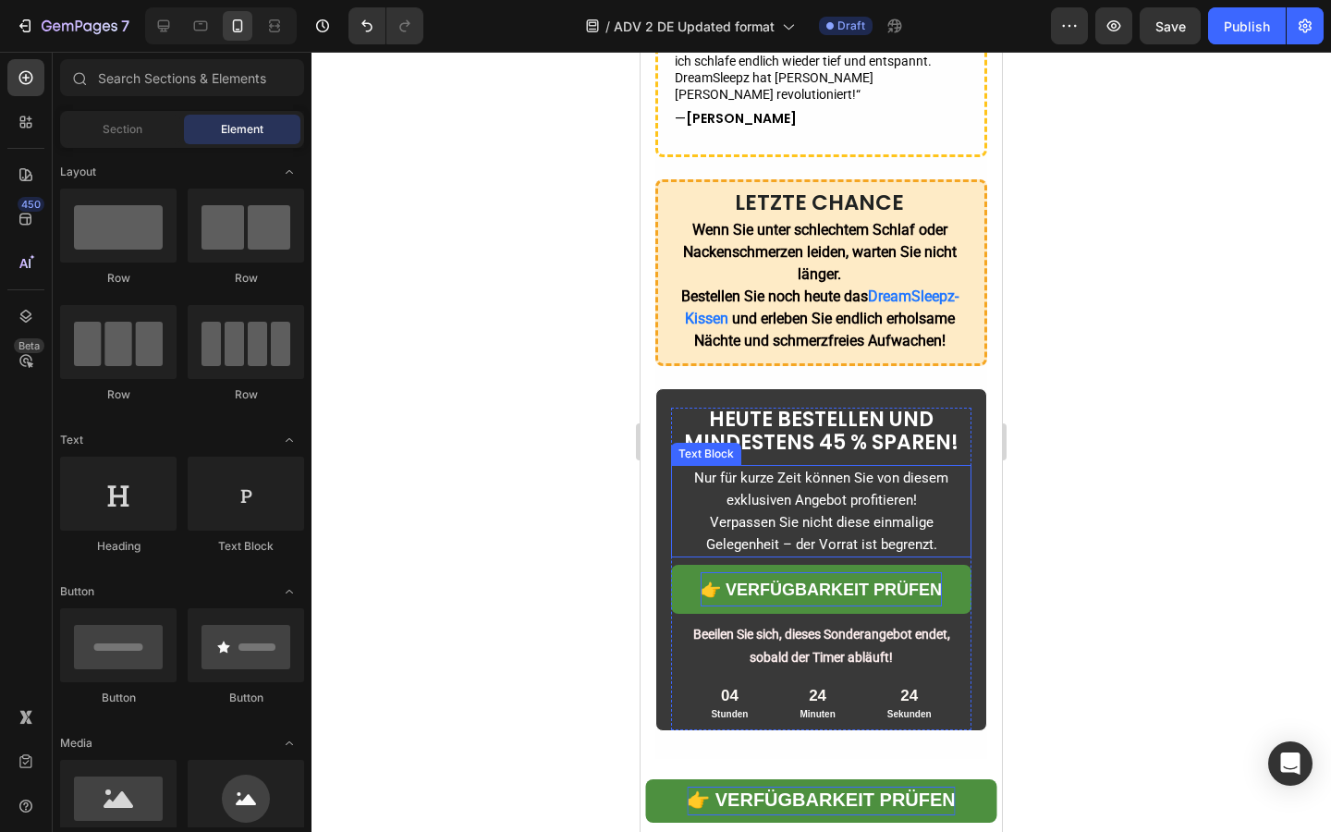
click at [744, 514] on span "Verpassen Sie nicht diese einmalige Gelegenheit – der Vorrat ist begrenzt." at bounding box center [821, 533] width 231 height 39
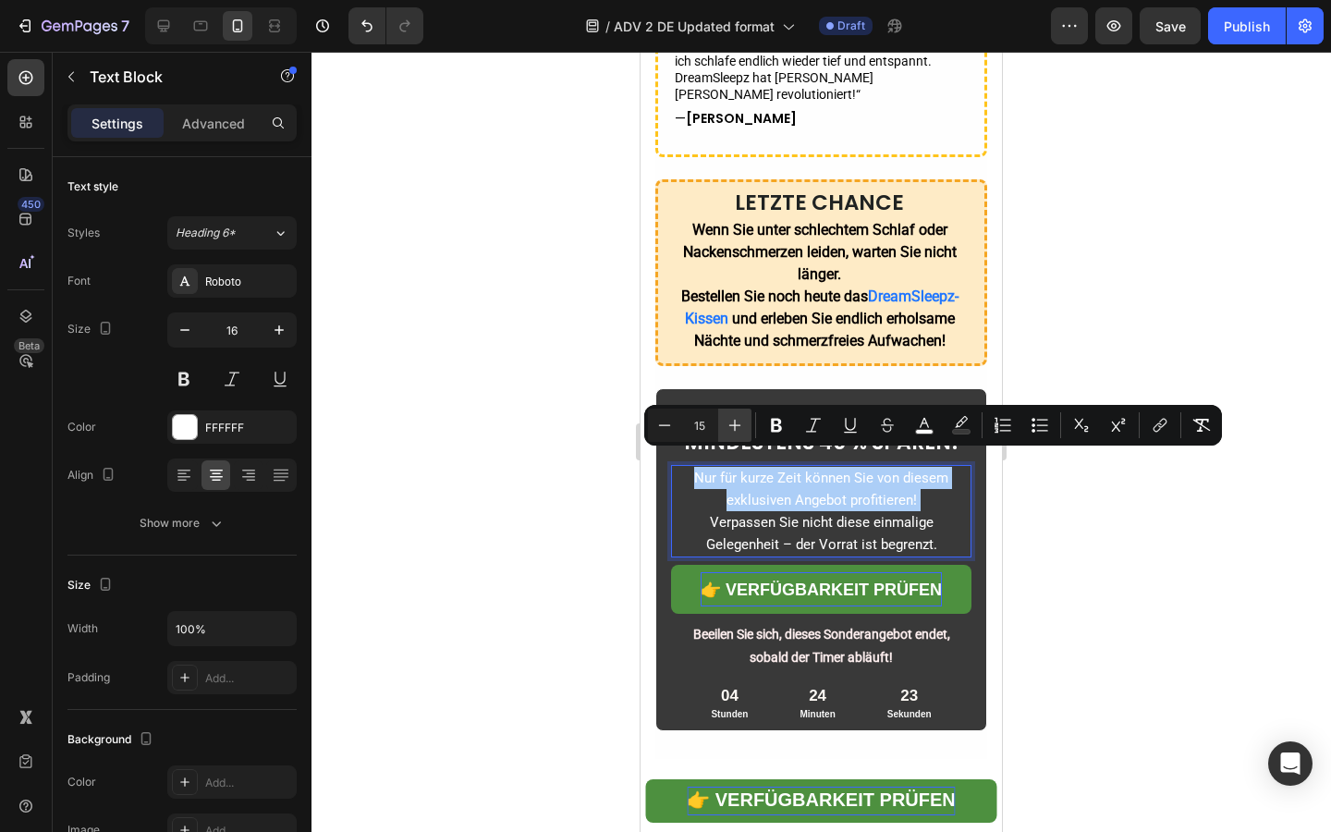
click at [731, 435] on button "Plus" at bounding box center [734, 424] width 33 height 33
type input "16"
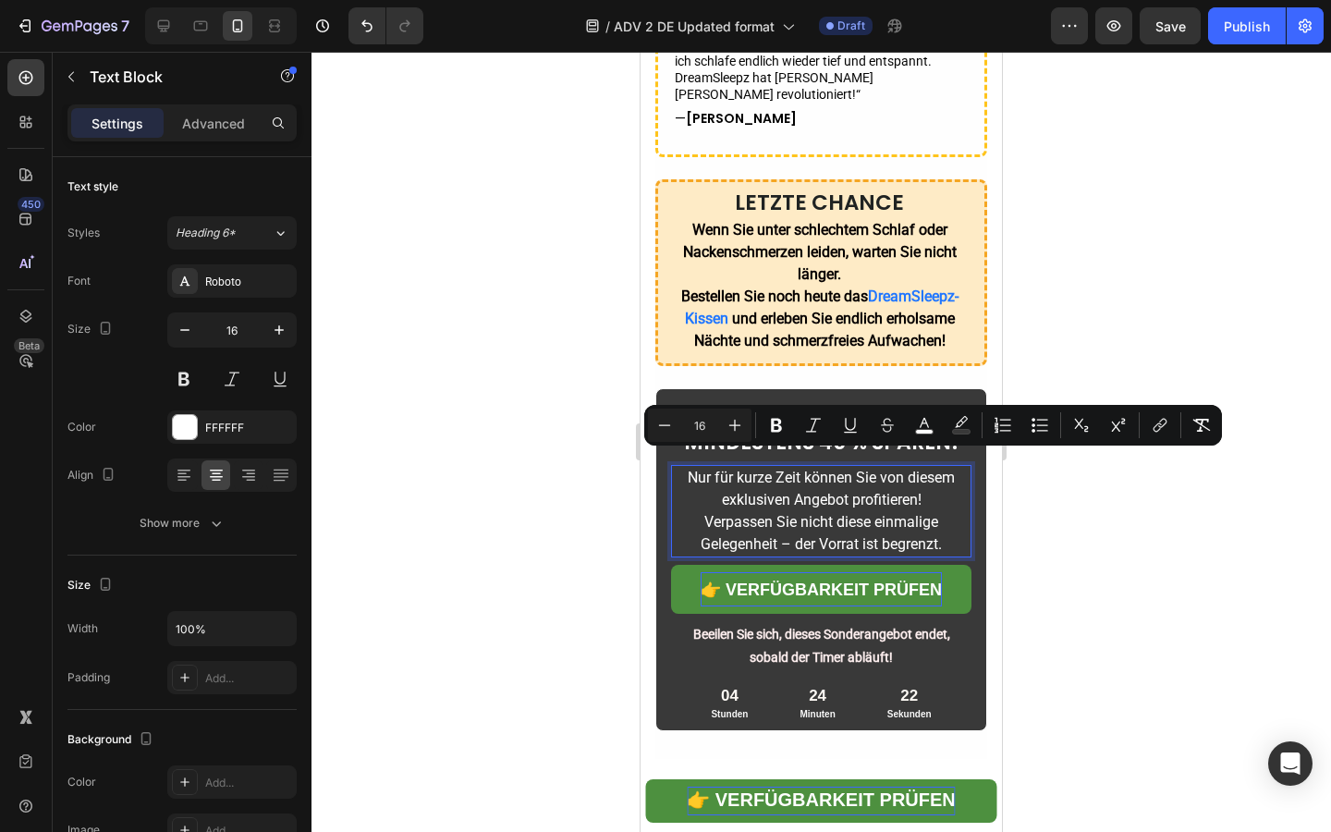
click at [525, 488] on div at bounding box center [820, 442] width 1019 height 780
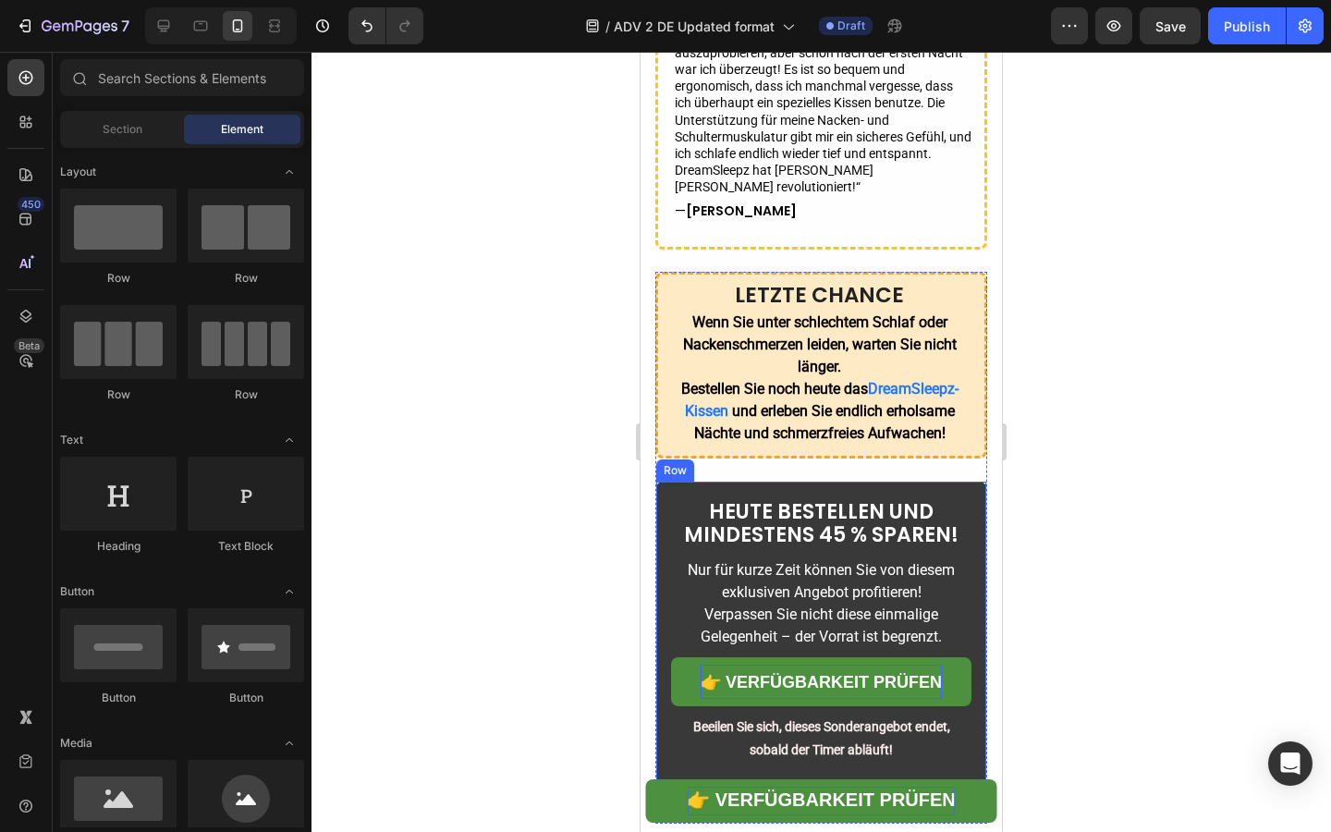
scroll to position [7360, 0]
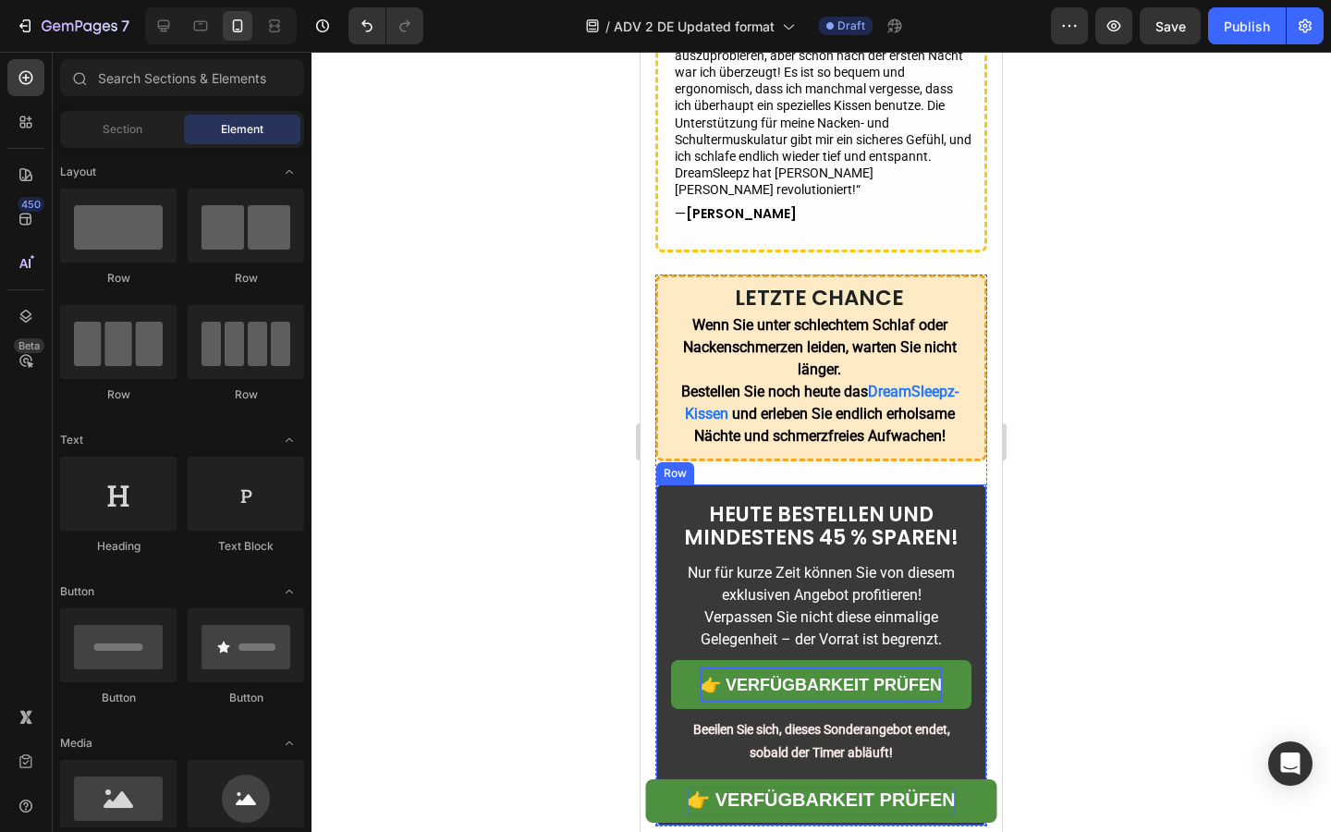
click at [841, 357] on strong "Wenn Sie unter schlechtem Schlaf oder Nackenschmerzen leiden, warten Sie nicht …" at bounding box center [820, 347] width 274 height 62
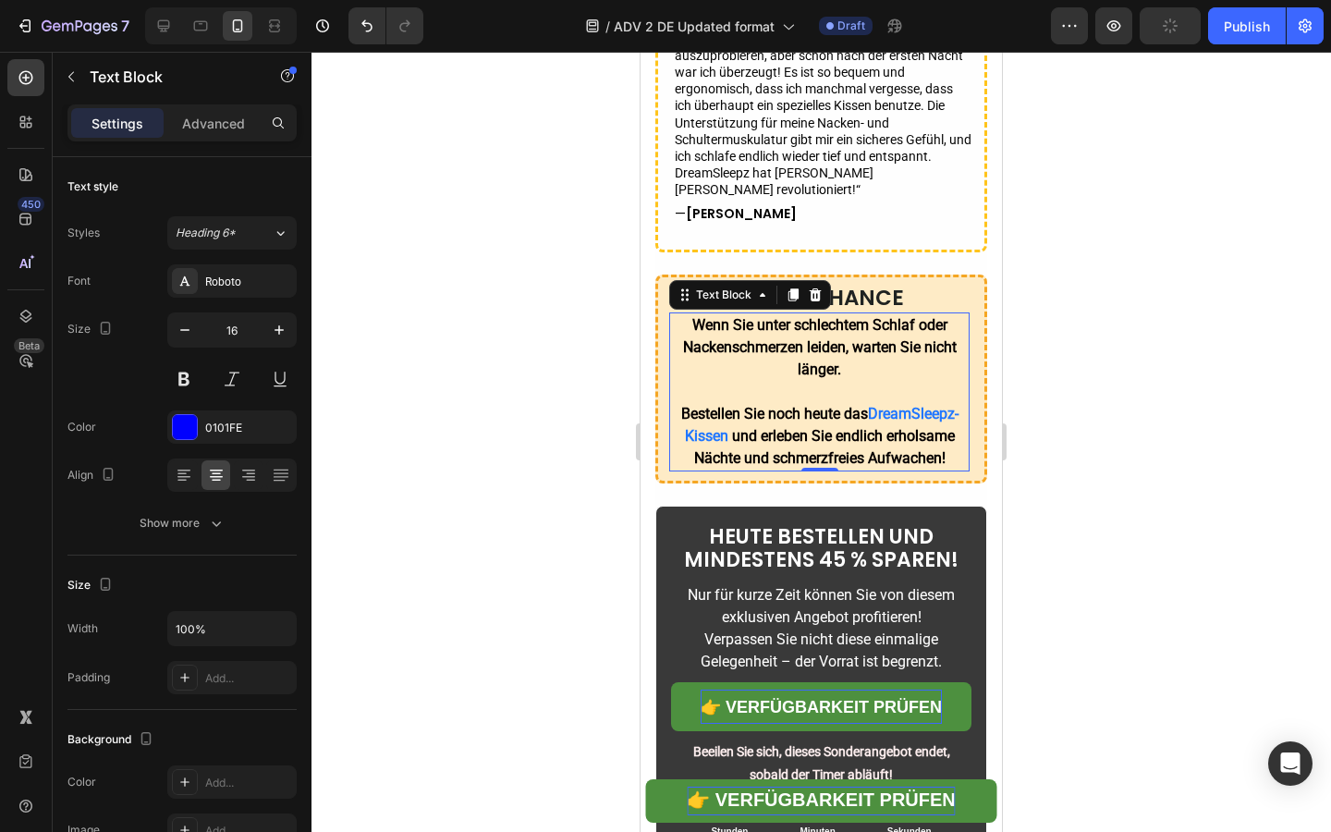
click at [506, 399] on div at bounding box center [820, 442] width 1019 height 780
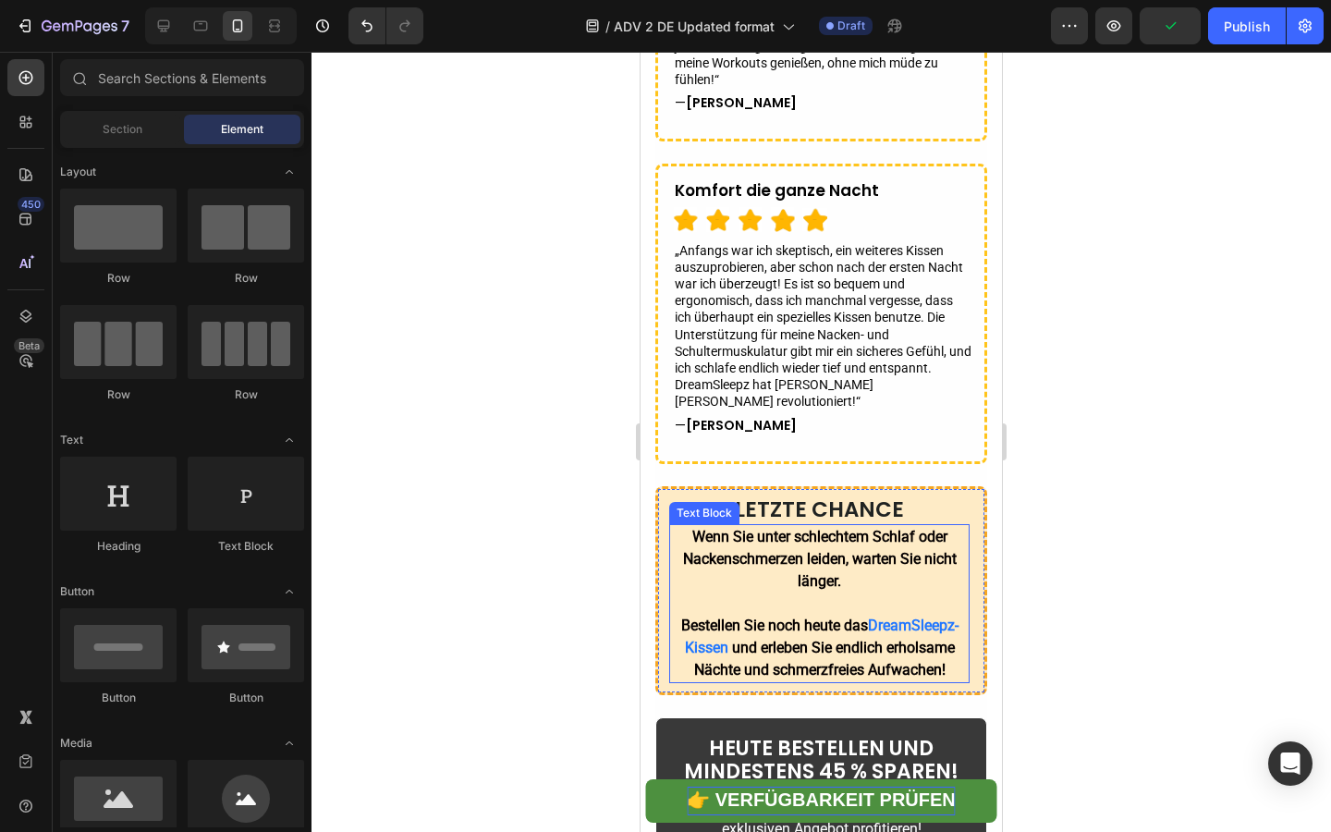
scroll to position [7139, 0]
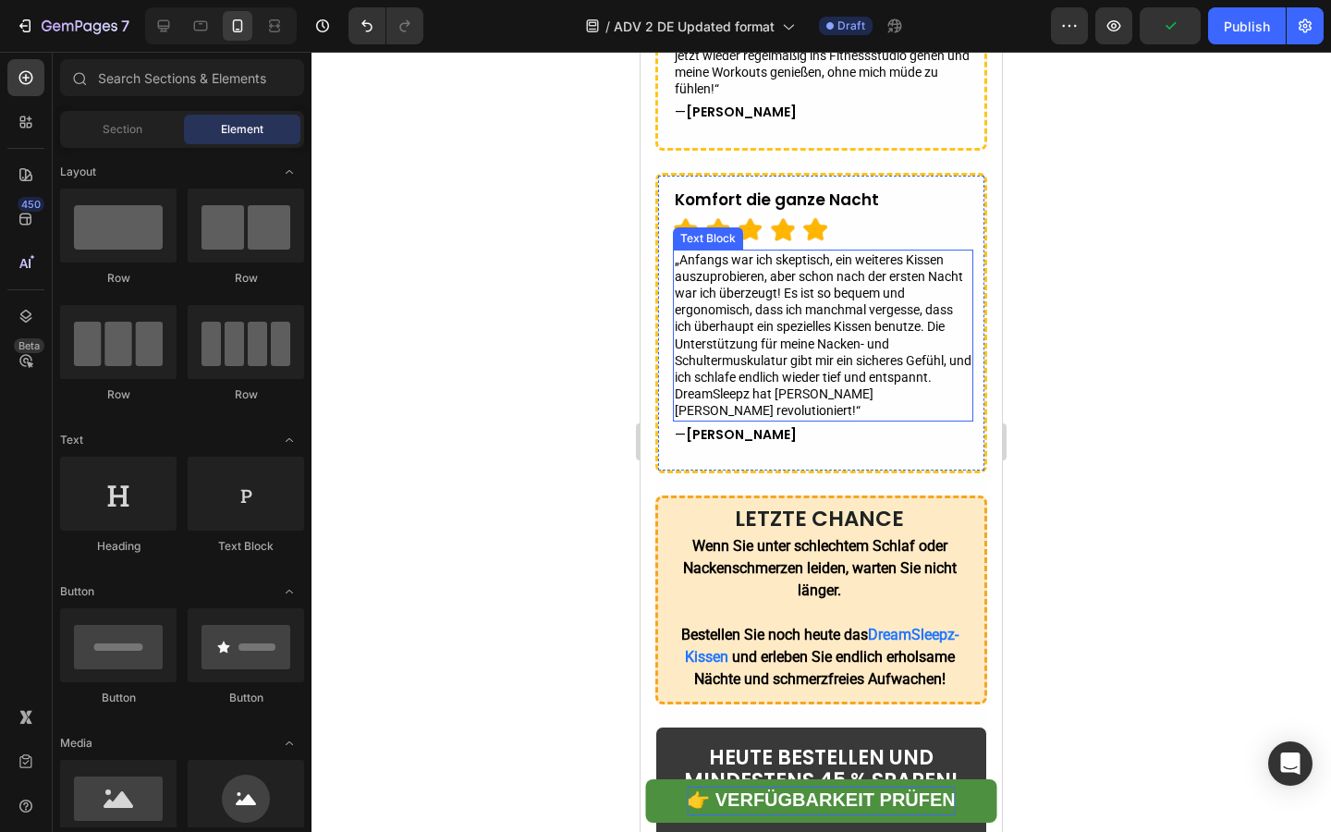
click at [761, 343] on span "„Anfangs war ich skeptisch, ein weiteres Kissen auszuprobieren, aber schon nach…" at bounding box center [823, 335] width 297 height 166
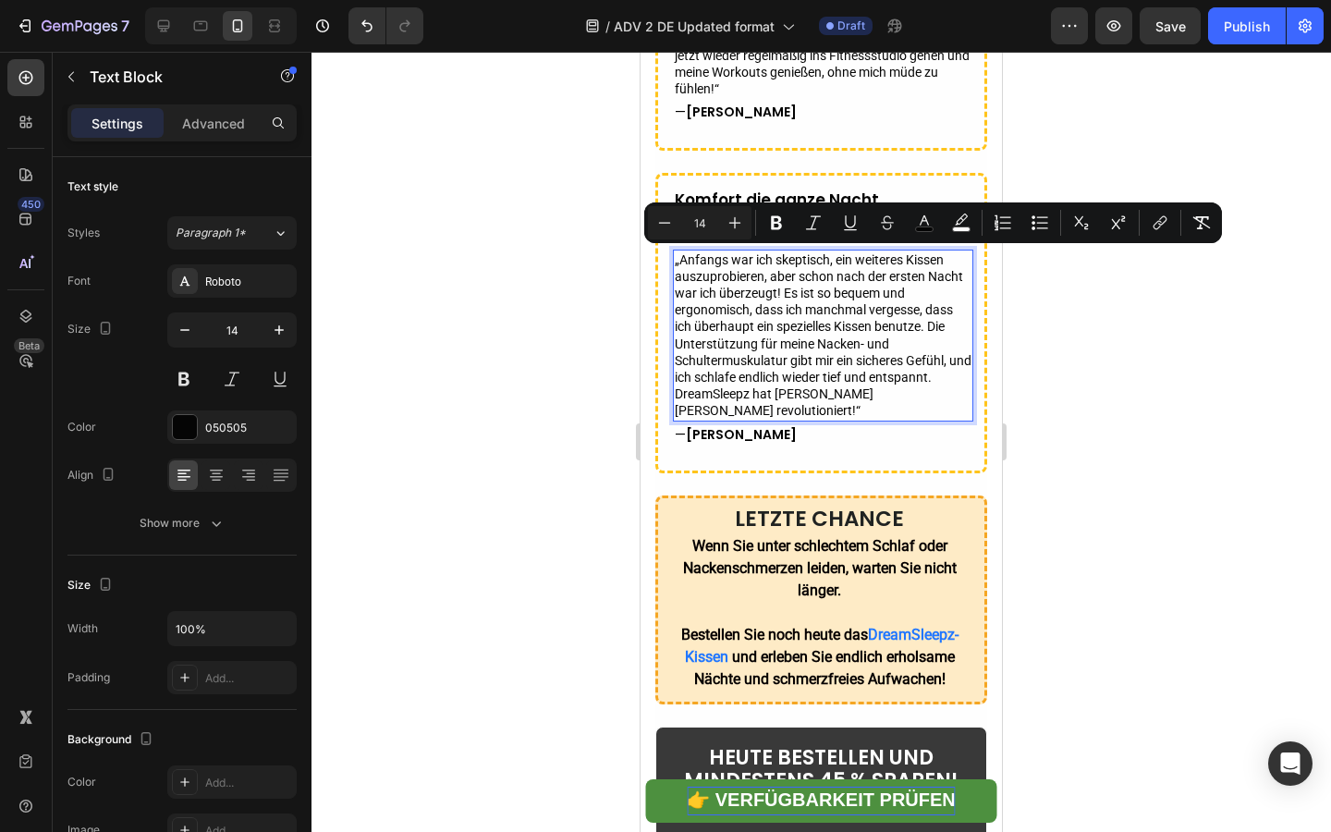
click at [917, 311] on span "„Anfangs war ich skeptisch, ein weiteres Kissen auszuprobieren, aber schon nach…" at bounding box center [823, 335] width 297 height 166
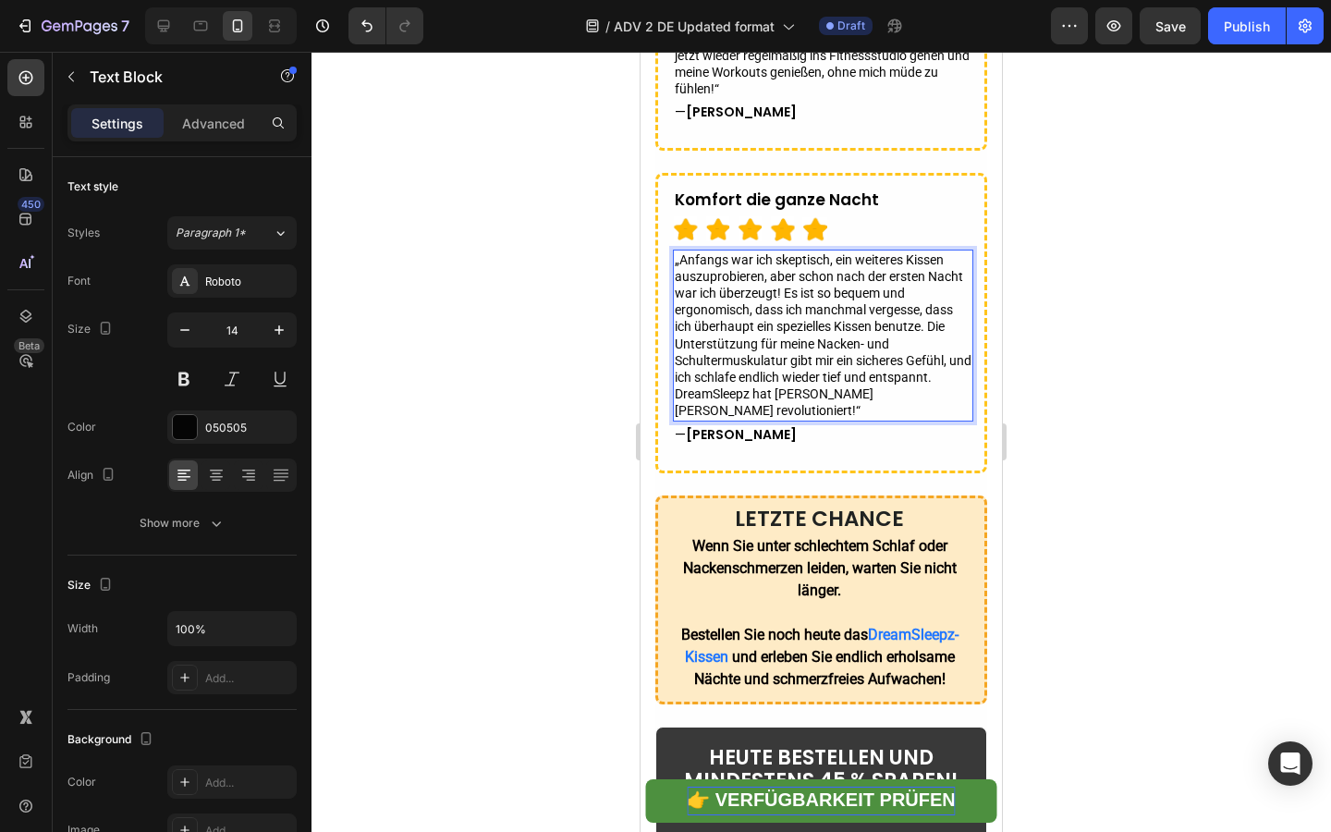
click at [929, 332] on span "„Anfangs war ich skeptisch, ein weiteres Kissen auszuprobieren, aber schon nach…" at bounding box center [823, 335] width 297 height 166
click at [522, 432] on div at bounding box center [820, 442] width 1019 height 780
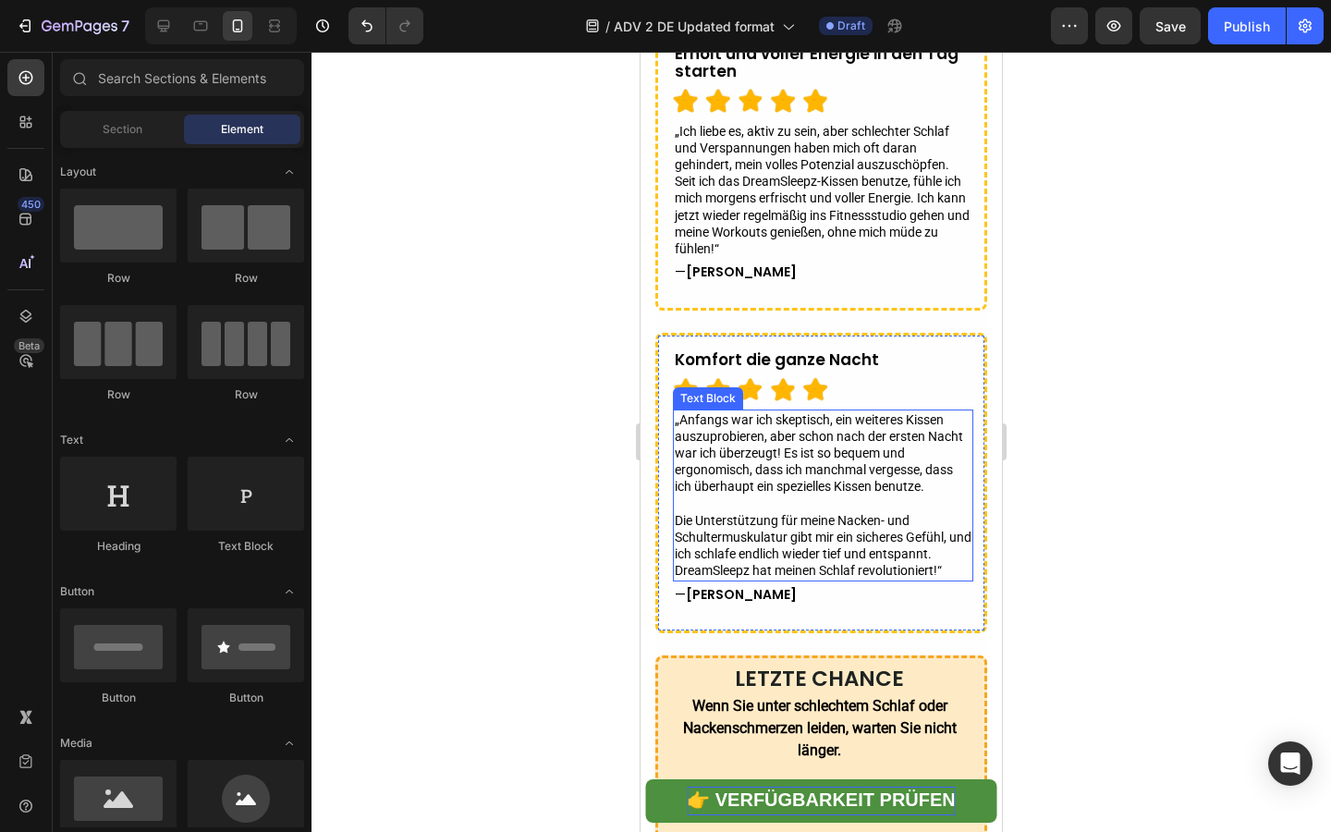
scroll to position [6977, 0]
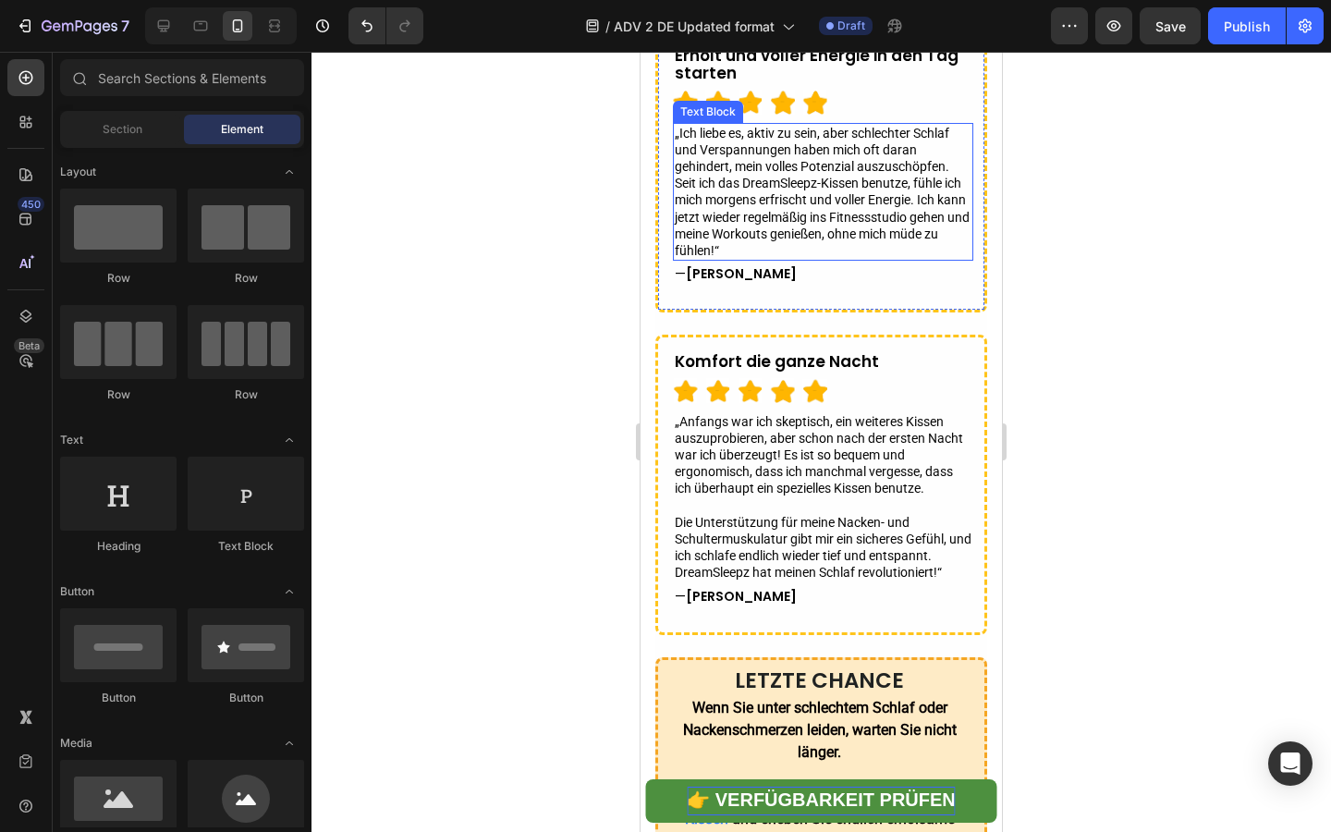
click at [968, 174] on p "„Ich liebe es, aktiv zu sein, aber schlechter Schlaf und Verspannungen haben mi…" at bounding box center [823, 192] width 297 height 135
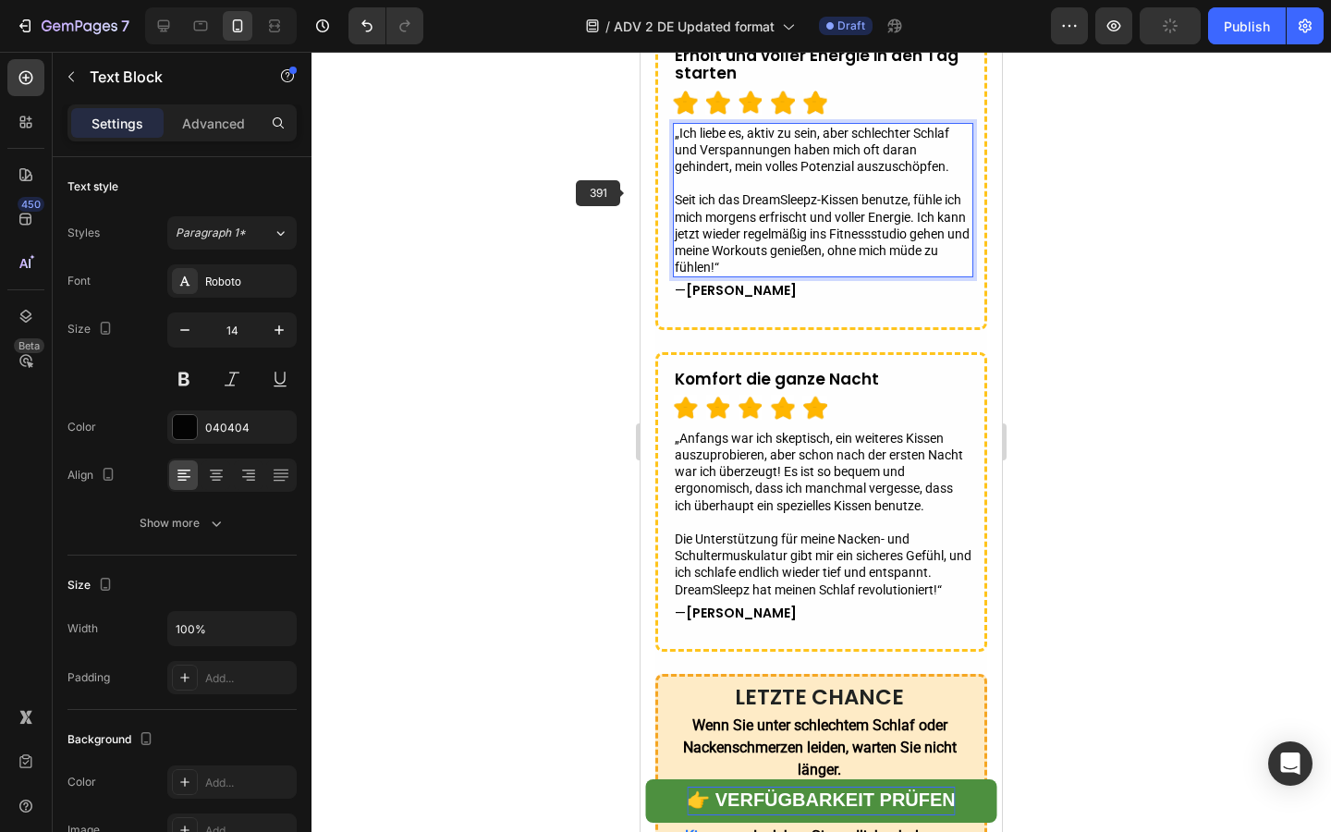
click at [542, 225] on div at bounding box center [820, 442] width 1019 height 780
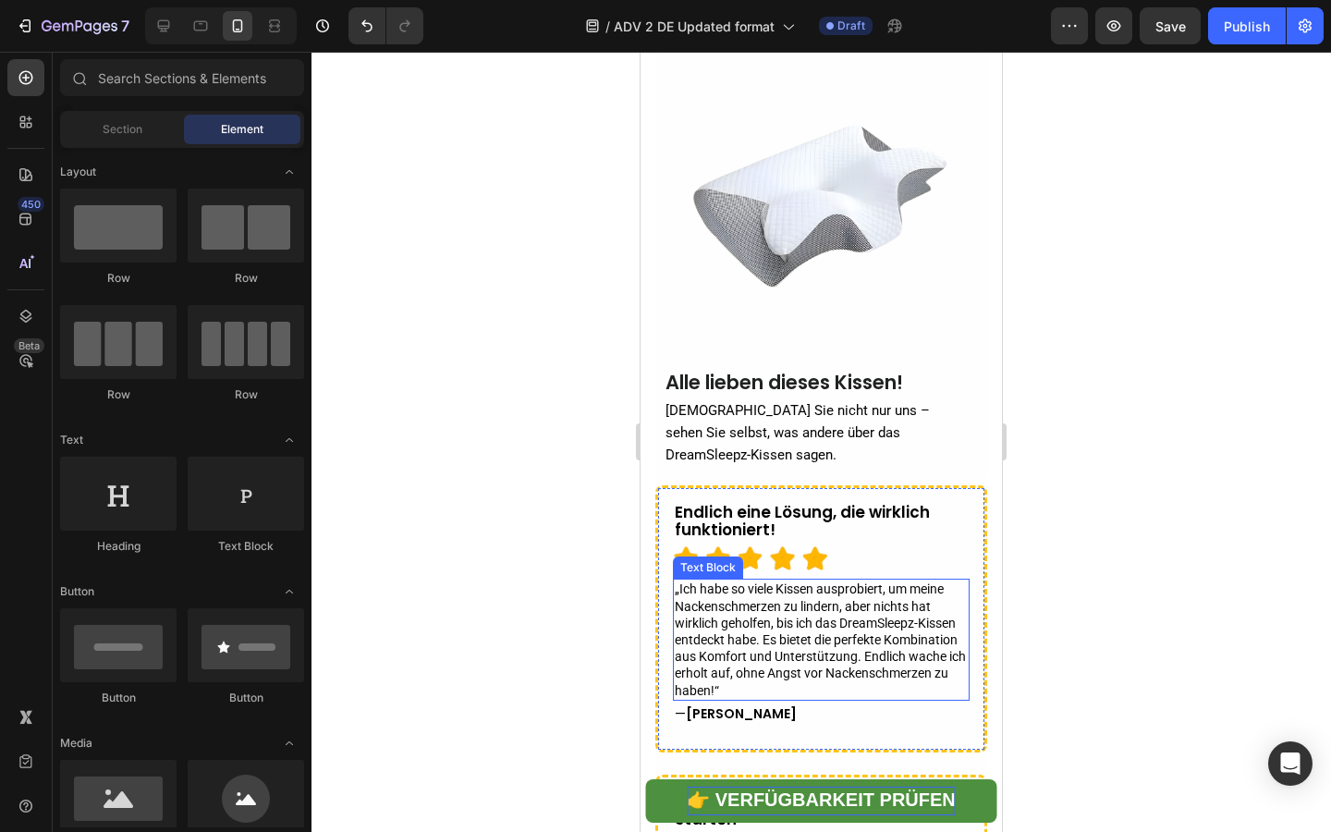
scroll to position [6066, 0]
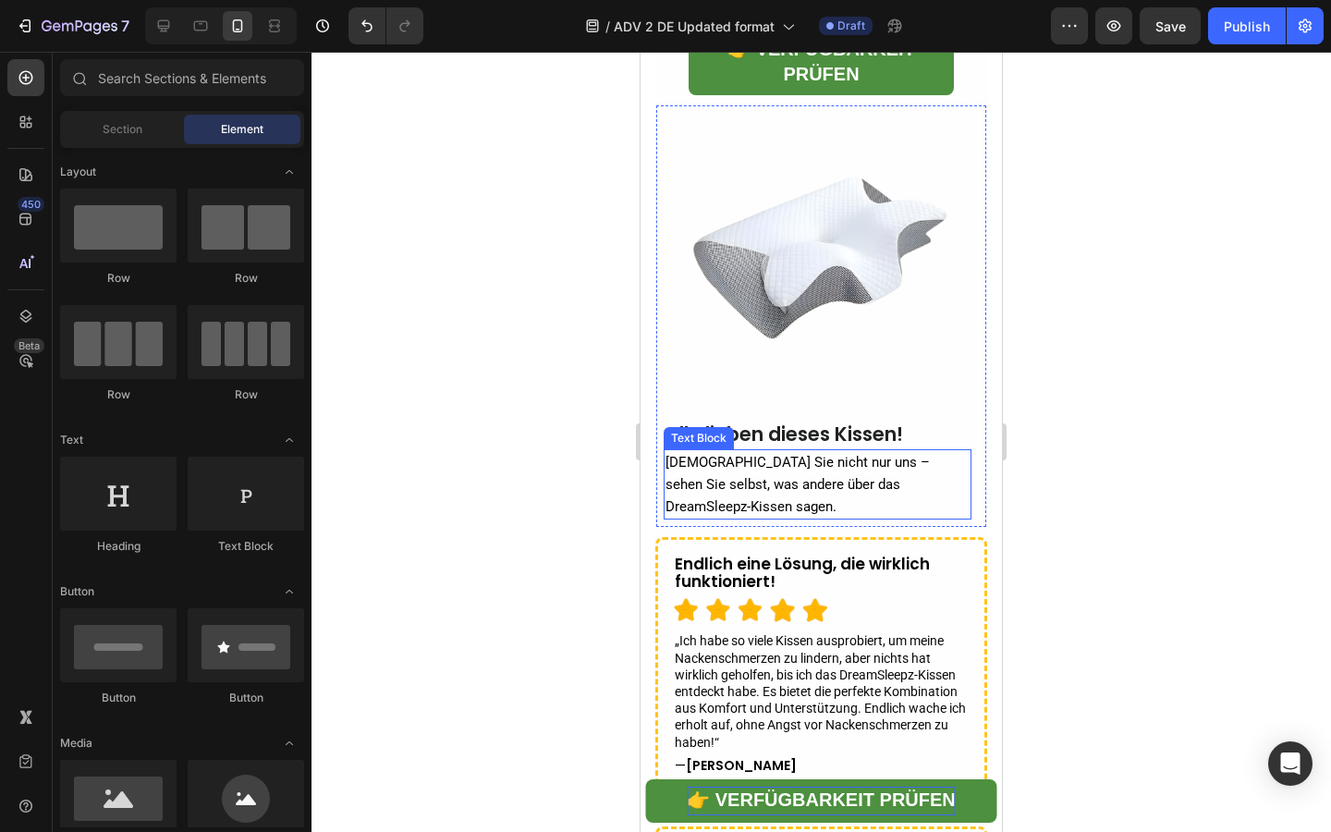
click at [831, 470] on span "[DEMOGRAPHIC_DATA] Sie nicht nur uns – sehen Sie selbst, was andere über das Dr…" at bounding box center [797, 484] width 264 height 61
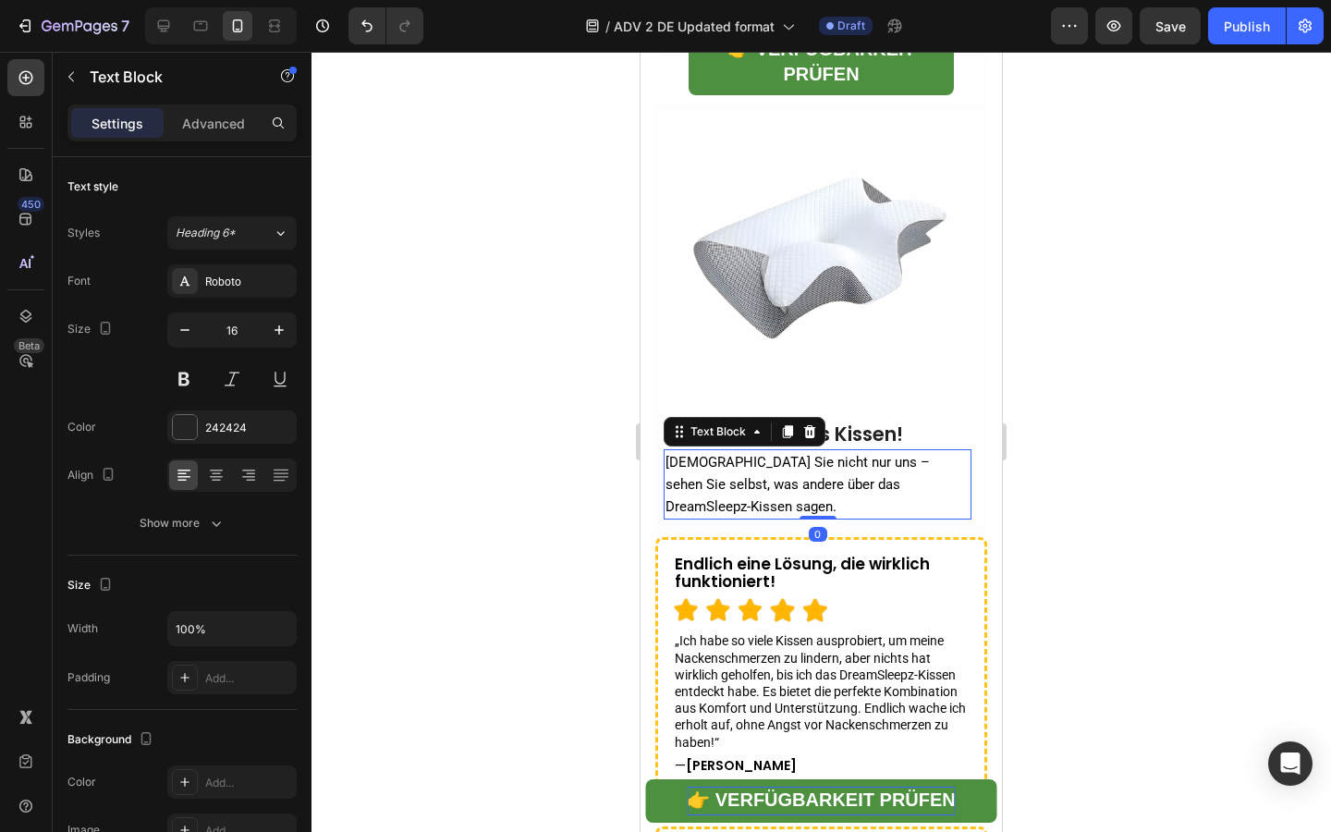
click at [834, 469] on span "[DEMOGRAPHIC_DATA] Sie nicht nur uns – sehen Sie selbst, was andere über das Dr…" at bounding box center [797, 484] width 264 height 61
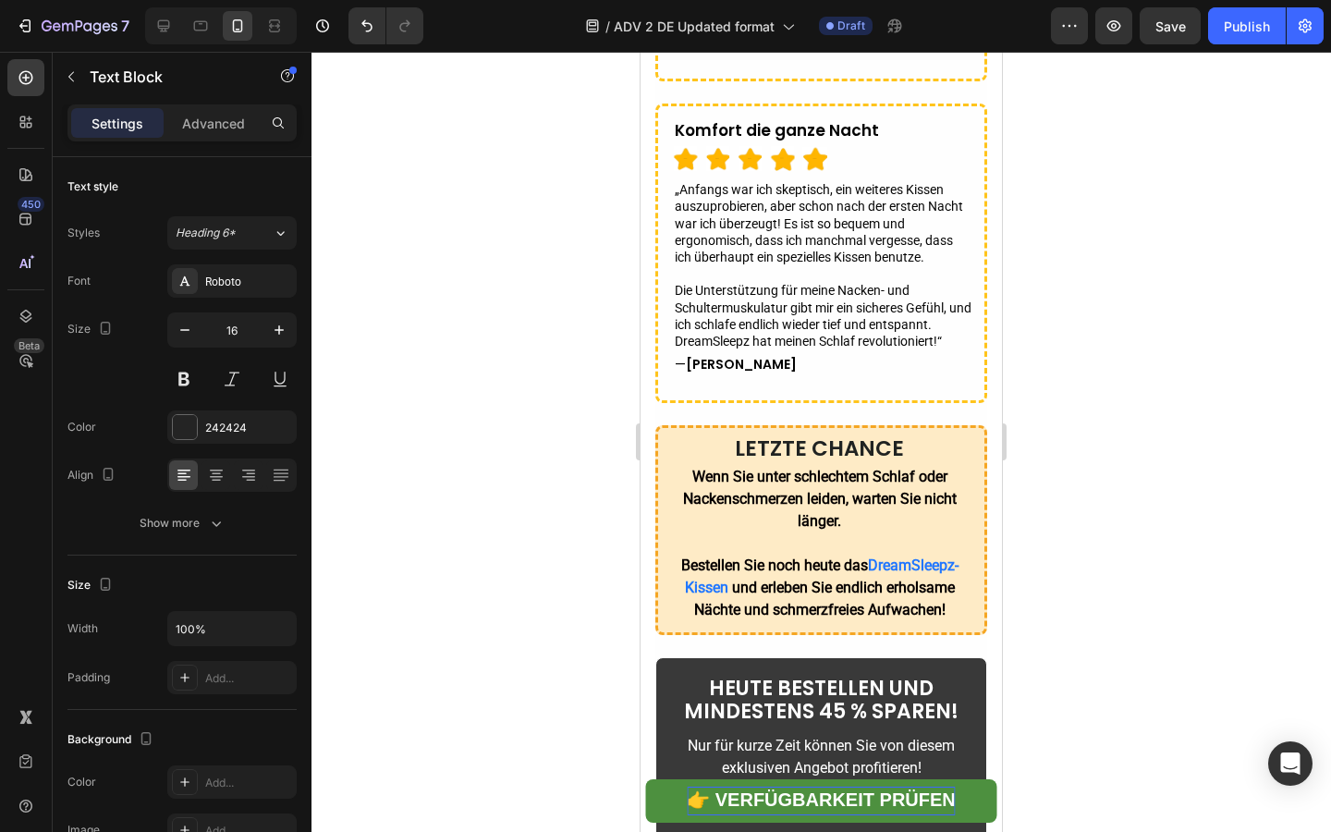
scroll to position [5992, 0]
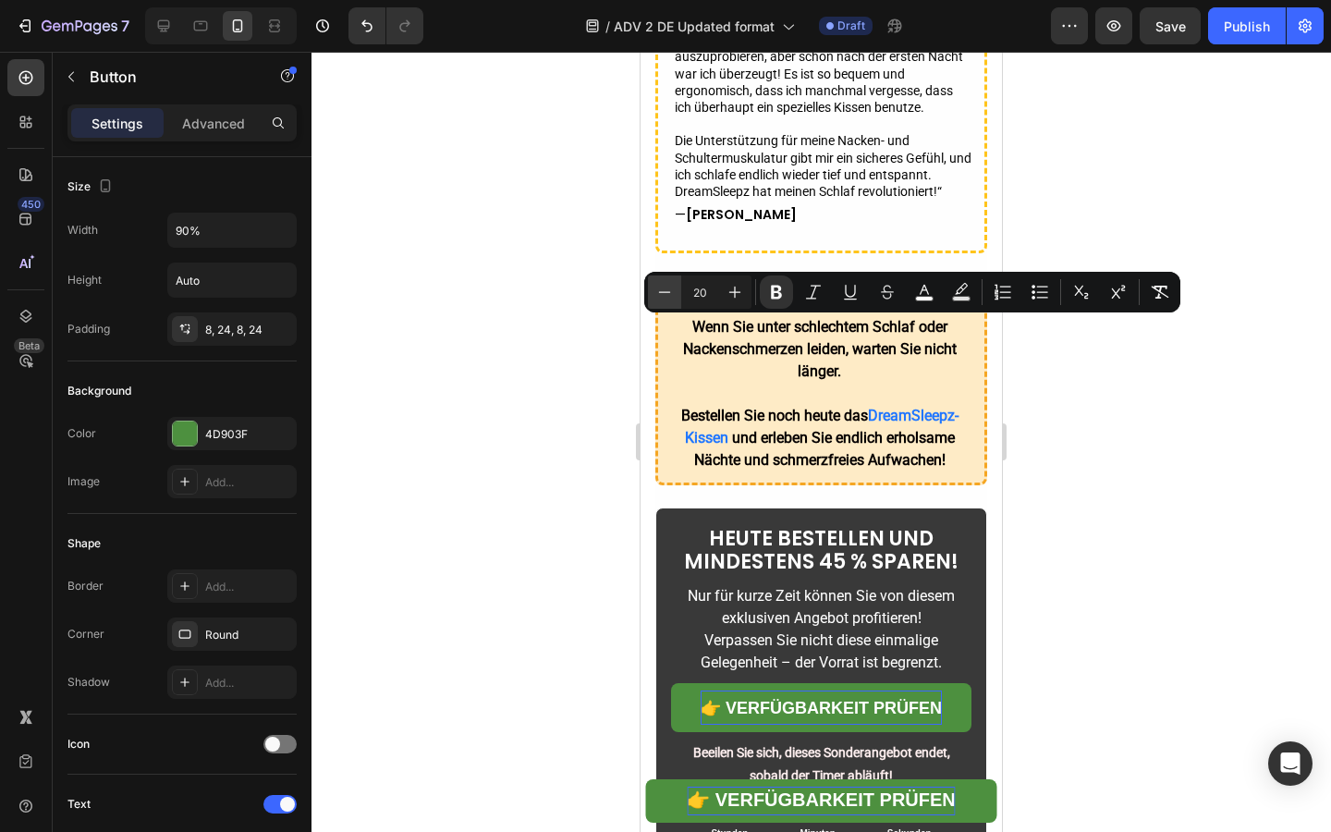
click at [666, 286] on icon "Editor contextual toolbar" at bounding box center [664, 292] width 18 height 18
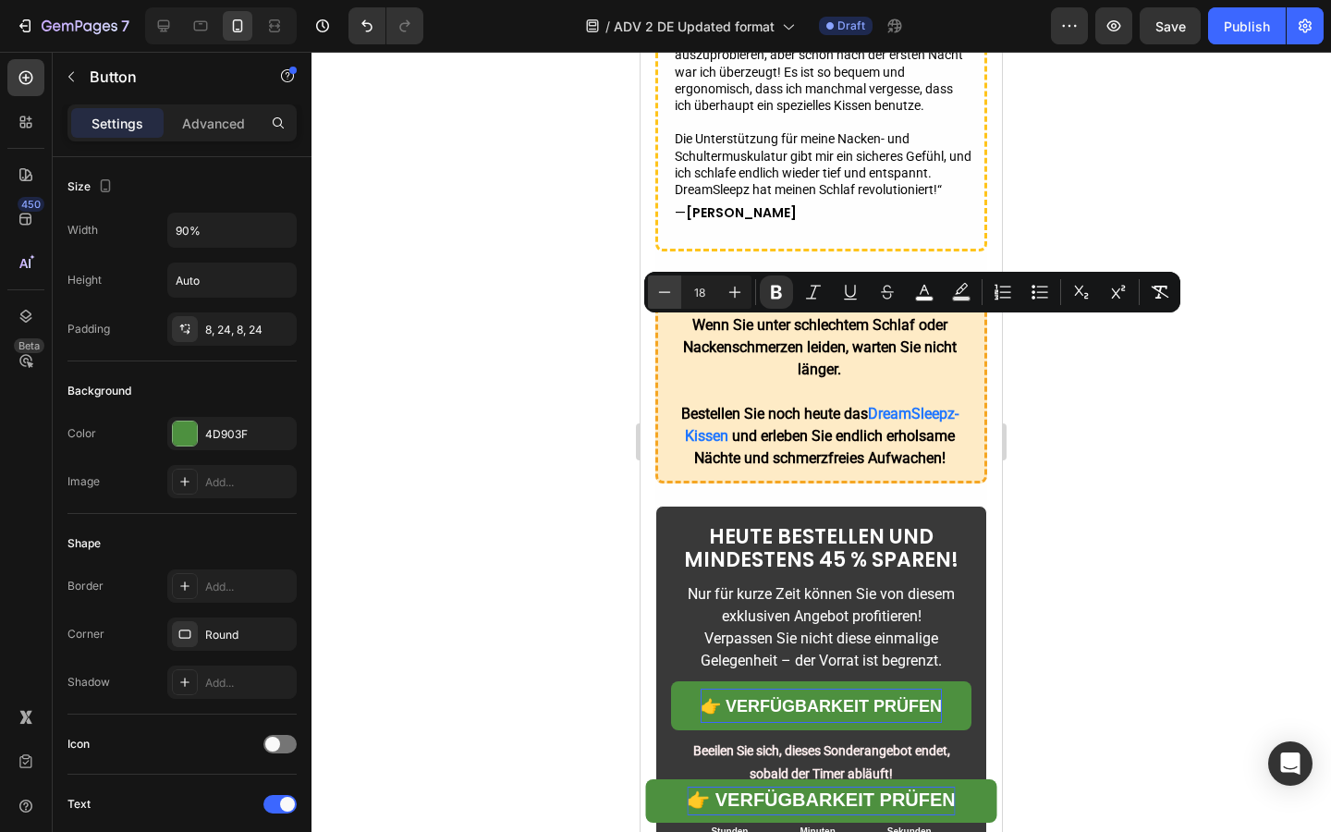
click at [666, 286] on icon "Editor contextual toolbar" at bounding box center [664, 292] width 18 height 18
type input "16"
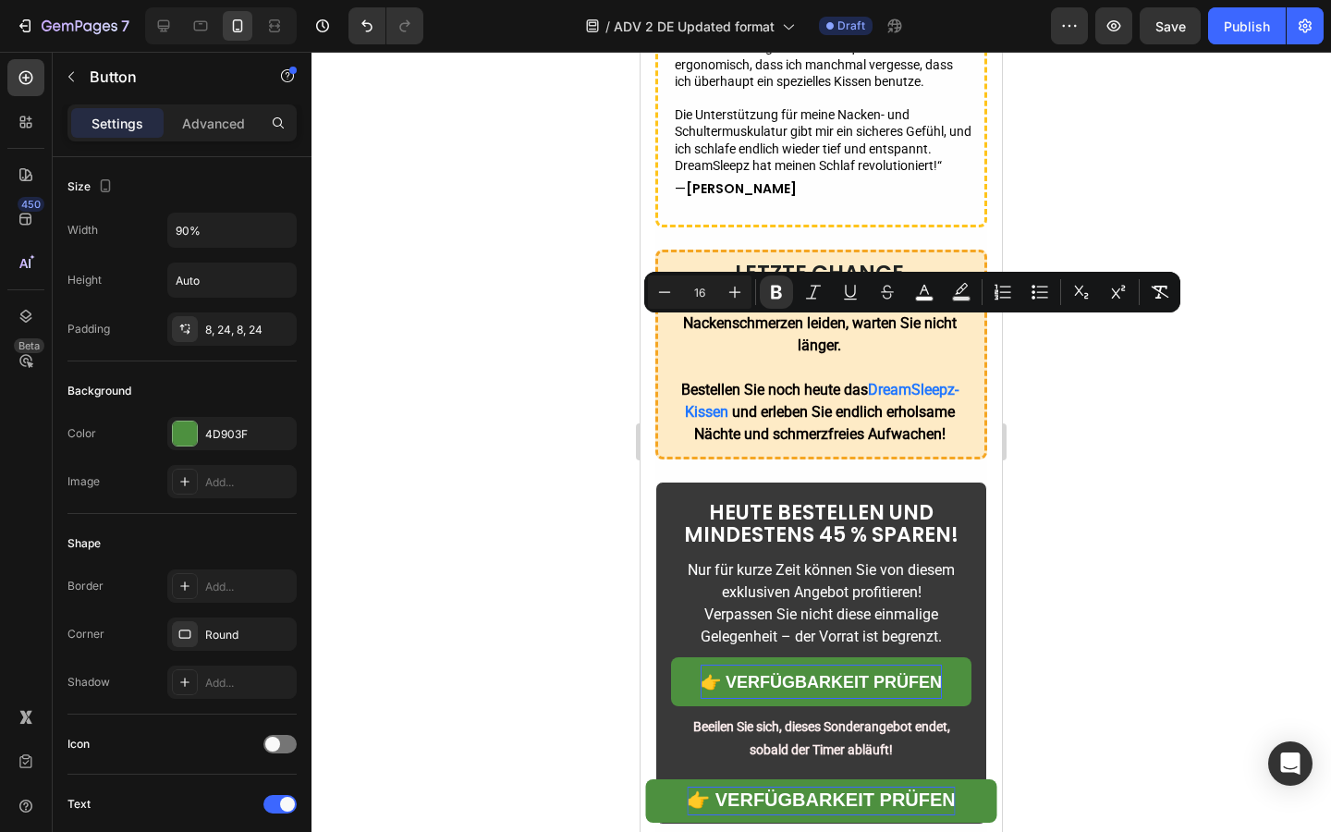
click at [528, 459] on div at bounding box center [820, 442] width 1019 height 780
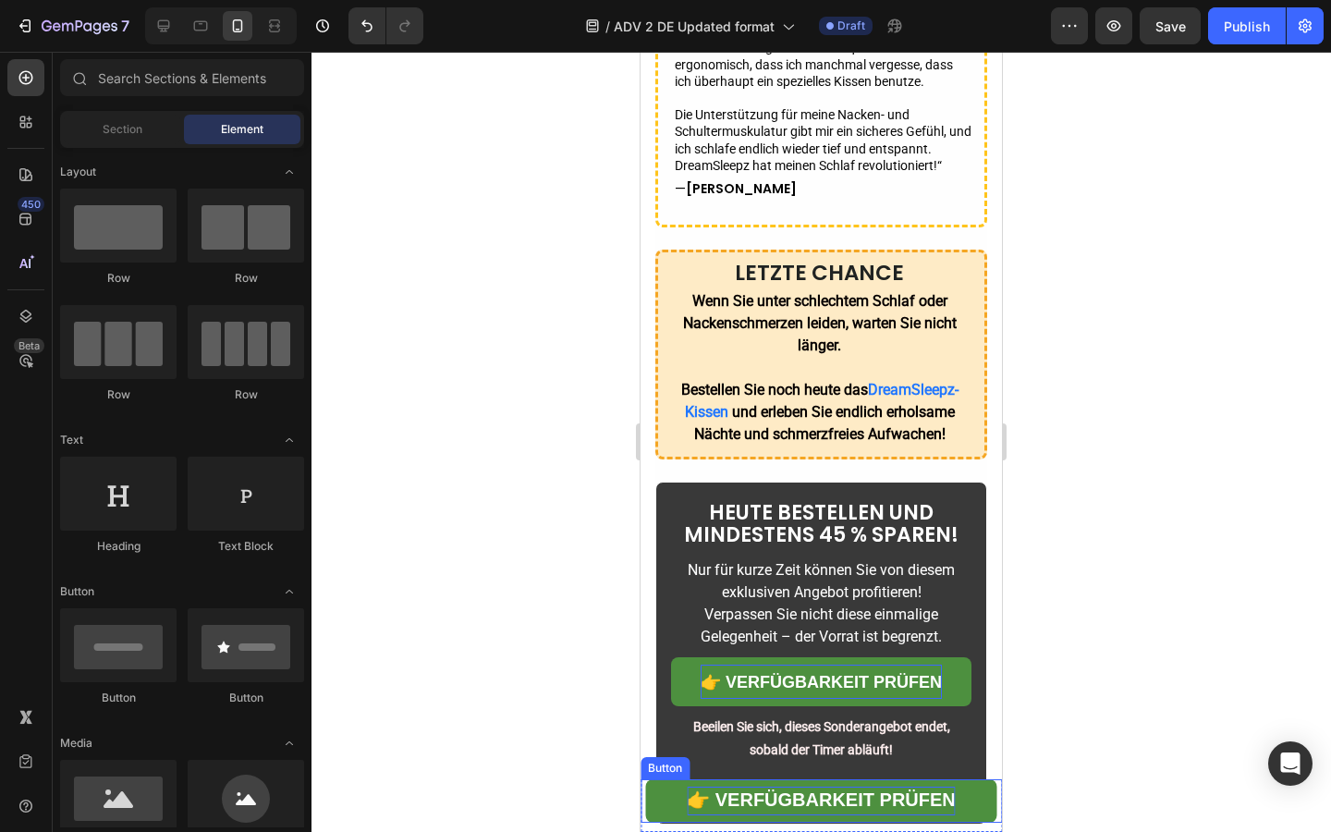
click at [782, 795] on strong "👉 Verfügbarkeit prüfen" at bounding box center [821, 799] width 269 height 20
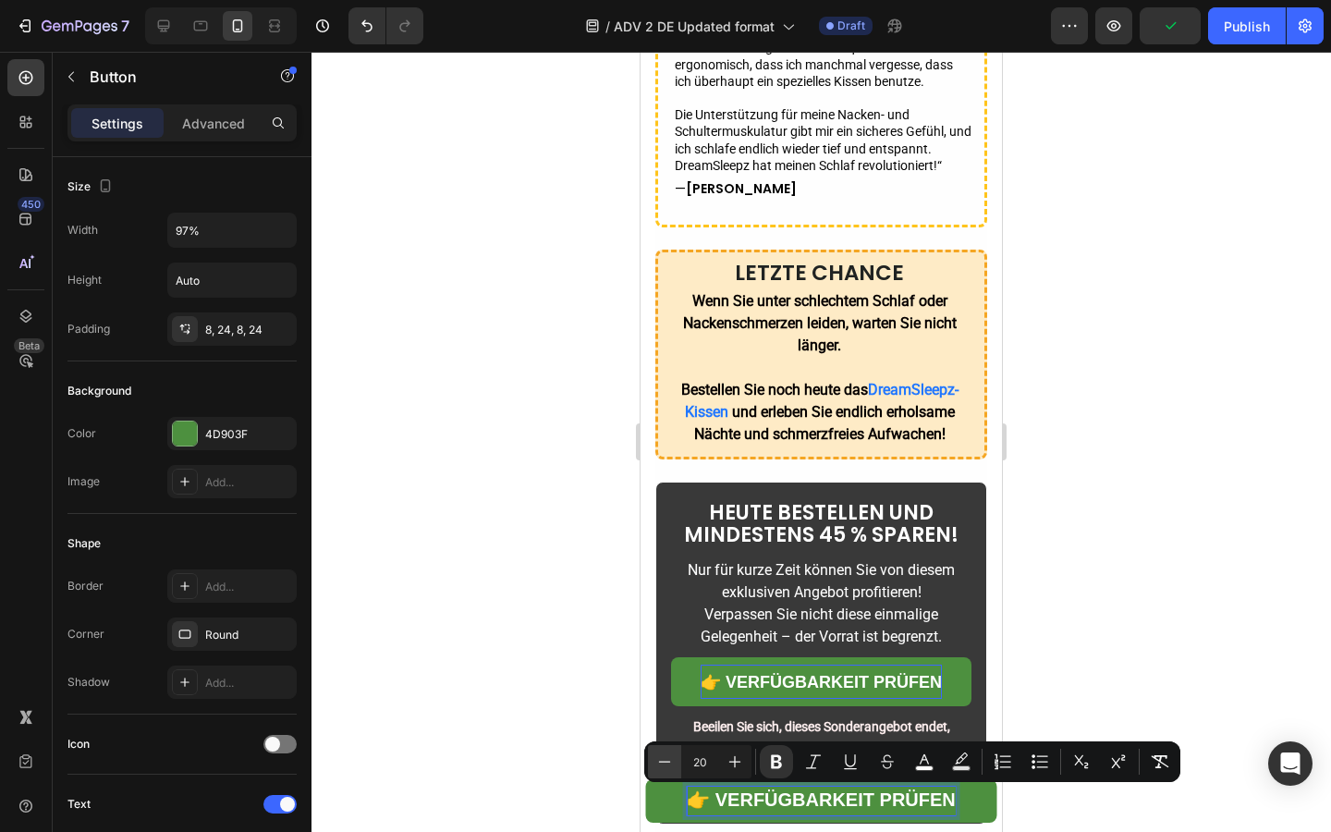
click at [669, 761] on icon "Editor contextual toolbar" at bounding box center [665, 761] width 12 height 1
type input "18"
click at [503, 737] on div at bounding box center [820, 442] width 1019 height 780
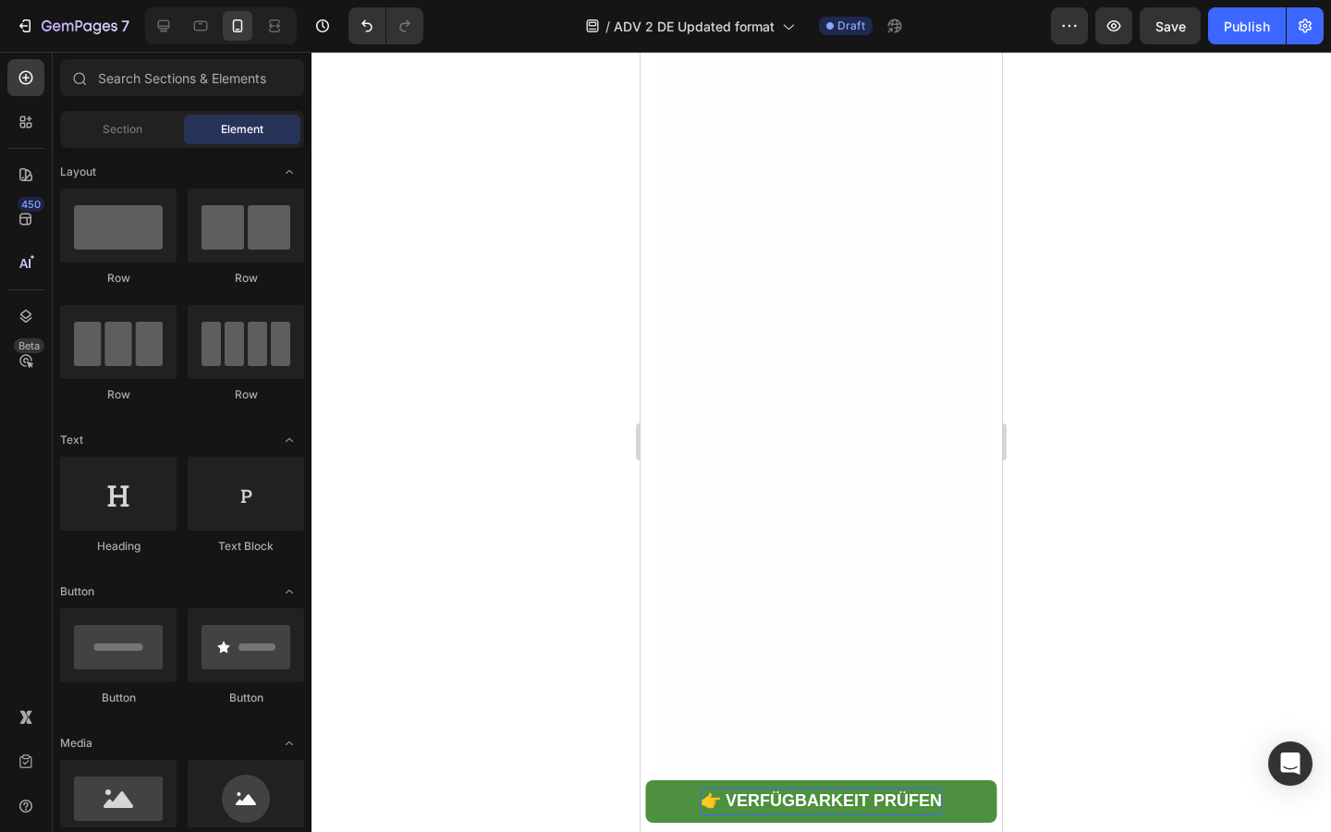
scroll to position [5389, 0]
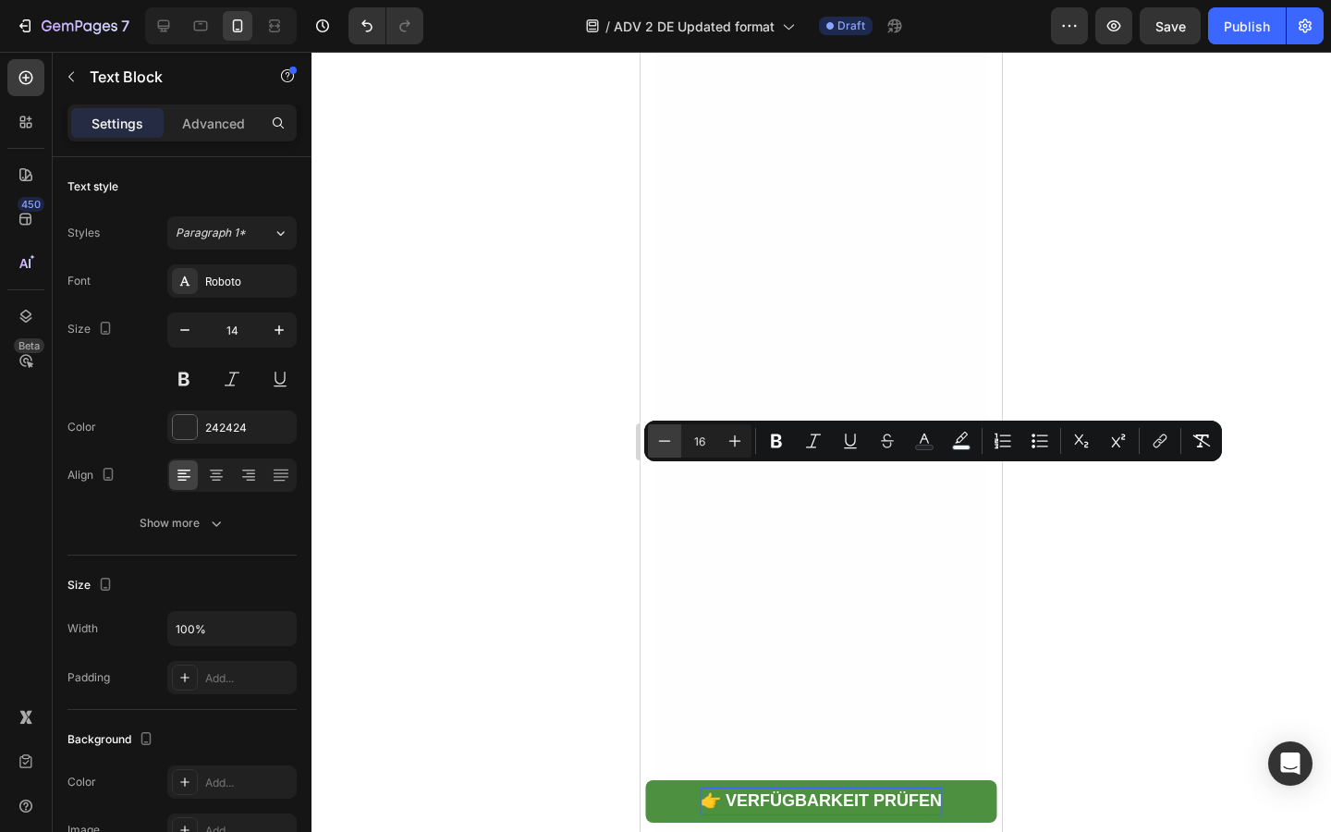
click at [654, 443] on button "Minus" at bounding box center [664, 440] width 33 height 33
type input "15"
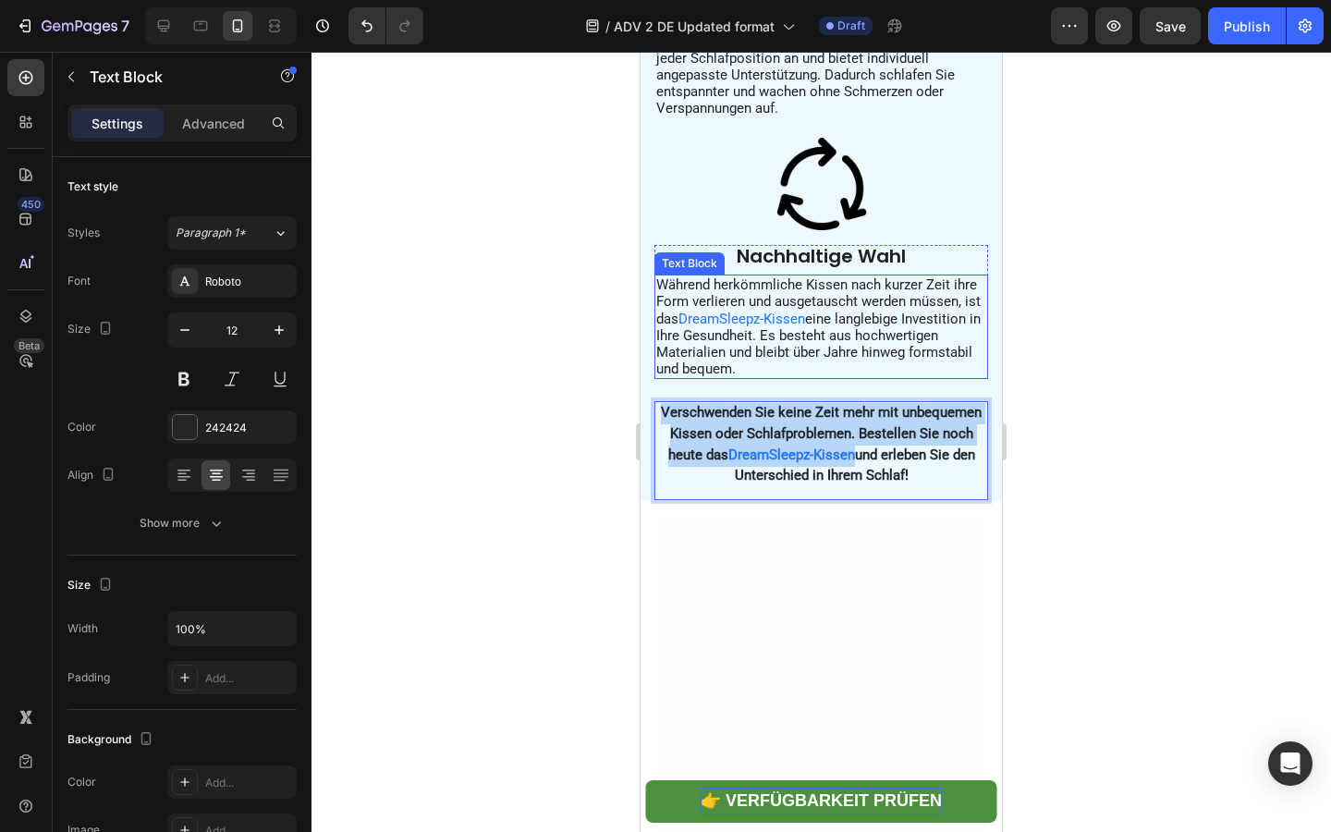
scroll to position [4174, 0]
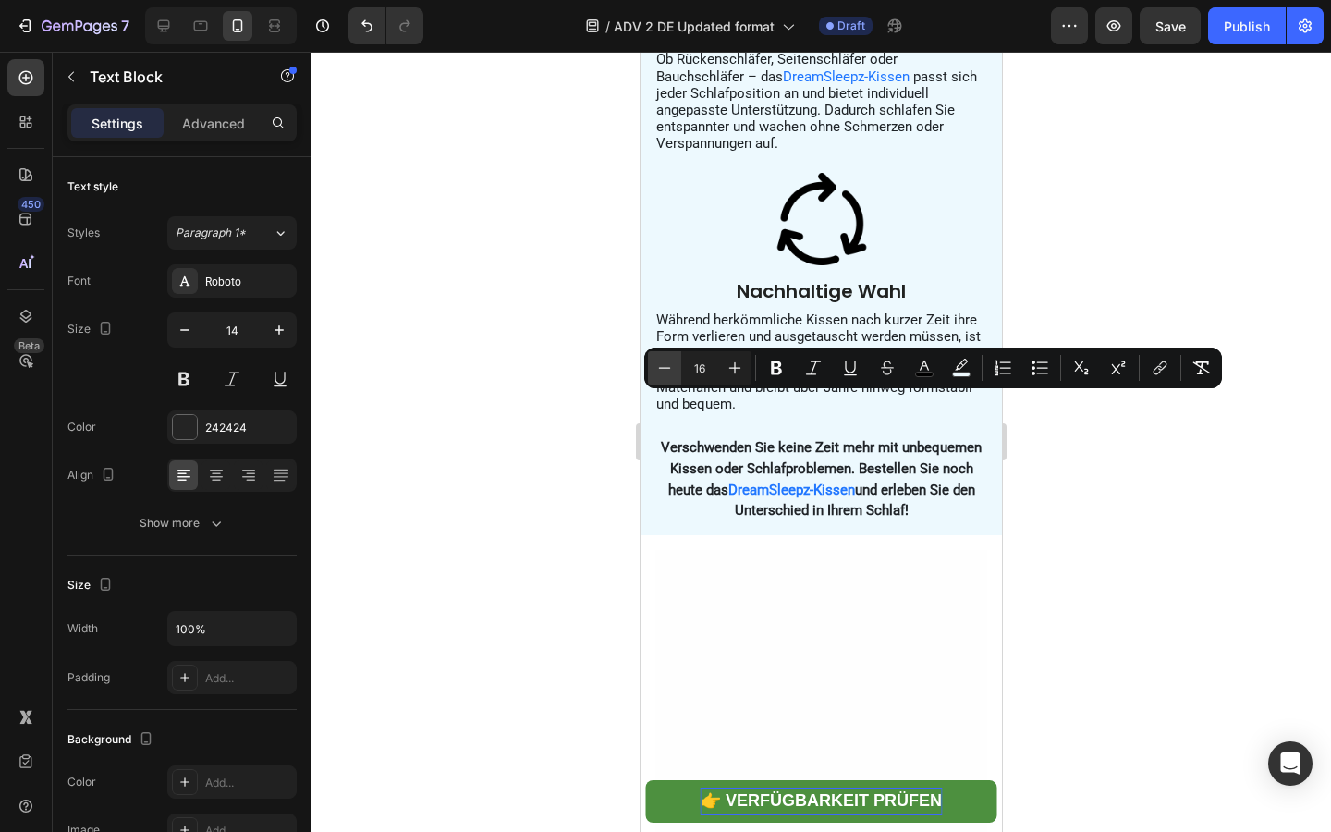
click at [655, 373] on icon "Editor contextual toolbar" at bounding box center [664, 368] width 18 height 18
type input "15"
click at [547, 413] on div at bounding box center [820, 442] width 1019 height 780
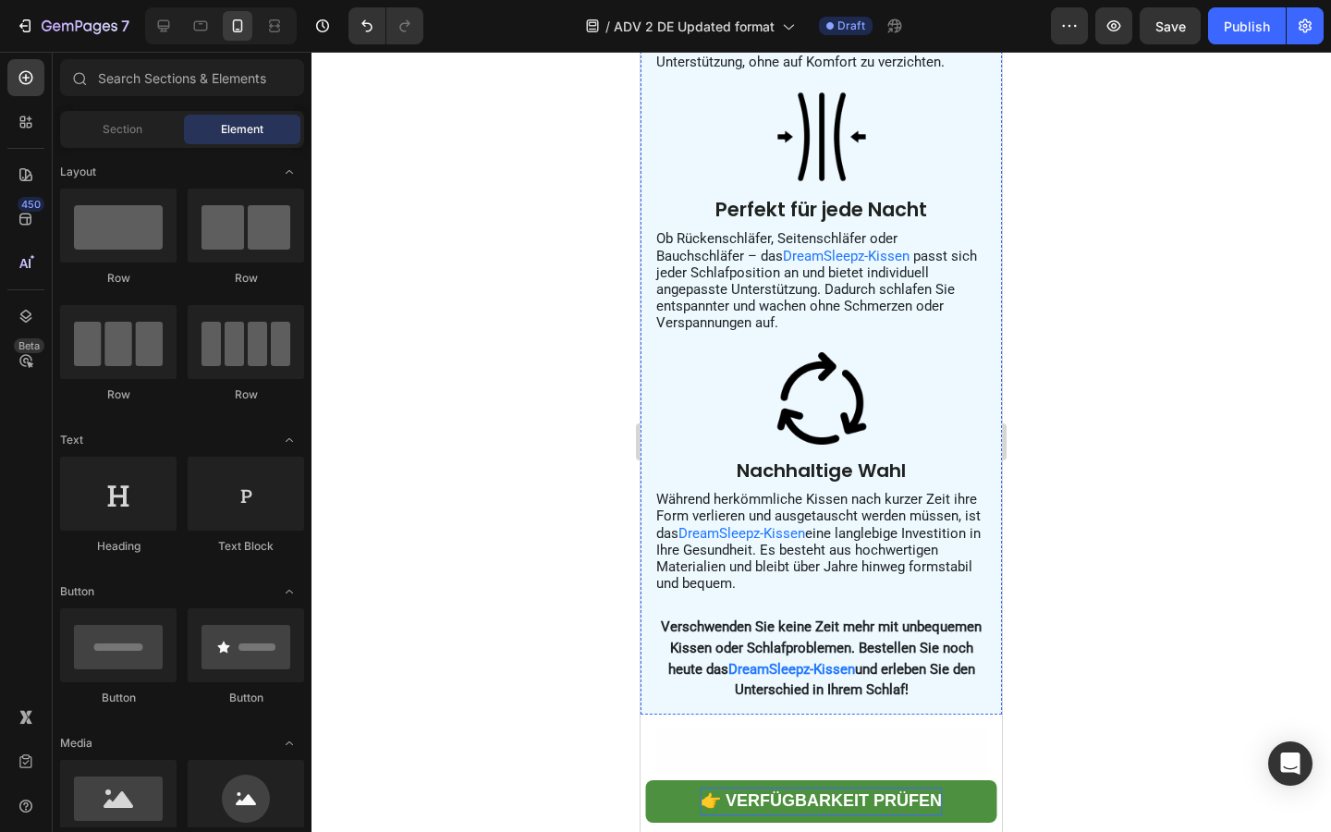
scroll to position [4078, 0]
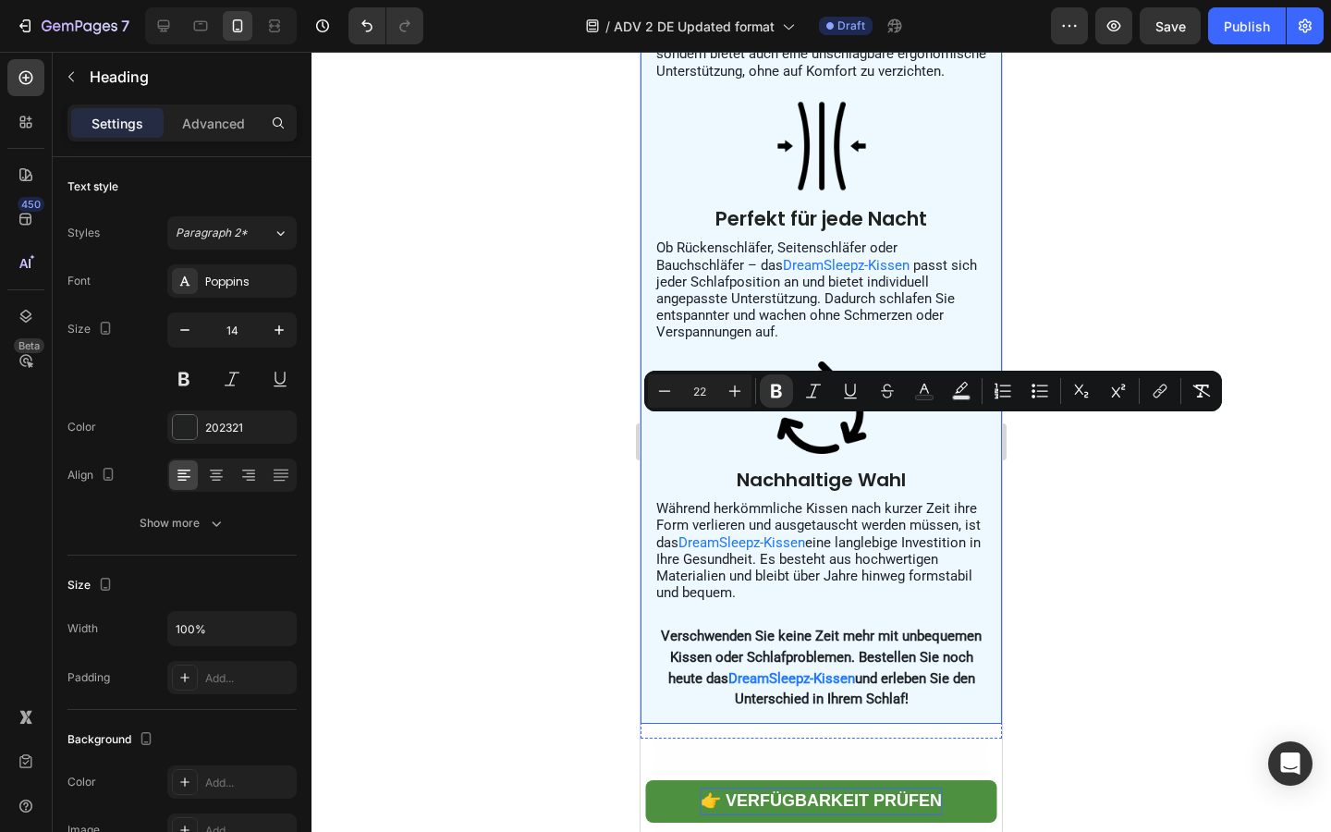
click at [551, 428] on div at bounding box center [820, 442] width 1019 height 780
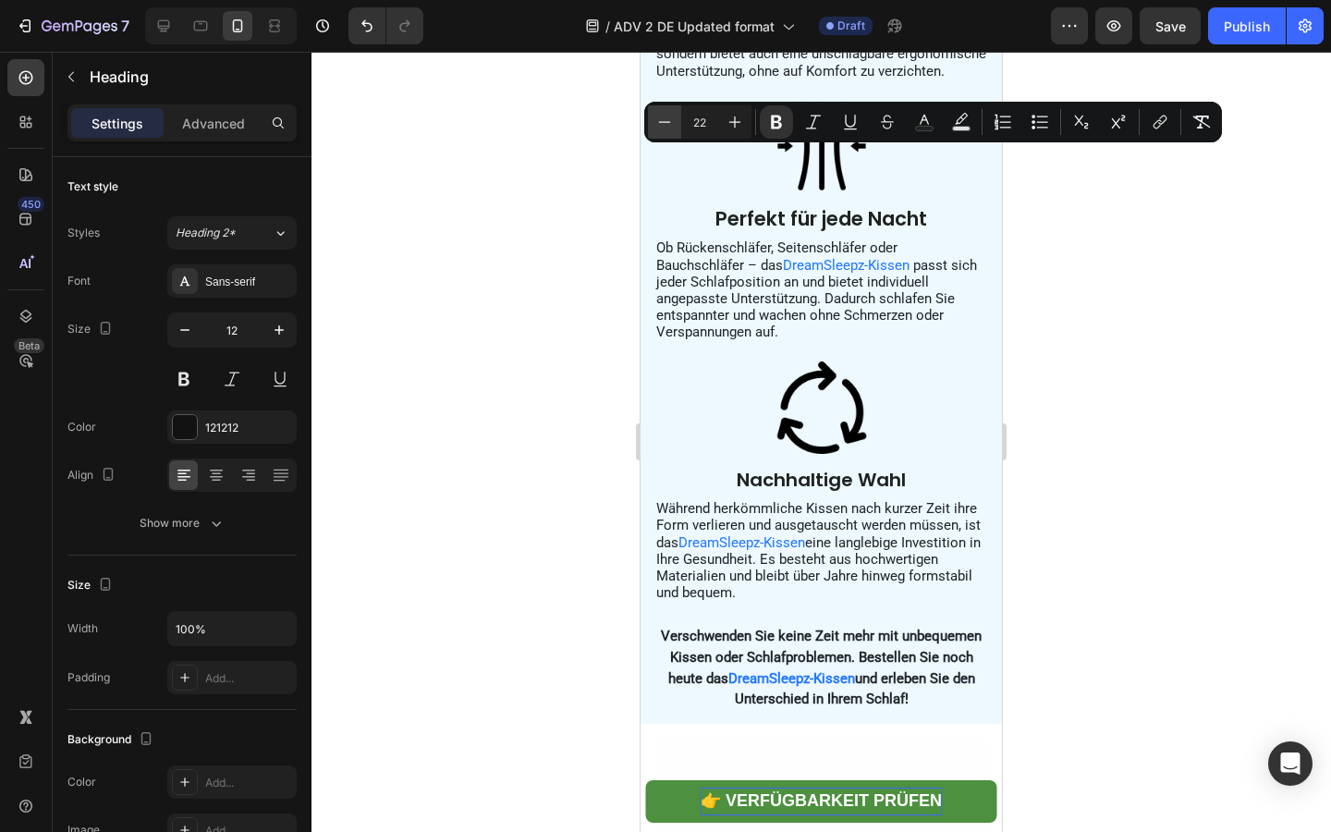
click at [657, 117] on icon "Editor contextual toolbar" at bounding box center [664, 122] width 18 height 18
click at [734, 116] on icon "Editor contextual toolbar" at bounding box center [734, 122] width 18 height 18
type input "21"
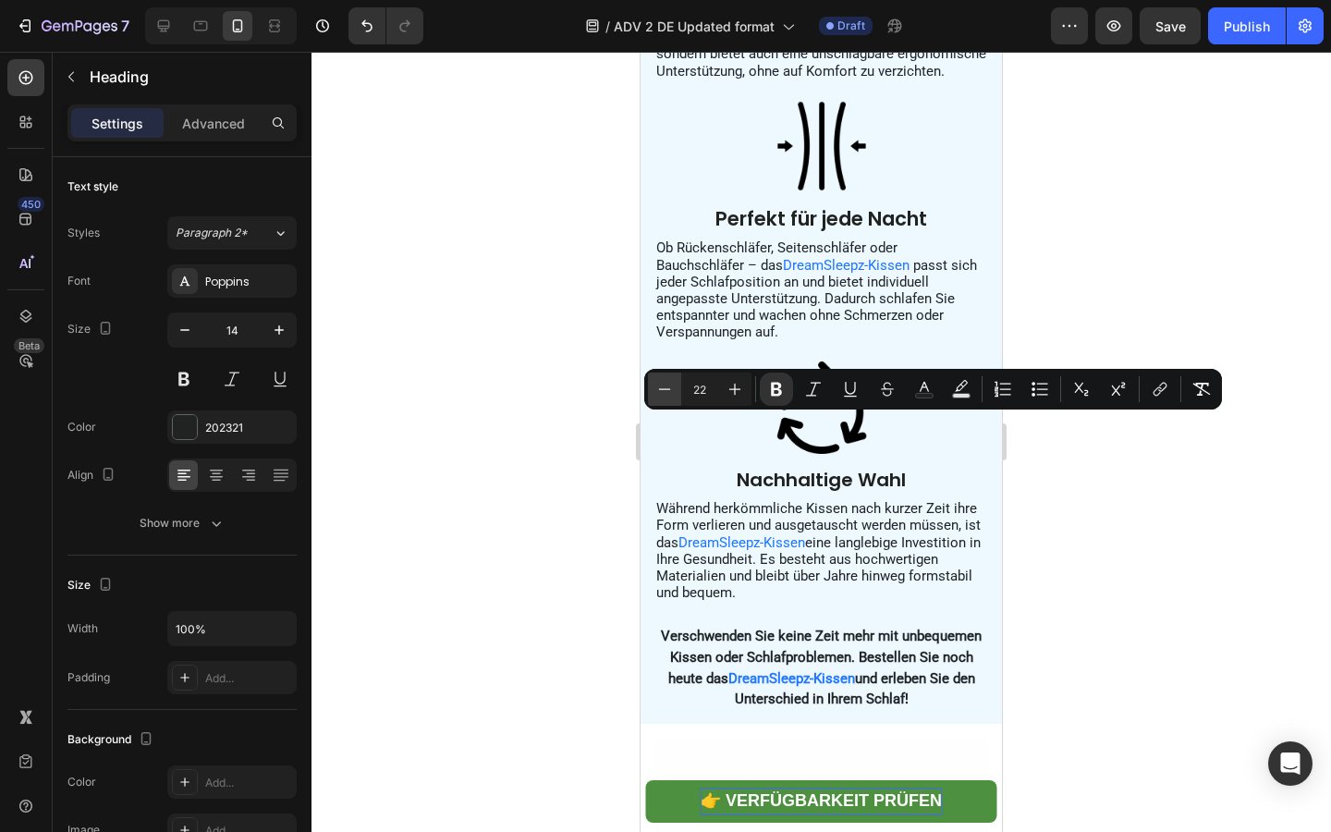
click at [670, 397] on icon "Editor contextual toolbar" at bounding box center [664, 389] width 18 height 18
type input "21"
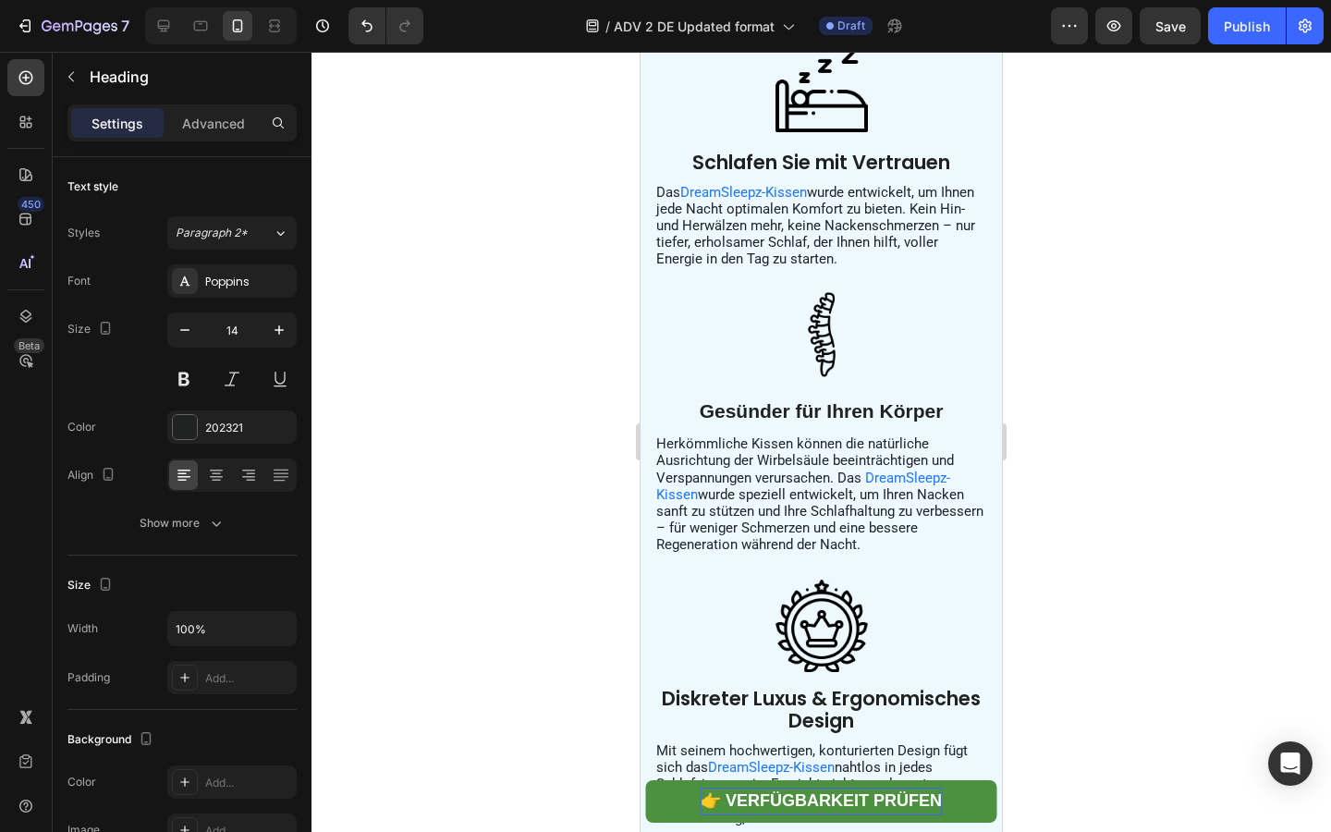
scroll to position [3397, 0]
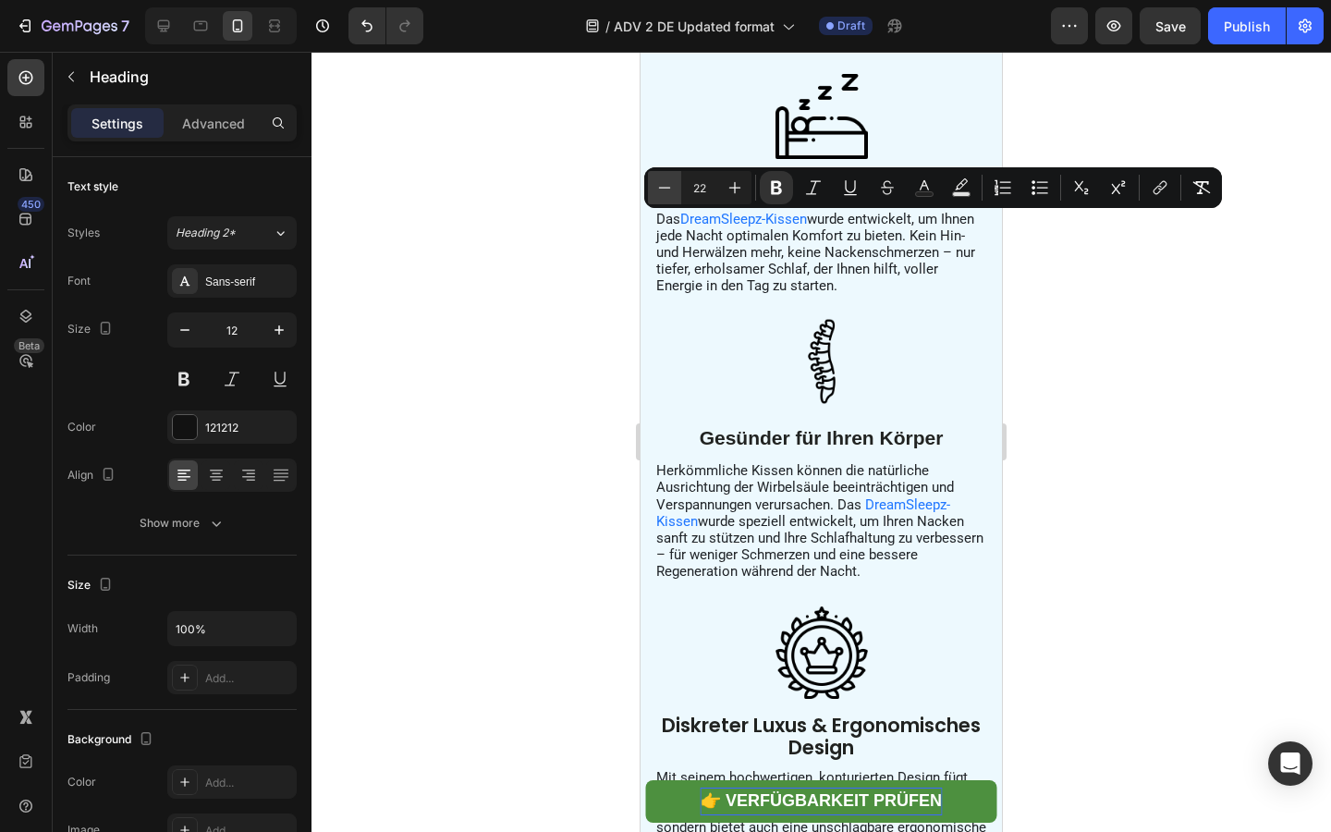
click at [659, 194] on icon "Editor contextual toolbar" at bounding box center [664, 187] width 18 height 18
type input "21"
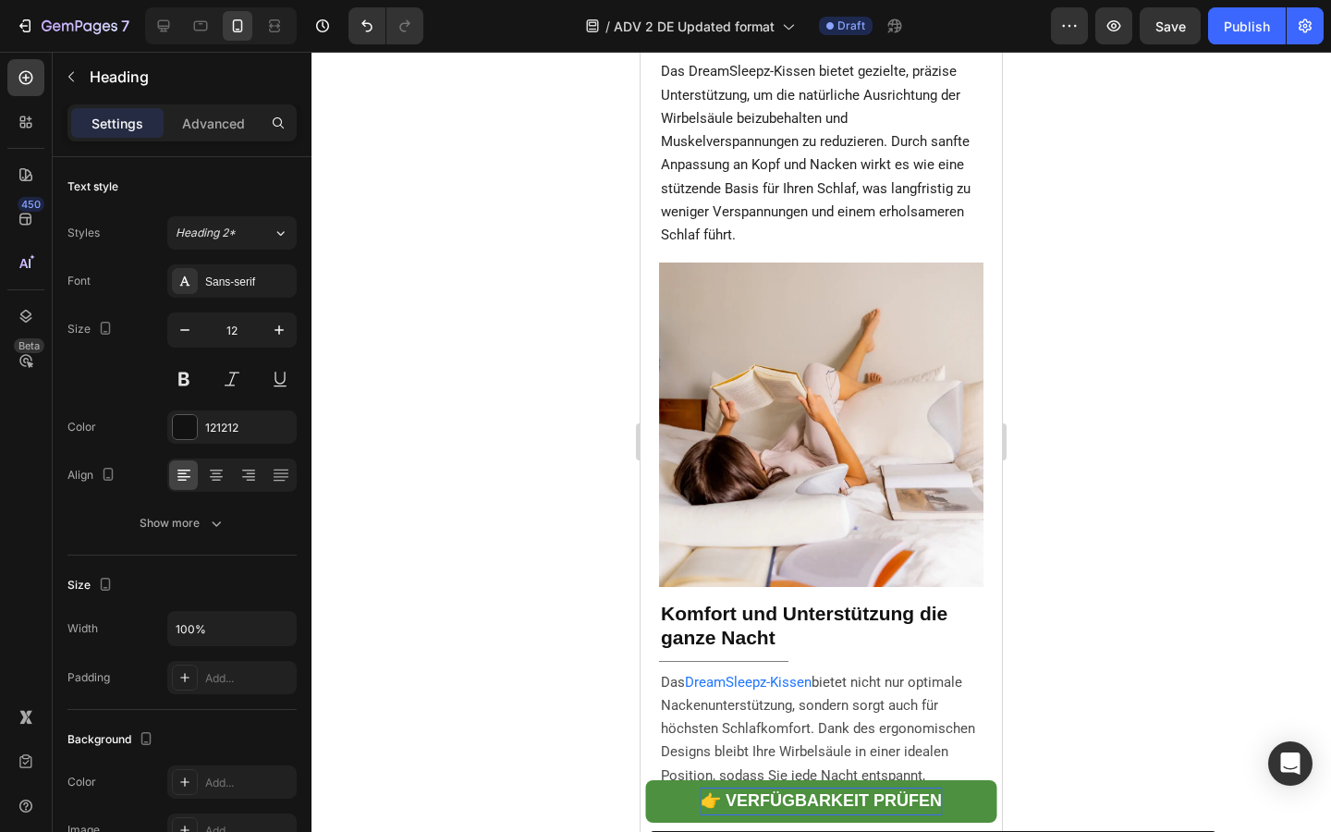
scroll to position [2686, 0]
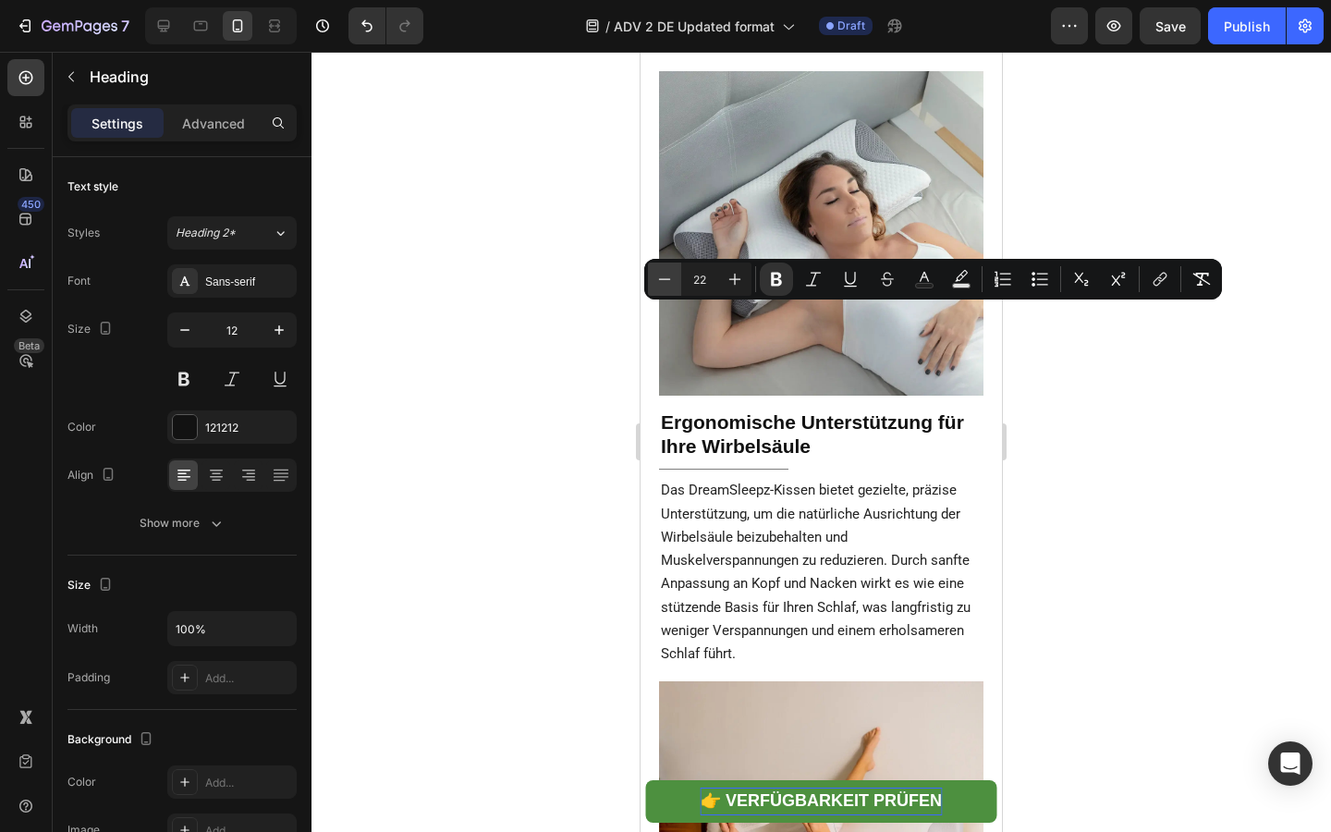
click at [666, 282] on icon "Editor contextual toolbar" at bounding box center [664, 279] width 18 height 18
type input "21"
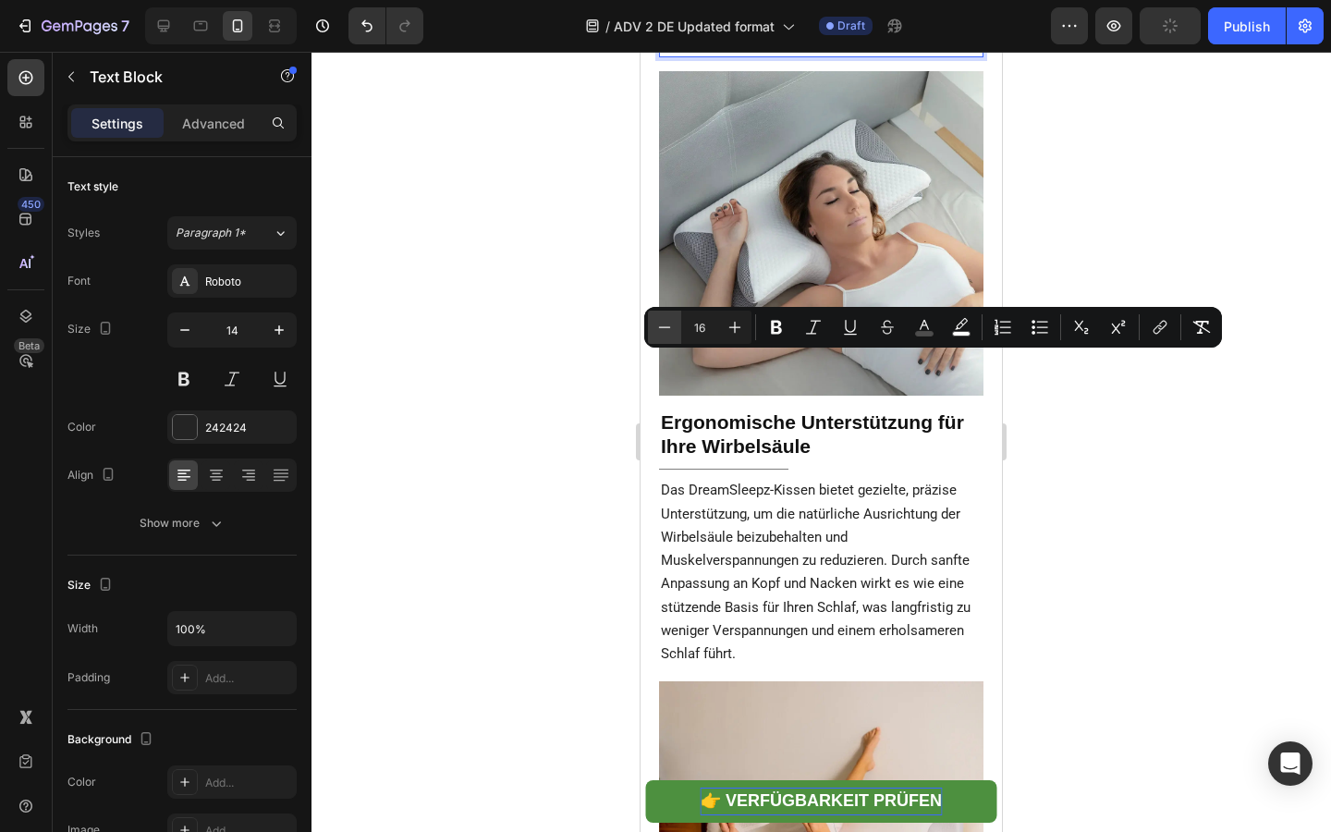
click at [652, 326] on button "Minus" at bounding box center [664, 327] width 33 height 33
type input "15"
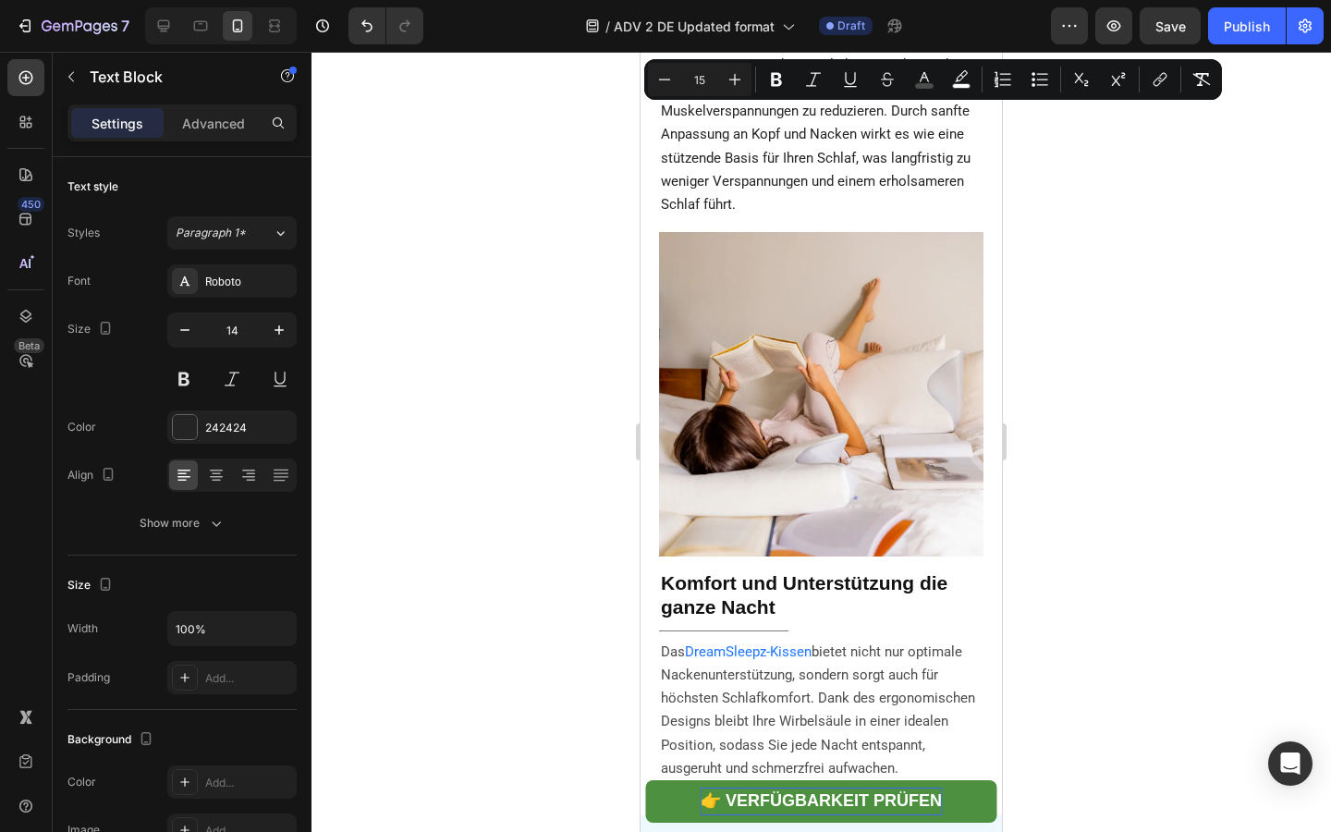
scroll to position [3219, 0]
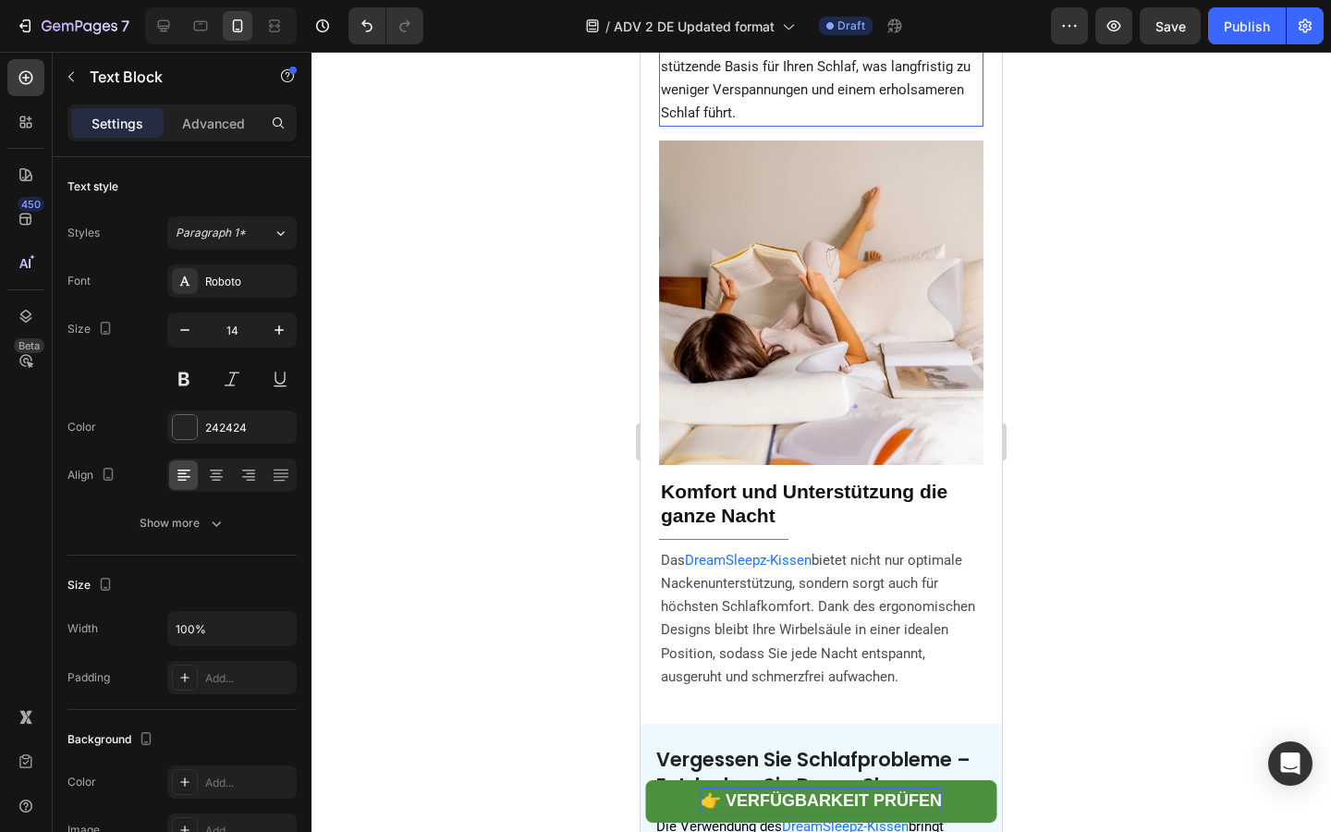
click at [713, 120] on span "Das DreamSleepz-Kissen bietet gezielte, präzise Unterstützung, um die natürlich…" at bounding box center [816, 30] width 310 height 179
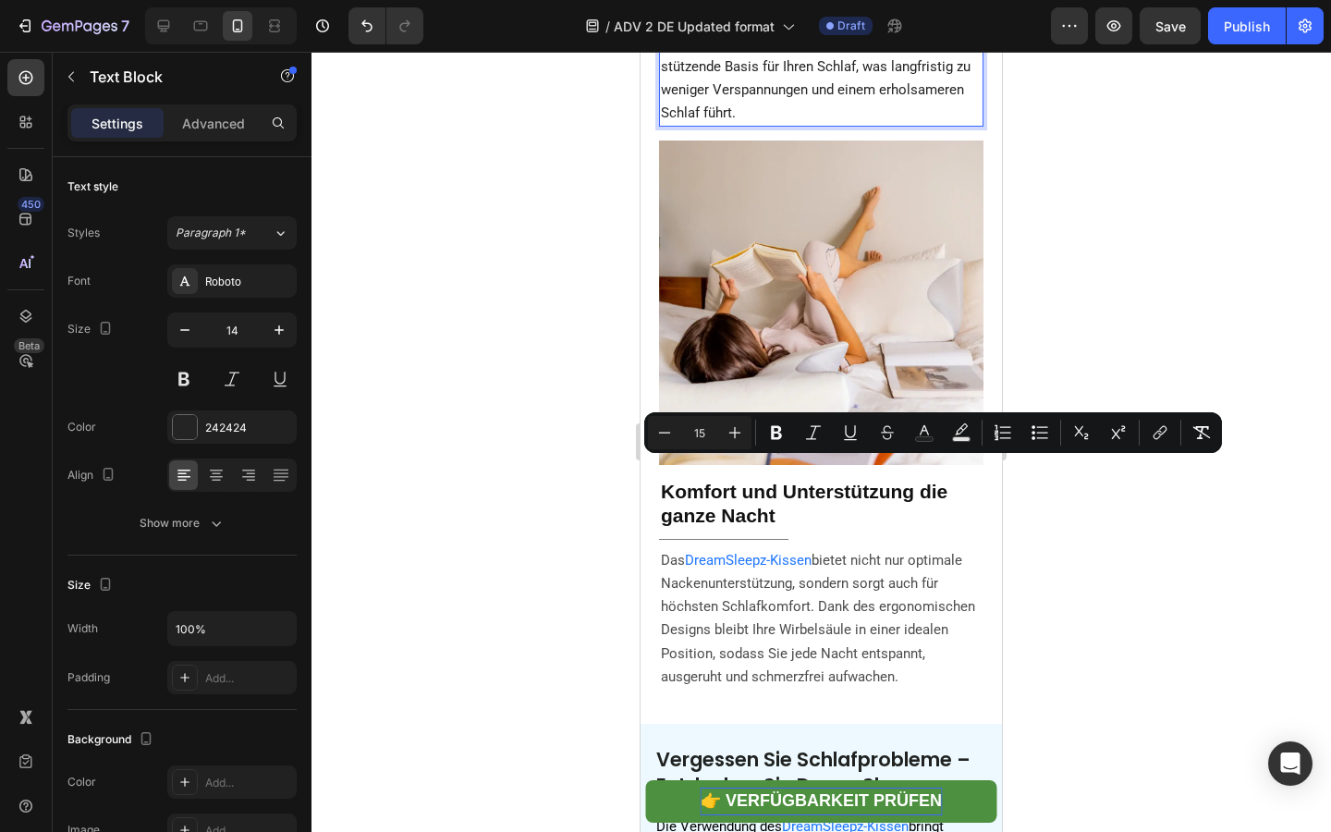
scroll to position [3746, 0]
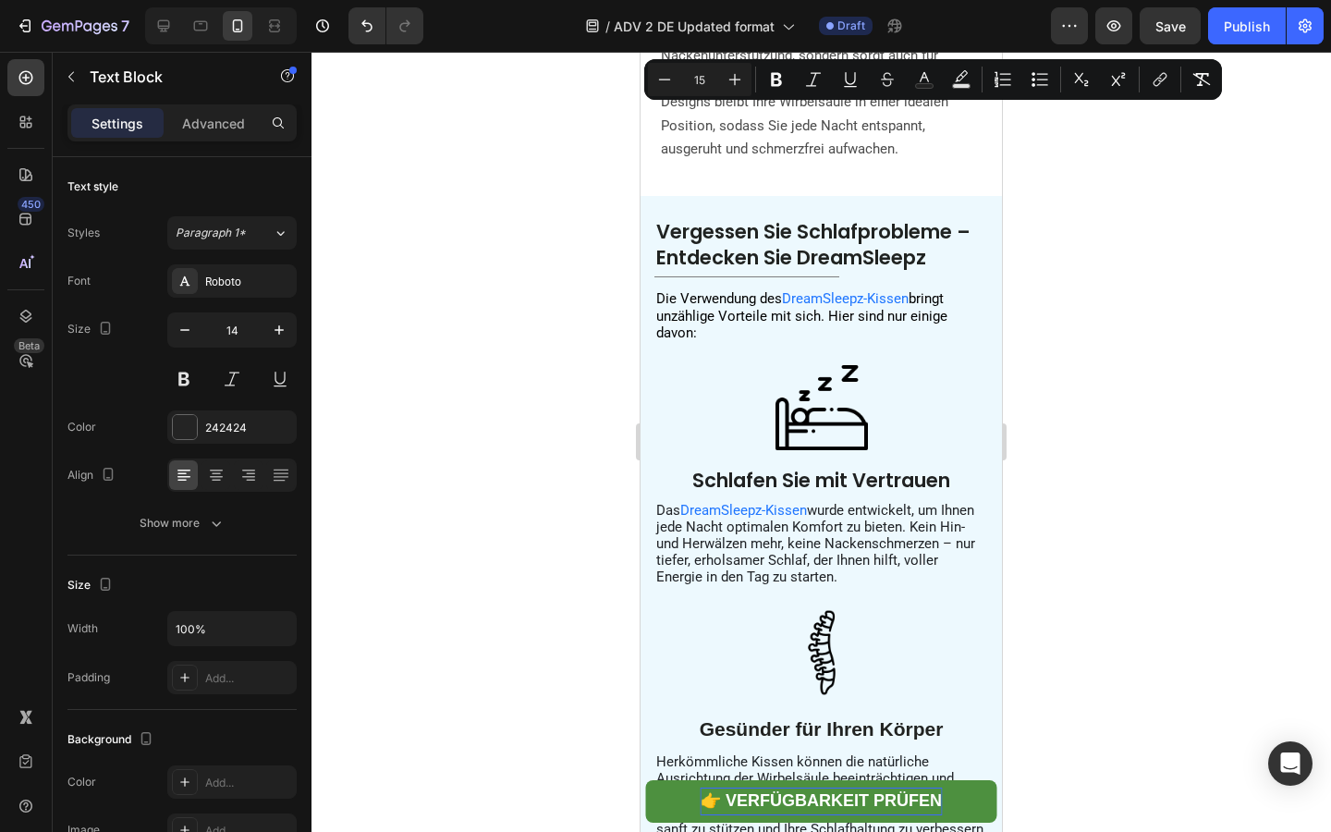
click at [726, 157] on span "bietet nicht nur optimale Nackenunterstützung, sondern sorgt auch für höchsten …" at bounding box center [818, 90] width 314 height 133
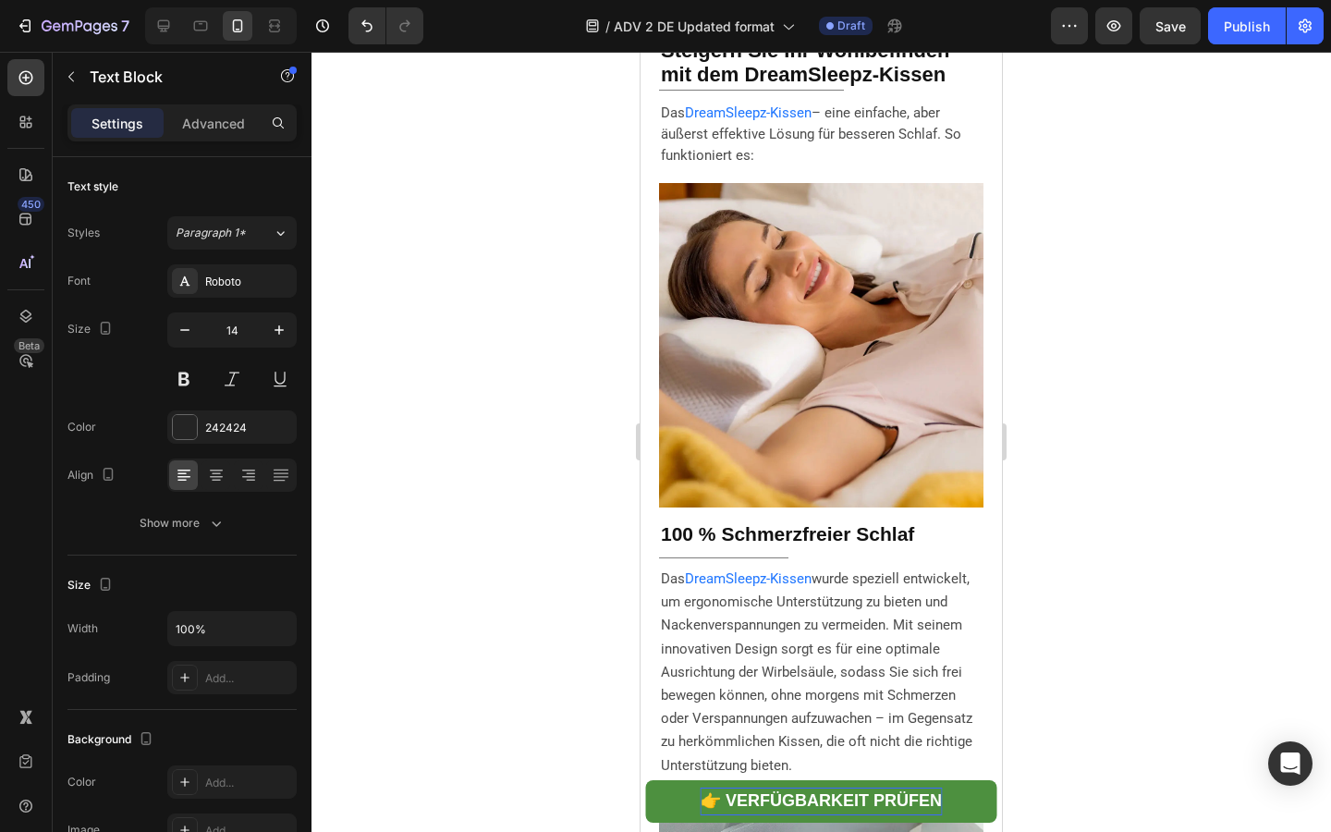
scroll to position [2209, 0]
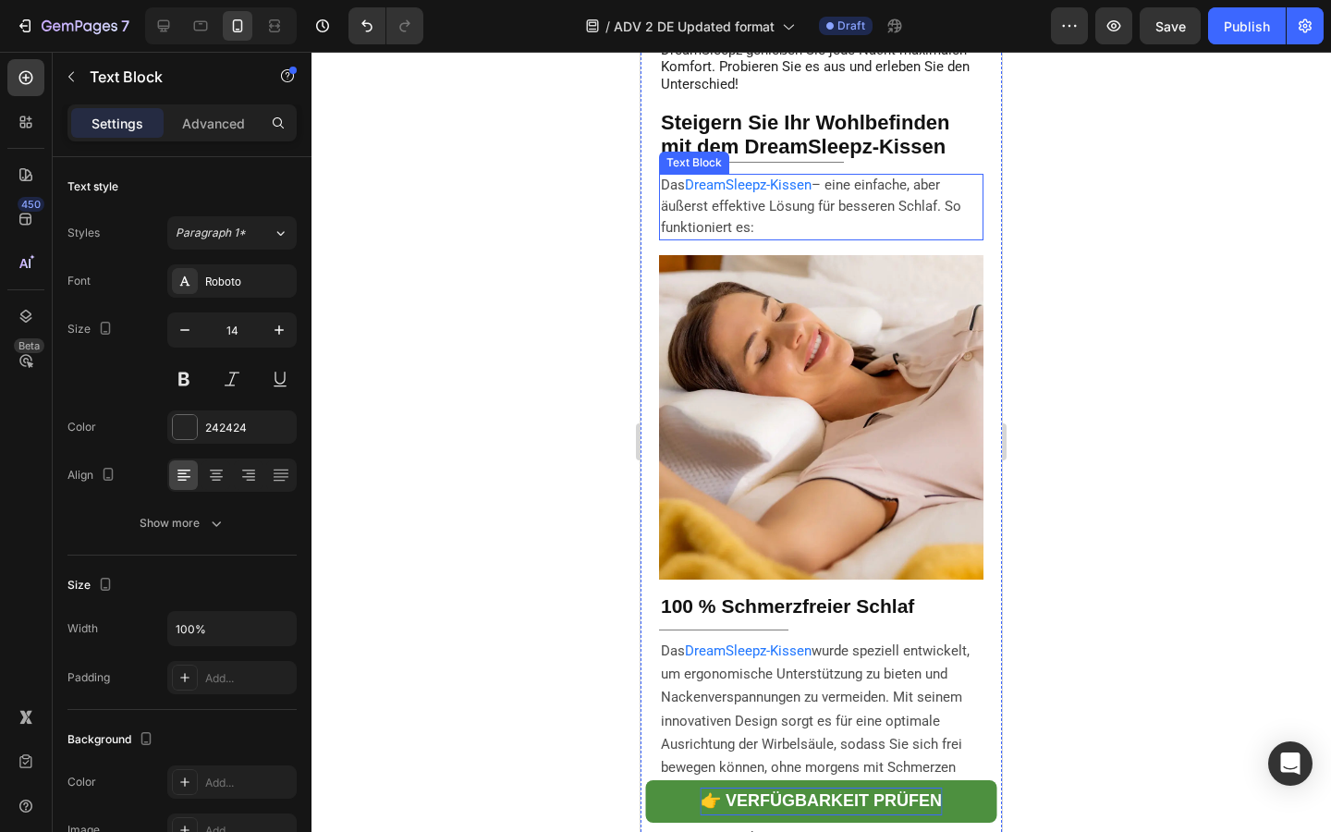
click at [703, 235] on span "– eine einfache, aber äußerst effektive Lösung für besseren Schlaf. So funktion…" at bounding box center [811, 206] width 300 height 58
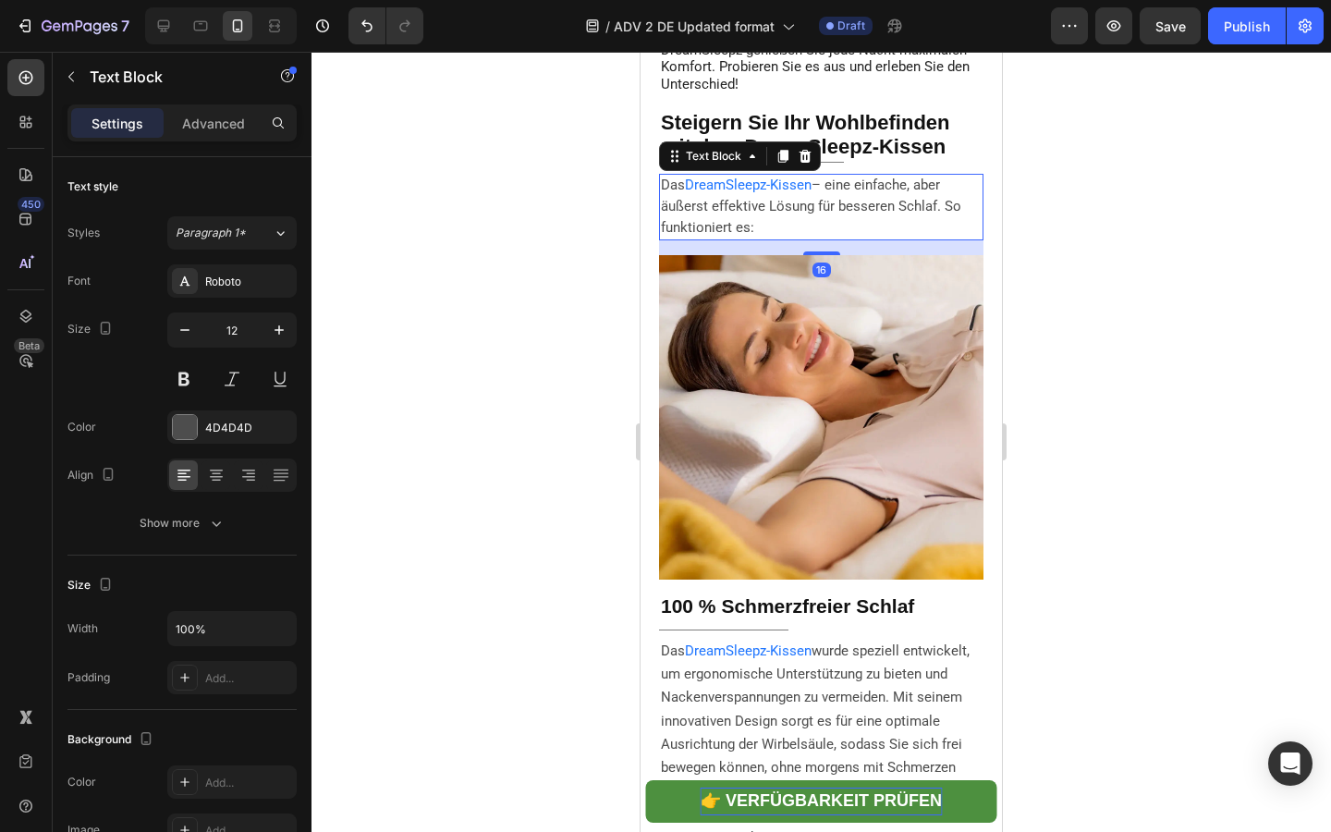
click at [703, 235] on span "– eine einfache, aber äußerst effektive Lösung für besseren Schlaf. So funktion…" at bounding box center [811, 206] width 300 height 58
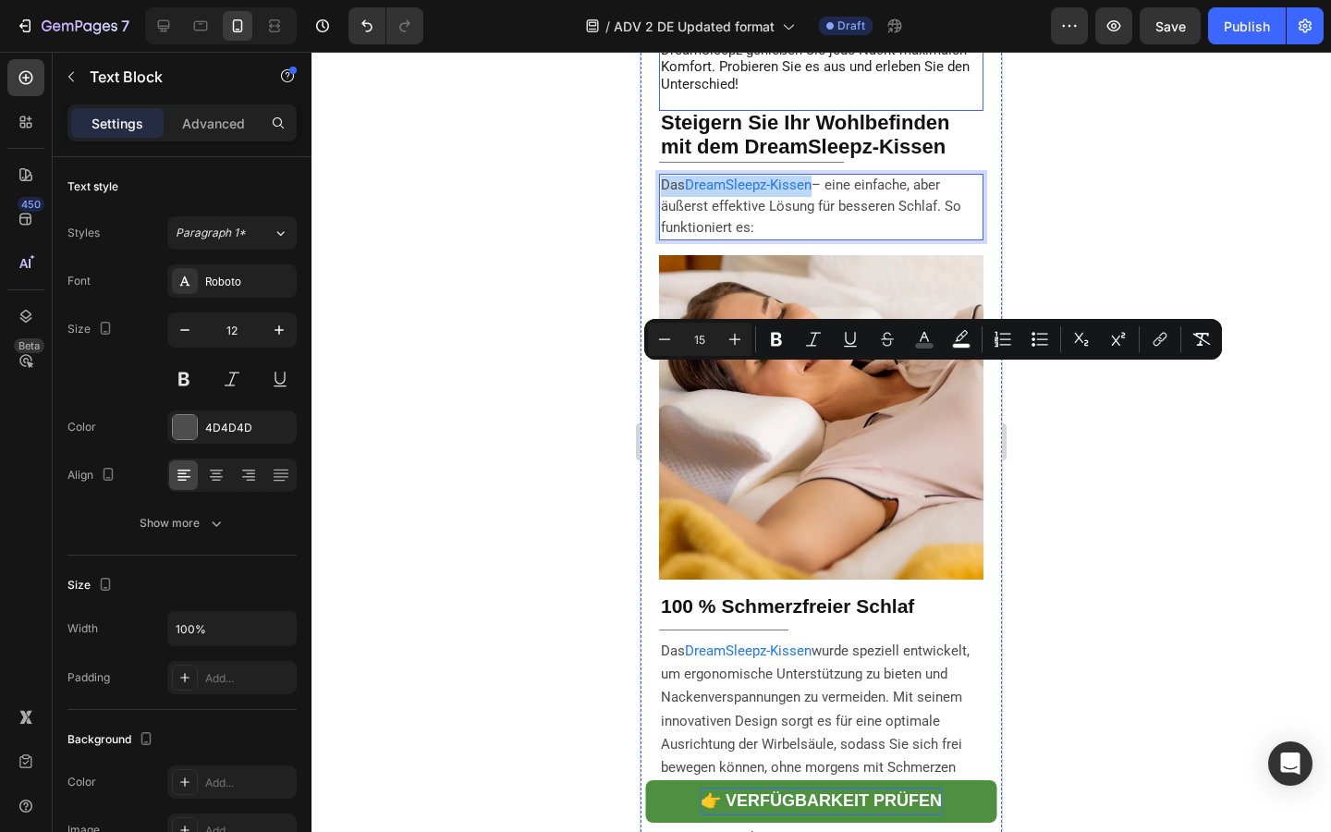
click at [767, 92] on span "Ob nach einem langen Tag, beim Kuscheln auf der Couch oder für tiefen, ungestör…" at bounding box center [815, 50] width 309 height 84
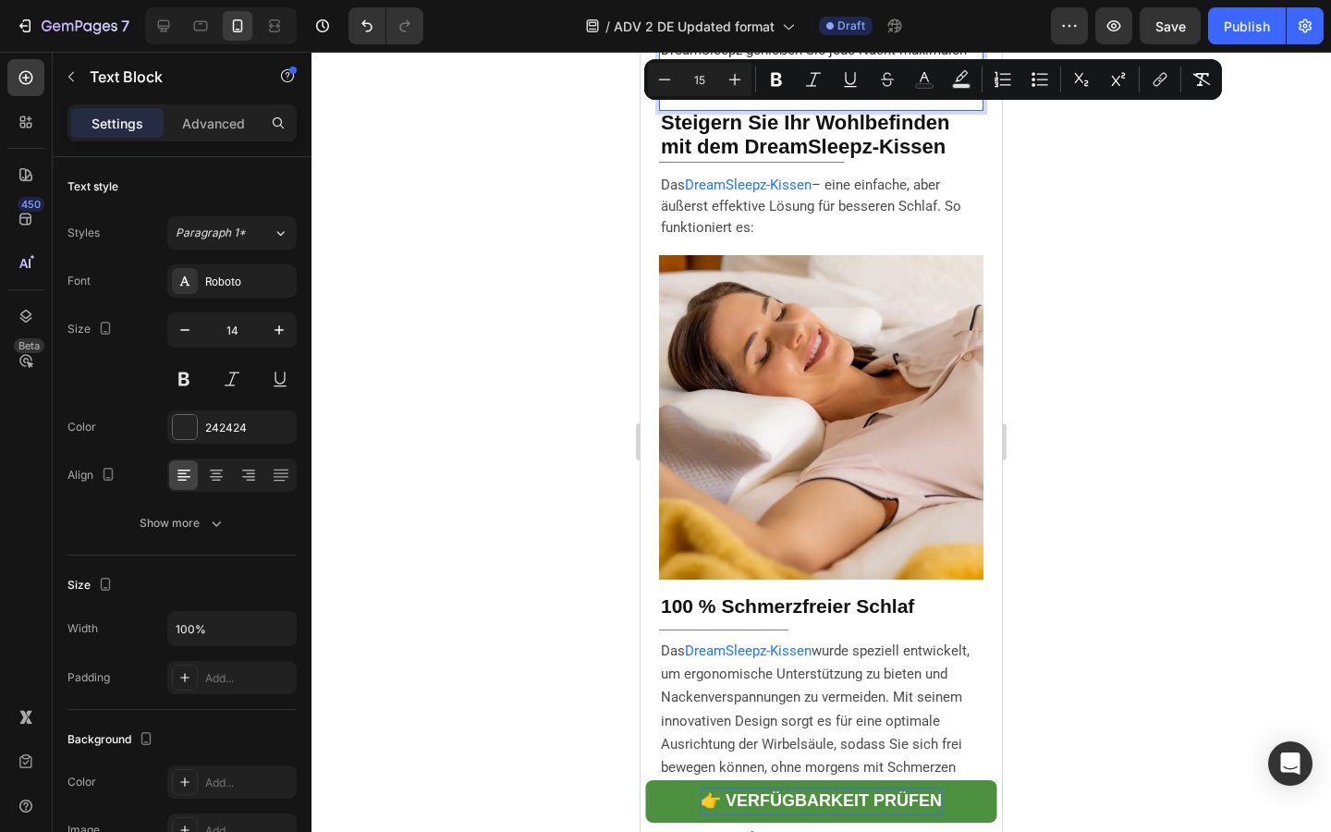
scroll to position [2039, 0]
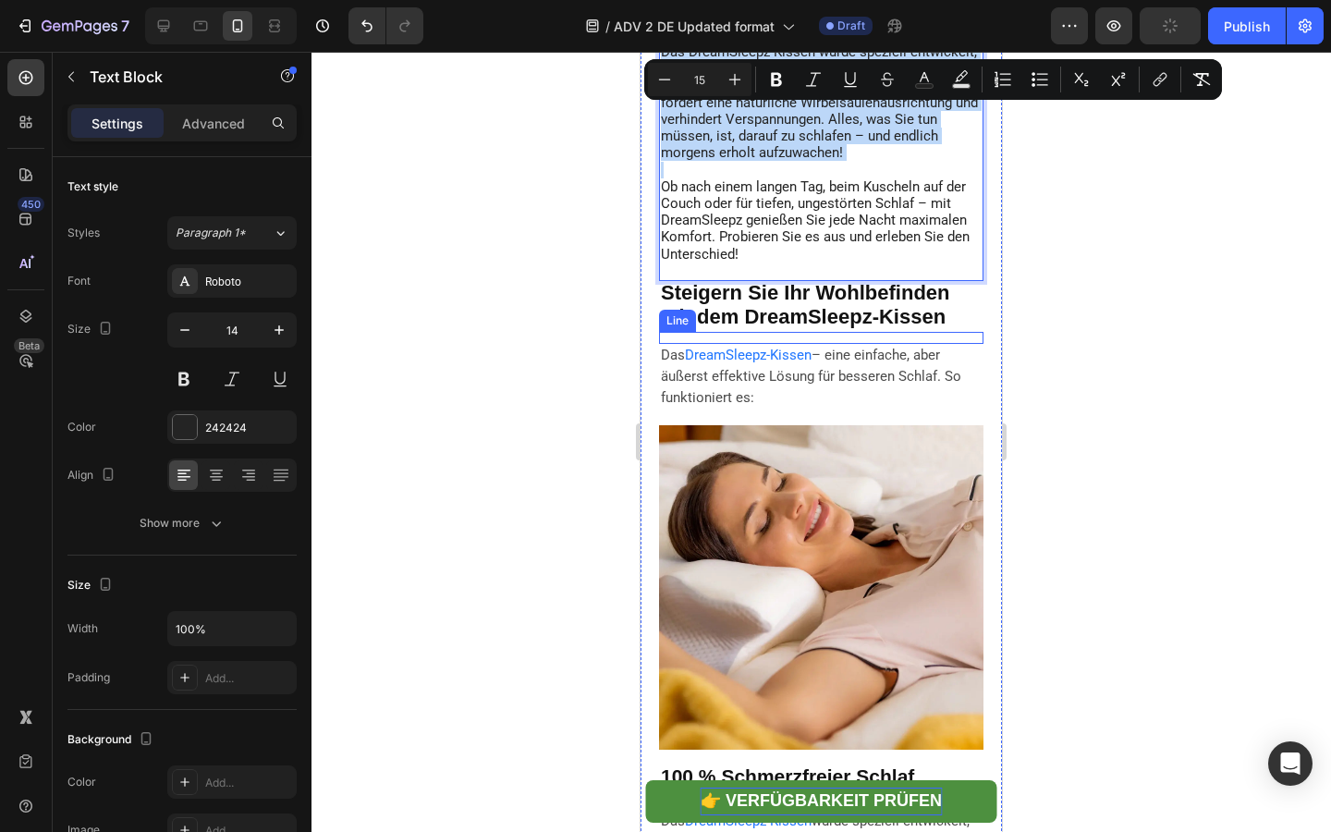
click at [786, 328] on strong "Steigern Sie Ihr Wohlbefinden mit dem DreamSleepz-Kissen" at bounding box center [805, 304] width 289 height 47
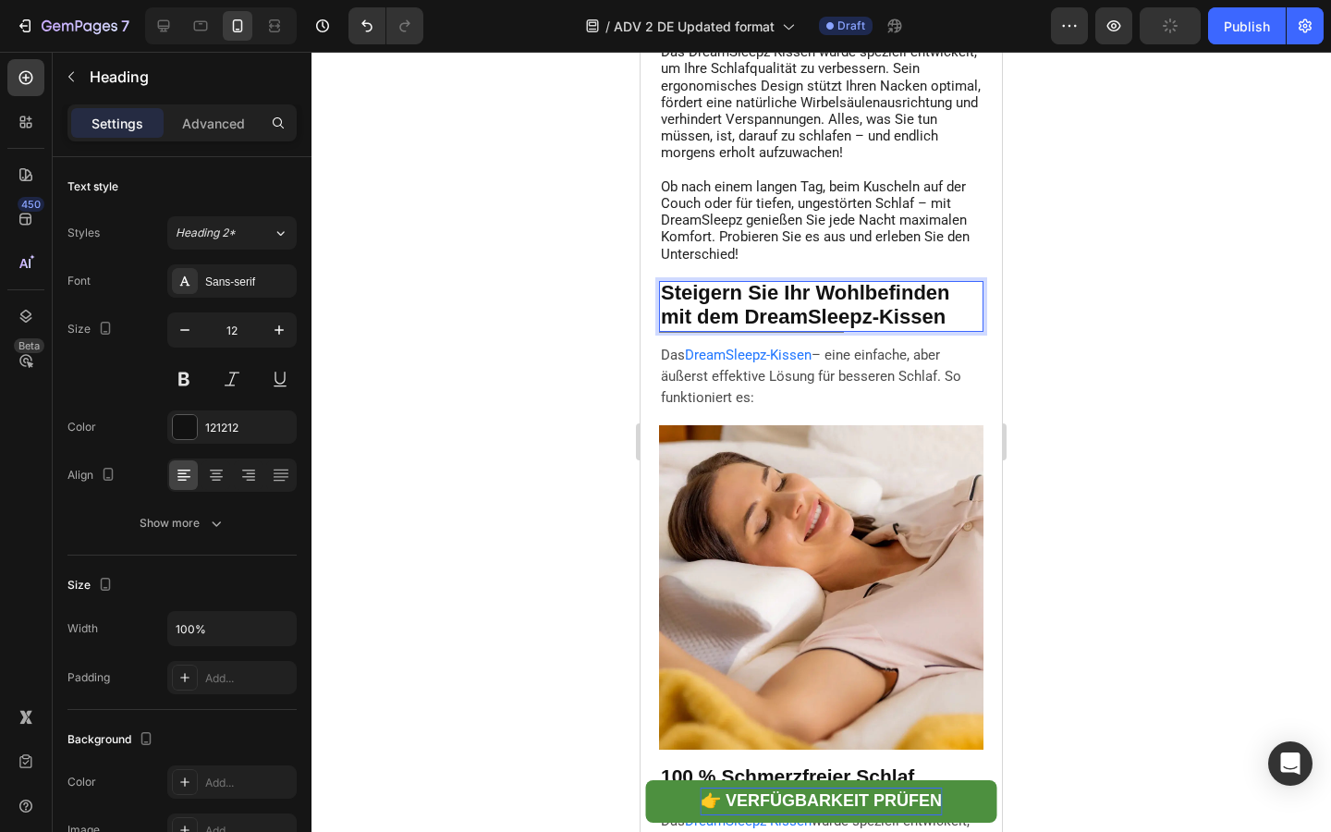
click at [786, 328] on strong "Steigern Sie Ihr Wohlbefinden mit dem DreamSleepz-Kissen" at bounding box center [805, 304] width 289 height 47
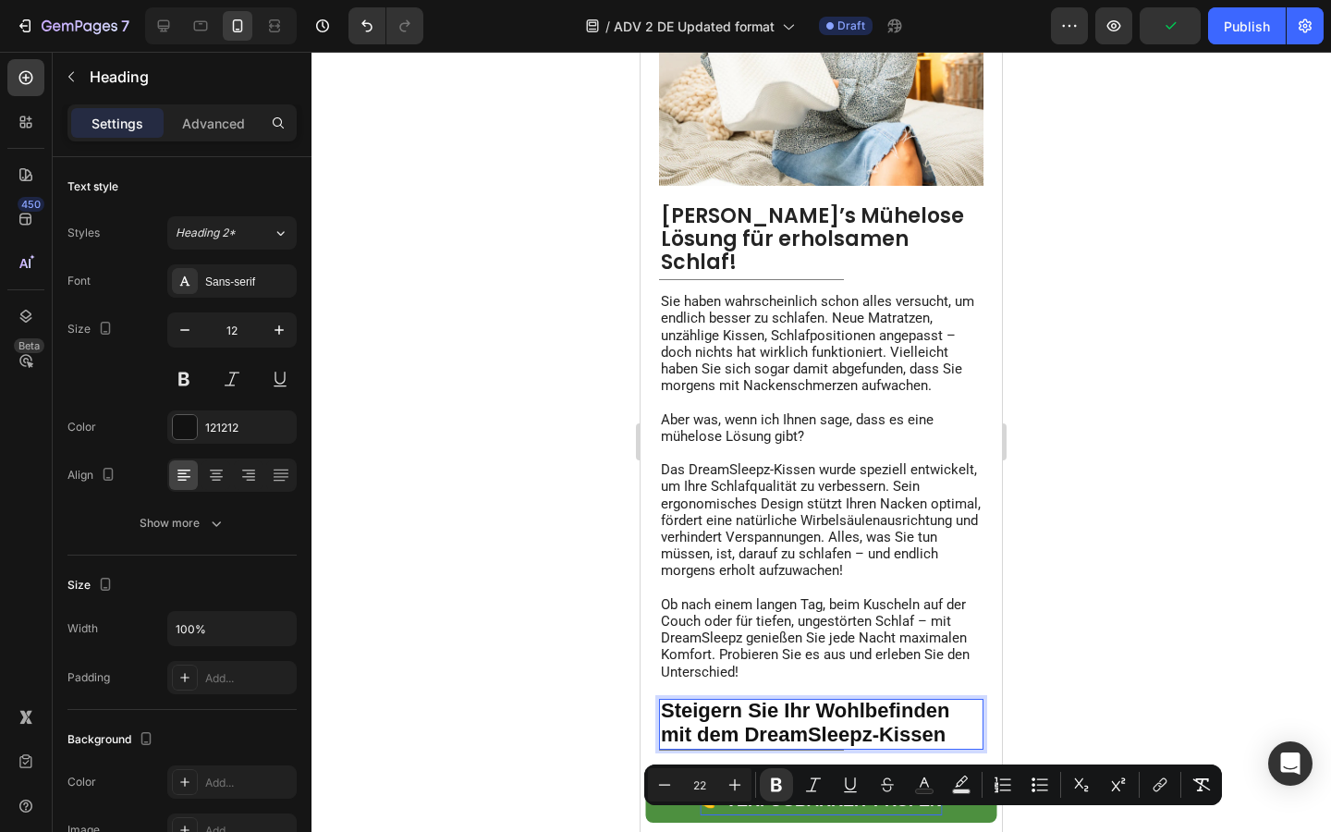
scroll to position [1512, 0]
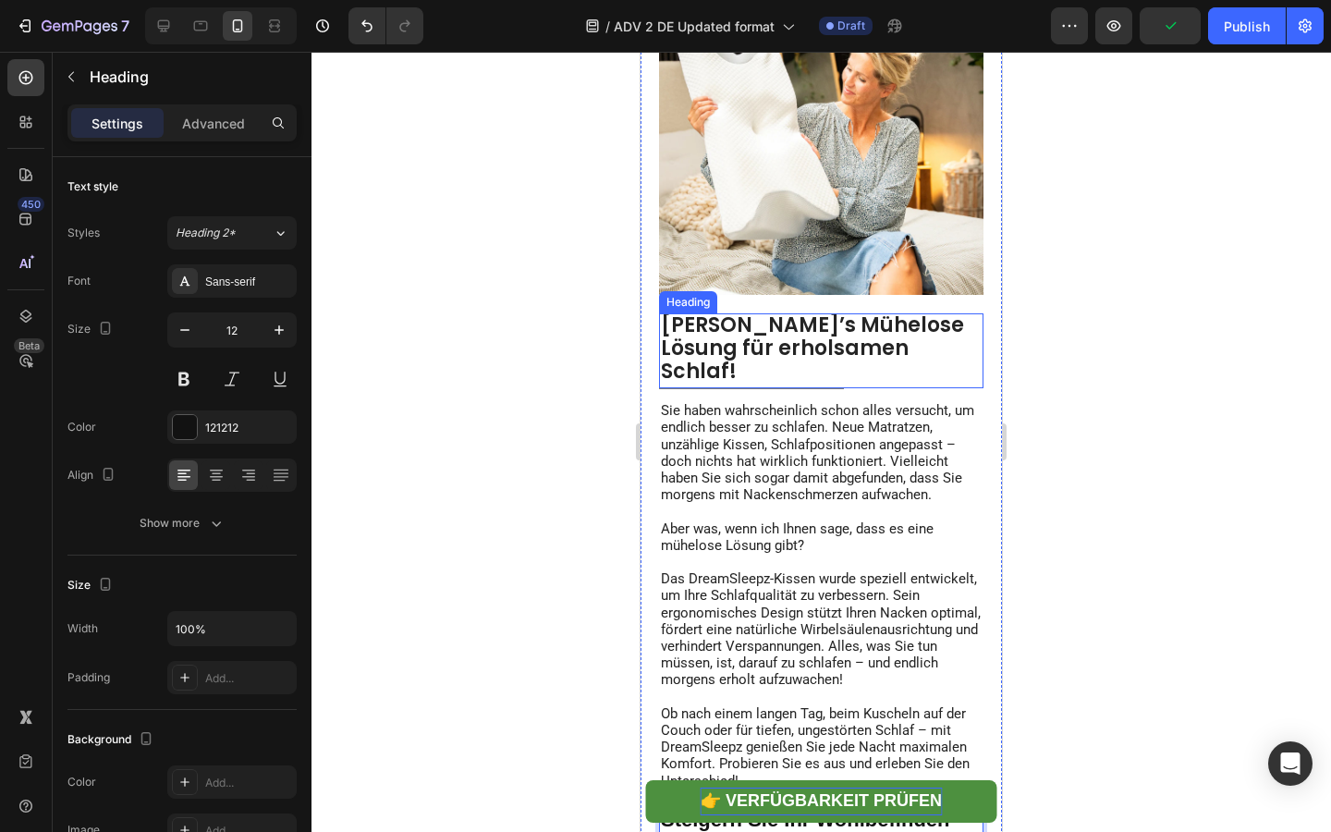
click at [750, 384] on strong "[PERSON_NAME]’s Mühelose Lösung für erholsamen Schlaf!" at bounding box center [812, 348] width 303 height 74
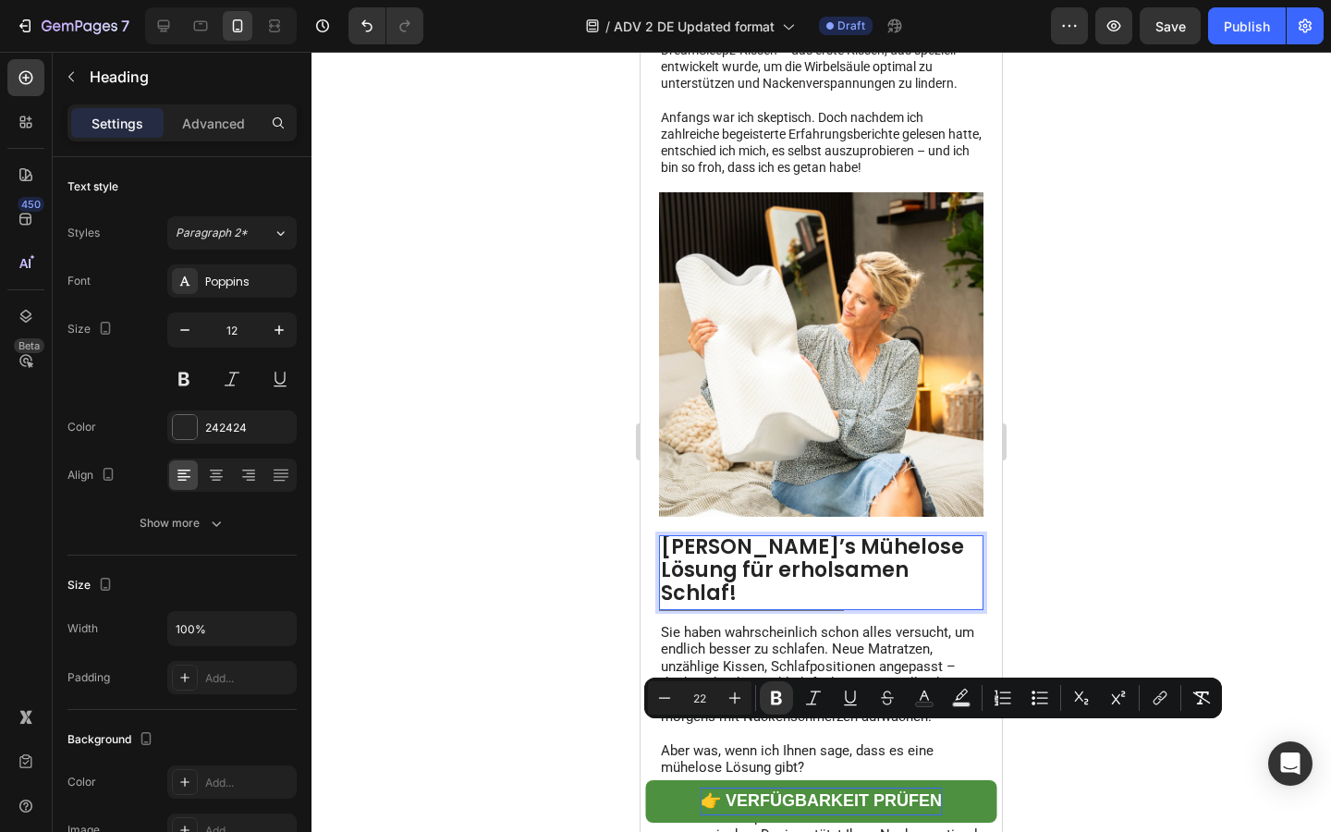
scroll to position [1164, 0]
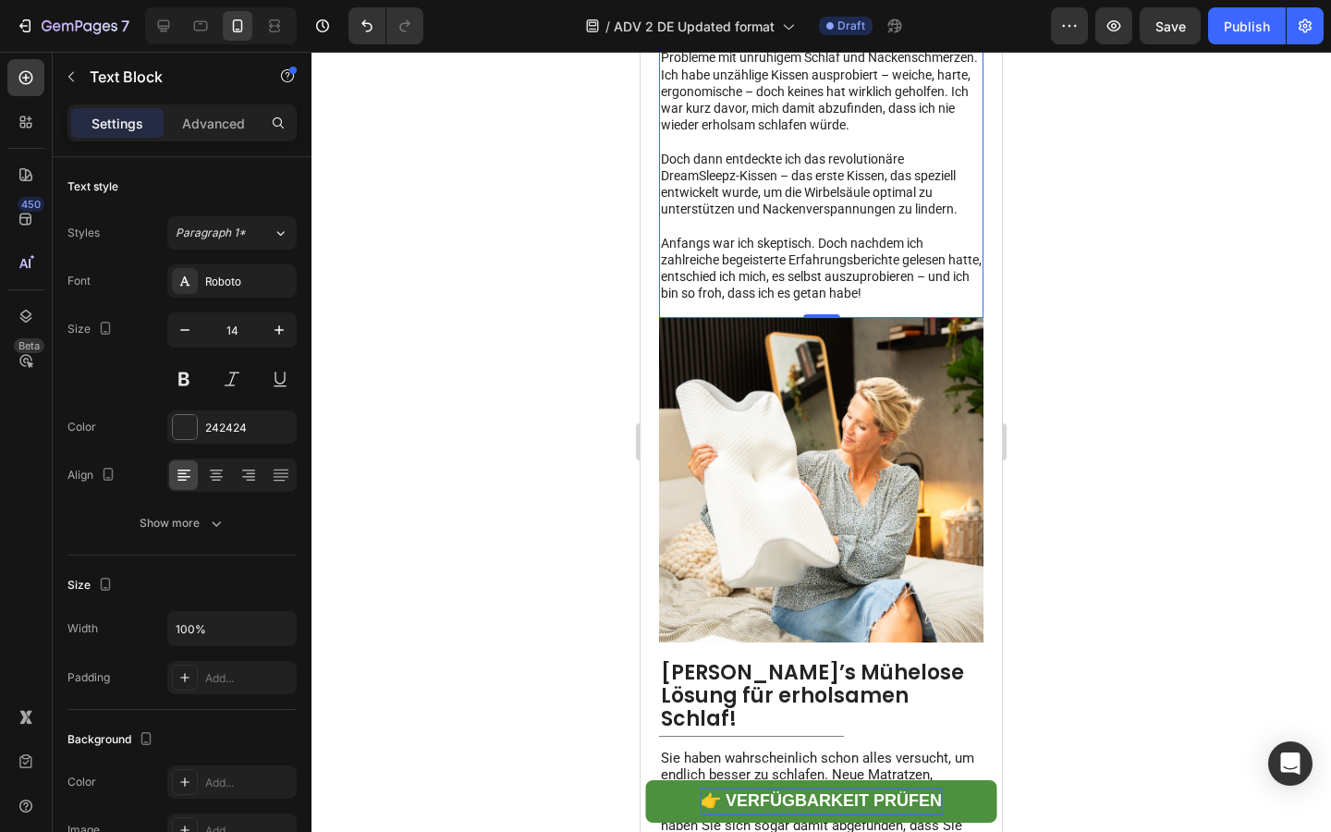
click at [758, 218] on p "Doch dann entdeckte ich das revolutionäre DreamSleepz-Kissen – das erste Kissen…" at bounding box center [821, 184] width 321 height 67
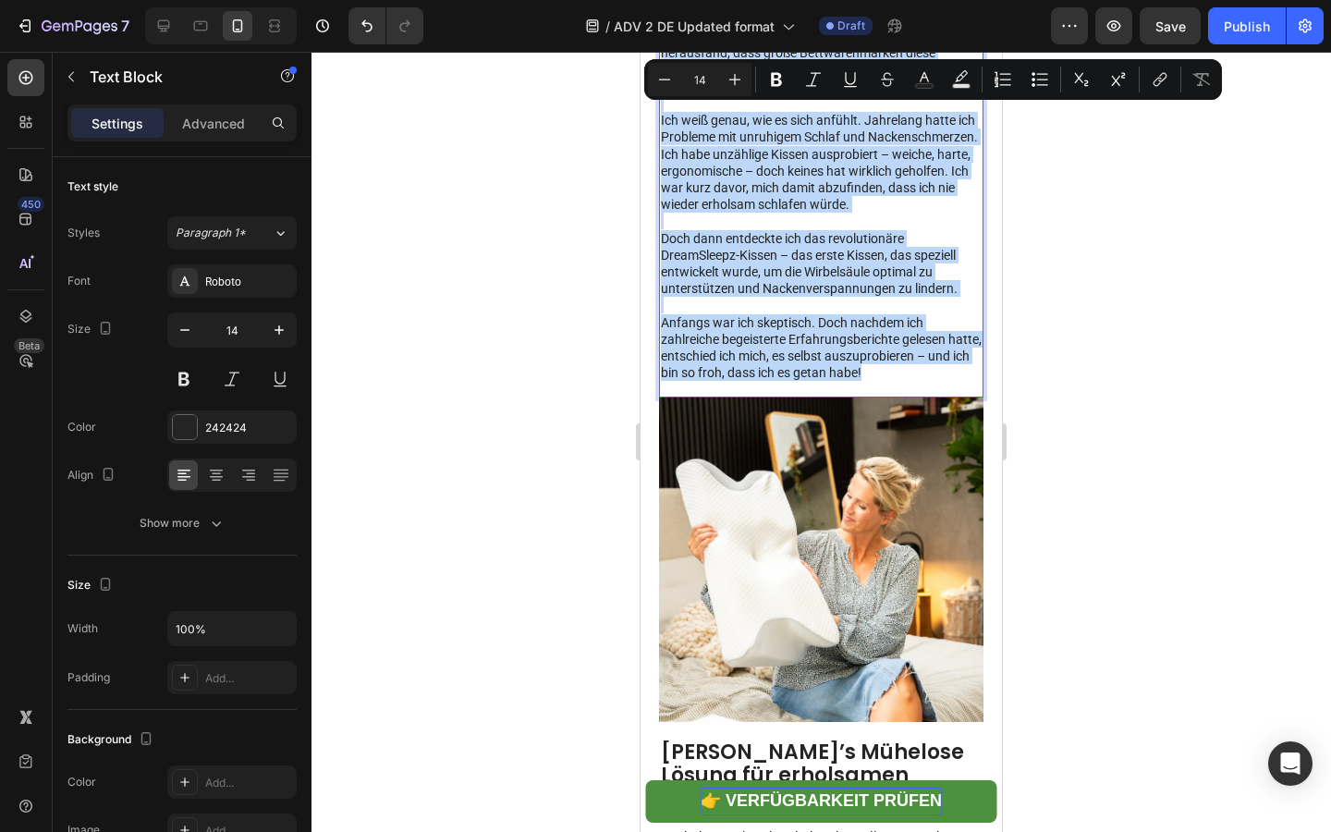
scroll to position [1070, 0]
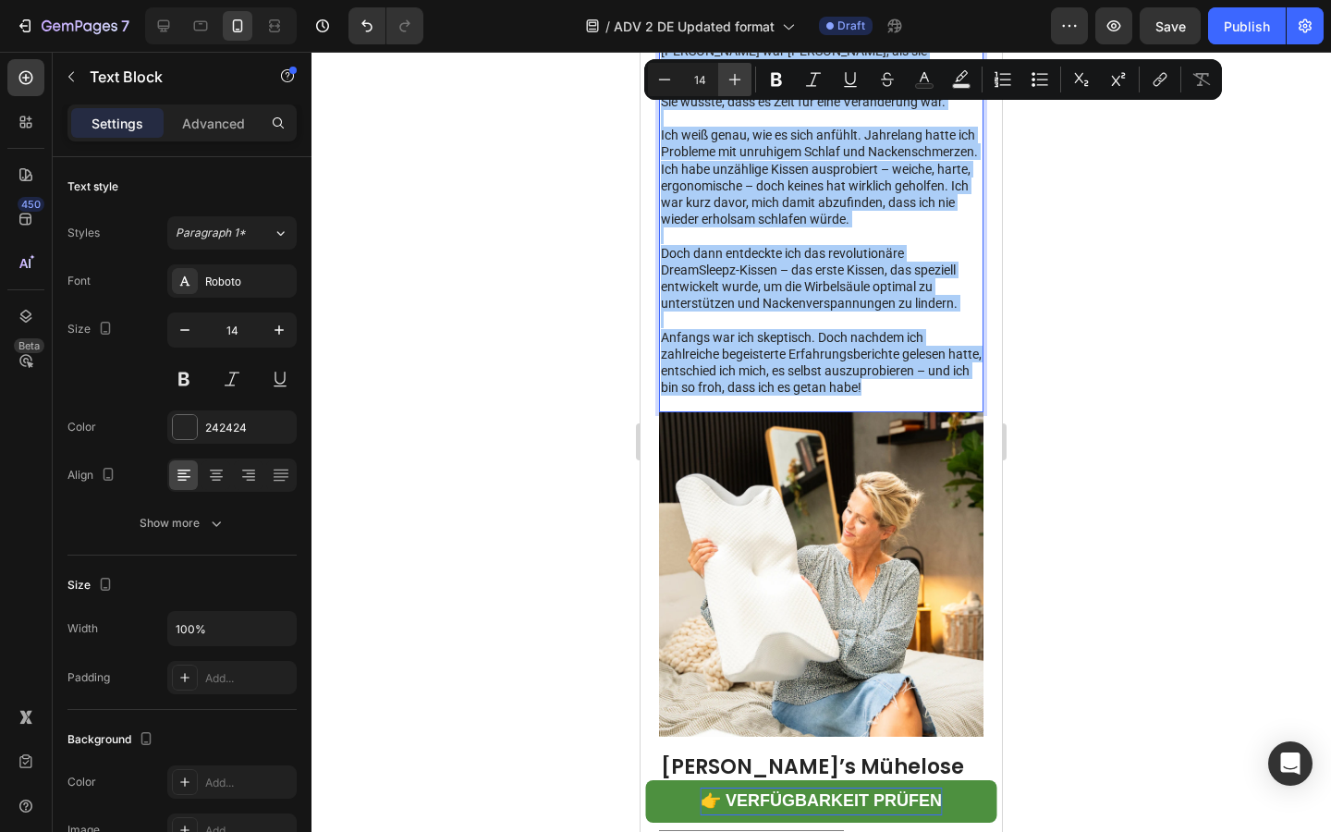
click at [732, 90] on button "Plus" at bounding box center [734, 79] width 33 height 33
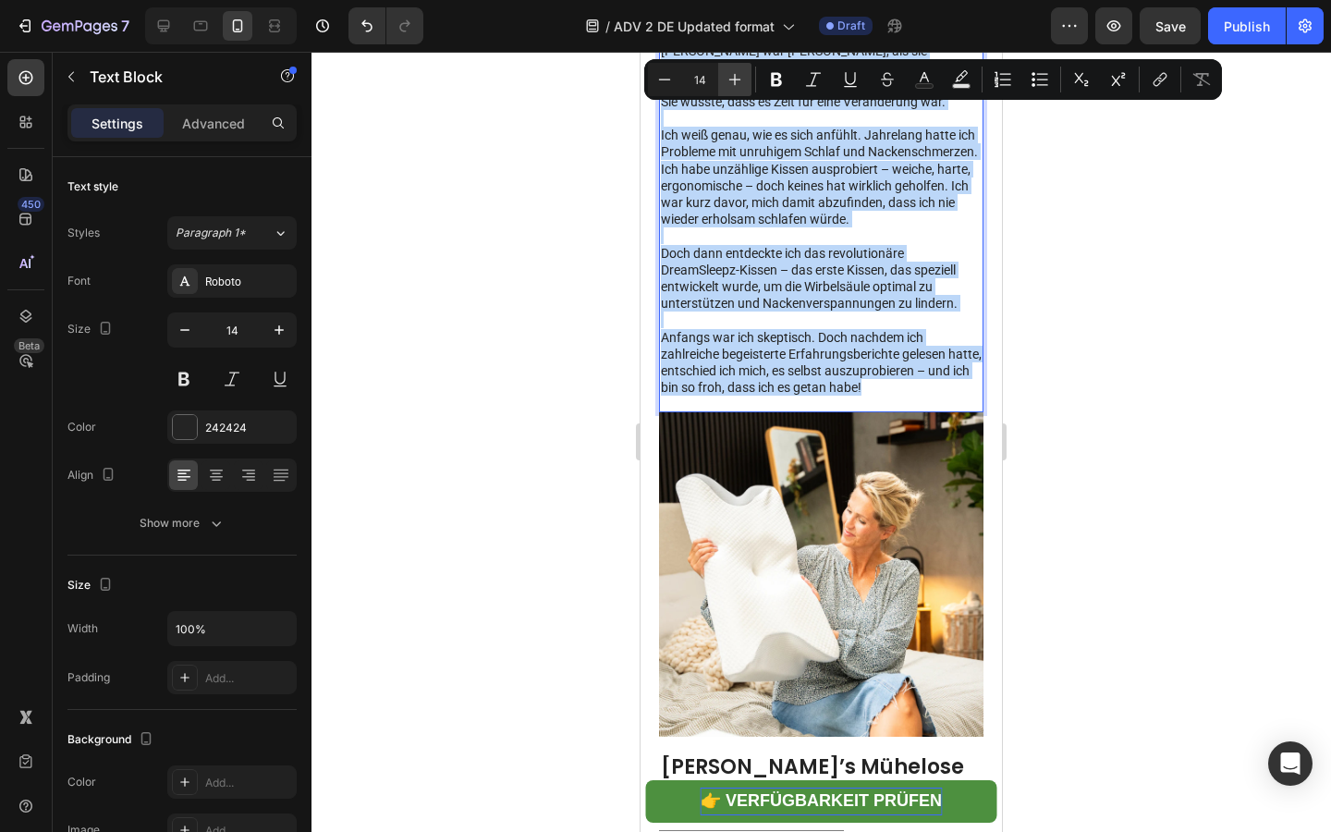
type input "15"
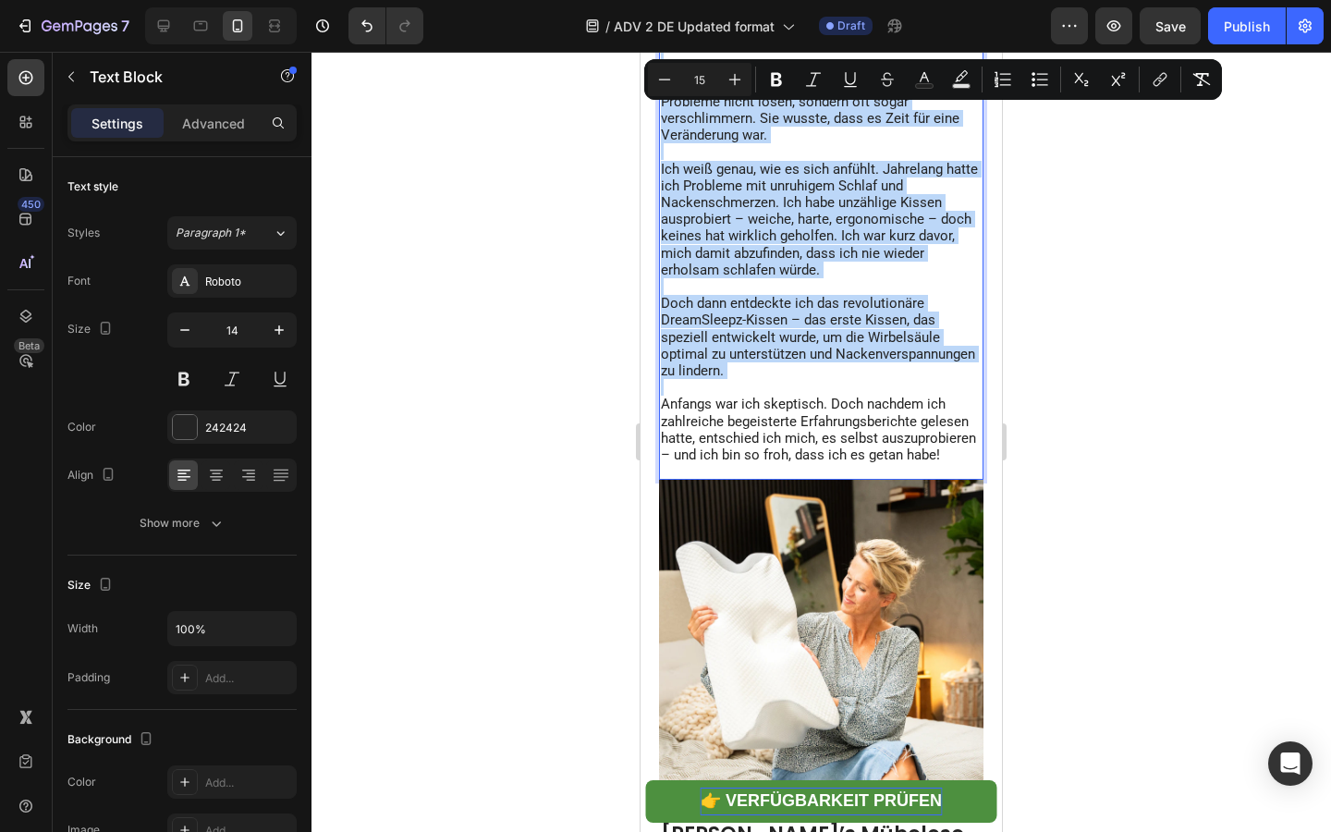
click at [757, 143] on span "[PERSON_NAME] war [PERSON_NAME], als sie herausfand, dass große Bettwarenmarken…" at bounding box center [810, 101] width 298 height 84
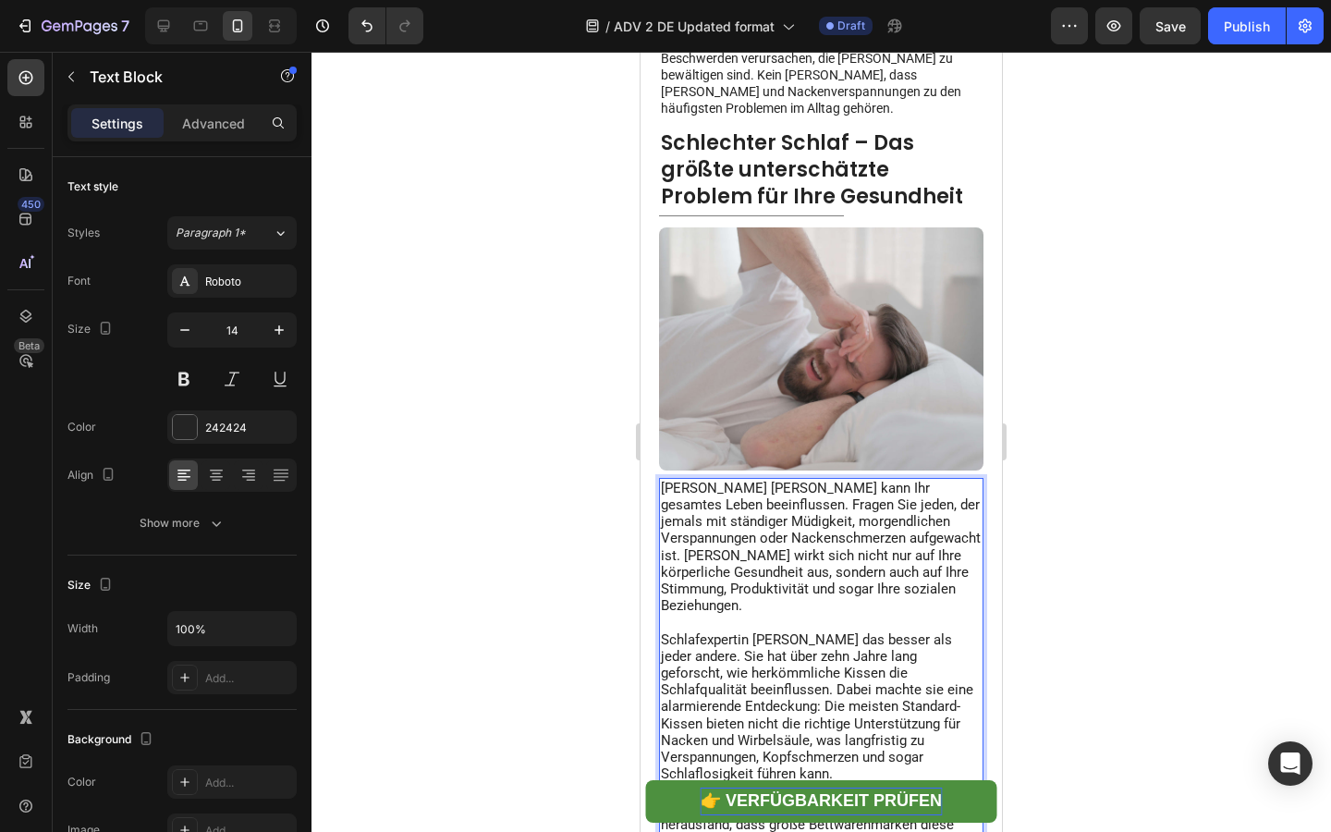
scroll to position [555, 0]
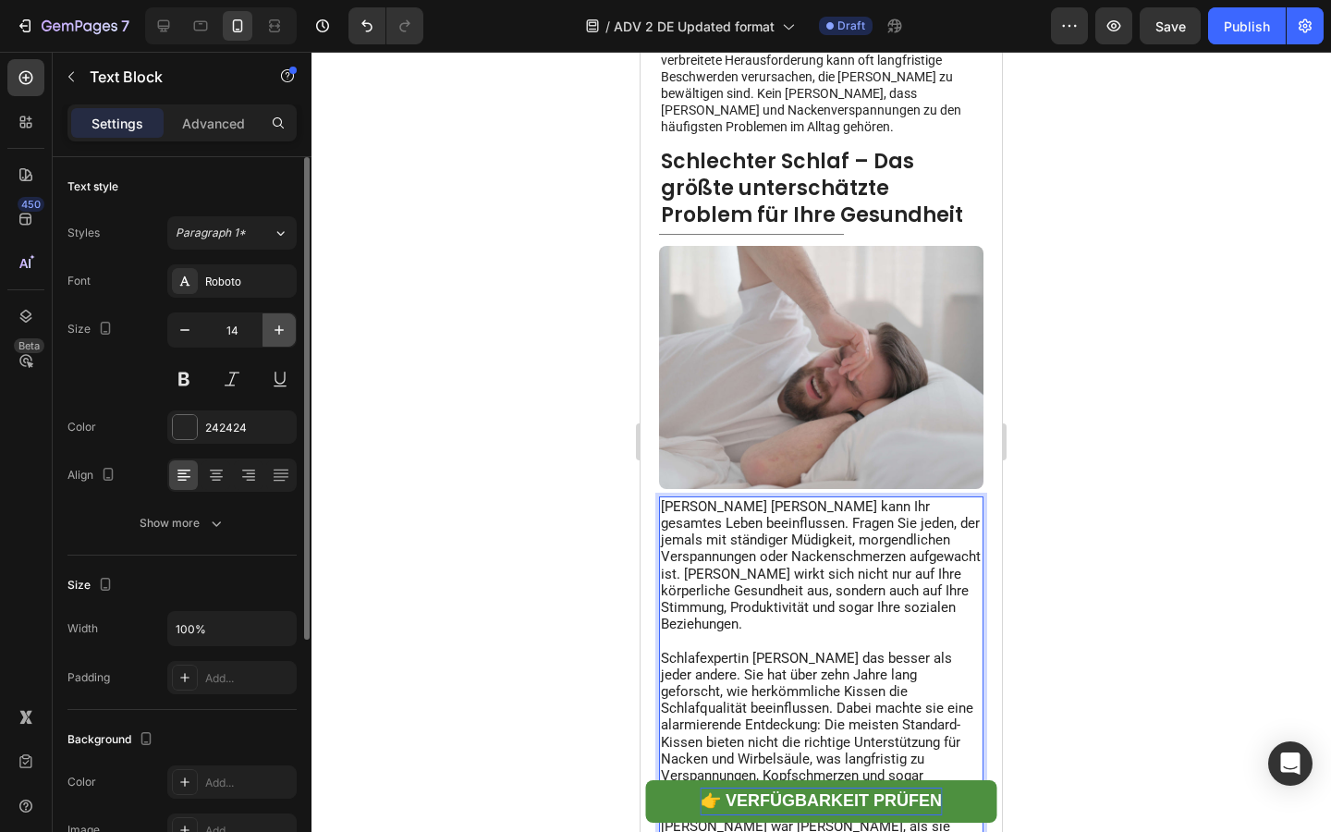
click at [263, 324] on button "button" at bounding box center [278, 329] width 33 height 33
type input "15"
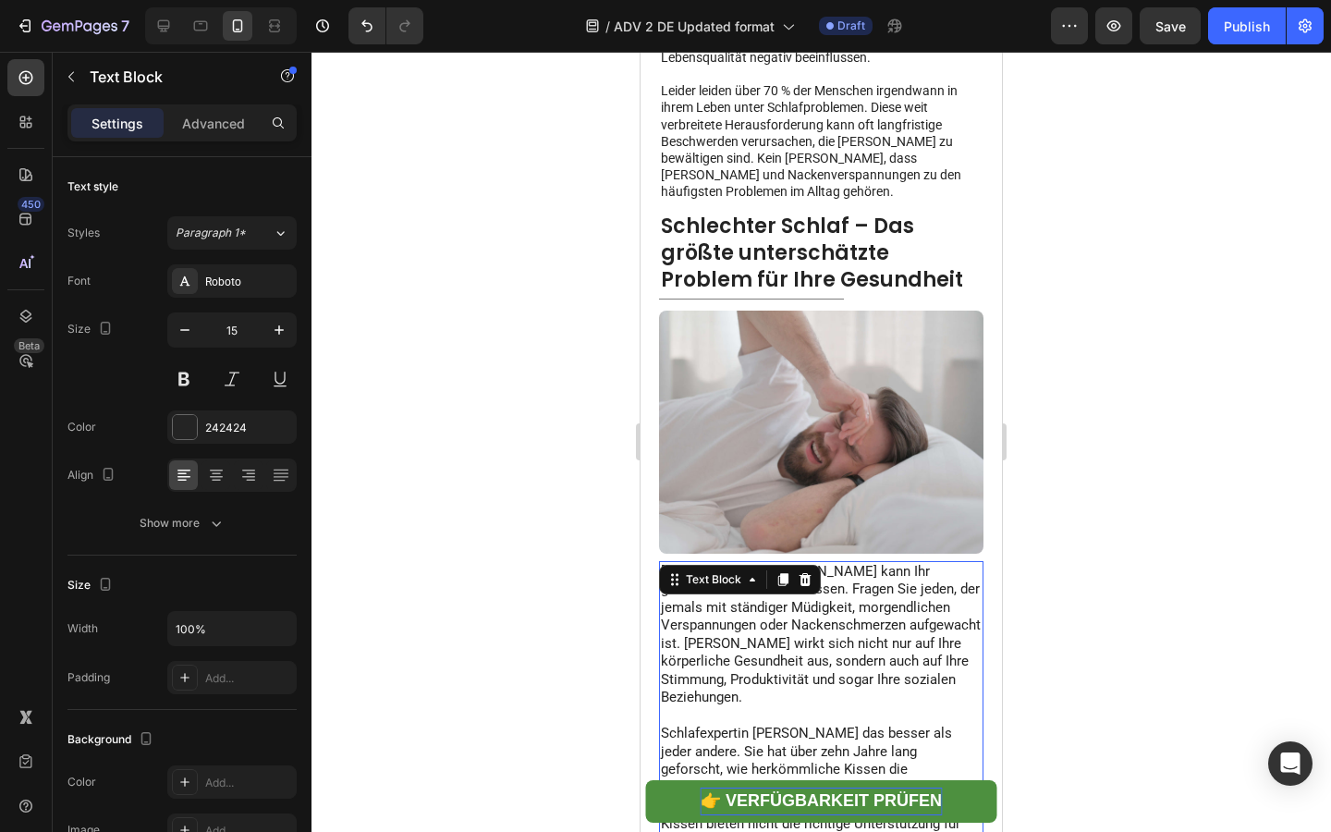
scroll to position [397, 0]
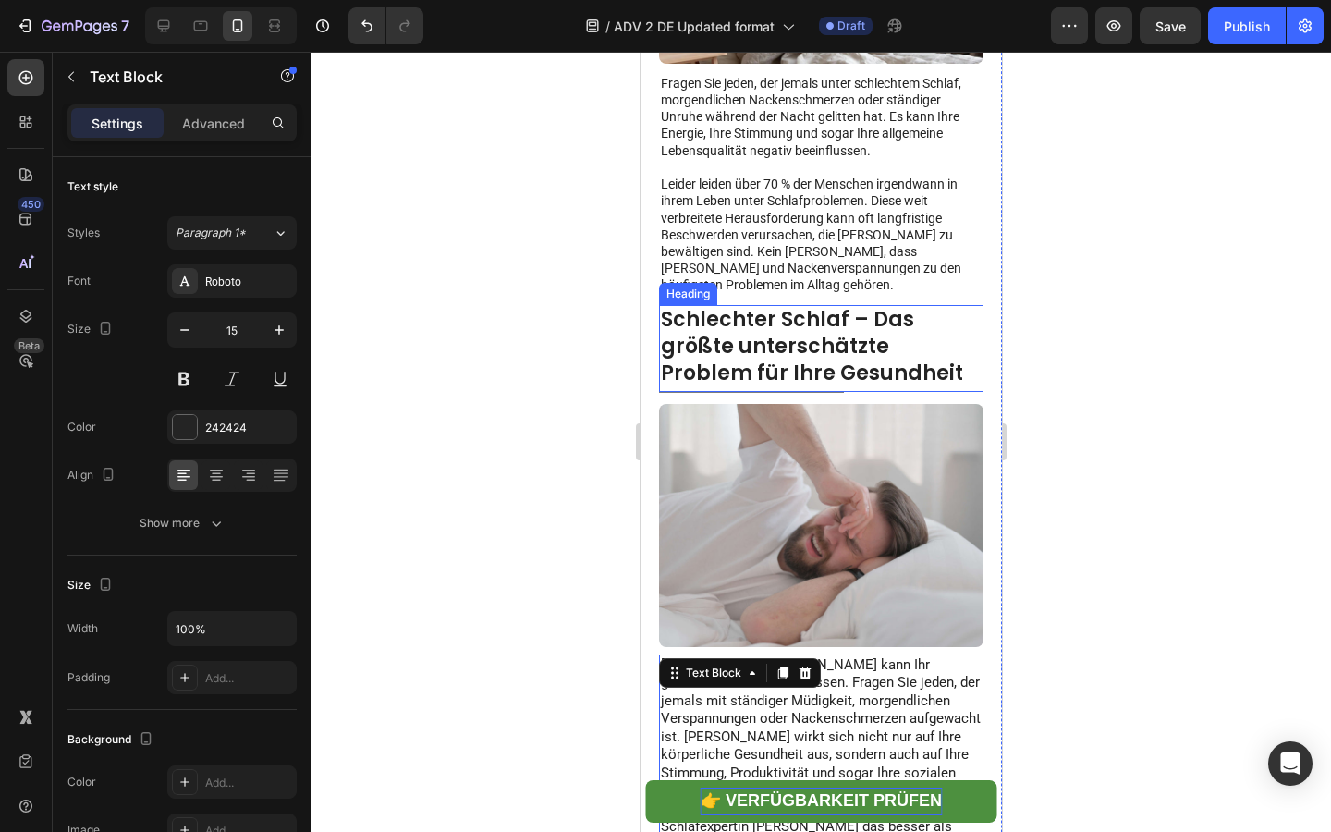
click at [761, 348] on strong "Schlechter Schlaf – Das größte unterschätzte Problem für Ihre Gesundheit" at bounding box center [812, 346] width 302 height 82
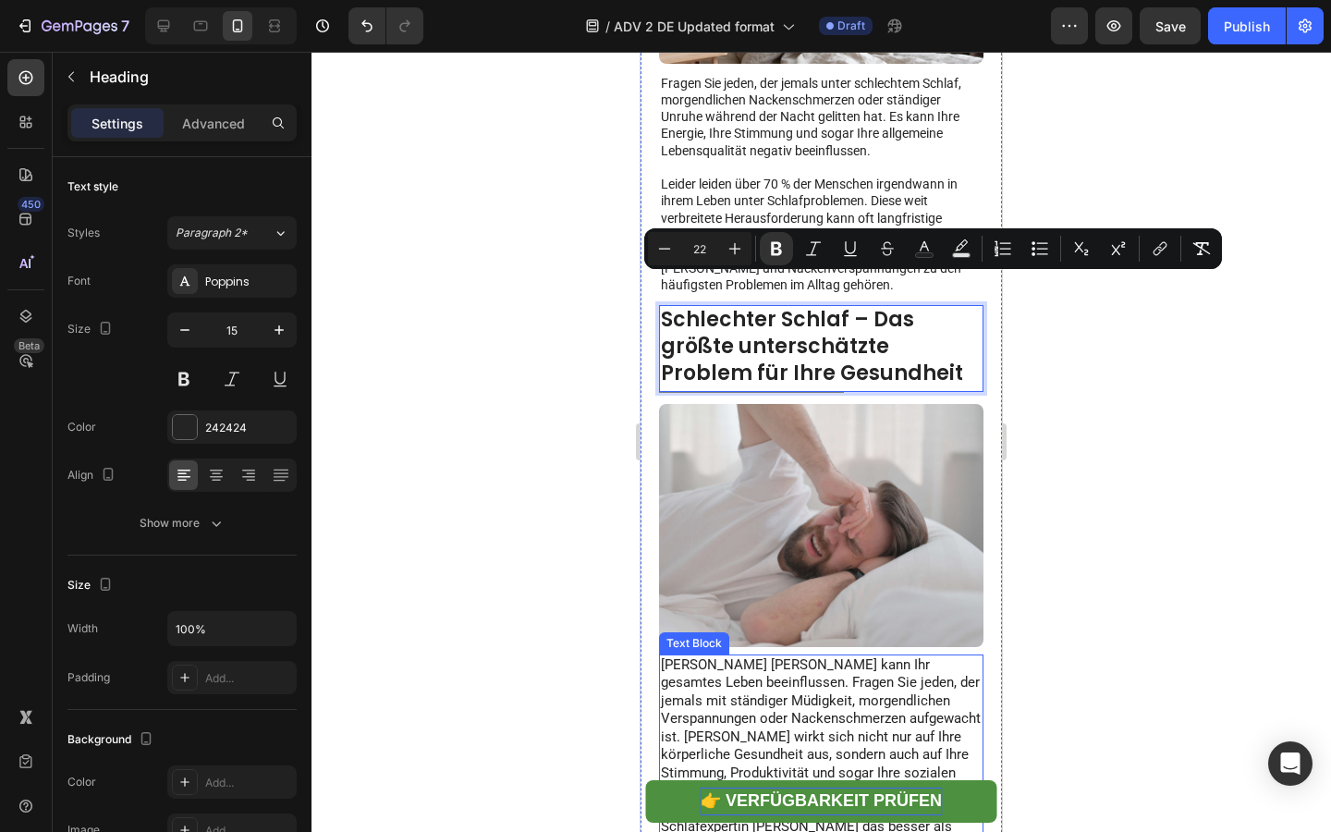
click at [813, 702] on span "[PERSON_NAME] [PERSON_NAME] kann Ihr gesamtes Leben beeinflussen. Fragen Sie je…" at bounding box center [821, 727] width 320 height 143
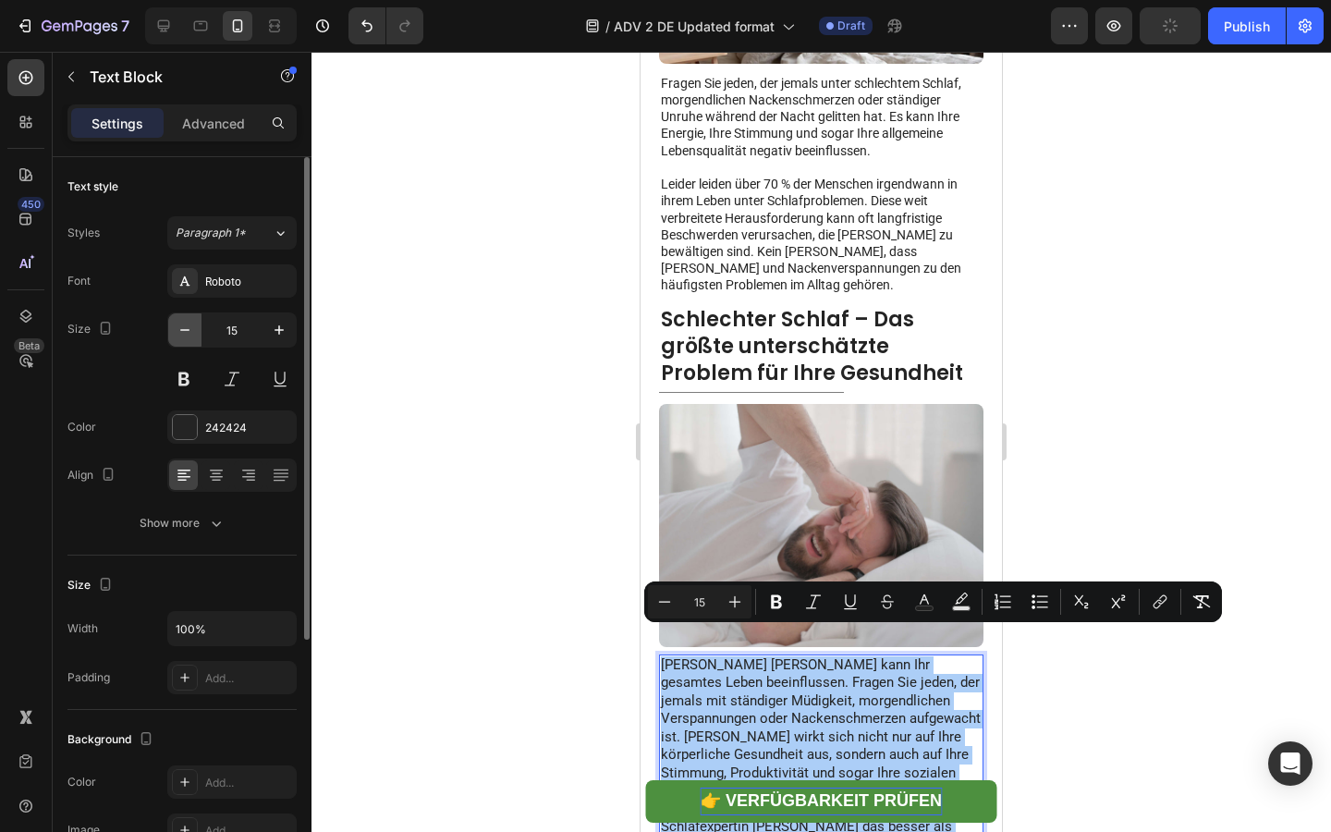
click at [184, 328] on icon "button" at bounding box center [185, 330] width 18 height 18
type input "14"
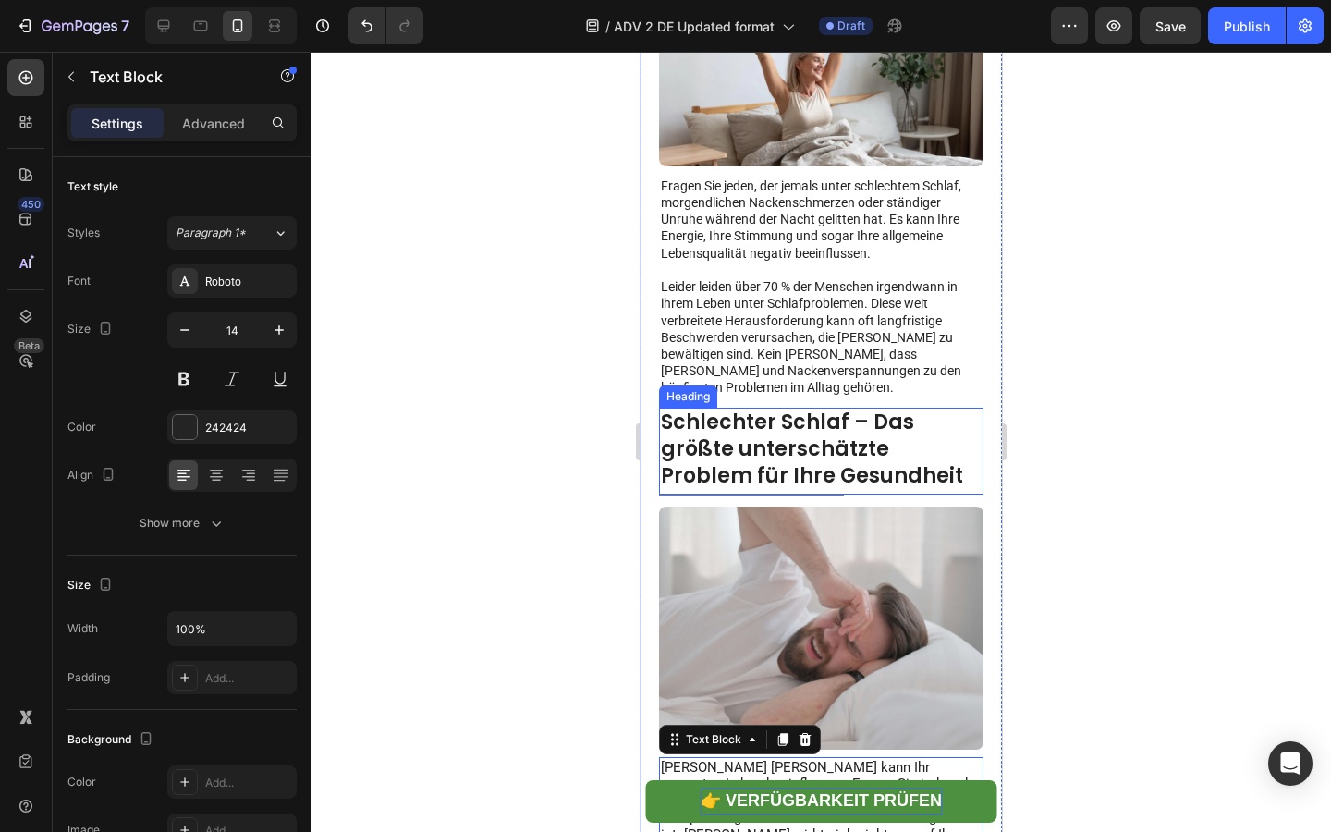
scroll to position [148, 0]
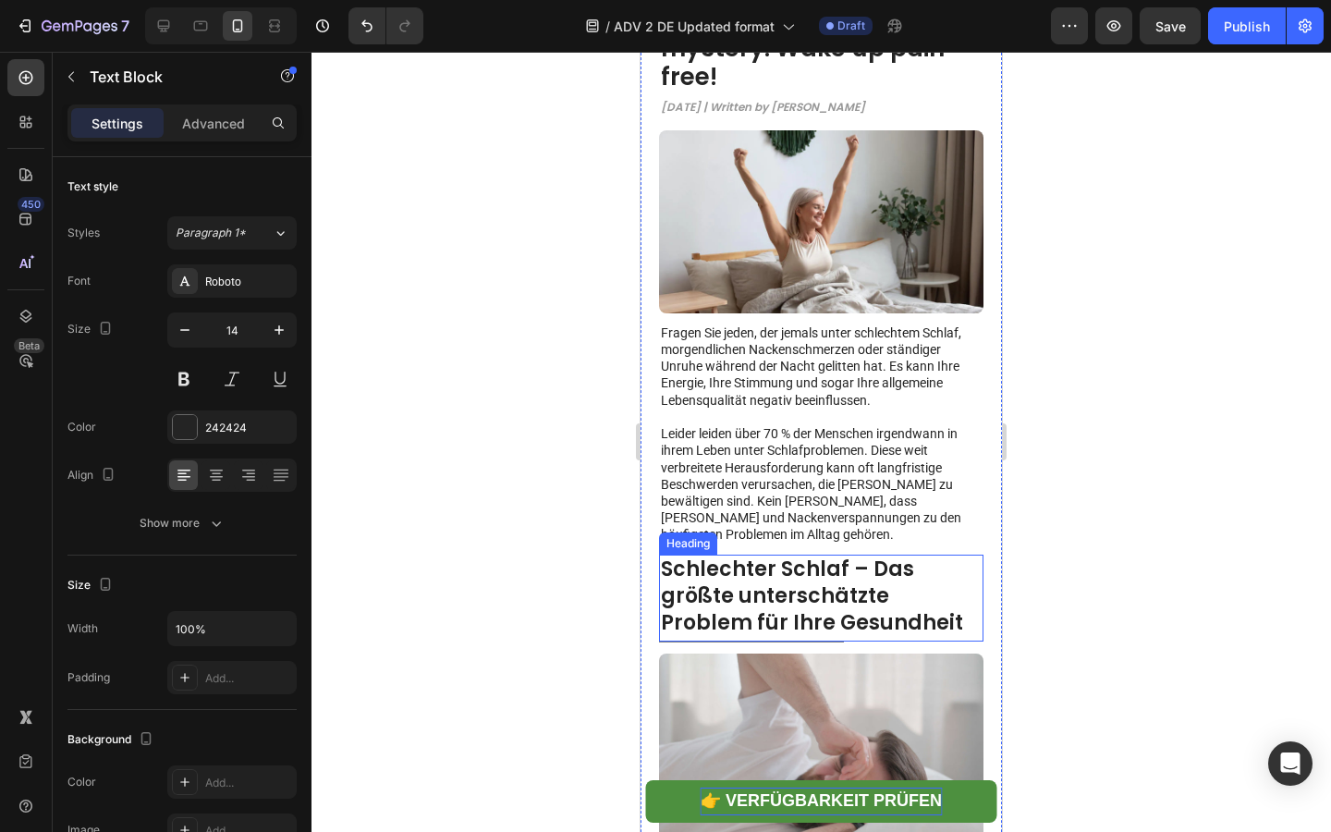
click at [727, 327] on p "Fragen Sie jeden, der jemals unter schlechtem Schlaf, morgendlichen Nackenschme…" at bounding box center [821, 366] width 321 height 84
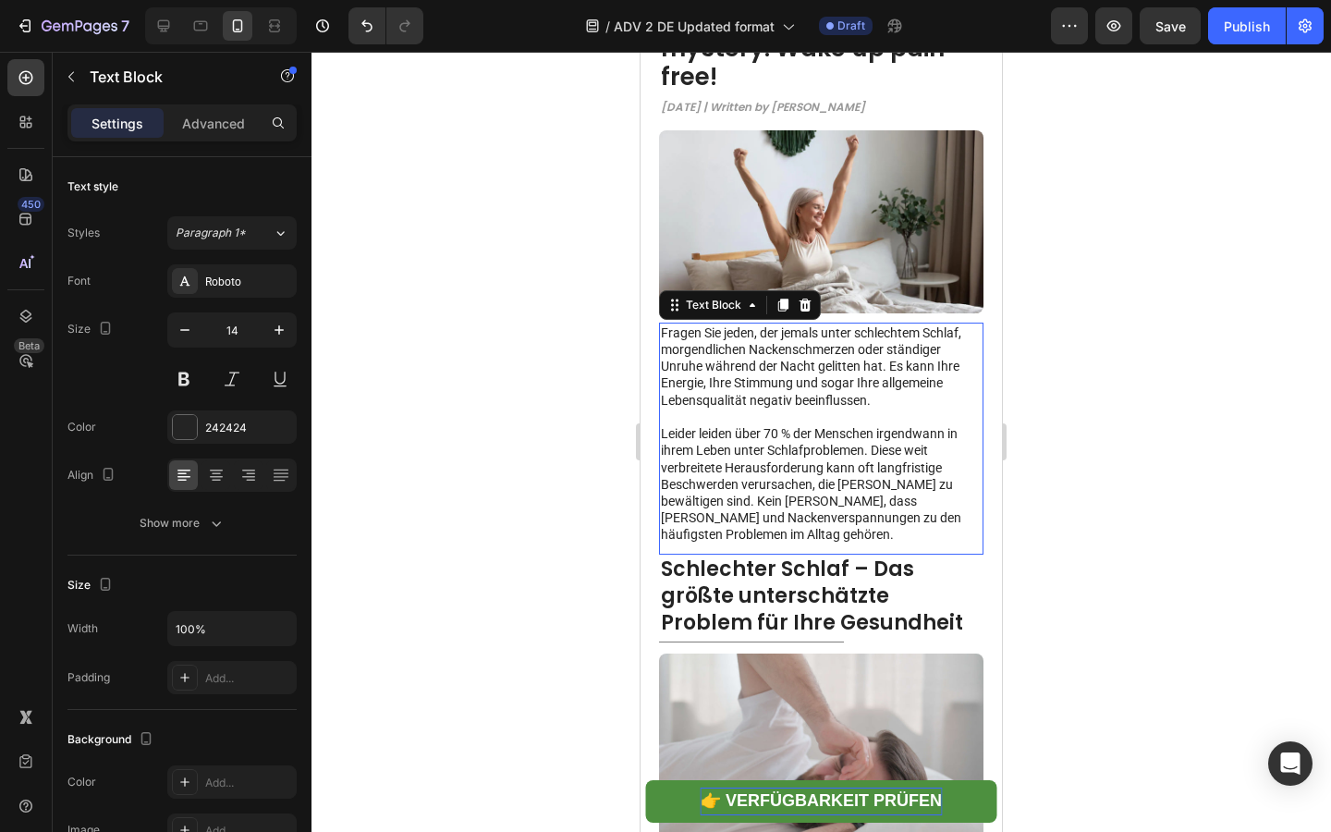
click at [727, 327] on p "Fragen Sie jeden, der jemals unter schlechtem Schlaf, morgendlichen Nackenschme…" at bounding box center [821, 366] width 321 height 84
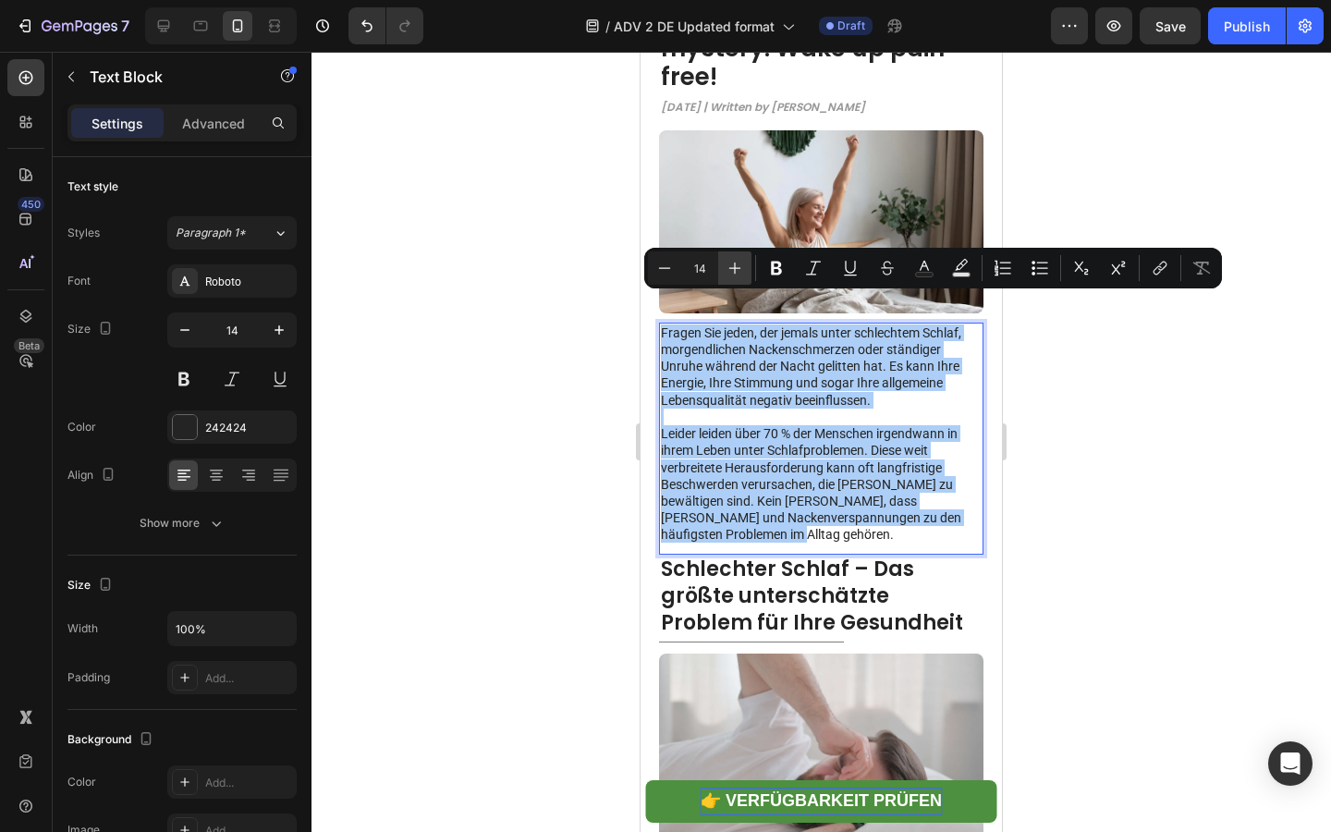
click at [723, 281] on button "Plus" at bounding box center [734, 267] width 33 height 33
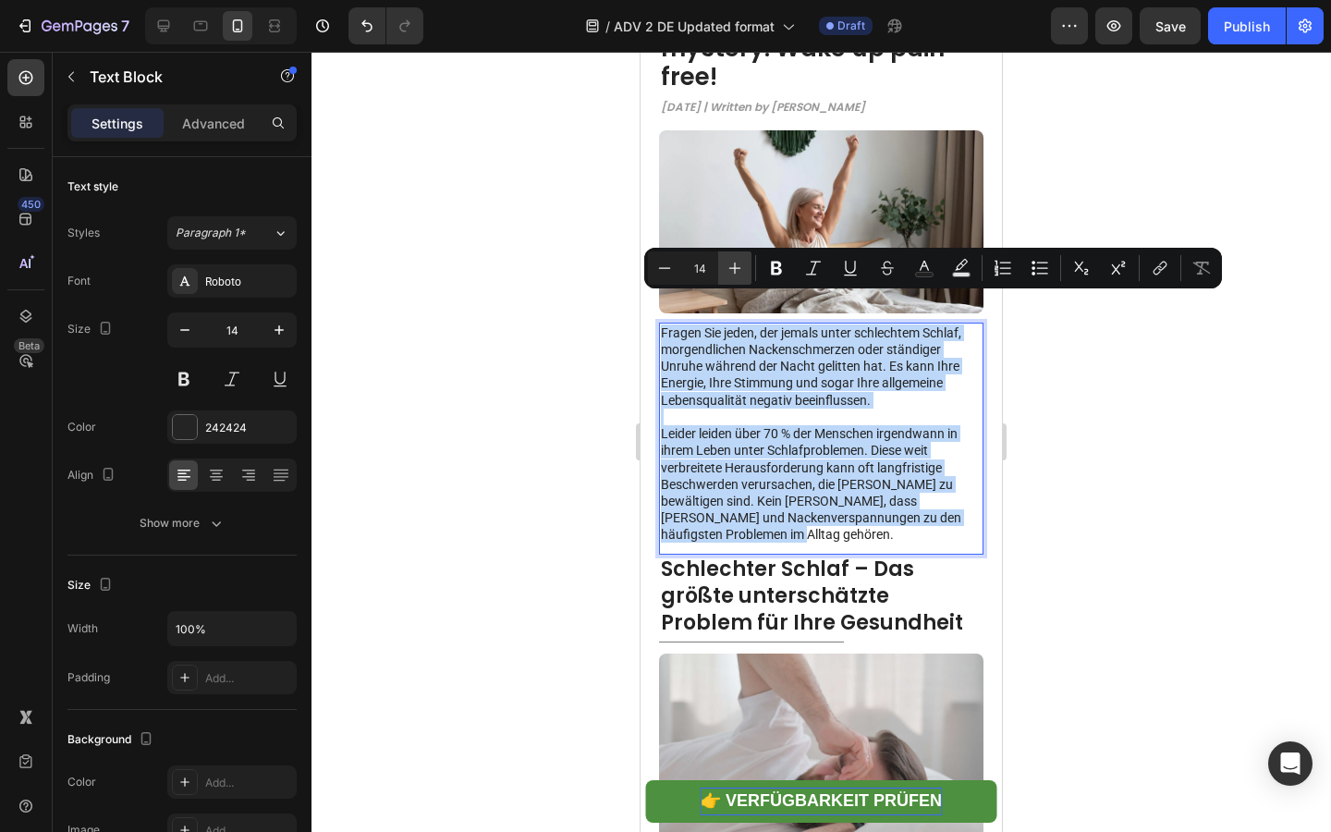
type input "15"
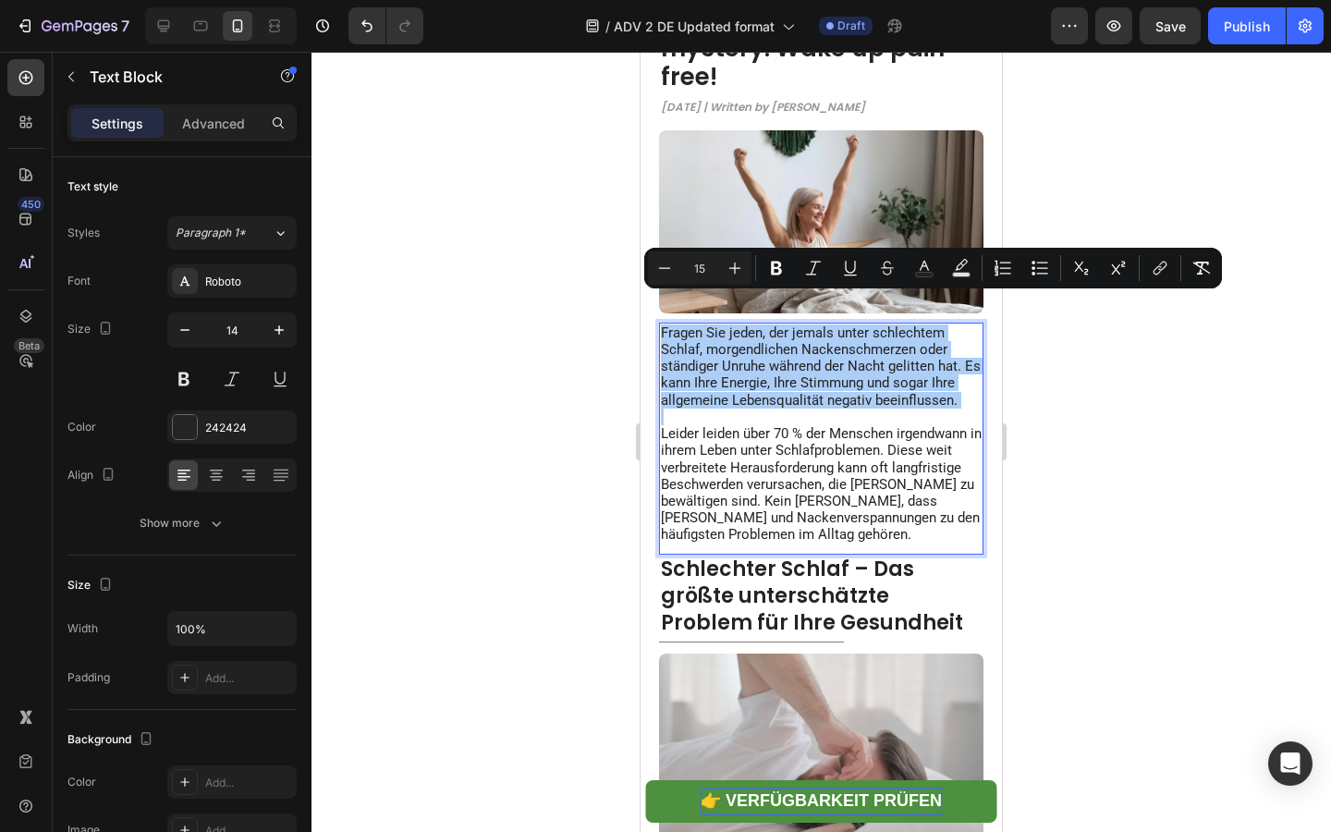
click at [548, 340] on div at bounding box center [820, 442] width 1019 height 780
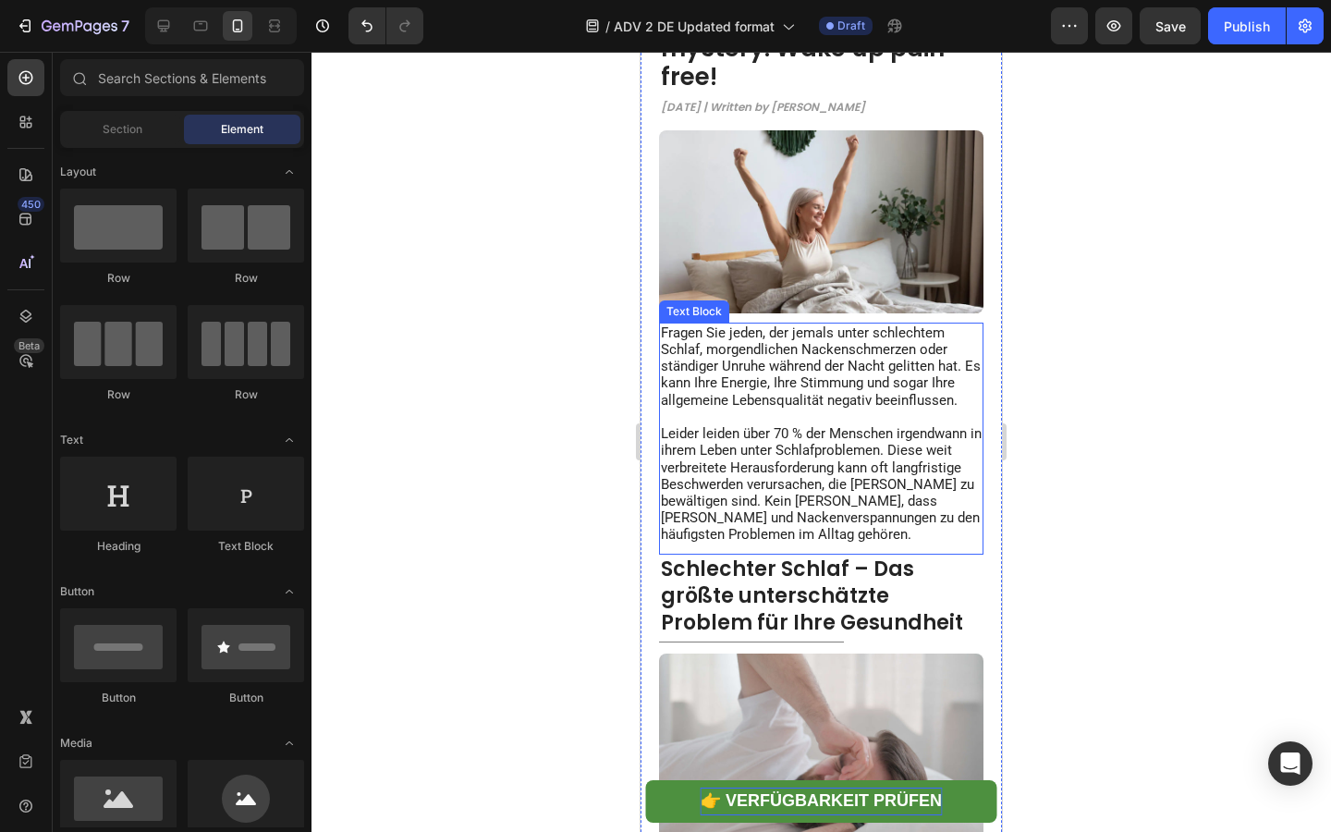
click at [836, 408] on p "Rich Text Editor. Editing area: main" at bounding box center [821, 416] width 321 height 17
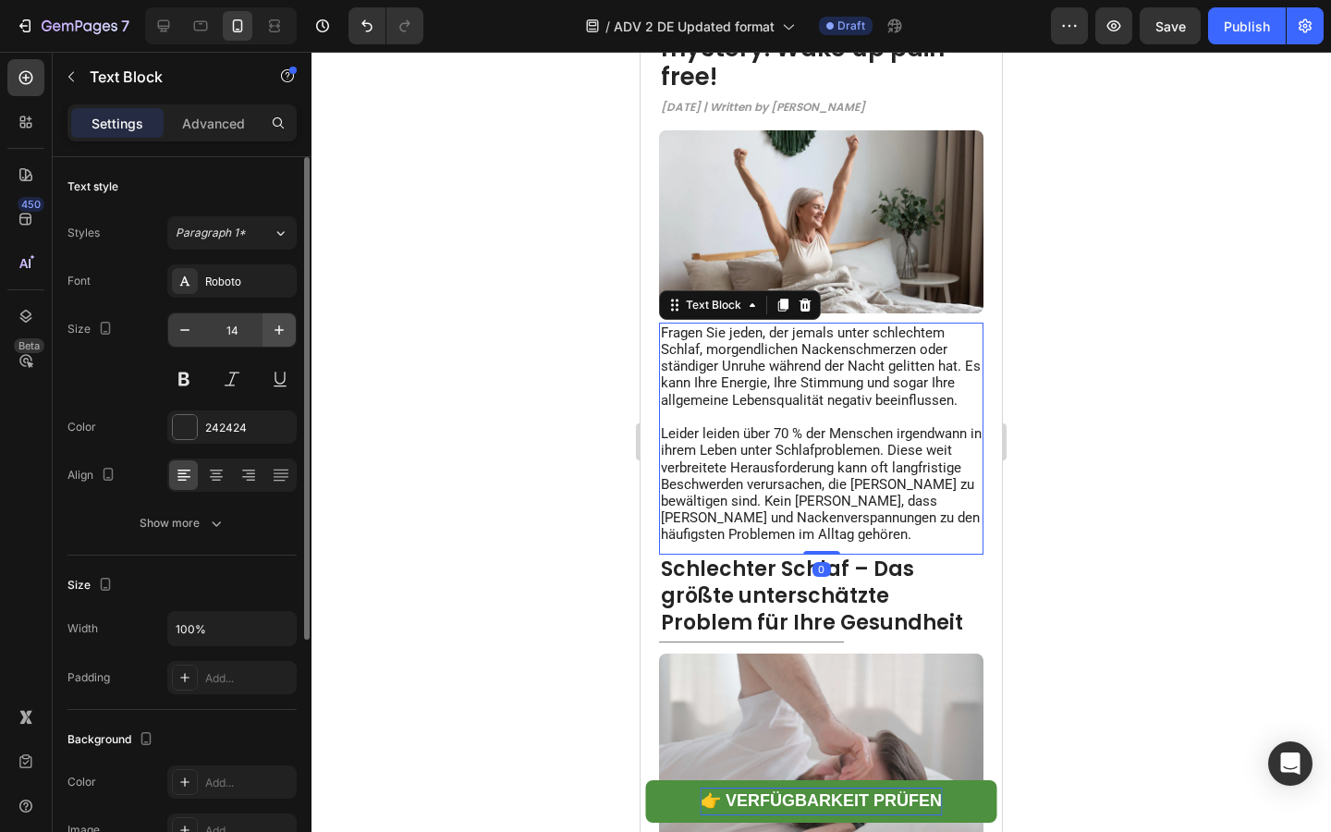
click at [277, 327] on icon "button" at bounding box center [279, 330] width 18 height 18
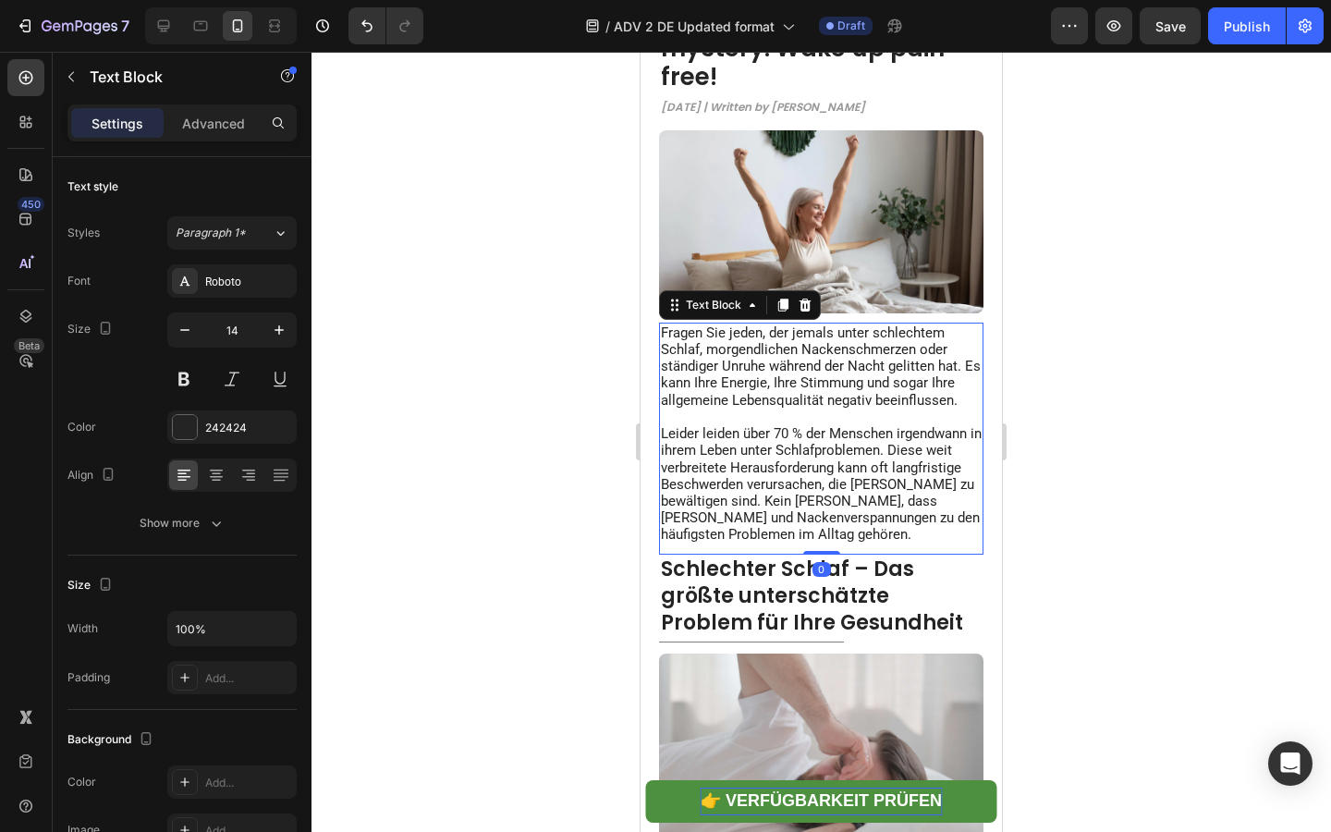
type input "15"
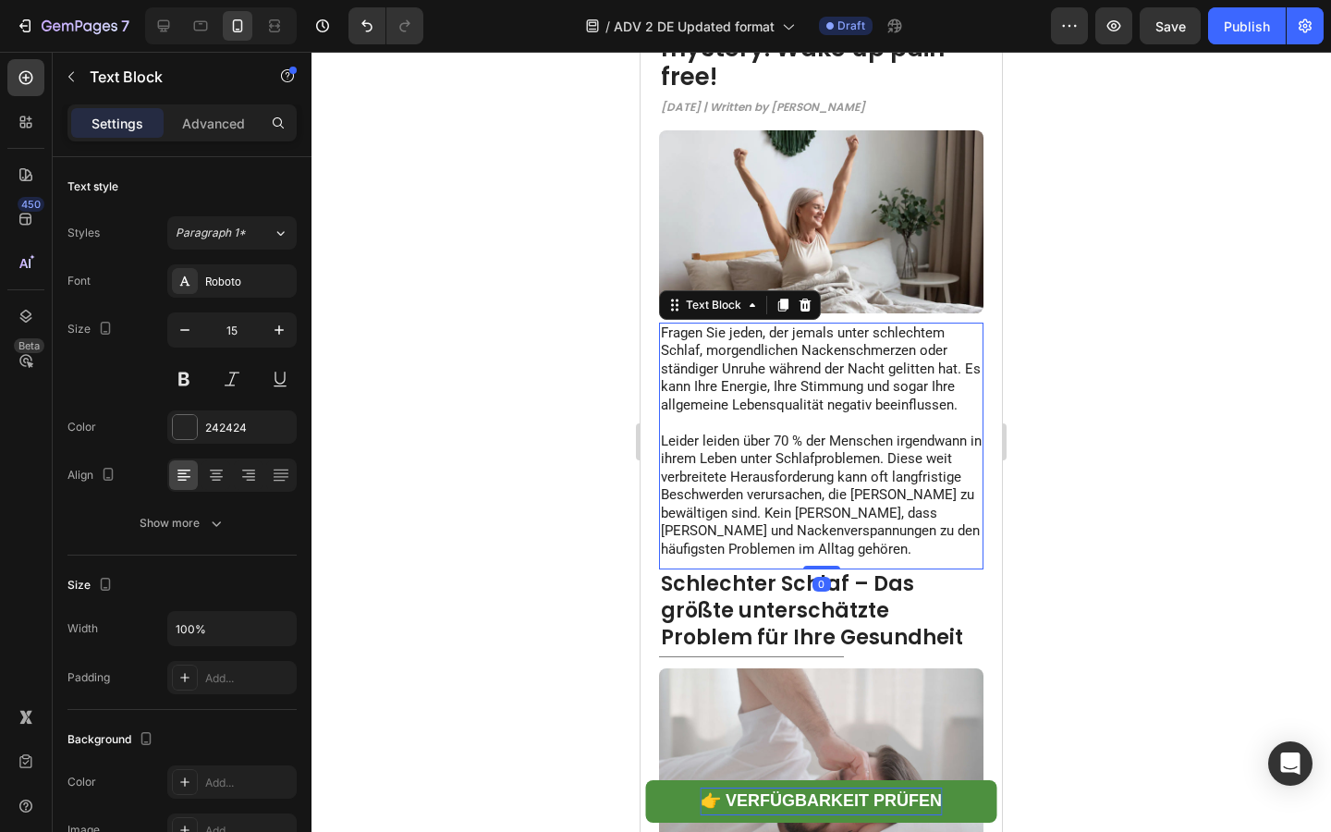
click at [452, 351] on div at bounding box center [820, 442] width 1019 height 780
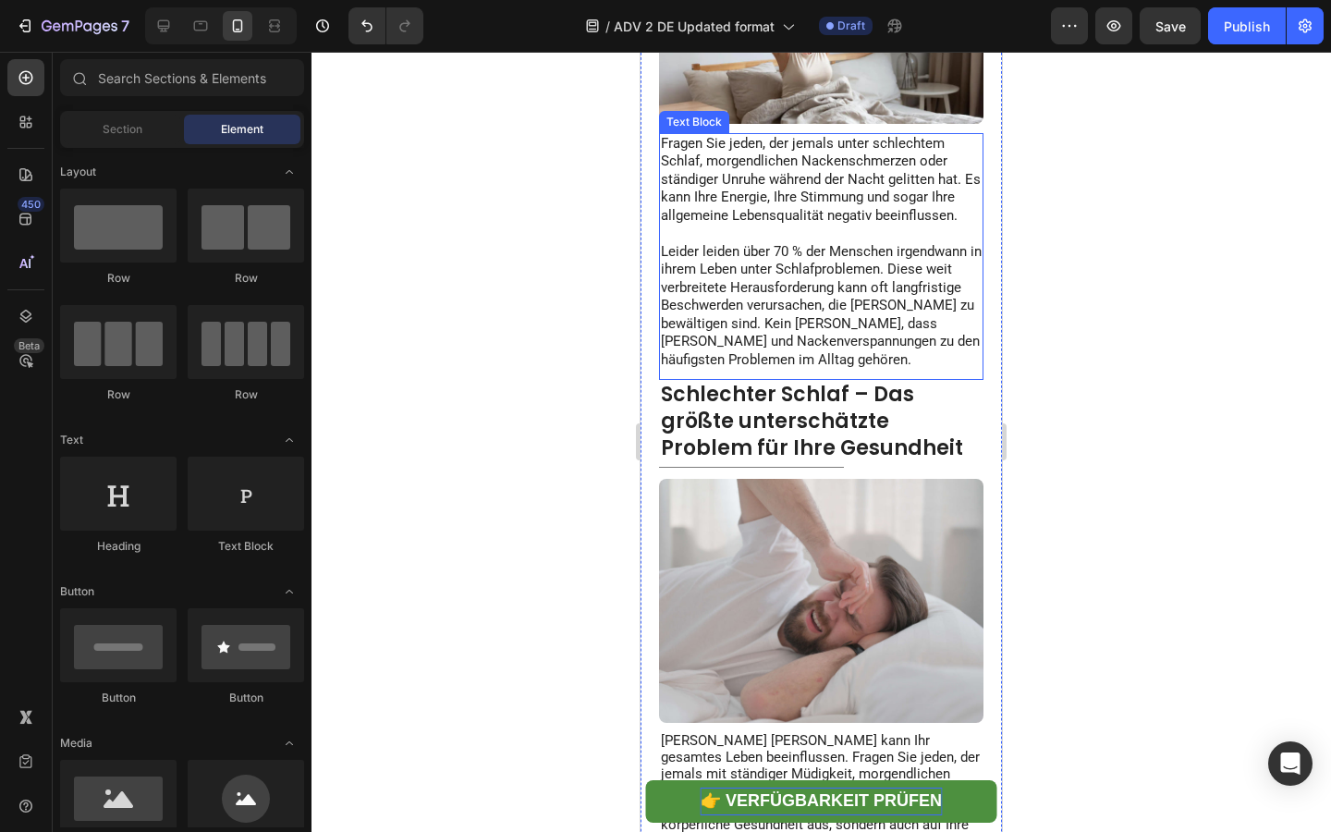
scroll to position [643, 0]
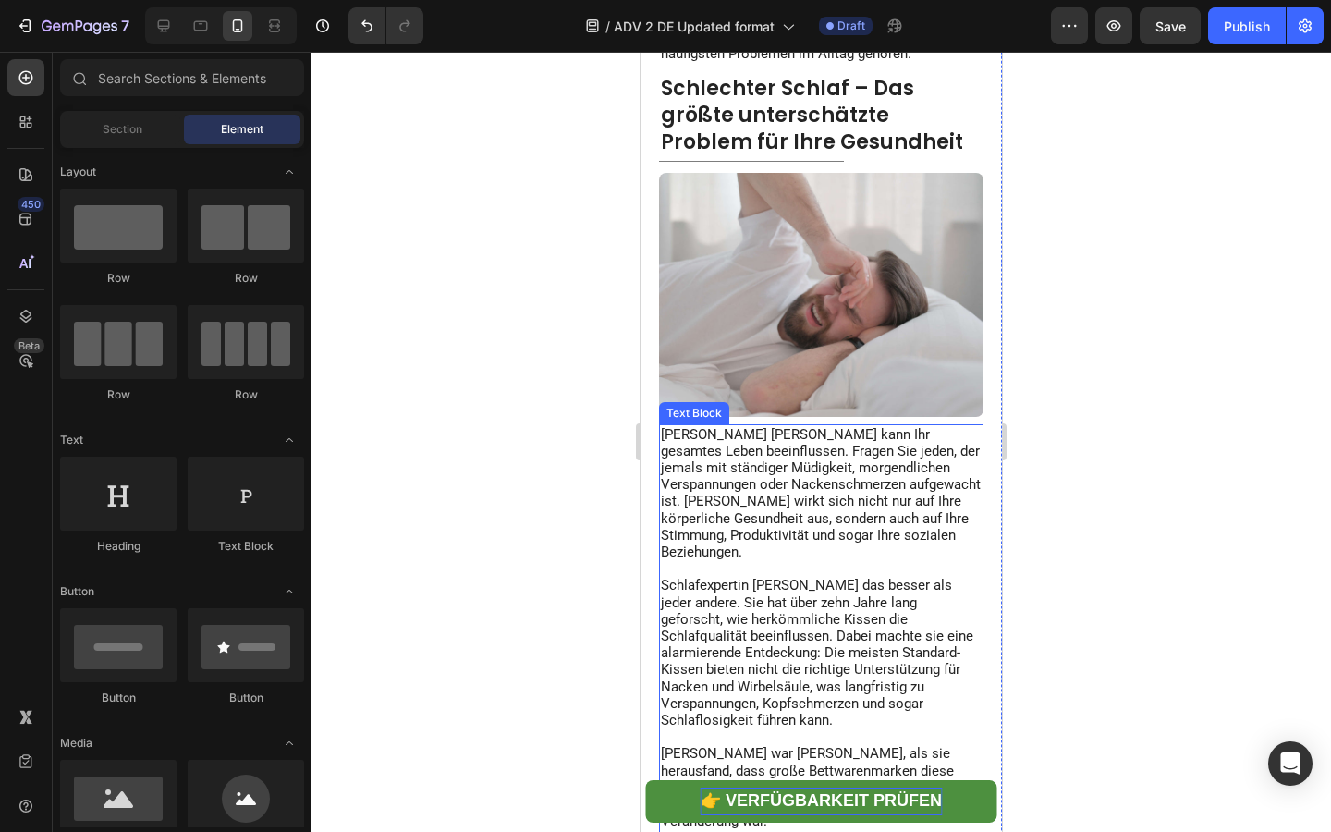
click at [764, 523] on p "[PERSON_NAME] [PERSON_NAME] kann Ihr gesamtes Leben beeinflussen. Fragen Sie je…" at bounding box center [821, 493] width 321 height 135
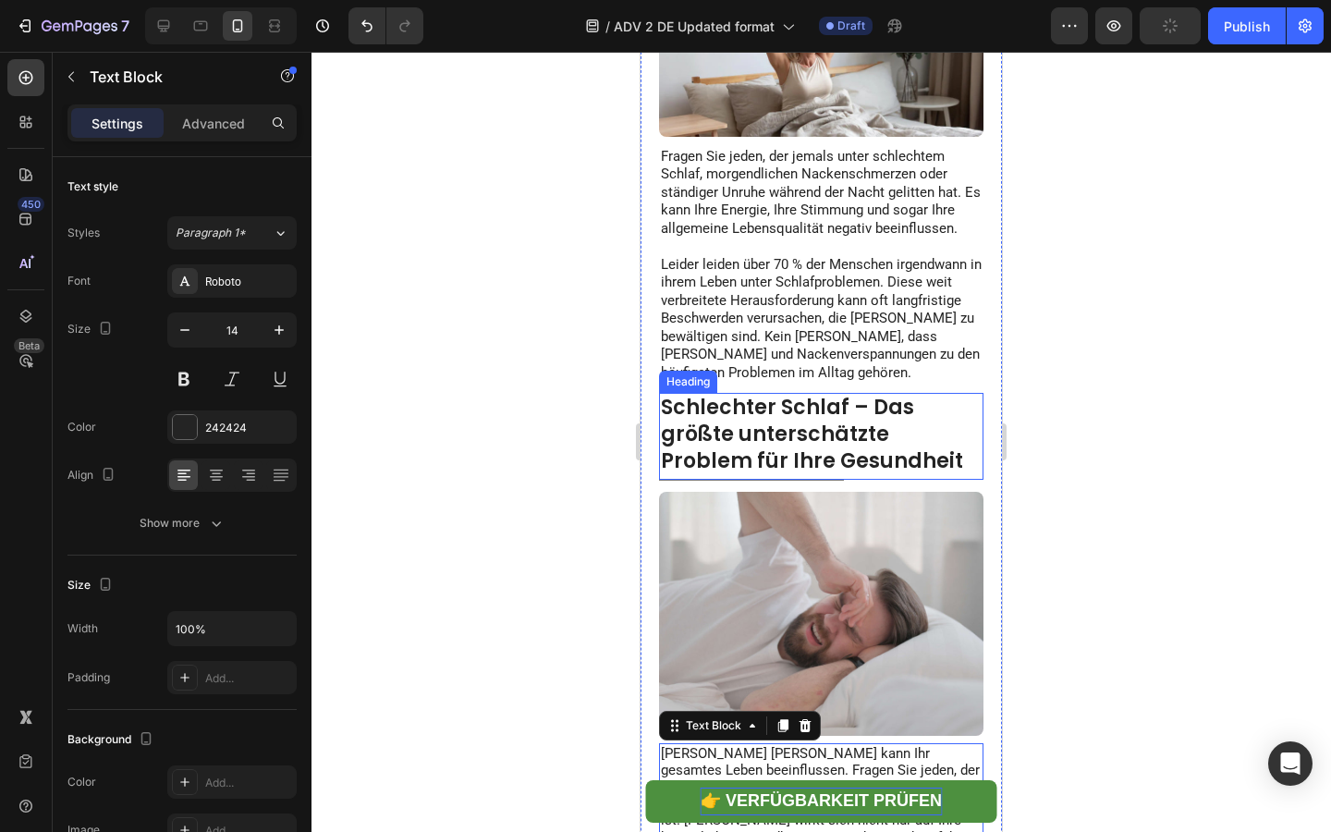
scroll to position [286, 0]
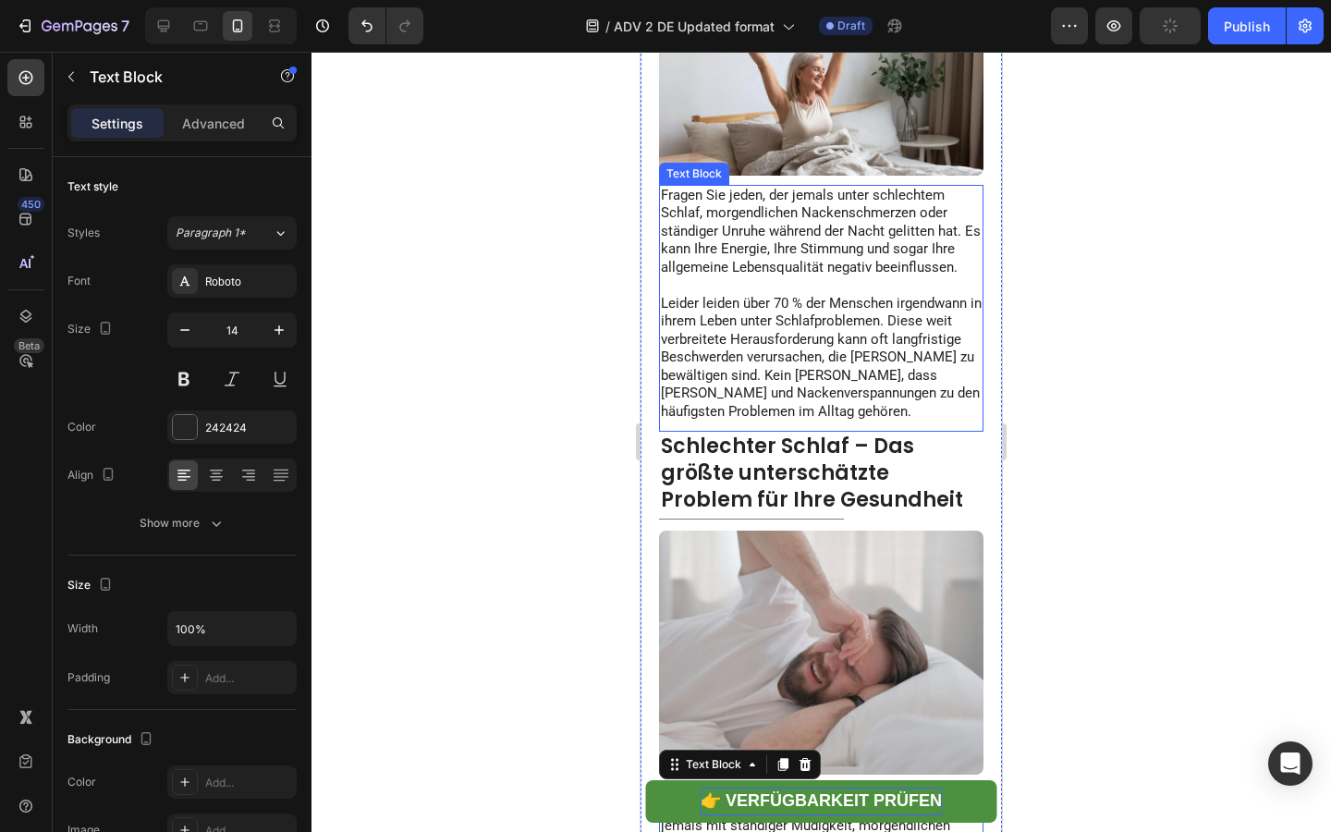
click at [785, 295] on span "Leider leiden über 70 % der Menschen irgendwann in ihrem Leben unter Schlafprob…" at bounding box center [821, 357] width 321 height 125
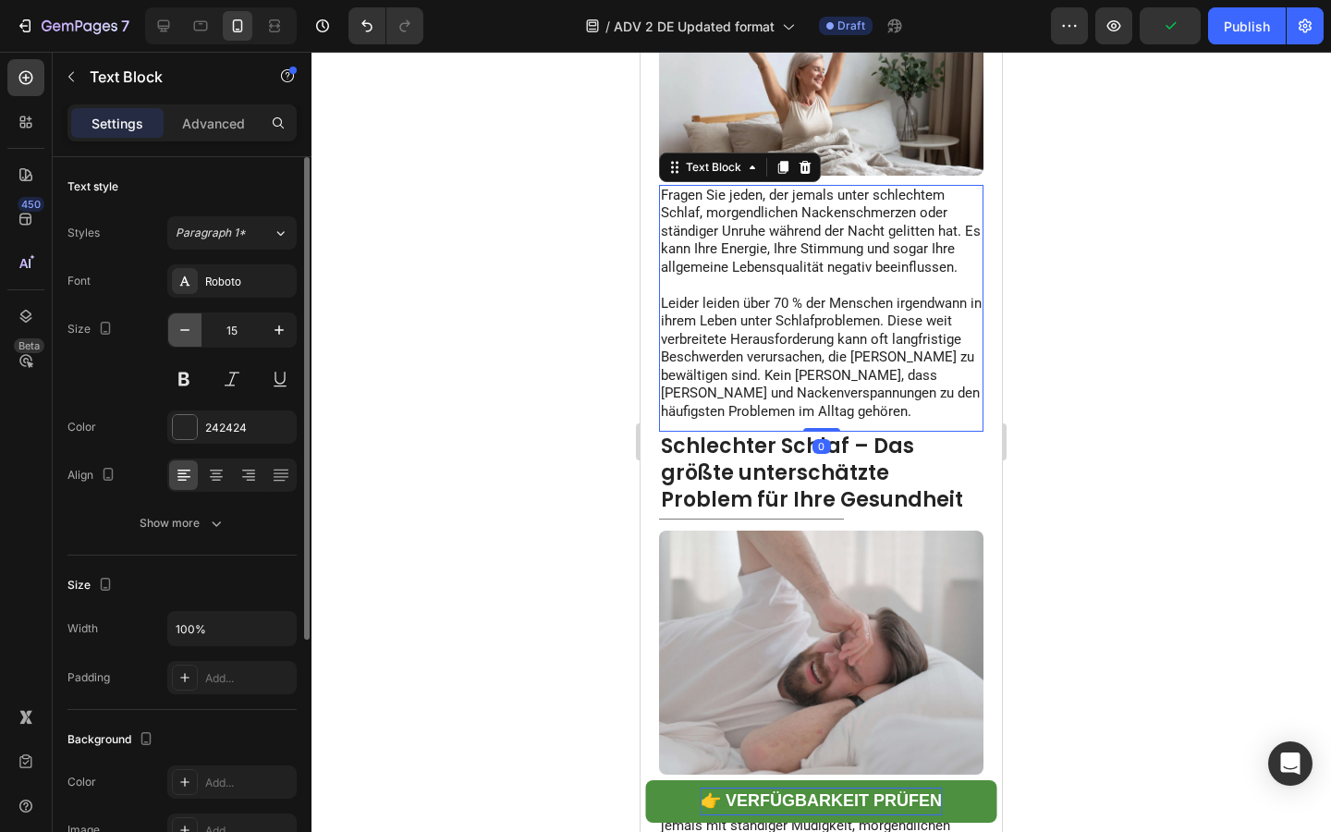
click at [197, 333] on button "button" at bounding box center [184, 329] width 33 height 33
type input "14"
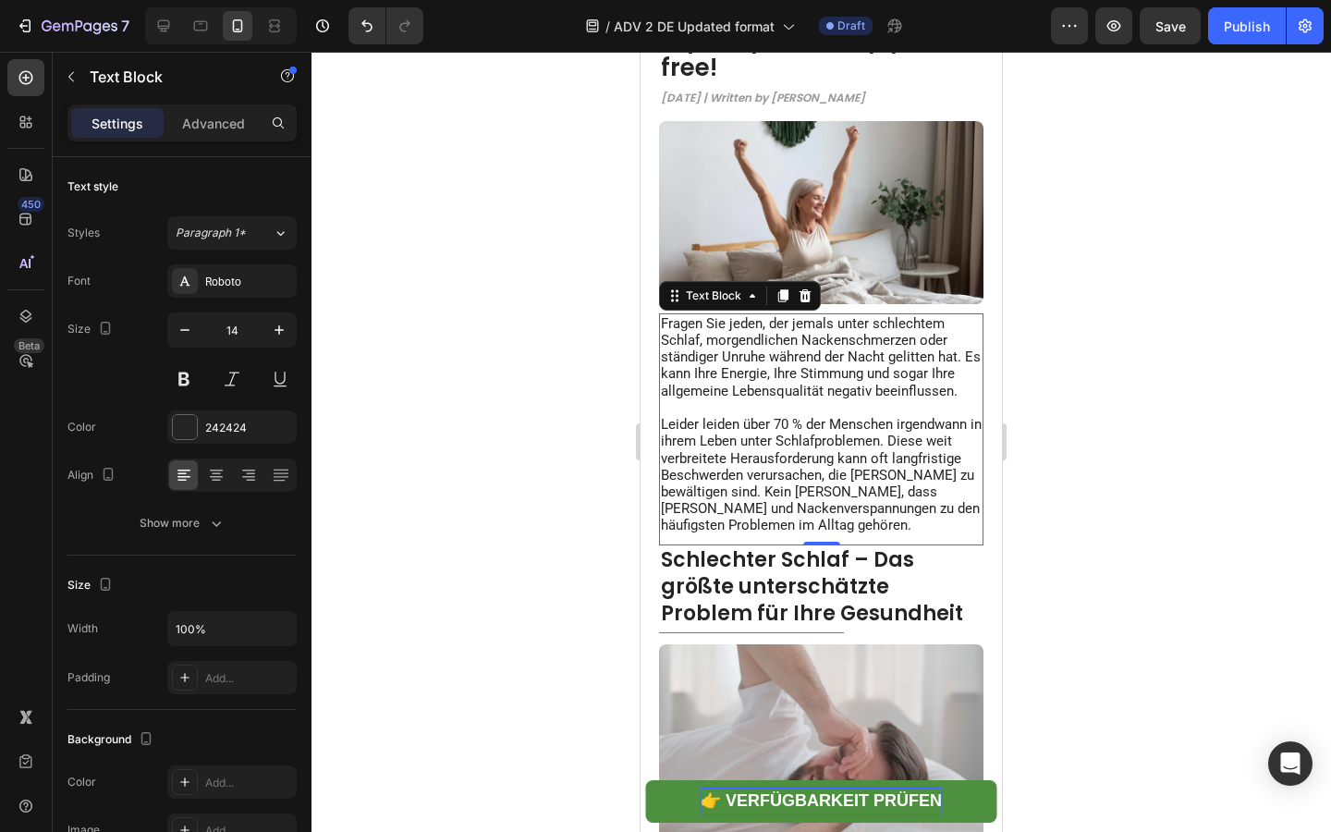
scroll to position [0, 0]
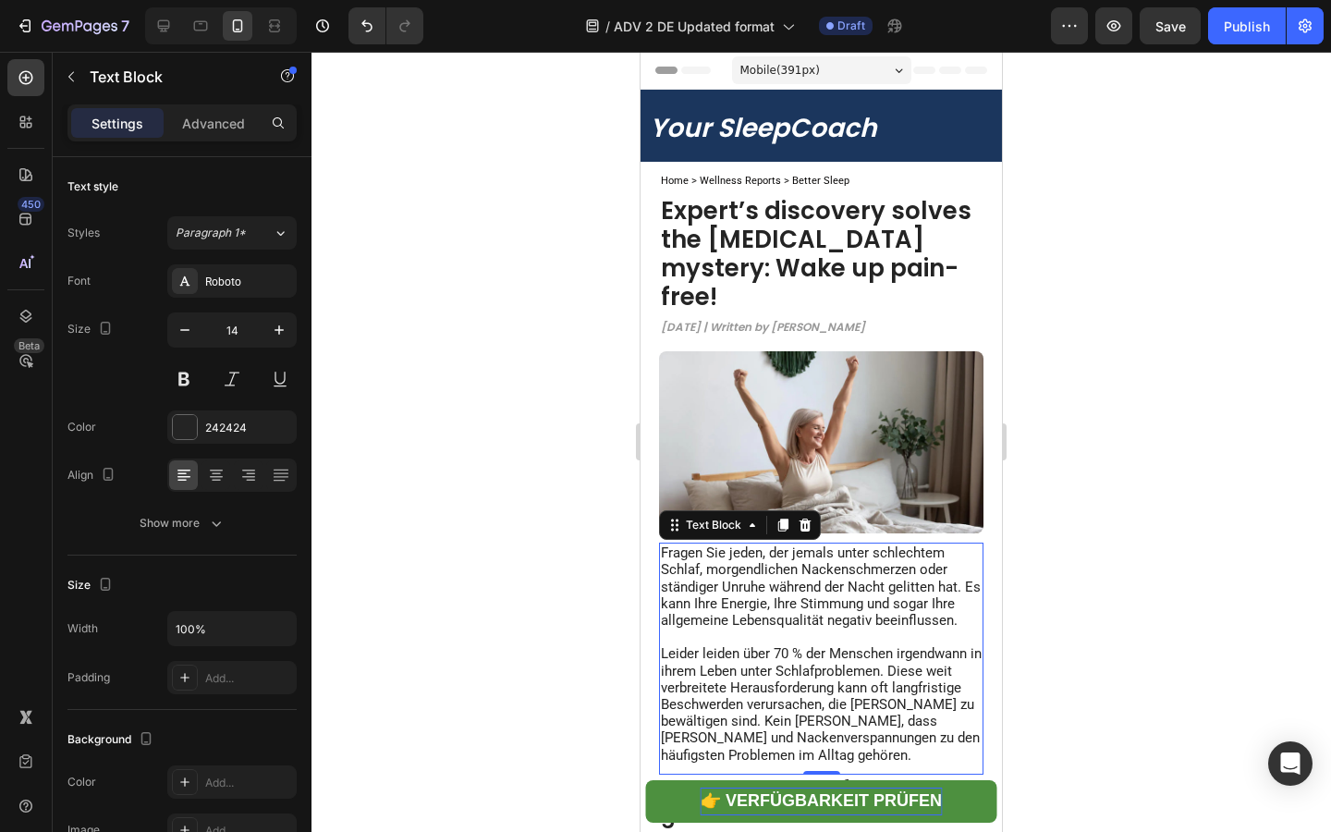
click at [545, 417] on div at bounding box center [820, 442] width 1019 height 780
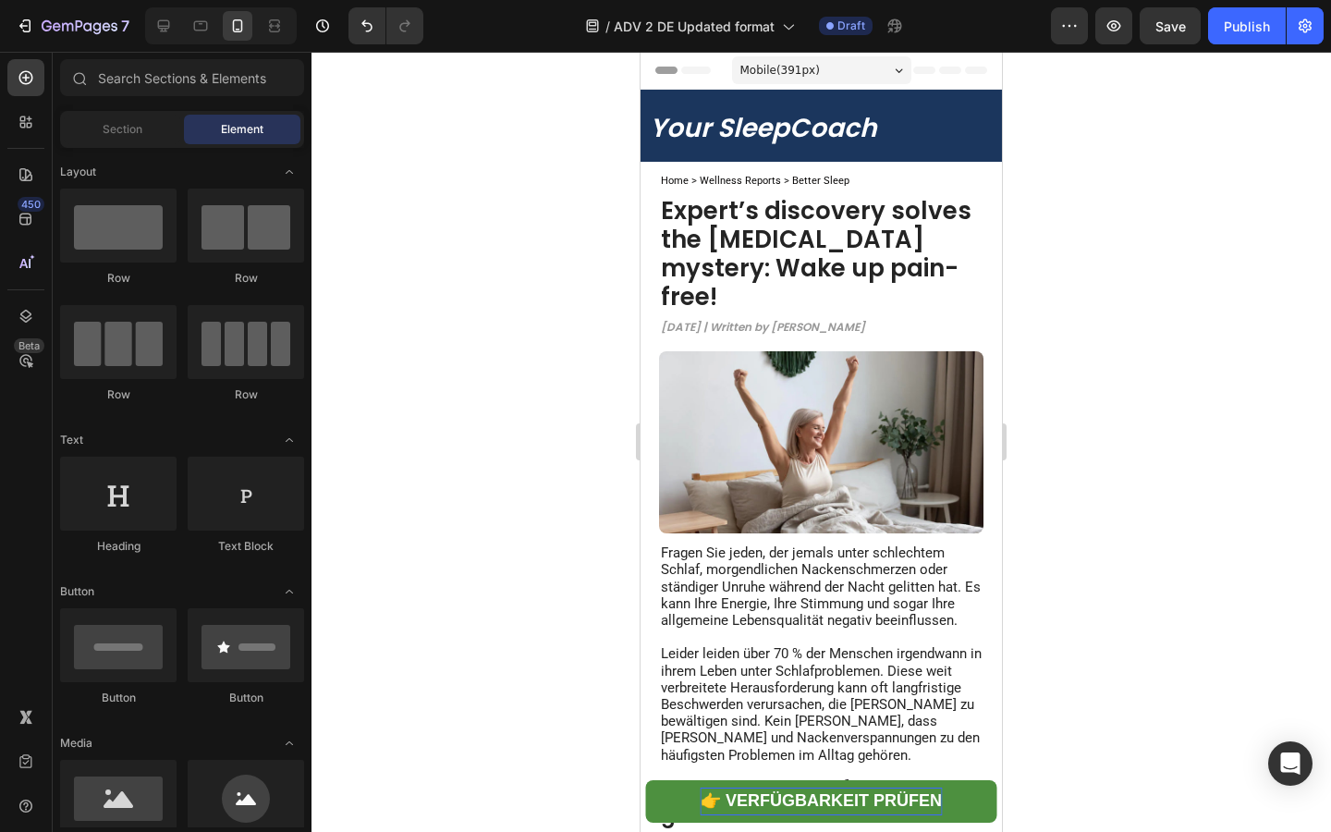
click at [178, 30] on div at bounding box center [221, 25] width 152 height 37
click at [170, 30] on icon at bounding box center [163, 26] width 18 height 18
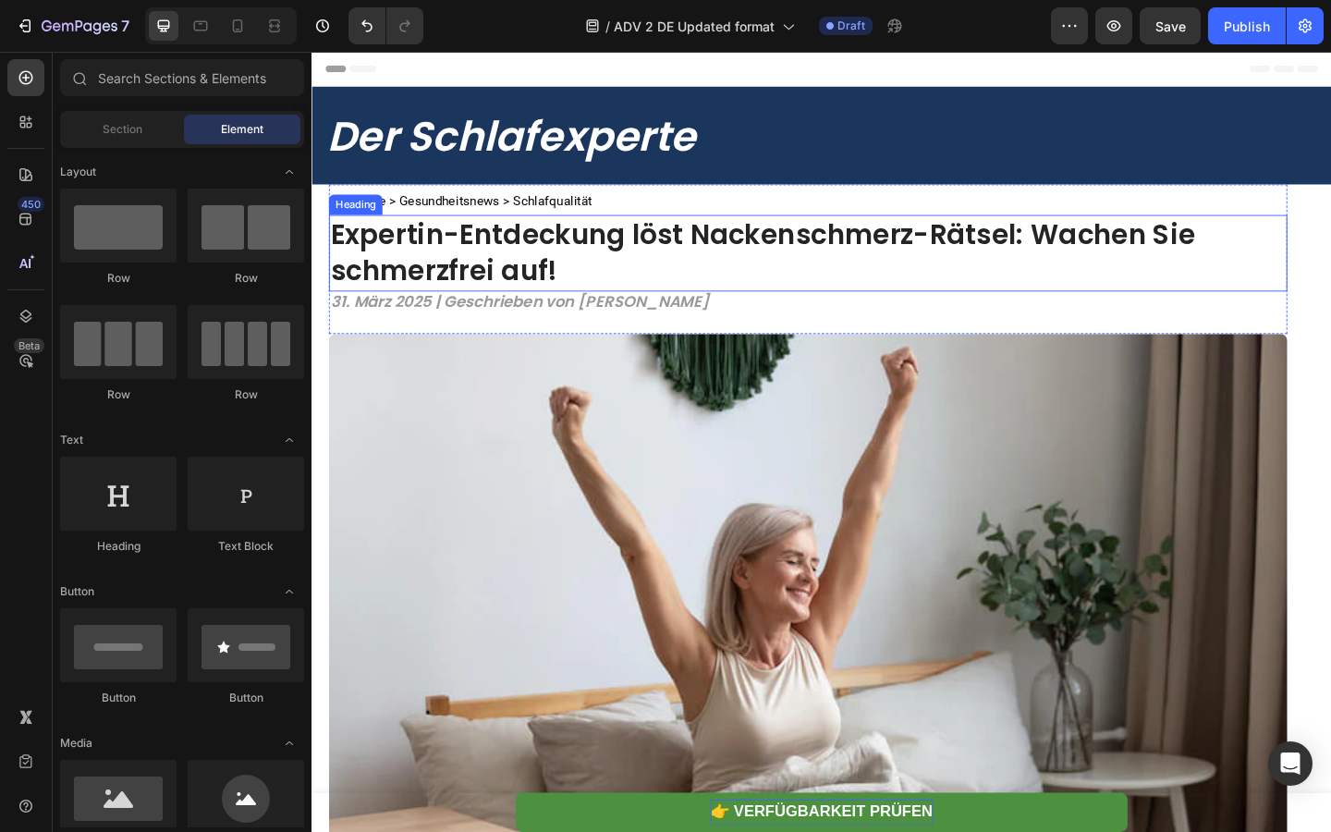
click at [591, 272] on h1 "Expertin-Entdeckung löst Nackenschmerz-Rätsel: Wachen Sie schmerzfrei auf!" at bounding box center [851, 270] width 1042 height 83
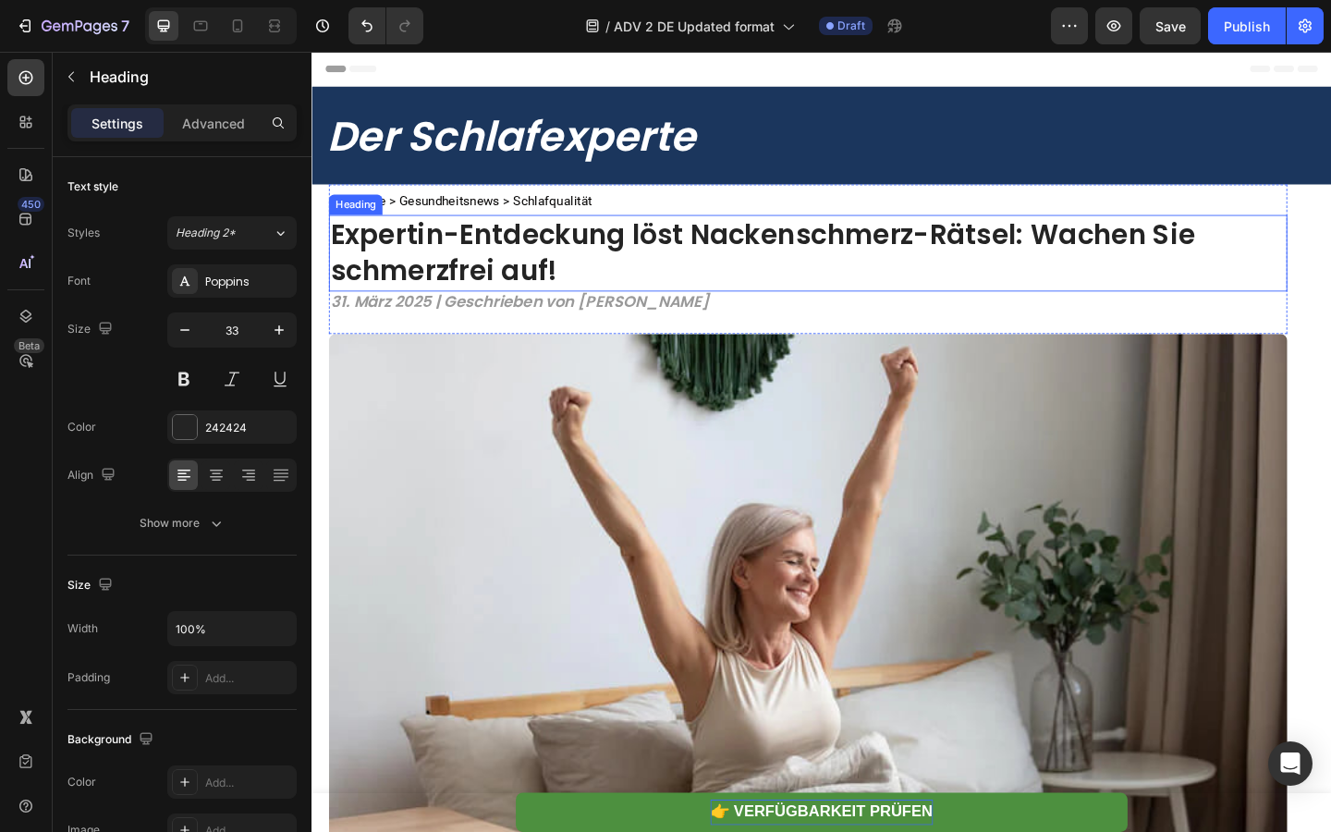
click at [591, 272] on h1 "Expertin-Entdeckung löst Nackenschmerz-Rätsel: Wachen Sie schmerzfrei auf!" at bounding box center [851, 270] width 1042 height 83
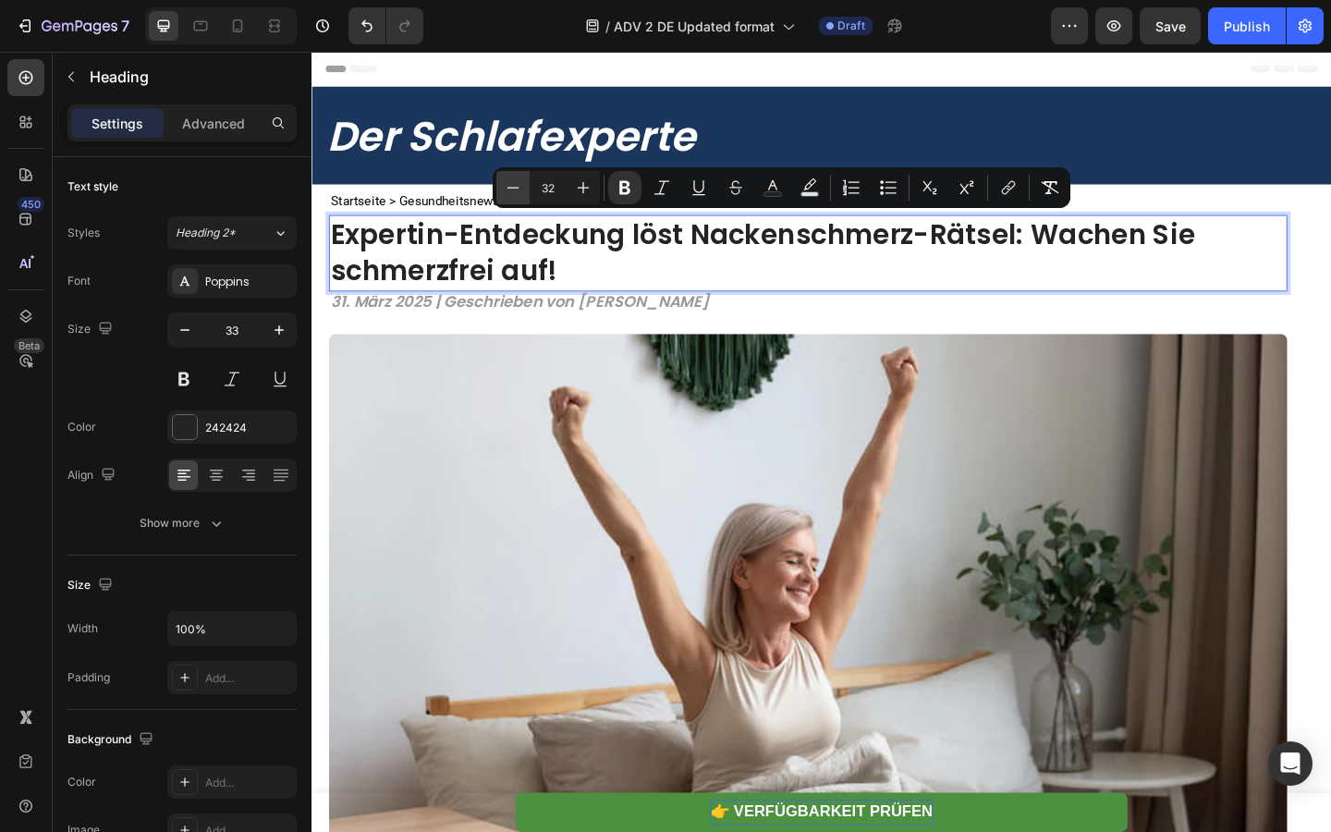
click at [516, 191] on icon "Editor contextual toolbar" at bounding box center [513, 187] width 18 height 18
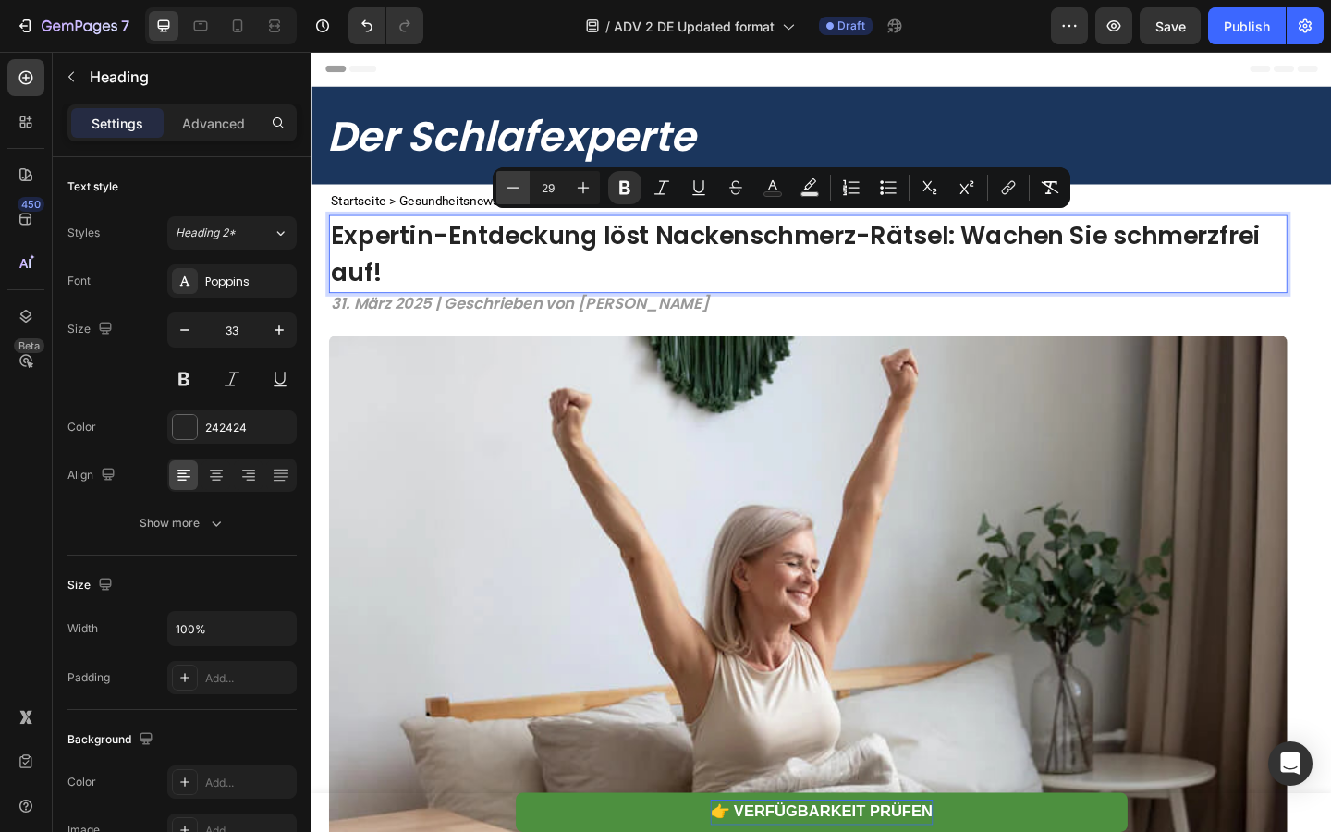
click at [516, 191] on icon "Editor contextual toolbar" at bounding box center [513, 187] width 18 height 18
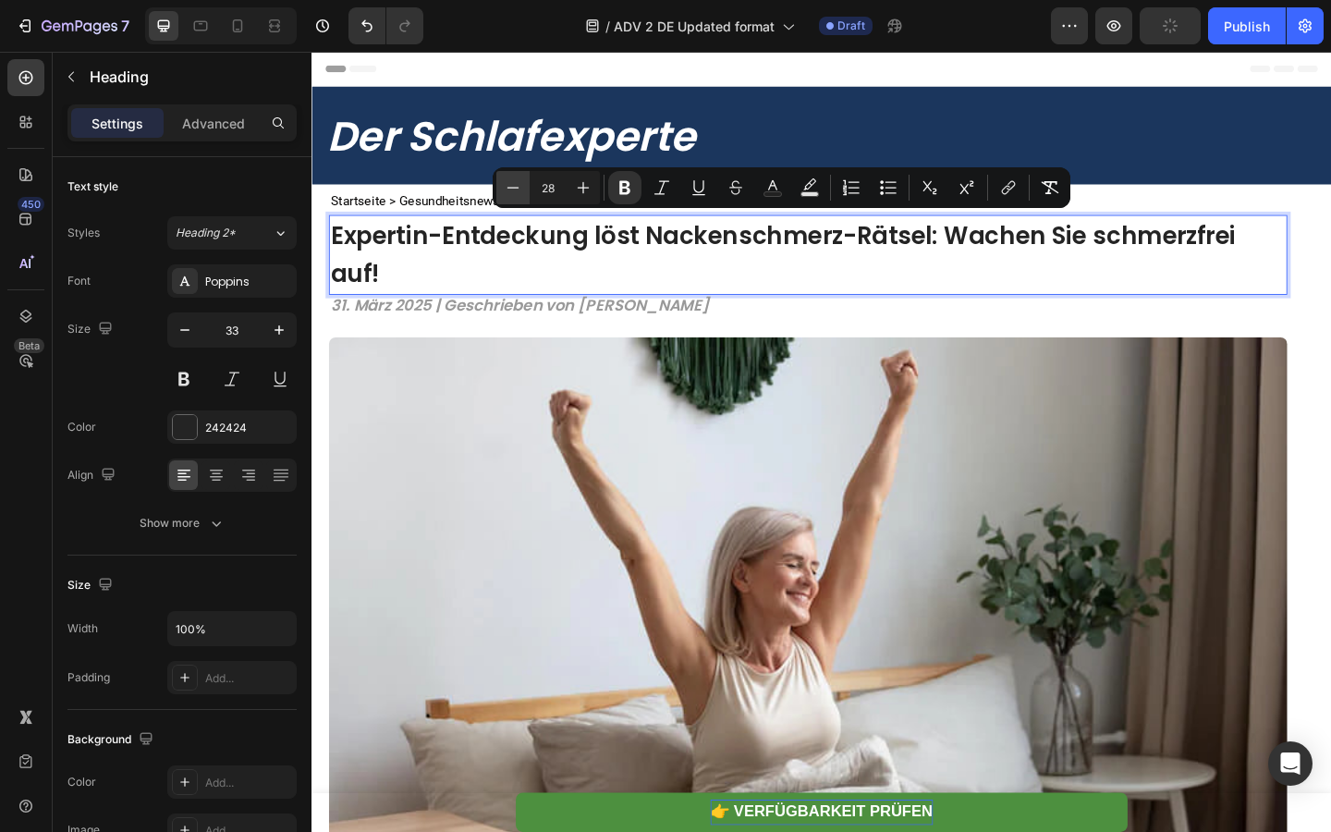
click at [516, 190] on icon "Editor contextual toolbar" at bounding box center [513, 187] width 18 height 18
type input "27"
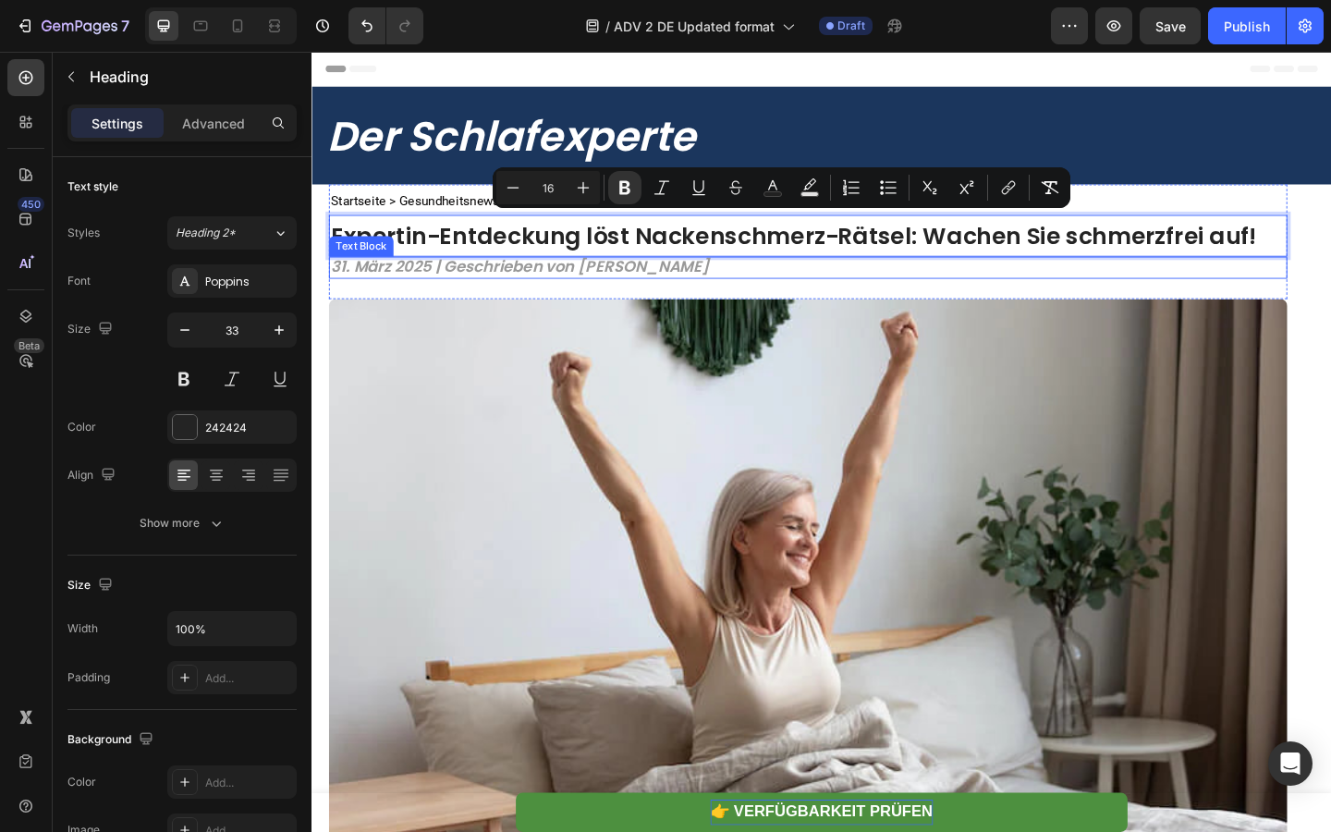
click at [484, 274] on strong "31. März 2025 | Geschrieben von [PERSON_NAME]" at bounding box center [538, 285] width 412 height 23
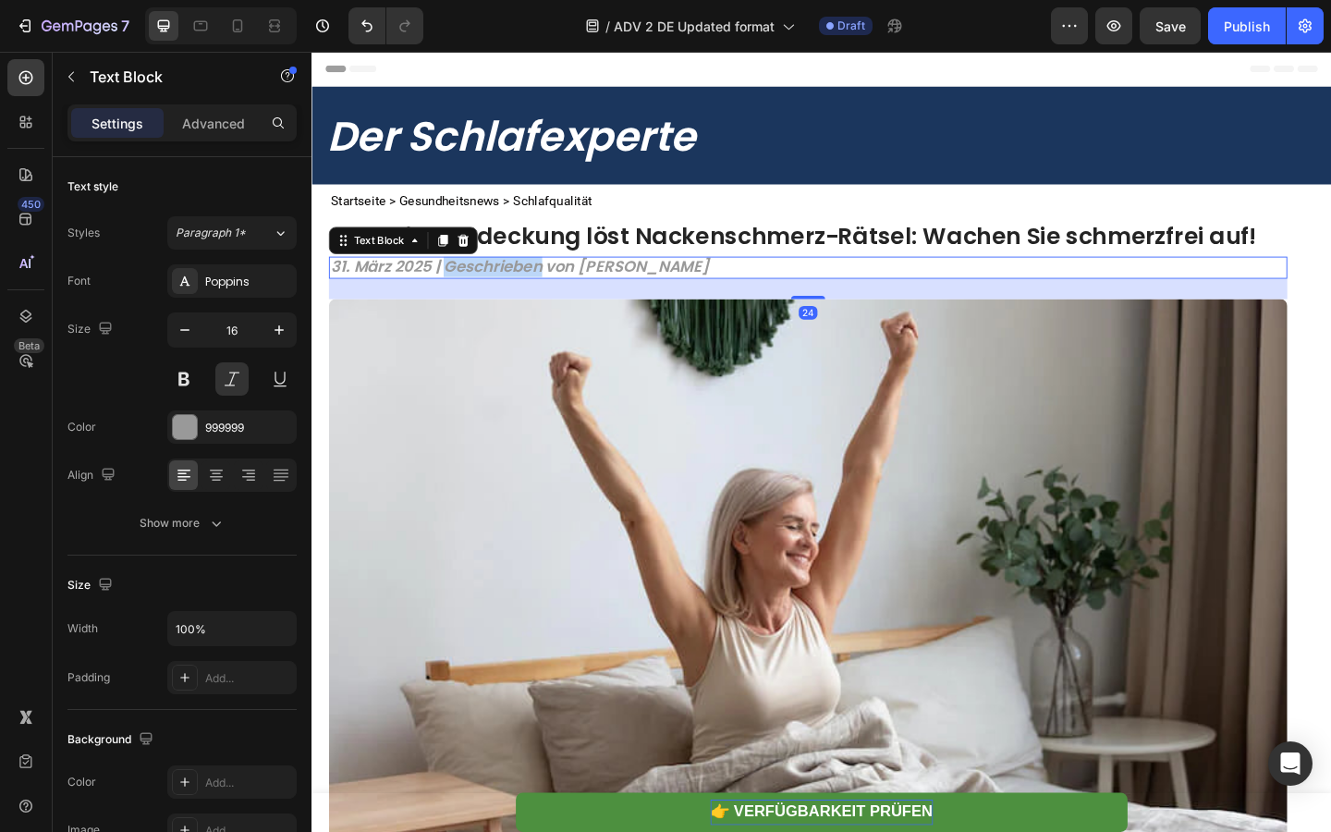
click at [484, 274] on strong "31. März 2025 | Geschrieben von [PERSON_NAME]" at bounding box center [538, 285] width 412 height 23
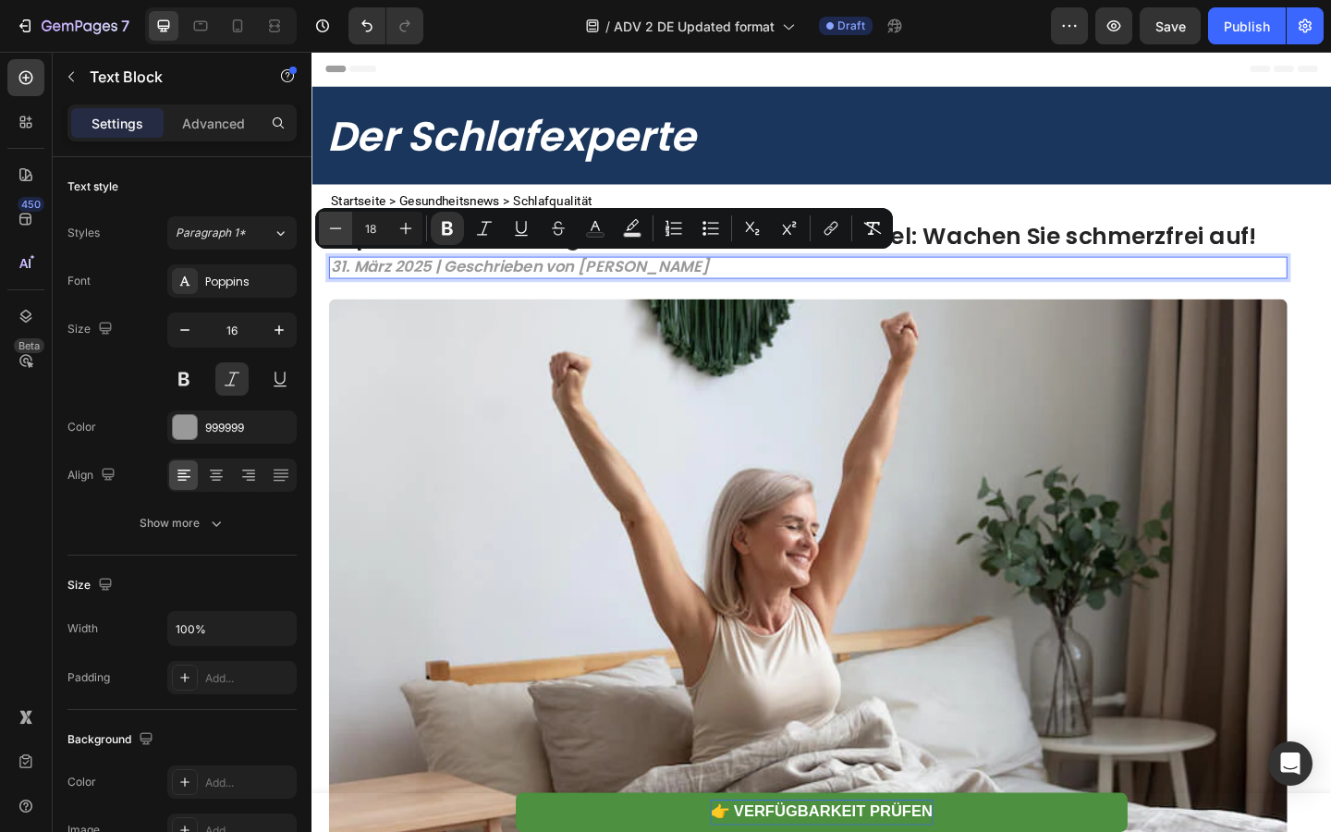
click at [339, 229] on icon "Editor contextual toolbar" at bounding box center [335, 228] width 18 height 18
type input "14"
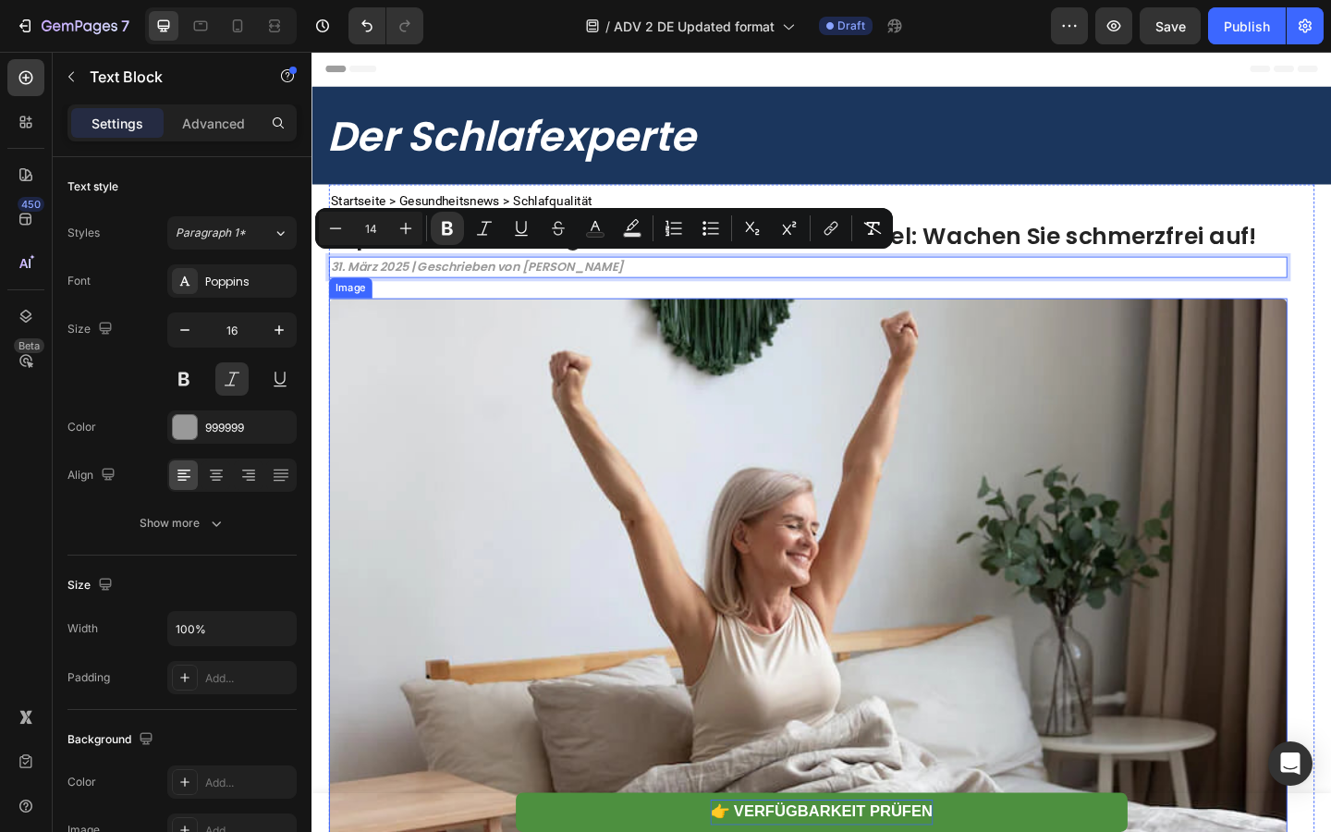
click at [429, 426] on img at bounding box center [851, 613] width 1042 height 587
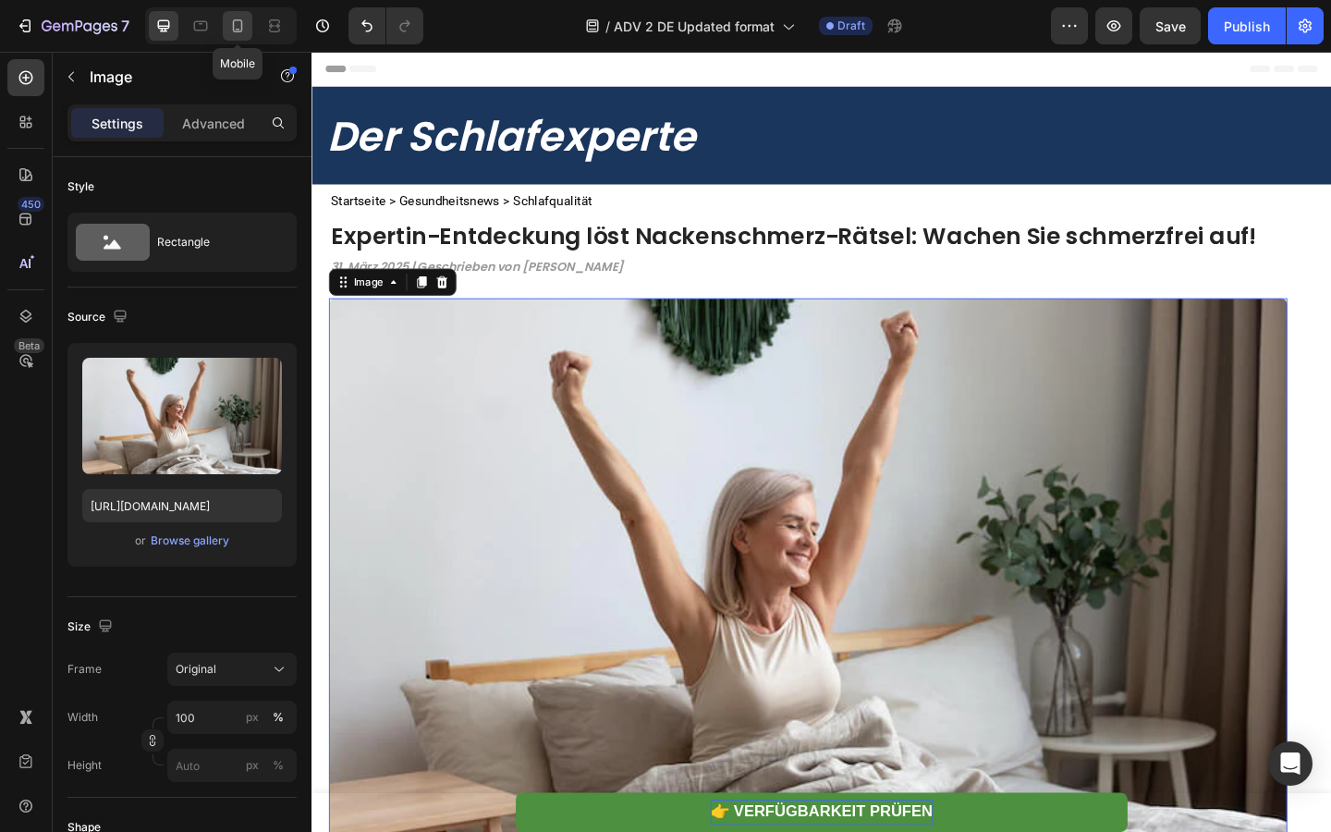
click at [241, 23] on icon at bounding box center [238, 25] width 10 height 13
type input "[URL][DOMAIN_NAME]"
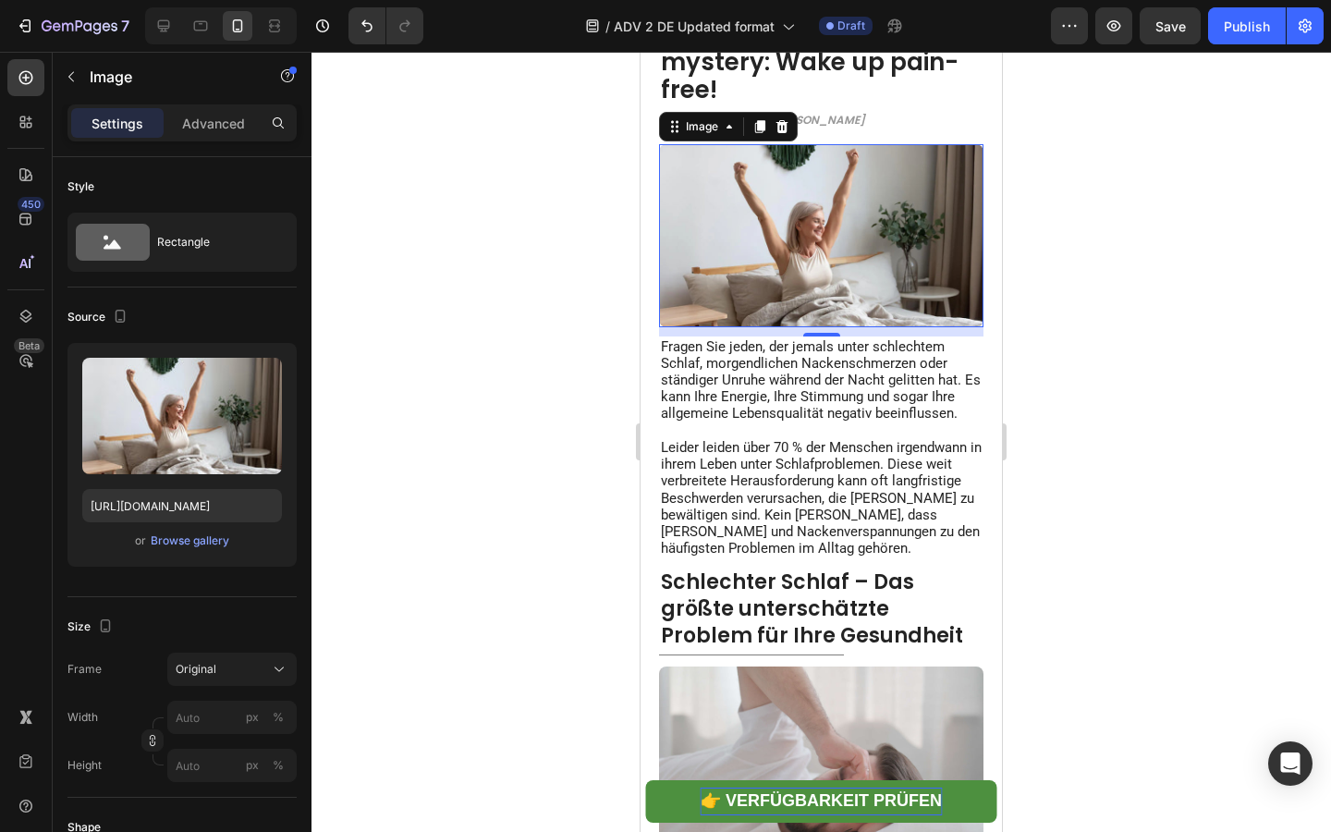
scroll to position [51, 0]
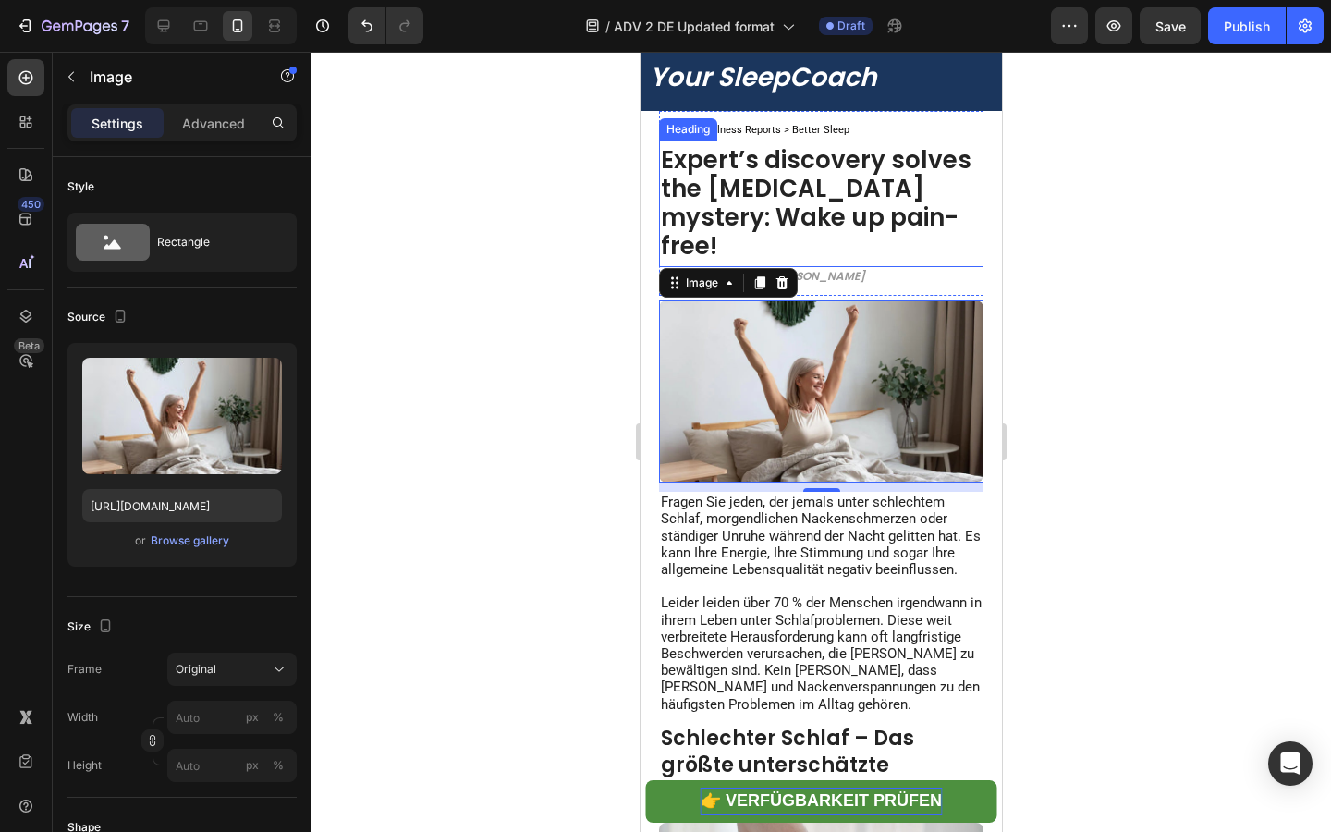
click at [731, 220] on strong "Expert’s discovery solves the [MEDICAL_DATA] mystery: Wake up pain-free!" at bounding box center [816, 202] width 311 height 119
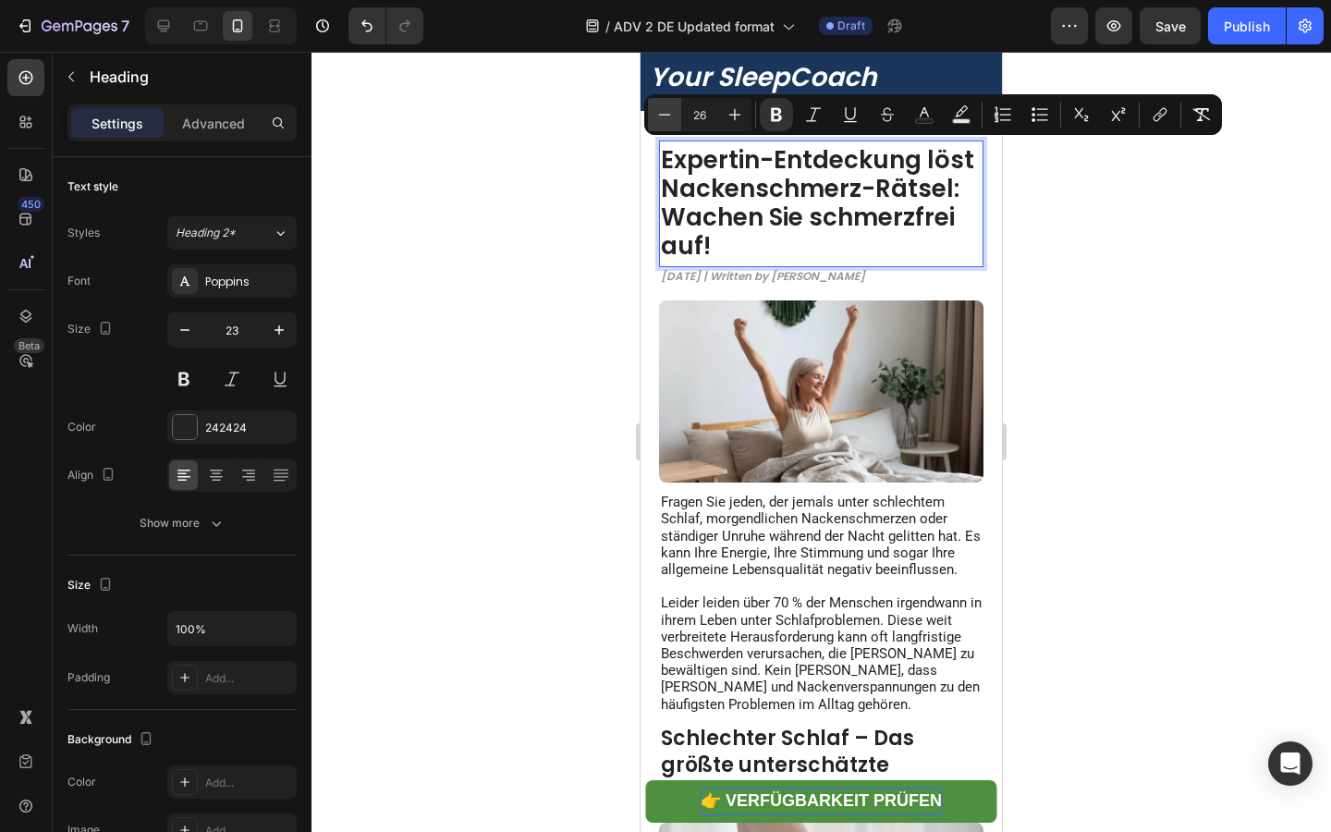
click at [671, 113] on icon "Editor contextual toolbar" at bounding box center [664, 114] width 18 height 18
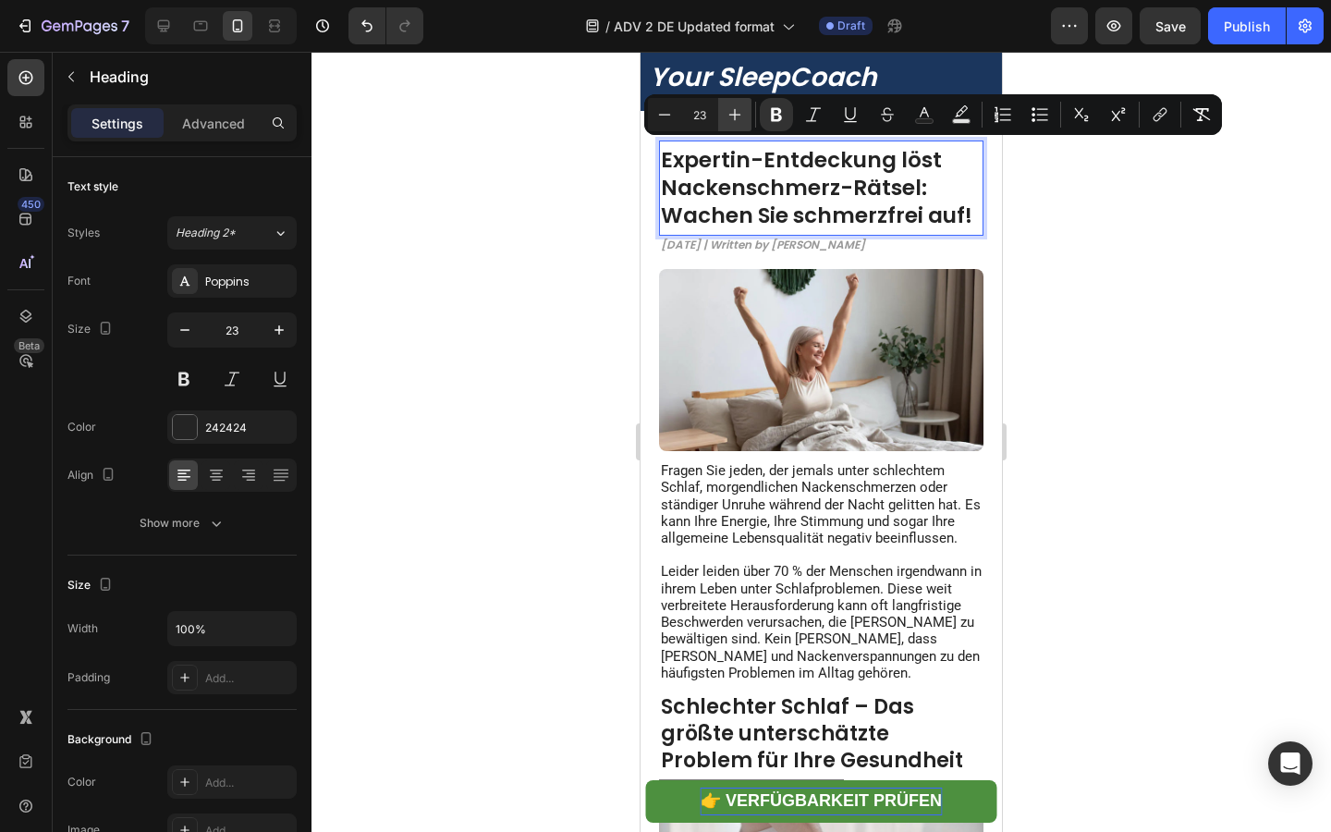
click at [725, 113] on icon "Editor contextual toolbar" at bounding box center [734, 114] width 18 height 18
type input "24"
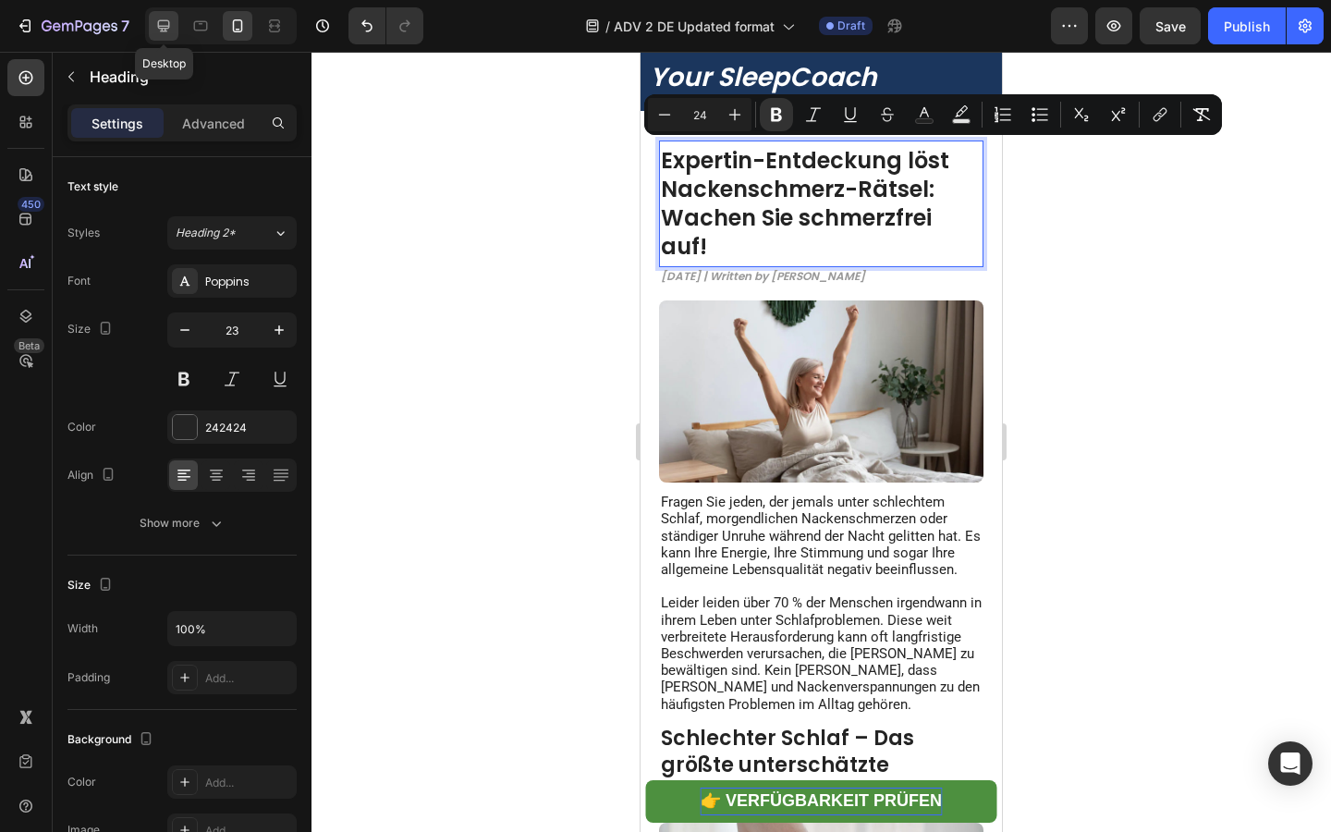
click at [158, 26] on icon at bounding box center [164, 26] width 12 height 12
type input "33"
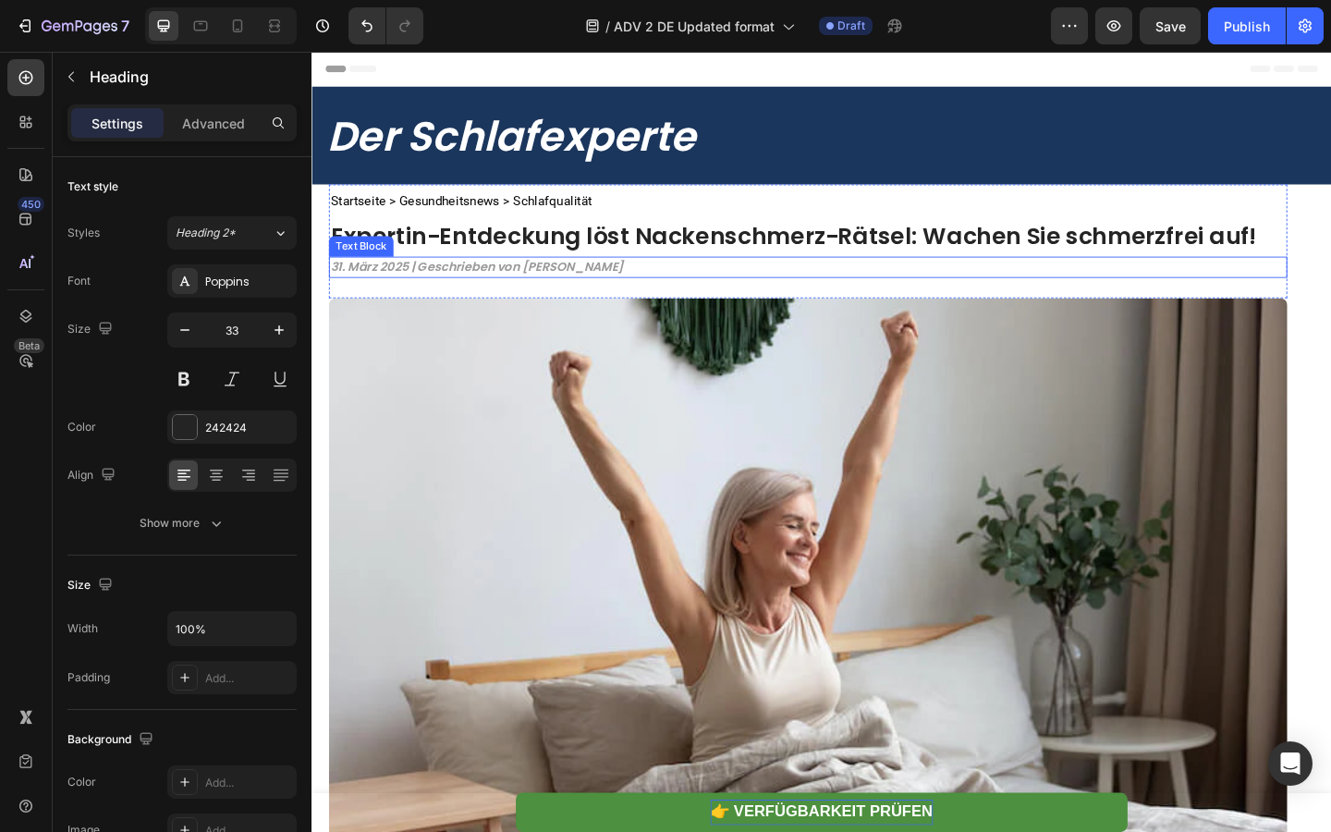
click at [492, 280] on strong "31. März 2025 | Geschrieben von [PERSON_NAME]" at bounding box center [491, 285] width 319 height 18
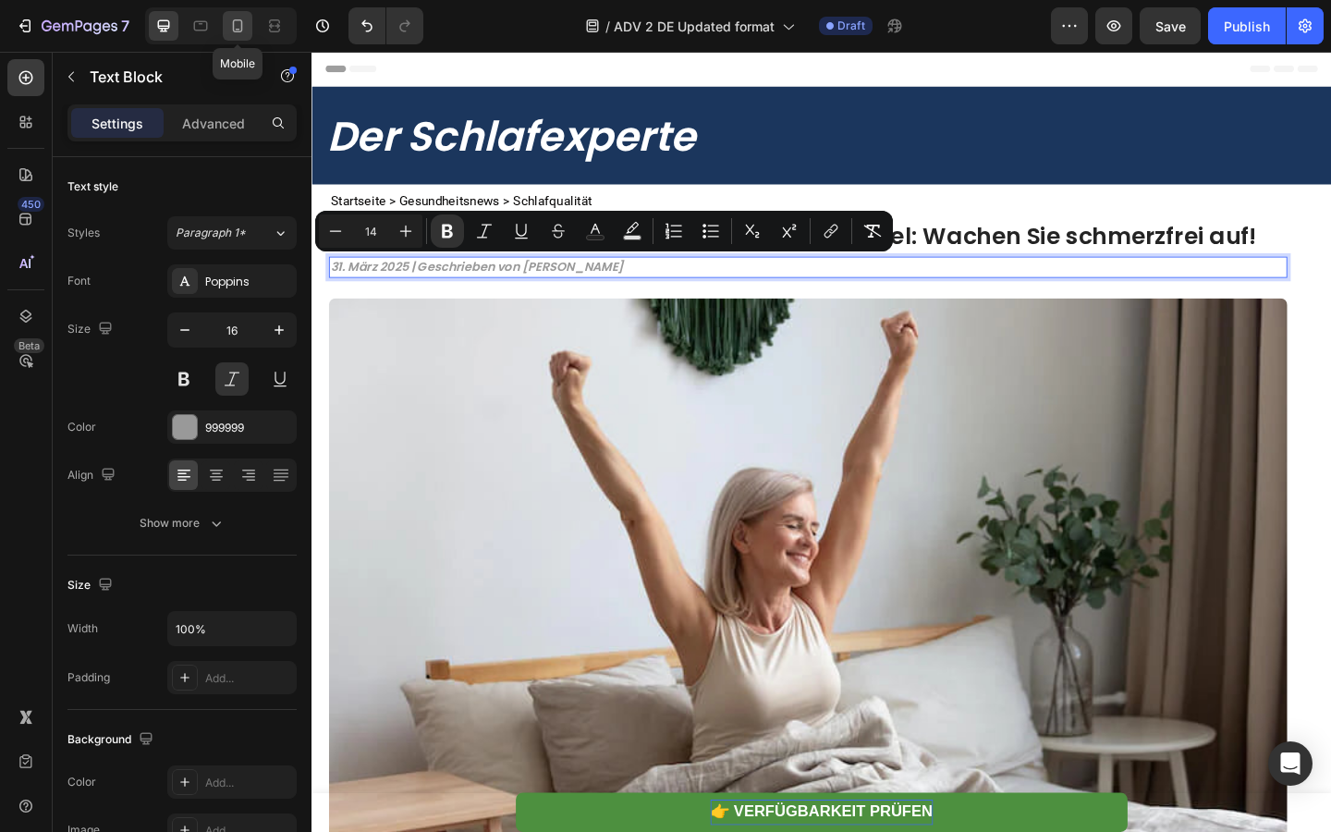
click at [233, 27] on icon at bounding box center [238, 25] width 10 height 13
type input "13"
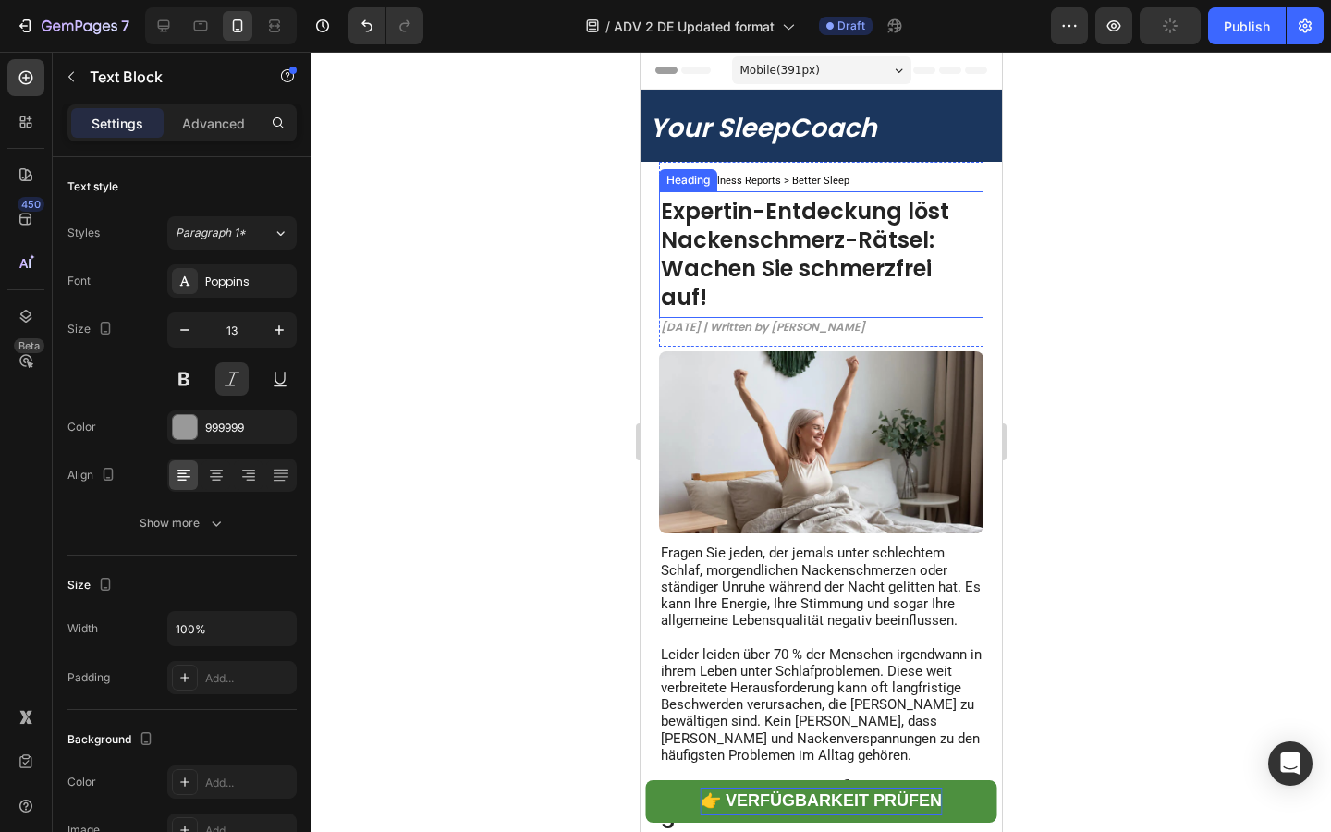
click at [688, 311] on h1 "⁠⁠⁠⁠⁠⁠⁠ Expertin-Entdeckung löst Nackenschmerz-Rätsel: Wachen Sie schmerzfrei a…" at bounding box center [821, 255] width 324 height 118
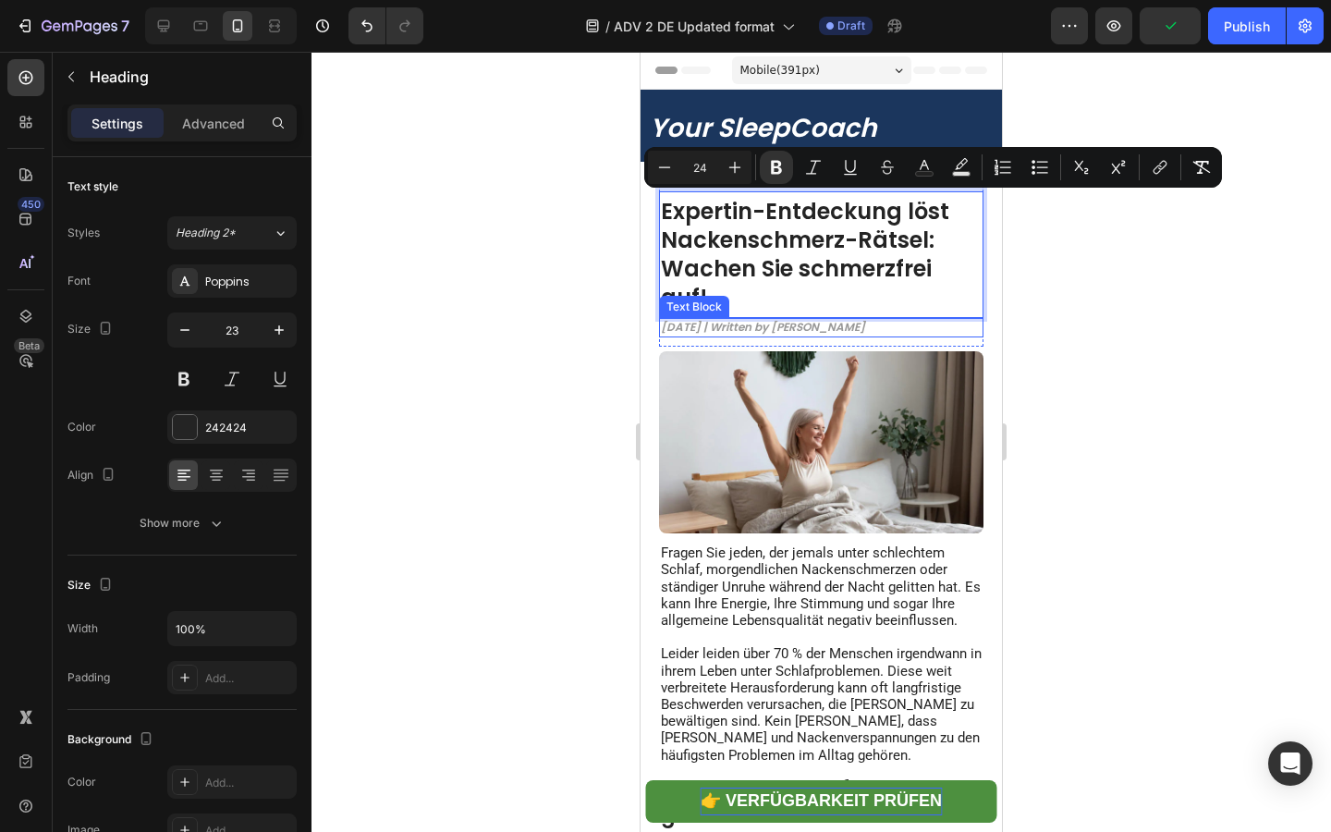
click at [691, 322] on strong "[DATE] | Written by [PERSON_NAME]" at bounding box center [763, 327] width 204 height 16
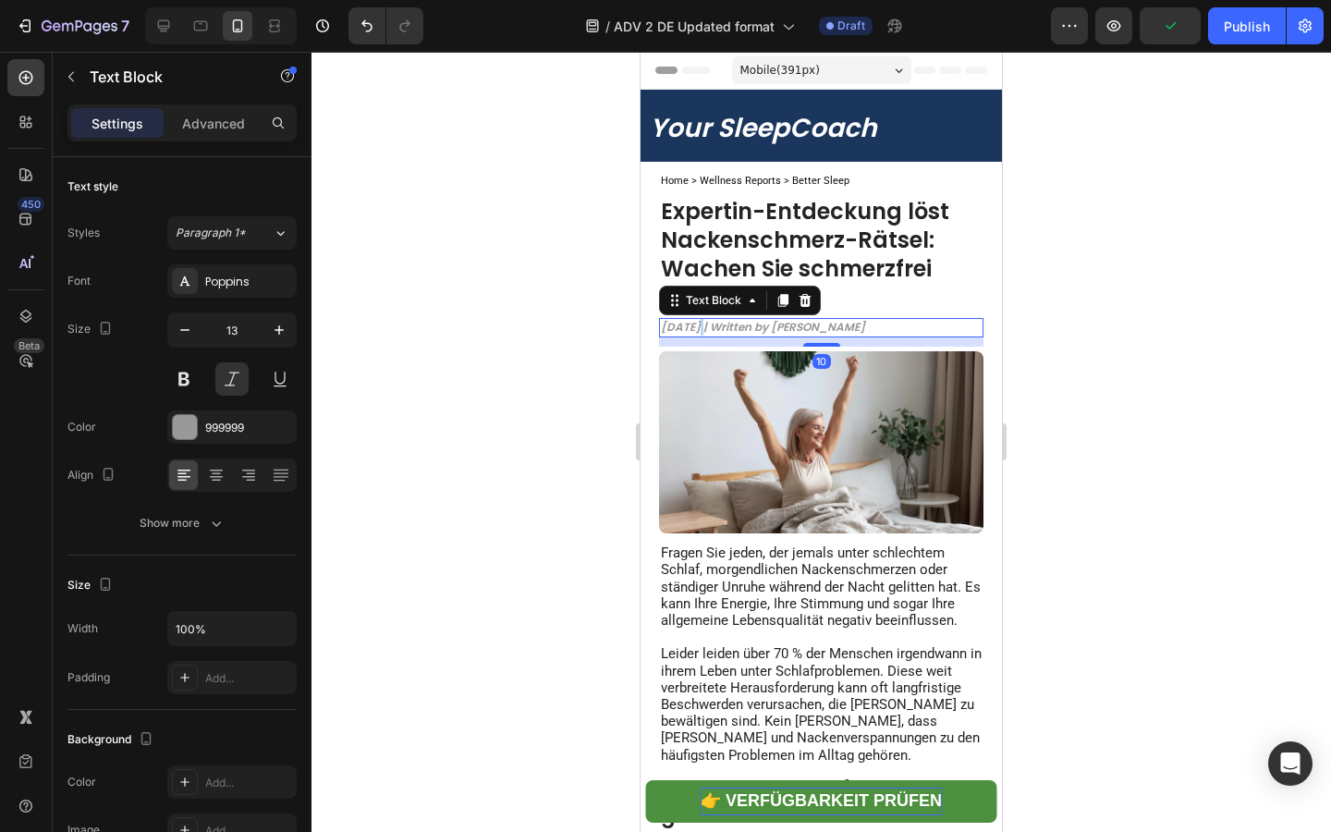
click at [691, 322] on strong "[DATE] | Written by [PERSON_NAME]" at bounding box center [763, 327] width 204 height 16
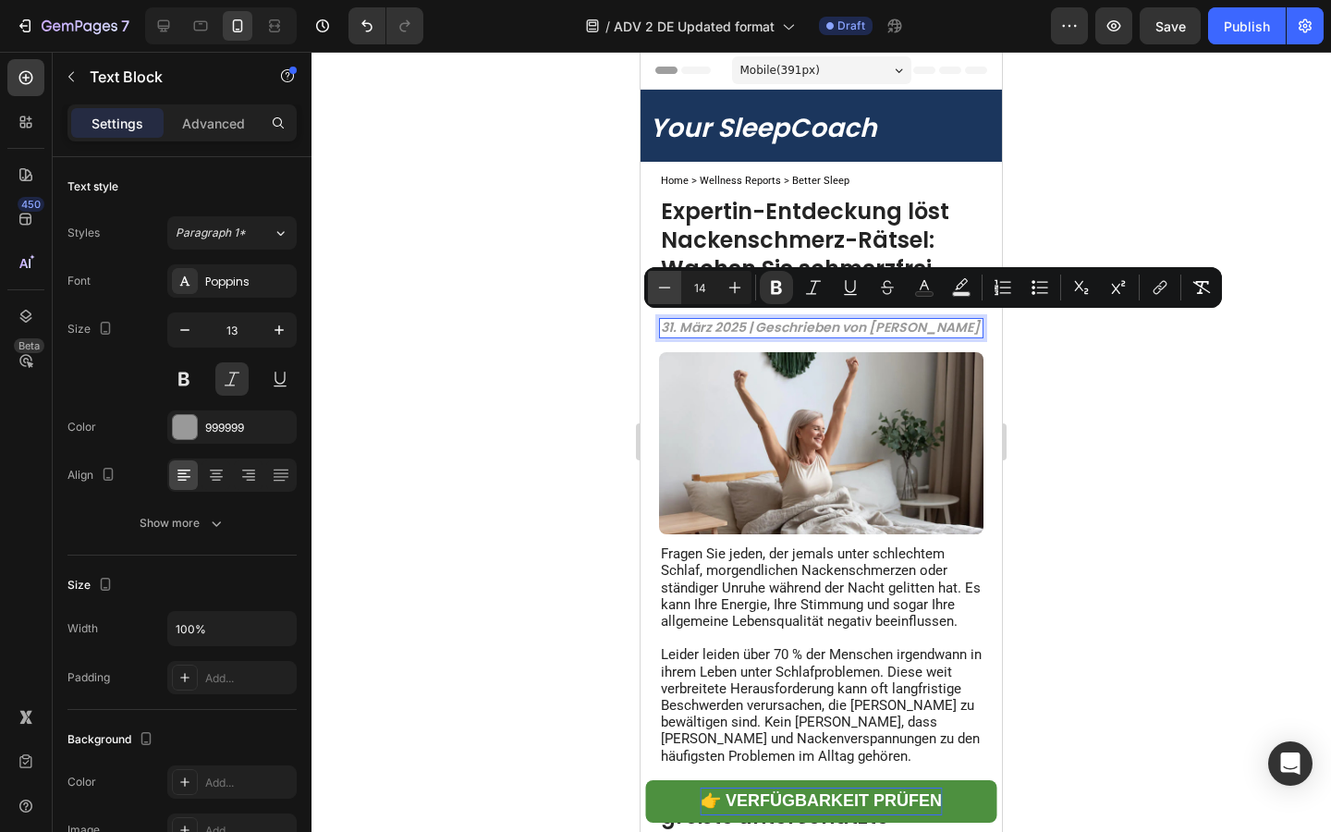
click at [680, 303] on button "Minus" at bounding box center [664, 287] width 33 height 33
type input "10"
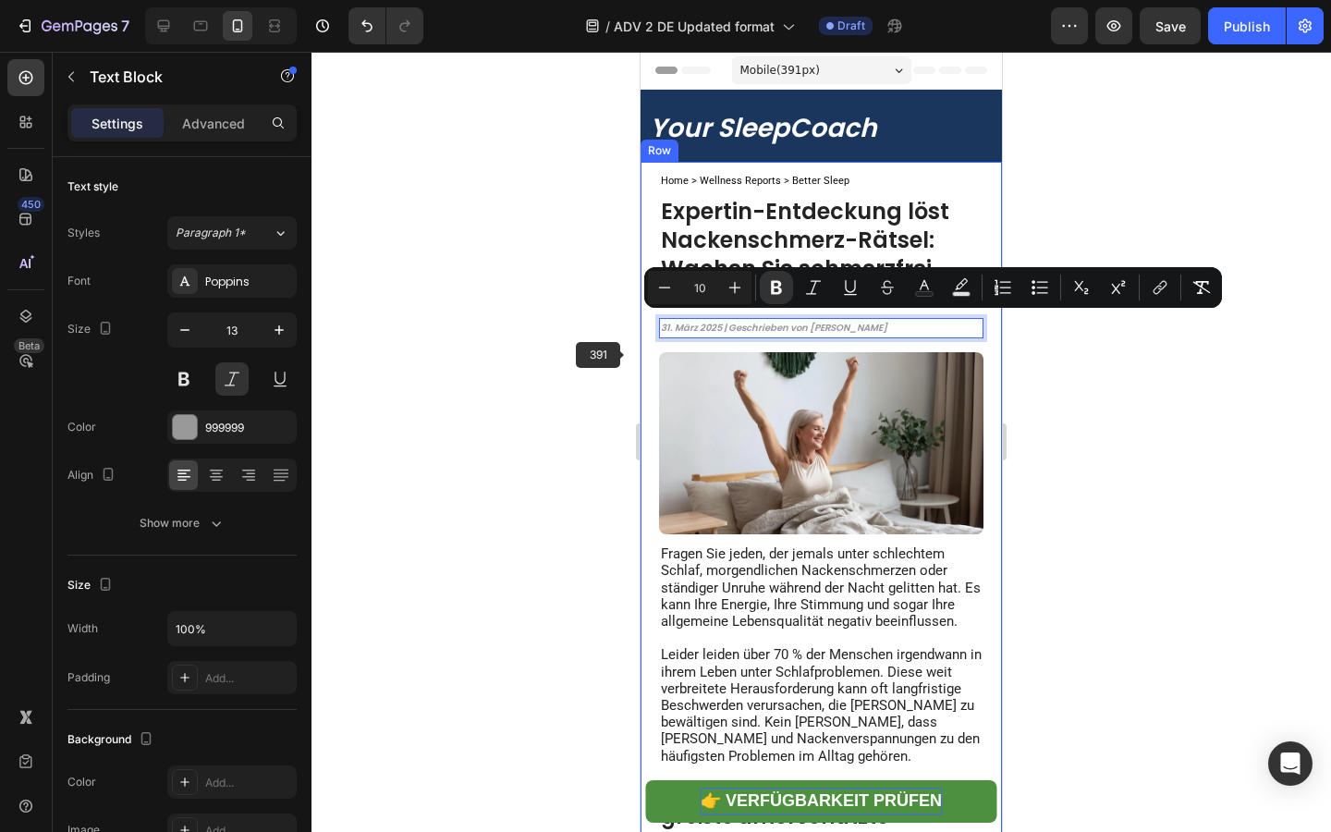
click at [574, 369] on div at bounding box center [820, 442] width 1019 height 780
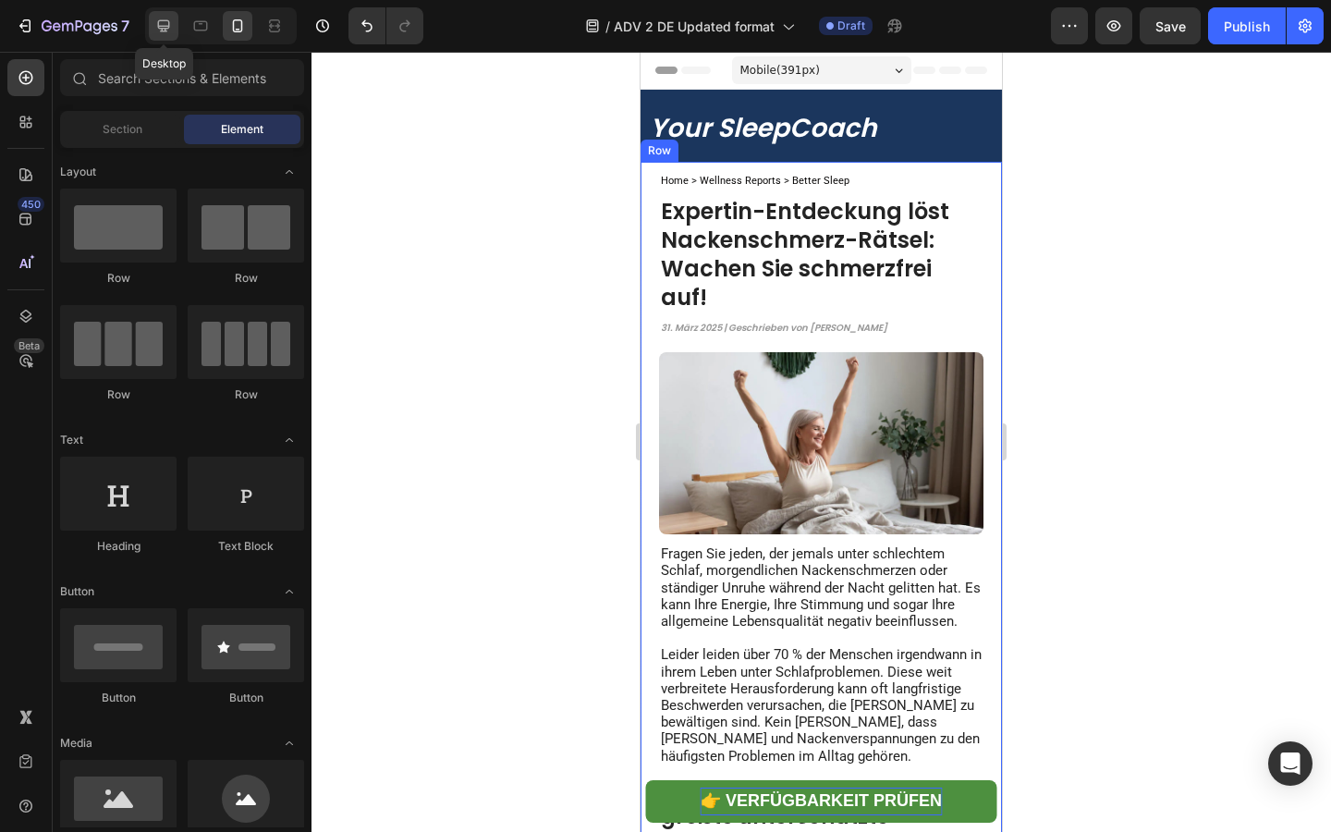
click at [166, 38] on div at bounding box center [164, 26] width 30 height 30
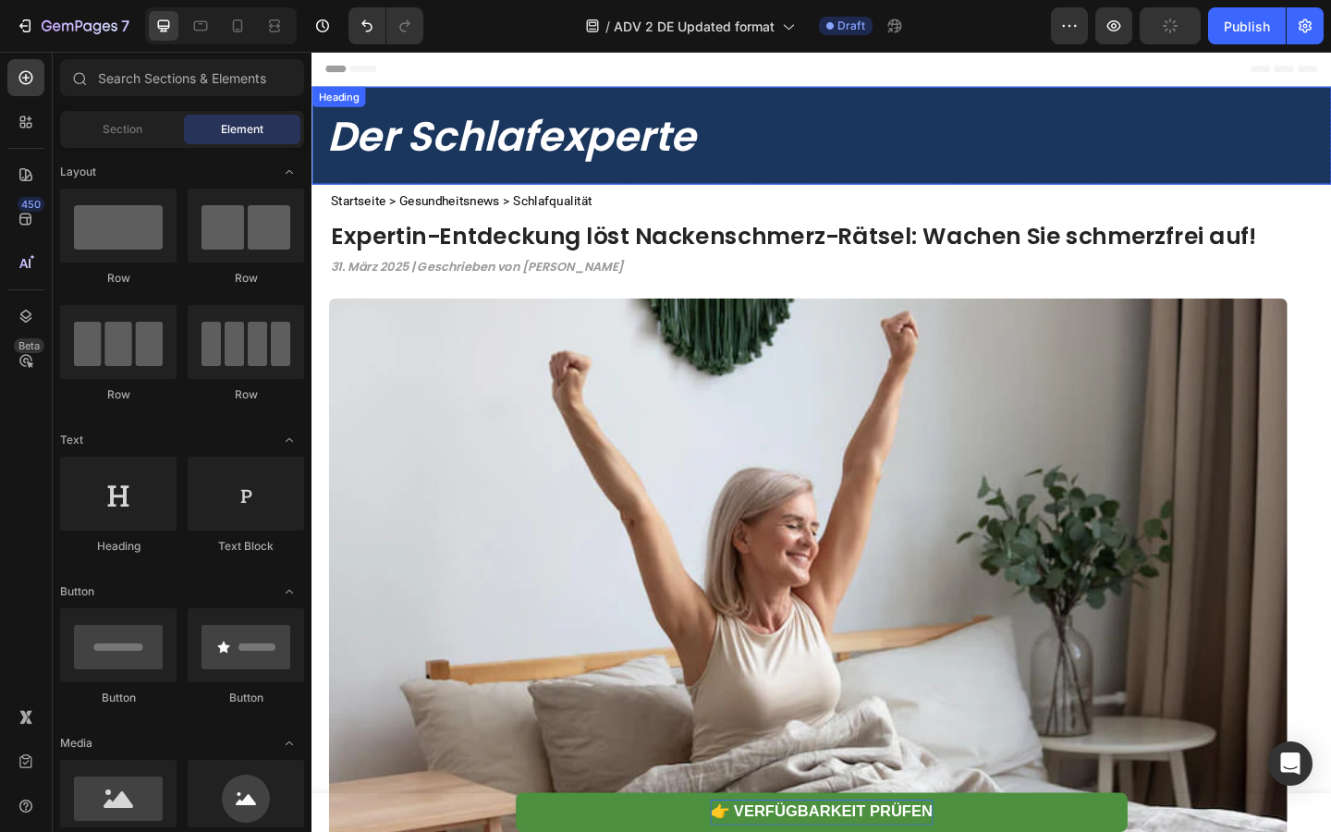
click at [493, 127] on strong "Der Schlafexperte" at bounding box center [528, 144] width 401 height 62
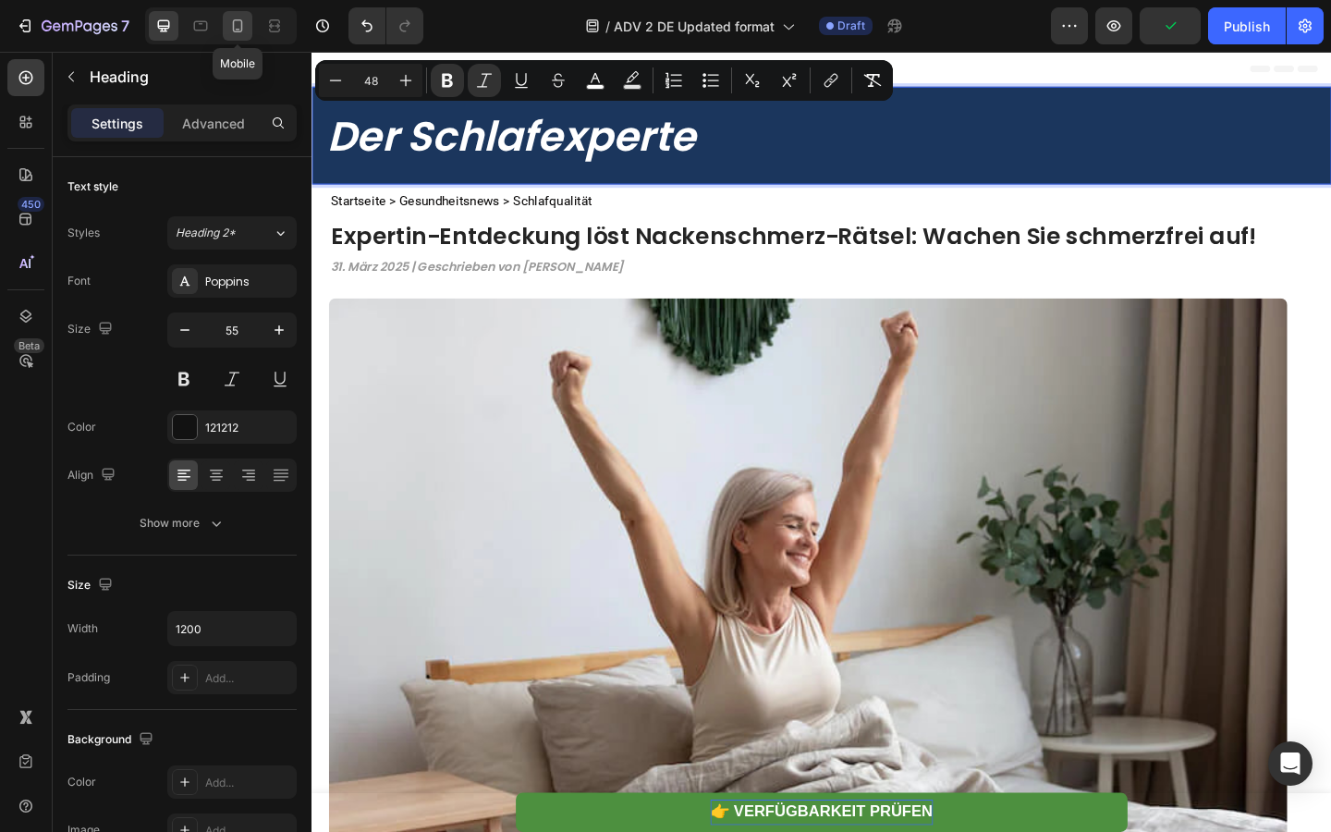
click at [244, 30] on icon at bounding box center [237, 26] width 18 height 18
type input "41"
type input "100%"
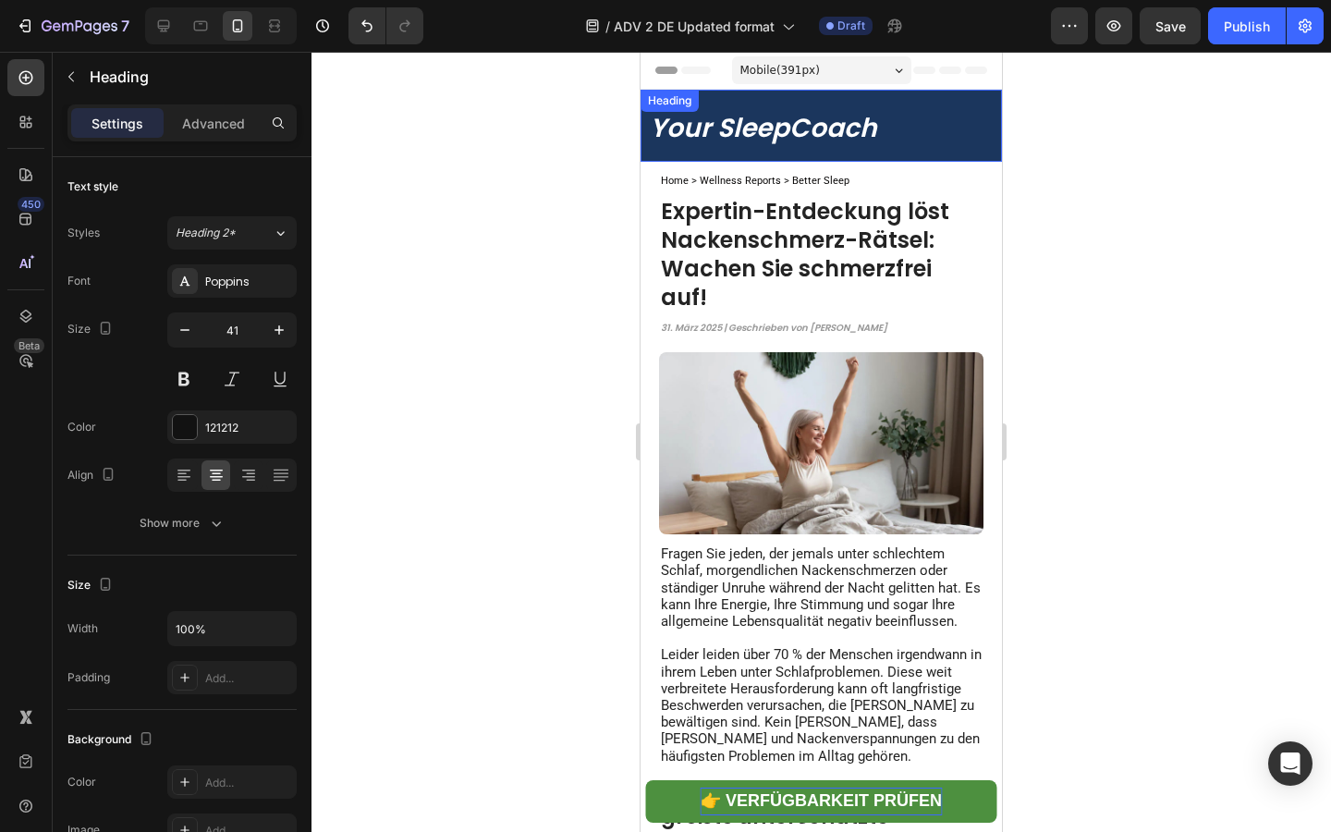
click at [785, 135] on strong "Your SleepCoach" at bounding box center [763, 128] width 227 height 36
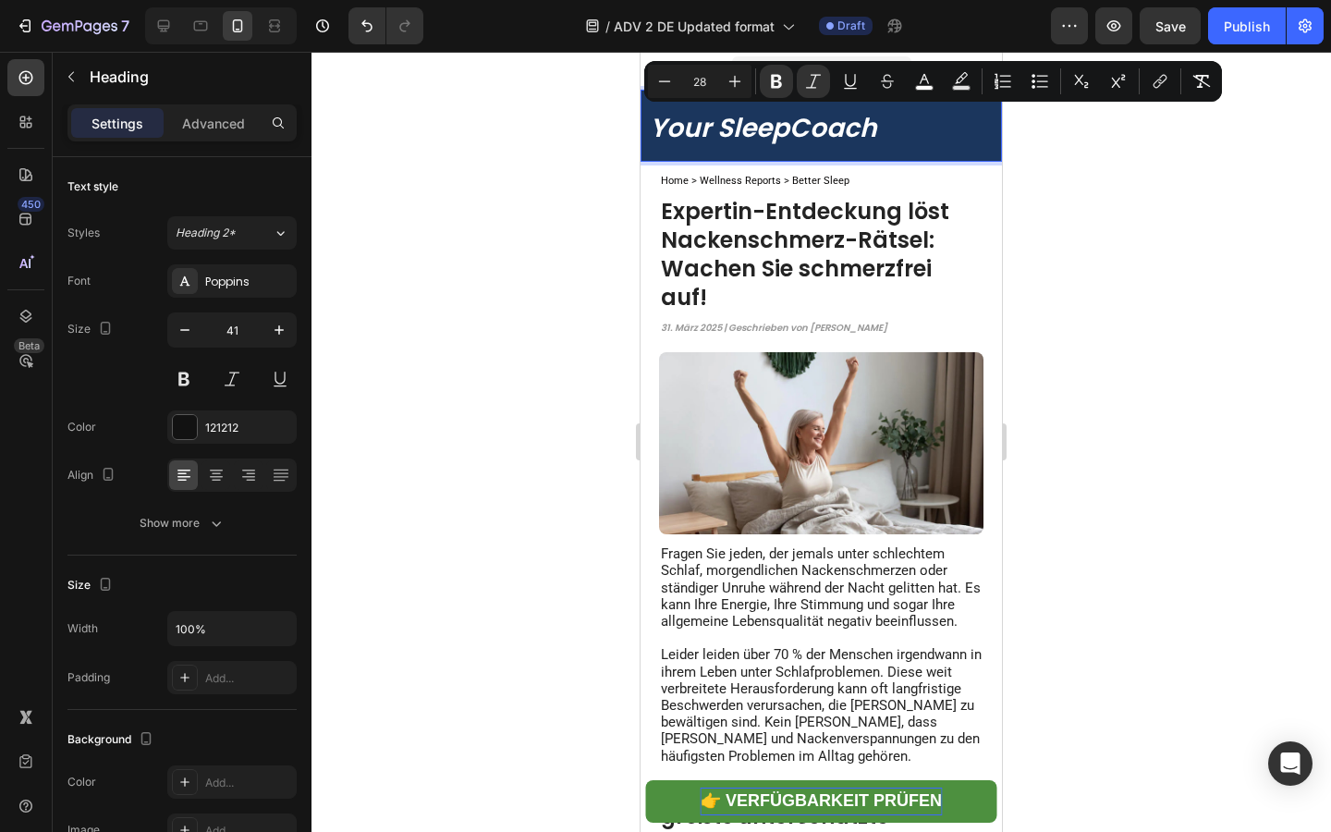
type input "48"
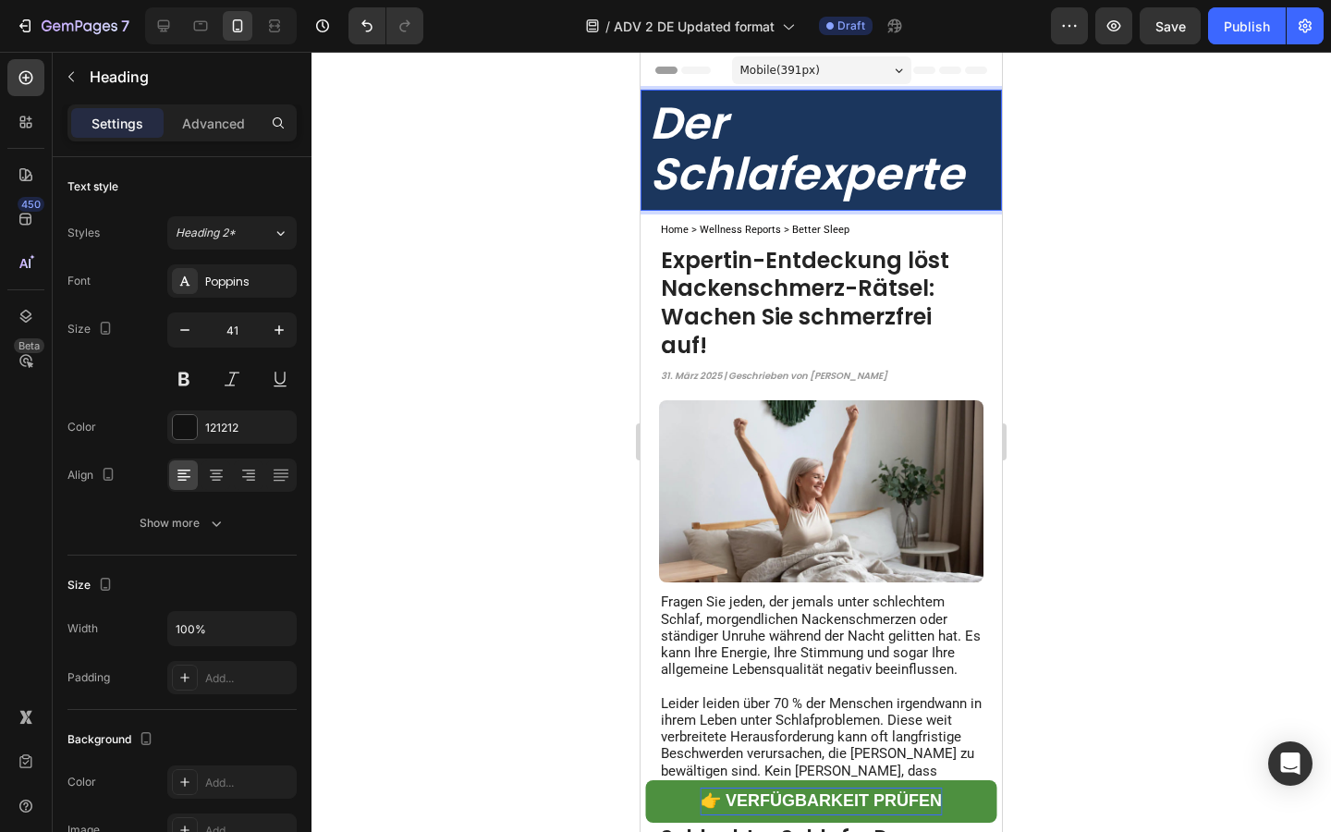
scroll to position [2, 0]
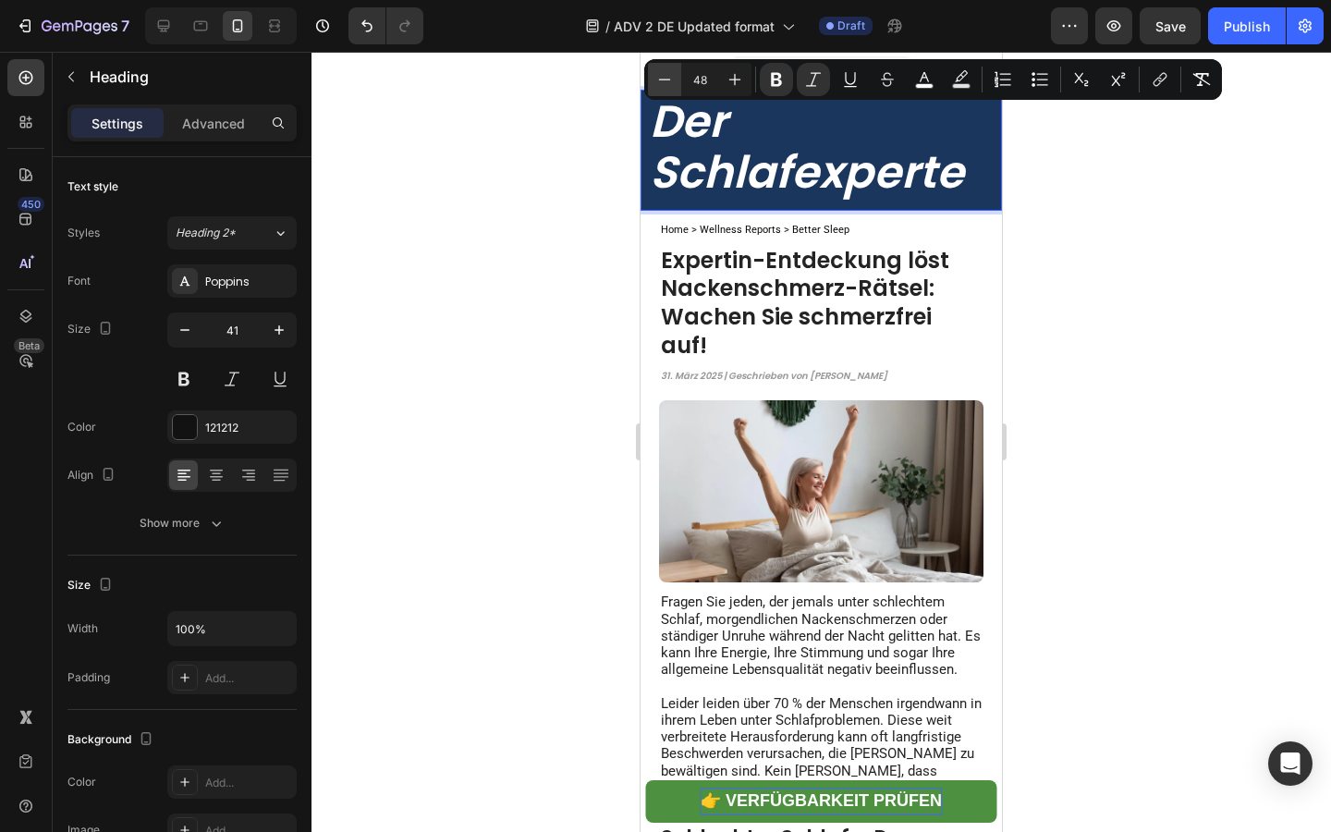
click at [668, 87] on icon "Editor contextual toolbar" at bounding box center [664, 79] width 18 height 18
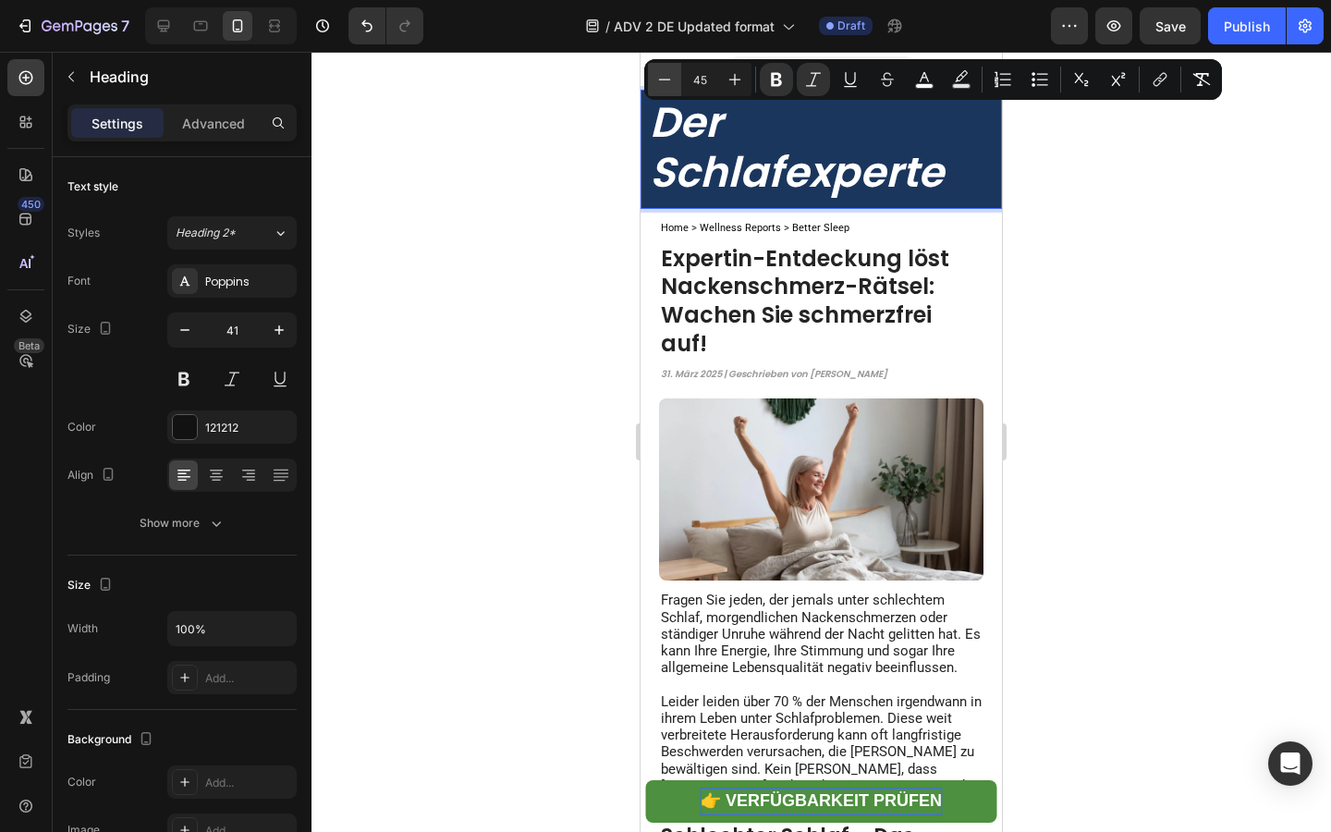
click at [668, 87] on icon "Editor contextual toolbar" at bounding box center [664, 79] width 18 height 18
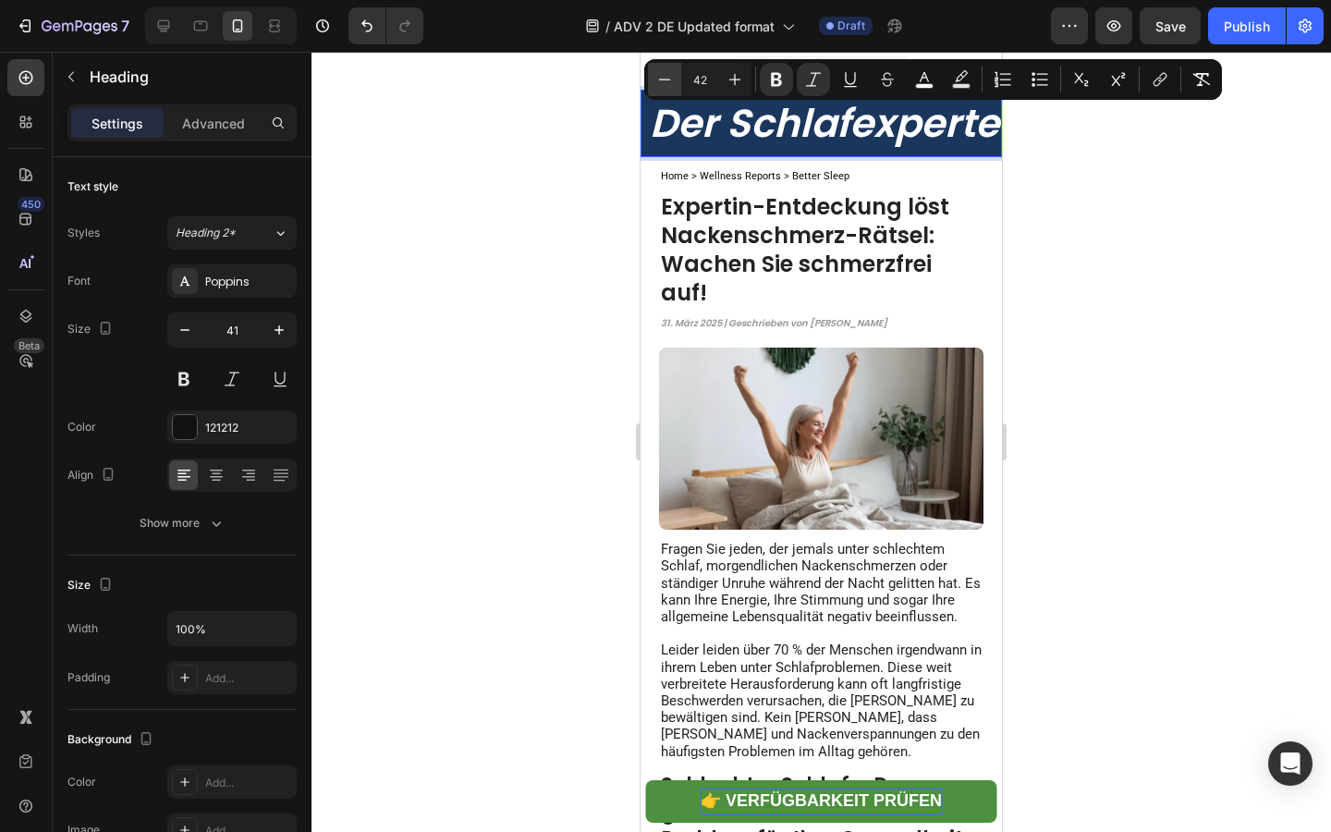
scroll to position [0, 0]
click at [668, 87] on icon "Editor contextual toolbar" at bounding box center [664, 79] width 18 height 18
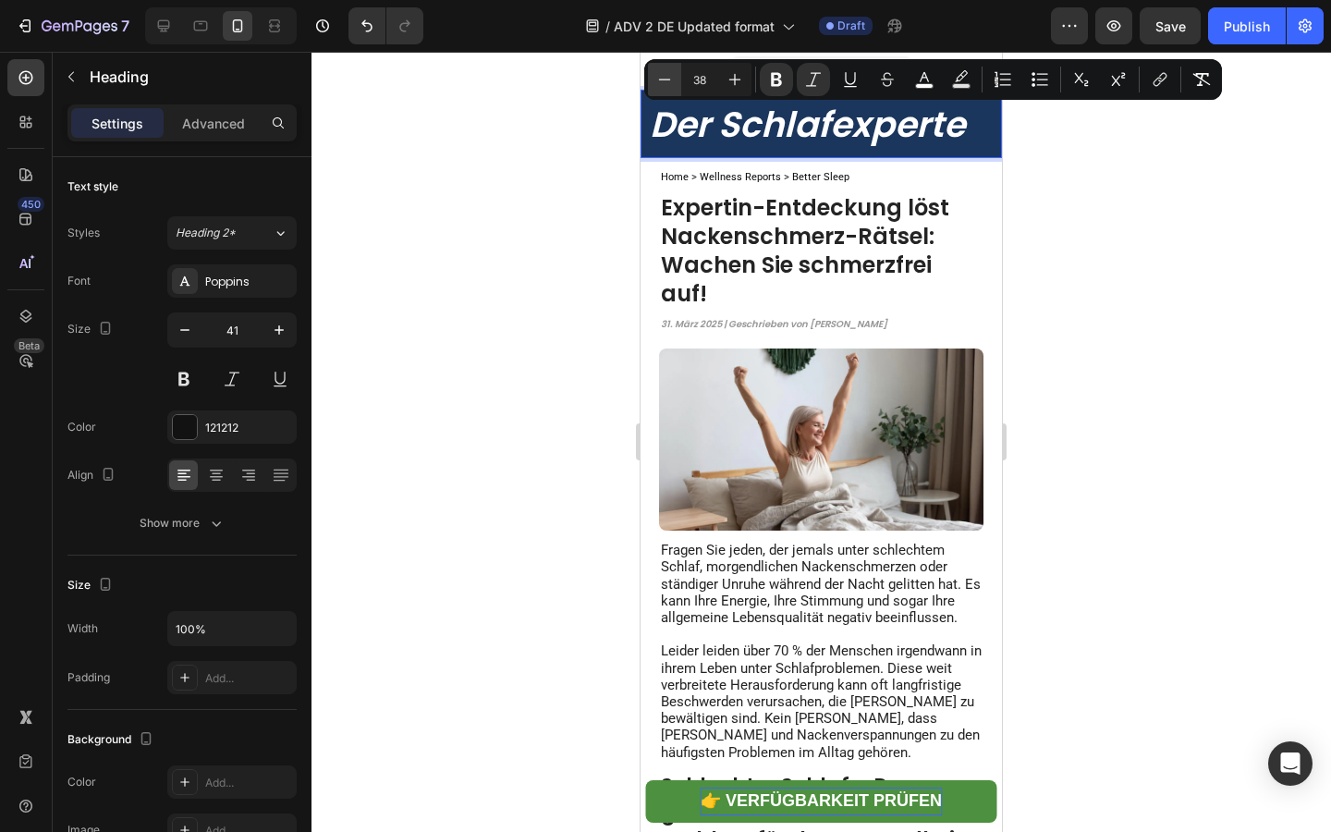
click at [668, 87] on icon "Editor contextual toolbar" at bounding box center [664, 79] width 18 height 18
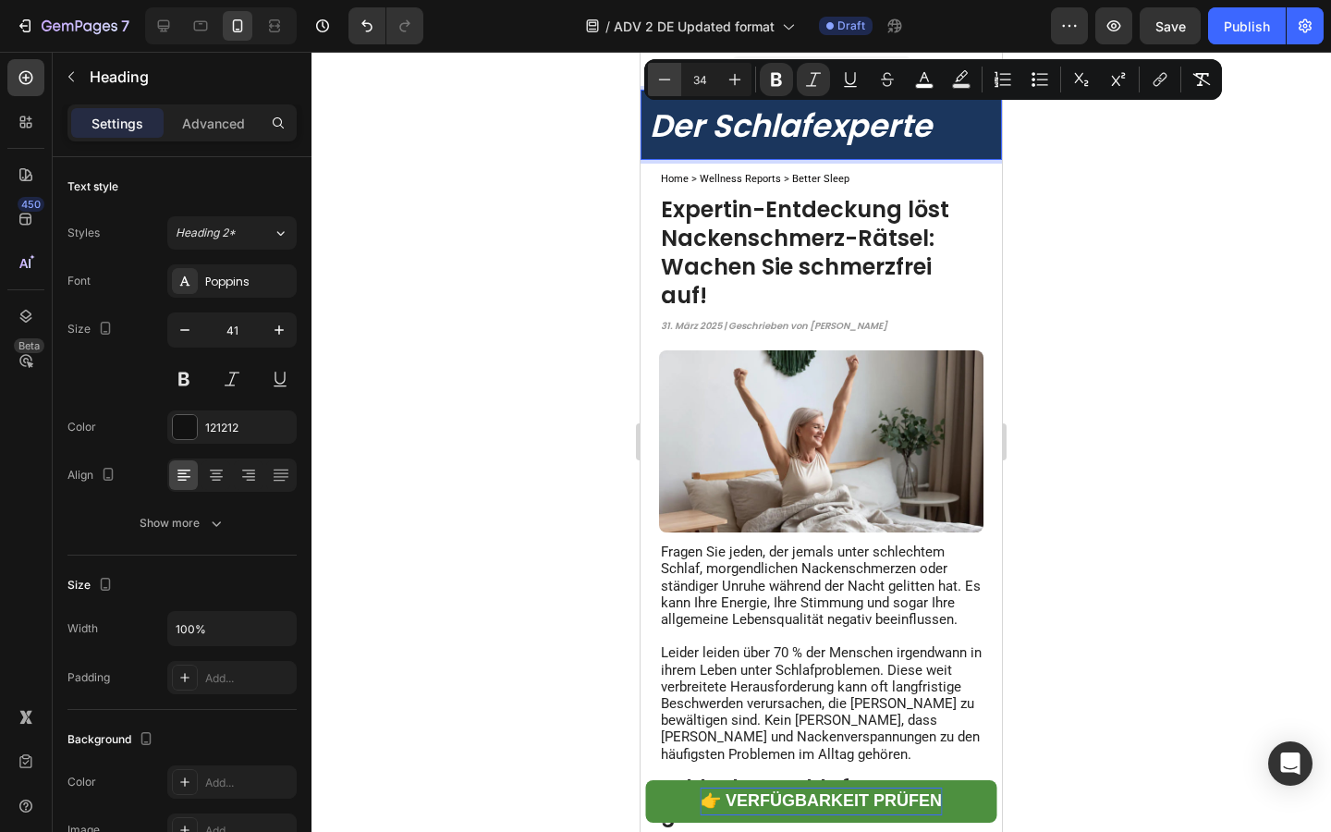
click at [668, 87] on icon "Editor contextual toolbar" at bounding box center [664, 79] width 18 height 18
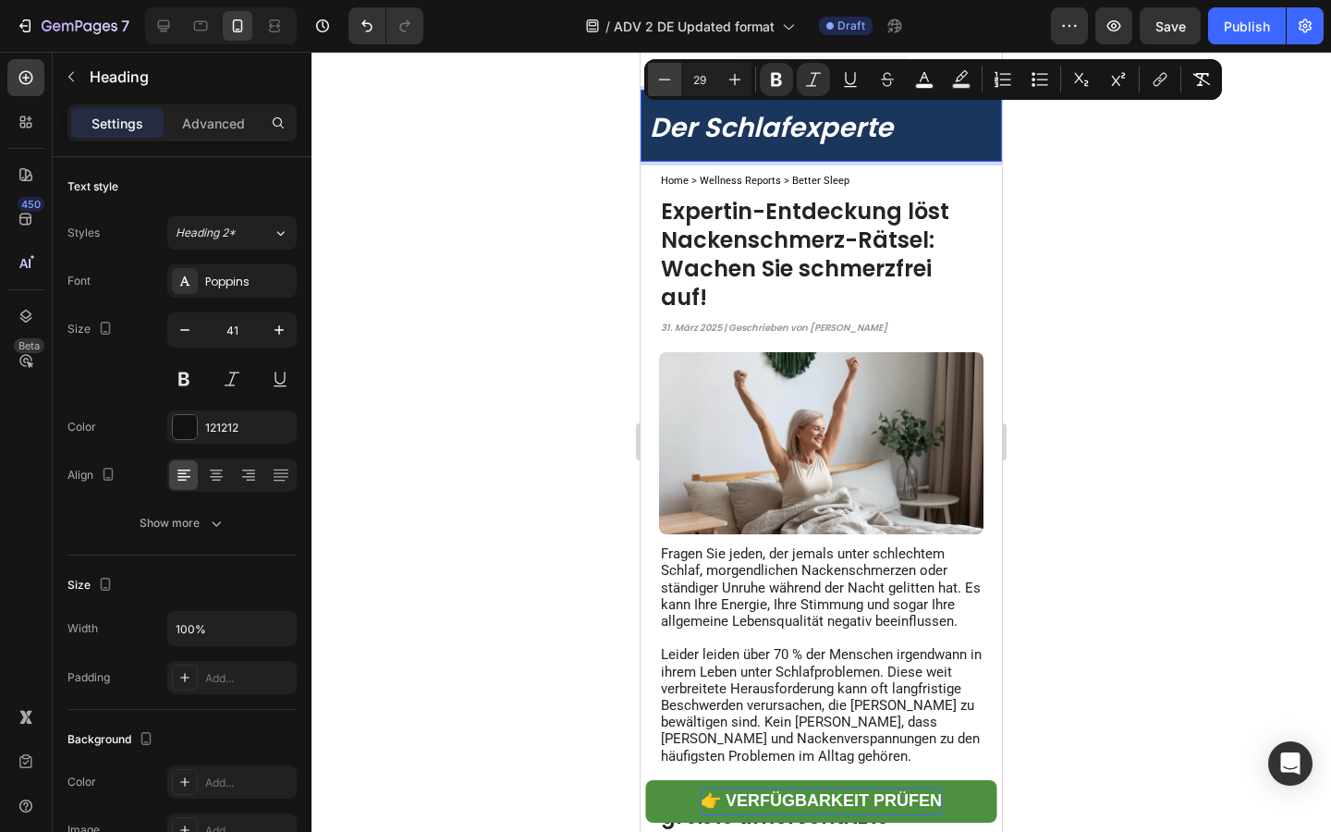
click at [668, 87] on icon "Editor contextual toolbar" at bounding box center [664, 79] width 18 height 18
type input "26"
click at [554, 165] on div at bounding box center [820, 442] width 1019 height 780
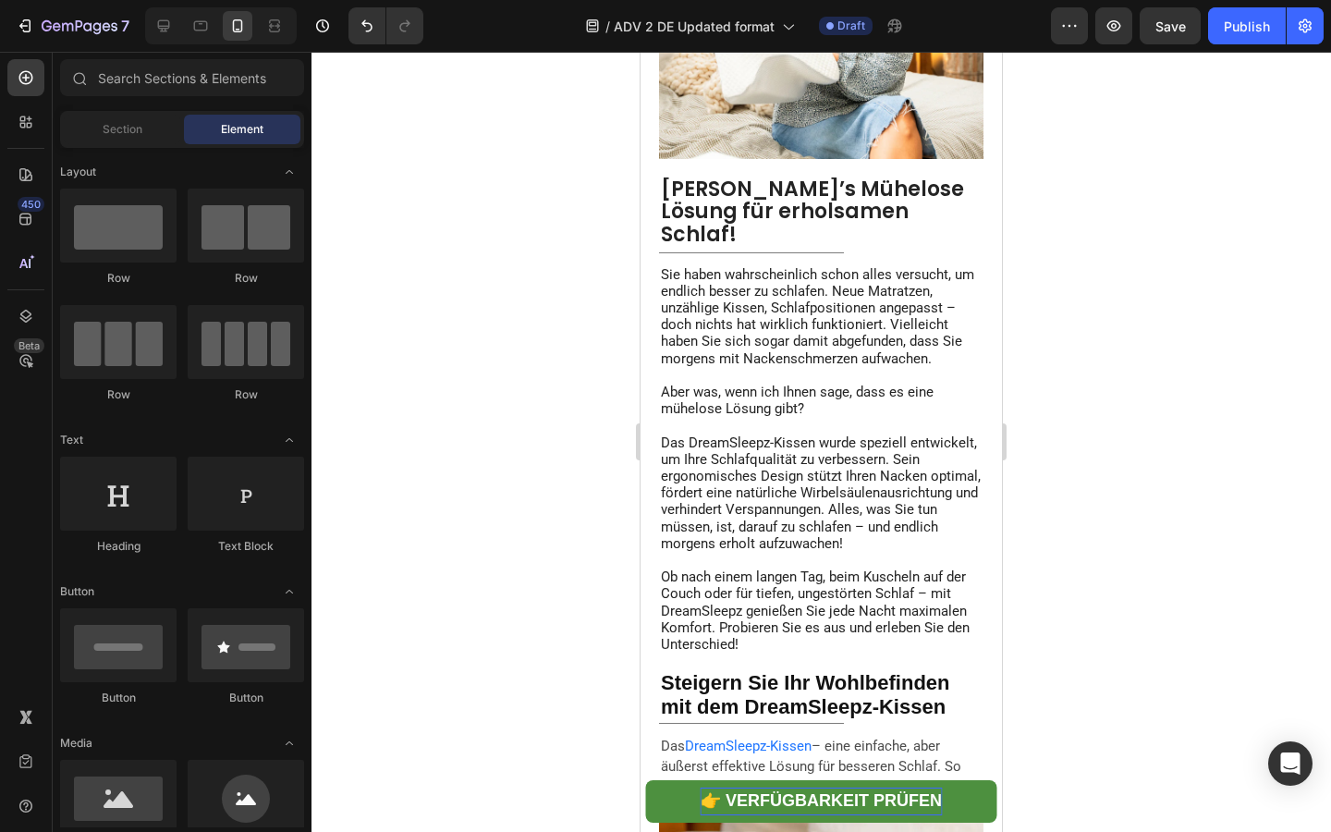
scroll to position [2116, 0]
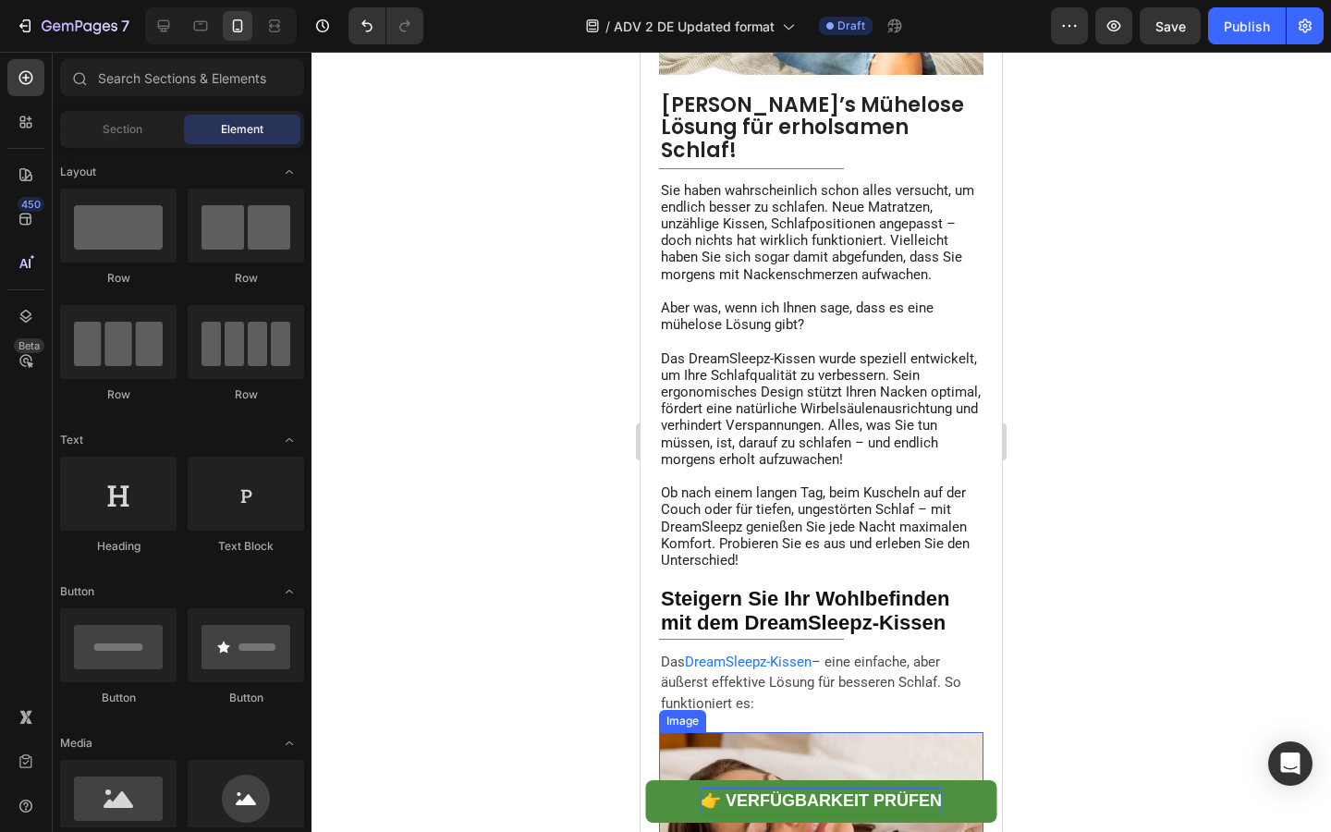
click at [664, 791] on link "👉 Verfügbarkeit prüfen" at bounding box center [821, 801] width 350 height 43
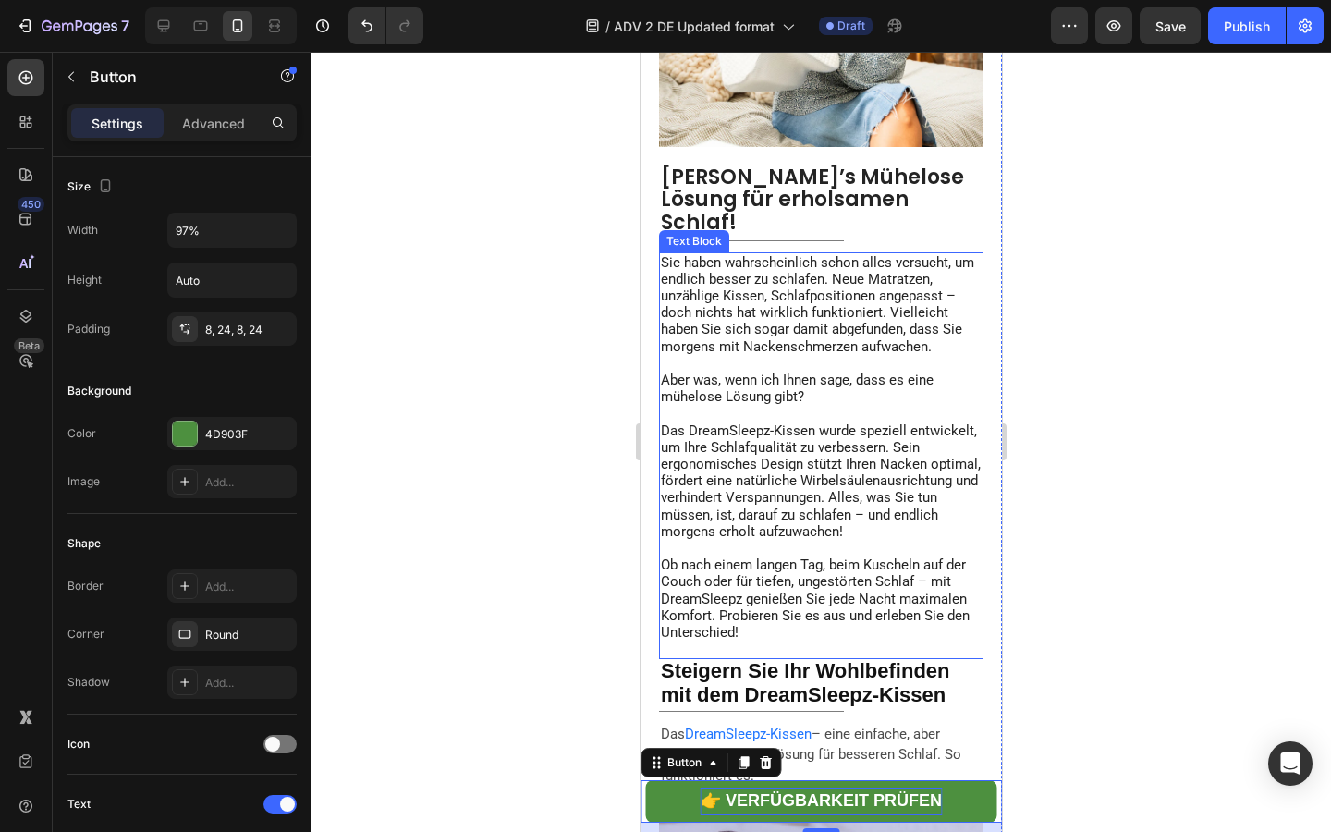
scroll to position [1810, 0]
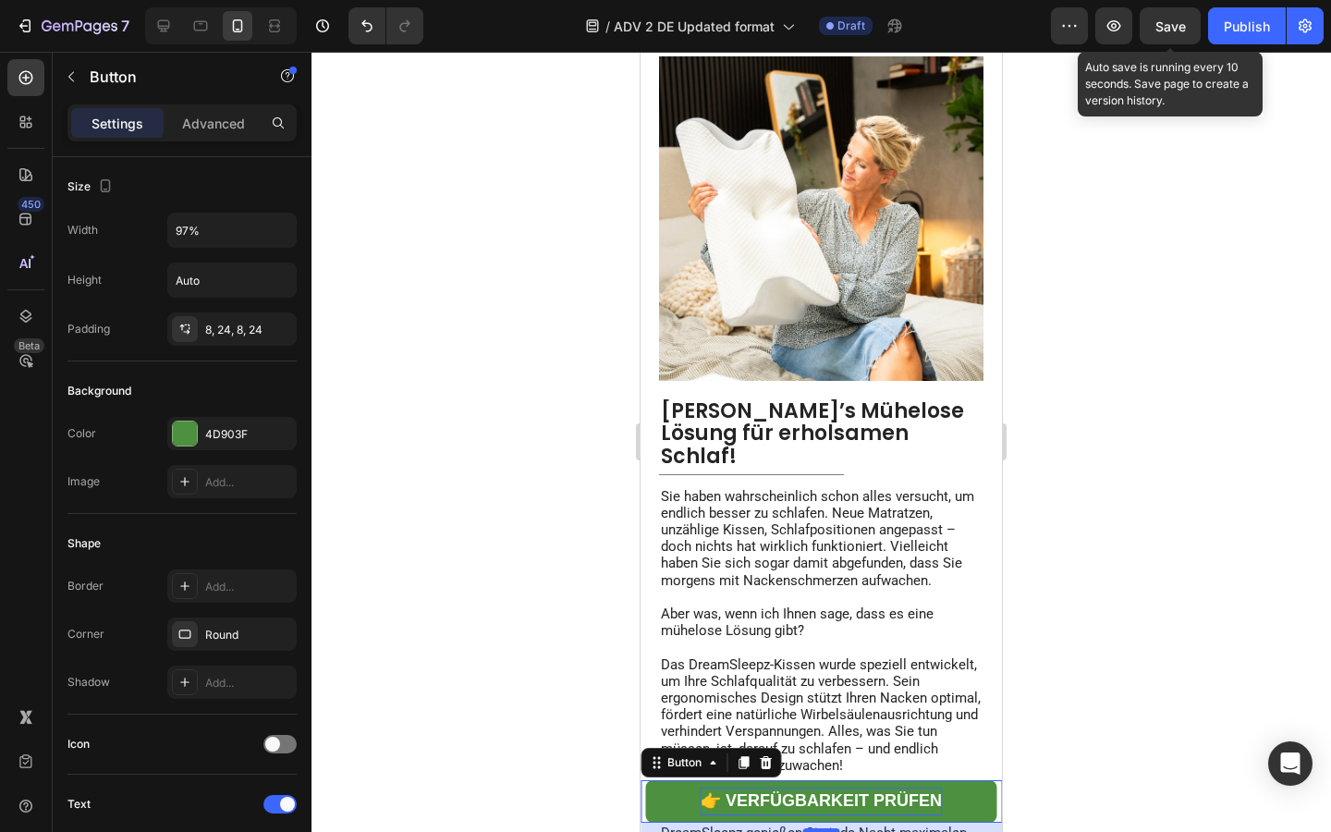
click at [1166, 29] on span "Save" at bounding box center [1170, 26] width 30 height 16
